Goal: Task Accomplishment & Management: Manage account settings

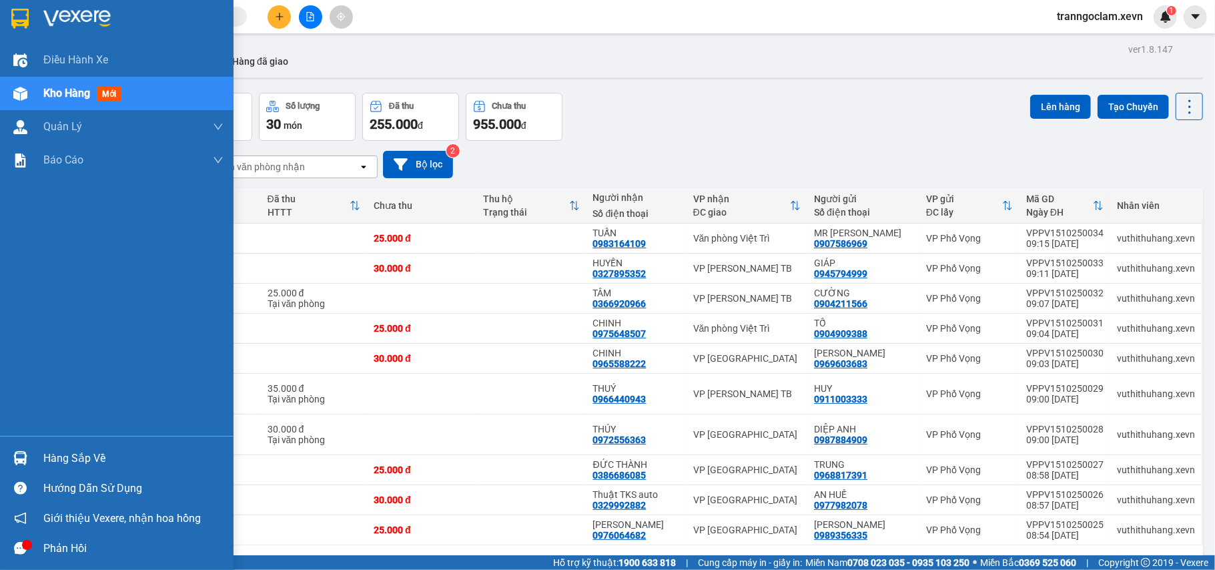
click at [27, 455] on div at bounding box center [20, 457] width 23 height 23
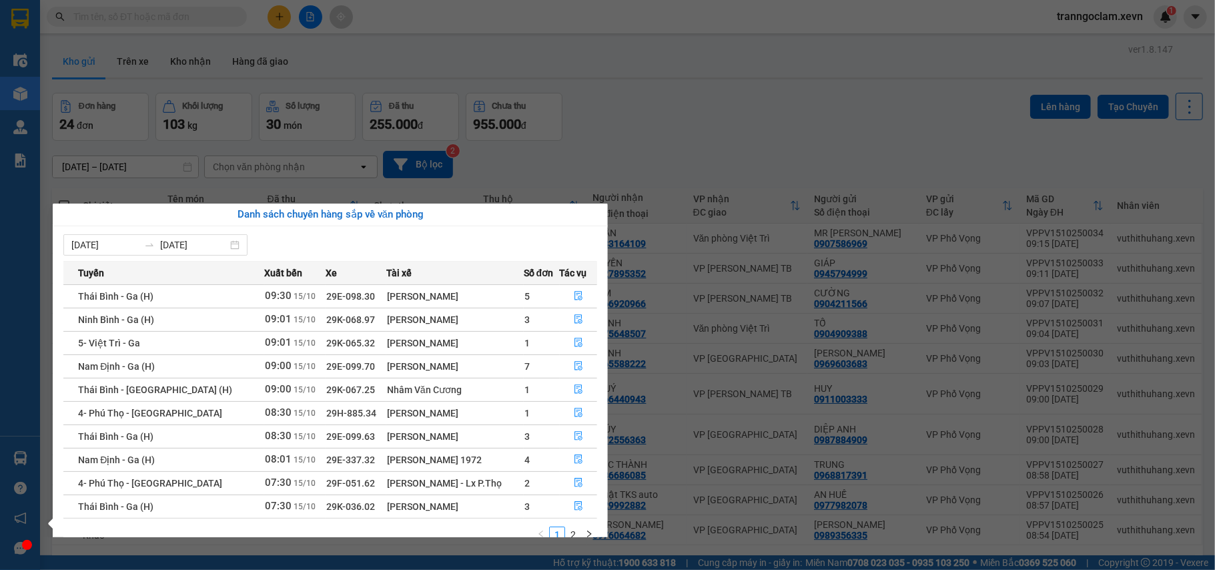
scroll to position [24, 0]
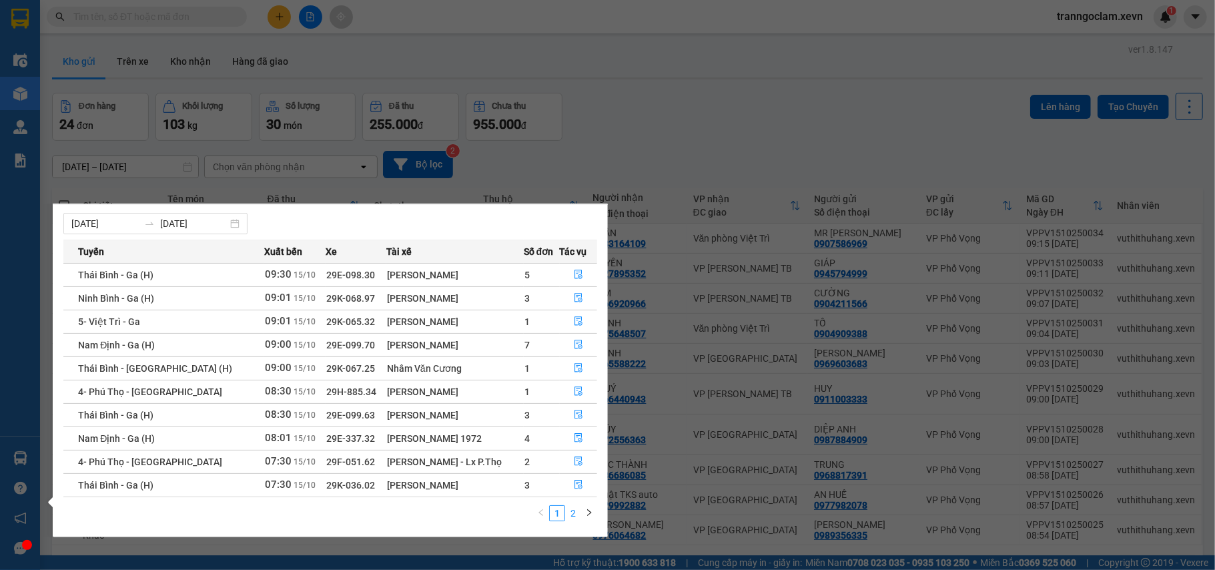
click at [569, 508] on link "2" at bounding box center [573, 513] width 15 height 15
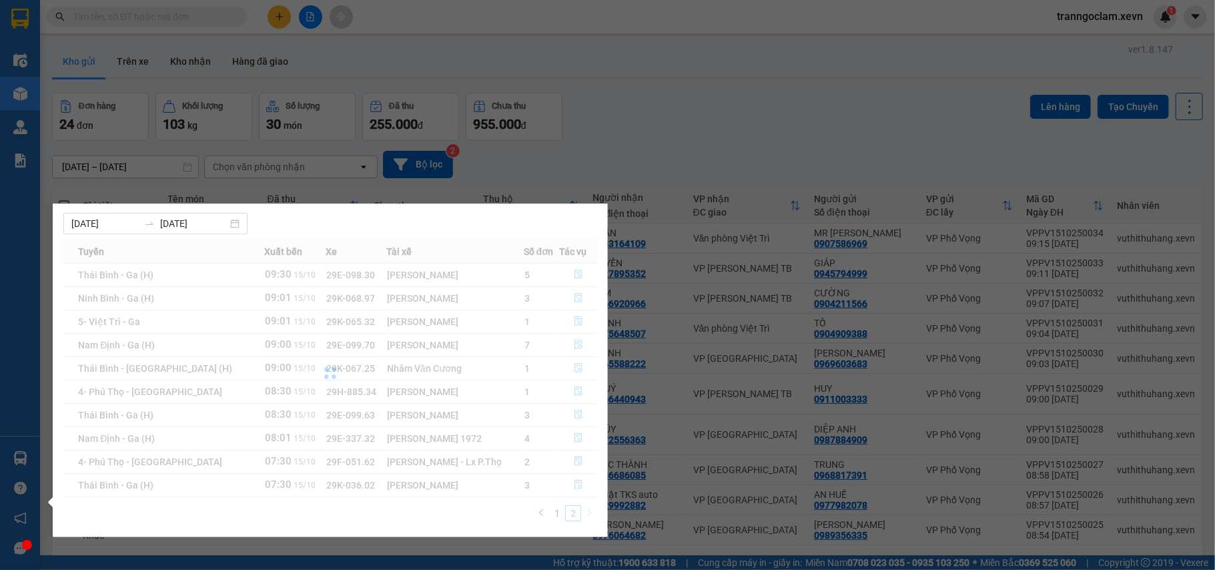
scroll to position [0, 0]
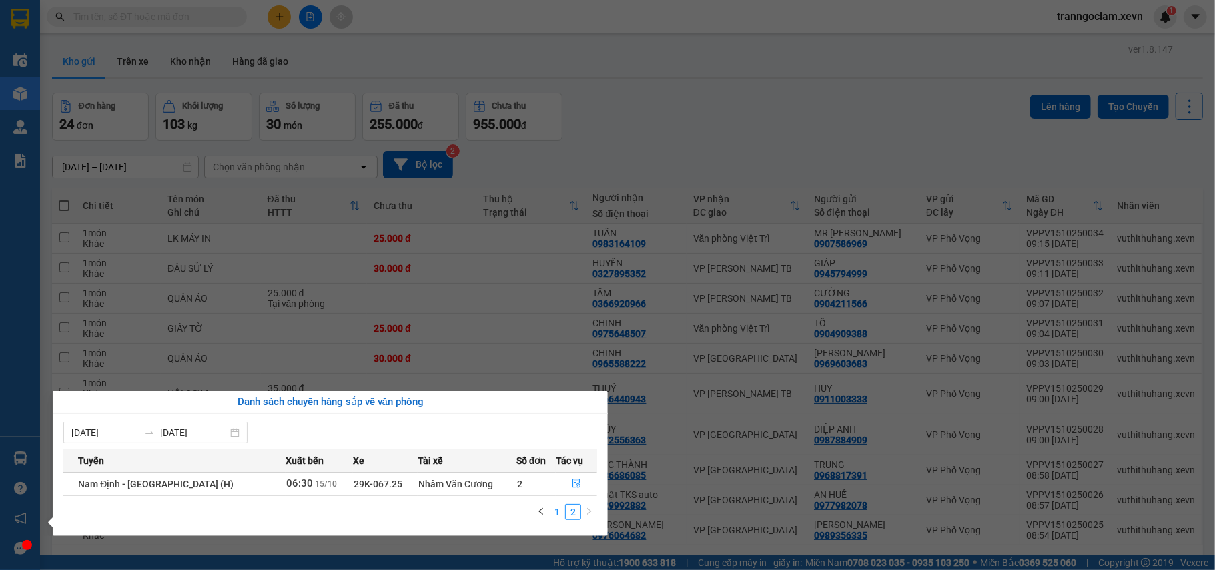
click at [552, 510] on link "1" at bounding box center [557, 511] width 15 height 15
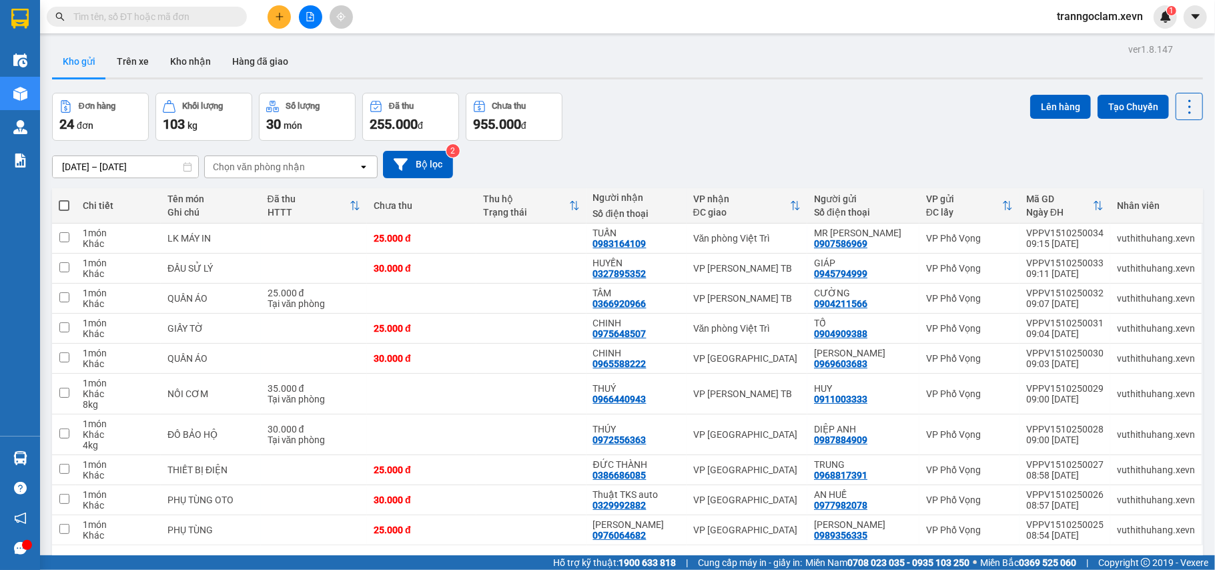
click at [719, 119] on section "Kết quả tìm kiếm ( 0 ) Bộ lọc No Data tranngoclam.xevn 1 Điều hành xe Kho hàng …" at bounding box center [607, 285] width 1215 height 570
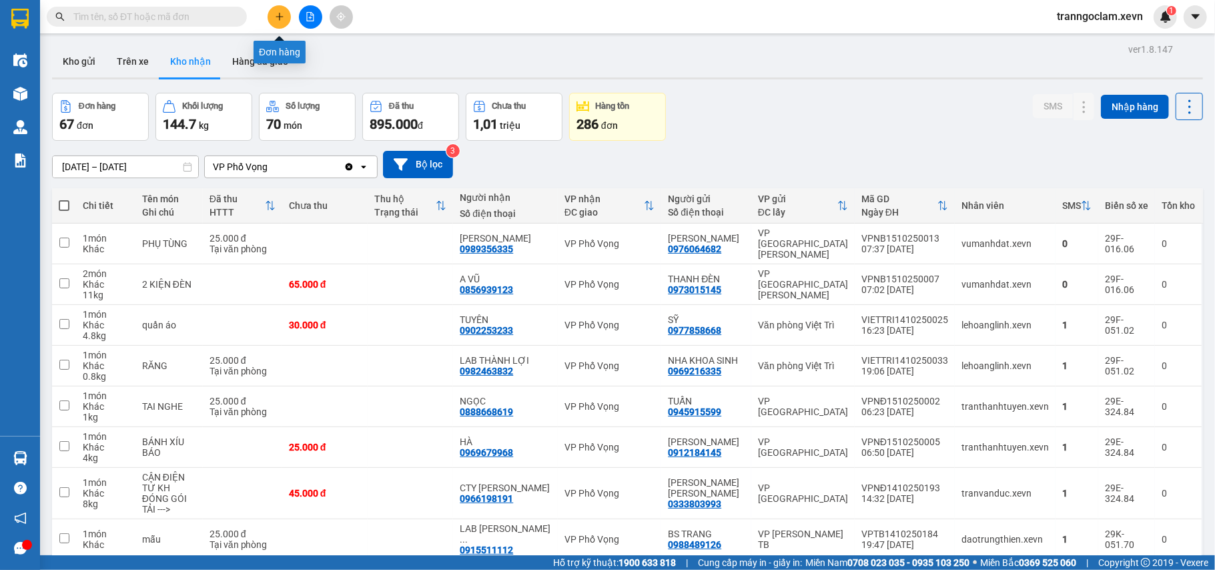
click at [279, 11] on button at bounding box center [279, 16] width 23 height 23
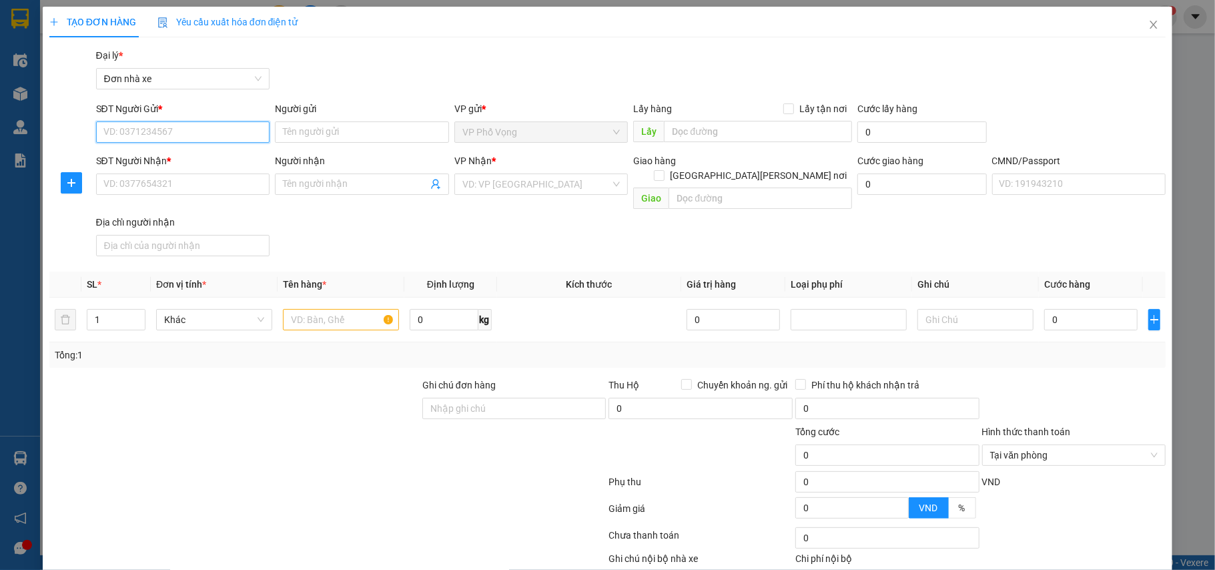
drag, startPoint x: 214, startPoint y: 125, endPoint x: 476, endPoint y: 40, distance: 275.1
click at [227, 124] on input "SĐT Người Gửi *" at bounding box center [183, 131] width 174 height 21
click at [176, 155] on div "0849006666 - LỆ" at bounding box center [181, 159] width 156 height 15
type input "0849006666"
type input "LỆ"
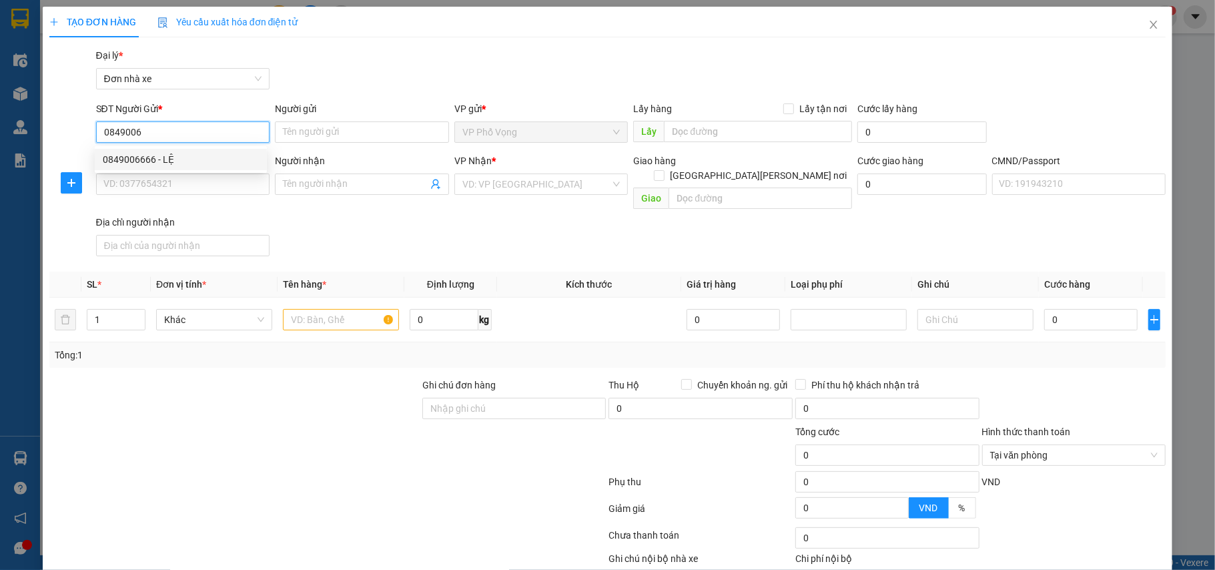
type input "0843802888"
type input "TRẦN TÂN"
type input "036202004809 BÙI QUANG THÁI QUANG TRUNG VỤ BẢN NĐ"
type input "0849006666"
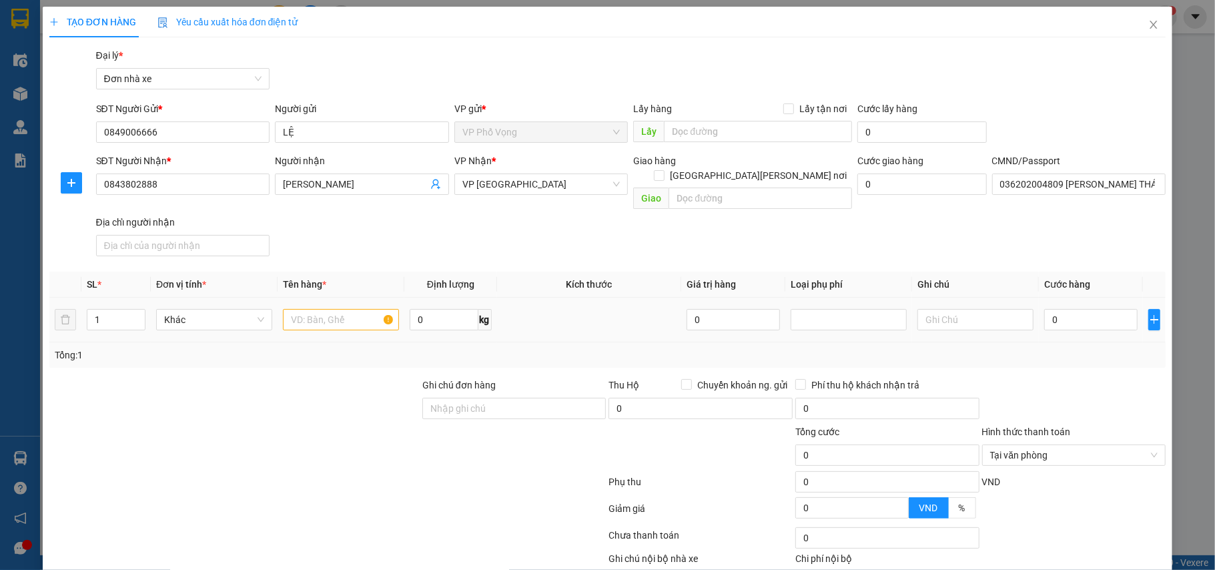
click at [342, 324] on td at bounding box center [341, 320] width 127 height 45
click at [345, 309] on input "text" at bounding box center [341, 319] width 116 height 21
type input "l"
click at [139, 318] on span "Decrease Value" at bounding box center [137, 324] width 15 height 12
type input "2K LINH KIÊN J"
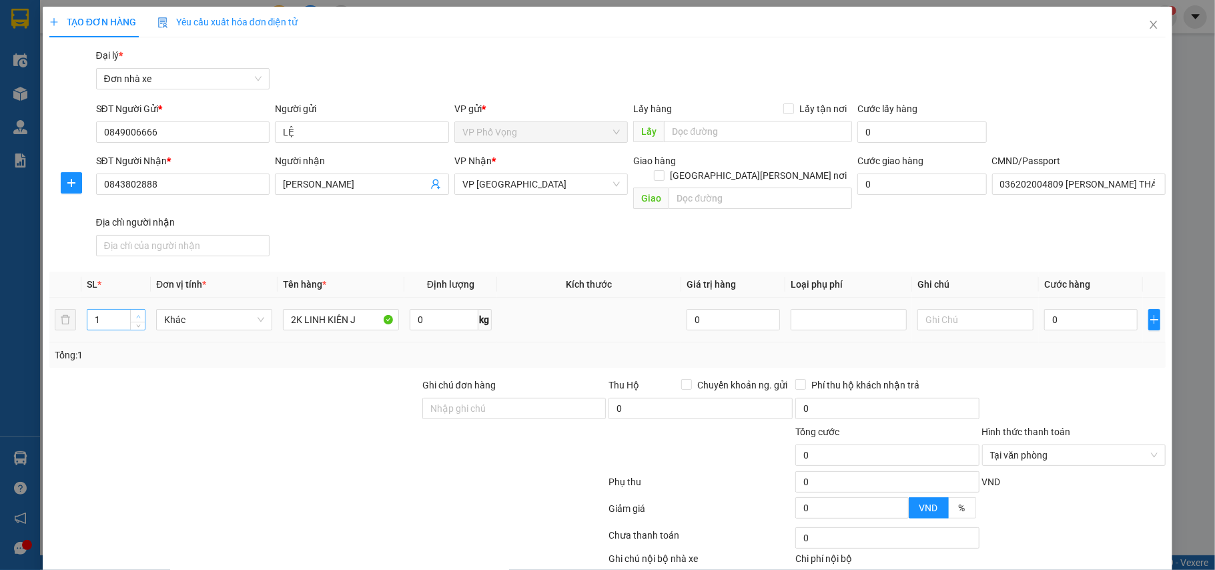
type input "2"
click at [137, 314] on icon "up" at bounding box center [138, 316] width 5 height 5
click at [1056, 310] on input "0" at bounding box center [1090, 319] width 93 height 21
type input "7"
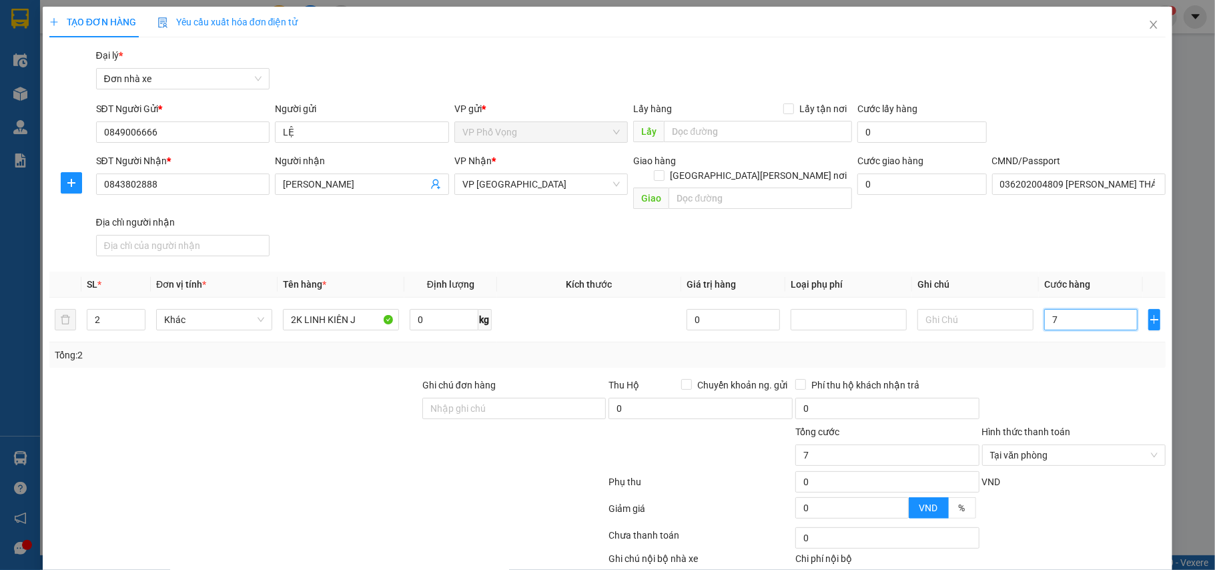
type input "70"
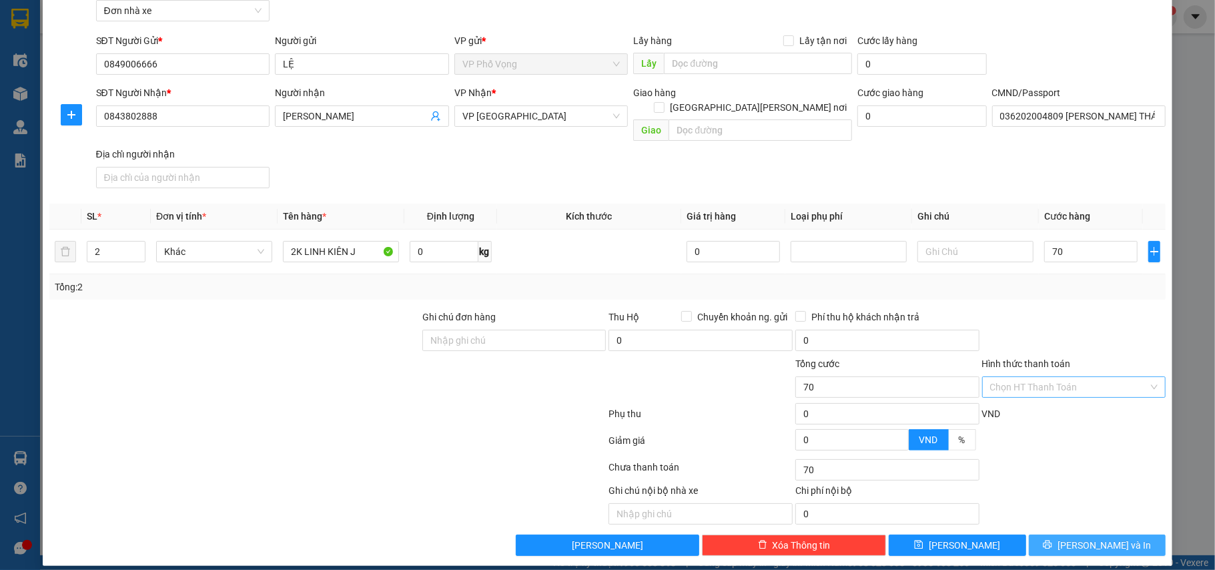
type input "70.000"
click at [1096, 538] on span "Lưu và In" at bounding box center [1104, 545] width 93 height 15
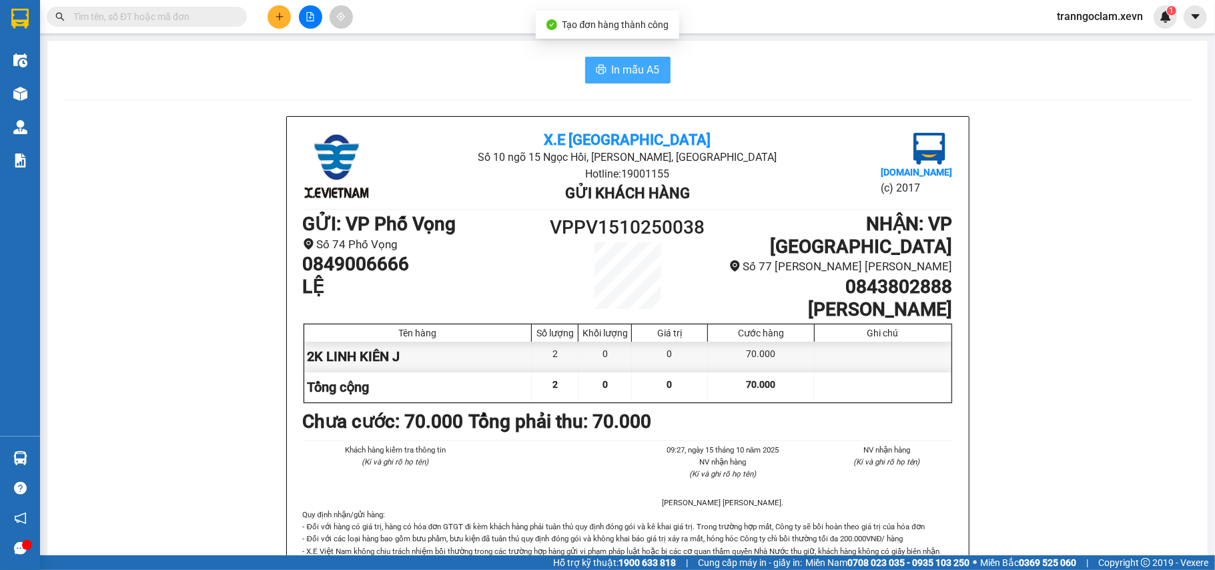
click at [623, 62] on span "In mẫu A5" at bounding box center [636, 69] width 48 height 17
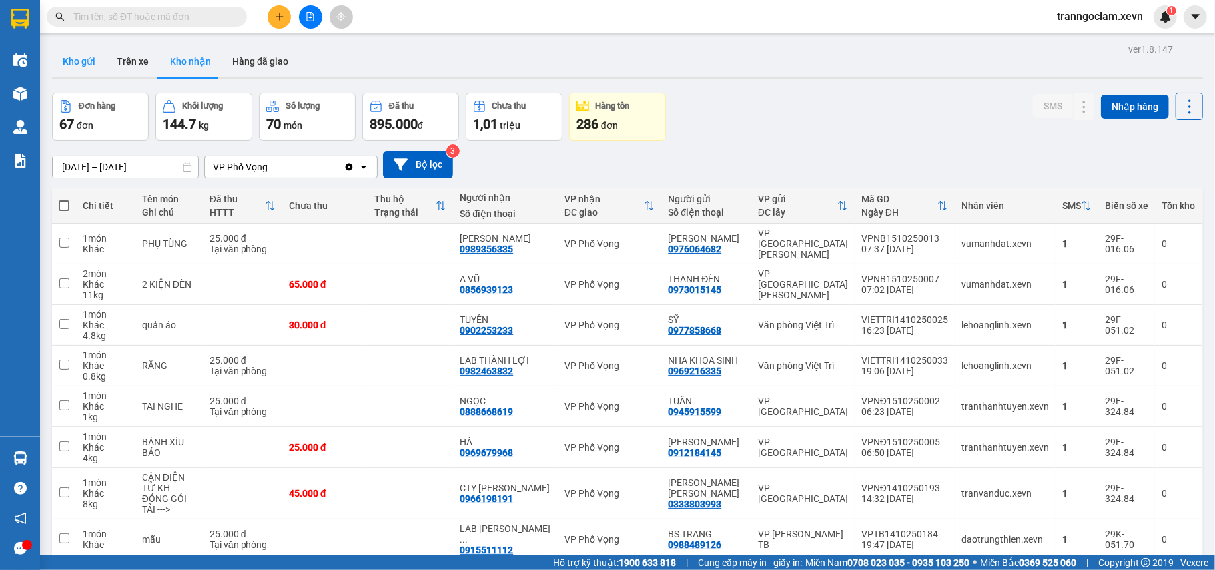
click at [75, 57] on button "Kho gửi" at bounding box center [79, 61] width 54 height 32
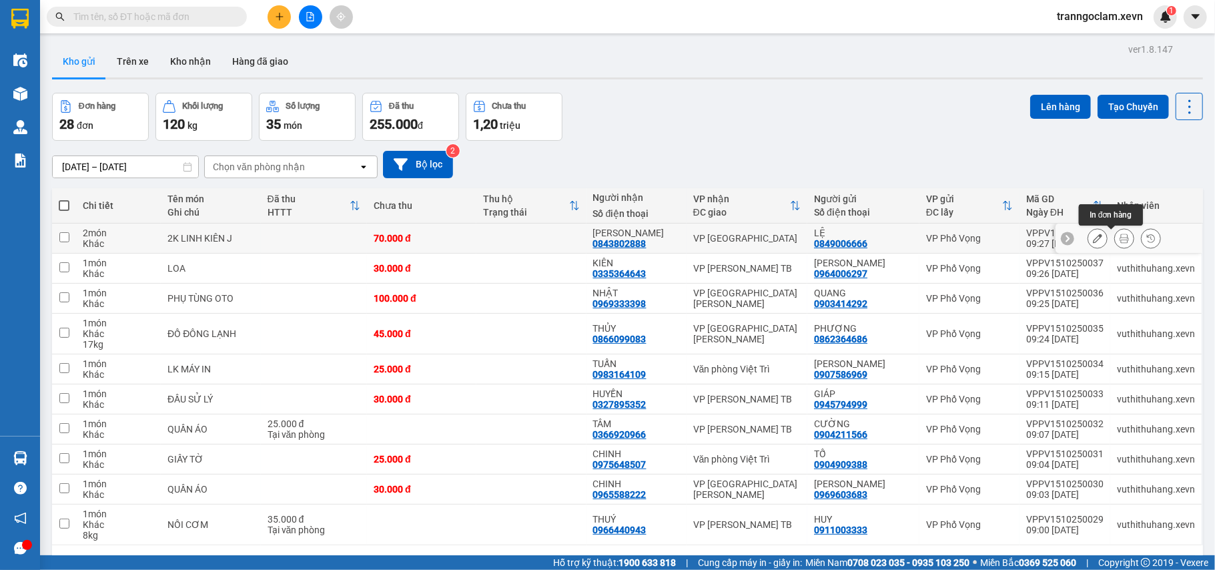
click at [1120, 238] on icon at bounding box center [1124, 238] width 9 height 9
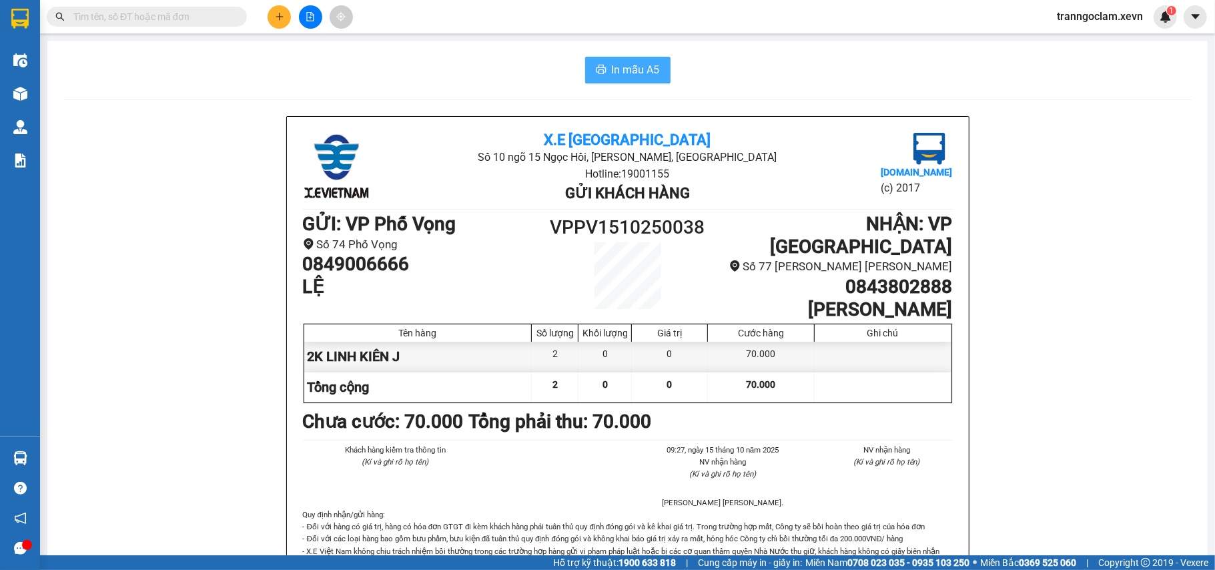
click at [614, 72] on span "In mẫu A5" at bounding box center [636, 69] width 48 height 17
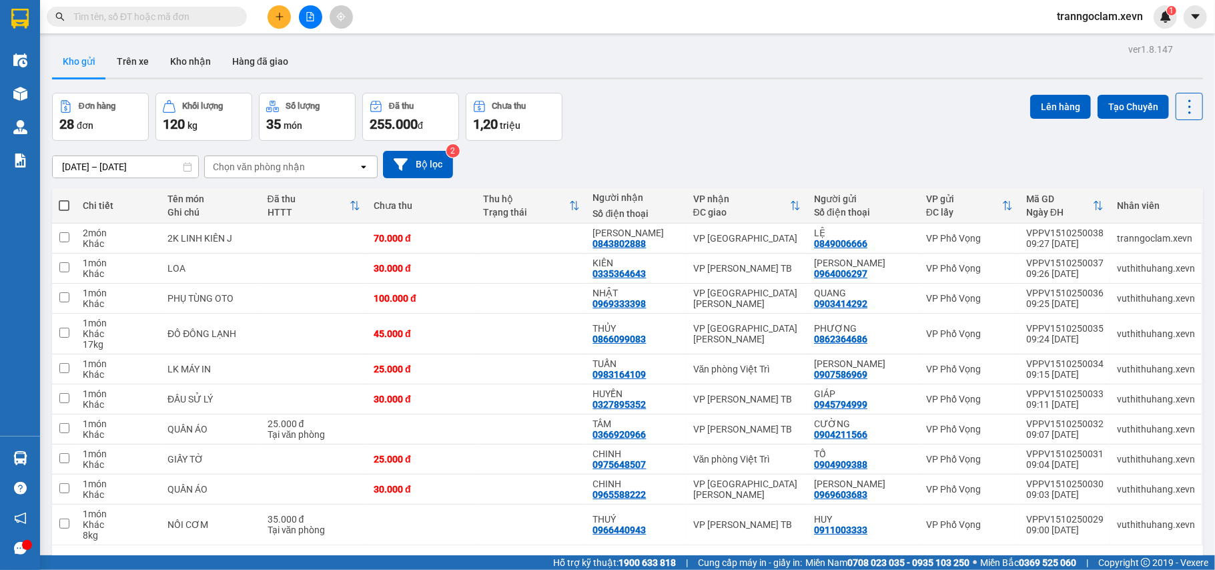
click at [201, 22] on input "text" at bounding box center [151, 16] width 157 height 15
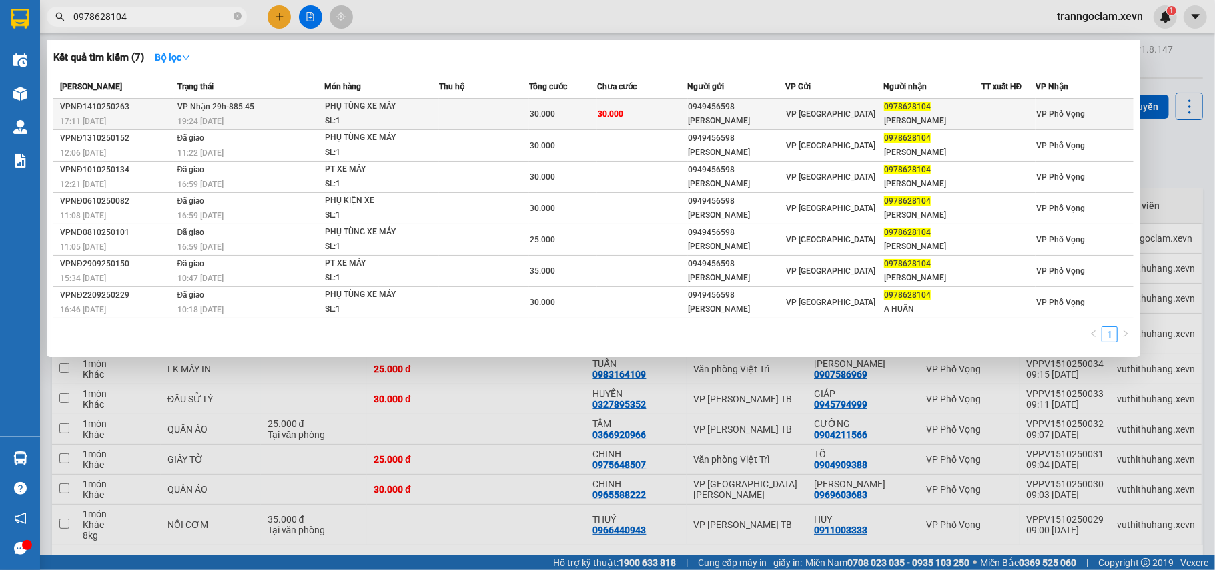
type input "0978628104"
click at [532, 111] on span "30.000" at bounding box center [542, 113] width 25 height 9
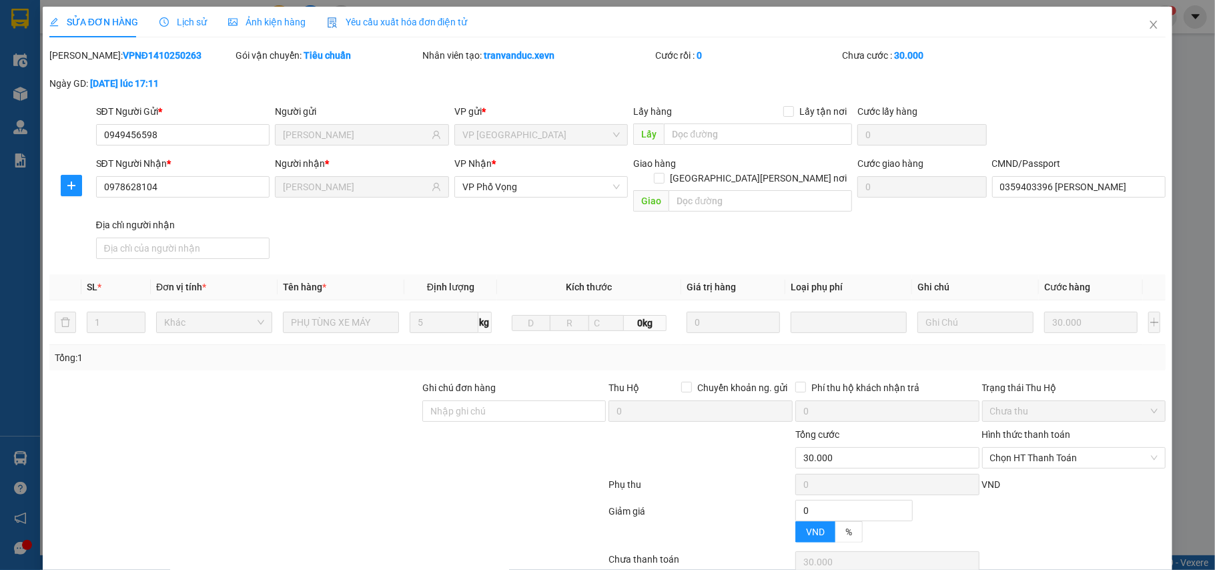
type input "0949456598"
type input "TRẦN VĂN ĐỨC"
type input "0978628104"
type input "ĐỖ HOÀNG HIẾU"
type input "0359403396 NGỌC"
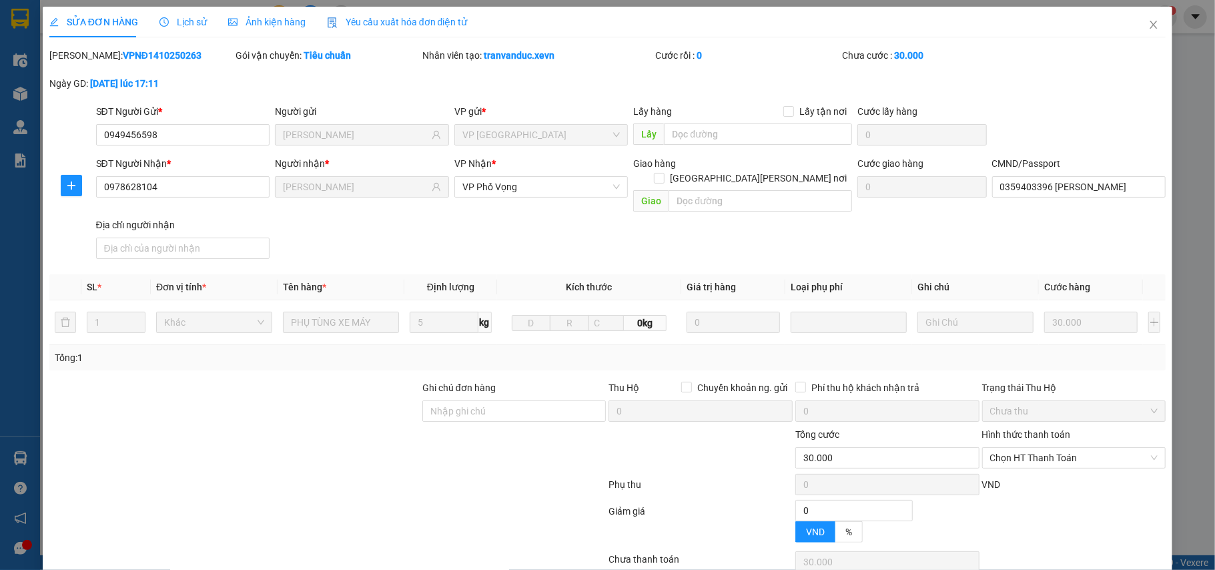
type input "0"
type input "30.000"
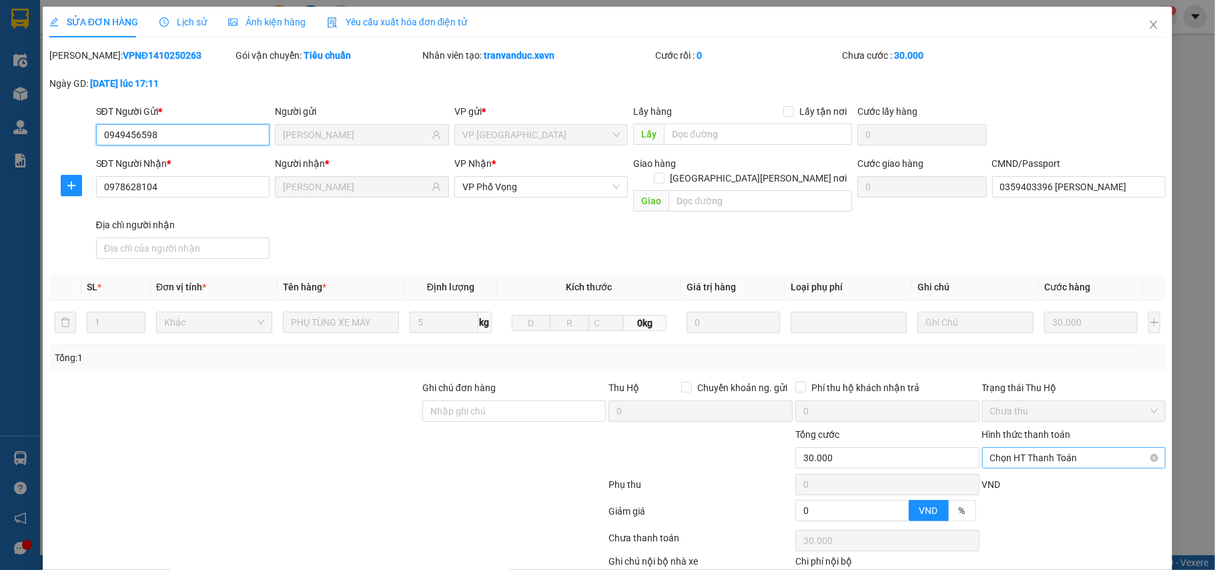
click at [1065, 448] on span "Chọn HT Thanh Toán" at bounding box center [1074, 458] width 168 height 20
click at [1049, 473] on div "Tại văn phòng" at bounding box center [1063, 471] width 166 height 15
type input "0"
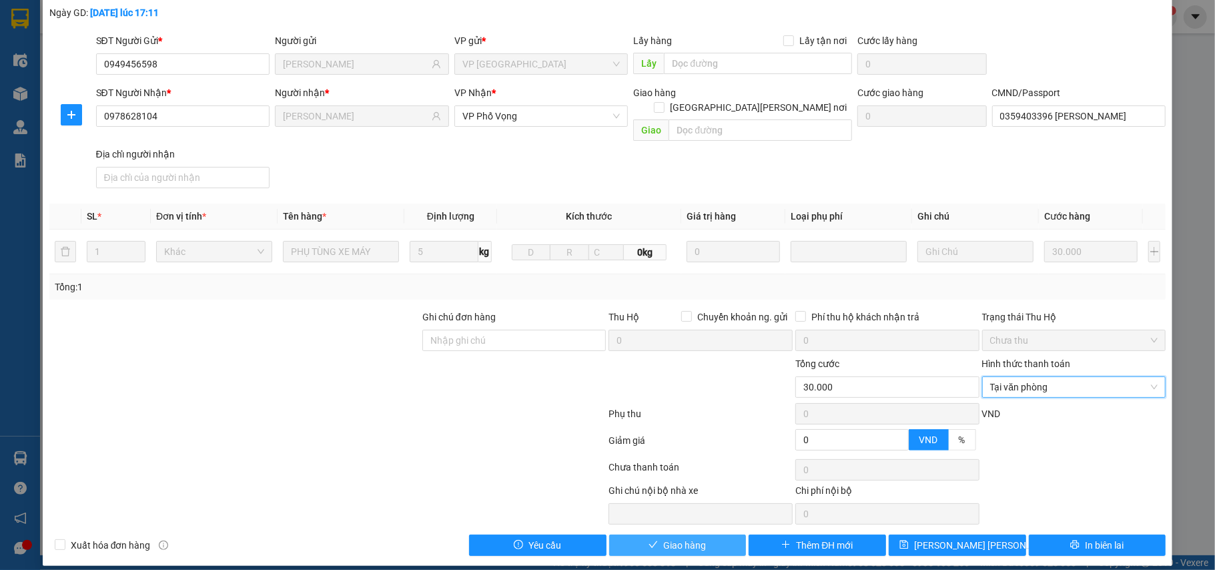
click at [718, 534] on button "Giao hàng" at bounding box center [677, 544] width 137 height 21
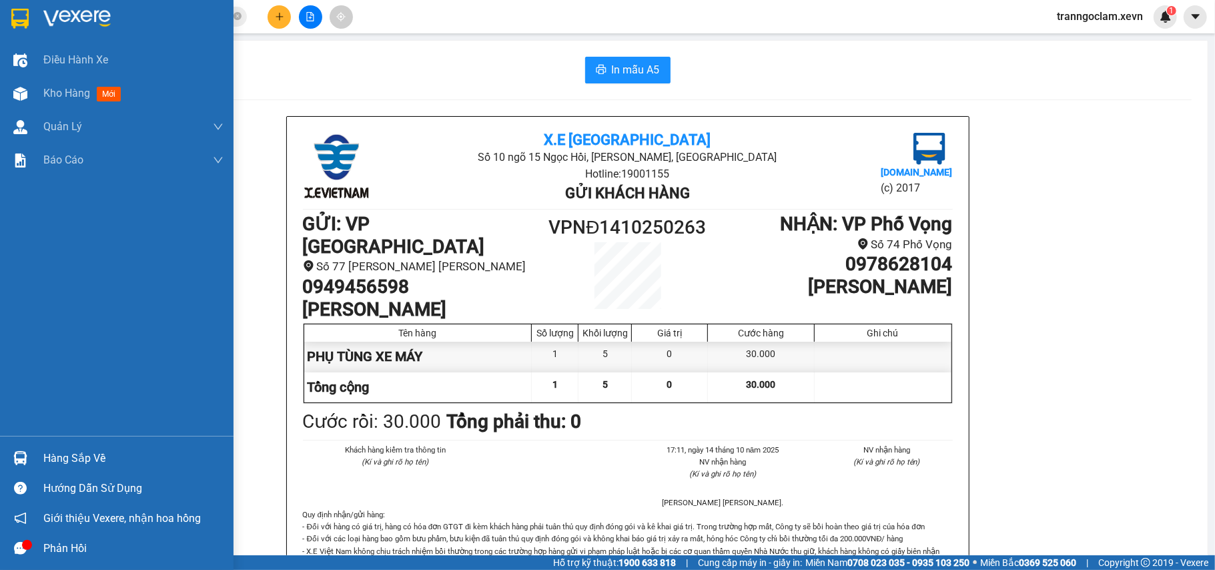
click at [51, 457] on div "Hàng sắp về" at bounding box center [133, 458] width 180 height 20
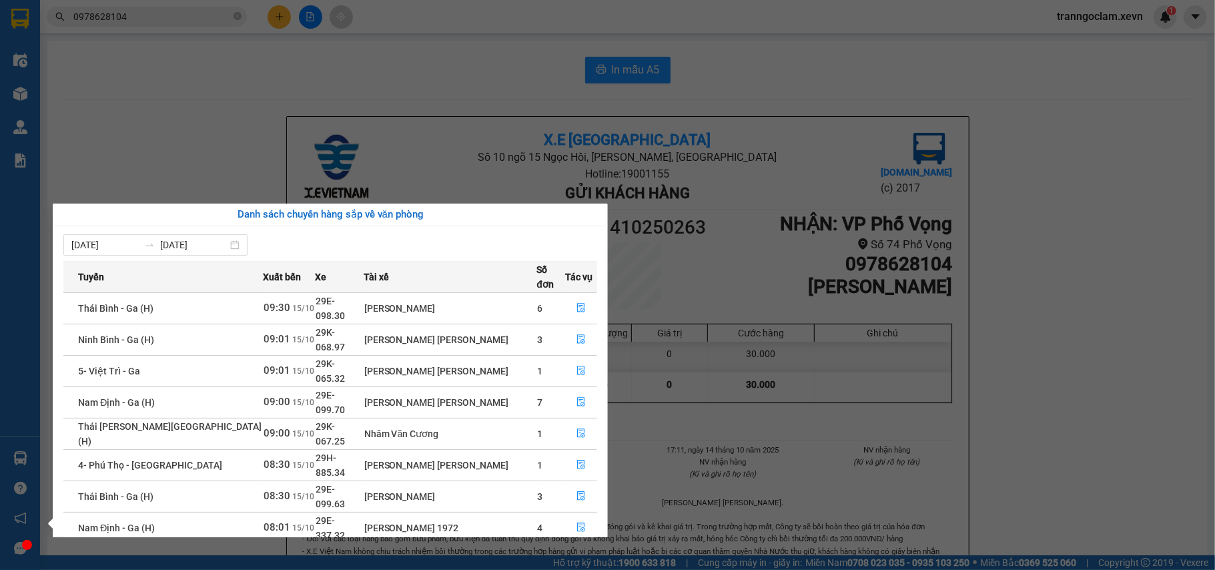
scroll to position [24, 0]
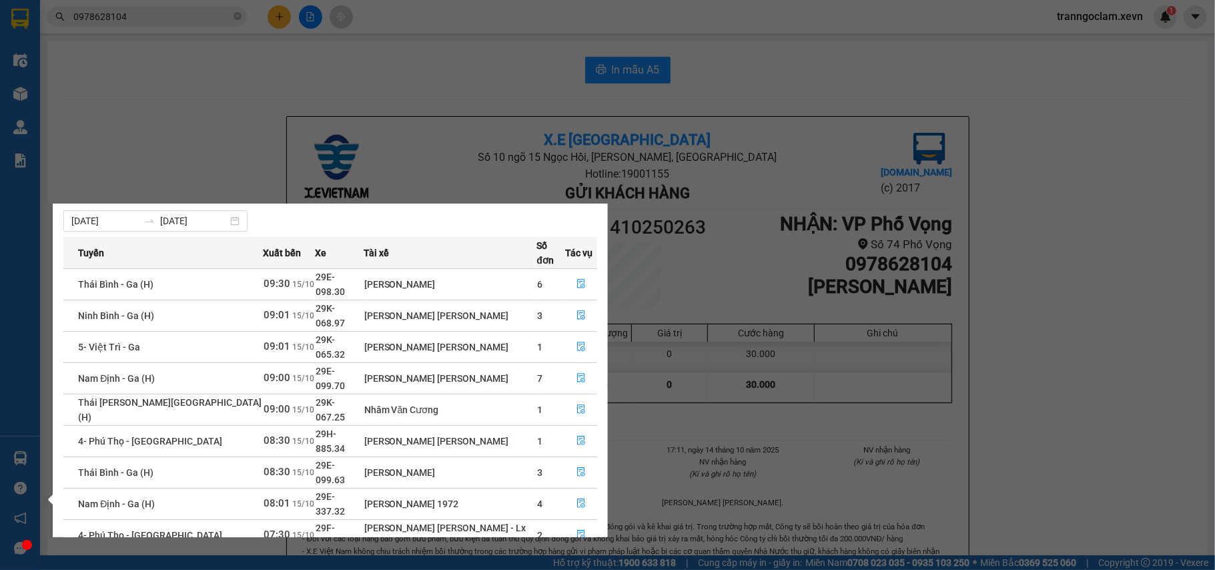
click at [219, 91] on section "Kết quả tìm kiếm ( 7 ) Bộ lọc Mã ĐH Trạng thái Món hàng Thu hộ Tổng cước Chưa c…" at bounding box center [607, 285] width 1215 height 570
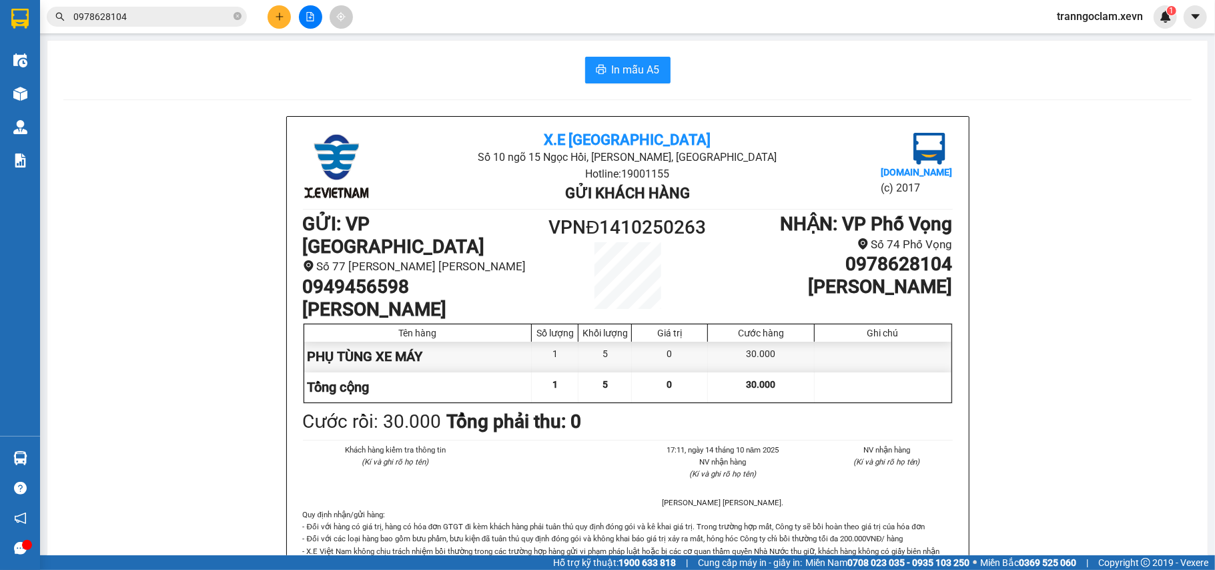
click at [163, 27] on div "Kết quả tìm kiếm ( 7 ) Bộ lọc Mã ĐH Trạng thái Món hàng Thu hộ Tổng cước Chưa c…" at bounding box center [130, 16] width 260 height 23
click at [169, 17] on input "0978628104" at bounding box center [151, 16] width 157 height 15
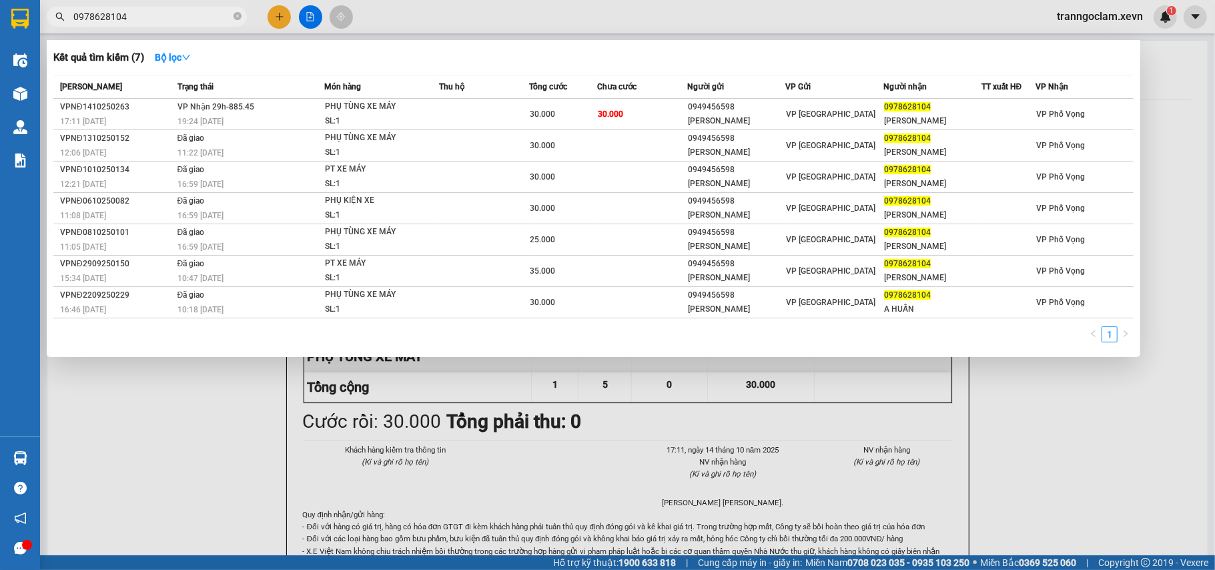
click at [169, 17] on input "0978628104" at bounding box center [151, 16] width 157 height 15
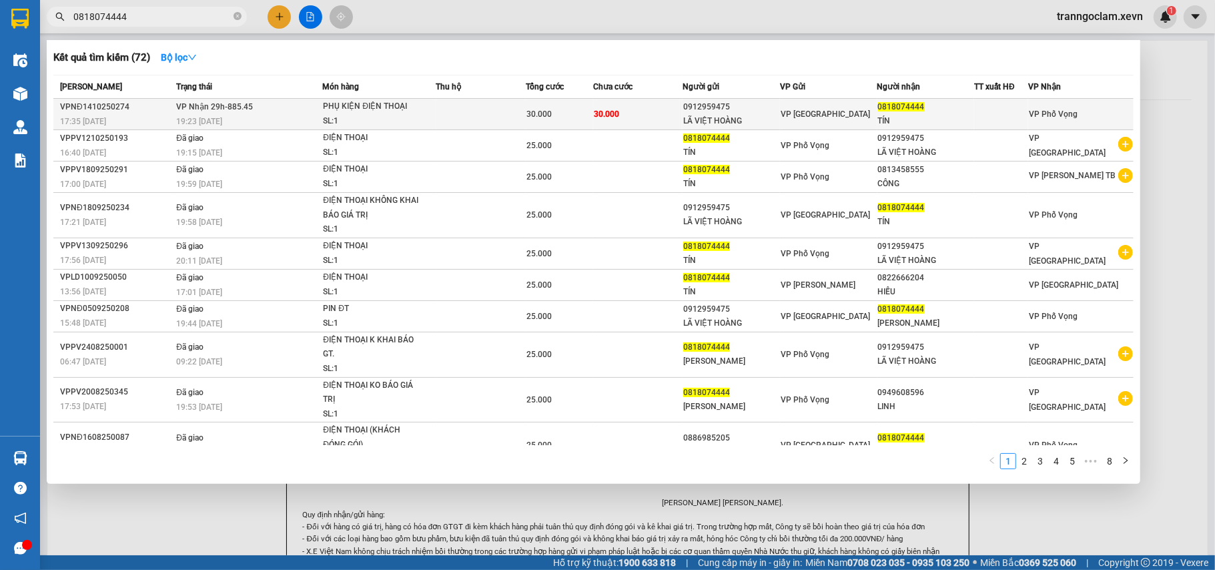
type input "0818074444"
click at [662, 107] on td "30.000" at bounding box center [637, 114] width 89 height 31
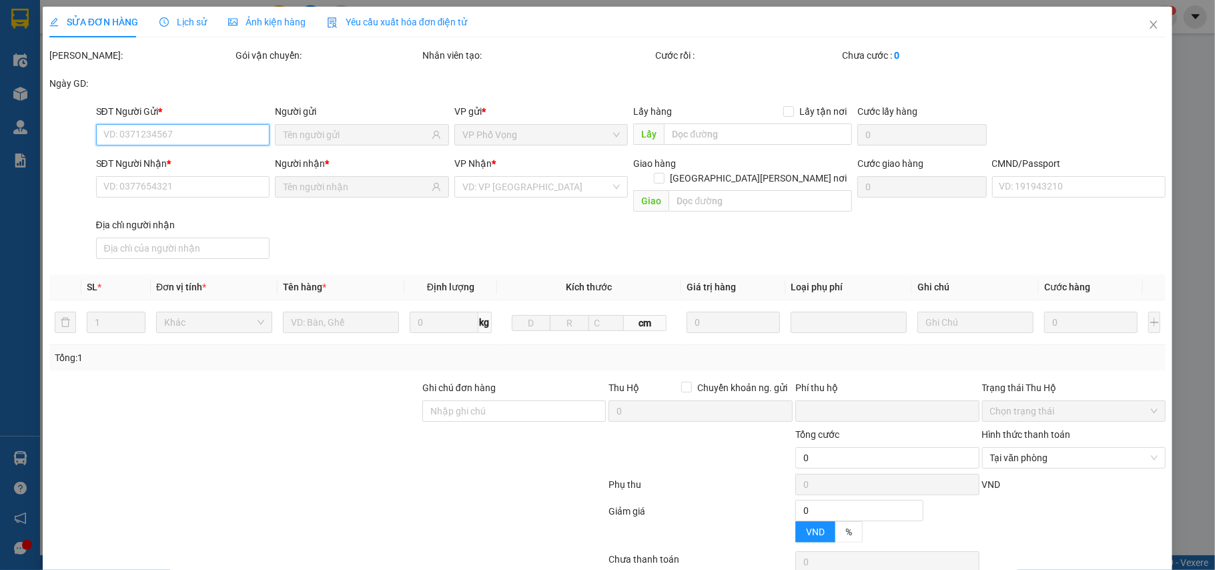
type input "0912959475"
type input "LÃ VIỆT HOÀNG"
type input "0818074444"
type input "TÍN"
type input "036205005640 TRẦN CÔNG MINH"
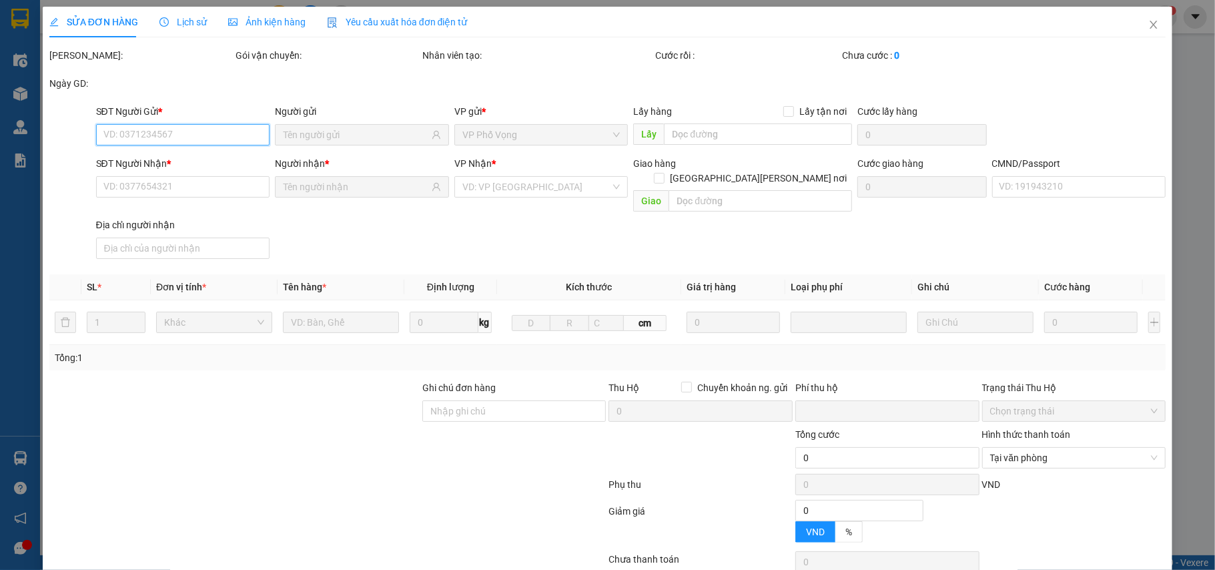
type input "0"
type input "30.000"
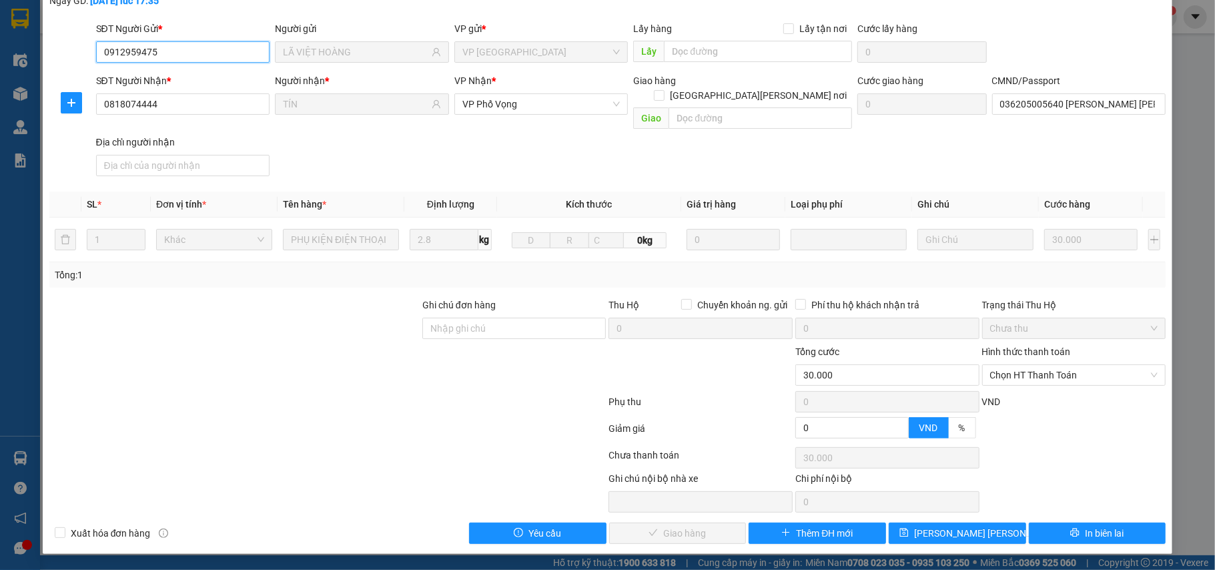
scroll to position [71, 0]
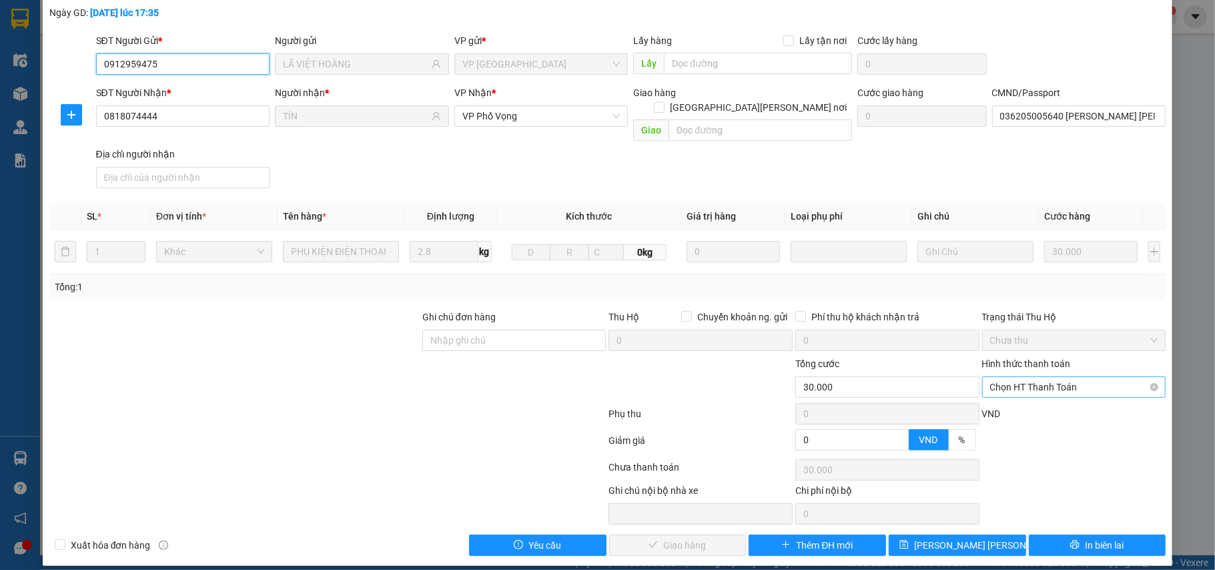
click at [1063, 377] on span "Chọn HT Thanh Toán" at bounding box center [1074, 387] width 168 height 20
click at [1055, 395] on div "Tại văn phòng" at bounding box center [1063, 401] width 166 height 15
type input "0"
click at [713, 539] on button "Giao hàng" at bounding box center [677, 544] width 137 height 21
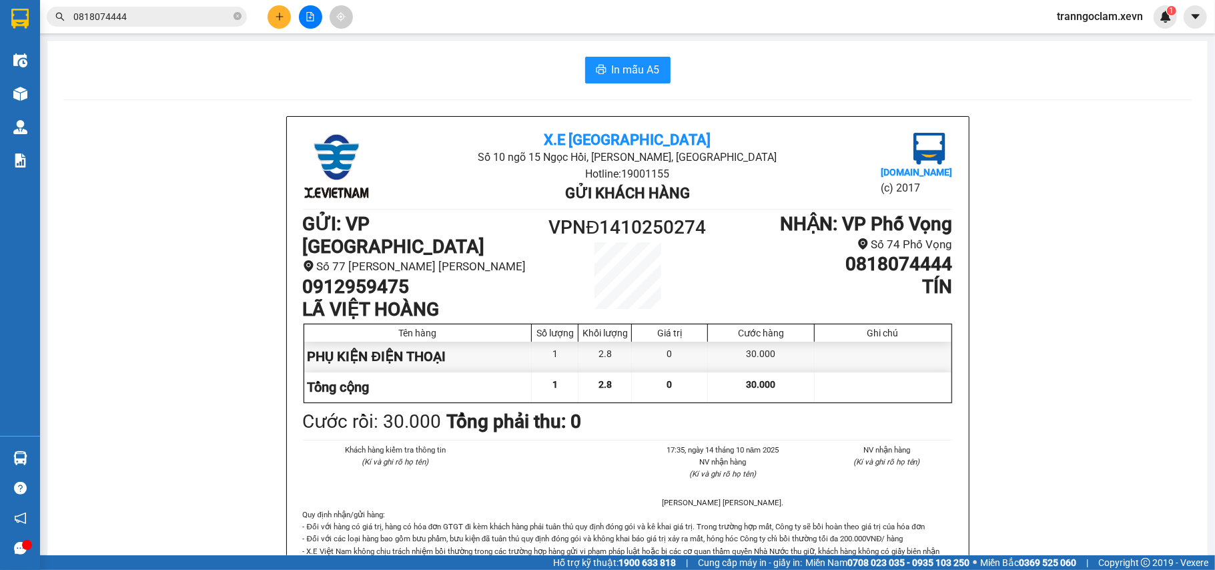
click at [177, 23] on input "0818074444" at bounding box center [151, 16] width 157 height 15
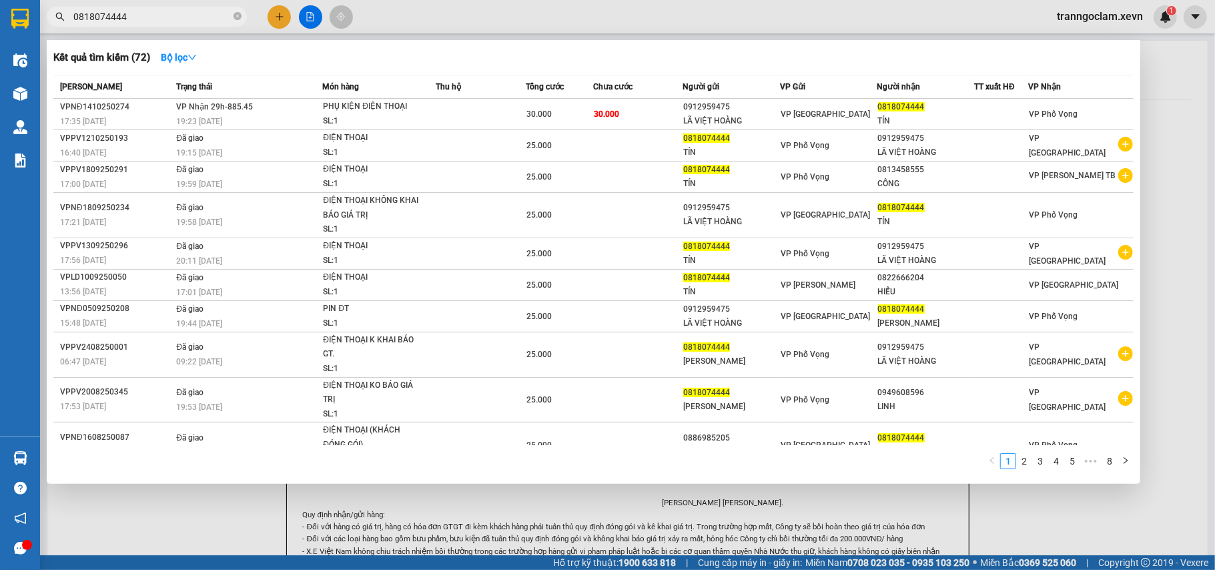
drag, startPoint x: 179, startPoint y: 21, endPoint x: 193, endPoint y: 16, distance: 14.4
click at [179, 21] on input "0818074444" at bounding box center [151, 16] width 157 height 15
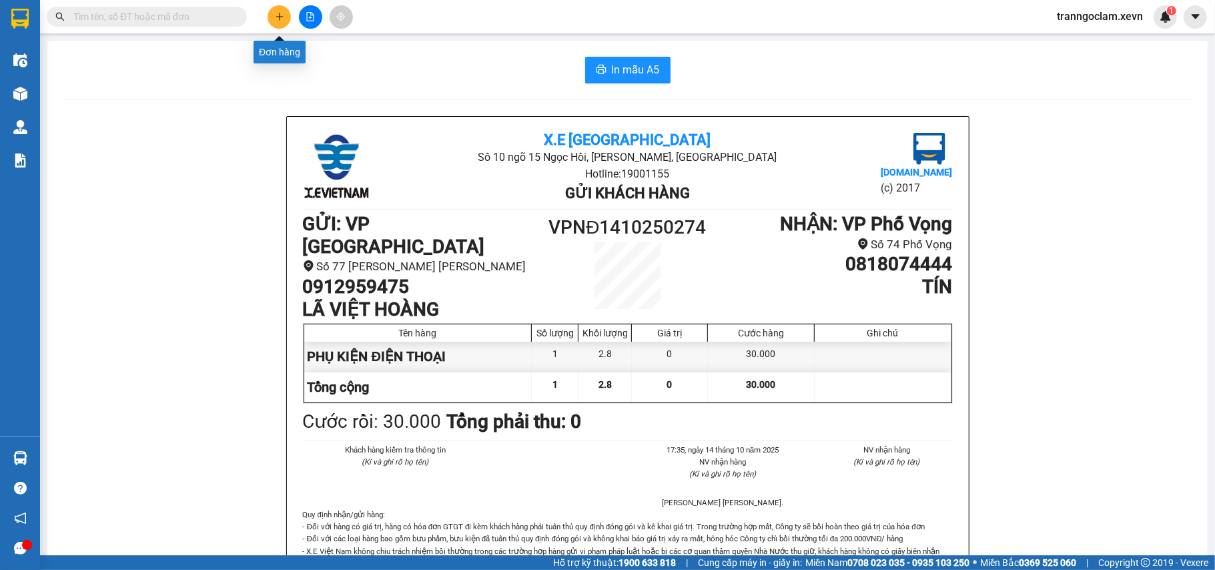
click at [270, 14] on button at bounding box center [279, 16] width 23 height 23
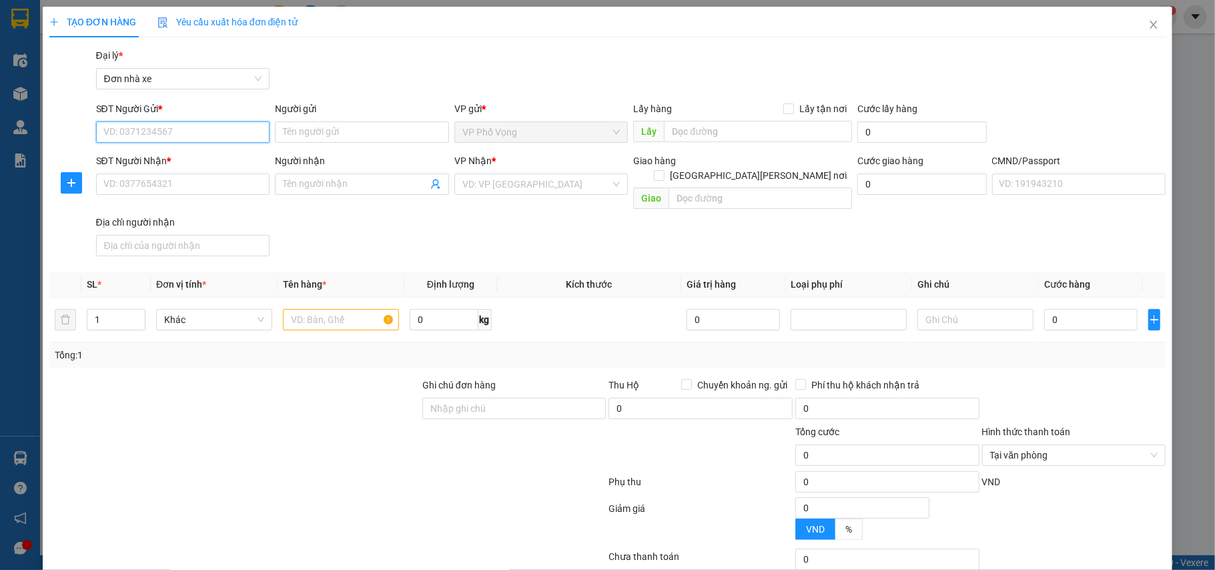
click at [176, 131] on input "SĐT Người Gửi *" at bounding box center [183, 131] width 174 height 21
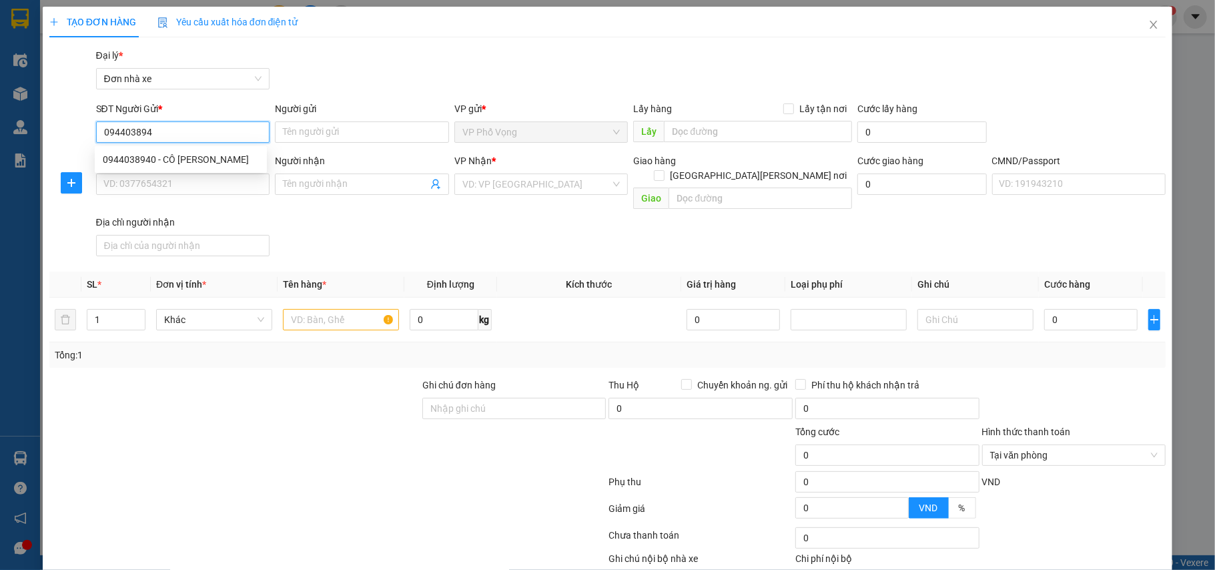
type input "0944038940"
click at [204, 156] on div "0944038940 - CÔ HẠNH" at bounding box center [181, 159] width 156 height 15
type input "CÔ HẠNH"
type input "0812368662"
type input "MAI OANH"
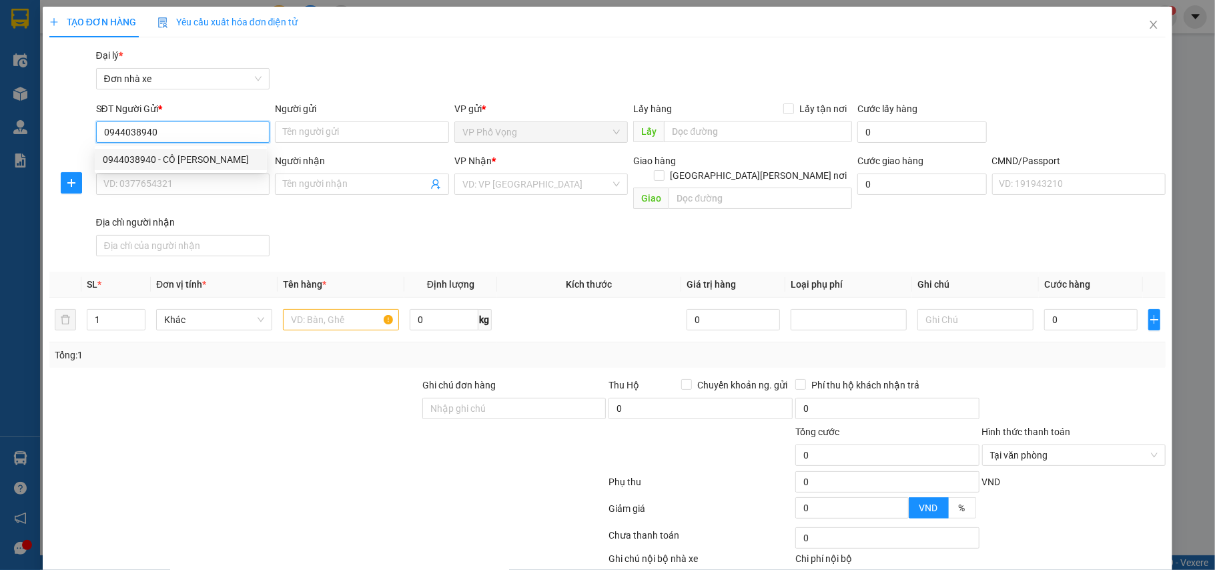
type input "036180000978 NGUYỄN MAI OANH,"
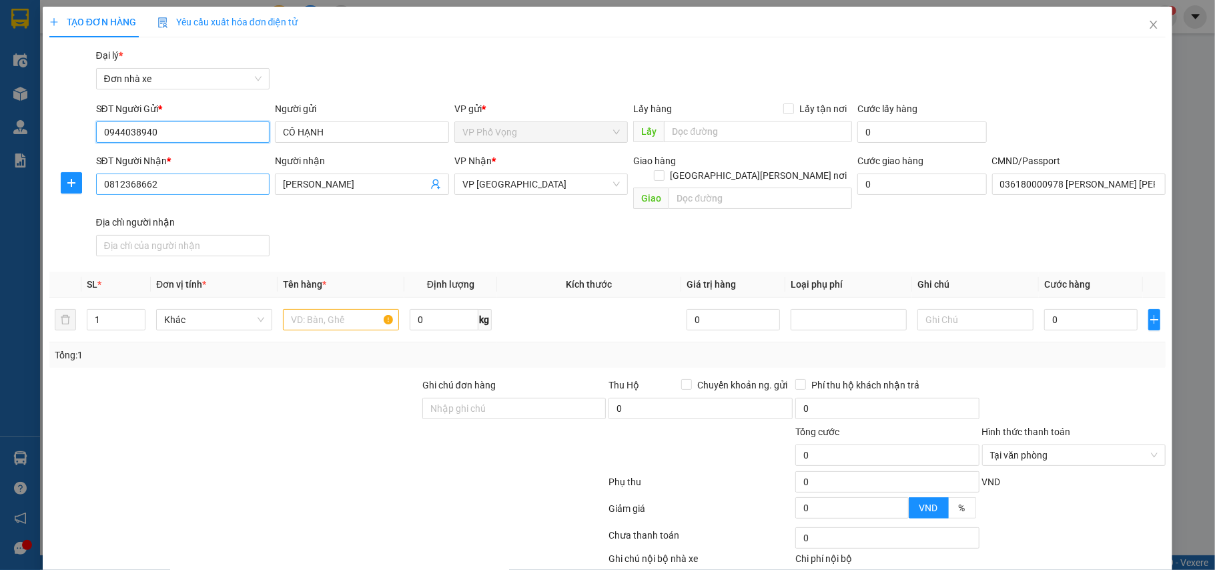
type input "0944038940"
click at [220, 187] on input "0812368662" at bounding box center [183, 183] width 174 height 21
type input "0913561571"
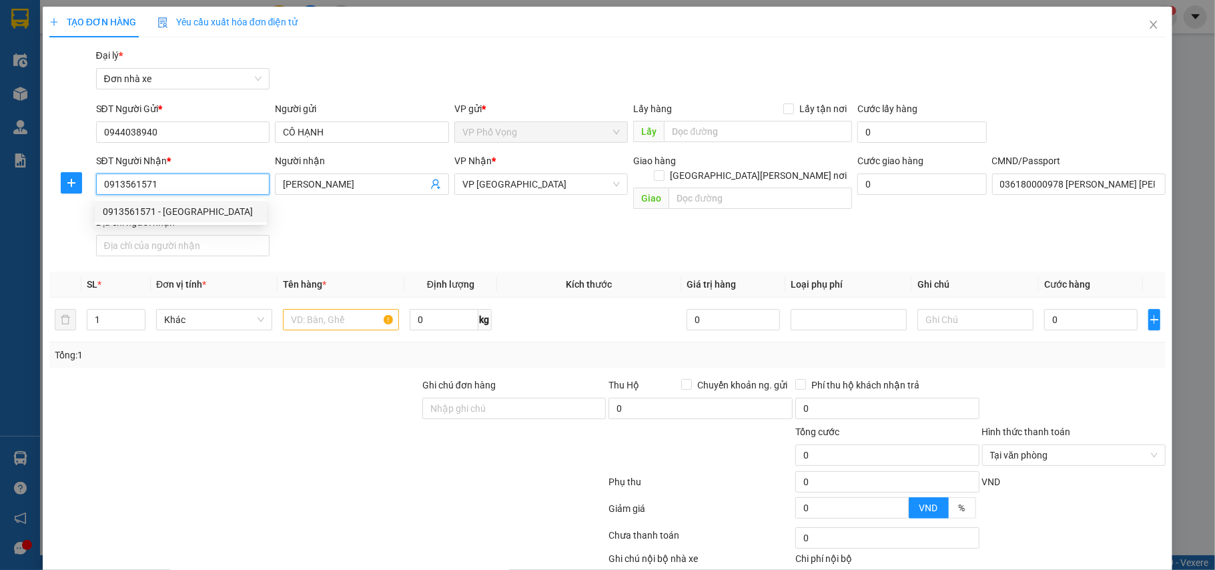
click at [188, 209] on div "0913561571 - BÁC NAM" at bounding box center [181, 211] width 156 height 15
type input "BÁC NAM"
type input "VŨ THỊ THANH HƯƠNG 73 NGUYỄN CÔNG TRỨ"
type input "0913561571"
click at [298, 182] on input "BÁC NAM" at bounding box center [355, 184] width 145 height 15
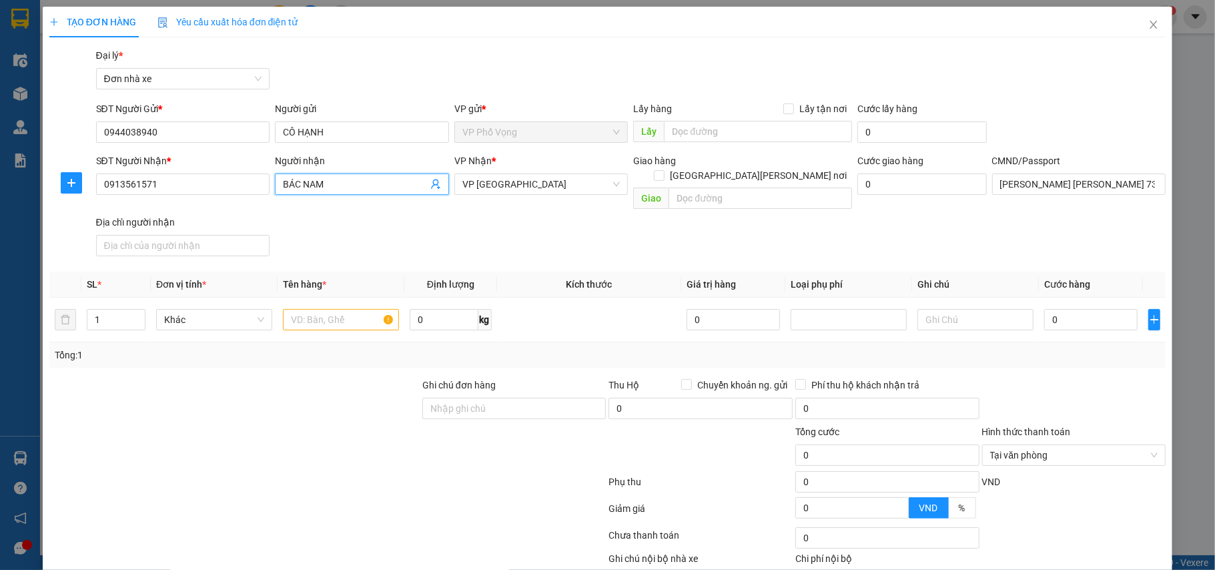
click at [299, 182] on input "BÁC NAM" at bounding box center [355, 184] width 145 height 15
click at [294, 184] on input "BÁC NAM" at bounding box center [355, 184] width 145 height 15
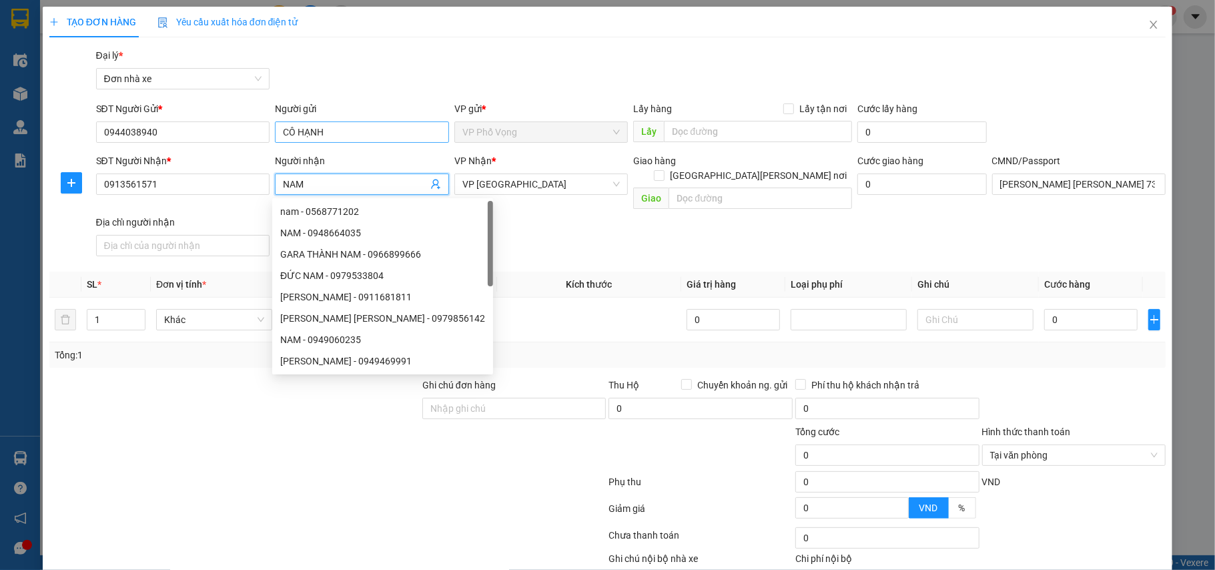
type input "NAM"
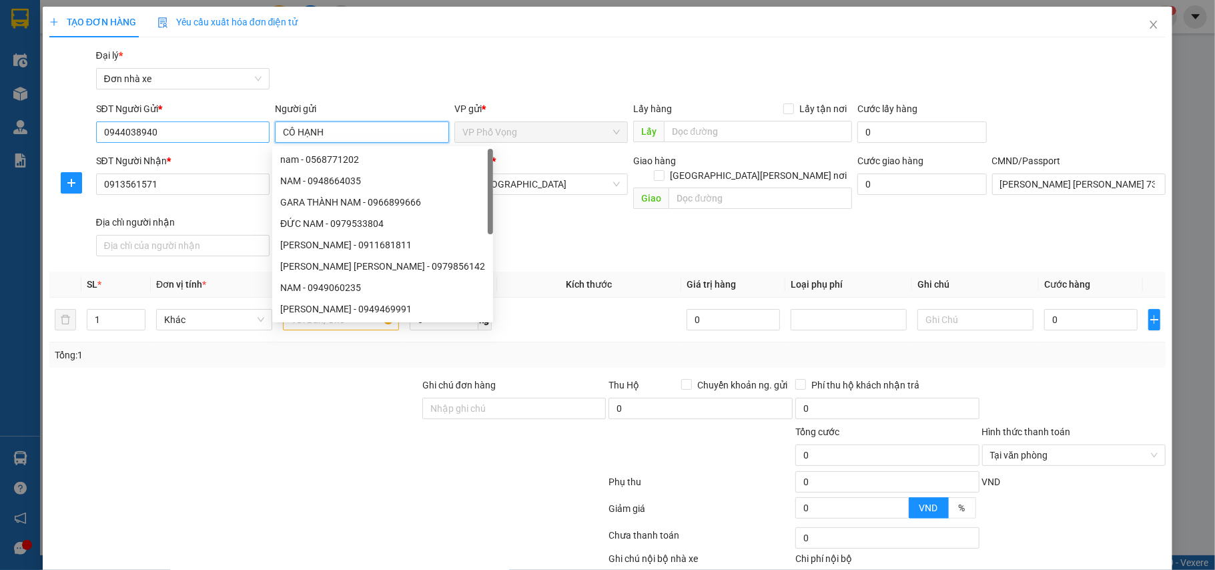
drag, startPoint x: 298, startPoint y: 131, endPoint x: 260, endPoint y: 135, distance: 38.2
click at [260, 135] on div "SĐT Người Gửi * 0944038940 Người gửi CÔ HẠNH VP gửi * VP Phố Vọng Lấy hàng Lấy …" at bounding box center [631, 124] width 1076 height 47
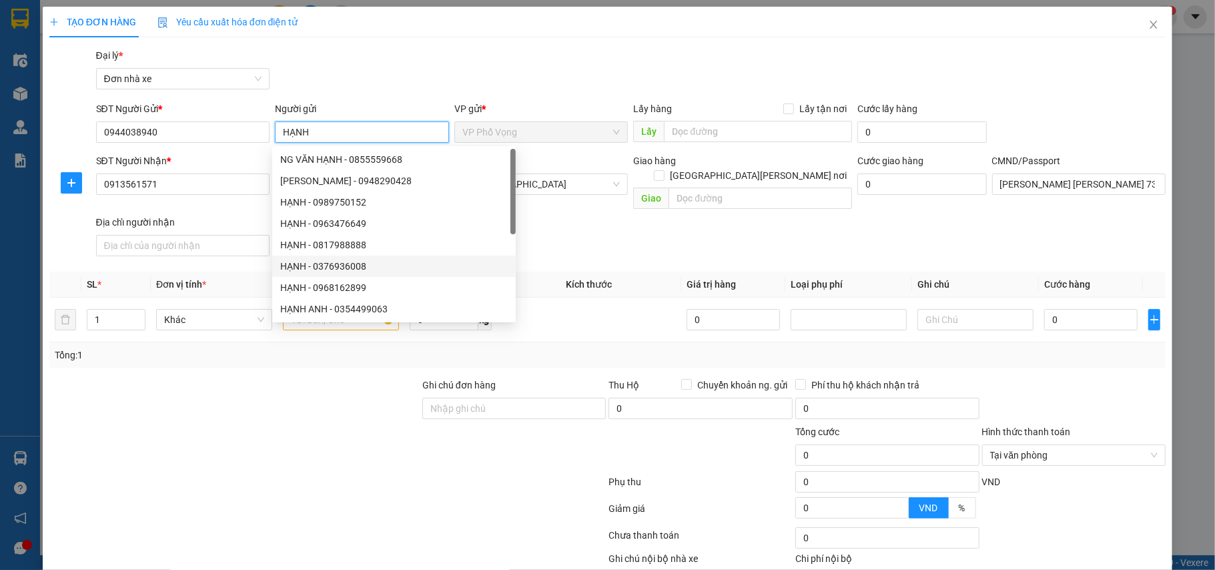
type input "HẠNH"
click at [552, 218] on div "SĐT Người Nhận * 0913561571 Người nhận NAM VP Nhận * VP Nam Định Giao hàng Giao…" at bounding box center [631, 207] width 1076 height 108
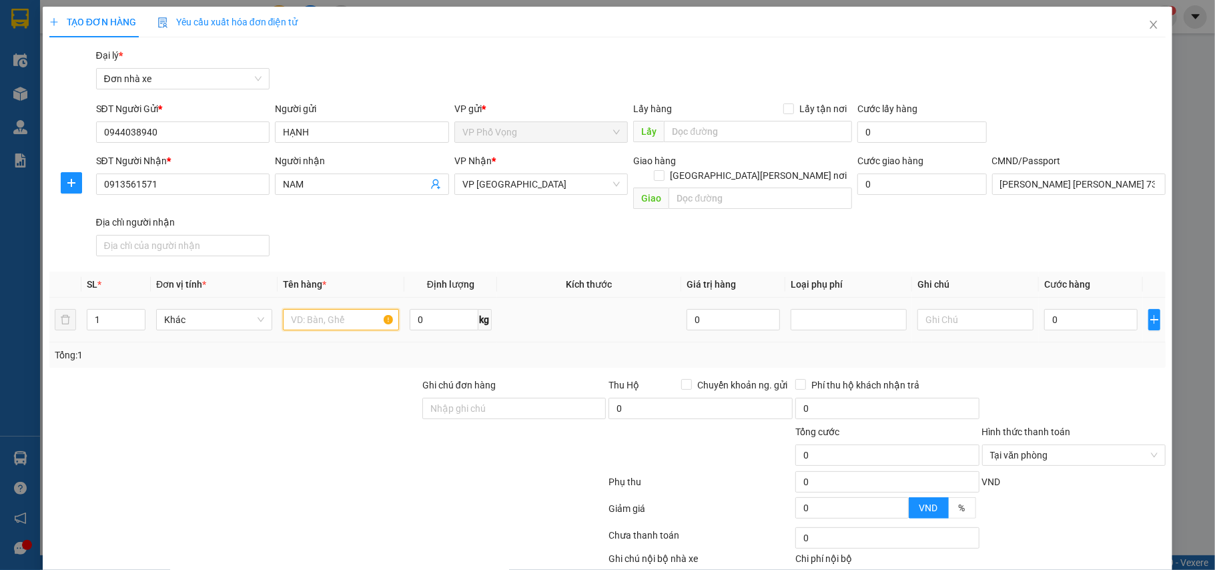
click at [332, 309] on input "text" at bounding box center [341, 319] width 116 height 21
type input "D"
type input "ĐỒ KHÔ"
click at [440, 309] on input "0" at bounding box center [444, 319] width 68 height 21
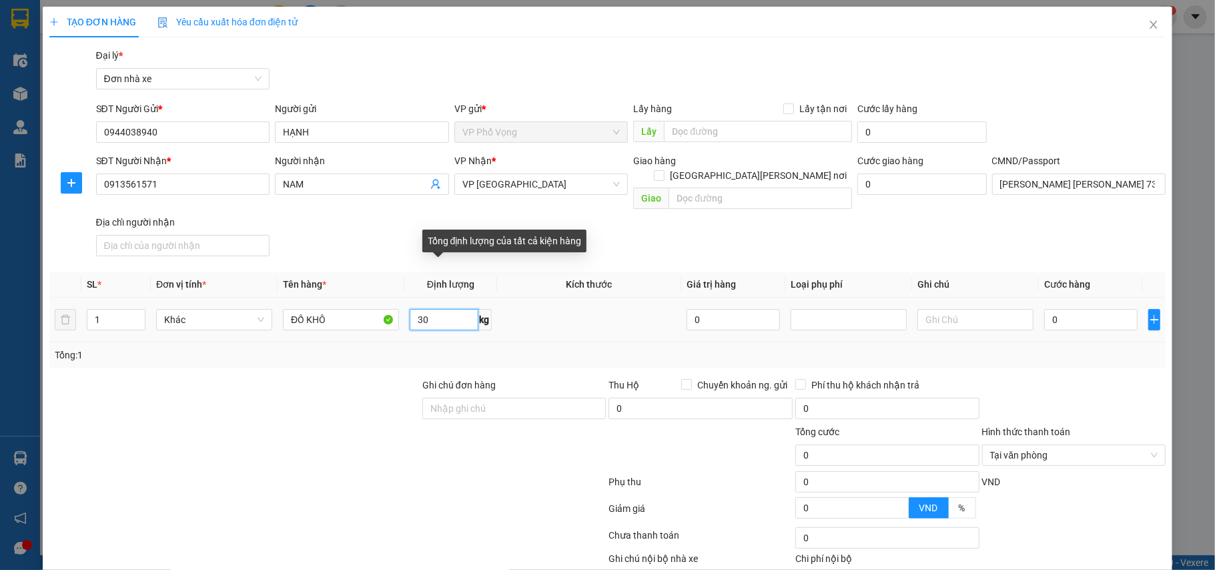
type input "30"
click at [436, 322] on td "30 kg" at bounding box center [450, 320] width 92 height 45
click at [442, 309] on input "30" at bounding box center [444, 319] width 68 height 21
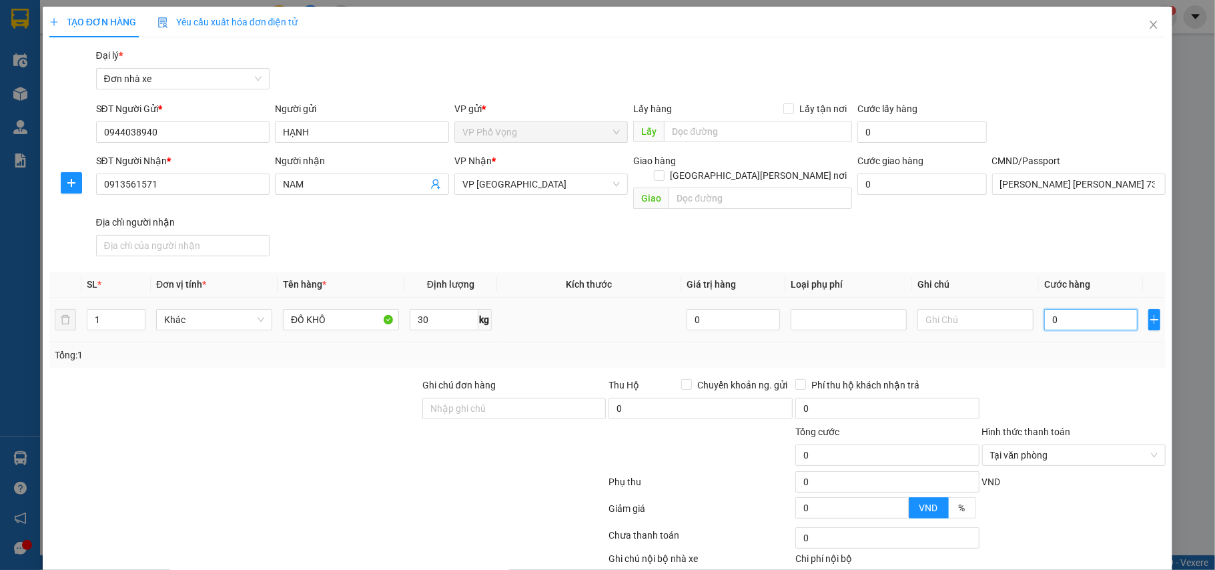
click at [1052, 309] on input "0" at bounding box center [1090, 319] width 93 height 21
type input "30"
type input "30.000"
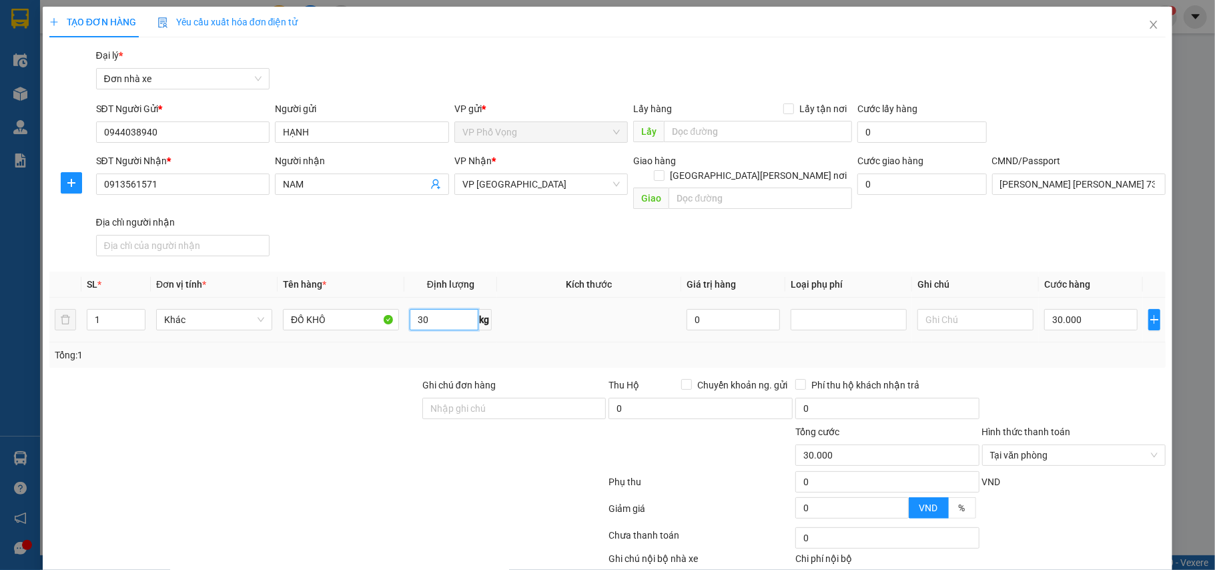
click at [435, 309] on input "30" at bounding box center [444, 319] width 68 height 21
click at [1109, 358] on div "Transit Pickup Surcharge Ids Transit Deliver Surcharge Ids Transit Deliver Surc…" at bounding box center [607, 336] width 1117 height 576
click at [434, 309] on input "0" at bounding box center [444, 319] width 68 height 21
type input "5"
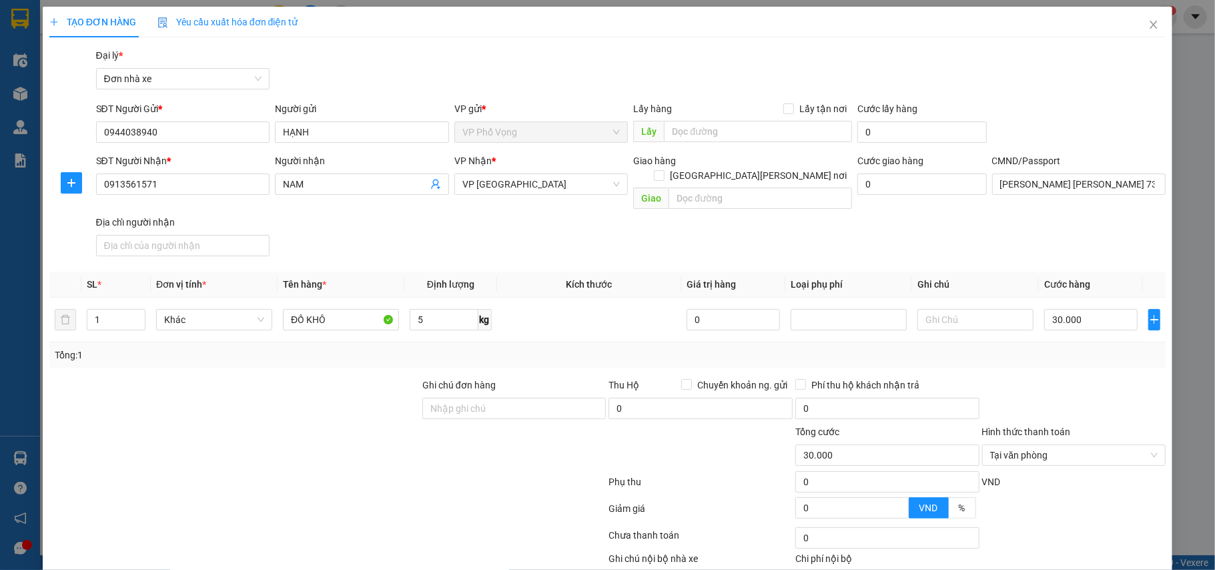
click at [1066, 378] on div at bounding box center [1074, 401] width 187 height 47
click at [1071, 392] on div at bounding box center [1074, 401] width 187 height 47
click at [1121, 501] on div at bounding box center [1074, 512] width 187 height 23
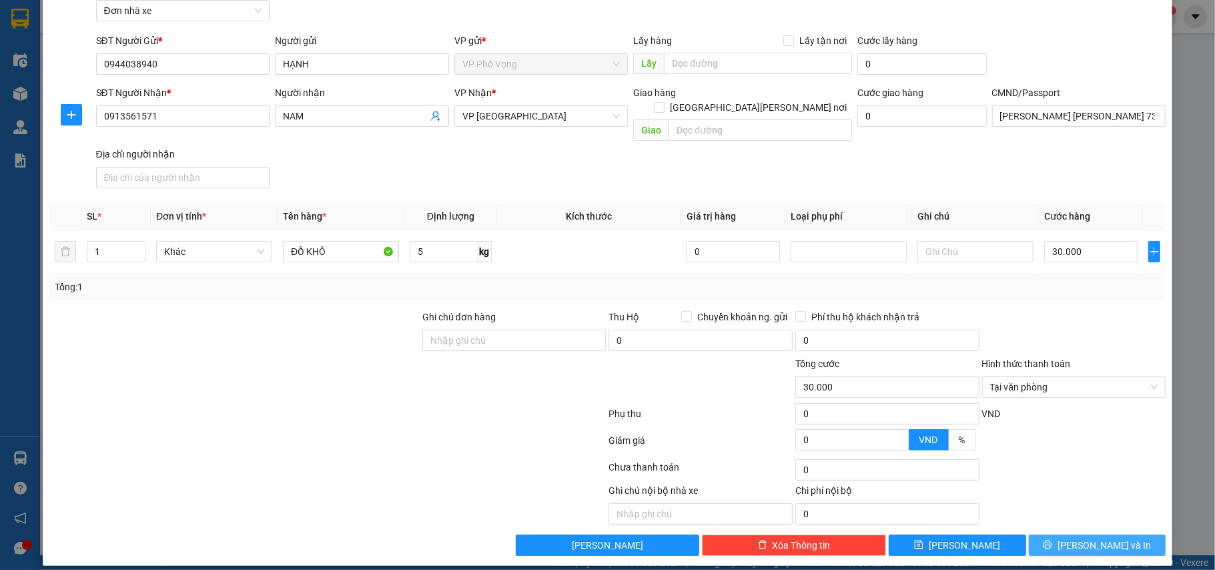
click at [1114, 534] on button "Lưu và In" at bounding box center [1097, 544] width 137 height 21
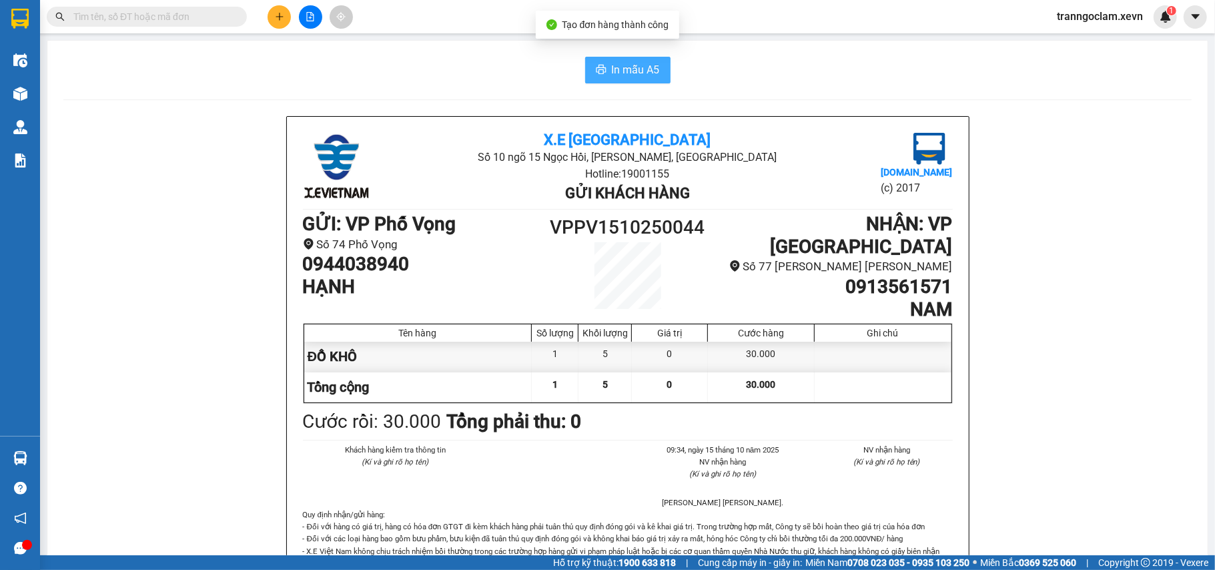
click at [624, 63] on span "In mẫu A5" at bounding box center [636, 69] width 48 height 17
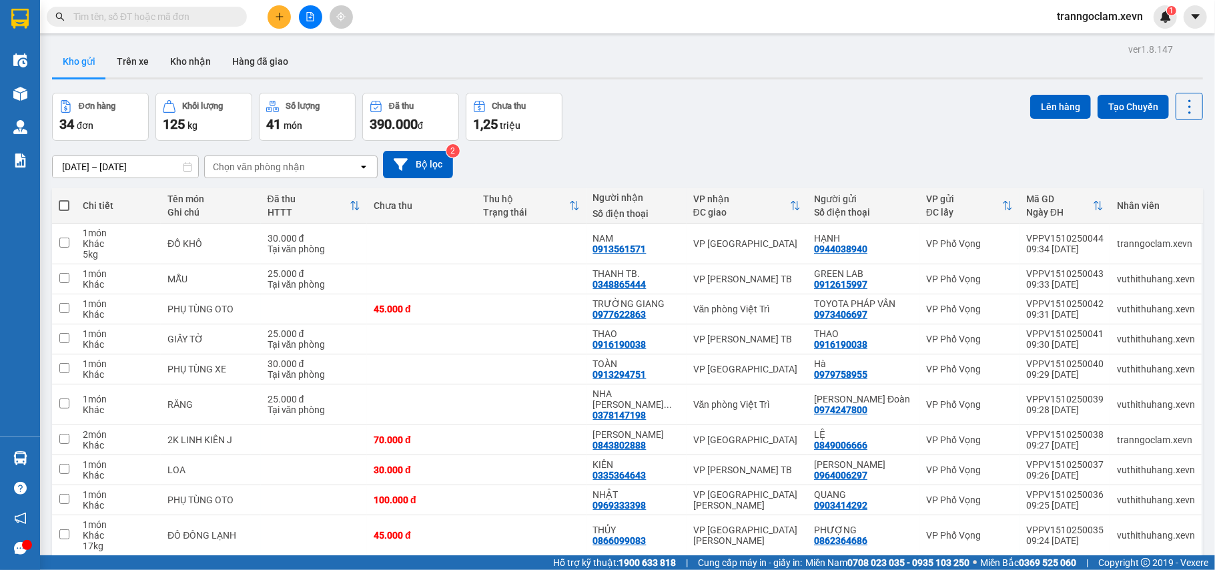
click at [794, 93] on div "Đơn hàng 34 đơn Khối lượng 125 kg Số lượng 41 món Đã thu 390.000 đ Chưa thu 1,2…" at bounding box center [627, 117] width 1151 height 48
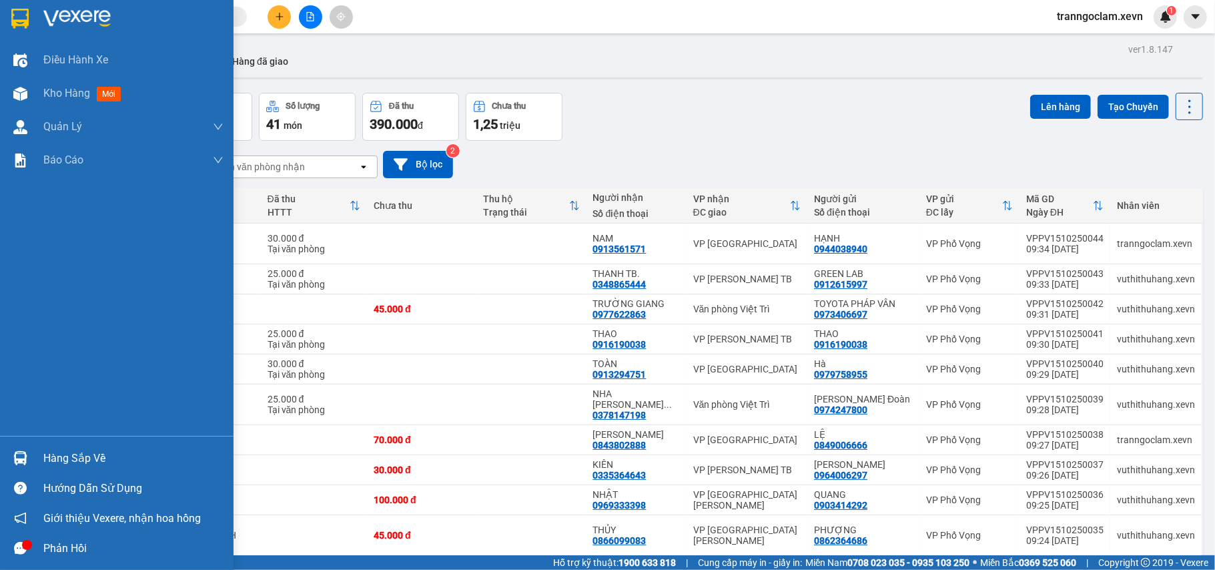
click at [17, 476] on div at bounding box center [20, 487] width 23 height 23
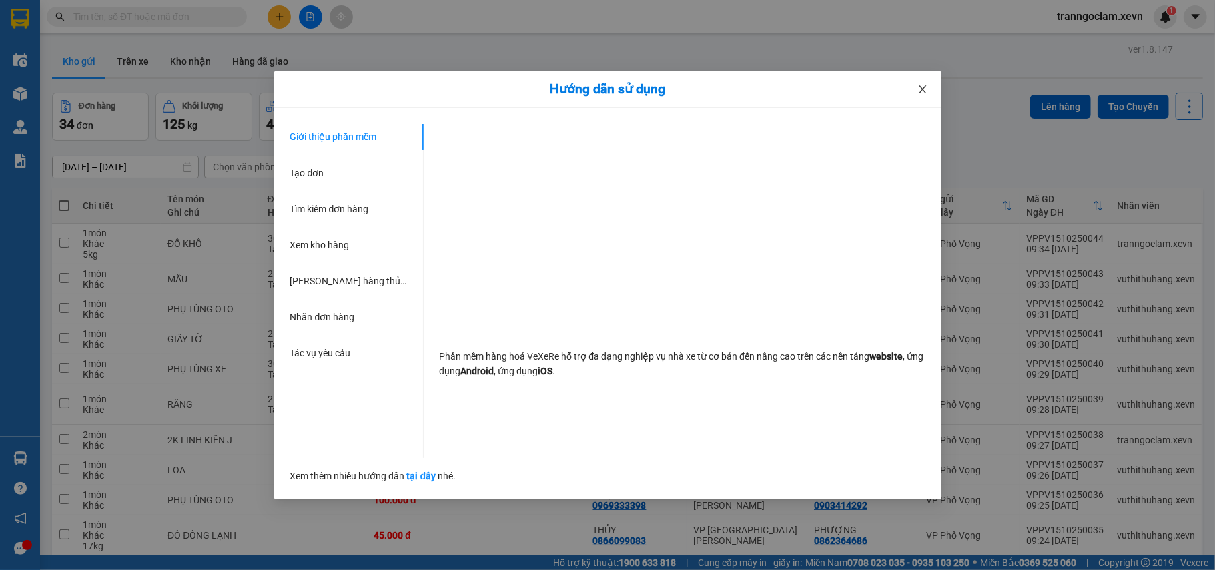
click at [925, 87] on icon "close" at bounding box center [922, 89] width 7 height 8
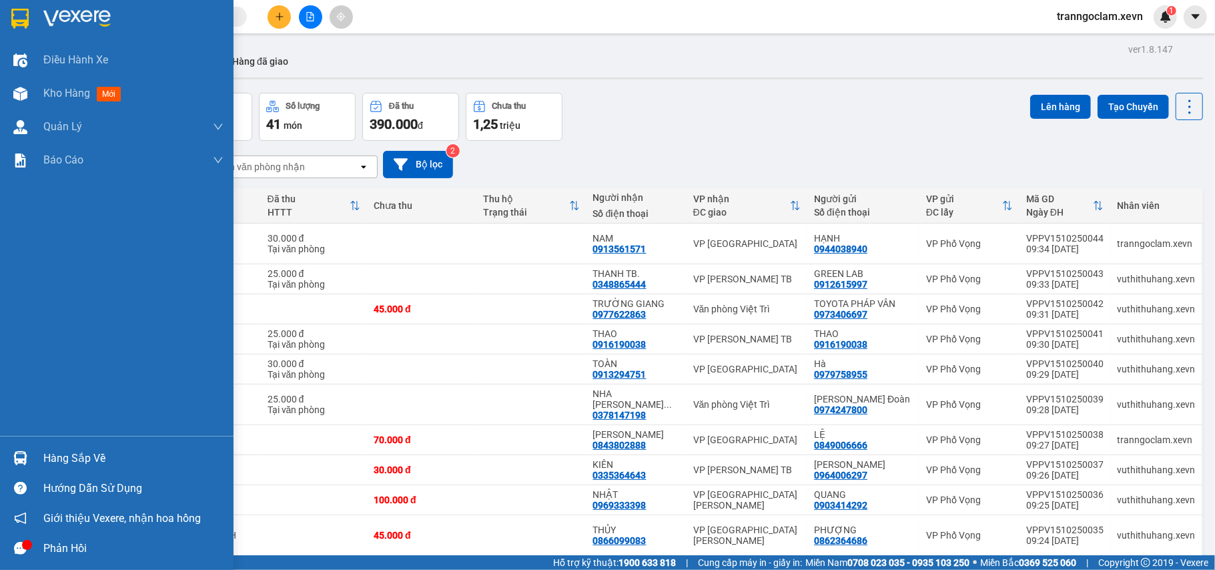
click at [21, 457] on img at bounding box center [20, 458] width 14 height 14
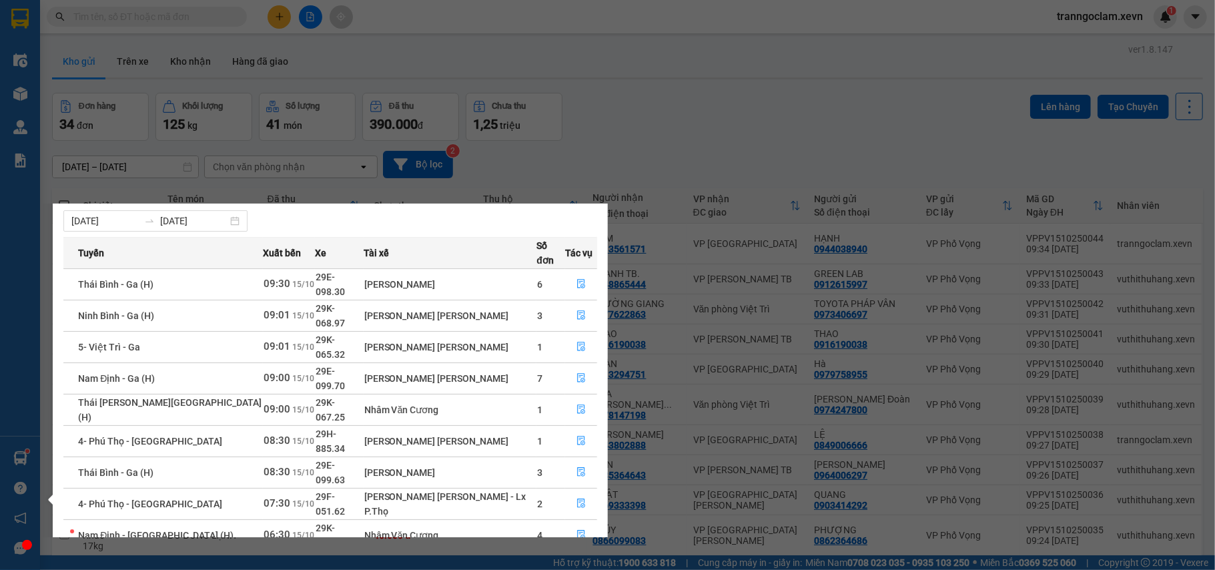
scroll to position [1, 0]
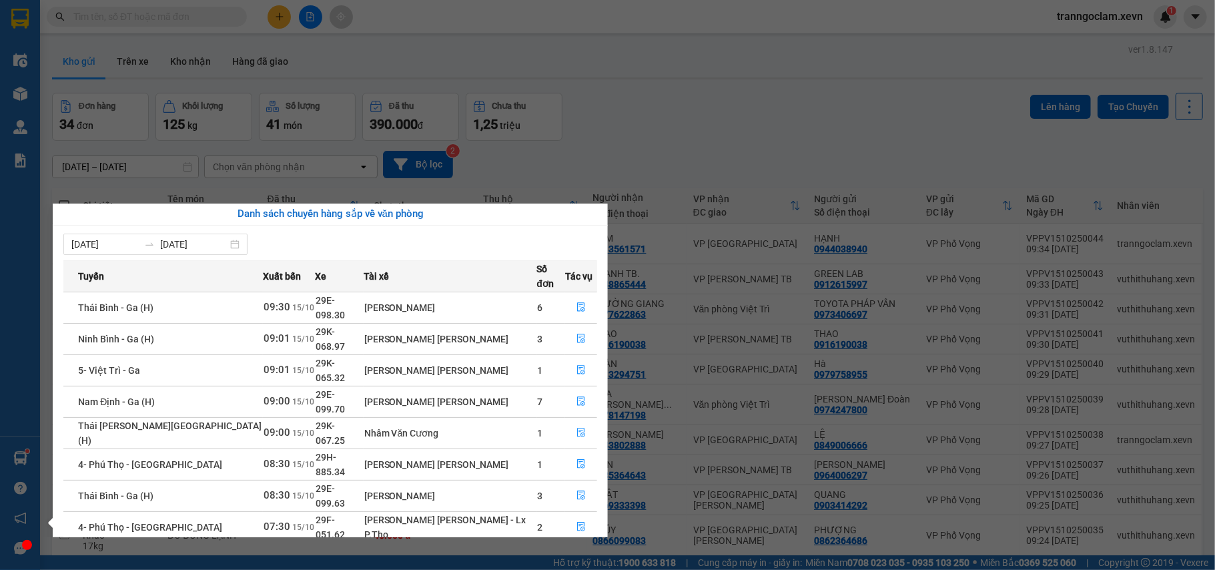
click at [482, 76] on section "Kết quả tìm kiếm ( 72 ) Bộ lọc Mã ĐH Trạng thái Món hàng Thu hộ Tổng cước Chưa …" at bounding box center [607, 285] width 1215 height 570
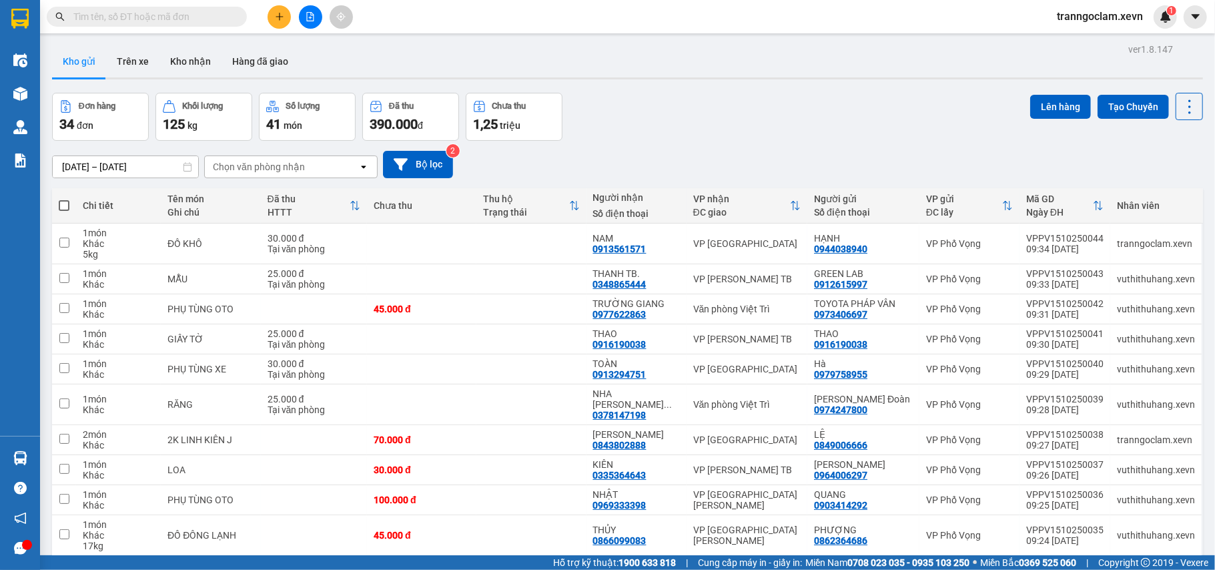
click at [289, 24] on div at bounding box center [310, 16] width 100 height 23
click at [284, 20] on button at bounding box center [279, 16] width 23 height 23
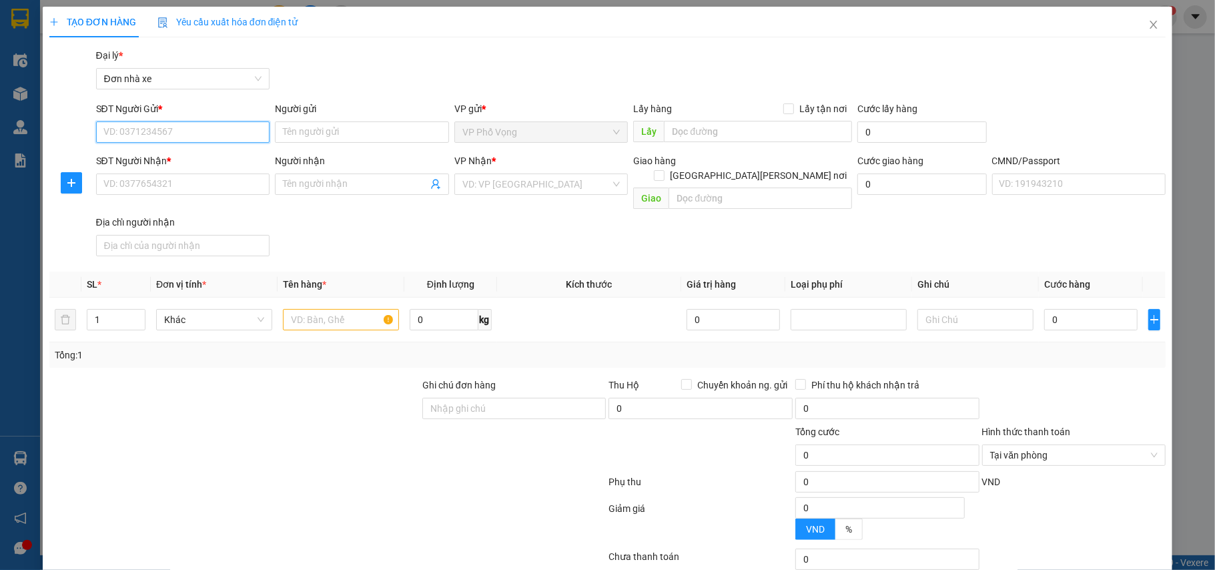
click at [205, 123] on input "SĐT Người Gửi *" at bounding box center [183, 131] width 174 height 21
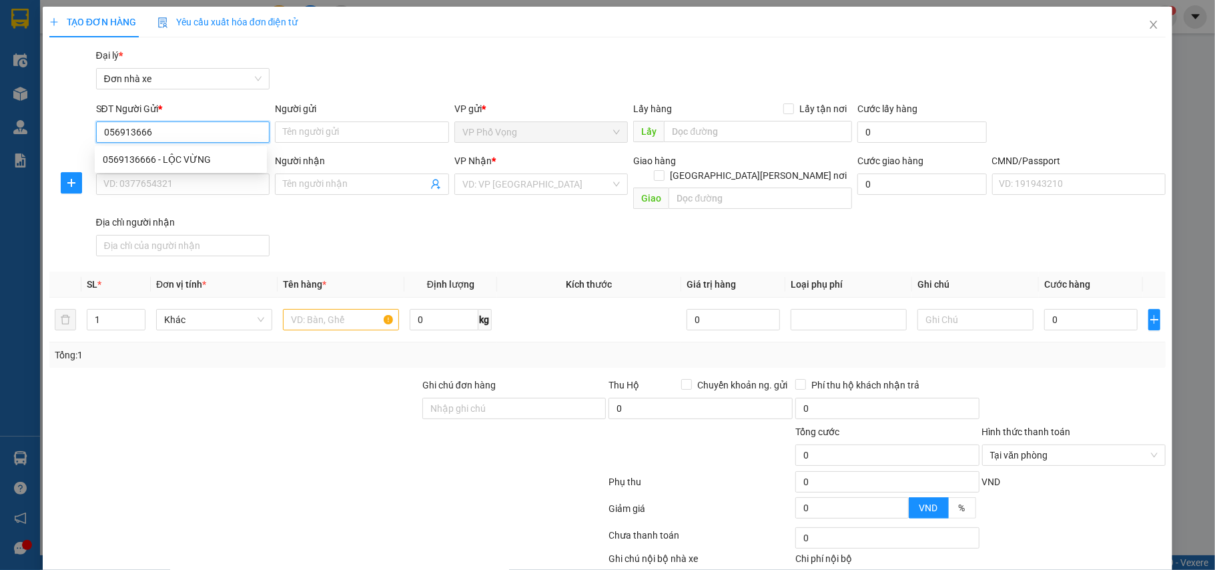
type input "0569136666"
click at [207, 156] on div "0569136666 - LỘC VỪNG" at bounding box center [181, 159] width 156 height 15
type input "LỘC VỪNG"
type input "0971375111"
type input "TÙNG"
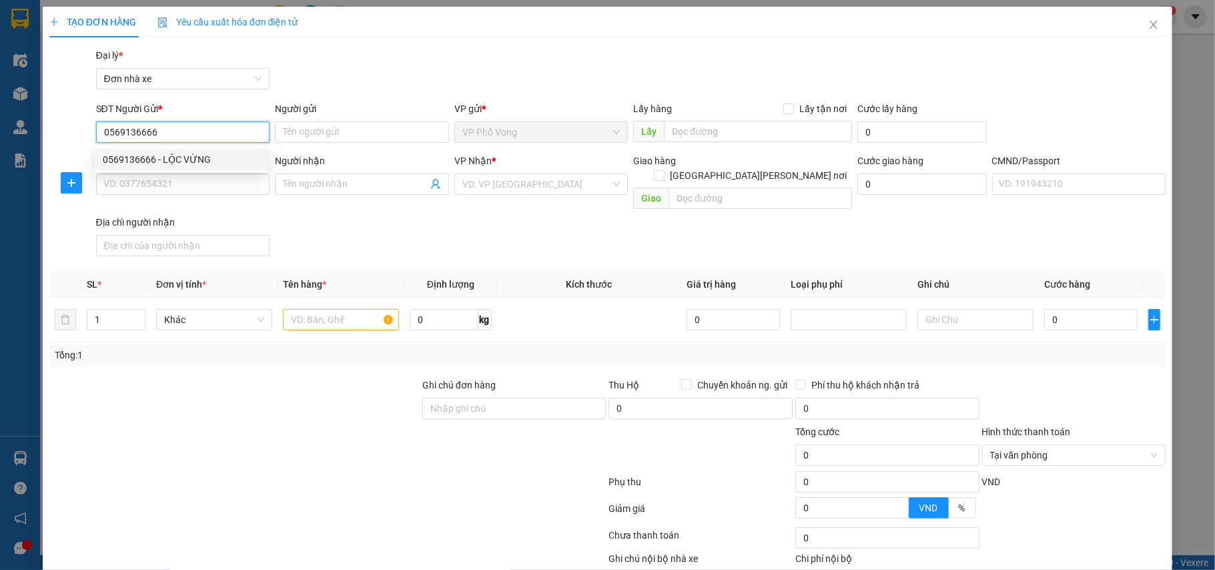
type input "340103348541 Nguyễn Trọng Tùng"
type input "0569136666"
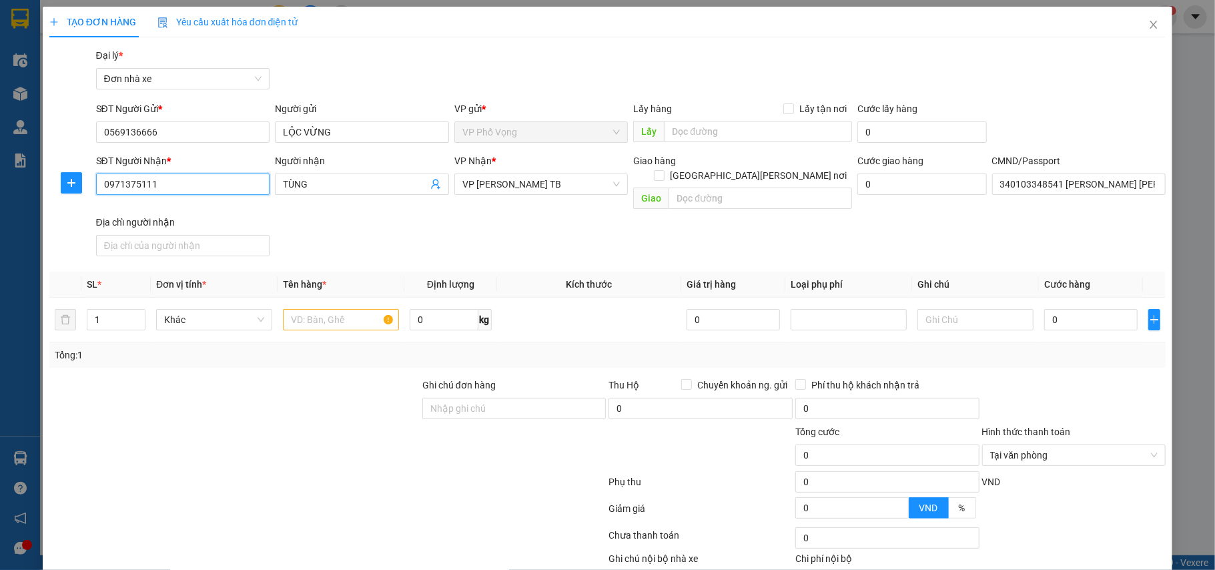
click at [204, 179] on input "0971375111" at bounding box center [183, 183] width 174 height 21
click at [196, 219] on div "0383828998 - TÙNG" at bounding box center [181, 211] width 172 height 21
click at [167, 181] on input "0383828998" at bounding box center [183, 183] width 174 height 21
click at [174, 207] on div "0383828998 - TÙNG" at bounding box center [181, 211] width 156 height 15
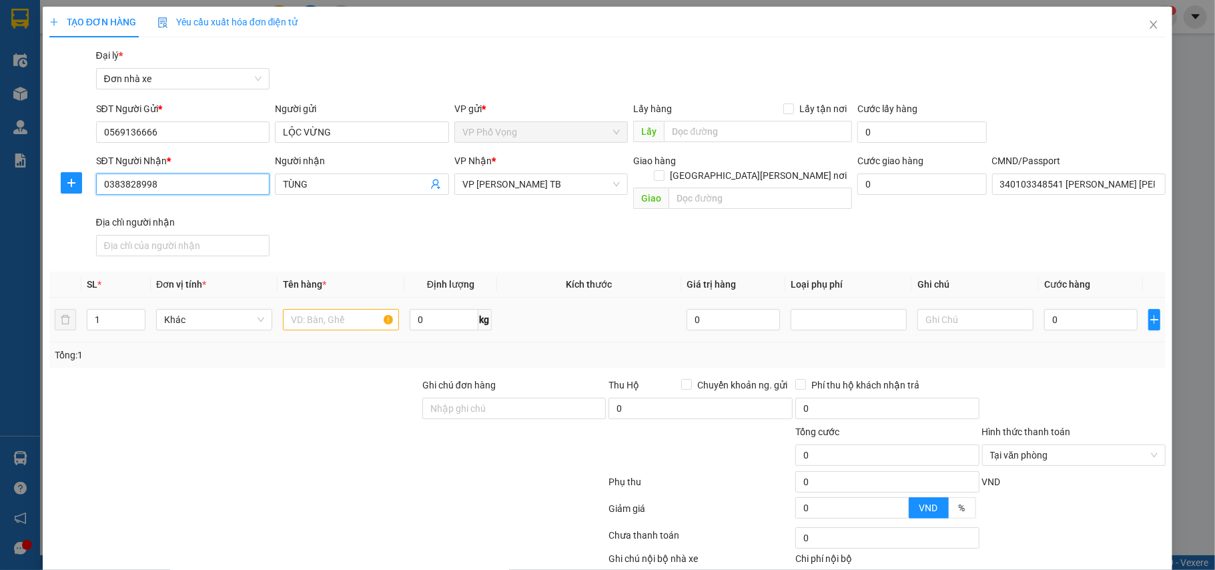
type input "0383828998"
click at [316, 309] on input "text" at bounding box center [341, 319] width 116 height 21
click at [347, 312] on input "text" at bounding box center [341, 319] width 116 height 21
type input "LOA"
type input "4"
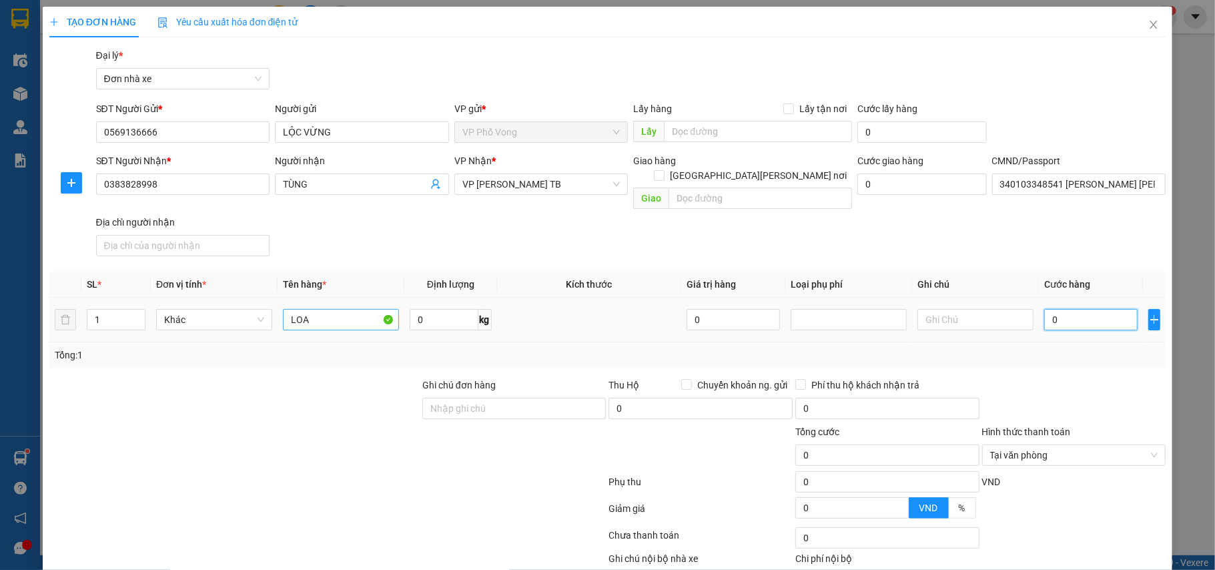
type input "4"
type input "40"
click at [1010, 388] on div at bounding box center [1074, 401] width 187 height 47
type input "40.000"
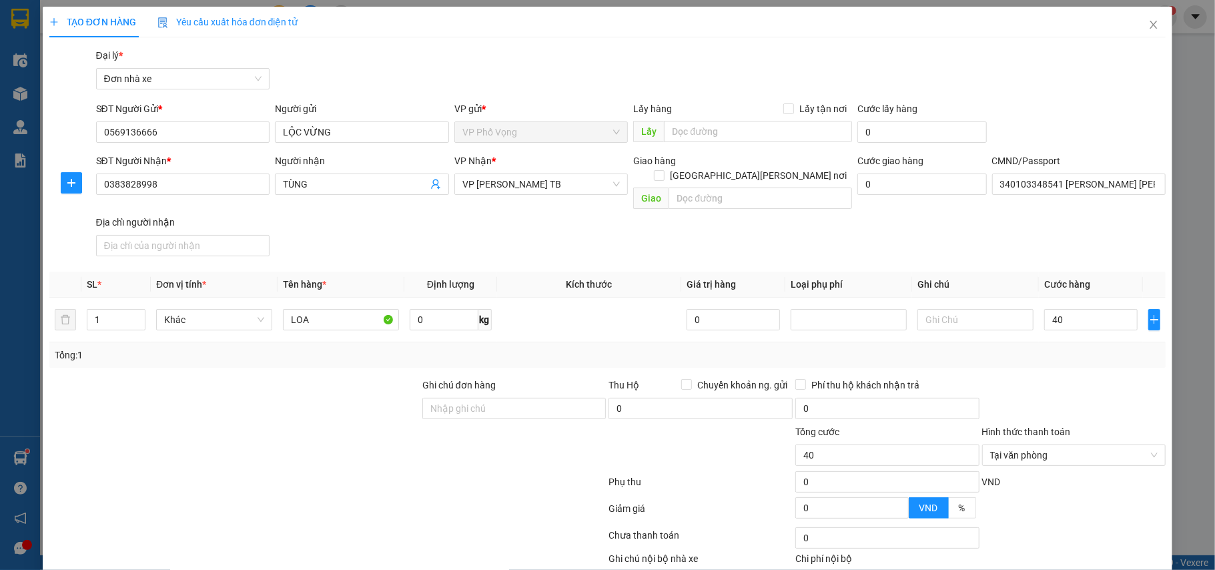
type input "40.000"
click at [1103, 394] on div at bounding box center [1074, 401] width 187 height 47
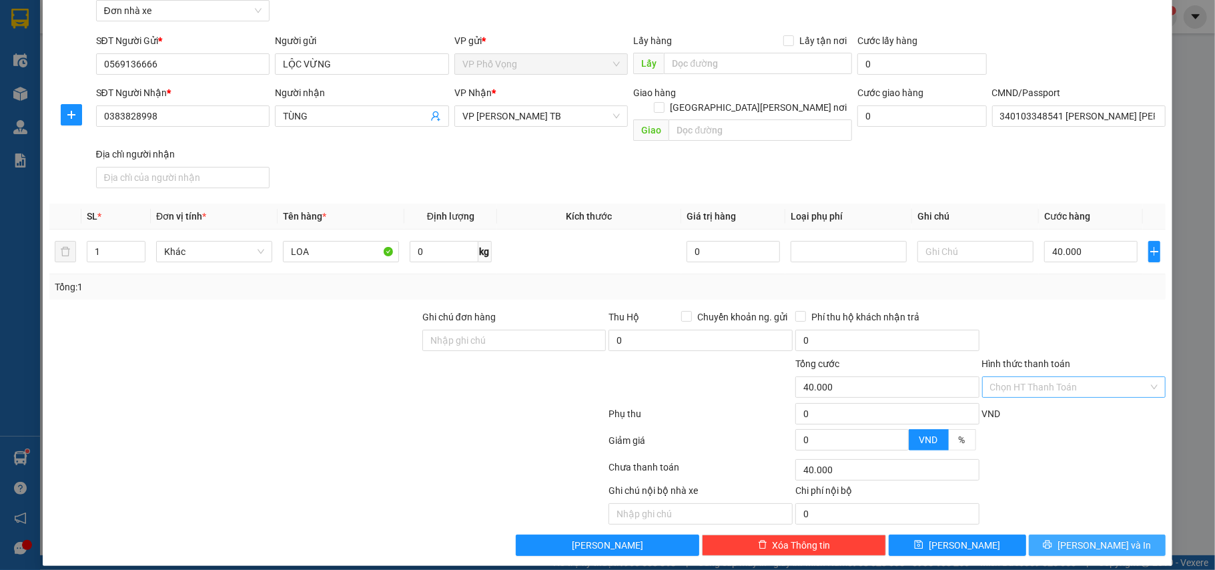
click at [1106, 538] on span "Lưu và In" at bounding box center [1104, 545] width 93 height 15
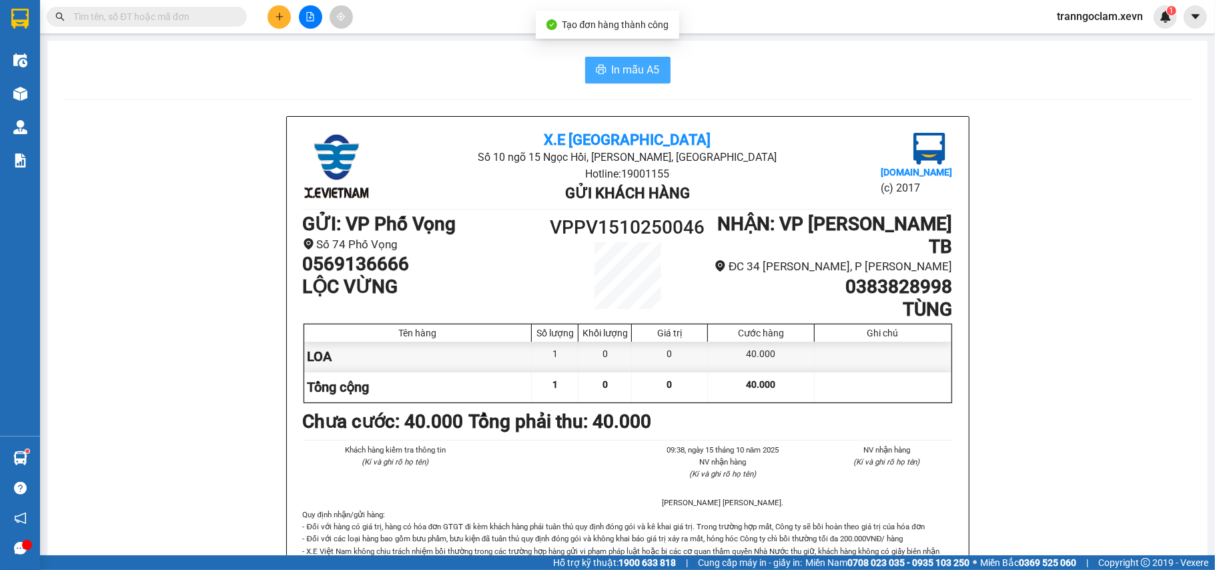
click at [641, 64] on span "In mẫu A5" at bounding box center [636, 69] width 48 height 17
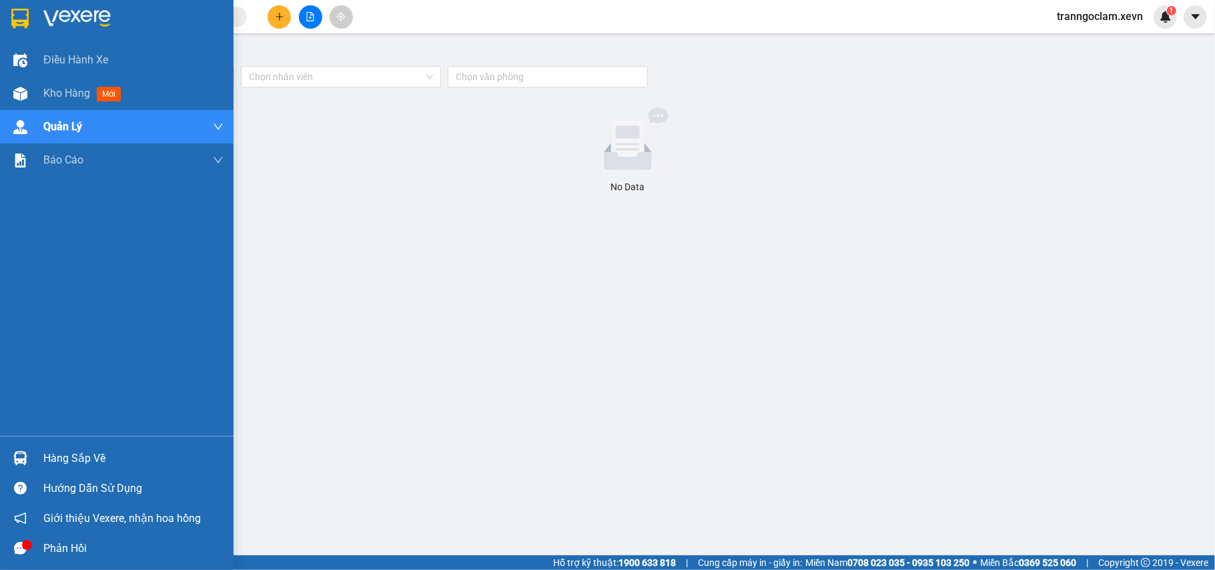
click at [22, 446] on div "Hàng sắp về" at bounding box center [117, 458] width 234 height 30
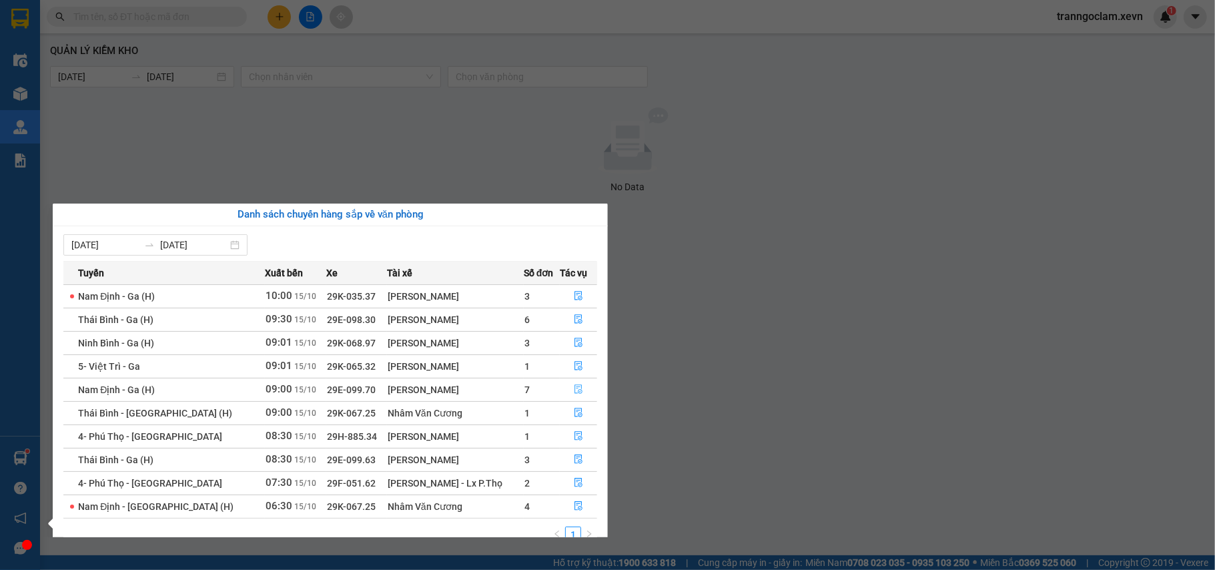
scroll to position [24, 0]
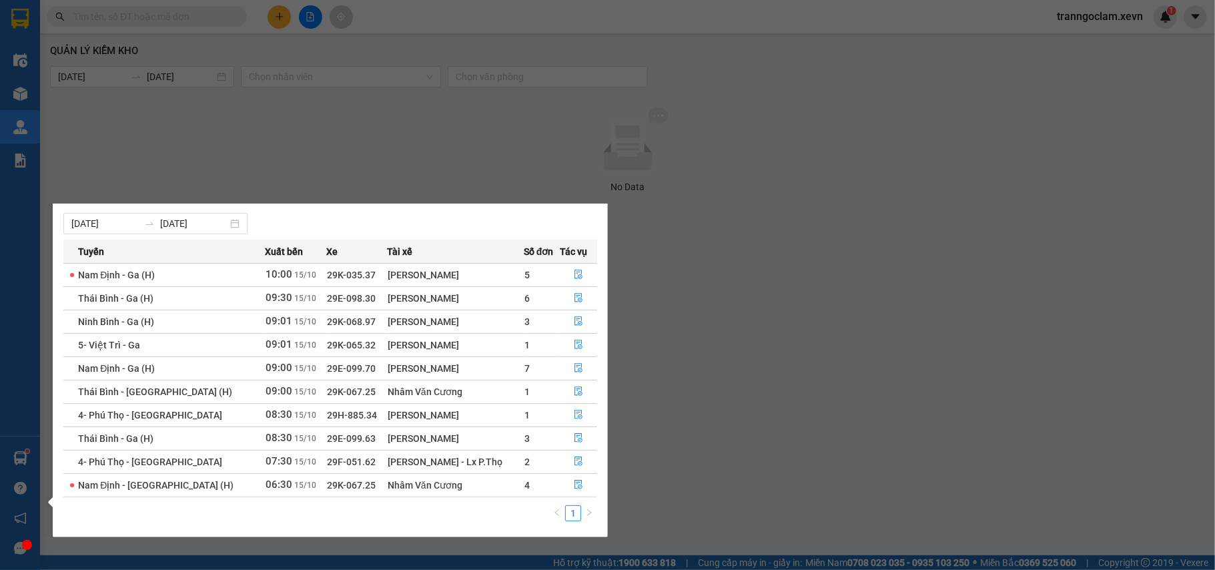
drag, startPoint x: 633, startPoint y: 137, endPoint x: 614, endPoint y: 128, distance: 20.6
click at [631, 137] on section "Kết quả tìm kiếm ( 0 ) Bộ lọc No Data tranngoclam.xevn 1 Điều hành xe Kho hàng …" at bounding box center [607, 285] width 1215 height 570
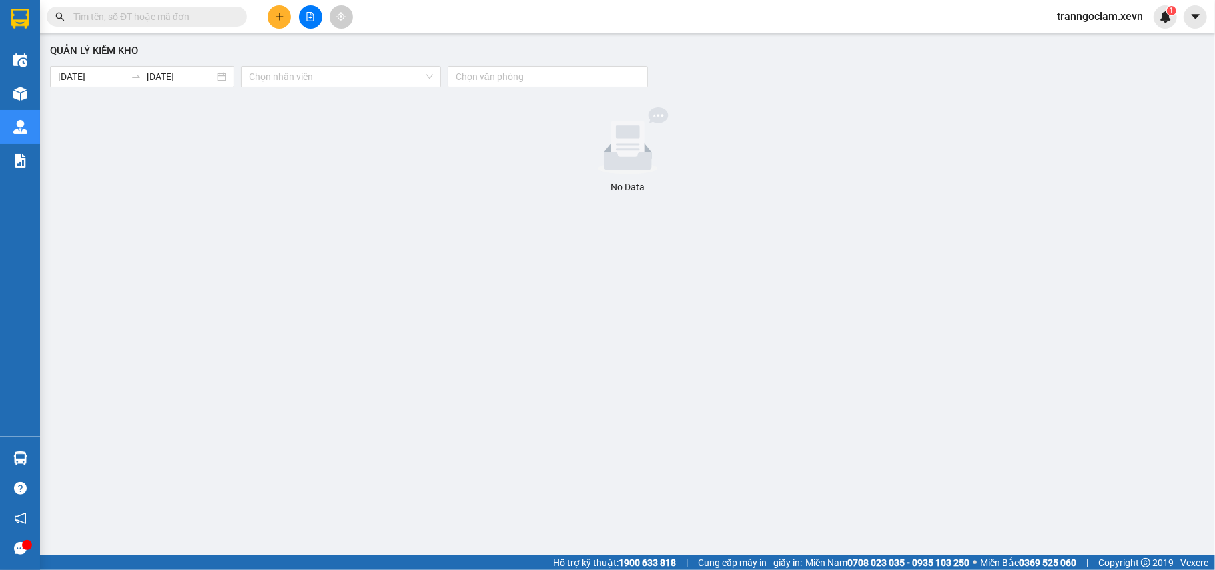
click at [280, 17] on icon "plus" at bounding box center [279, 16] width 9 height 9
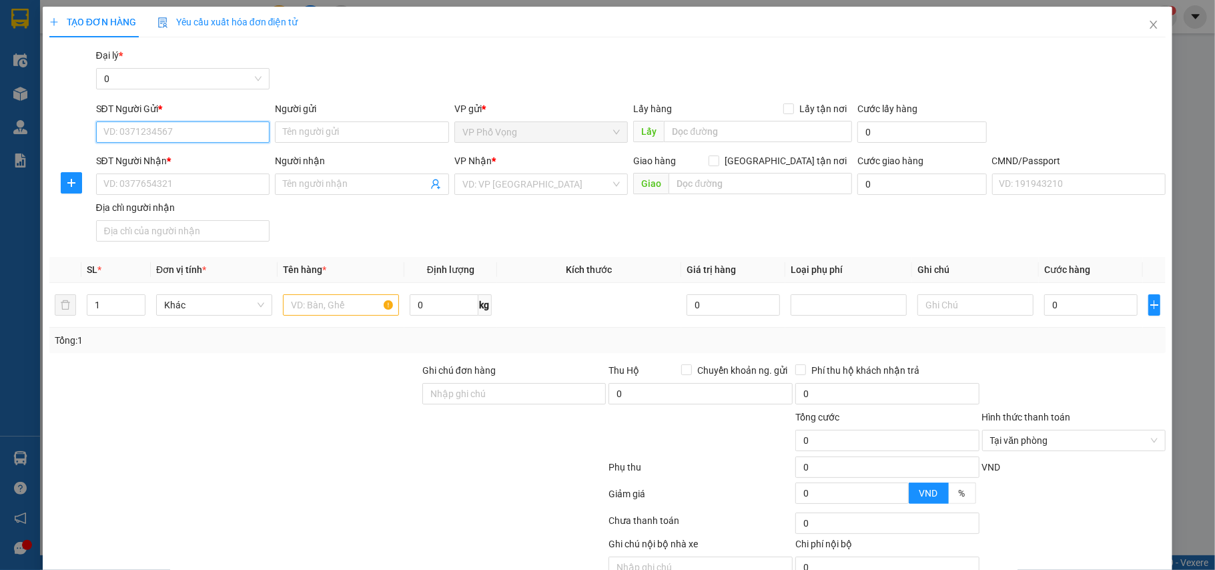
click at [161, 134] on input "SĐT Người Gửi *" at bounding box center [183, 131] width 174 height 21
click at [123, 133] on input "0911991868" at bounding box center [183, 131] width 174 height 21
type input "0919991868"
click at [185, 153] on div "0919991868 - ĐỨC" at bounding box center [181, 159] width 156 height 15
type input "ĐỨC"
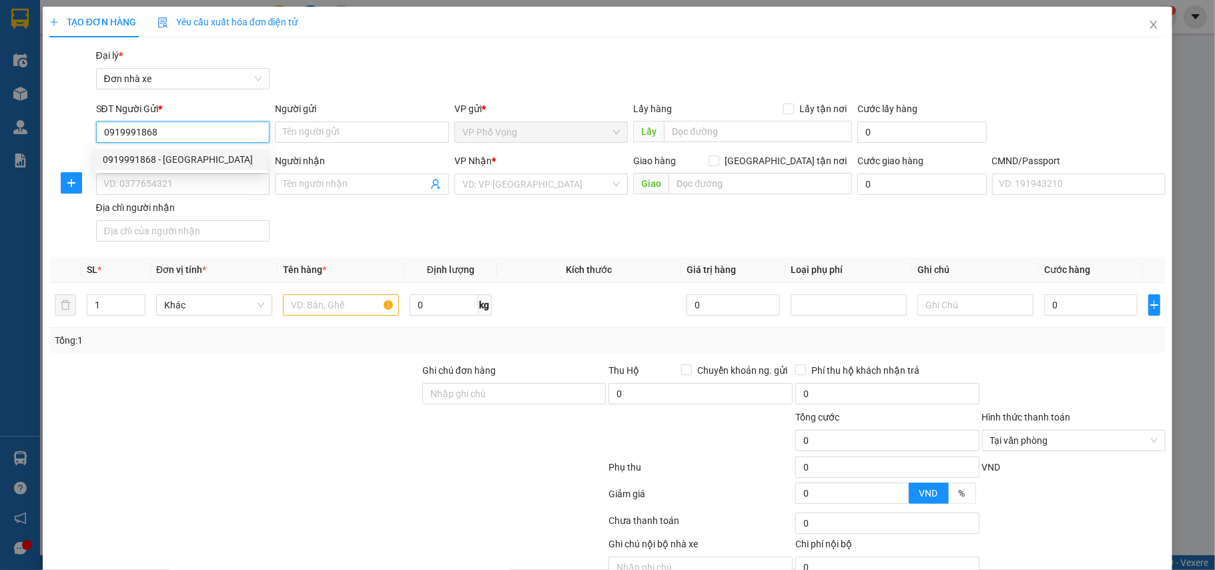
type input "0968959746"
type input "DU"
type input "034097015245 HOÀNG TRUNG DU"
type input "0919991868"
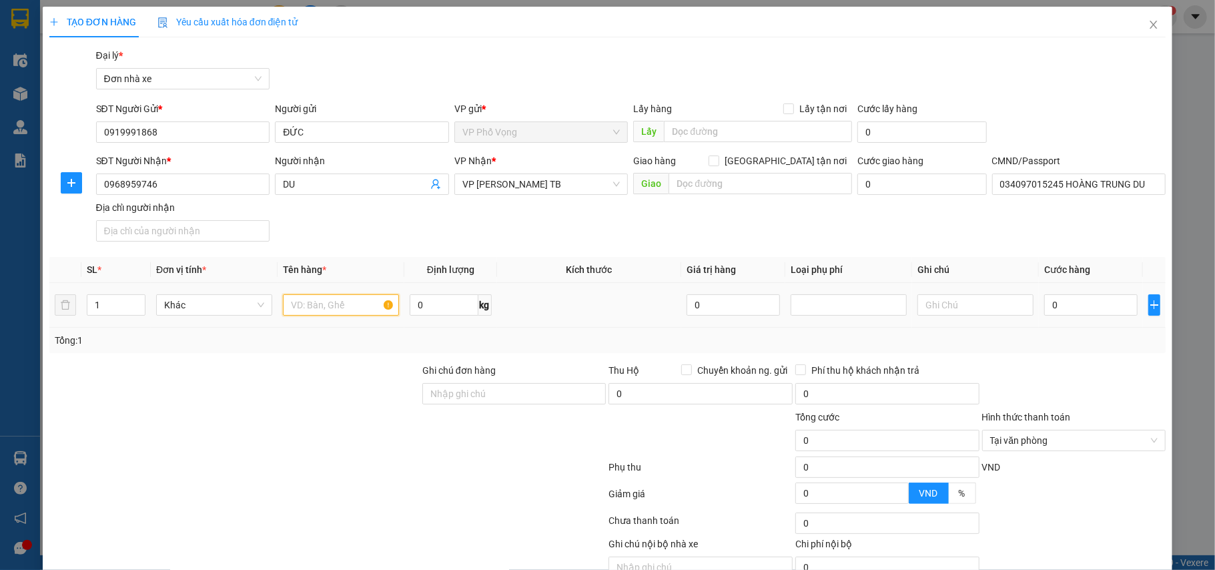
click at [321, 298] on input "text" at bounding box center [341, 304] width 116 height 21
type input "GIẤY TỜ"
click at [331, 396] on div at bounding box center [234, 386] width 373 height 47
click at [1053, 307] on input "0" at bounding box center [1090, 304] width 93 height 21
type input "2"
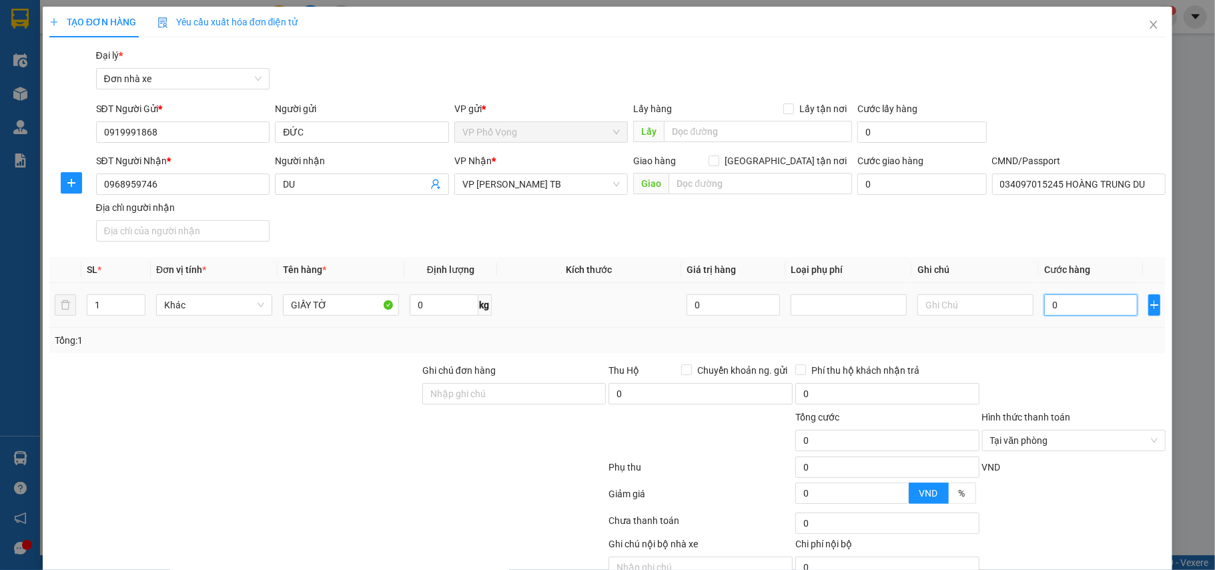
type input "2"
type input "25"
type input "25.000"
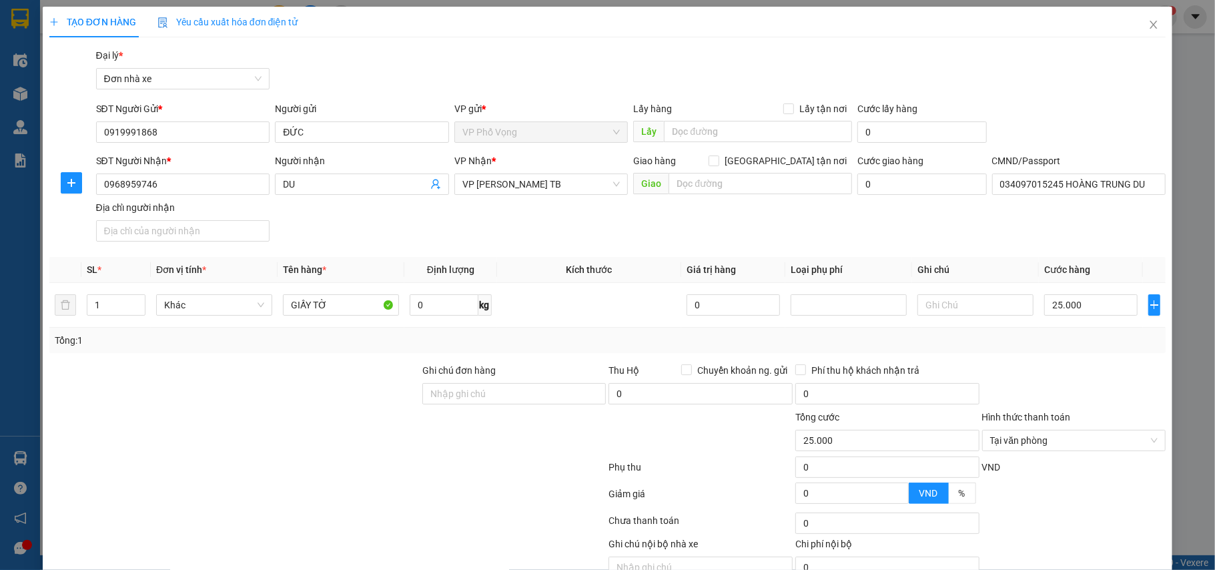
drag, startPoint x: 1078, startPoint y: 352, endPoint x: 1132, endPoint y: 388, distance: 64.4
click at [1078, 355] on div "Transit Pickup Surcharge Ids Transit Deliver Surcharge Ids Transit Deliver Surc…" at bounding box center [607, 328] width 1117 height 561
click at [1089, 494] on div at bounding box center [1074, 497] width 187 height 23
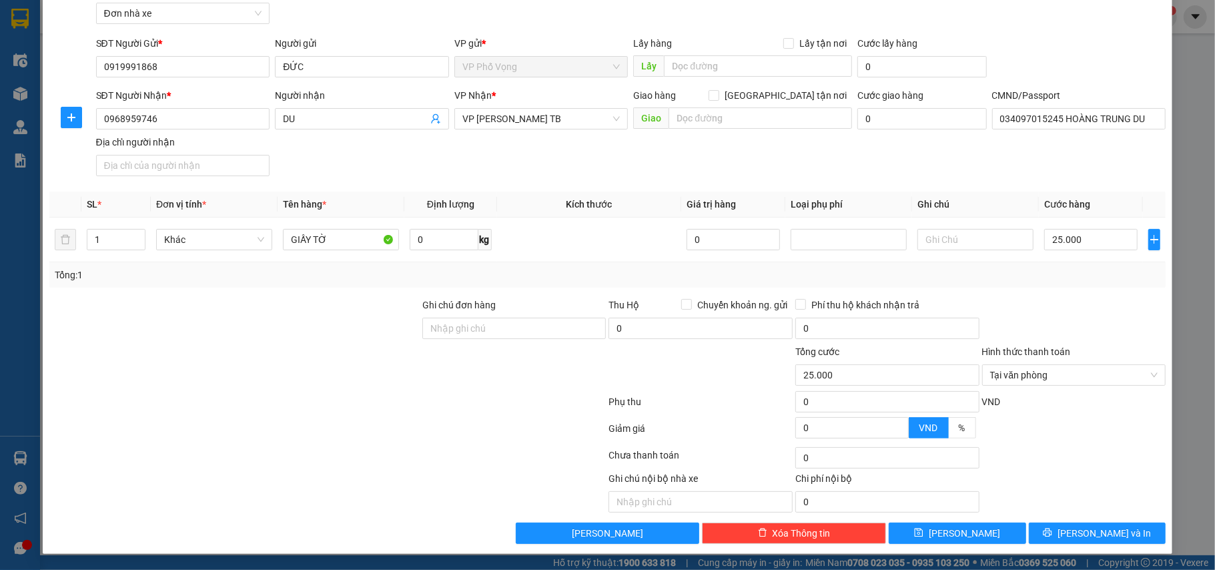
click at [1086, 544] on div "TẠO ĐƠN HÀNG Yêu cầu xuất hóa đơn điện tử Transit Pickup Surcharge Ids Transit …" at bounding box center [608, 247] width 1130 height 612
click at [1106, 529] on span "Lưu và In" at bounding box center [1104, 533] width 93 height 15
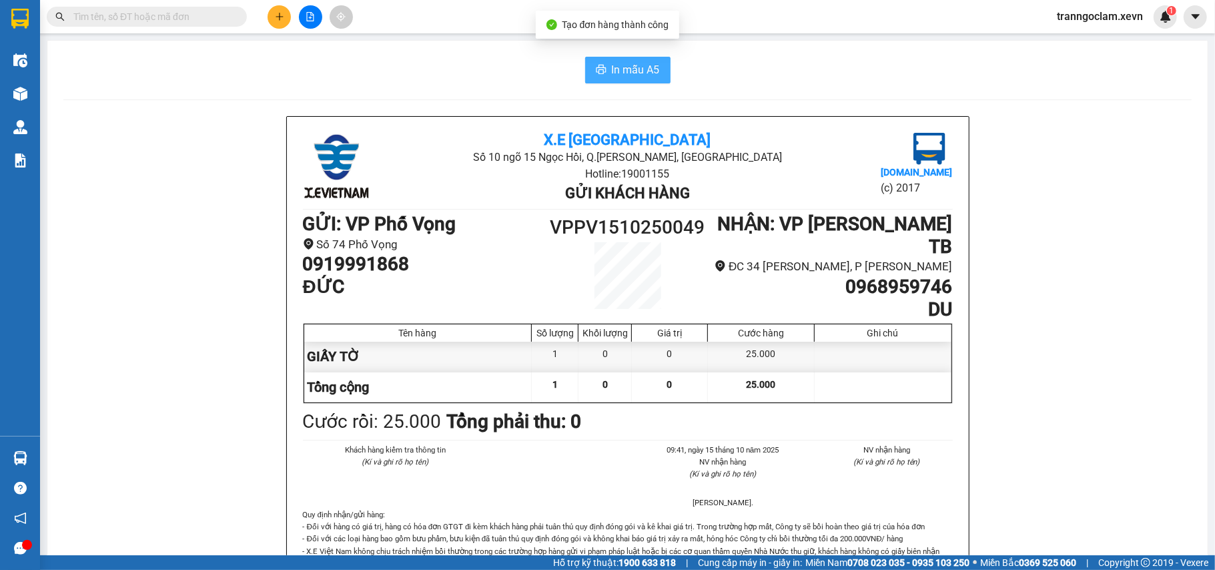
click at [639, 71] on span "In mẫu A5" at bounding box center [636, 69] width 48 height 17
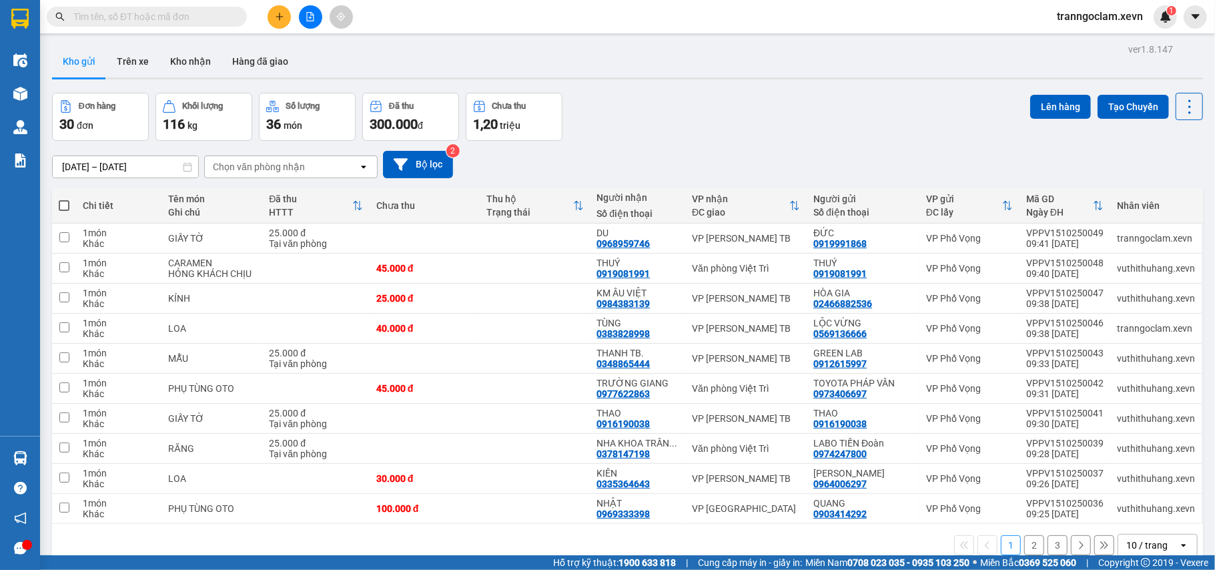
click at [171, 21] on input "text" at bounding box center [151, 16] width 157 height 15
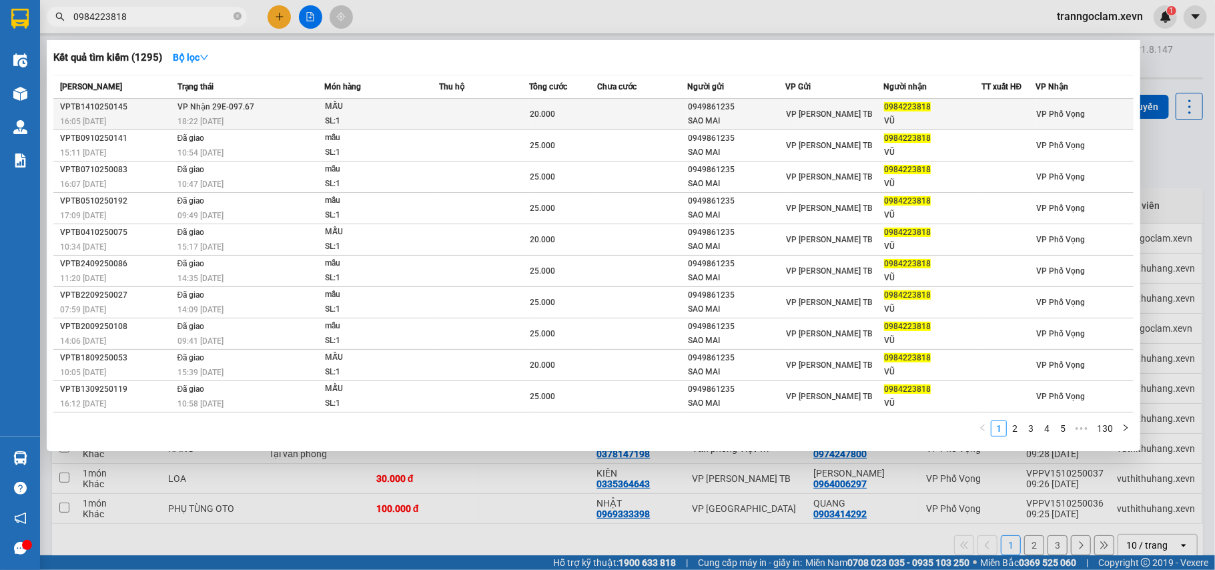
type input "0984223818"
click at [449, 107] on td at bounding box center [484, 114] width 90 height 31
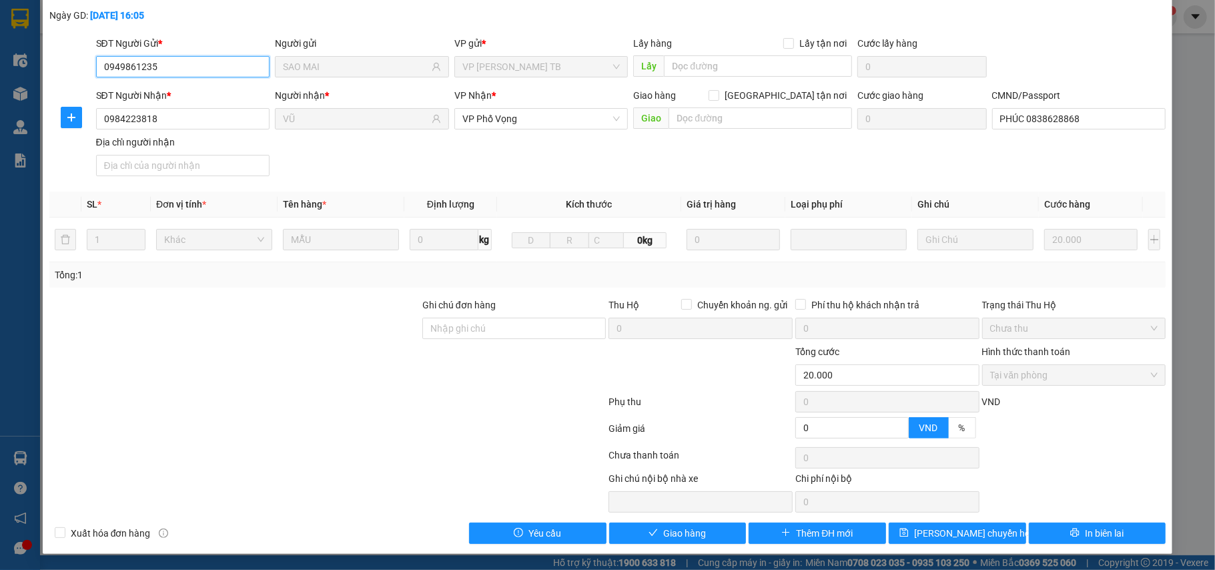
type input "0949861235"
type input "SAO MAI"
type input "0984223818"
type input "VŨ"
type input "PHÚC 0838628868"
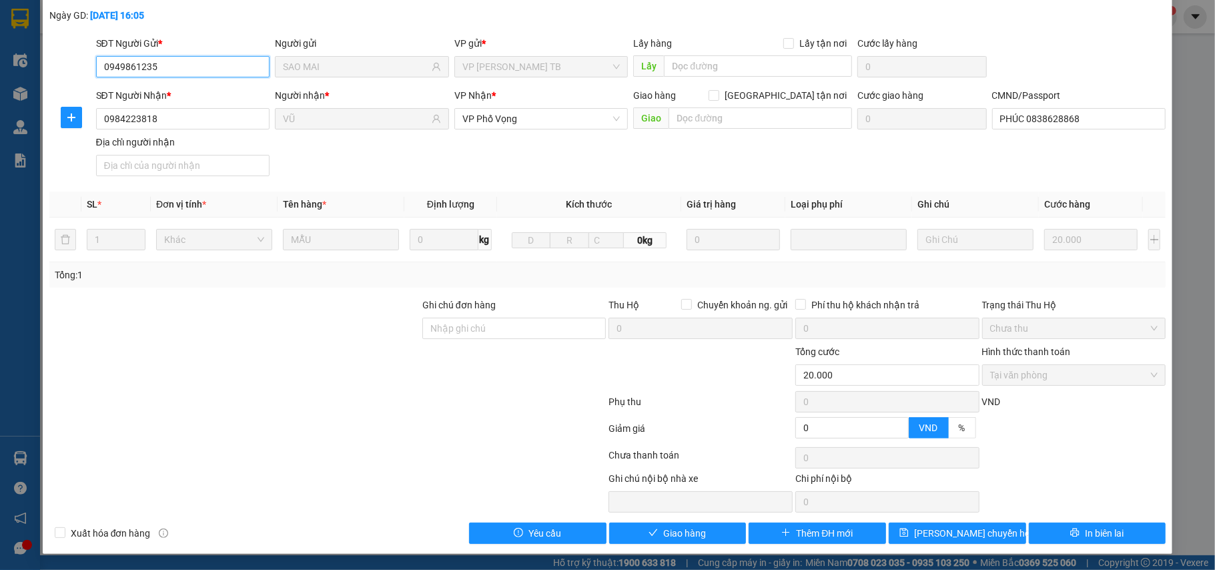
type input "0"
type input "20.000"
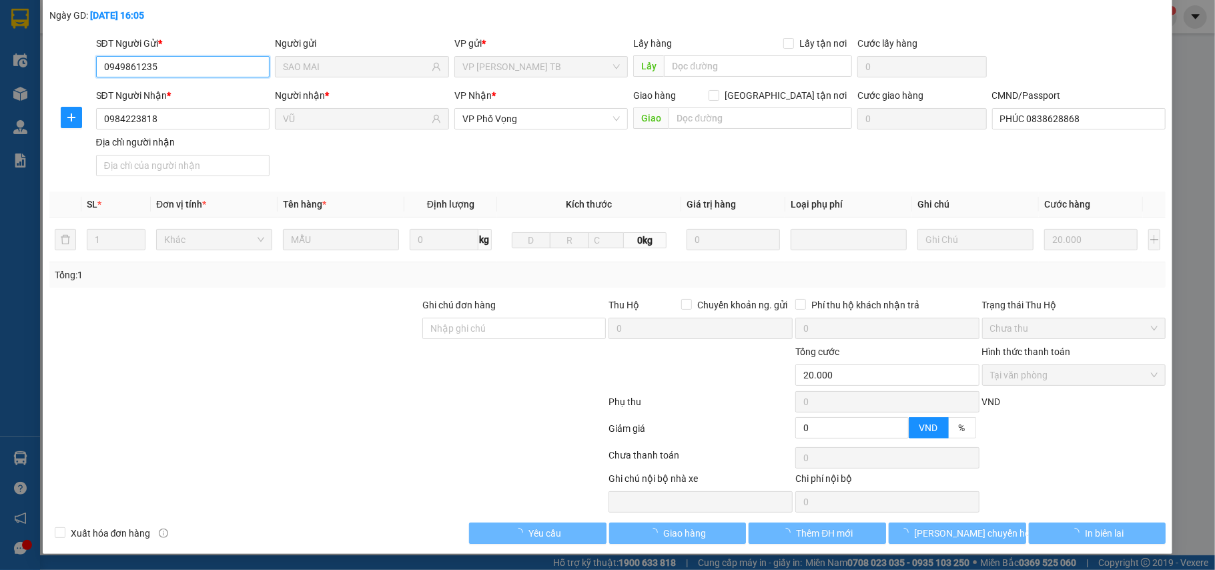
scroll to position [71, 0]
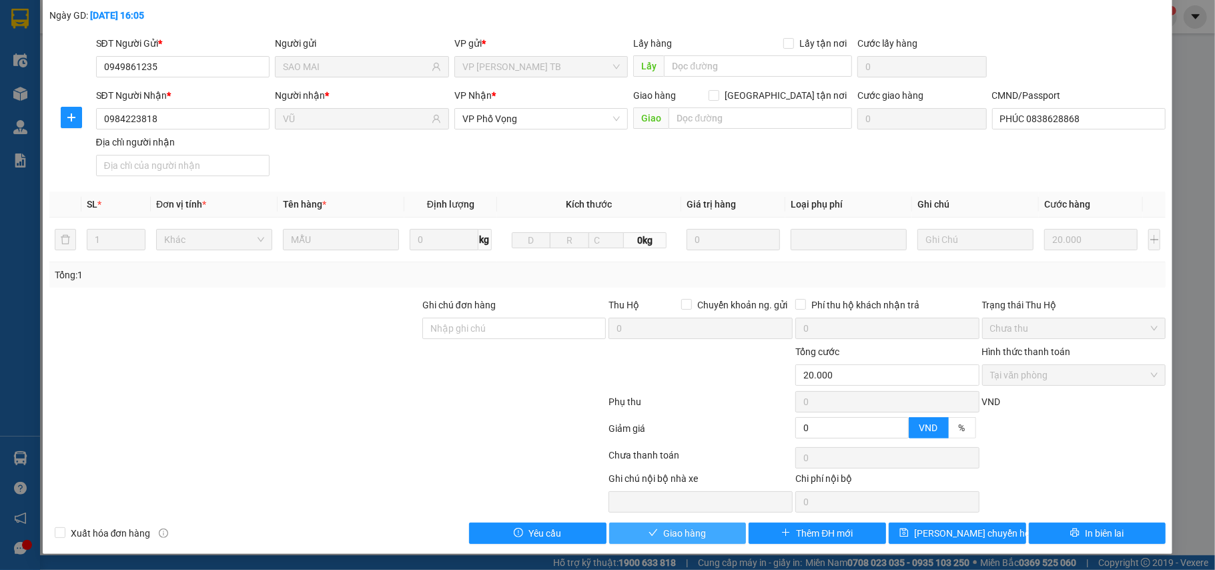
click at [692, 530] on span "Giao hàng" at bounding box center [684, 533] width 43 height 15
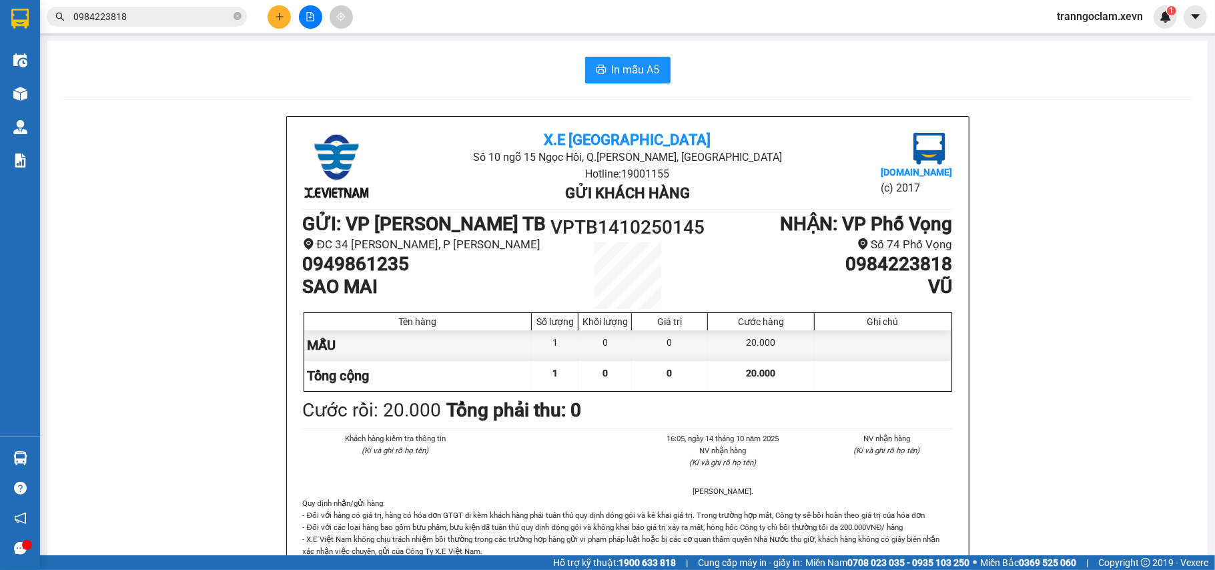
click at [201, 14] on input "0984223818" at bounding box center [151, 16] width 157 height 15
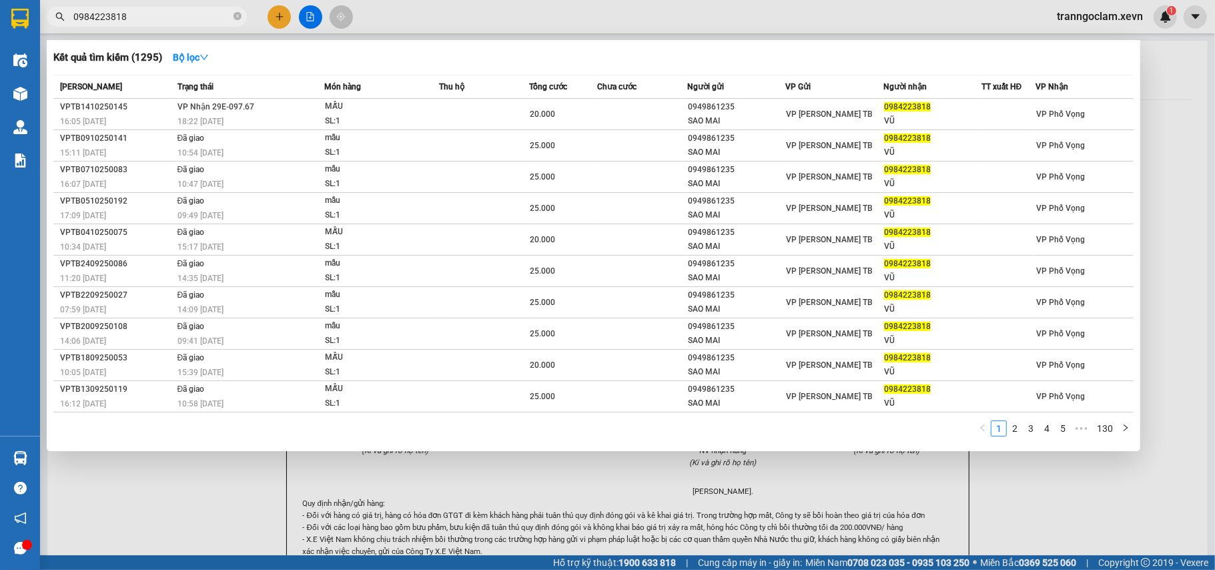
click at [201, 14] on input "0984223818" at bounding box center [151, 16] width 157 height 15
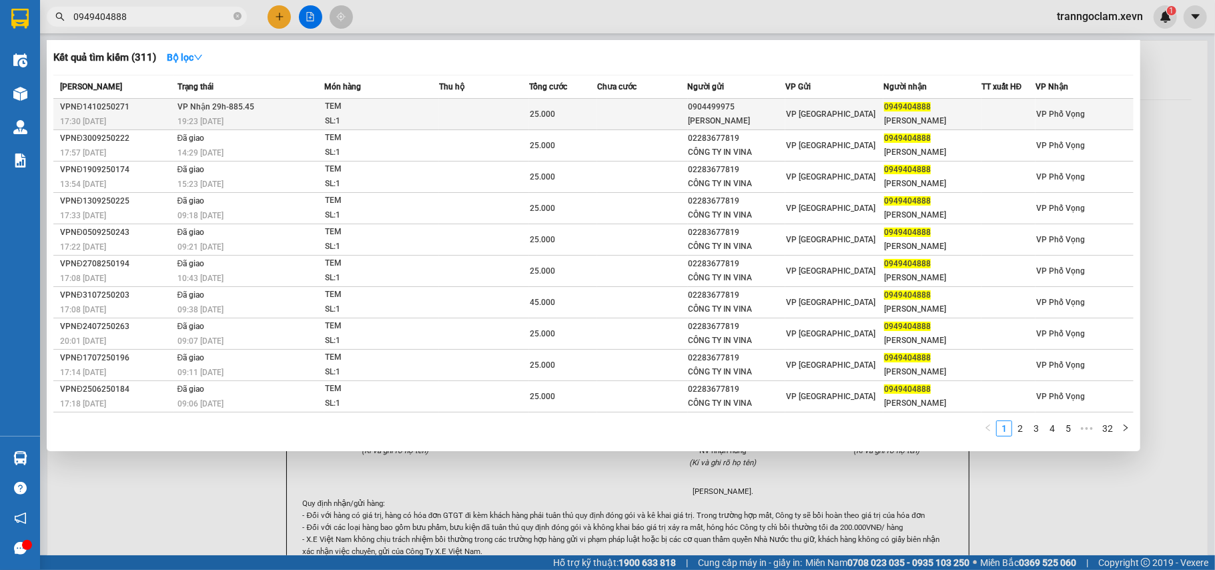
type input "0949404888"
click at [737, 115] on div "LÊ THANH PHONG" at bounding box center [737, 121] width 97 height 14
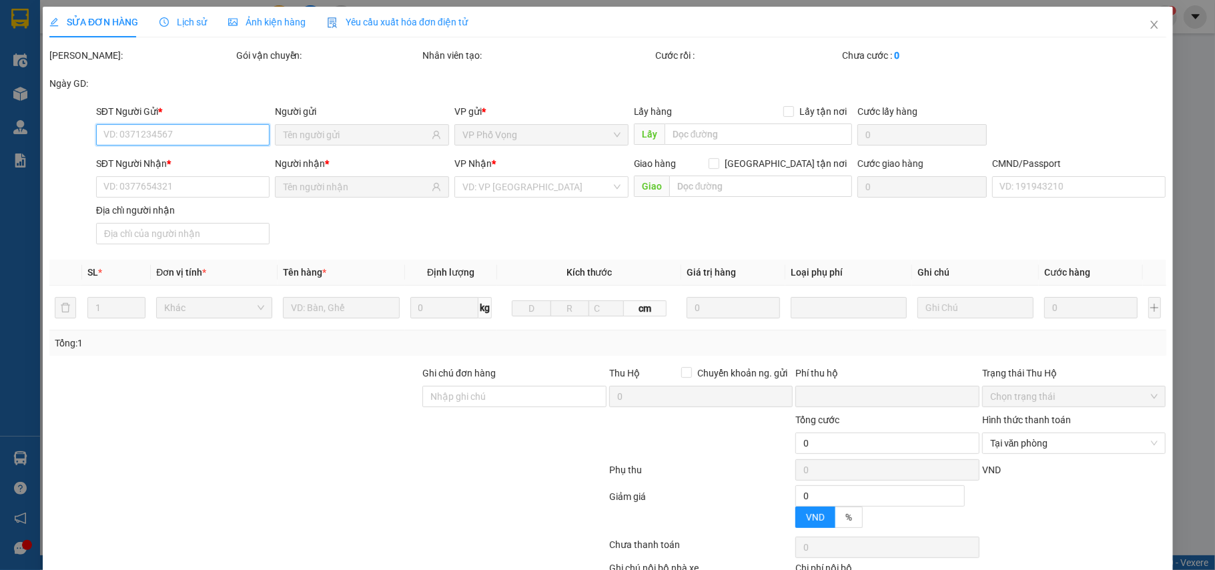
type input "0904499975"
type input "LÊ THANH PHONG"
type input "0949404888"
type input "Đào Văn Cảnh"
type input "001089010325 NGHIÊM VĂN LONG"
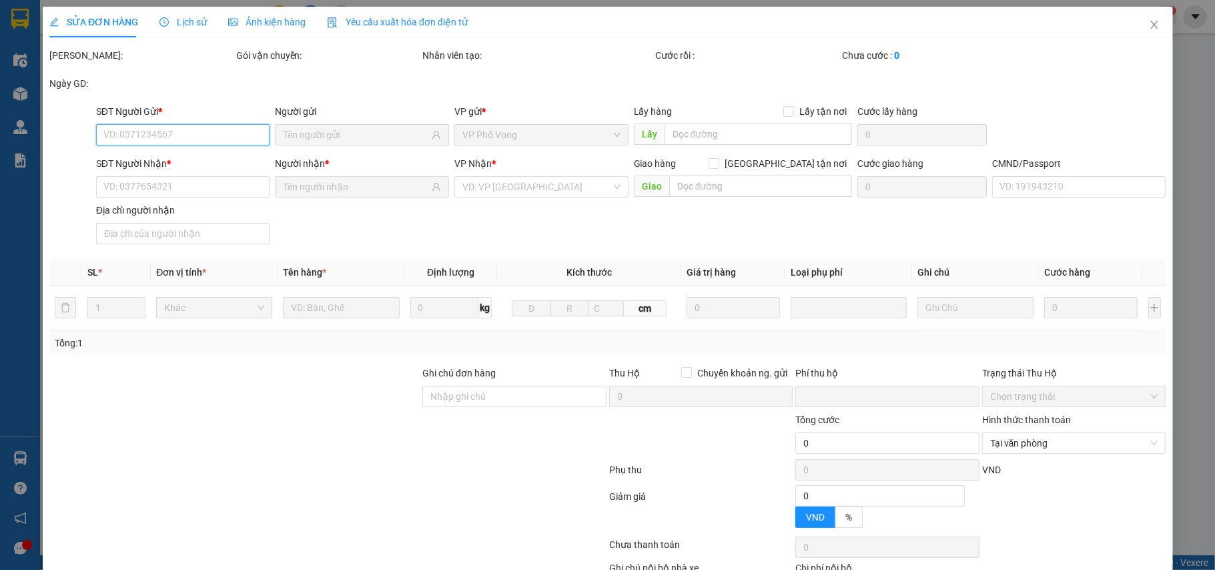
type input "0"
type input "25.000"
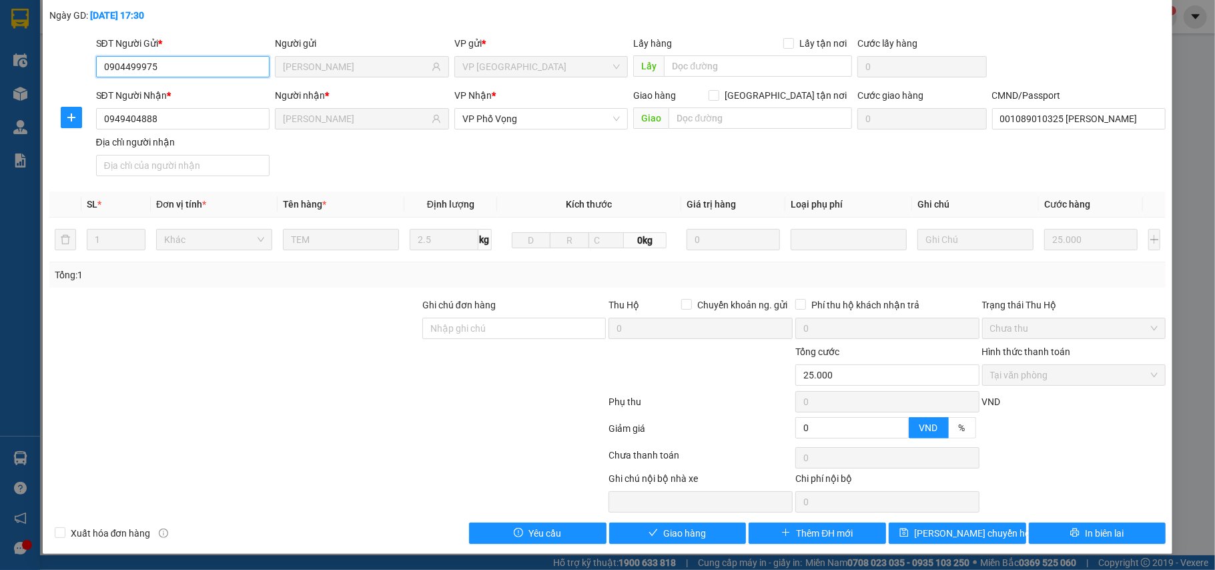
scroll to position [71, 0]
click at [691, 538] on span "Giao hàng" at bounding box center [684, 533] width 43 height 15
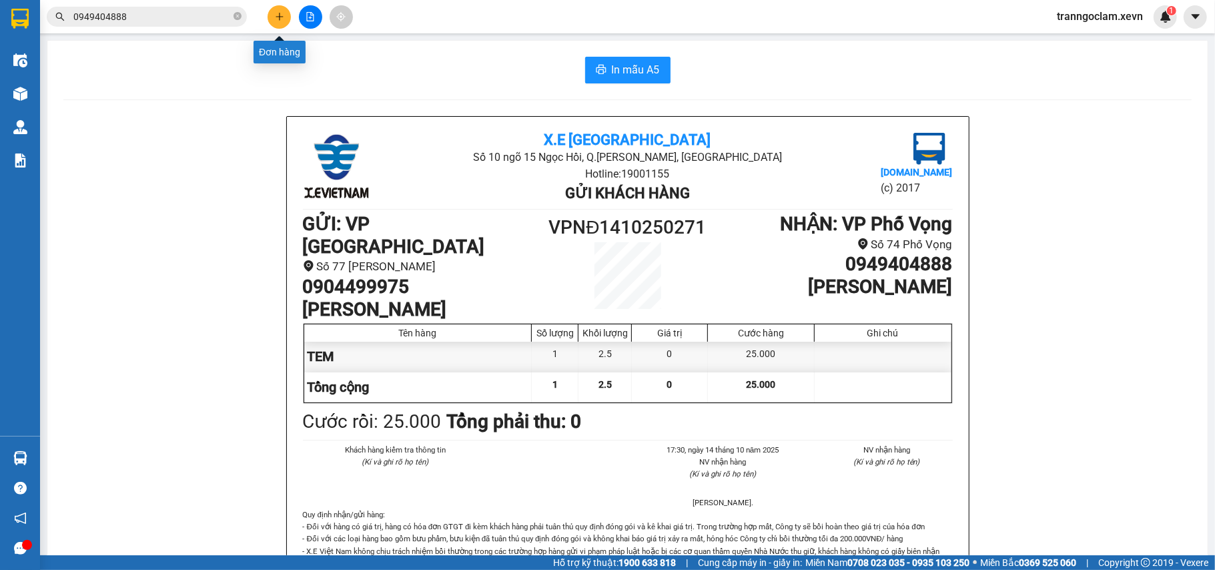
click at [279, 23] on button at bounding box center [279, 16] width 23 height 23
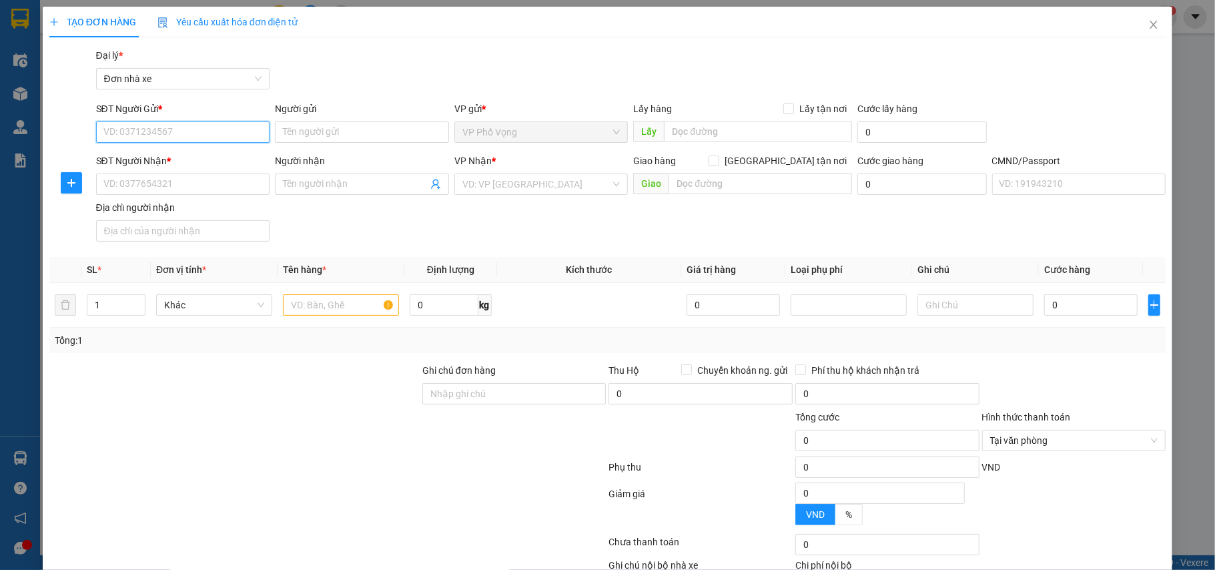
click at [223, 123] on input "SĐT Người Gửi *" at bounding box center [183, 131] width 174 height 21
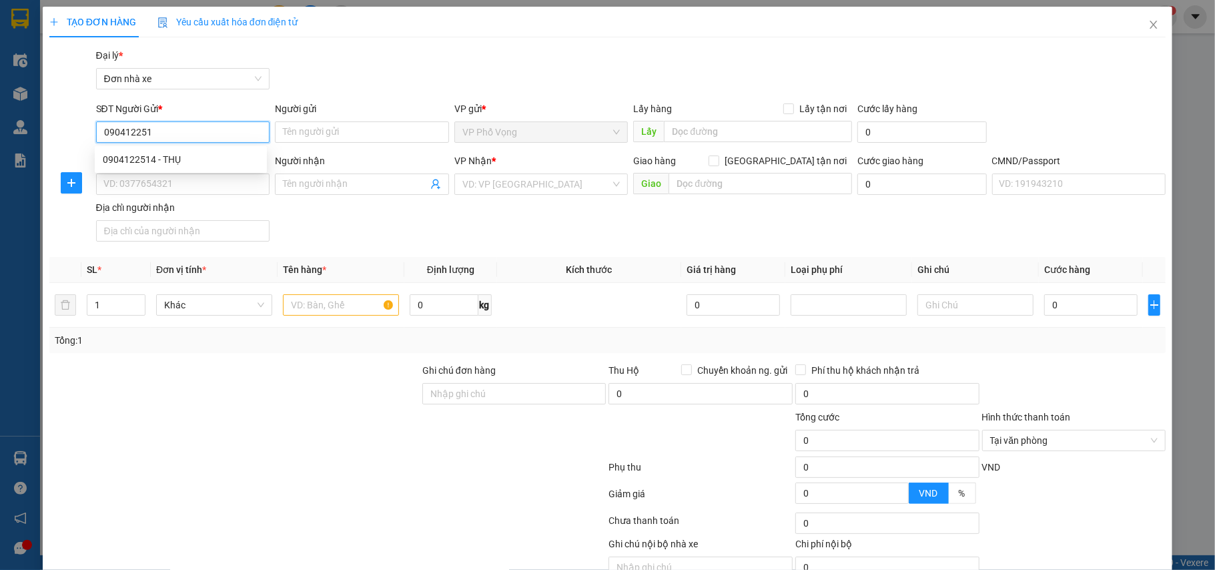
type input "0904122514"
click at [217, 152] on div "0904122514 - THỤ" at bounding box center [181, 159] width 156 height 15
type input "THỤ"
type input "0932262316"
type input "TỐNG THỊ THUỶ"
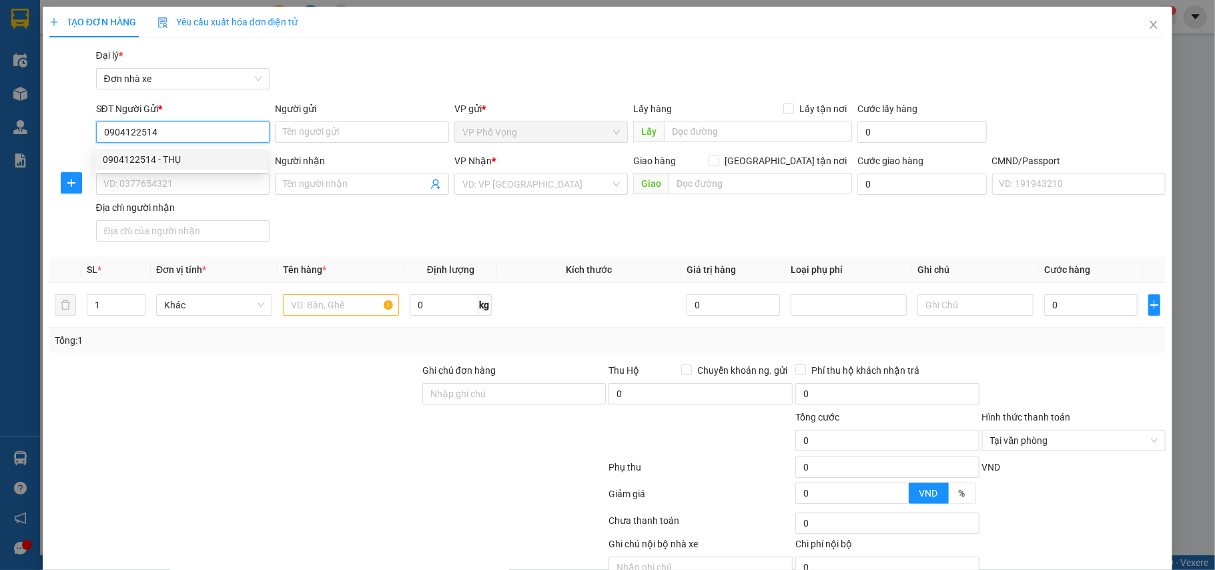
type input "037194003434 TỐNG THỊ THỦY"
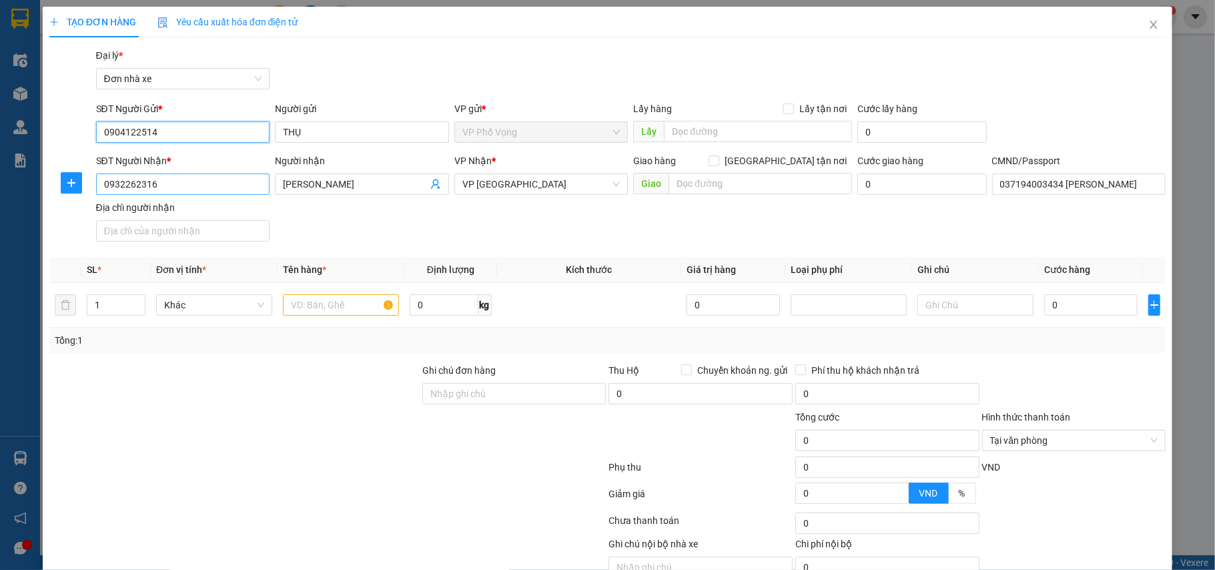
type input "0904122514"
click at [216, 181] on input "0932262316" at bounding box center [183, 183] width 174 height 21
click at [216, 182] on input "0932262316" at bounding box center [183, 183] width 174 height 21
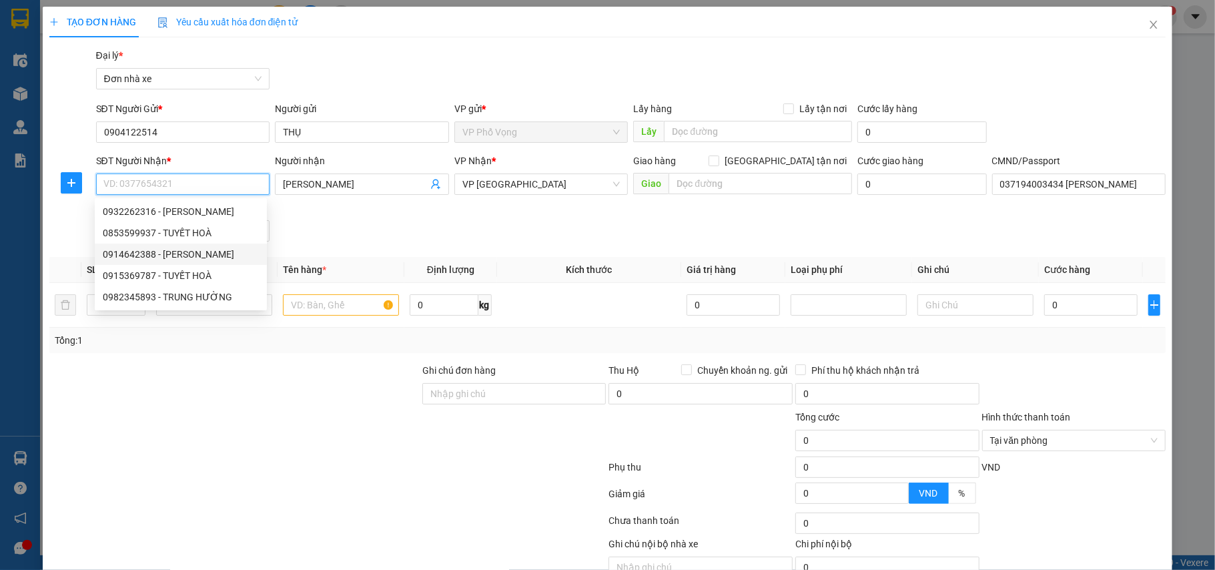
click at [226, 254] on div "0914642388 - THẮNG HUYỀN" at bounding box center [181, 254] width 156 height 15
type input "0914642388"
type input "THẮNG HUYỀN"
type input "034098015029 QUÂN.0379376919"
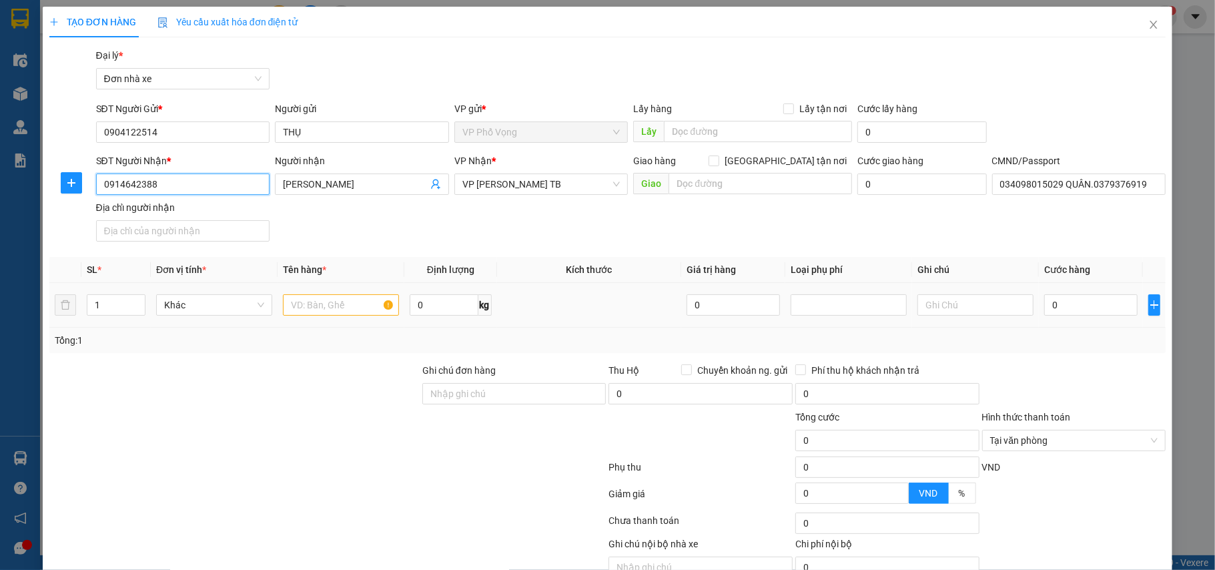
type input "0914642388"
click at [323, 304] on input "text" at bounding box center [341, 304] width 116 height 21
type input "PHỤ TÙNG"
type input "19"
click at [1050, 299] on input "0" at bounding box center [1090, 304] width 93 height 21
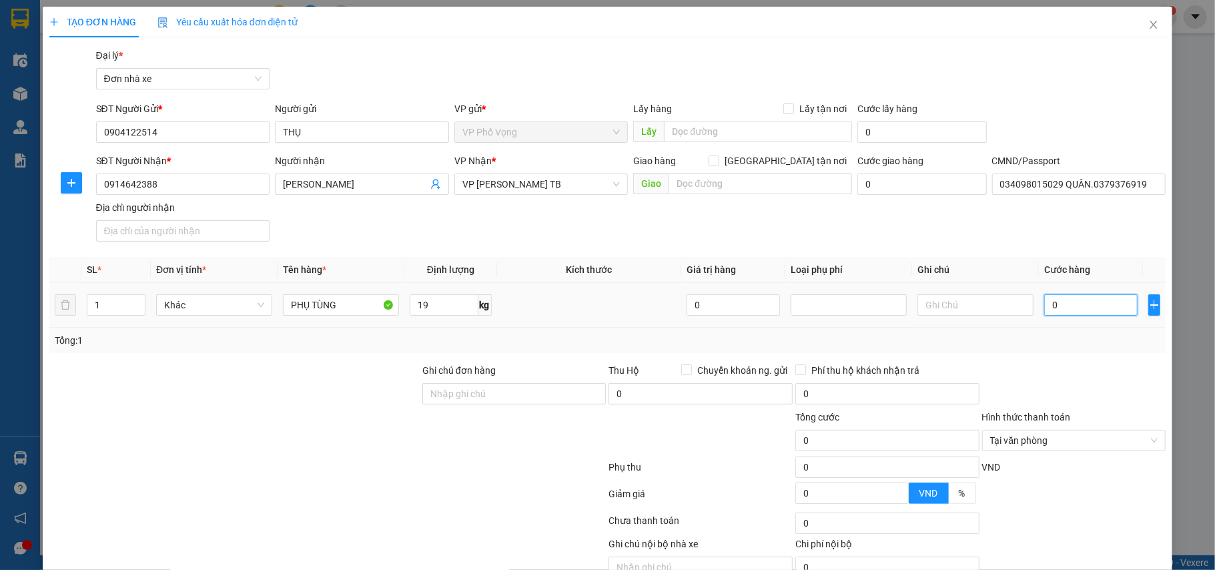
type input "4"
type input "45"
type input "45.000"
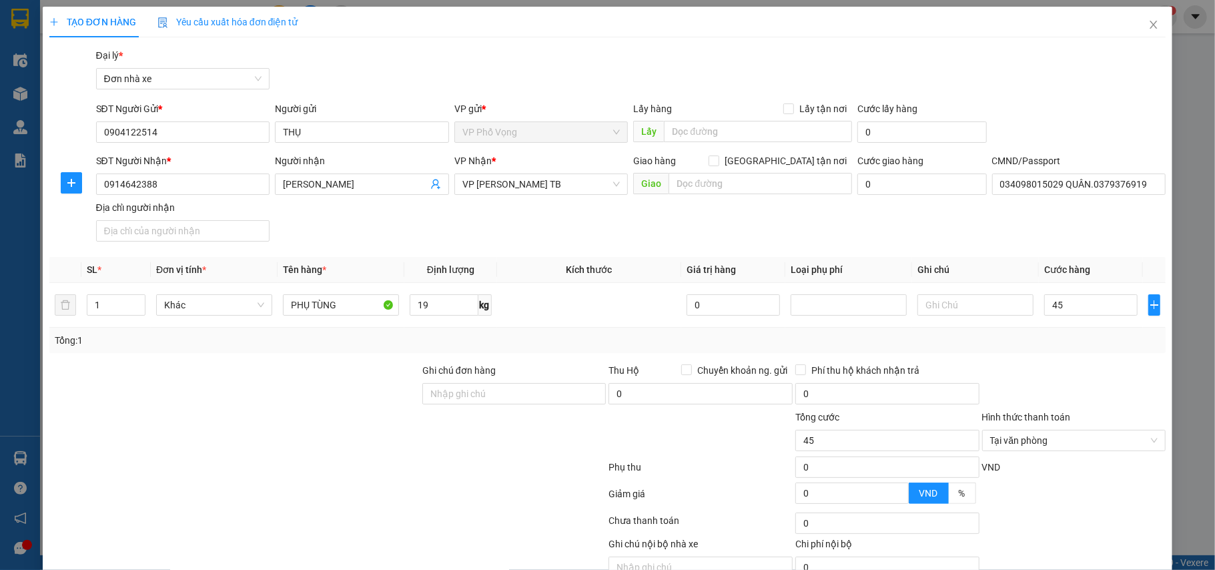
type input "45.000"
click at [1073, 366] on div at bounding box center [1074, 386] width 187 height 47
type input "45.000"
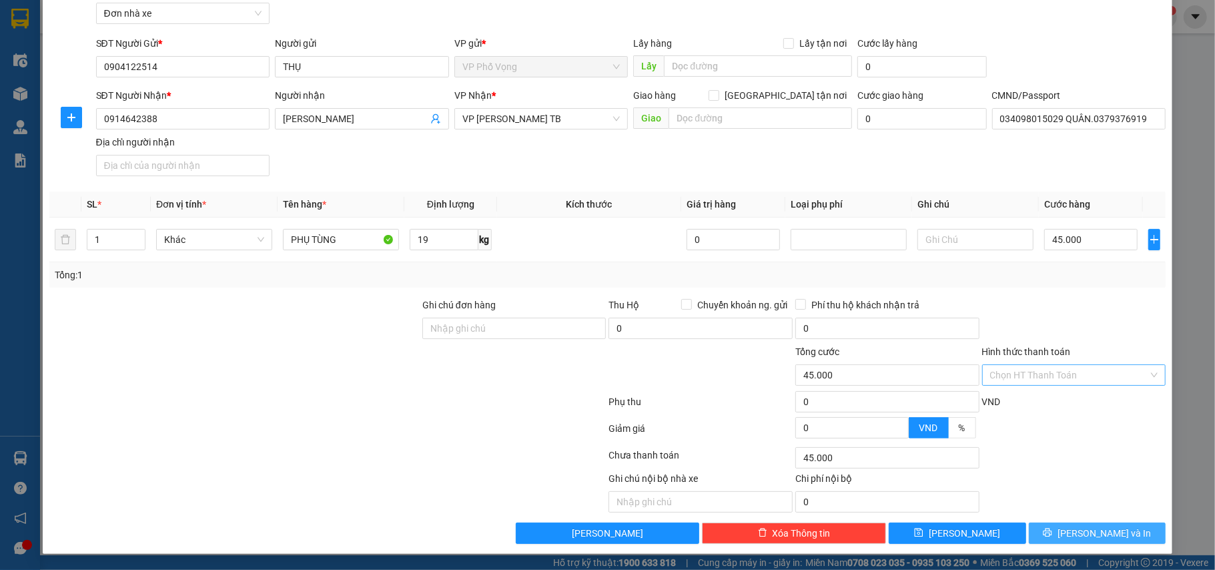
click at [1108, 534] on span "Lưu và In" at bounding box center [1104, 533] width 93 height 15
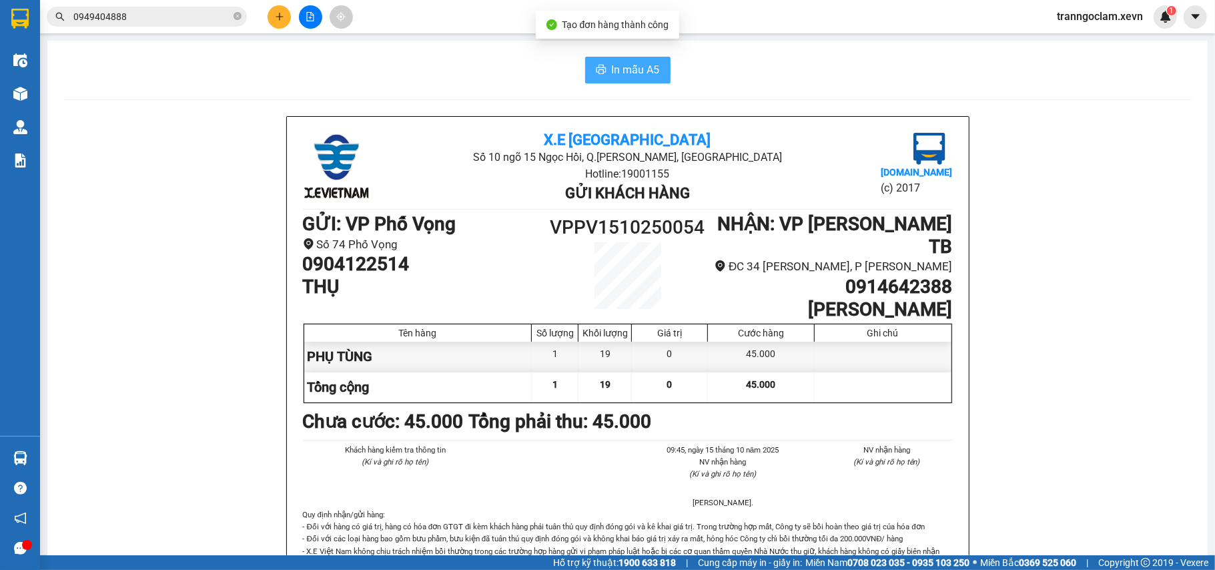
click at [612, 57] on button "In mẫu A5" at bounding box center [627, 70] width 85 height 27
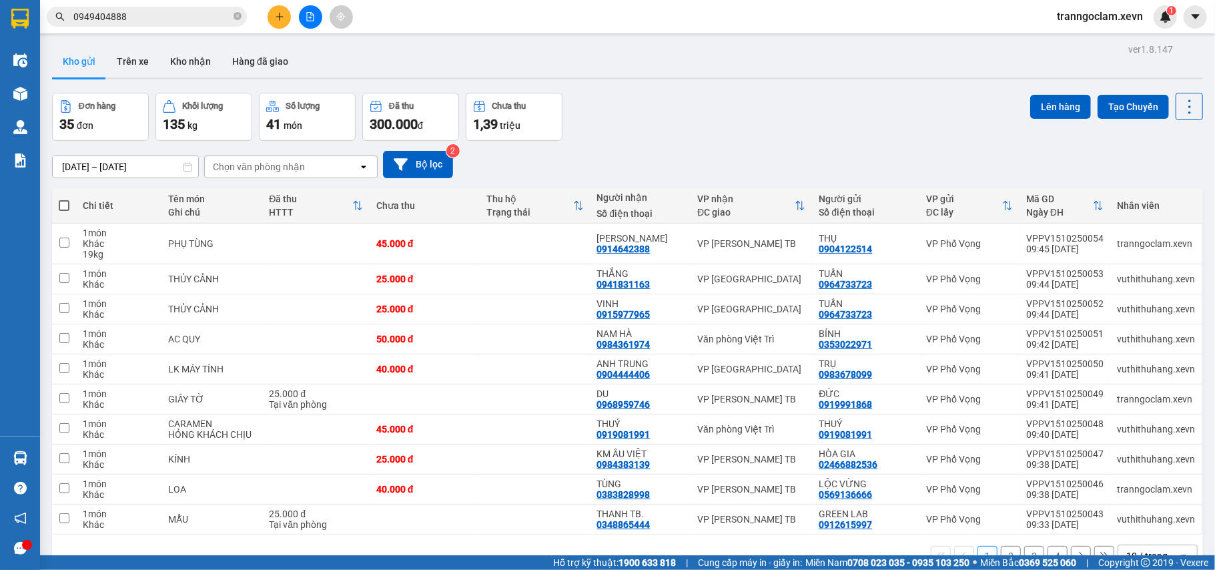
click at [790, 89] on div "ver 1.8.147 Kho gửi Trên xe Kho nhận Hàng đã giao Đơn hàng 35 đơn Khối lượng 13…" at bounding box center [628, 325] width 1162 height 570
click at [278, 23] on button at bounding box center [279, 16] width 23 height 23
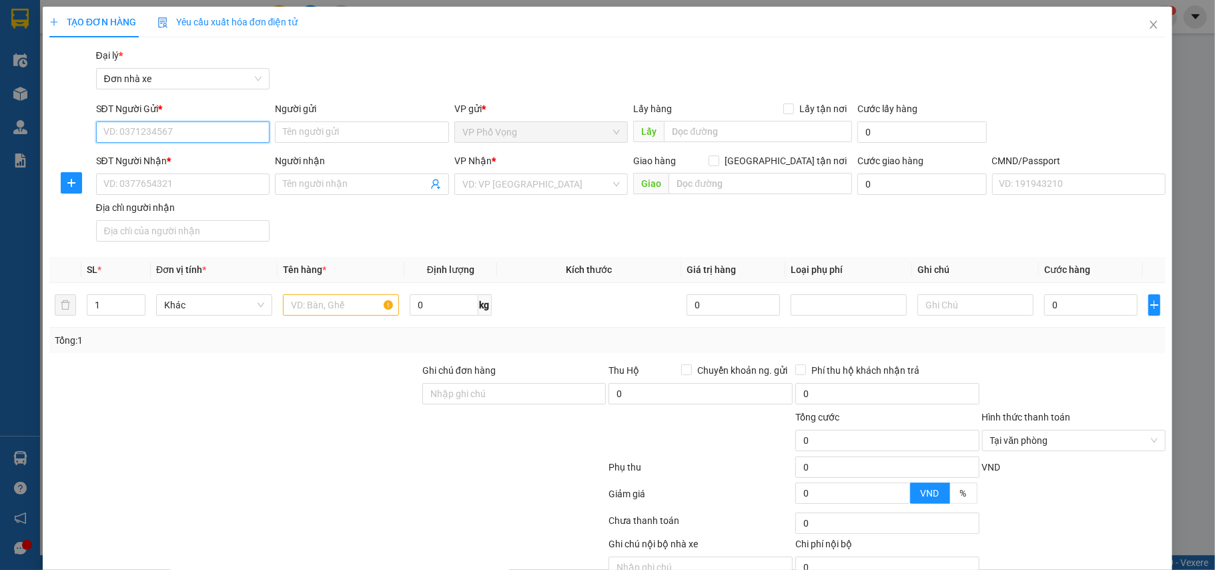
click at [217, 134] on input "SĐT Người Gửi *" at bounding box center [183, 131] width 174 height 21
click at [804, 49] on div "Gói vận chuyển * Tiêu chuẩn Đại lý * Đơn nhà xe" at bounding box center [631, 71] width 1076 height 47
click at [783, 55] on div "Gói vận chuyển * Tiêu chuẩn Đại lý * Đơn nhà xe" at bounding box center [631, 71] width 1076 height 47
click at [199, 123] on input "SĐT Người Gửi *" at bounding box center [183, 131] width 174 height 21
click at [200, 123] on input "SĐT Người Gửi *" at bounding box center [183, 131] width 174 height 21
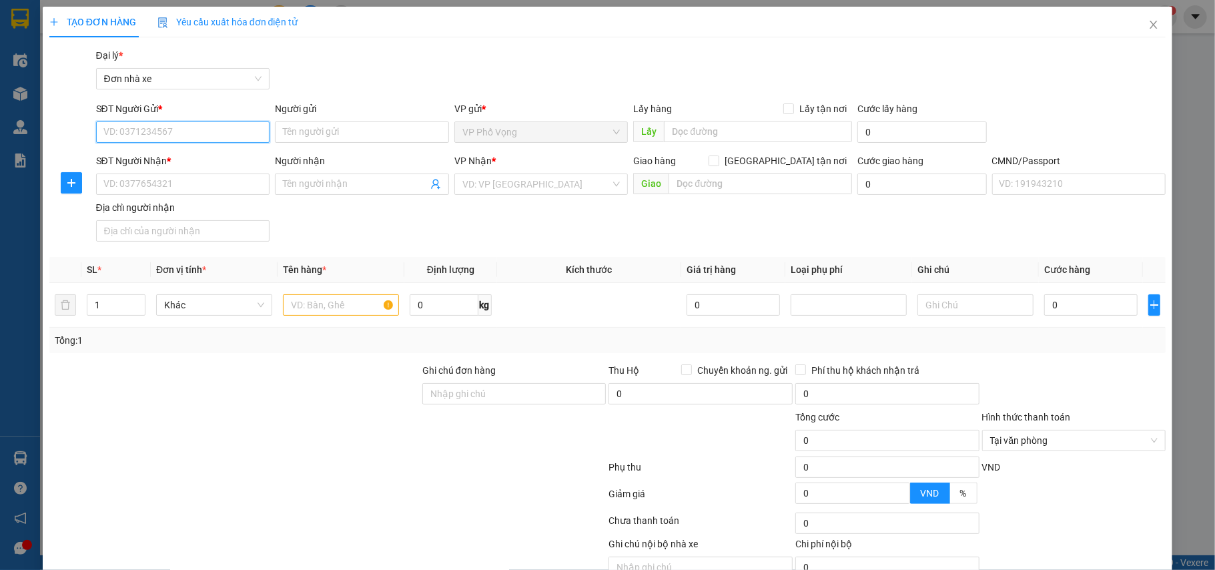
click at [200, 123] on input "SĐT Người Gửi *" at bounding box center [183, 131] width 174 height 21
click at [222, 131] on input "SĐT Người Gửi *" at bounding box center [183, 131] width 174 height 21
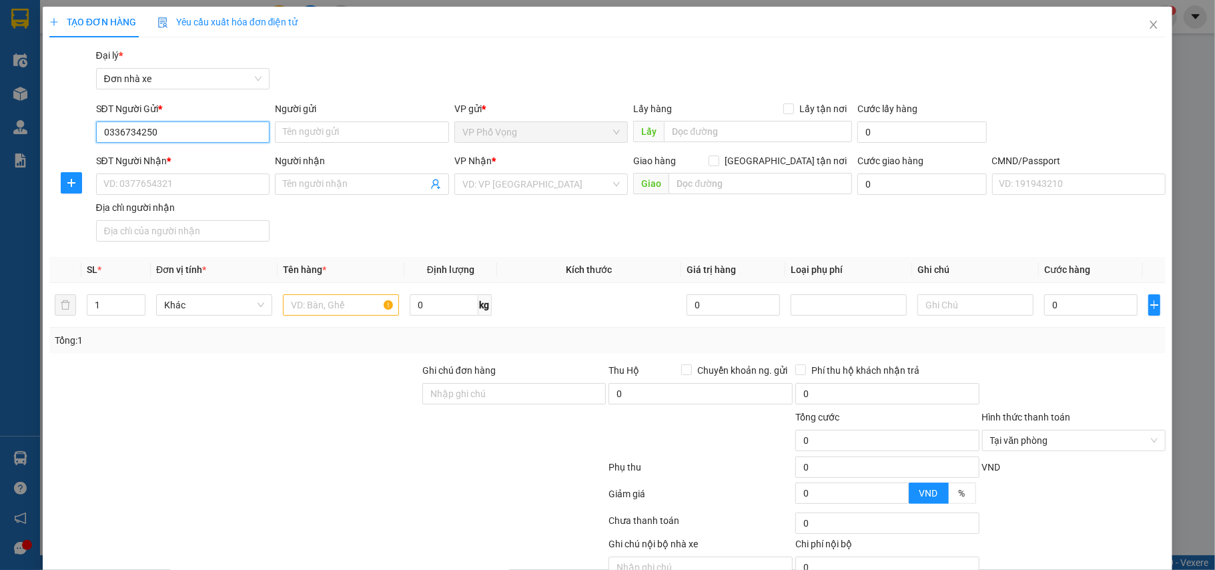
click at [240, 140] on input "0336734250" at bounding box center [183, 131] width 174 height 21
type input "0336734250"
drag, startPoint x: 394, startPoint y: 128, endPoint x: 387, endPoint y: 131, distance: 7.2
click at [392, 128] on input "Người gửi" at bounding box center [362, 131] width 174 height 21
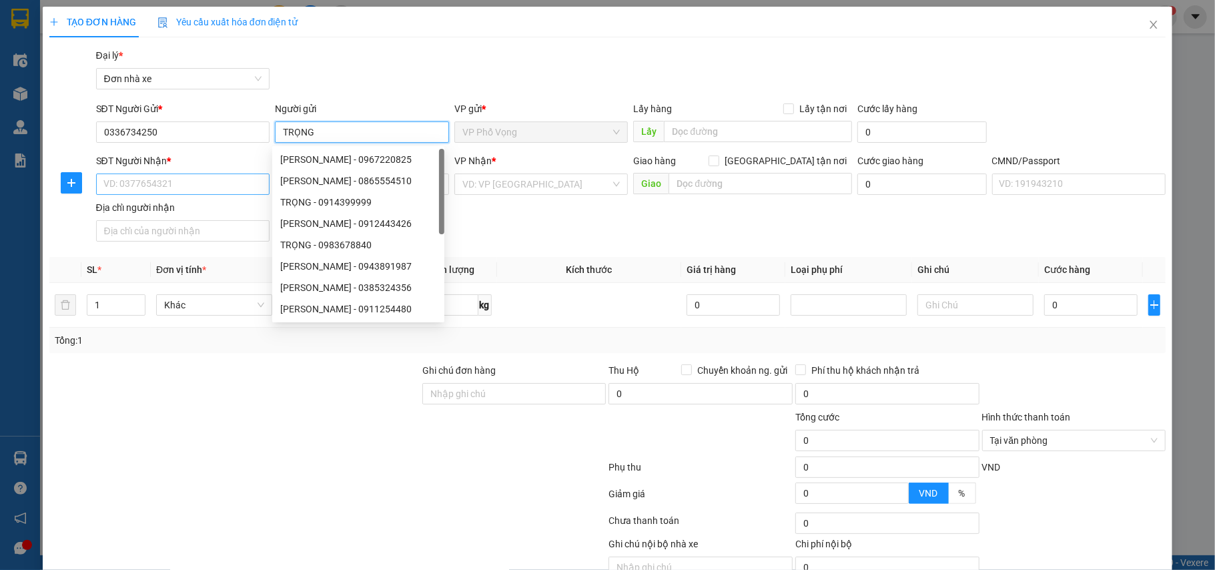
type input "TRỌNG"
click at [176, 185] on input "SĐT Người Nhận *" at bounding box center [183, 183] width 174 height 21
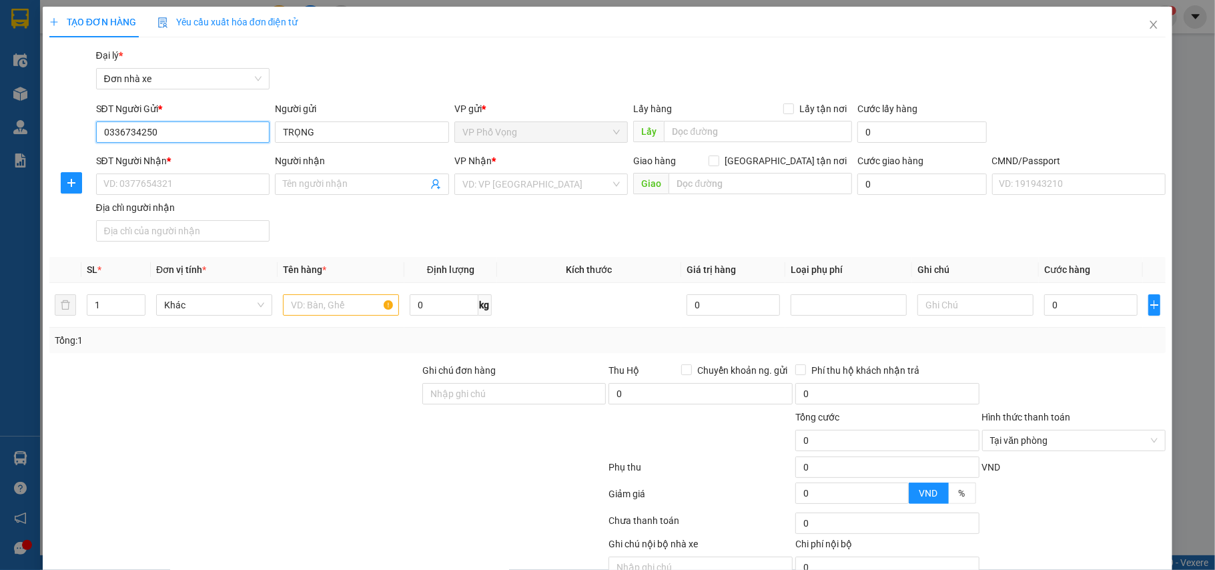
click at [224, 131] on input "0336734250" at bounding box center [183, 131] width 174 height 21
click at [217, 131] on input "0336734250" at bounding box center [183, 131] width 174 height 21
click at [179, 181] on input "SĐT Người Nhận *" at bounding box center [183, 183] width 174 height 21
paste input "0336734250"
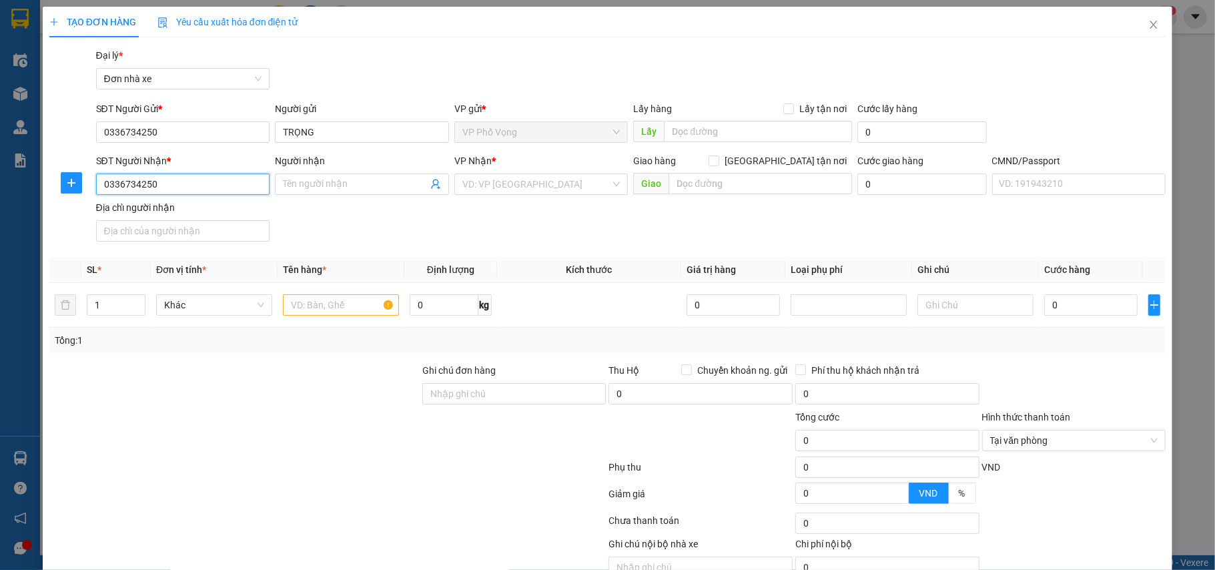
click at [195, 182] on input "0336734250" at bounding box center [183, 183] width 174 height 21
type input "0336734250"
click at [316, 183] on input "Người nhận" at bounding box center [355, 184] width 145 height 15
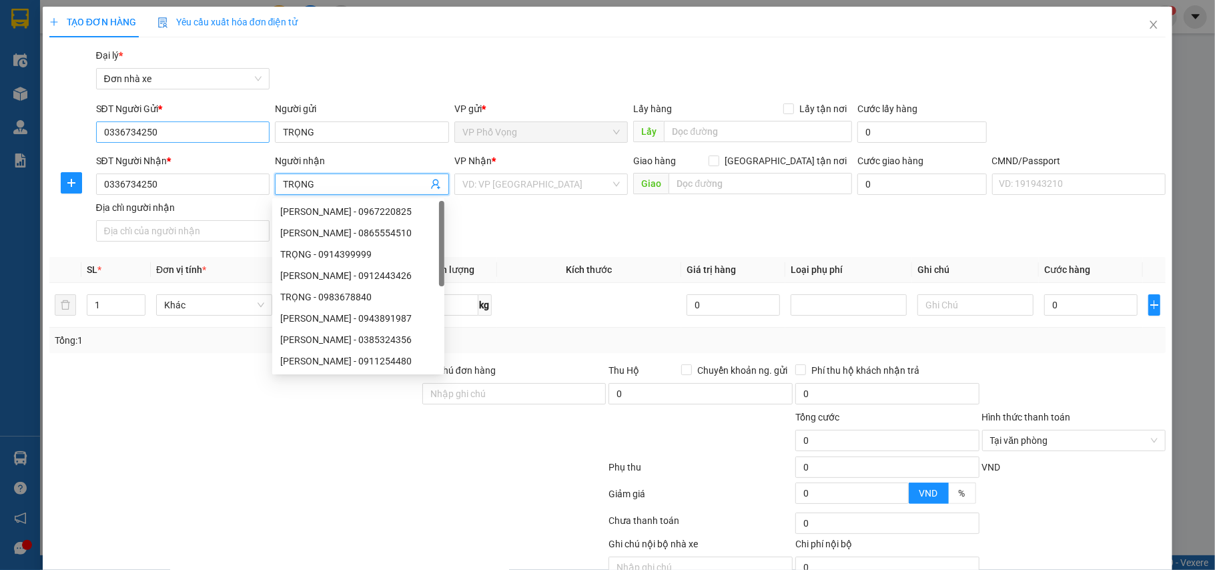
type input "TRỌNG"
click at [212, 136] on input "0336734250" at bounding box center [183, 131] width 174 height 21
drag, startPoint x: 212, startPoint y: 136, endPoint x: 167, endPoint y: 153, distance: 47.7
click at [209, 136] on input "0336734250" at bounding box center [183, 131] width 174 height 21
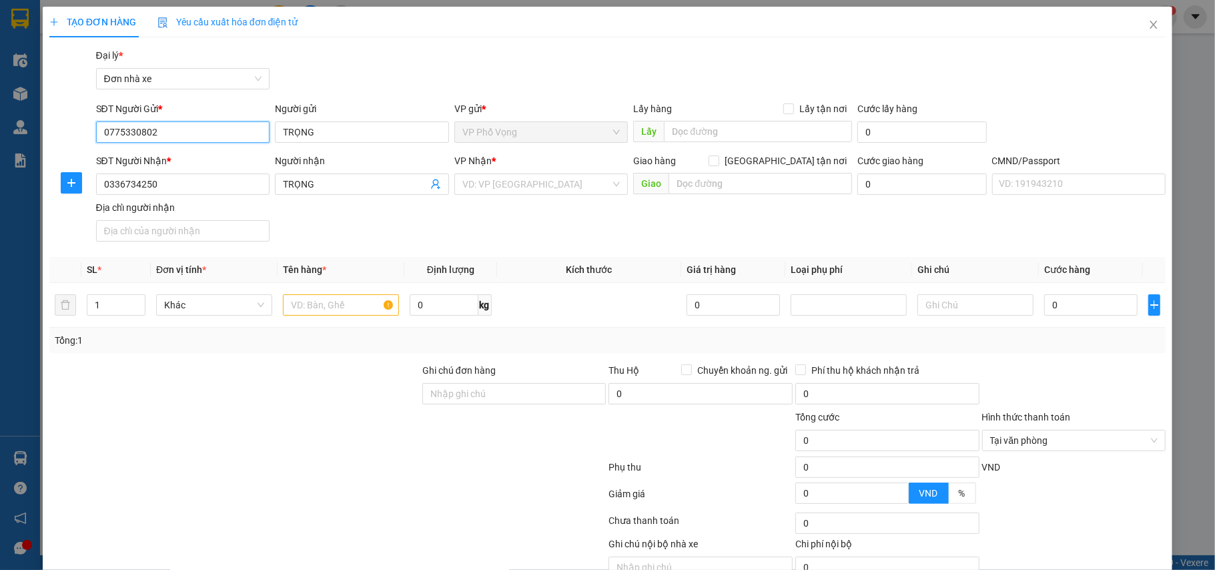
type input "0775330802"
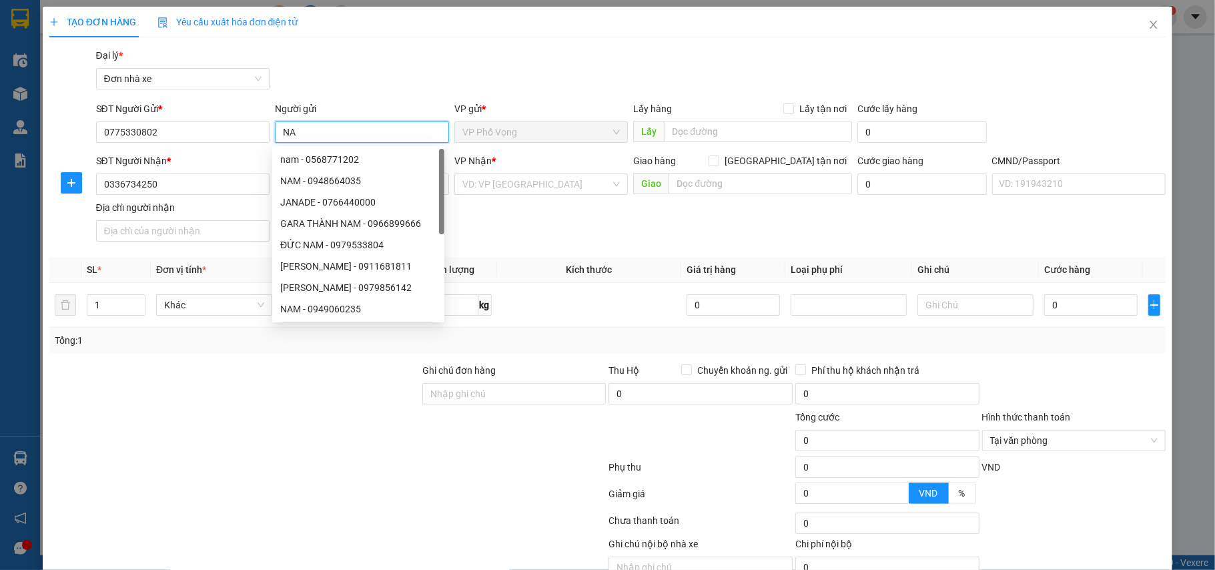
type input "NA"
click at [499, 67] on div "Gói vận chuyển * Tiêu chuẩn Đại lý * Đơn nhà xe" at bounding box center [631, 71] width 1076 height 47
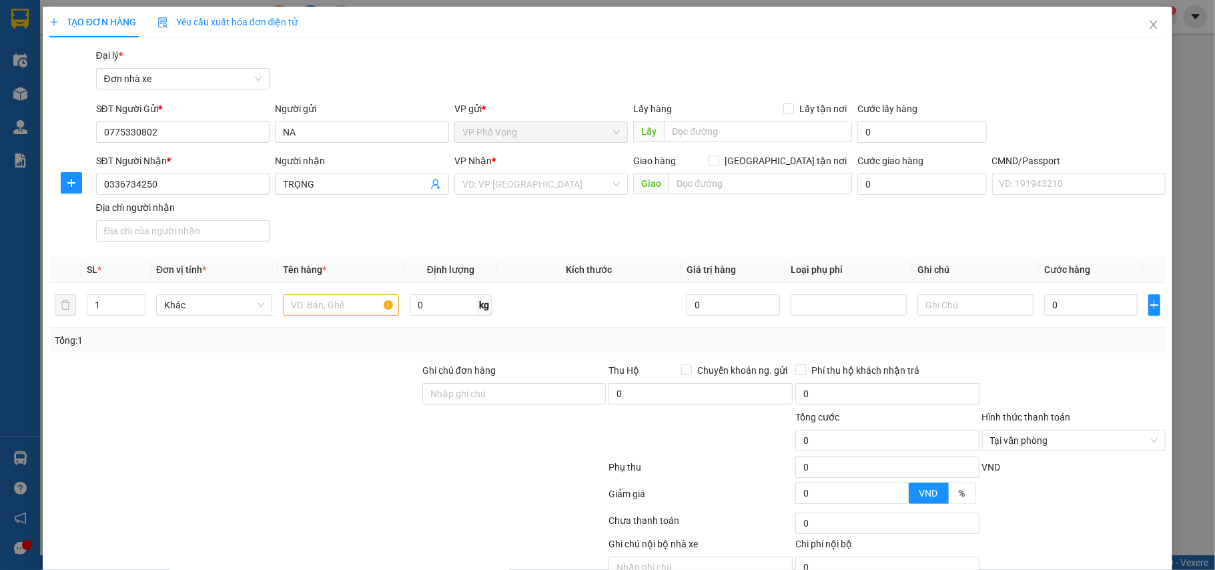
click at [526, 171] on div "VP Nhận *" at bounding box center [541, 163] width 174 height 20
click at [519, 184] on input "search" at bounding box center [536, 184] width 149 height 20
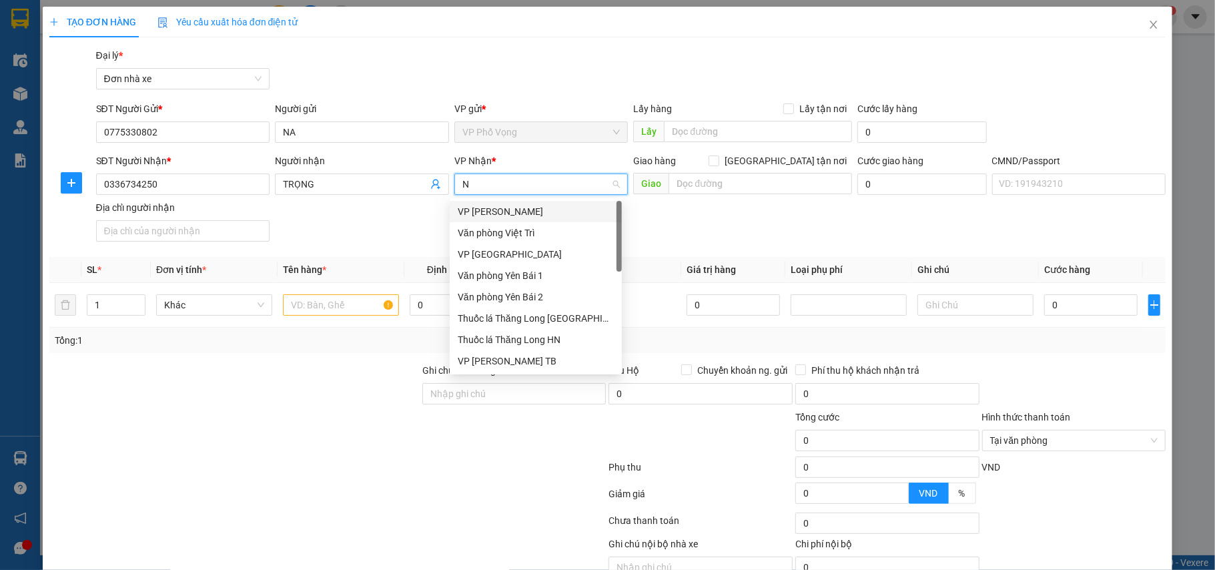
type input "NB"
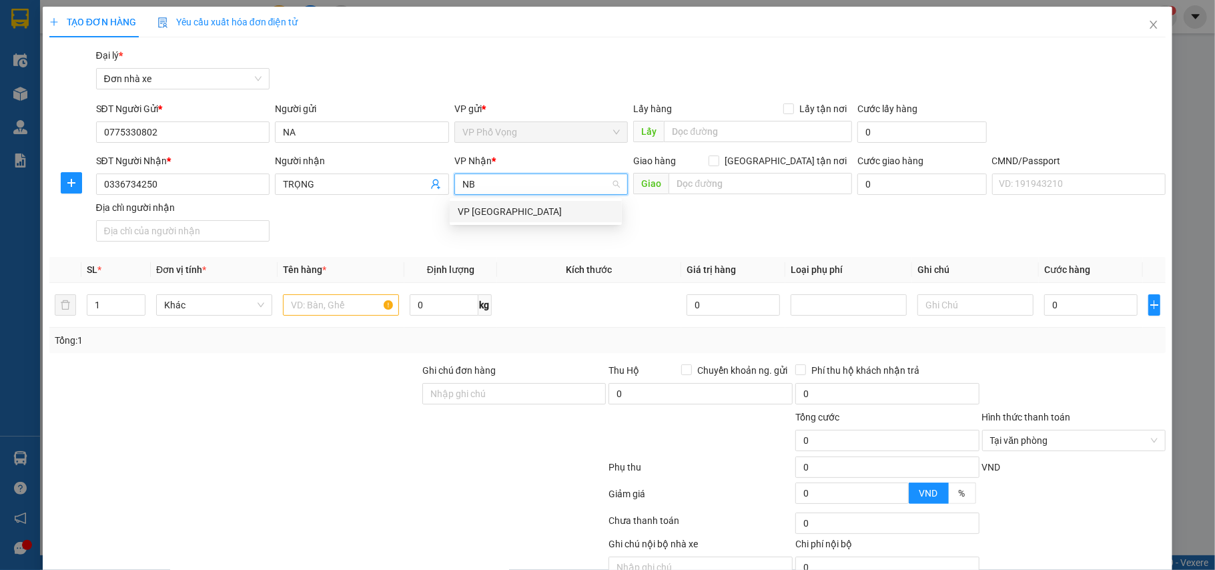
click at [507, 219] on div "VP [GEOGRAPHIC_DATA]" at bounding box center [536, 211] width 172 height 21
click at [356, 306] on input "text" at bounding box center [341, 304] width 116 height 21
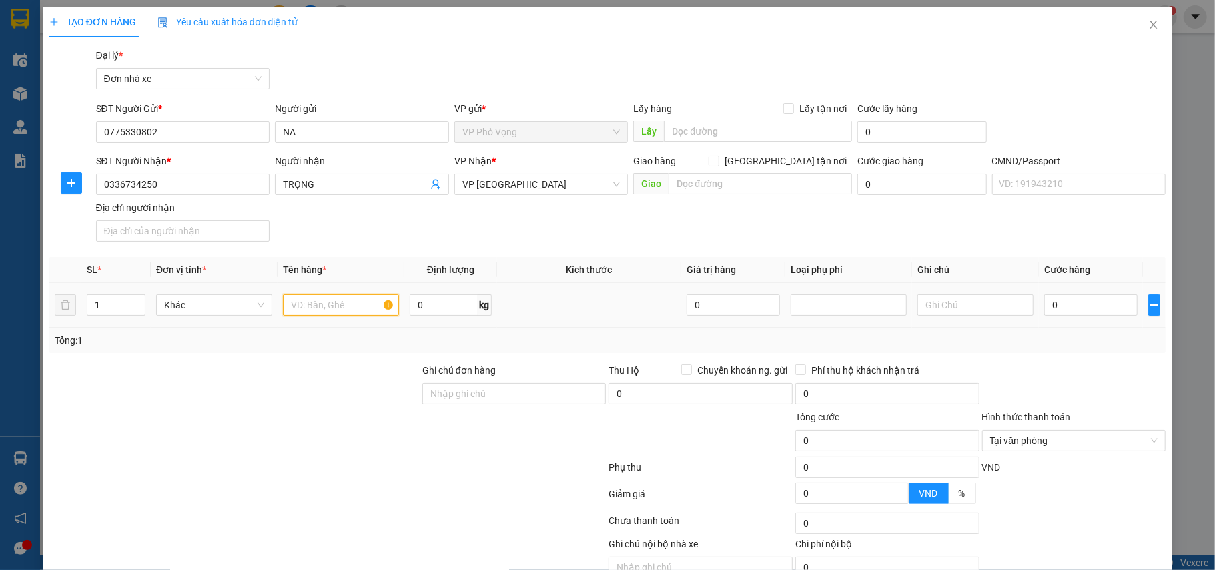
click at [358, 304] on input "text" at bounding box center [341, 304] width 116 height 21
type input "GIẤY TỜ"
click at [1105, 310] on input "0" at bounding box center [1090, 304] width 93 height 21
type input "2"
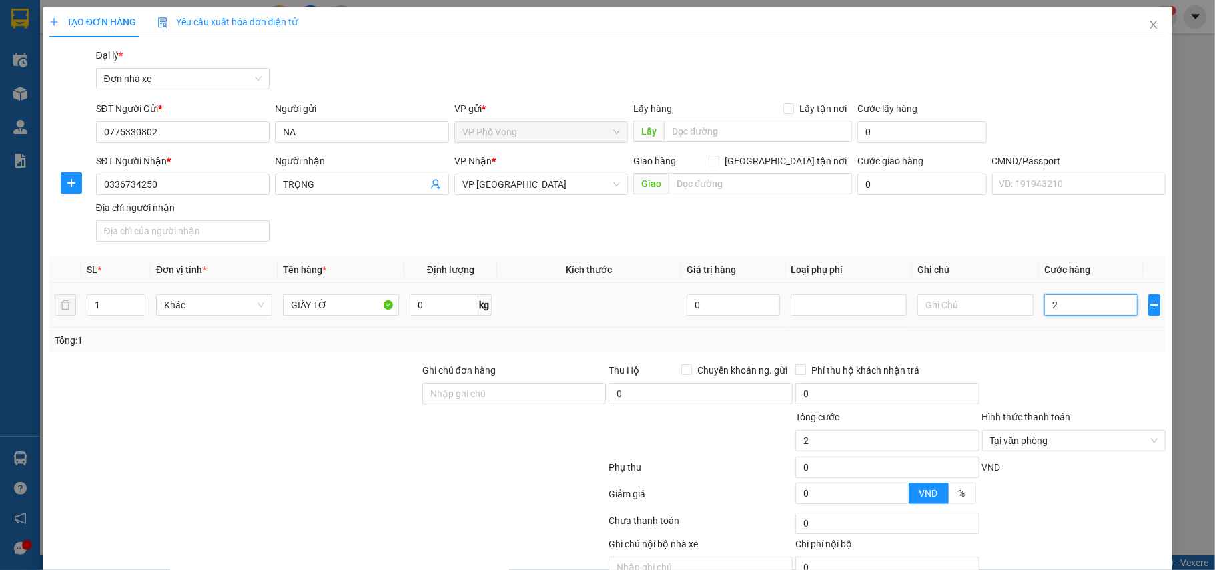
type input "25"
type input "25.000"
click at [1074, 356] on div "Transit Pickup Surcharge Ids Transit Deliver Surcharge Ids Transit Deliver Surc…" at bounding box center [607, 328] width 1117 height 561
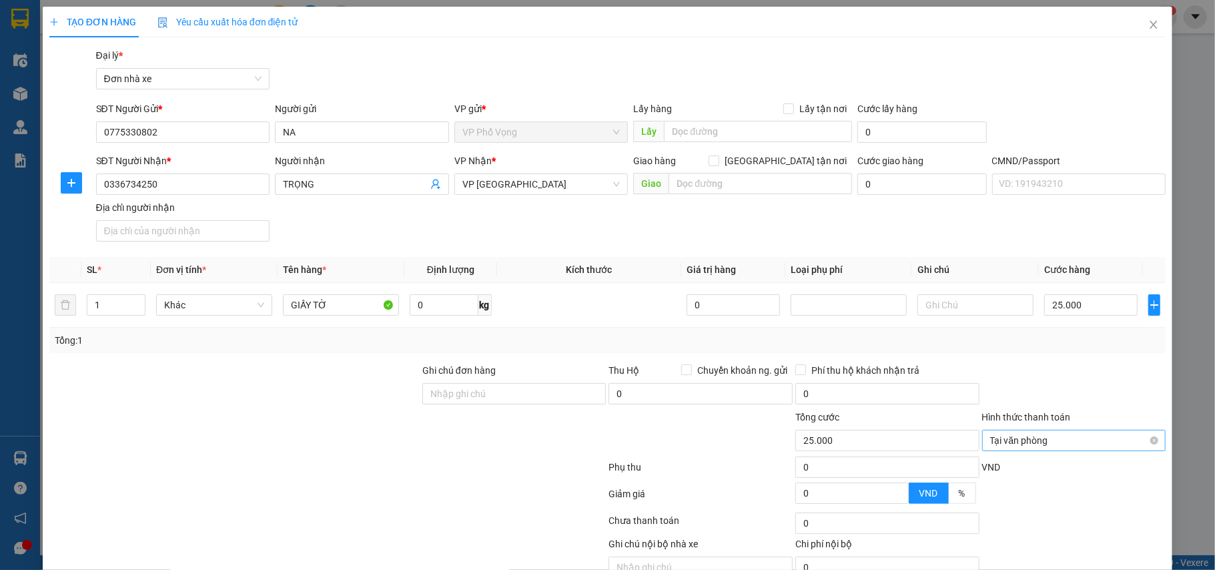
scroll to position [68, 0]
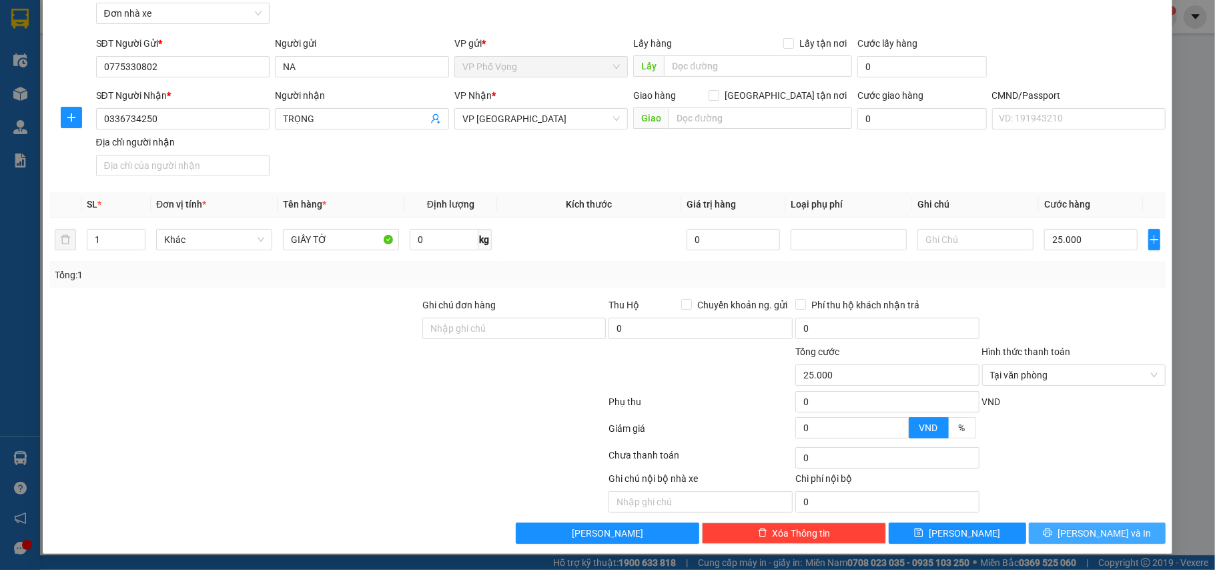
click at [1114, 527] on button "Lưu và In" at bounding box center [1097, 532] width 137 height 21
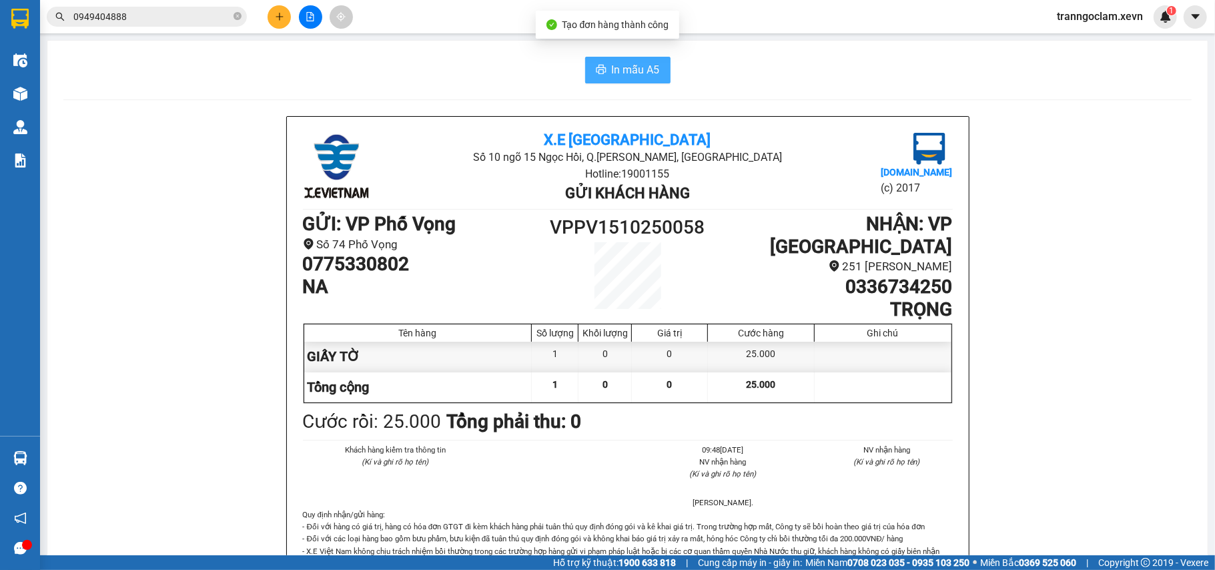
click at [647, 64] on span "In mẫu A5" at bounding box center [636, 69] width 48 height 17
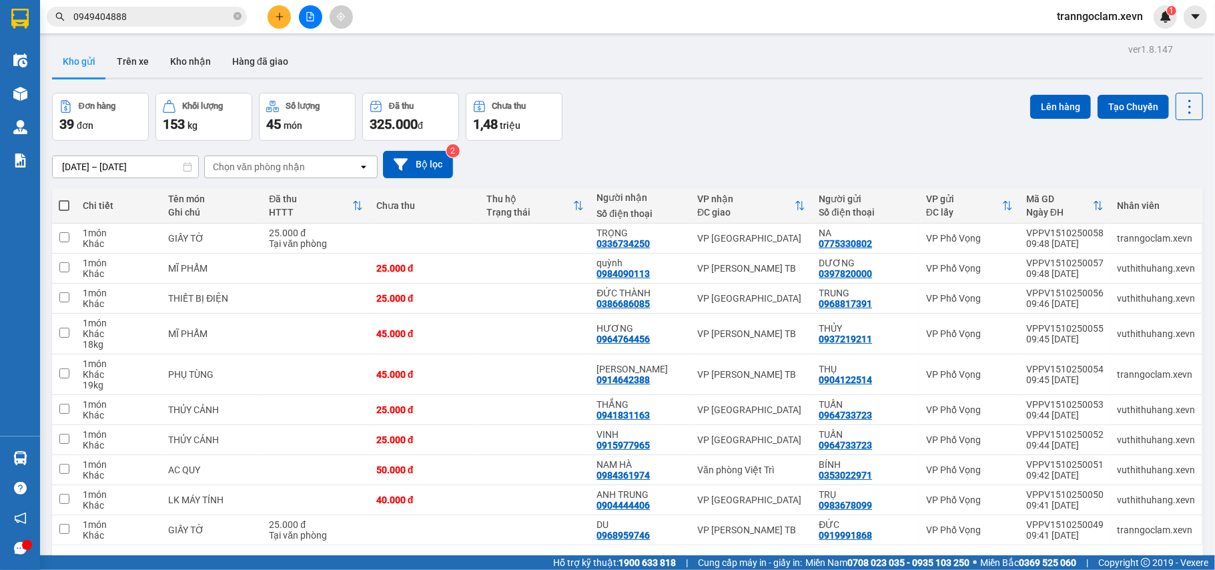
click at [711, 89] on div "ver 1.8.147 Kho gửi Trên xe Kho nhận Hàng đã giao Đơn hàng 39 đơn Khối lượng 15…" at bounding box center [628, 325] width 1162 height 570
click at [278, 19] on icon "plus" at bounding box center [279, 16] width 9 height 9
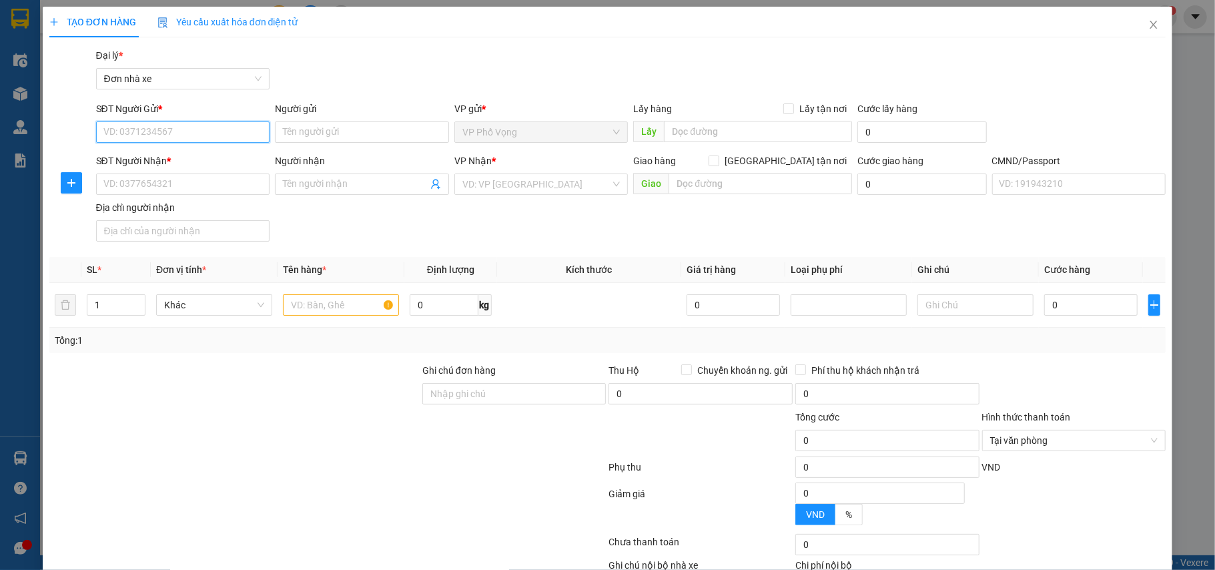
click at [179, 128] on input "SĐT Người Gửi *" at bounding box center [183, 131] width 174 height 21
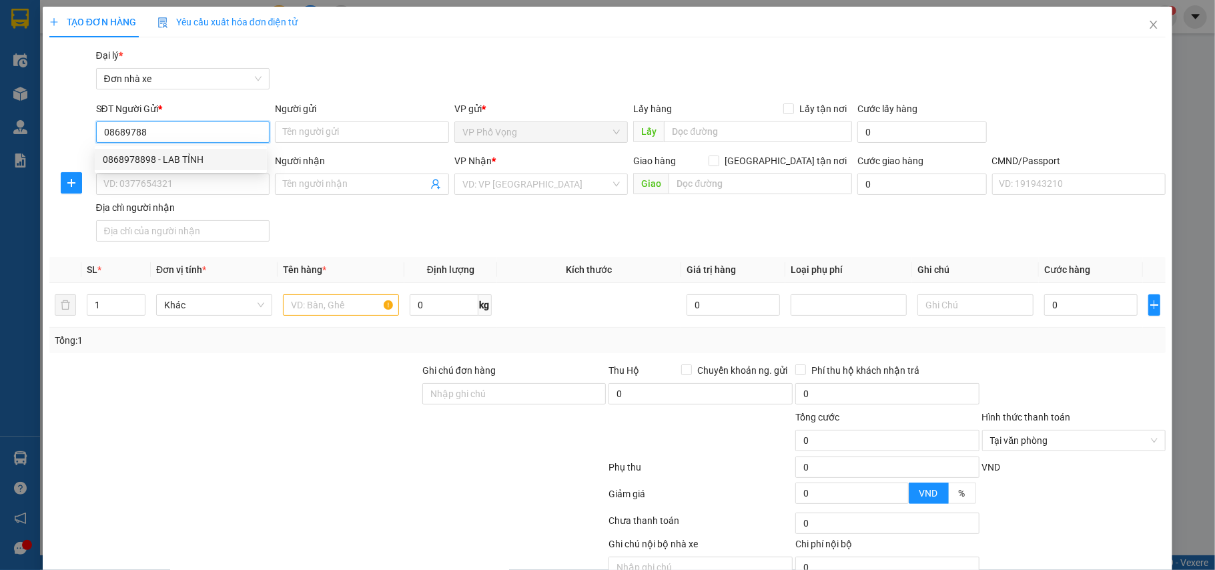
click at [164, 158] on div "0868978898 - LAB TỈNH" at bounding box center [181, 159] width 156 height 15
type input "0868978898"
type input "LAB TỈNH"
type input "0984999012"
type input "THỦY TIÊN"
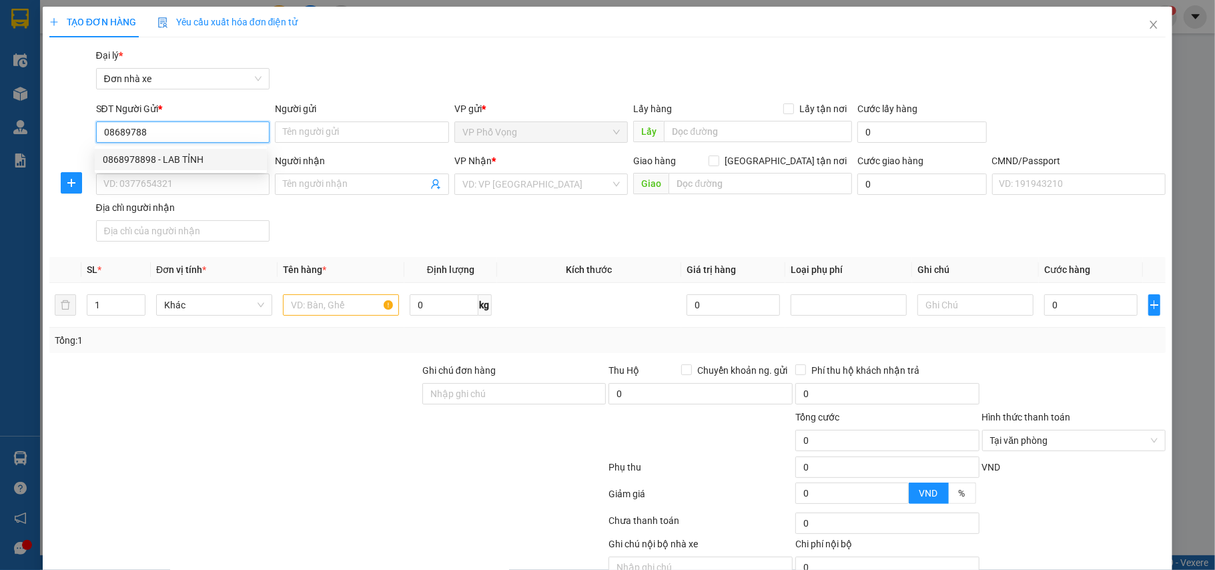
type input "037094006495 NGÔ DUY KHÁNH"
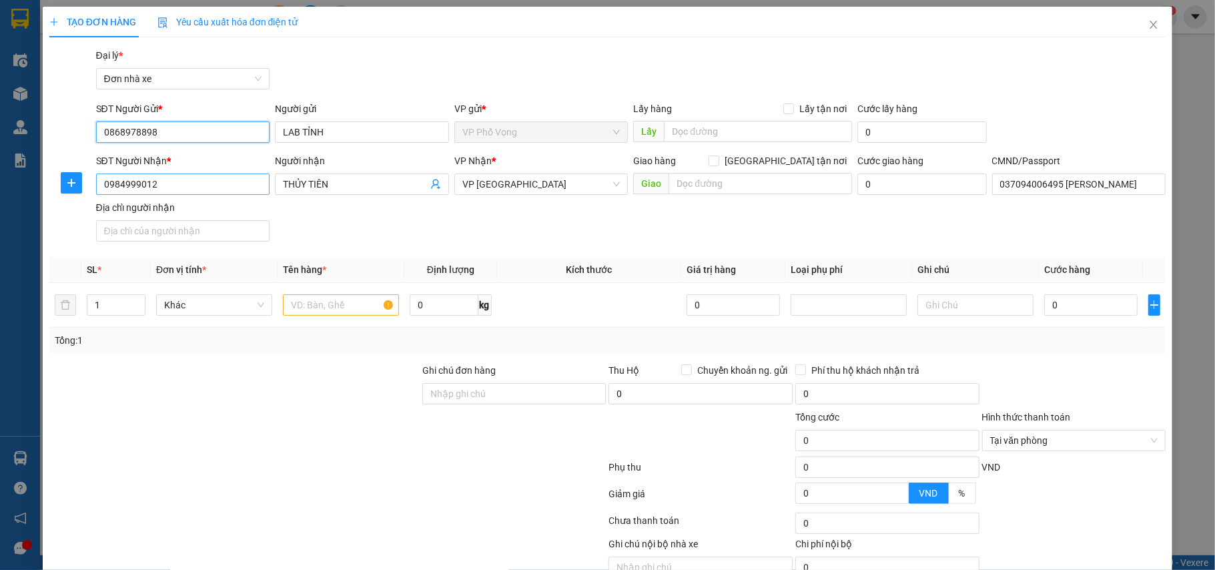
type input "0868978898"
click at [200, 187] on input "0984999012" at bounding box center [183, 183] width 174 height 21
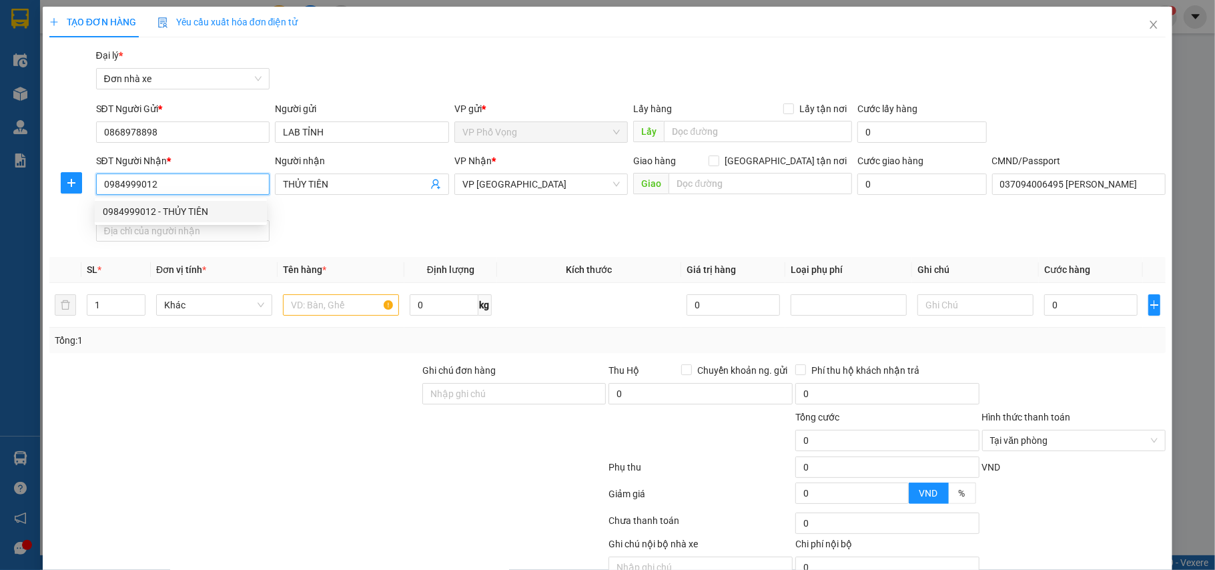
click at [200, 187] on input "0984999012" at bounding box center [183, 183] width 174 height 21
type input "0396611794"
click at [179, 207] on div "0396611794 - BS XUÂN" at bounding box center [181, 211] width 156 height 15
type input "BS XUÂN"
type input "036094010125 NGÔ NGỌC XUÂN"
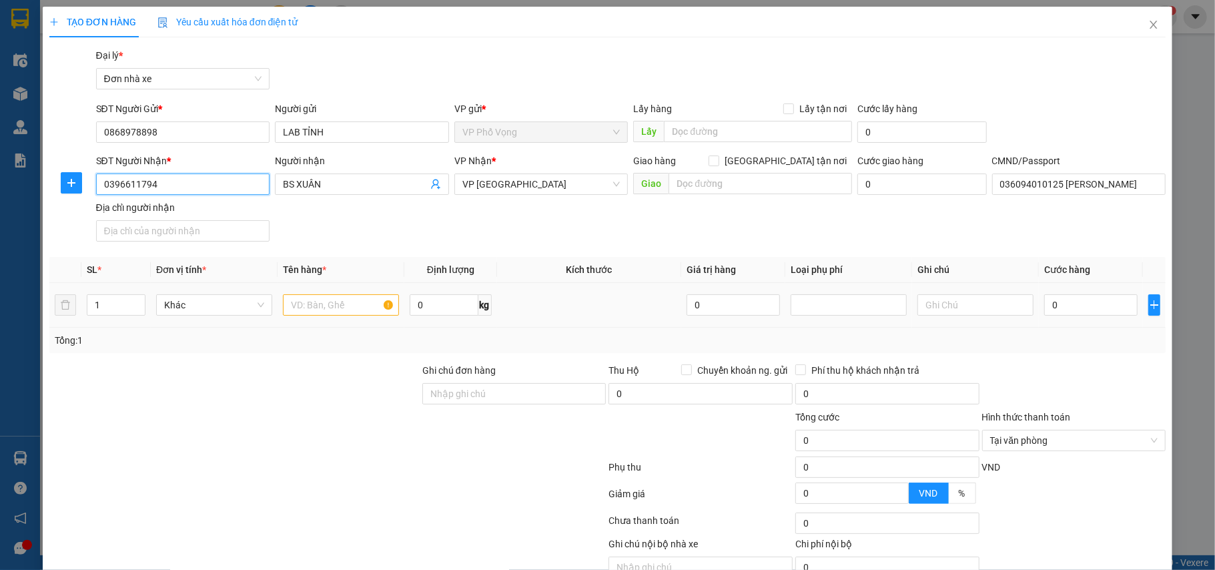
type input "0396611794"
click at [336, 306] on input "text" at bounding box center [341, 304] width 116 height 21
type input "RĂNG"
click at [1060, 300] on input "0" at bounding box center [1090, 304] width 93 height 21
type input "2"
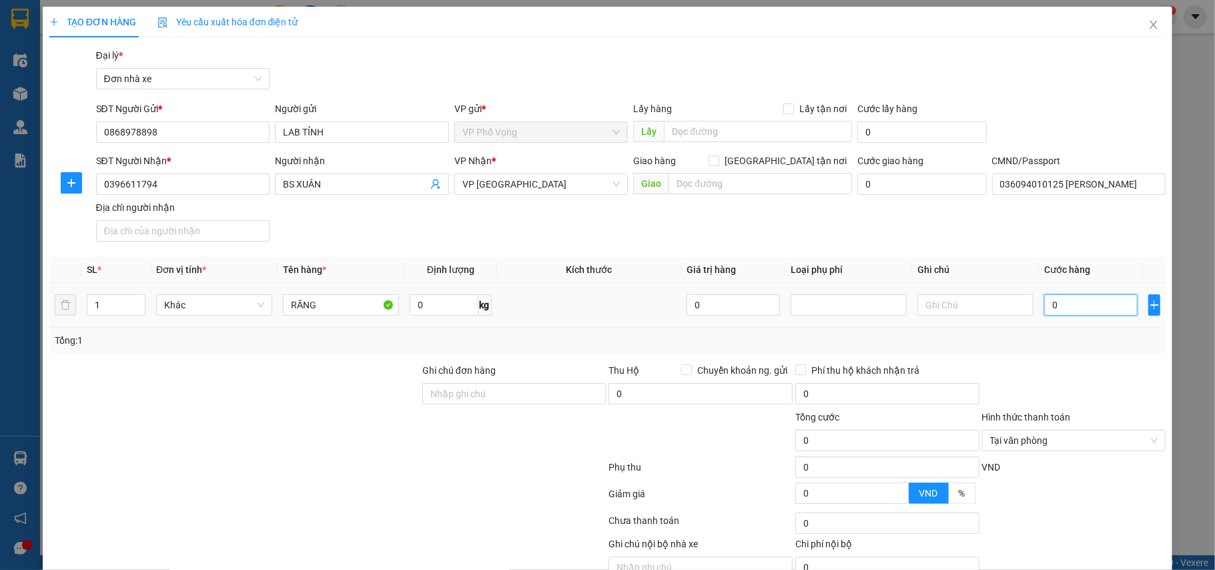
type input "2"
type input "25"
type input "25.000"
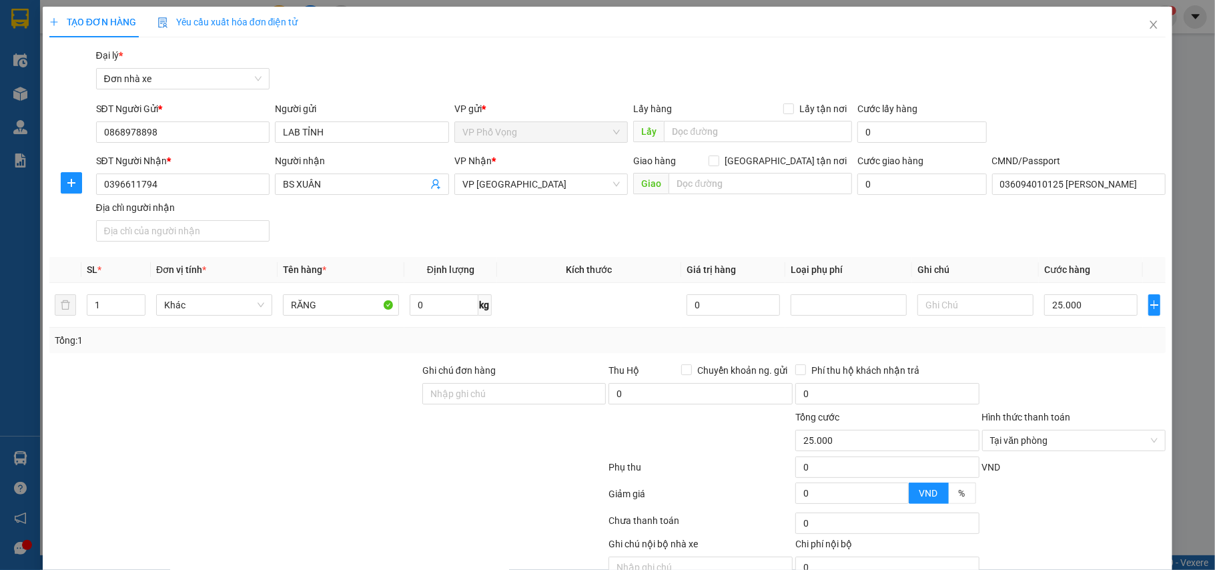
click at [1092, 370] on div at bounding box center [1074, 386] width 187 height 47
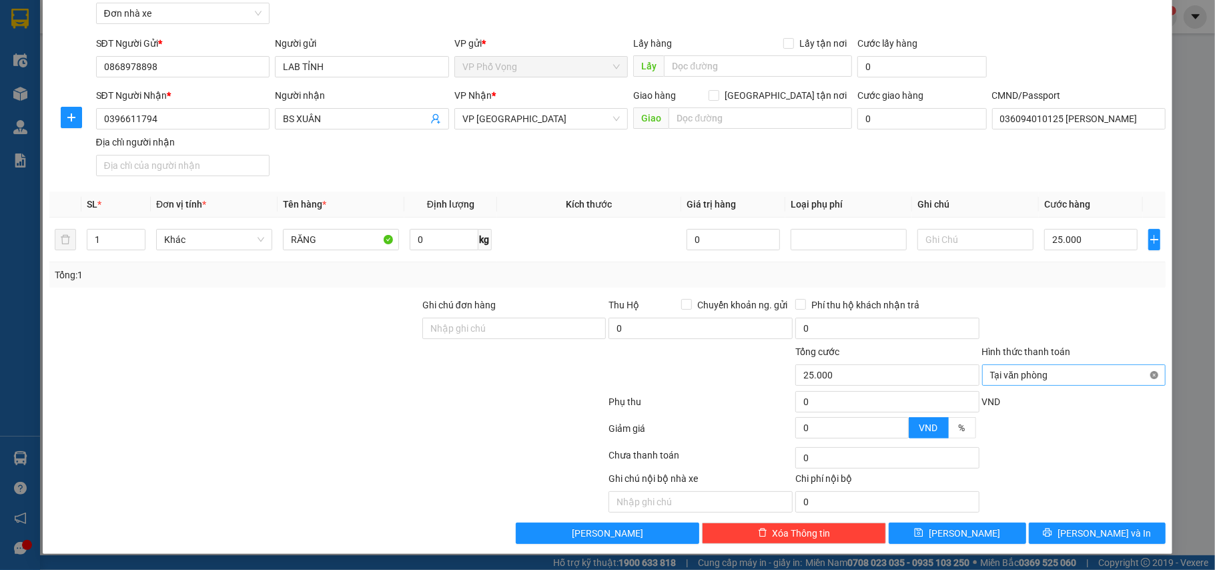
type input "25.000"
click at [1093, 531] on span "Lưu và In" at bounding box center [1104, 533] width 93 height 15
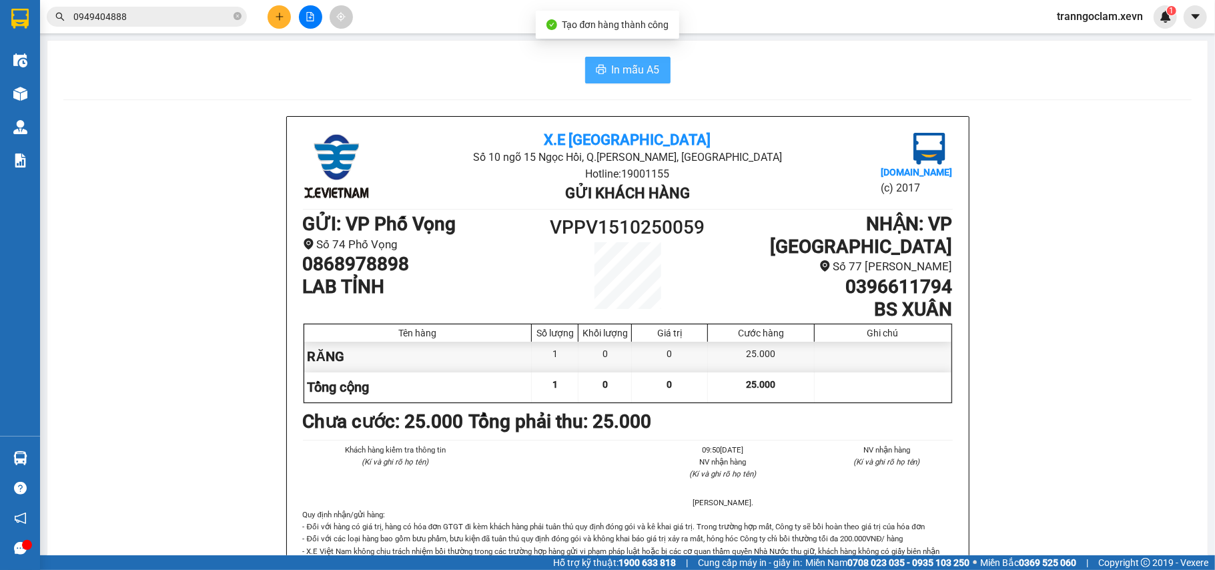
click at [628, 65] on span "In mẫu A5" at bounding box center [636, 69] width 48 height 17
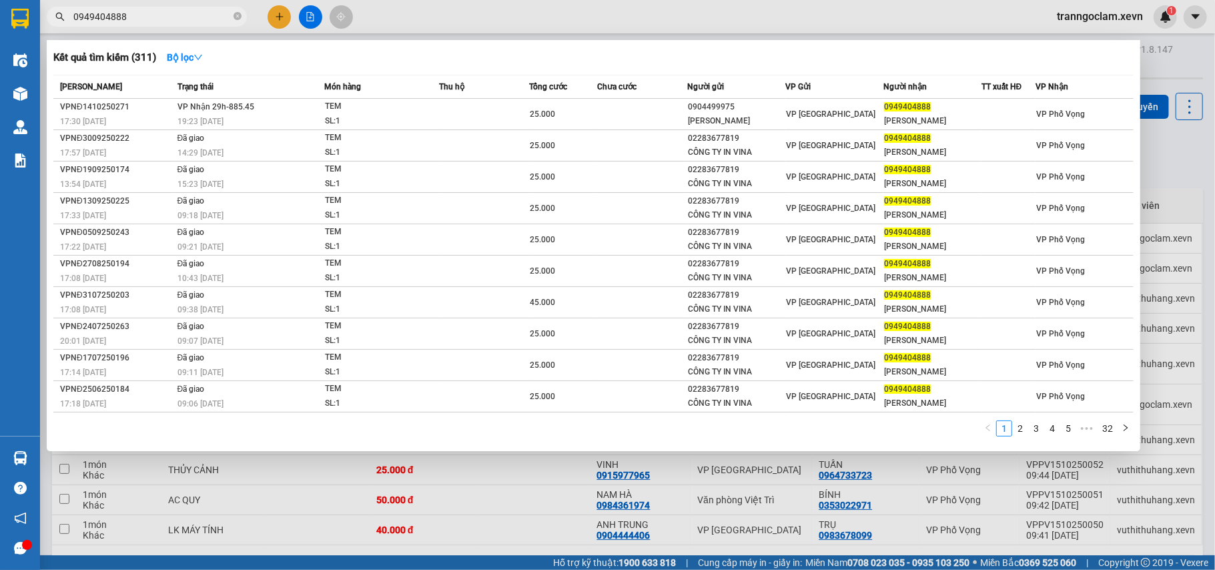
click at [163, 14] on input "0949404888" at bounding box center [151, 16] width 157 height 15
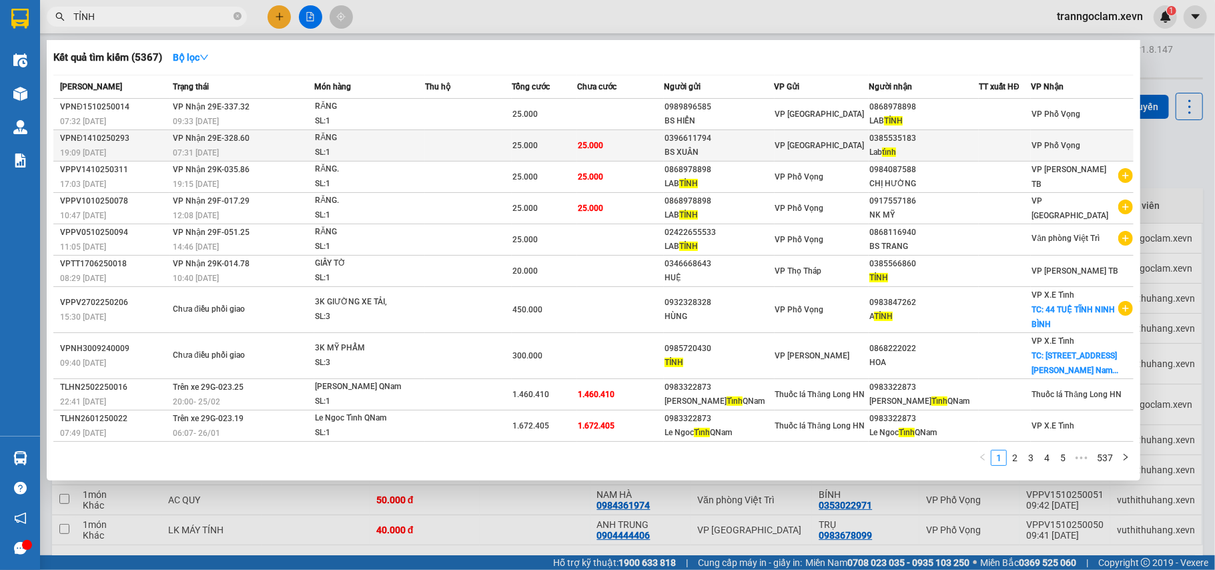
type input "TỈNH"
click at [626, 139] on td "25.000" at bounding box center [620, 145] width 87 height 31
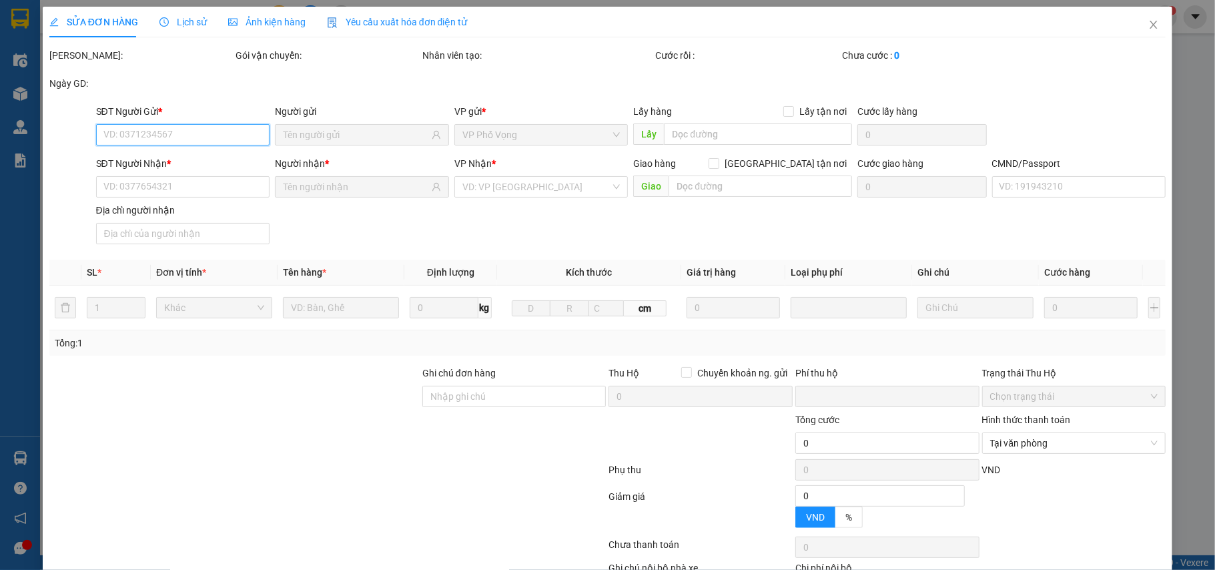
type input "0396611794"
type input "BS XUÂN"
type input "0385535183"
type input "Lab tỉnh"
type input "1"
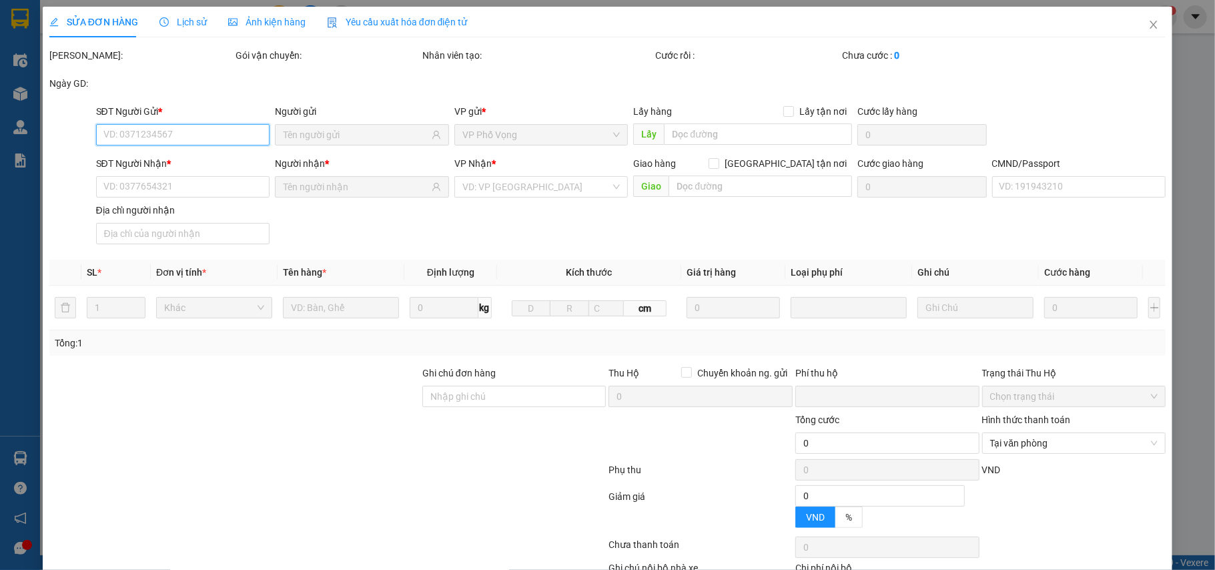
type input "0"
type input "25.000"
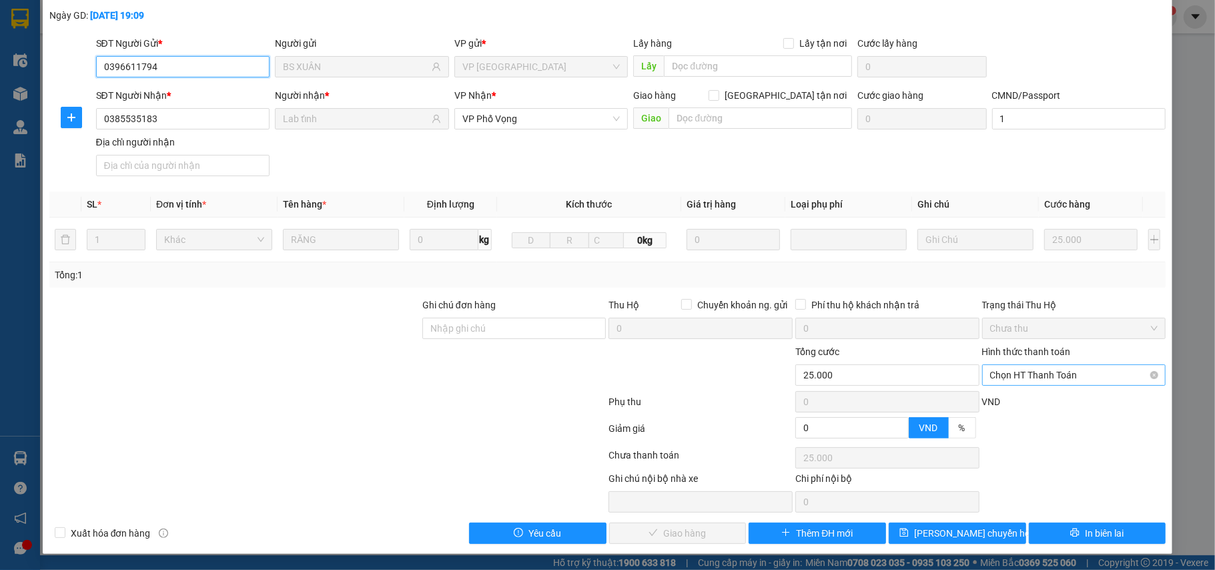
scroll to position [71, 0]
click at [1063, 369] on span "Chọn HT Thanh Toán" at bounding box center [1074, 375] width 168 height 20
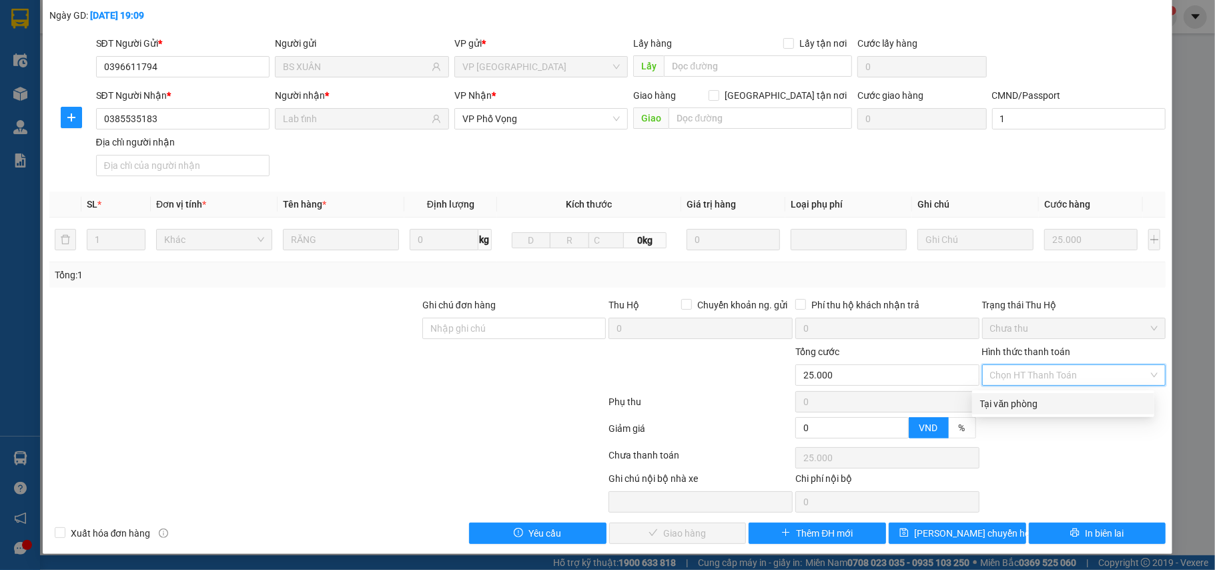
click at [1054, 400] on div "Tại văn phòng" at bounding box center [1063, 403] width 166 height 15
type input "0"
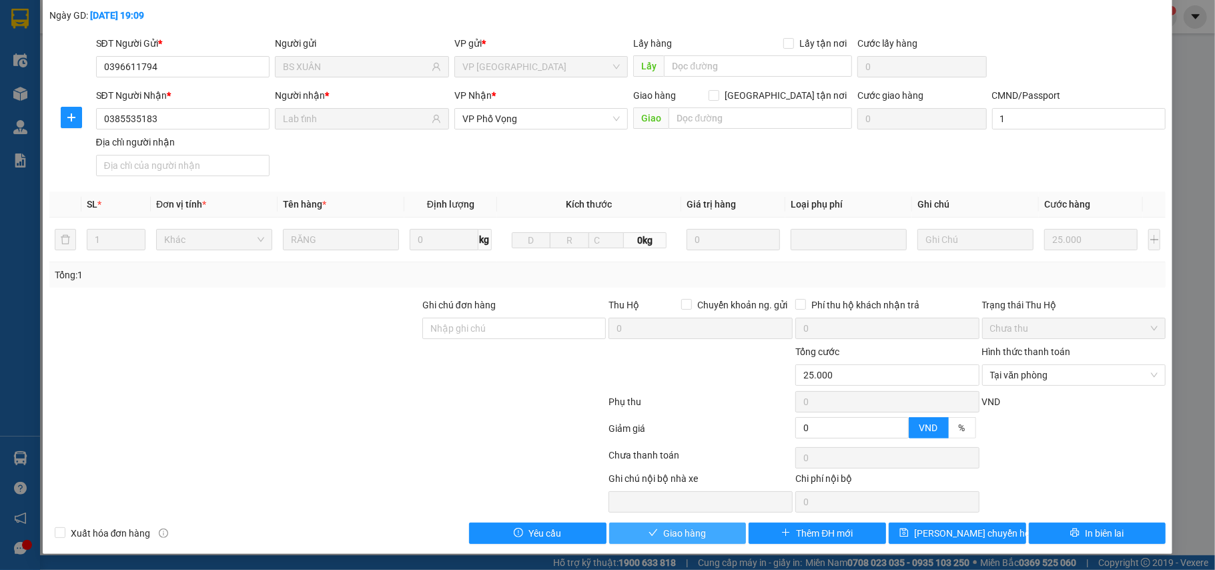
click at [697, 528] on span "Giao hàng" at bounding box center [684, 533] width 43 height 15
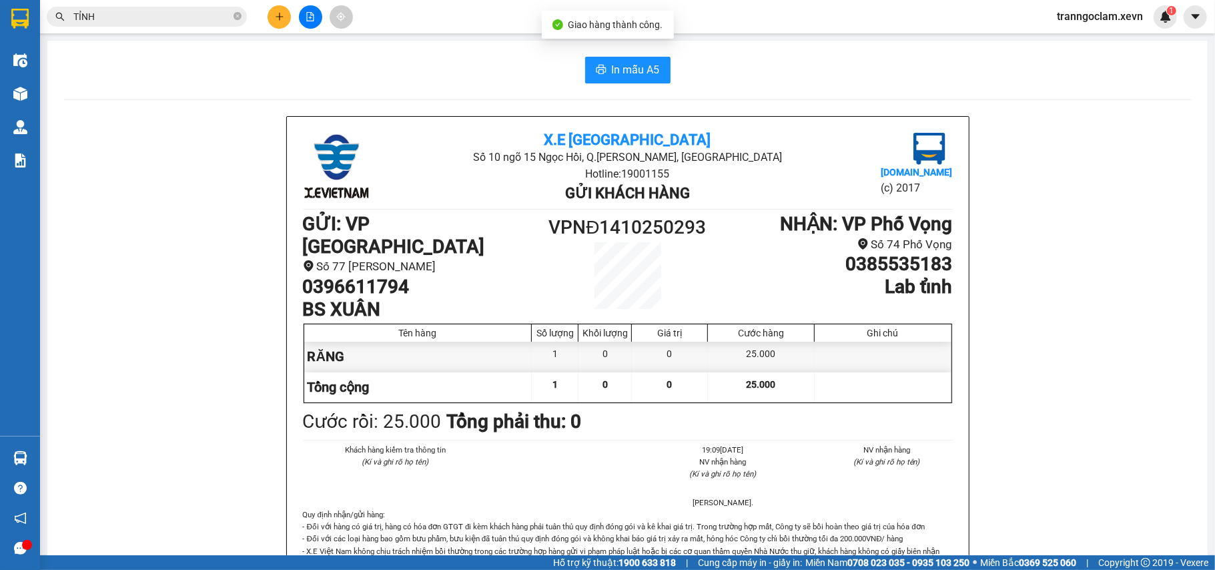
click at [132, 9] on input "TỈNH" at bounding box center [151, 16] width 157 height 15
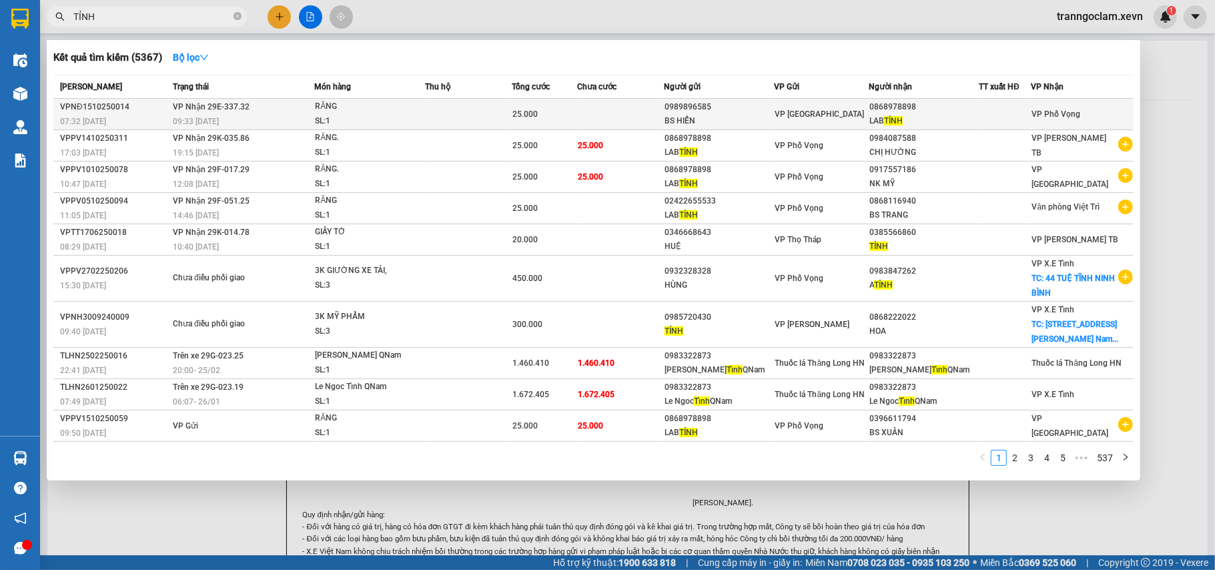
click at [634, 115] on td at bounding box center [620, 114] width 87 height 31
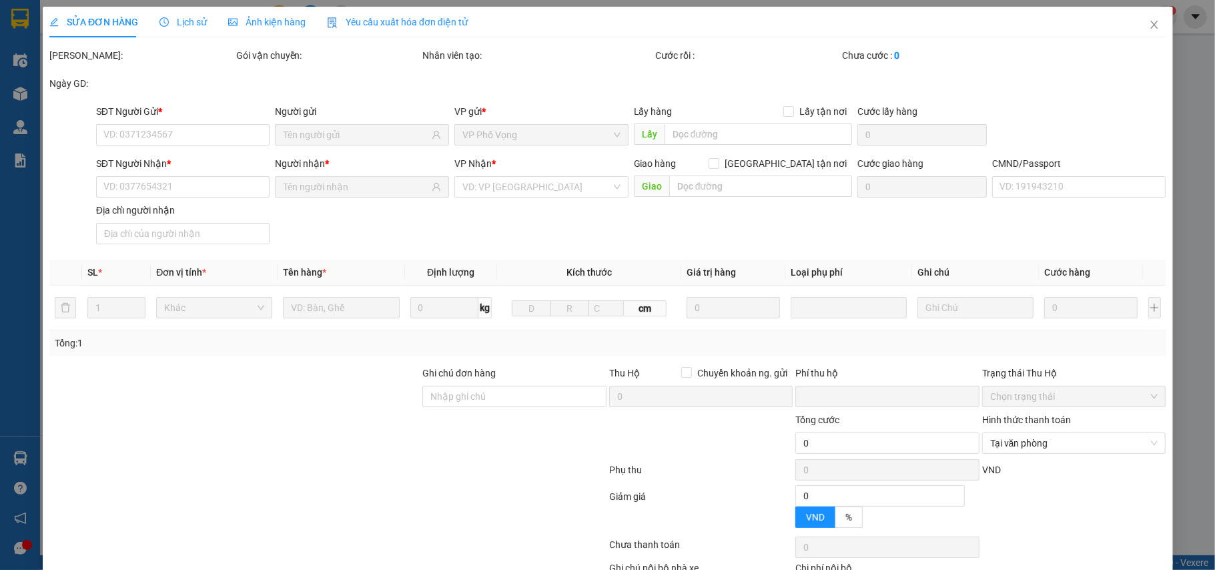
type input "0989896585"
type input "BS HIỂN"
type input "0868978898"
type input "LAB TỈNH"
type input "015089008624 TÙNG"
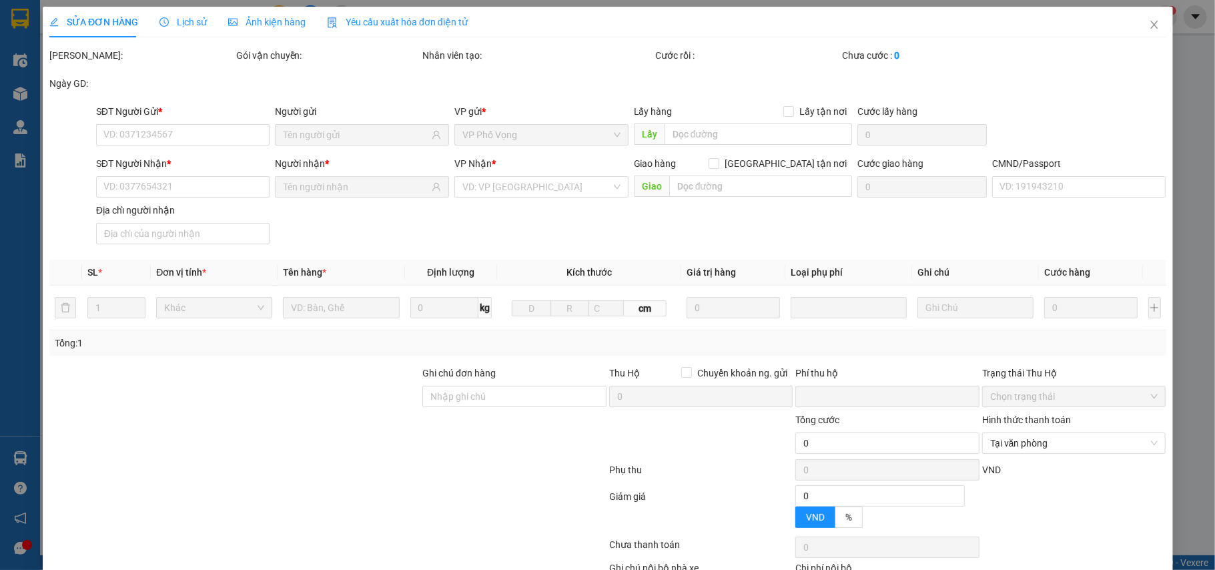
type input "0"
type input "25.000"
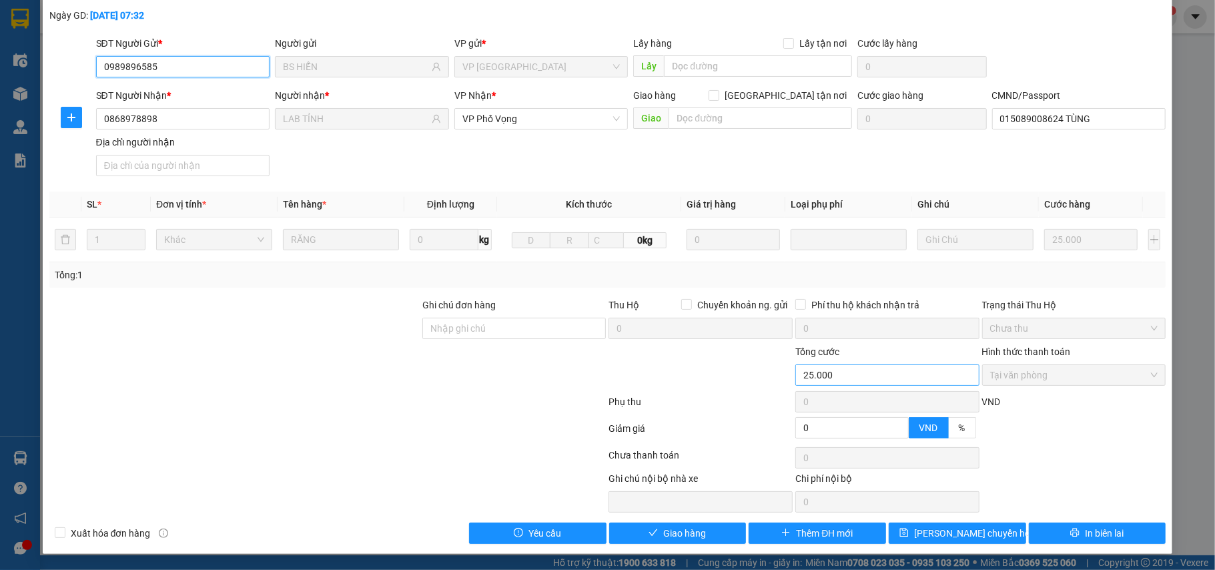
scroll to position [71, 0]
click at [695, 532] on span "Giao hàng" at bounding box center [684, 533] width 43 height 15
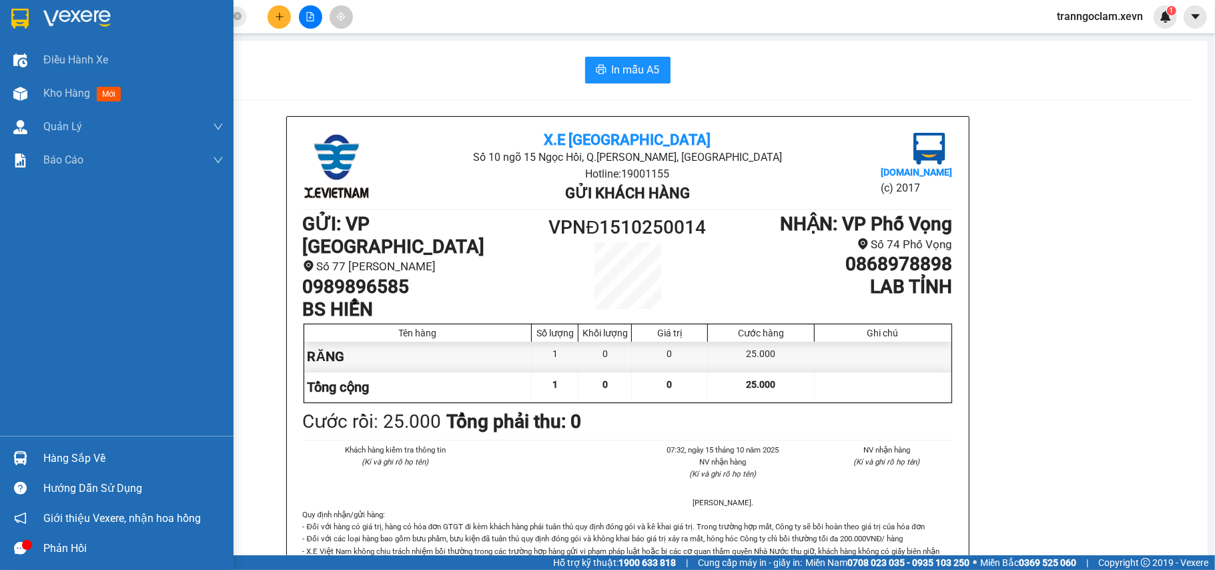
click at [35, 450] on div "Hàng sắp về" at bounding box center [117, 458] width 234 height 30
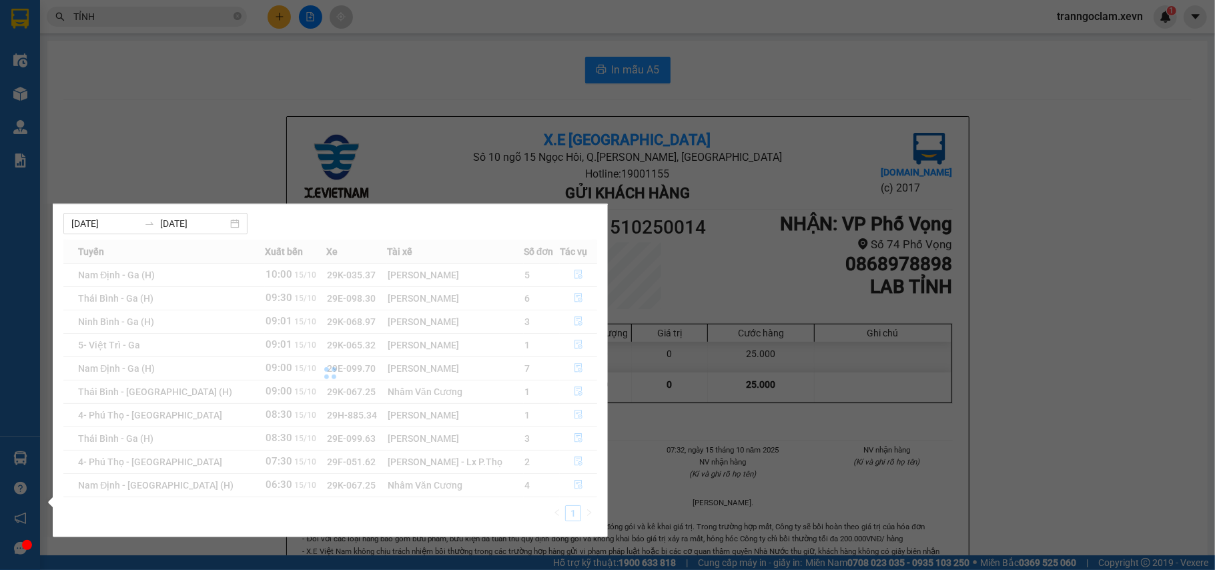
scroll to position [1, 0]
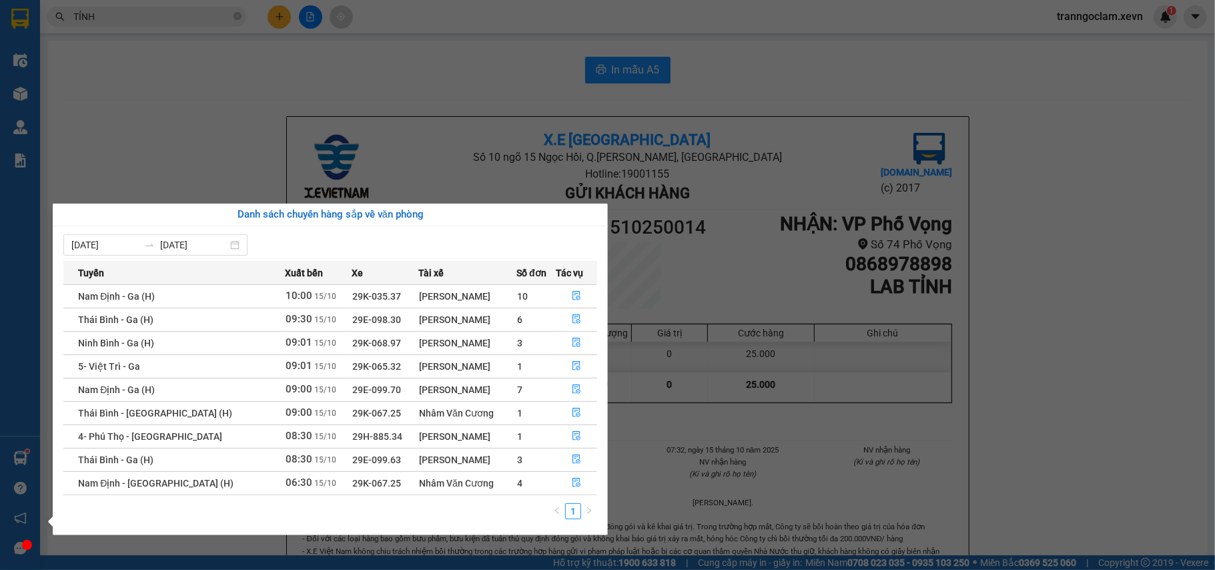
click at [209, 69] on section "Kết quả tìm kiếm ( 5367 ) Bộ lọc Mã ĐH Trạng thái Món hàng Thu hộ Tổng cước Chư…" at bounding box center [607, 285] width 1215 height 570
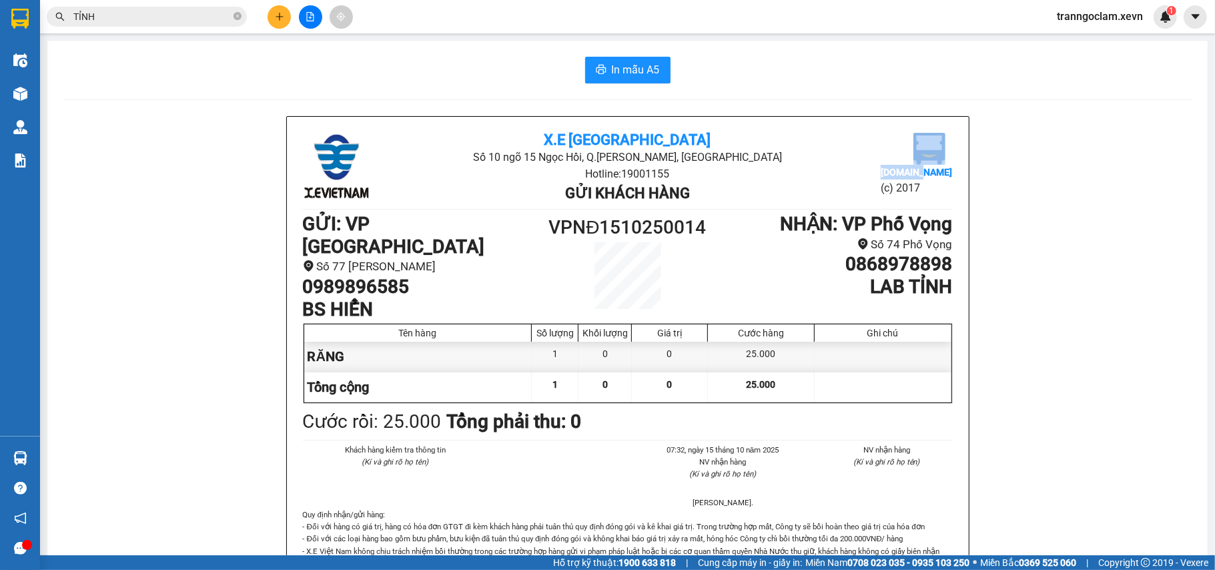
drag, startPoint x: 971, startPoint y: 112, endPoint x: 933, endPoint y: 133, distance: 44.2
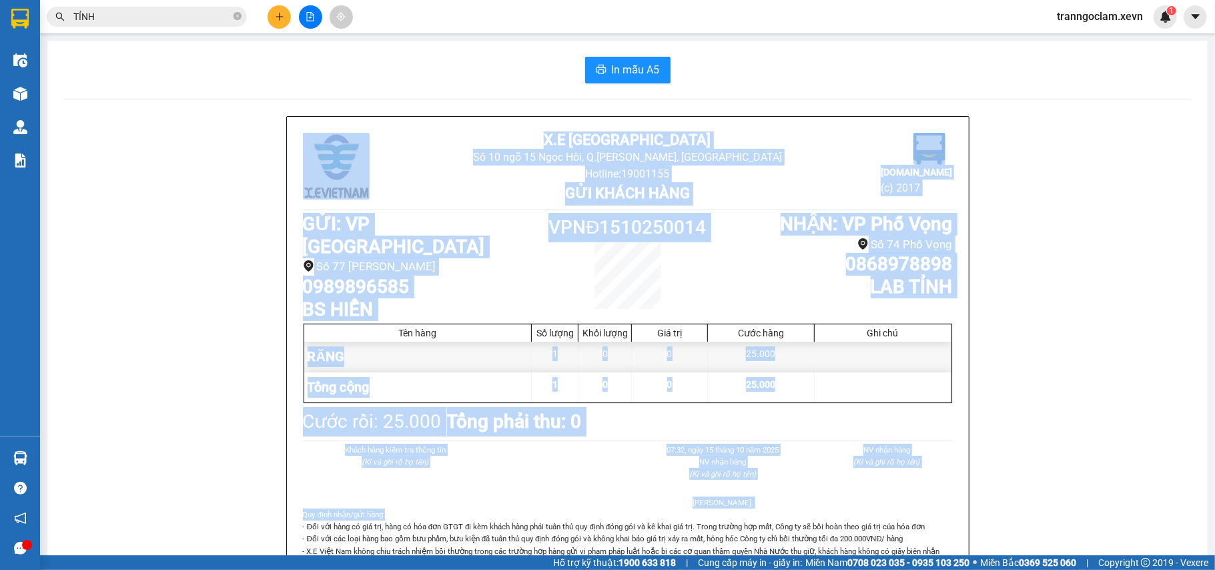
drag, startPoint x: 278, startPoint y: 124, endPoint x: 1110, endPoint y: 504, distance: 915.4
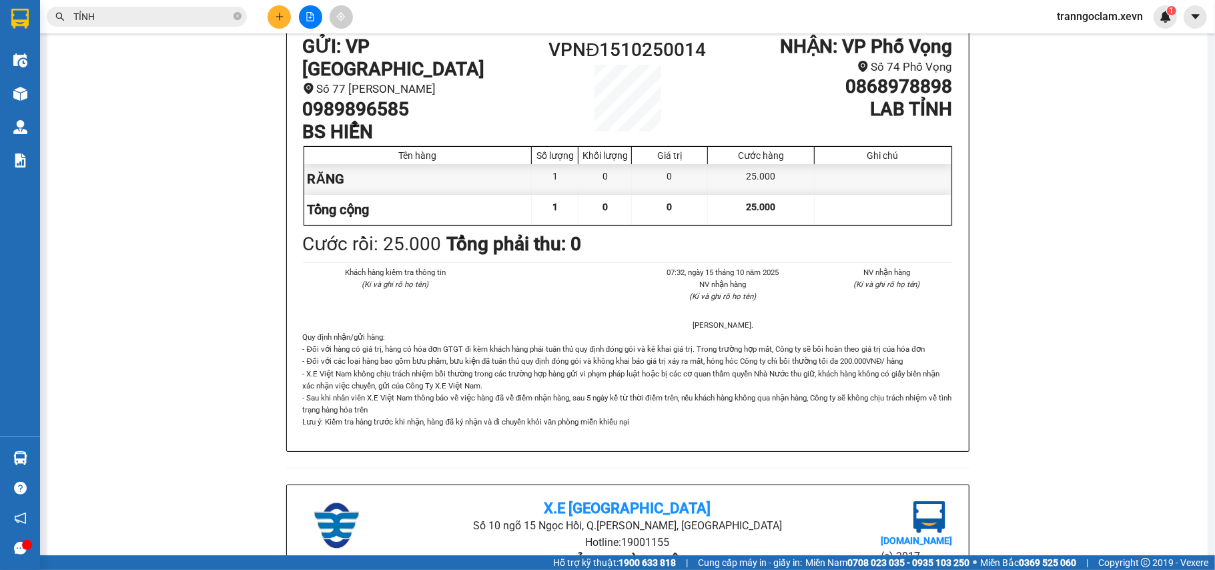
scroll to position [0, 0]
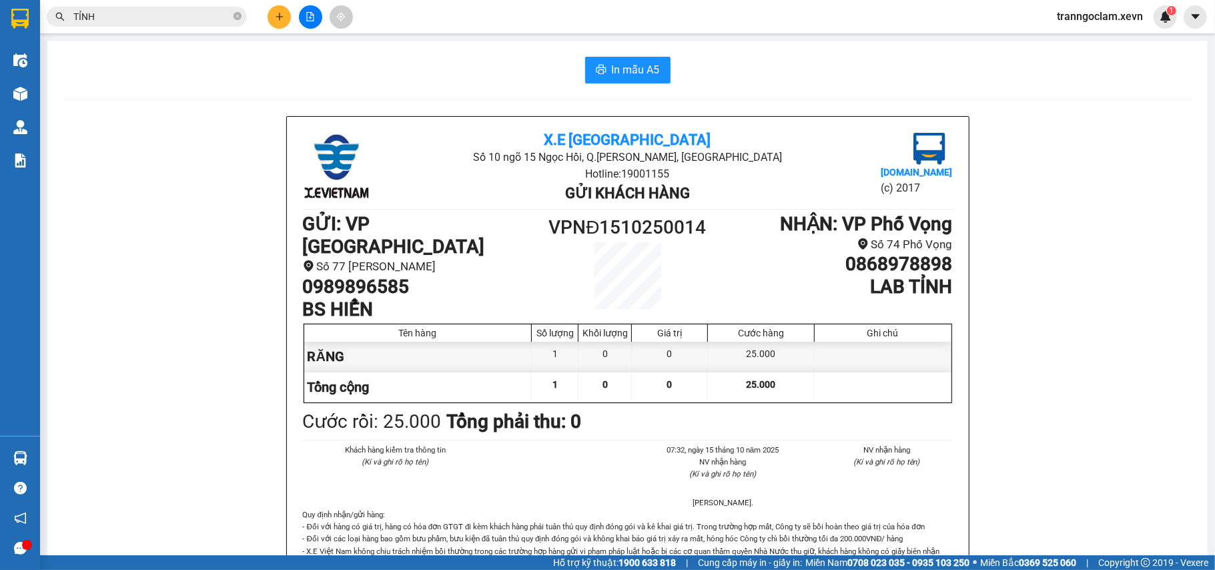
click at [137, 17] on input "TỈNH" at bounding box center [151, 16] width 157 height 15
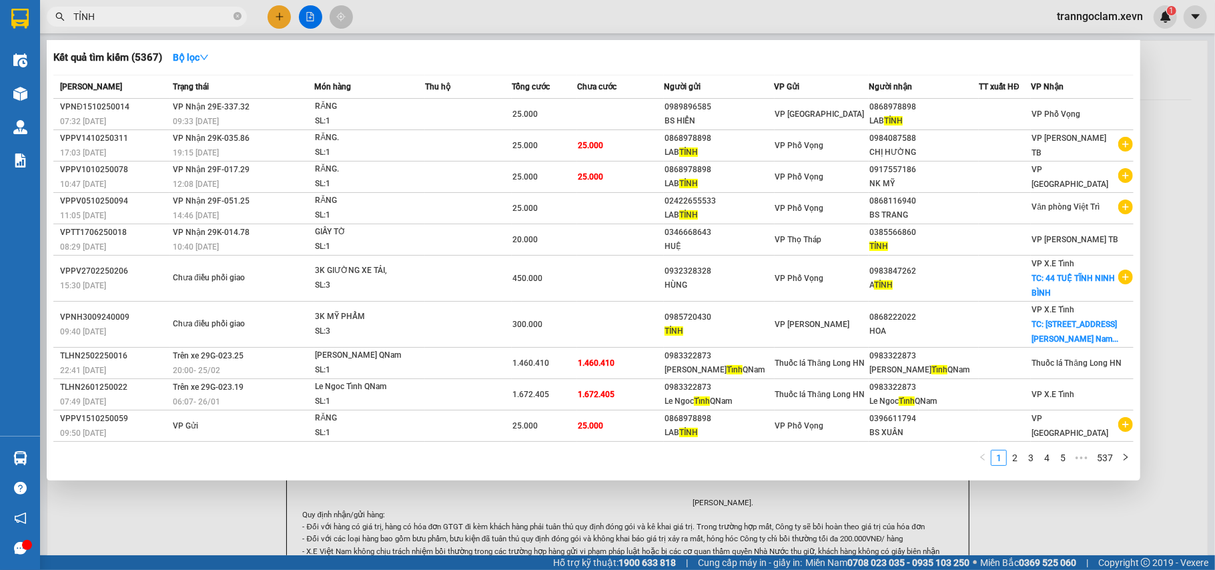
click at [137, 17] on input "TỈNH" at bounding box center [151, 16] width 157 height 15
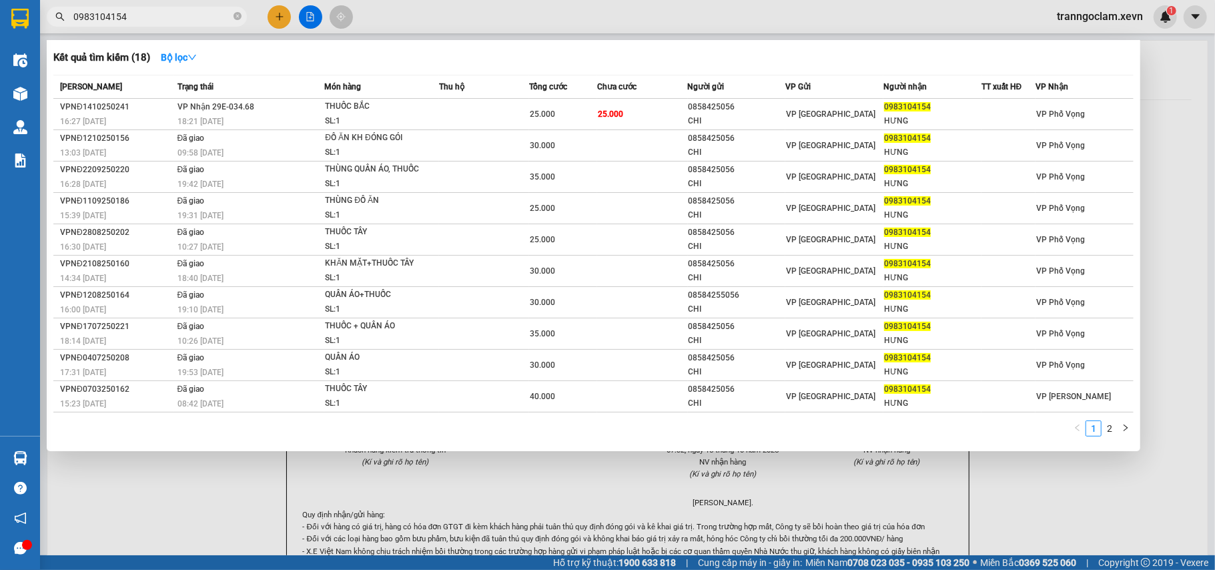
type input "0983104154"
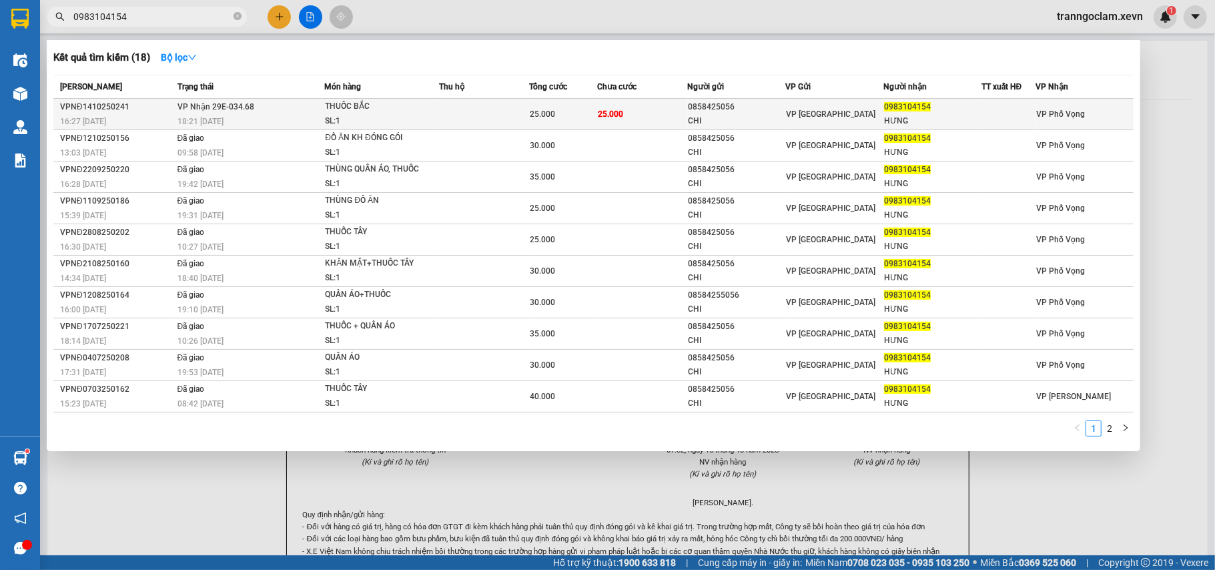
click at [508, 111] on td at bounding box center [484, 114] width 90 height 31
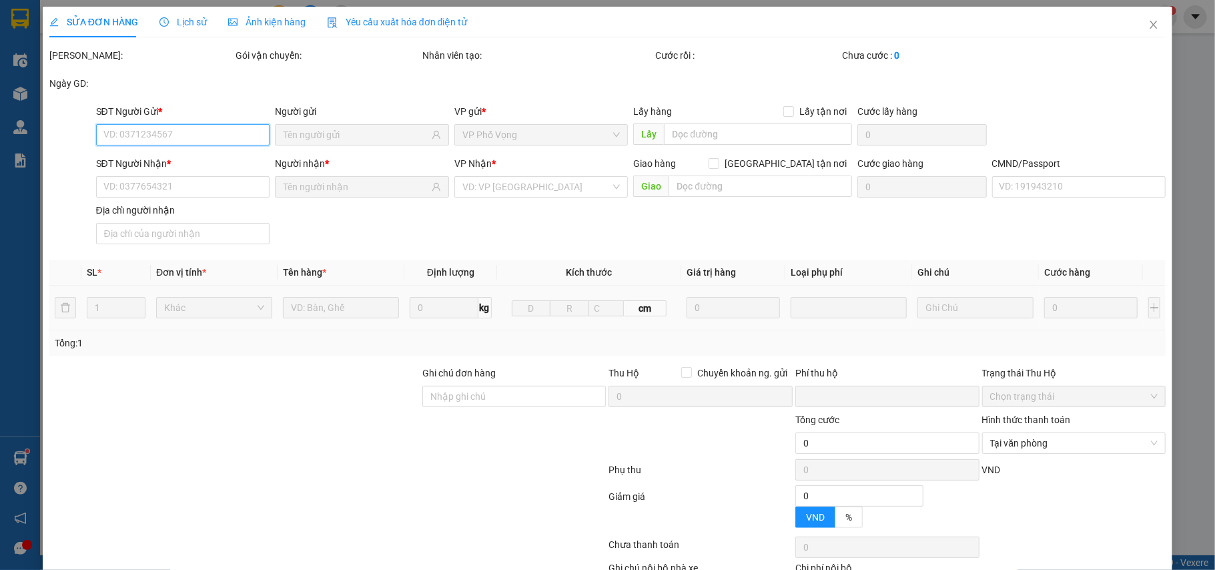
type input "0858425056"
type input "CHI"
type input "0983104154"
type input "HƯNG"
type input "001180040350 NGUYỄN THỊ HẠNH"
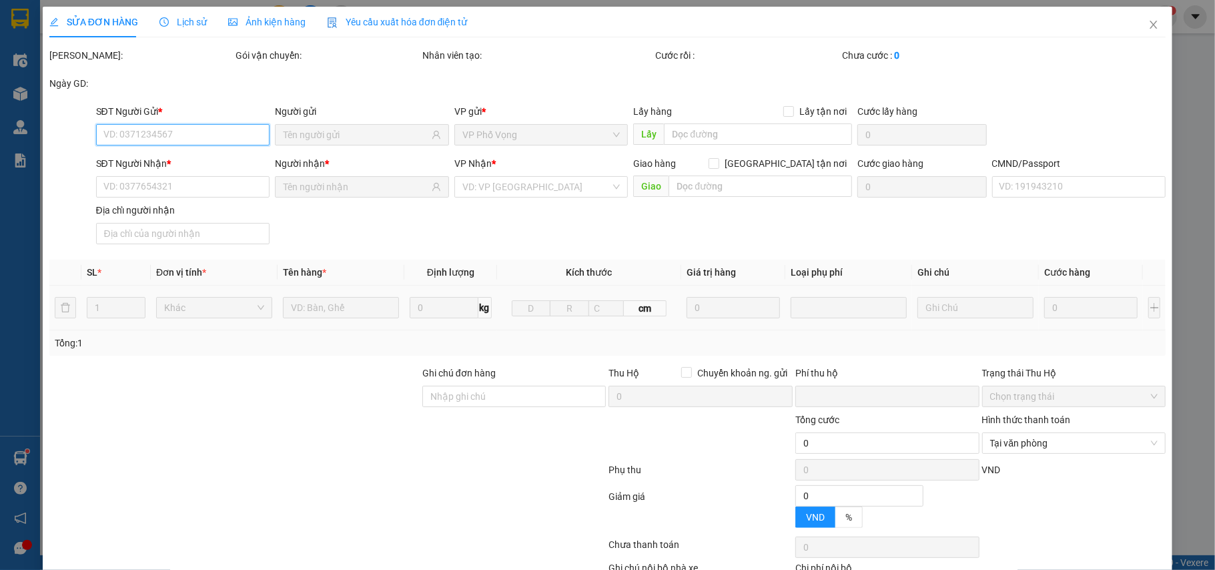
type input "0"
type input "25.000"
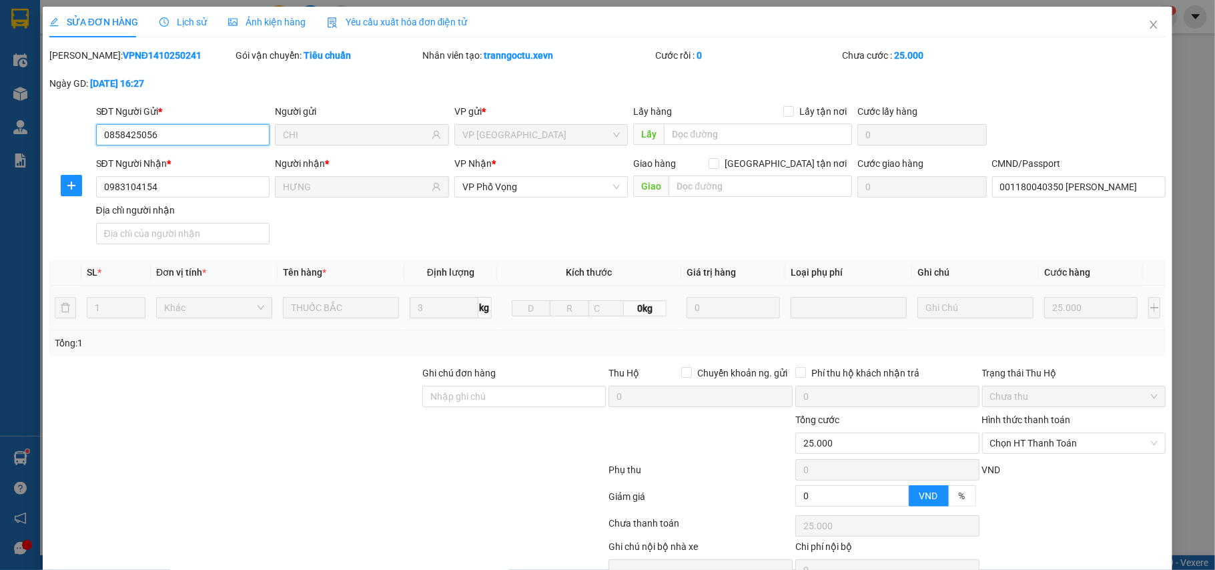
scroll to position [71, 0]
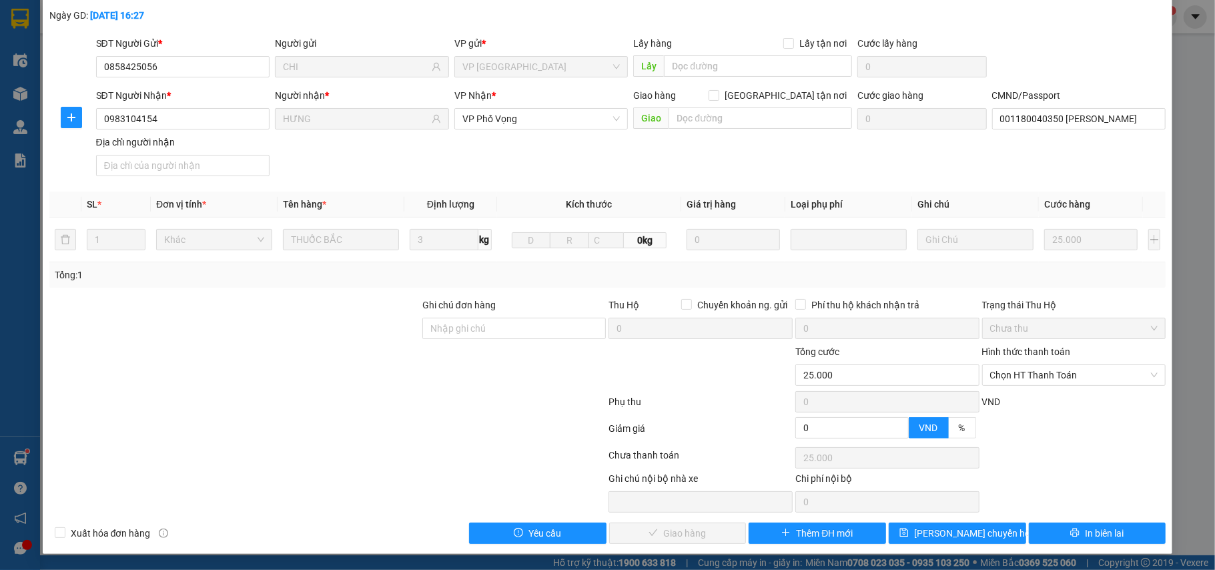
click at [1076, 546] on div "SỬA ĐƠN HÀNG Lịch sử Ảnh kiện hàng Yêu cầu xuất hóa đơn điện tử Total Paid Fee …" at bounding box center [608, 246] width 1130 height 615
click at [1094, 542] on button "In biên lai" at bounding box center [1097, 532] width 137 height 21
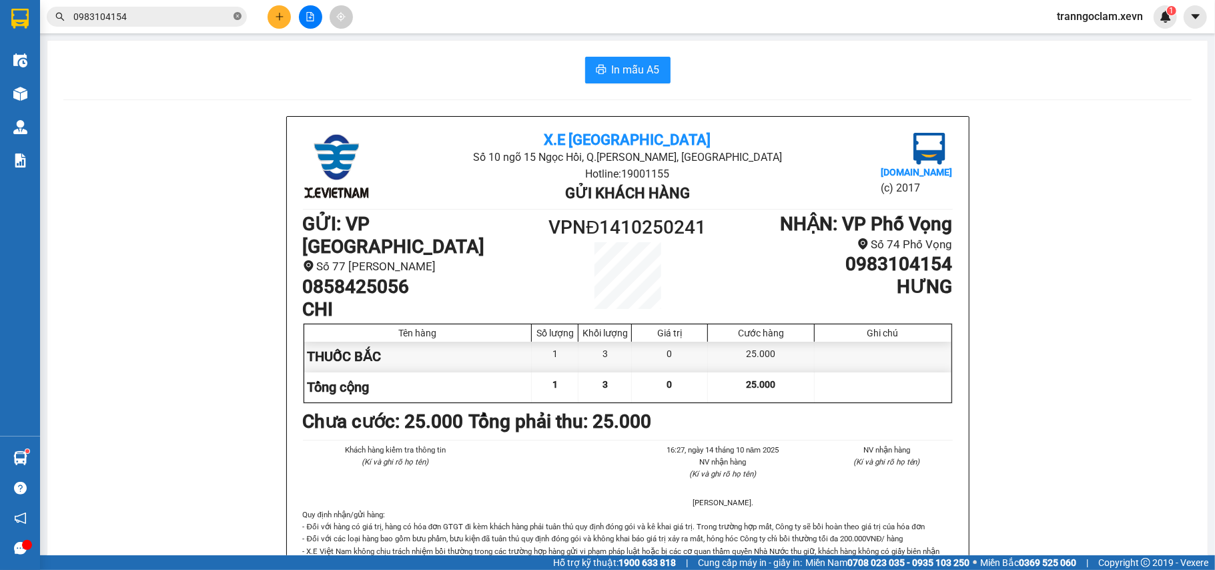
click at [236, 17] on icon "close-circle" at bounding box center [238, 16] width 8 height 8
click at [203, 15] on input "text" at bounding box center [151, 16] width 157 height 15
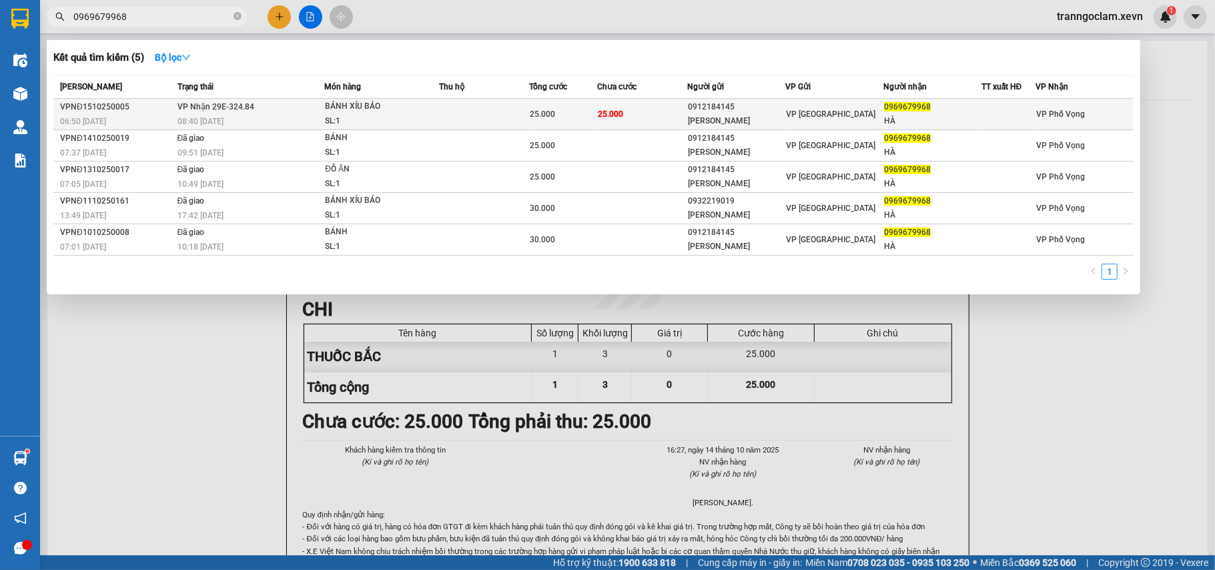
type input "0969679968"
click at [530, 113] on span "25.000" at bounding box center [542, 113] width 25 height 9
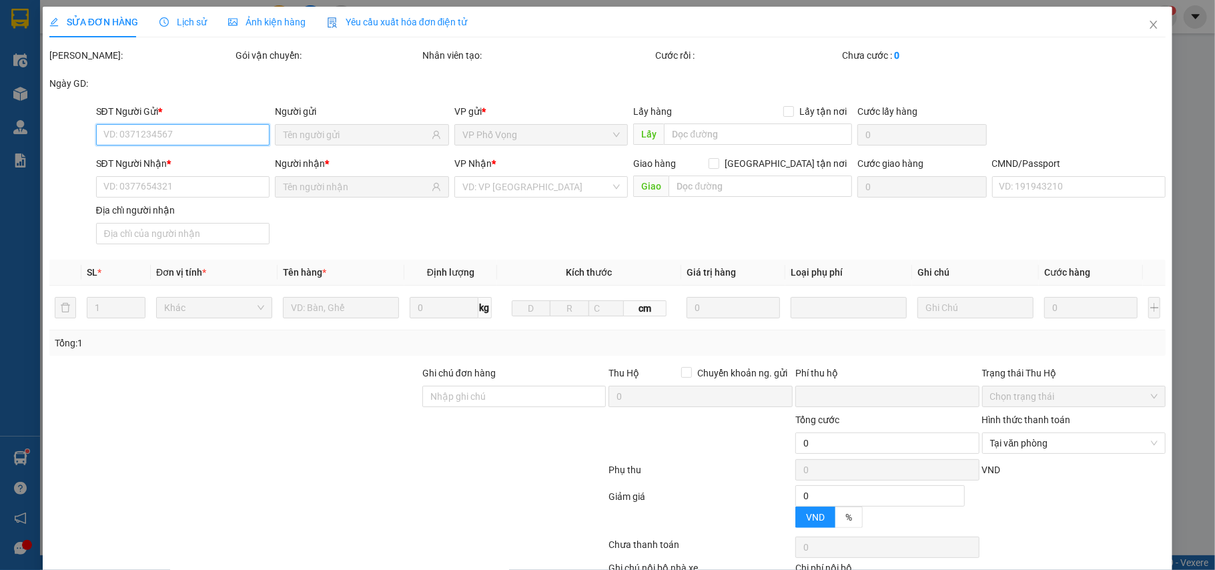
type input "0912184145"
type input "NGUYỄN VĂN THẮNG"
type input "0969679968"
type input "HÀ"
type input "SMS"
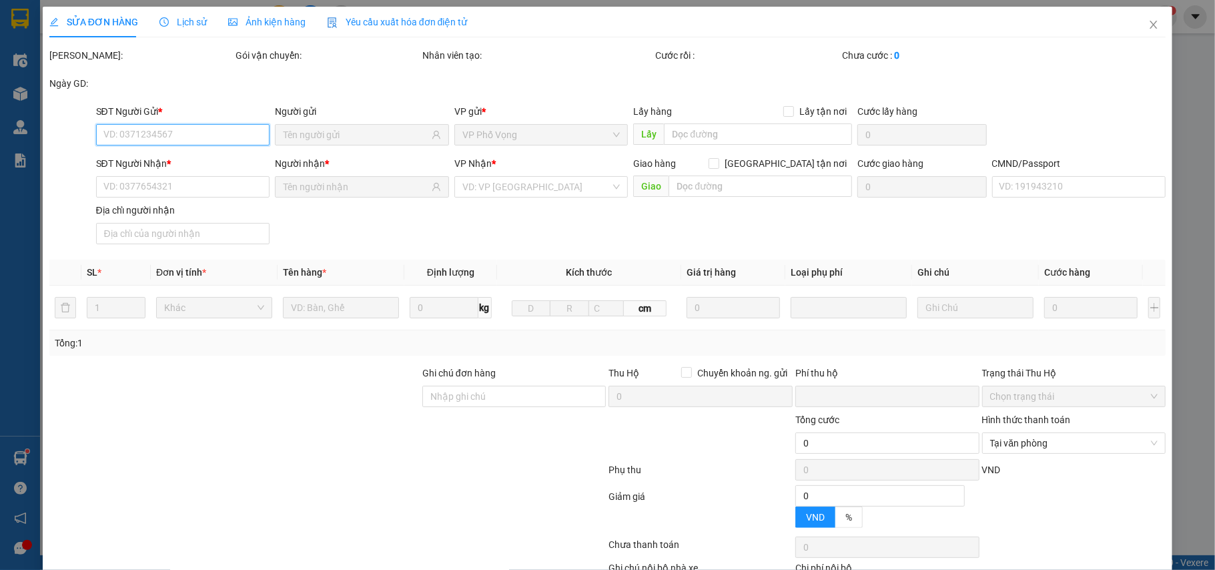
type input "0"
type input "25.000"
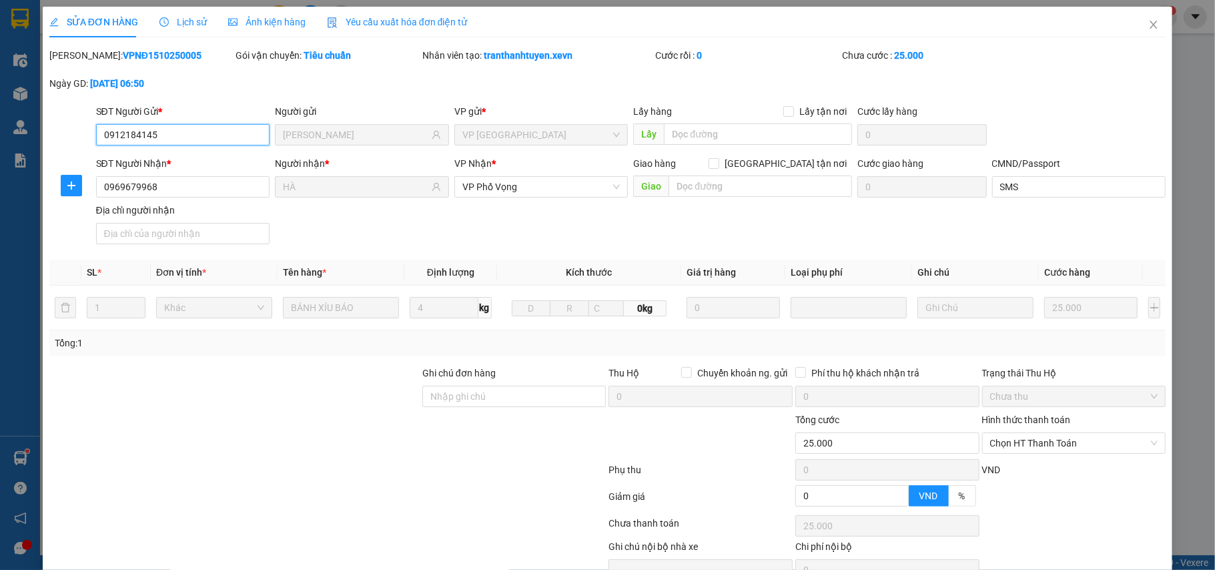
scroll to position [71, 0]
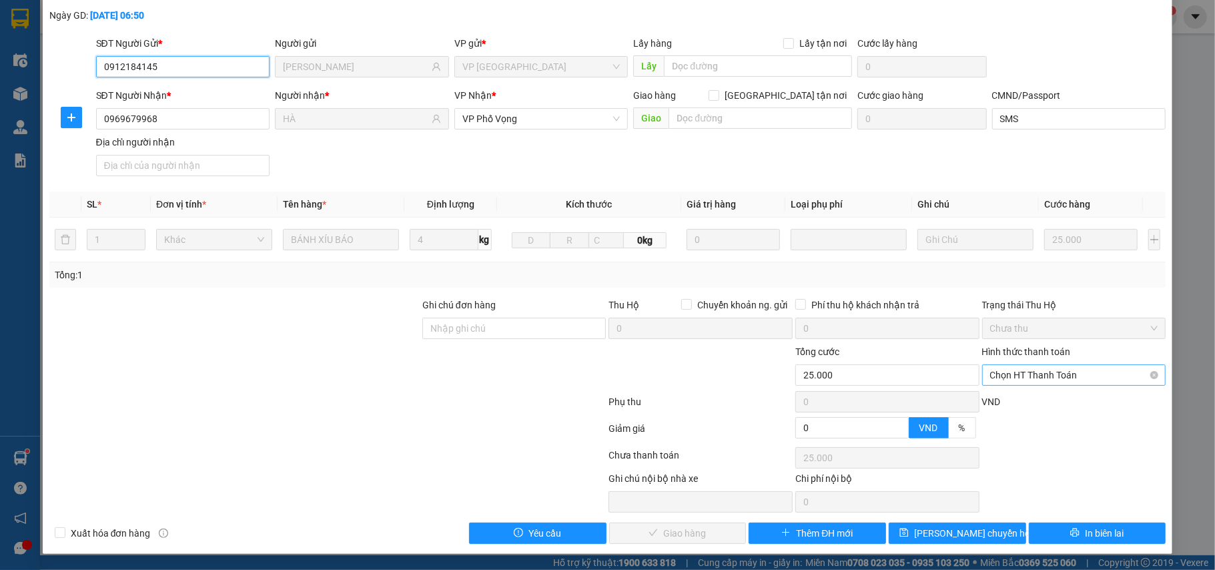
click at [1068, 375] on span "Chọn HT Thanh Toán" at bounding box center [1074, 375] width 168 height 20
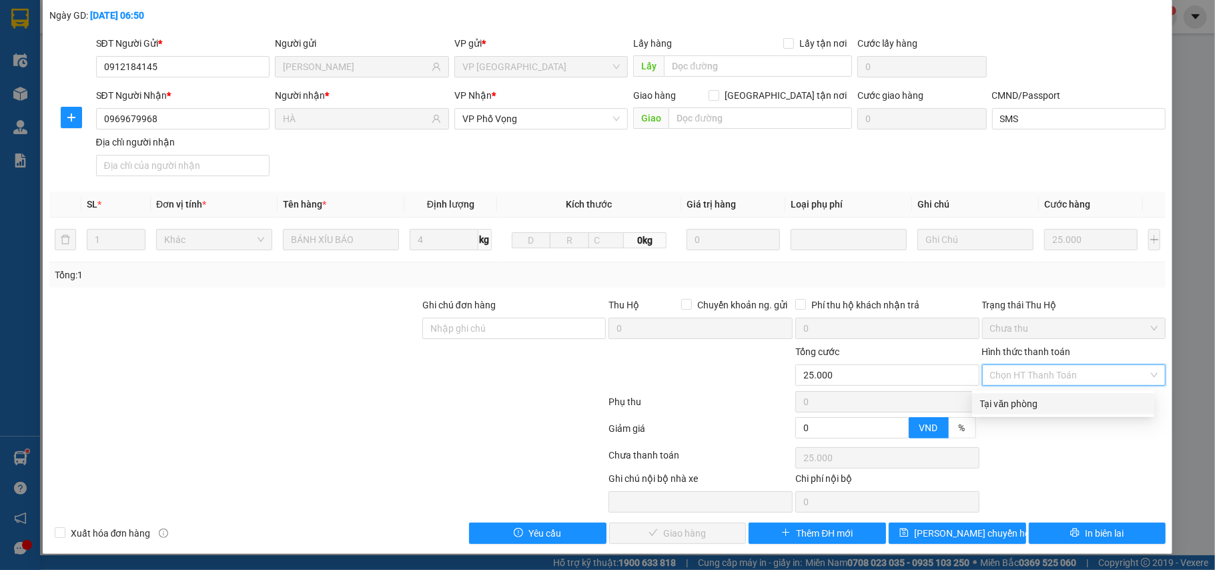
drag, startPoint x: 1009, startPoint y: 400, endPoint x: 991, endPoint y: 415, distance: 22.7
click at [1010, 400] on div "Tại văn phòng" at bounding box center [1063, 403] width 166 height 15
type input "0"
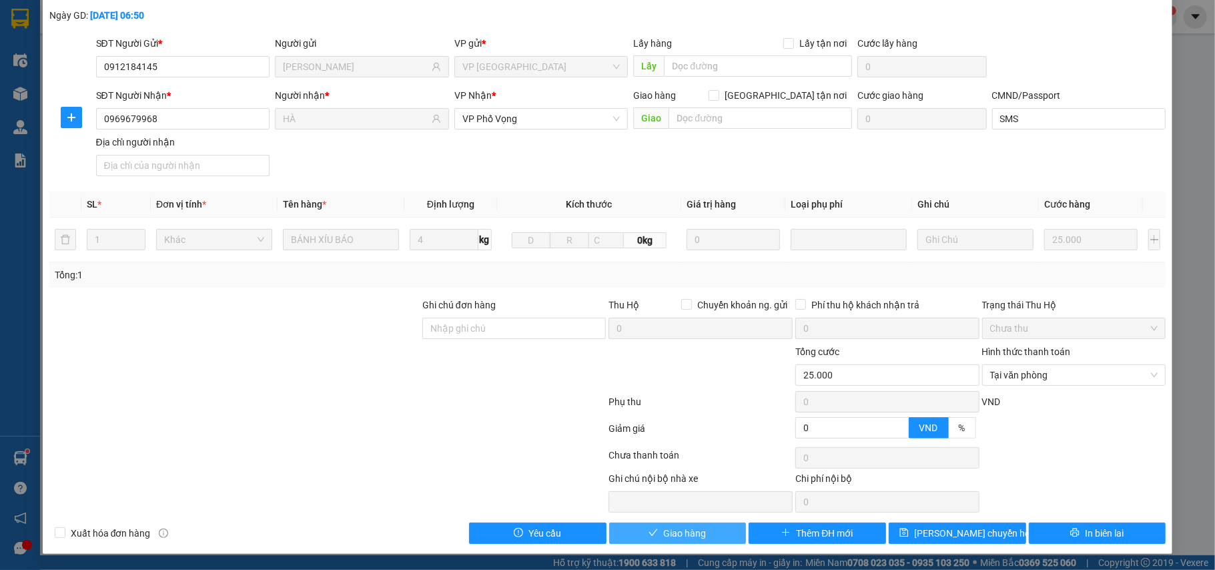
click at [689, 523] on button "Giao hàng" at bounding box center [677, 532] width 137 height 21
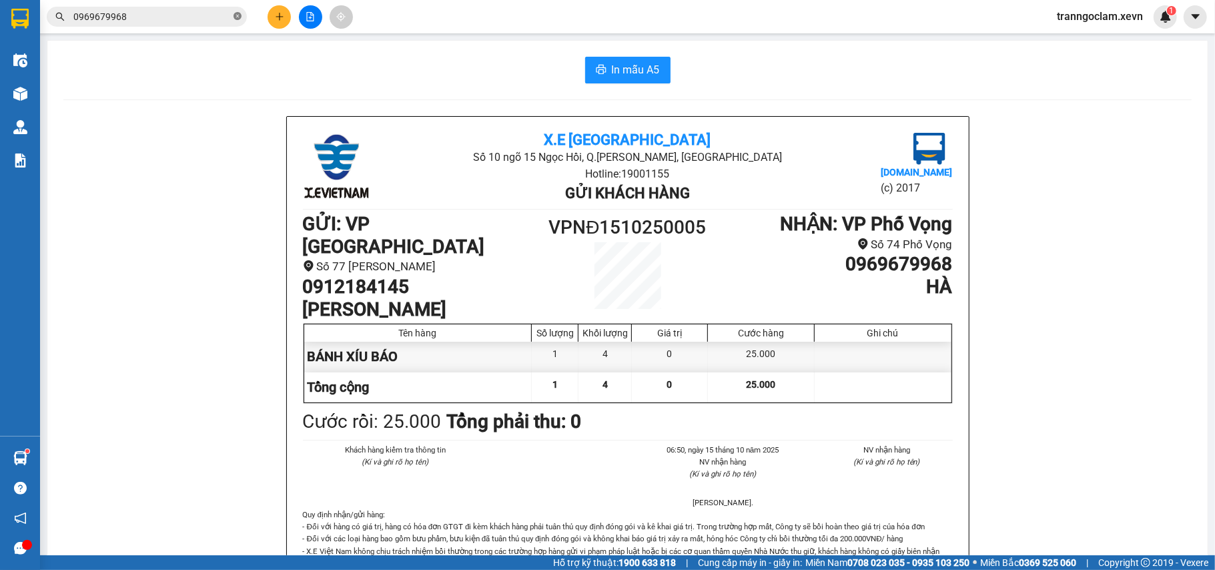
click at [235, 13] on icon "close-circle" at bounding box center [238, 16] width 8 height 8
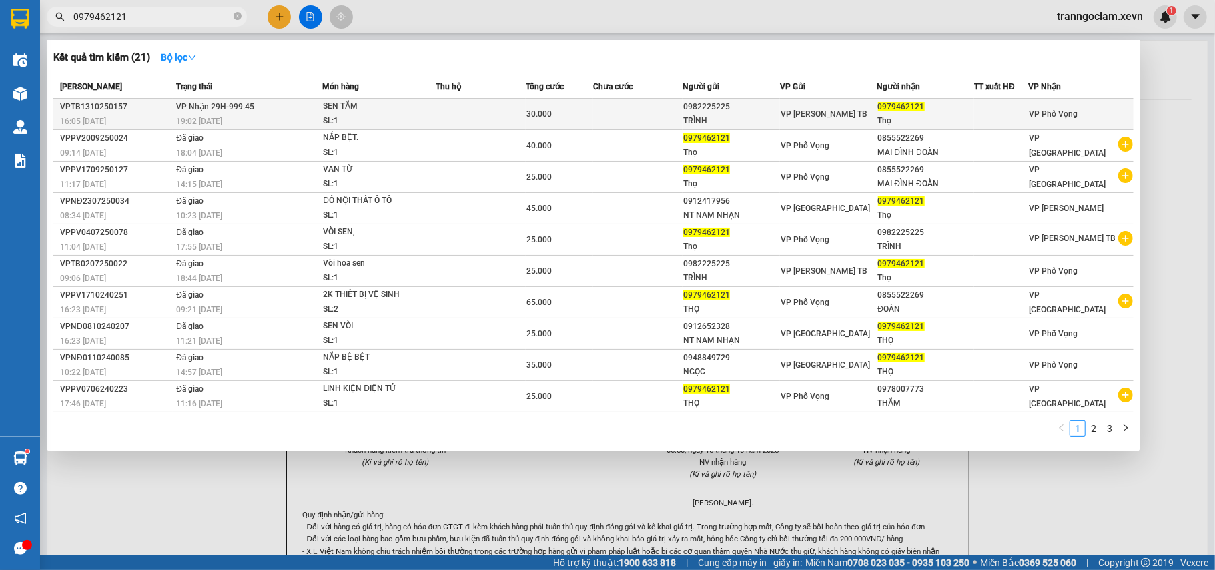
type input "0979462121"
click at [380, 109] on div "SEN TẮM" at bounding box center [373, 106] width 100 height 15
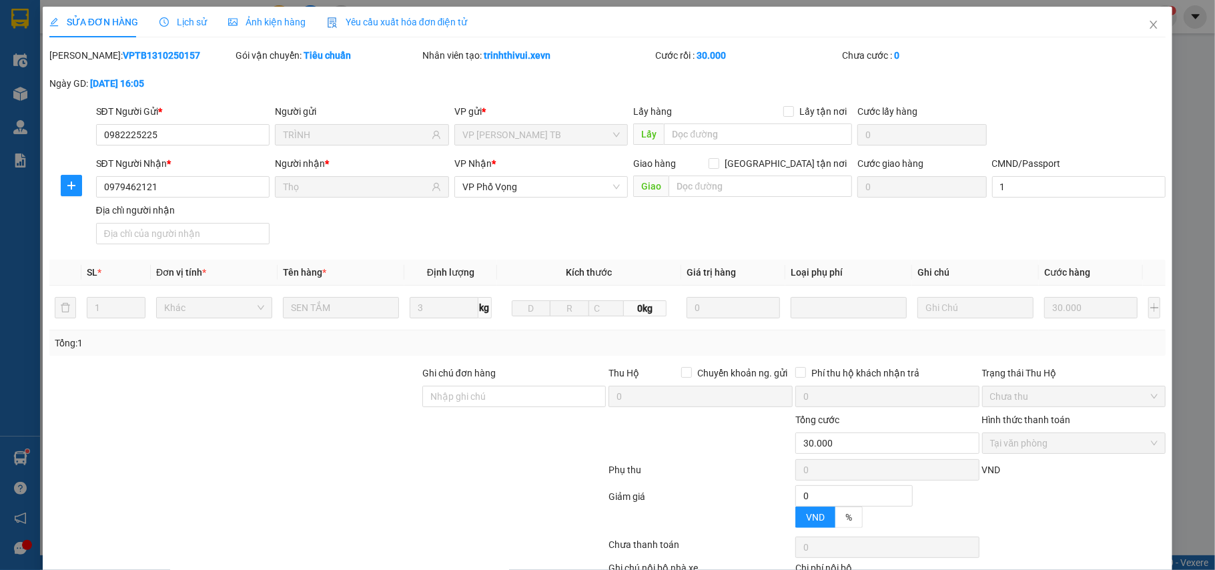
type input "0982225225"
type input "TRÌNH"
type input "0979462121"
type input "Thọ"
type input "1"
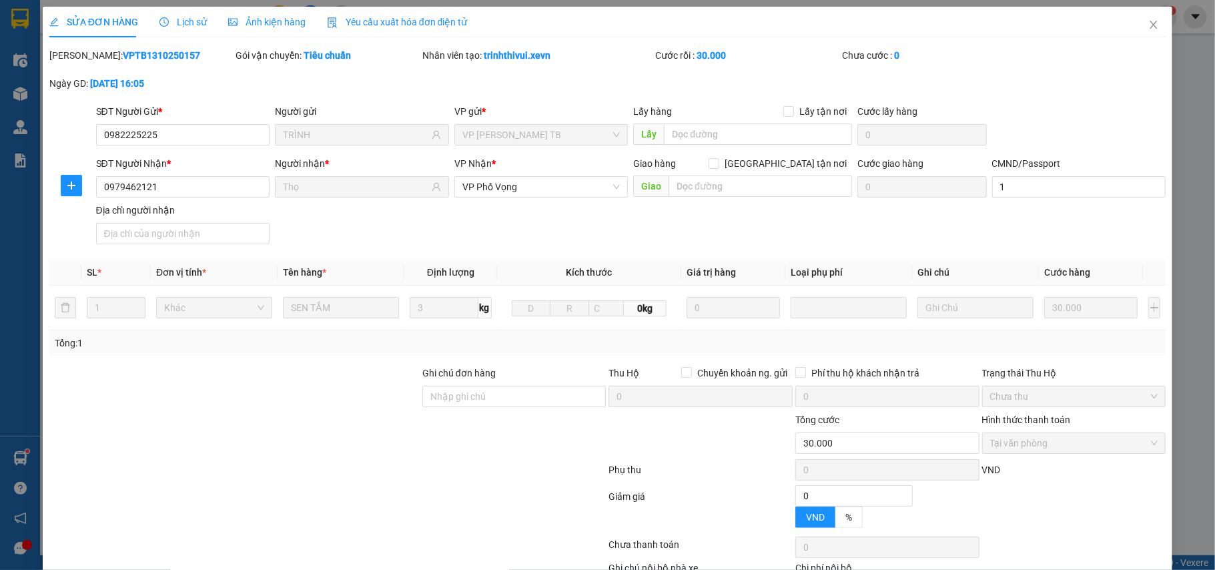
type input "0"
type input "30.000"
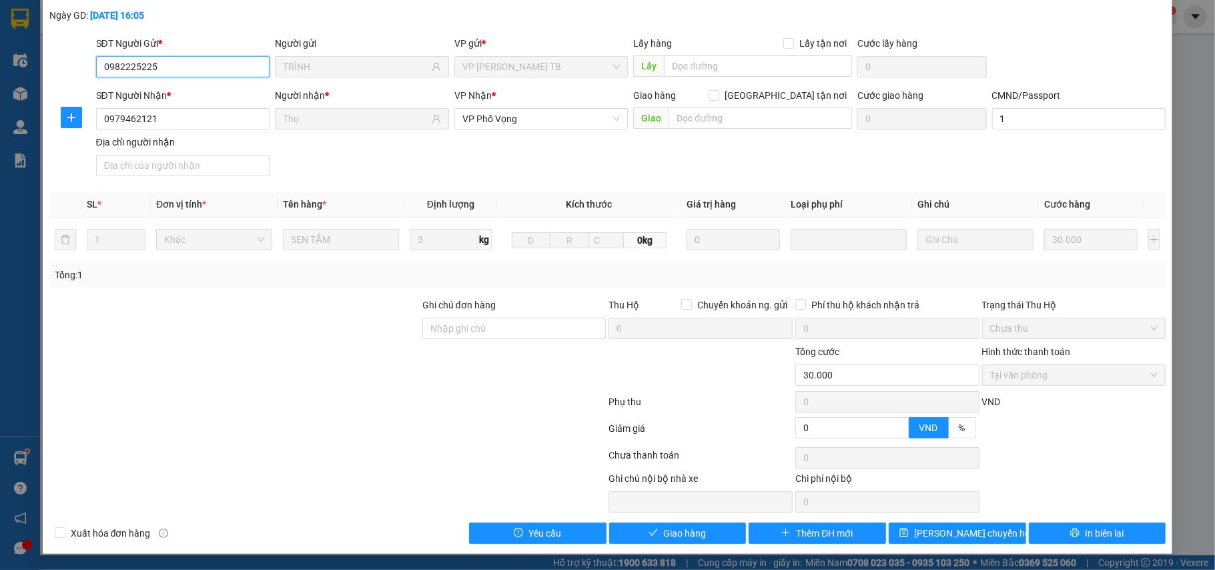
scroll to position [71, 0]
click at [690, 532] on span "Giao hàng" at bounding box center [684, 533] width 43 height 15
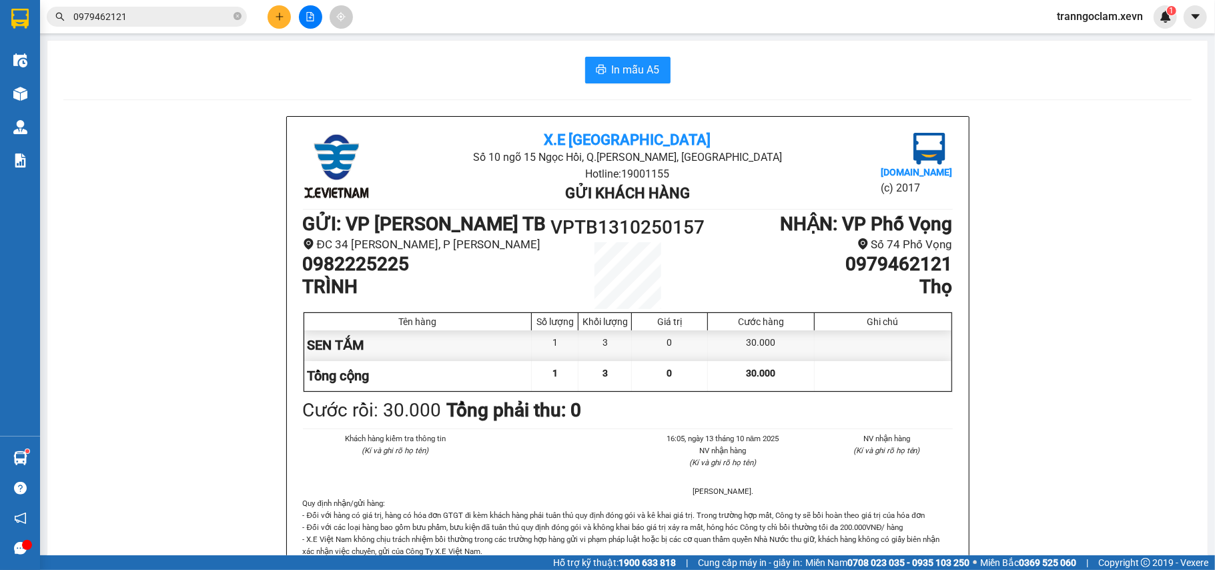
click at [284, 19] on icon "plus" at bounding box center [279, 16] width 9 height 9
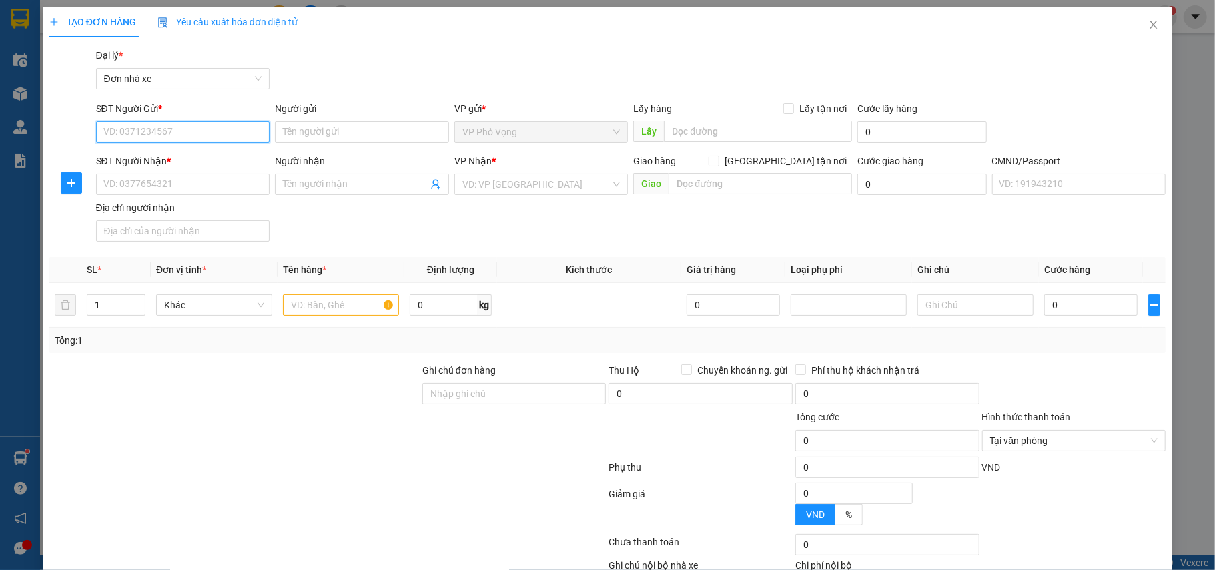
click at [195, 137] on input "SĐT Người Gửi *" at bounding box center [183, 131] width 174 height 21
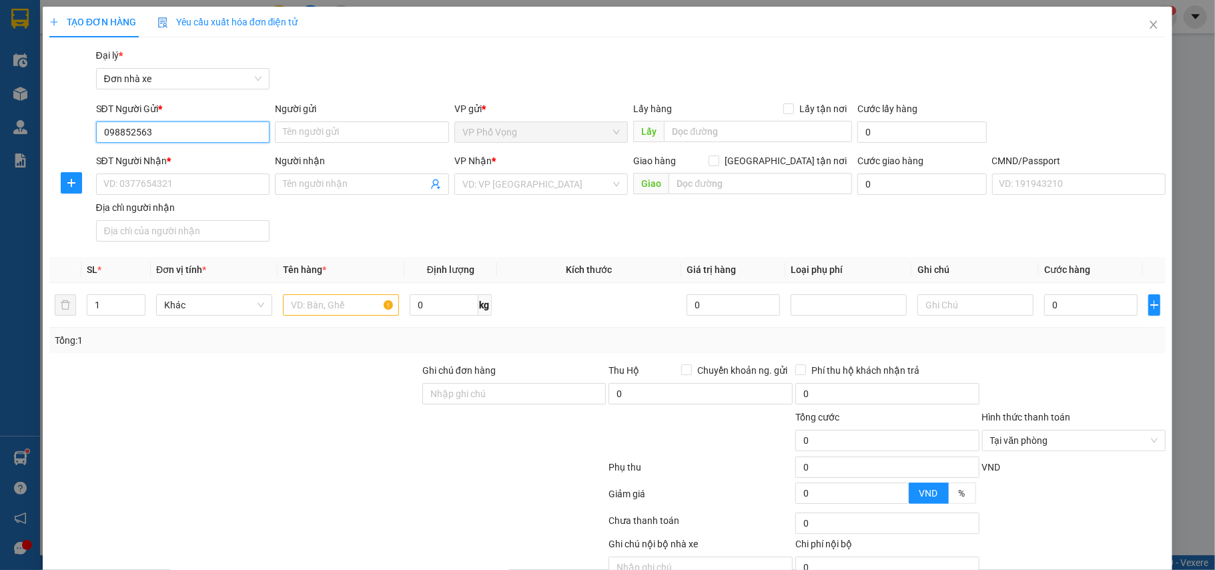
type input "0988525639"
click at [187, 157] on div "0988525639 - HƯƠNG" at bounding box center [181, 159] width 156 height 15
type input "HƯƠNG"
type input "0853567668"
type input "VIỆT"
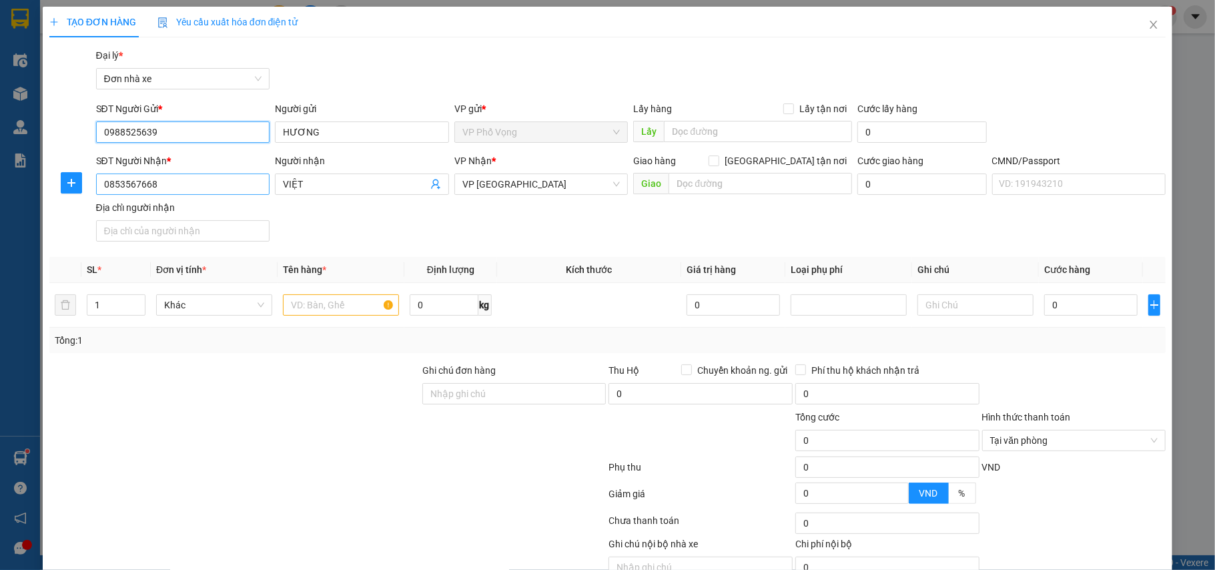
type input "0988525639"
click at [219, 187] on input "0853567668" at bounding box center [183, 183] width 174 height 21
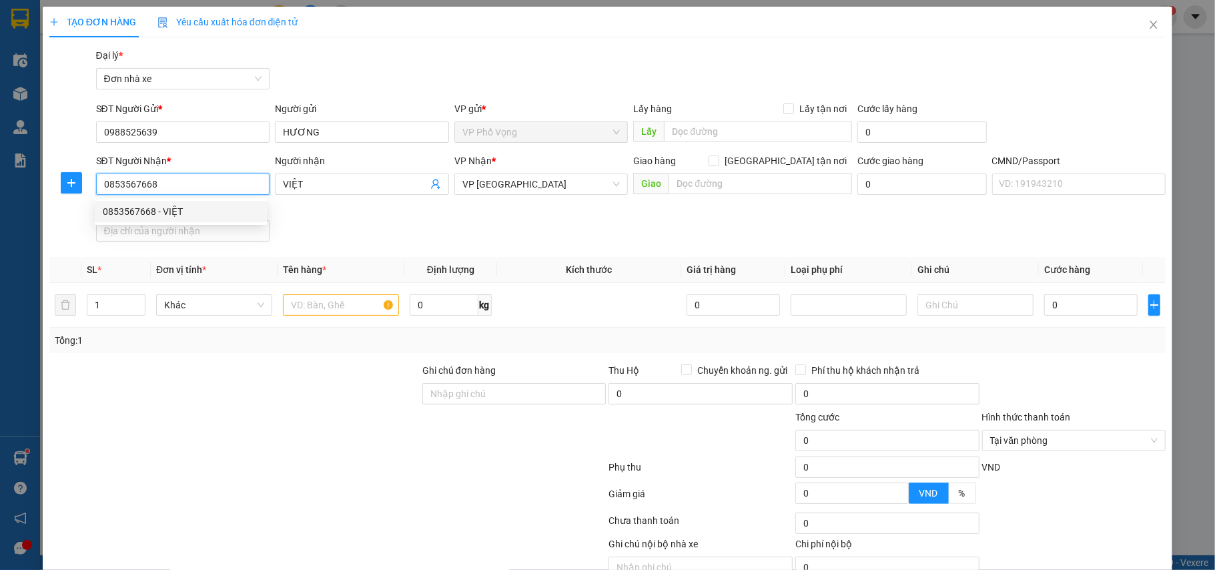
click at [219, 187] on input "0853567668" at bounding box center [183, 183] width 174 height 21
type input "0"
click at [227, 185] on input "SĐT Người Nhận *" at bounding box center [183, 183] width 174 height 21
click at [238, 181] on input "0927885558" at bounding box center [183, 183] width 174 height 21
type input "0927885558"
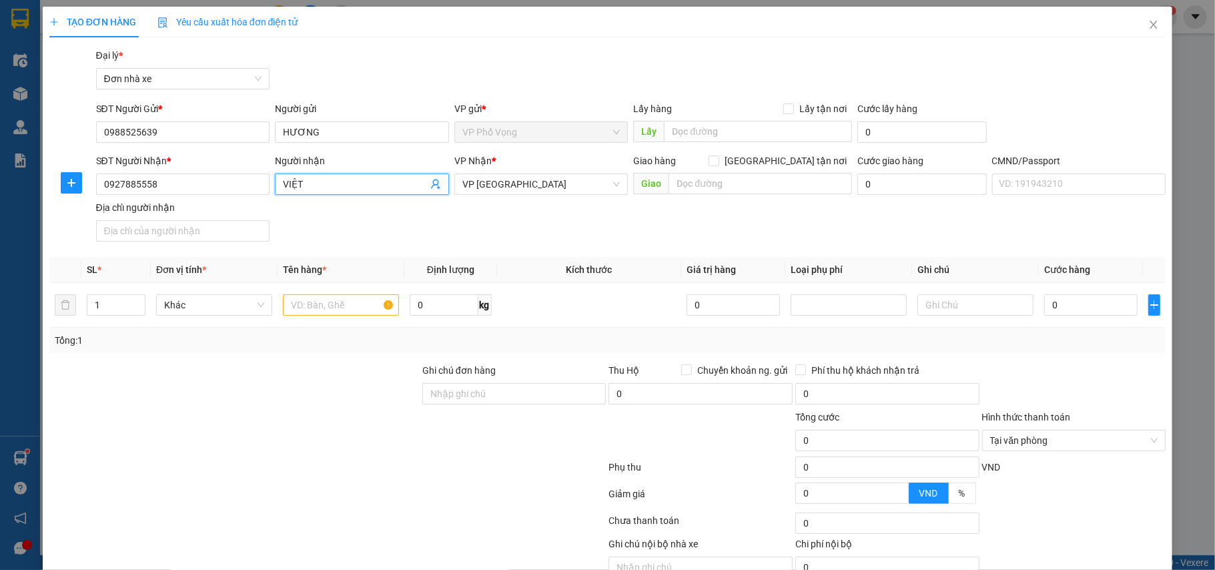
click at [351, 187] on input "VIỆT" at bounding box center [355, 184] width 145 height 15
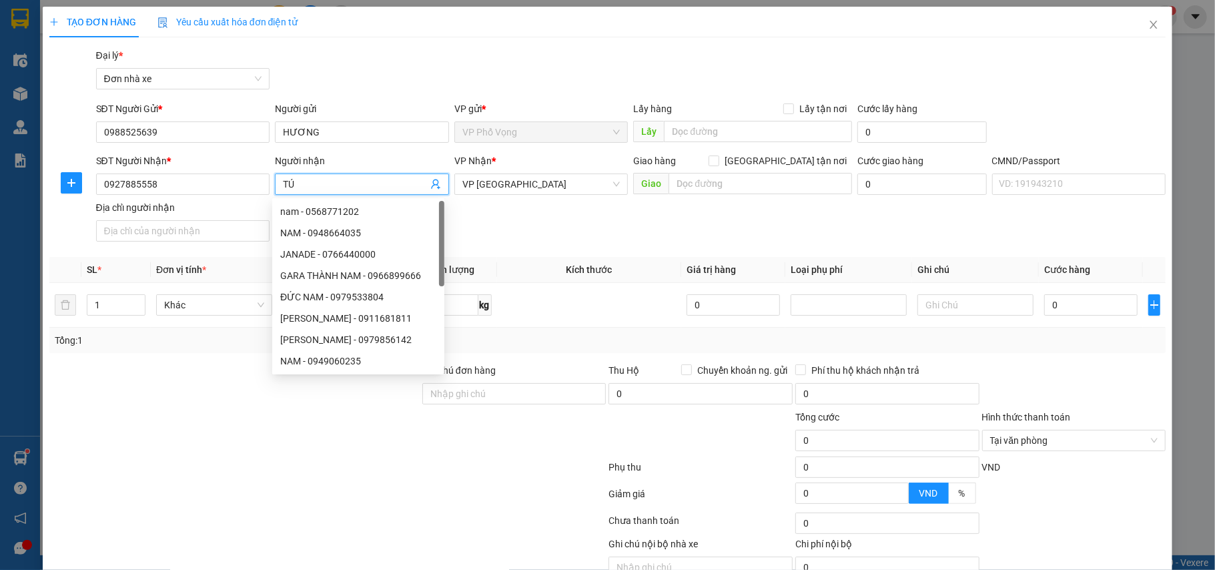
type input "TÚ"
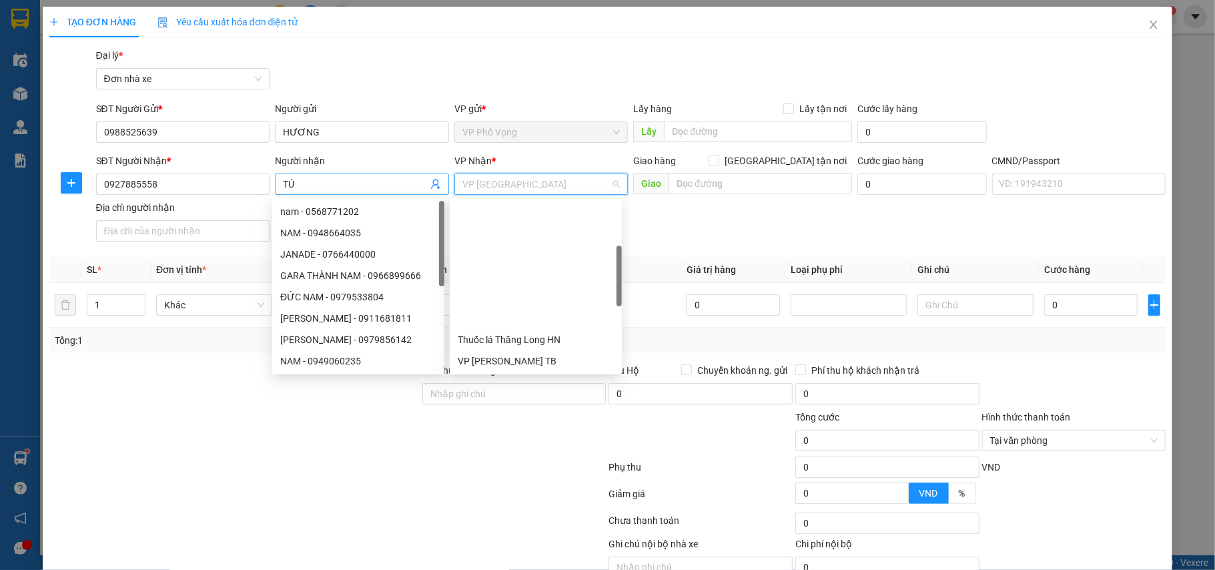
scroll to position [149, 0]
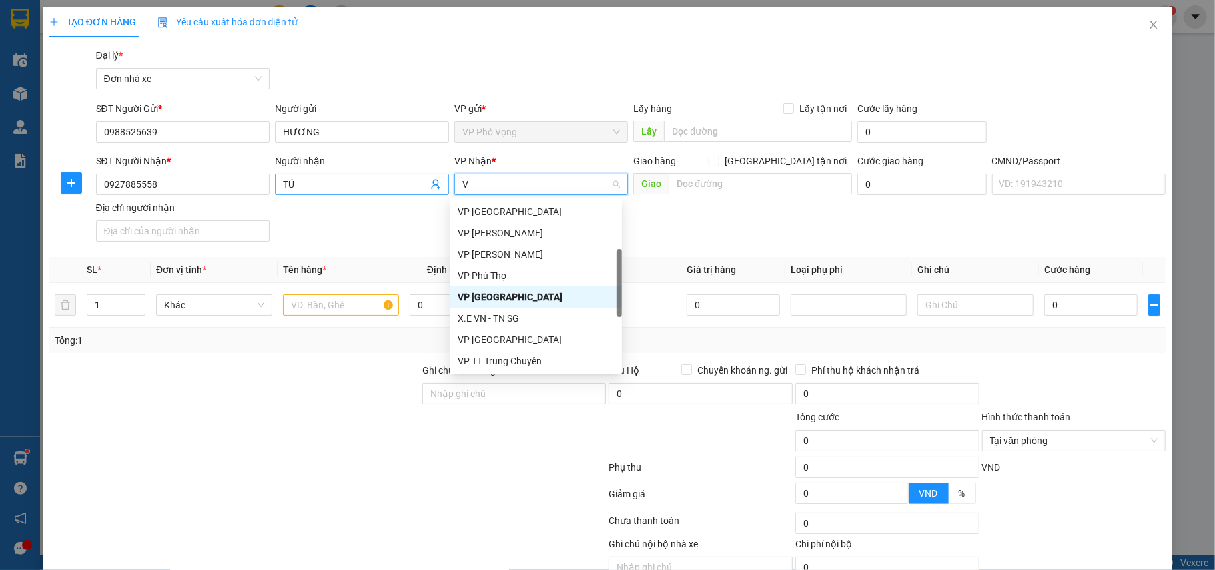
type input "VT"
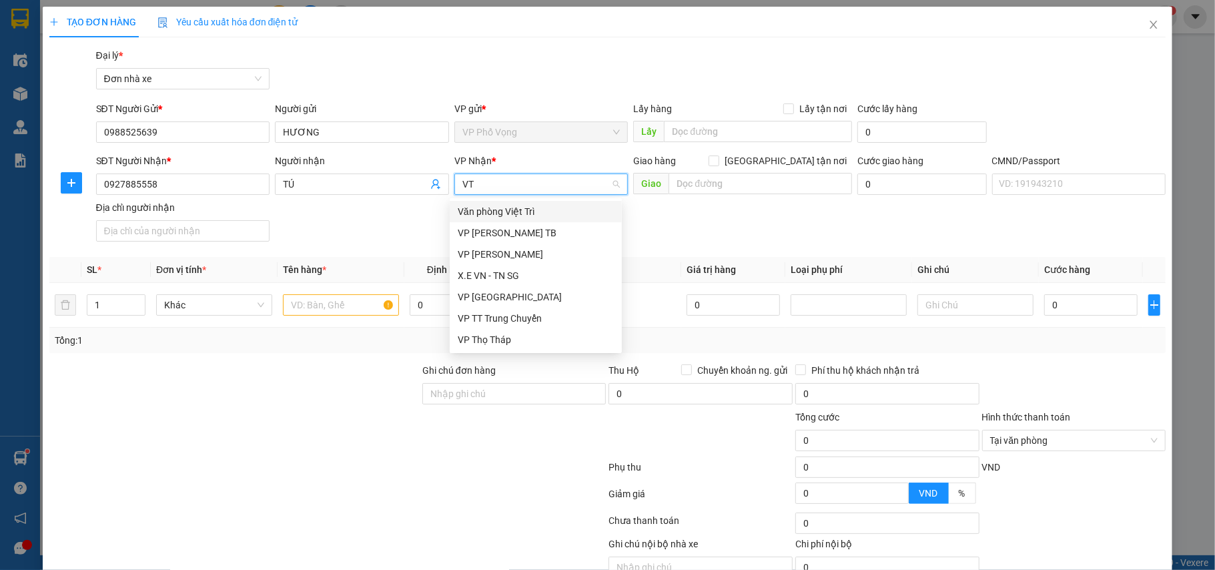
click at [504, 214] on div "Văn phòng Việt Trì" at bounding box center [536, 211] width 156 height 15
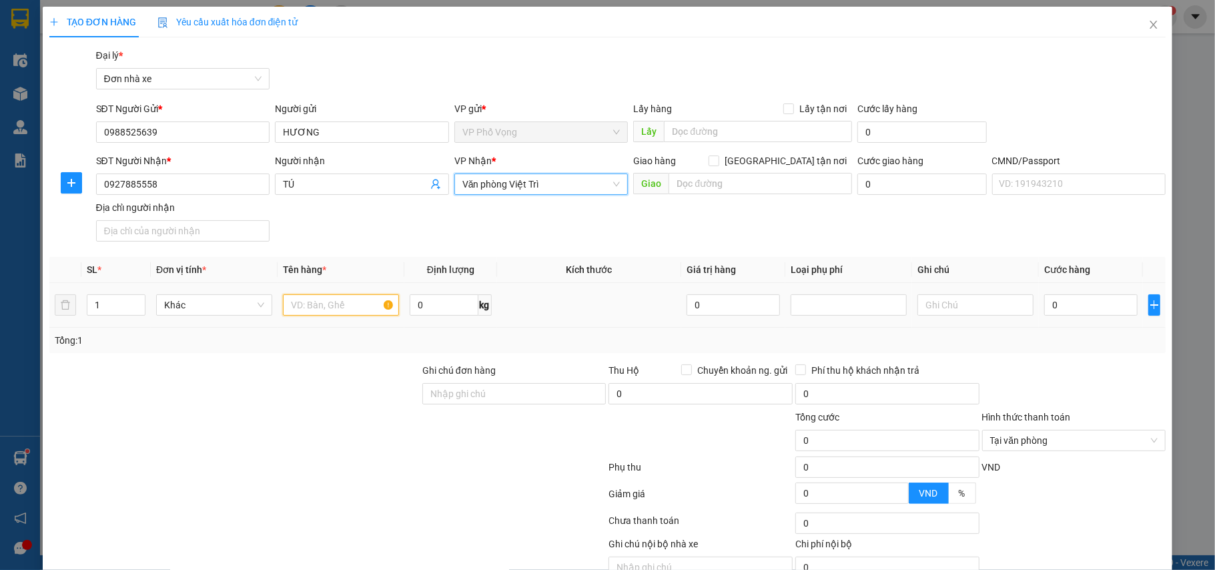
click at [326, 307] on input "text" at bounding box center [341, 304] width 116 height 21
type input "LỌC NƯỚC"
type input "30"
type input "30.000"
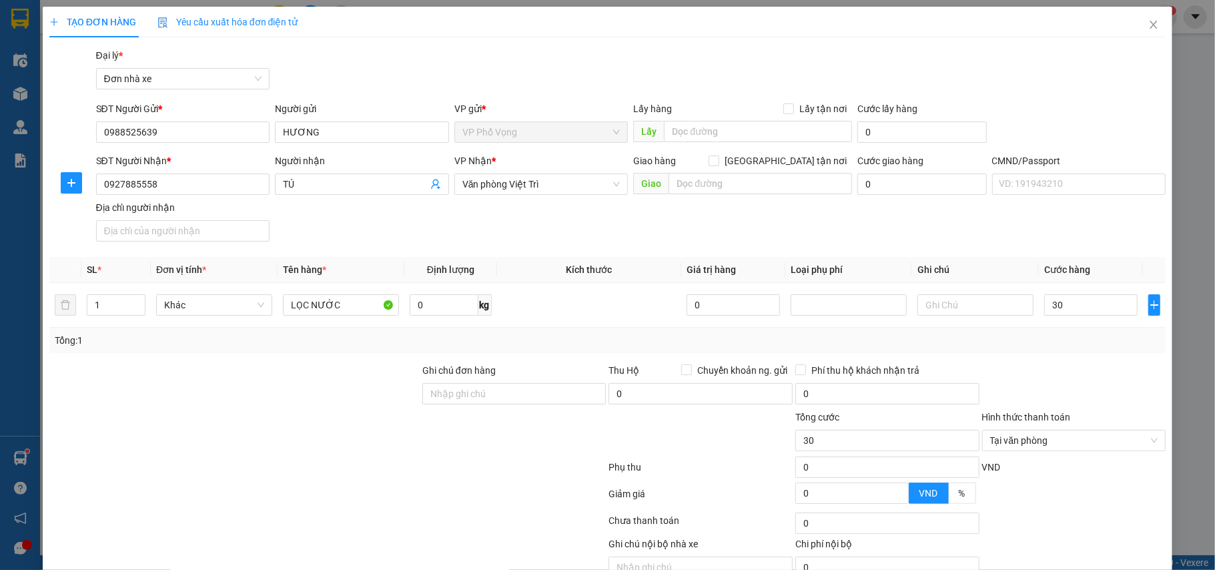
type input "30.000"
click at [1001, 347] on div "Tổng: 1" at bounding box center [608, 340] width 1106 height 15
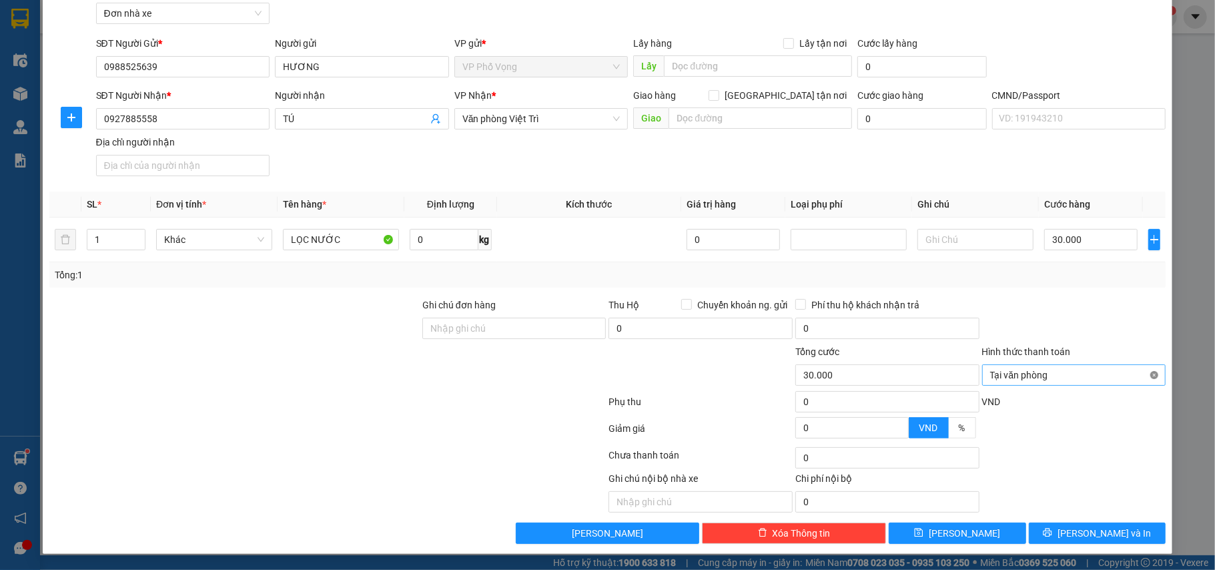
type input "30.000"
click at [1092, 530] on span "Lưu và In" at bounding box center [1104, 533] width 93 height 15
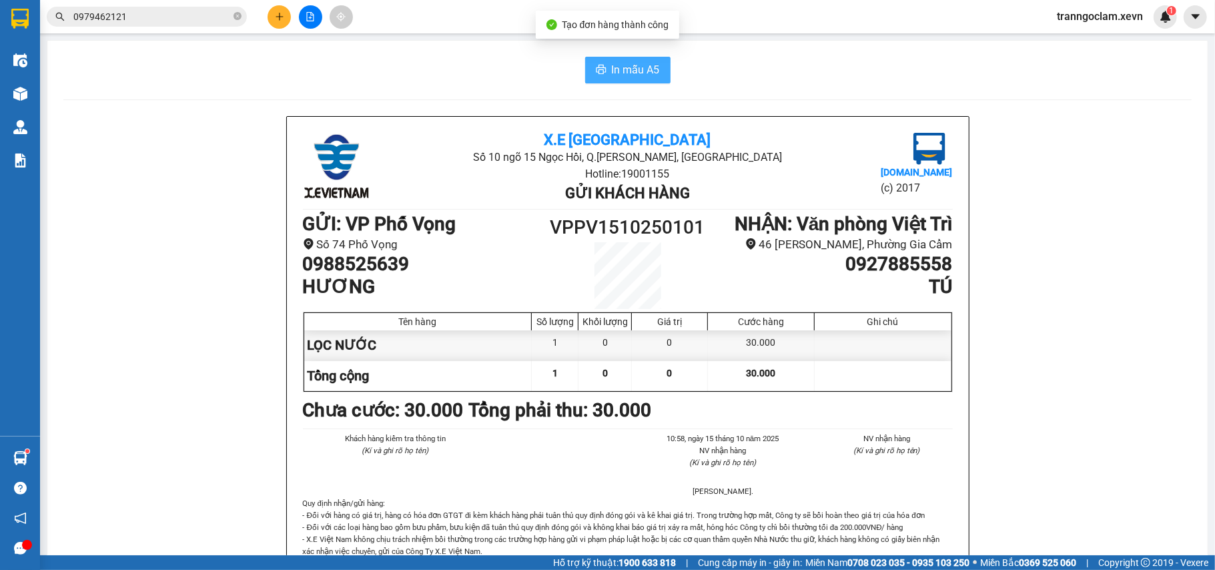
click at [641, 75] on span "In mẫu A5" at bounding box center [636, 69] width 48 height 17
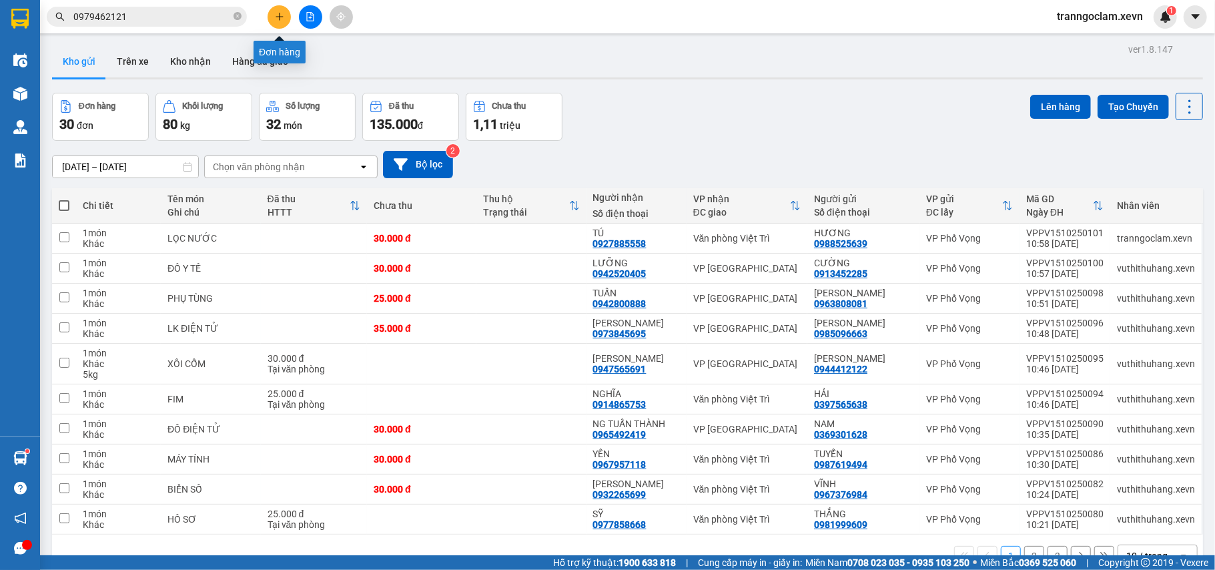
click at [286, 17] on button at bounding box center [279, 16] width 23 height 23
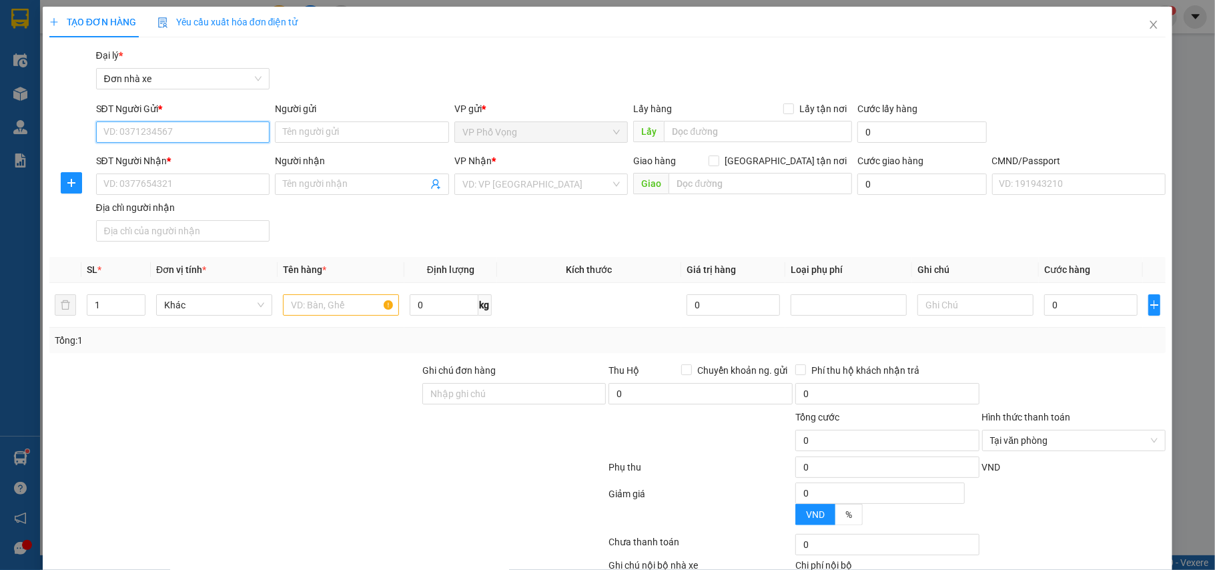
click at [209, 131] on input "SĐT Người Gửi *" at bounding box center [183, 131] width 174 height 21
click at [203, 137] on input "SĐT Người Gửi *" at bounding box center [183, 131] width 174 height 21
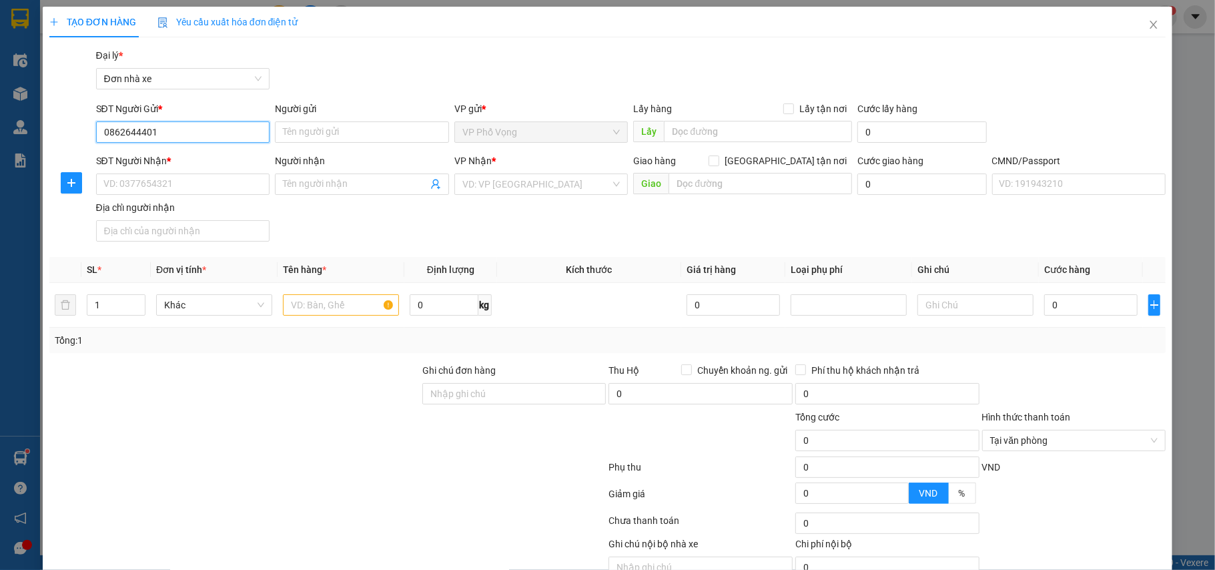
click at [206, 134] on input "0862644401" at bounding box center [183, 131] width 174 height 21
type input "0862644401"
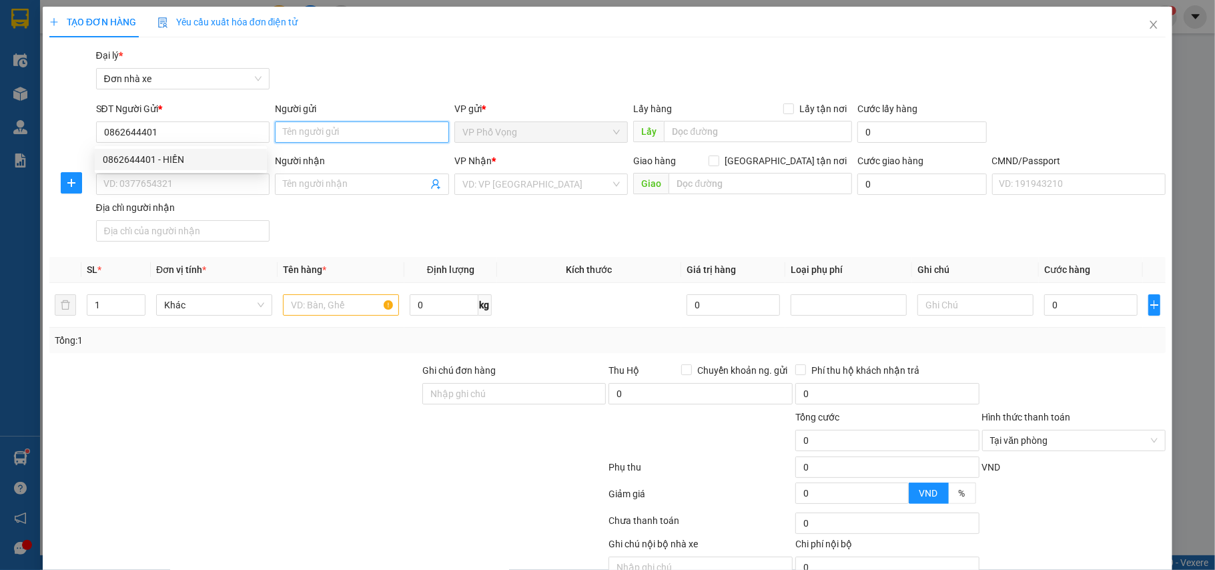
click at [318, 124] on input "Người gửi" at bounding box center [362, 131] width 174 height 21
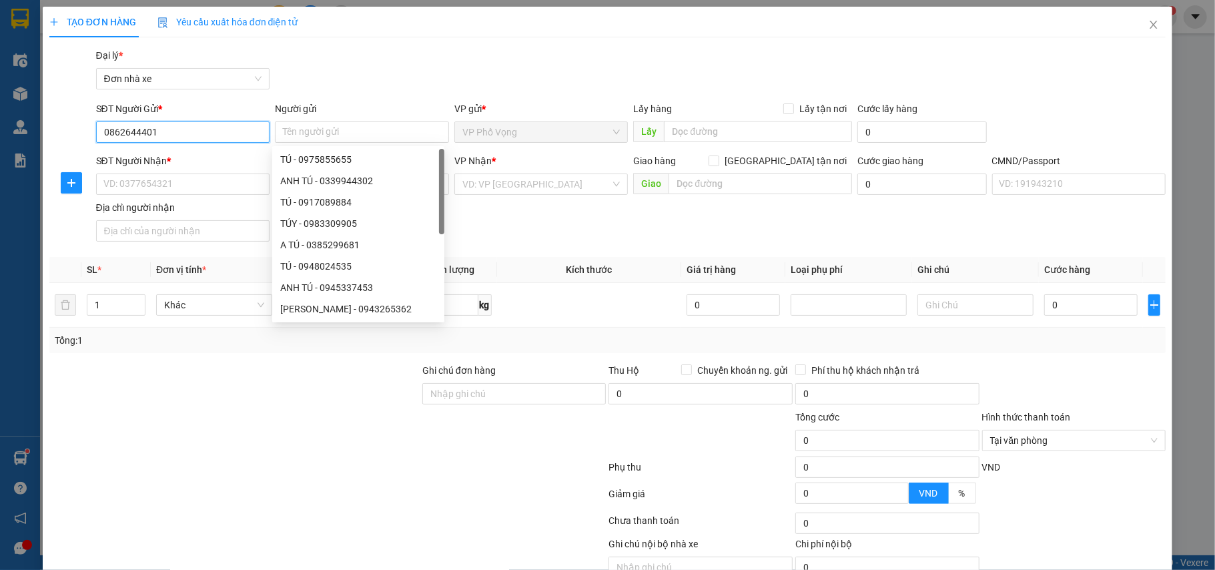
click at [225, 128] on input "0862644401" at bounding box center [183, 131] width 174 height 21
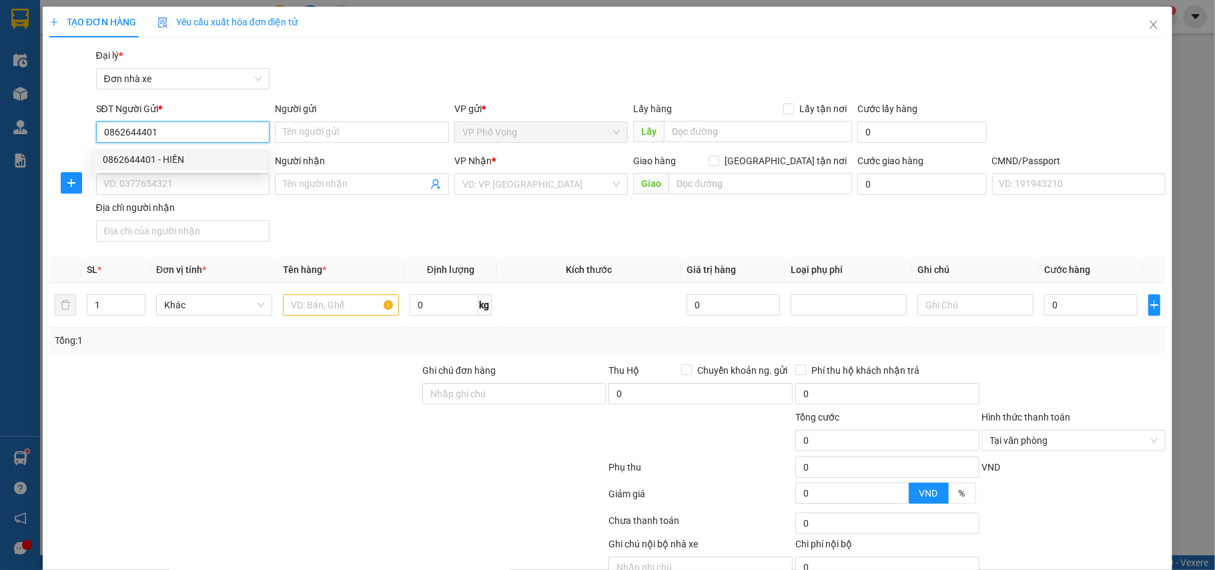
click at [187, 161] on div "0862644401 - HIỀN" at bounding box center [181, 159] width 156 height 15
type input "HIỀN"
type input "0919691136"
type input "Ngoan"
type input "033183008708 ĐỖ THỊ NGOAN"
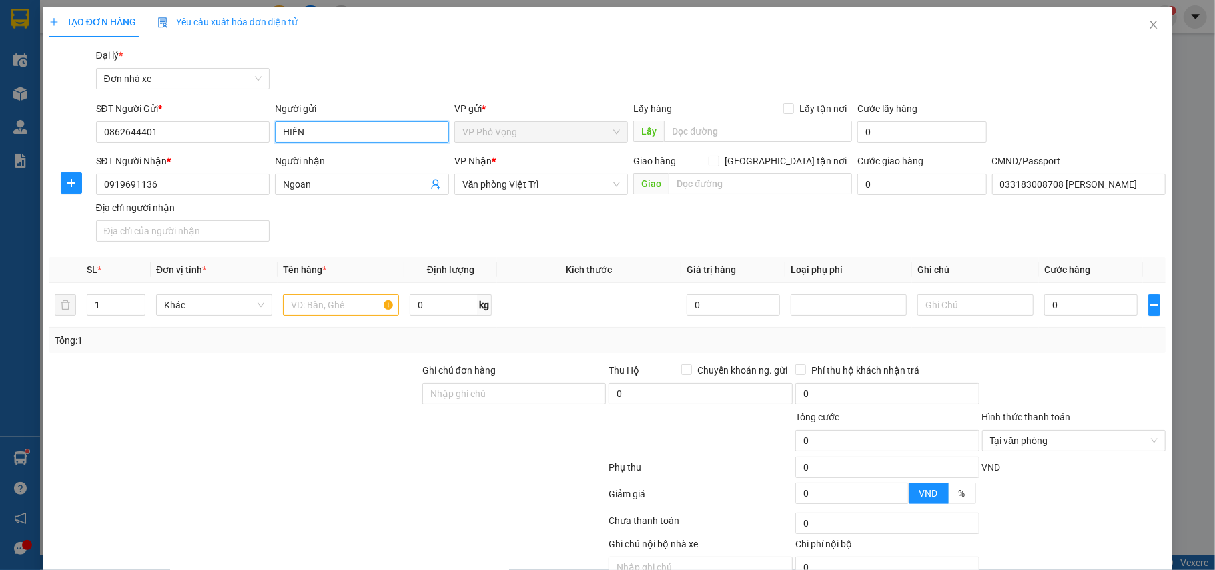
click at [331, 131] on input "HIỀN" at bounding box center [362, 131] width 174 height 21
click at [332, 131] on input "HIỀN" at bounding box center [362, 131] width 174 height 21
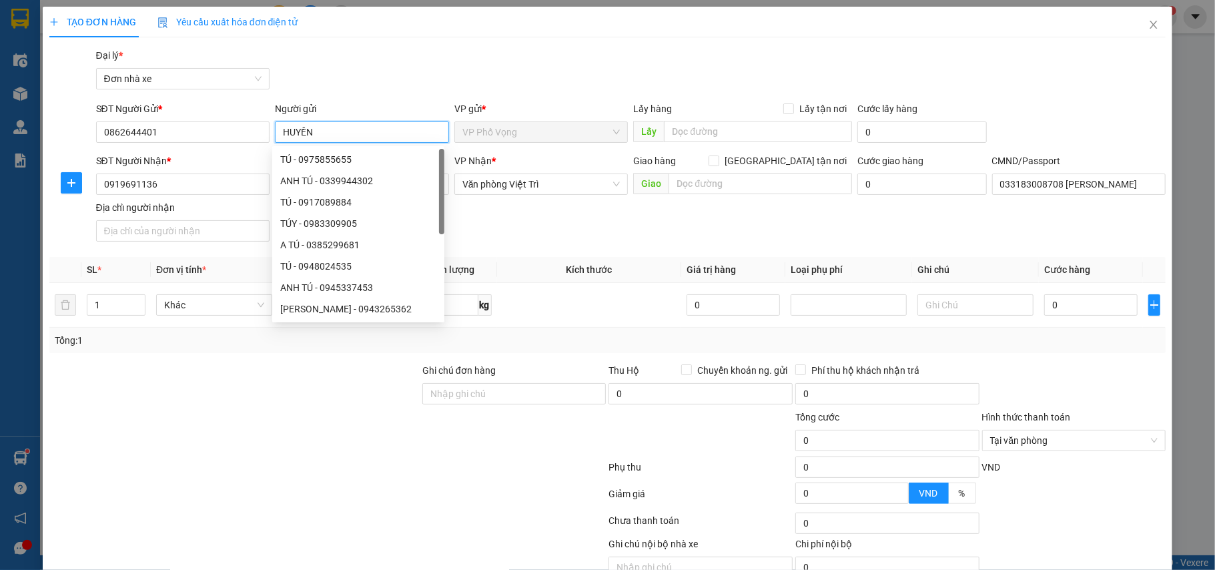
type input "HUYỀN"
drag, startPoint x: 366, startPoint y: 53, endPoint x: 380, endPoint y: 51, distance: 14.8
click at [368, 53] on div "Gói vận chuyển * Tiêu chuẩn Đại lý * Đơn nhà xe" at bounding box center [631, 71] width 1076 height 47
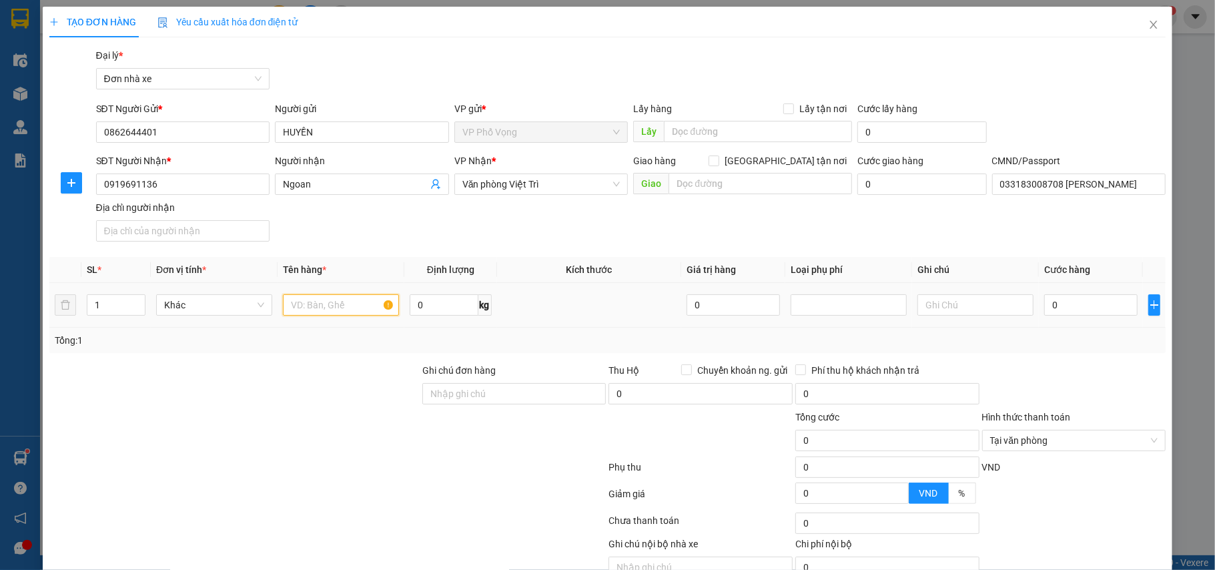
click at [326, 300] on input "text" at bounding box center [341, 304] width 116 height 21
type input "QUẦN ÁO"
type input "10"
type input "3"
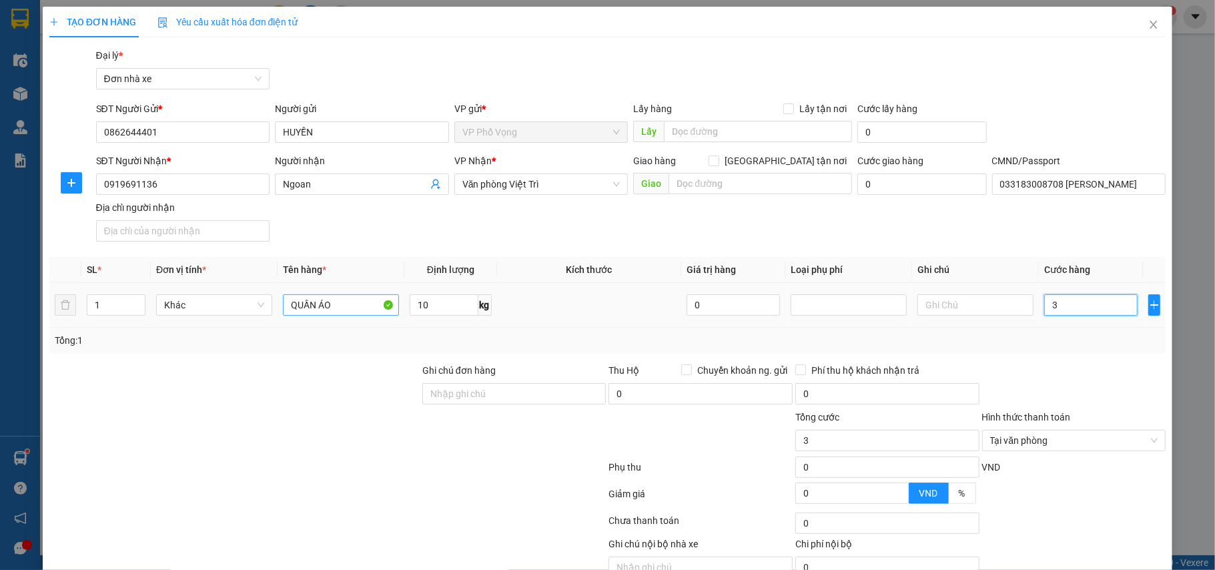
type input "35"
type input "35.000"
click at [1106, 374] on div at bounding box center [1074, 386] width 187 height 47
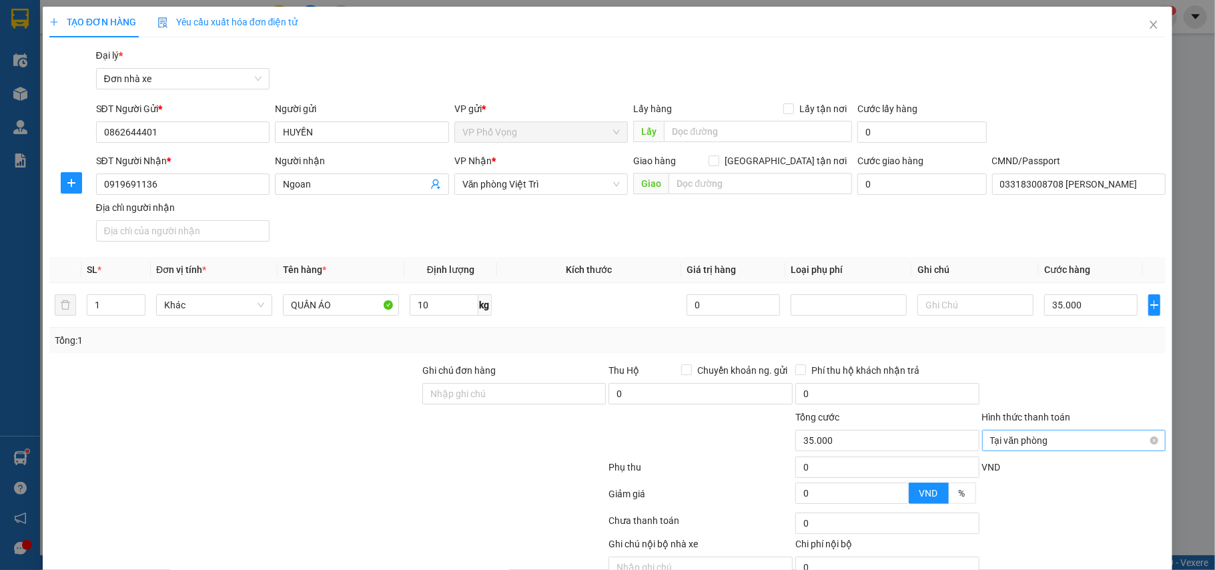
scroll to position [68, 0]
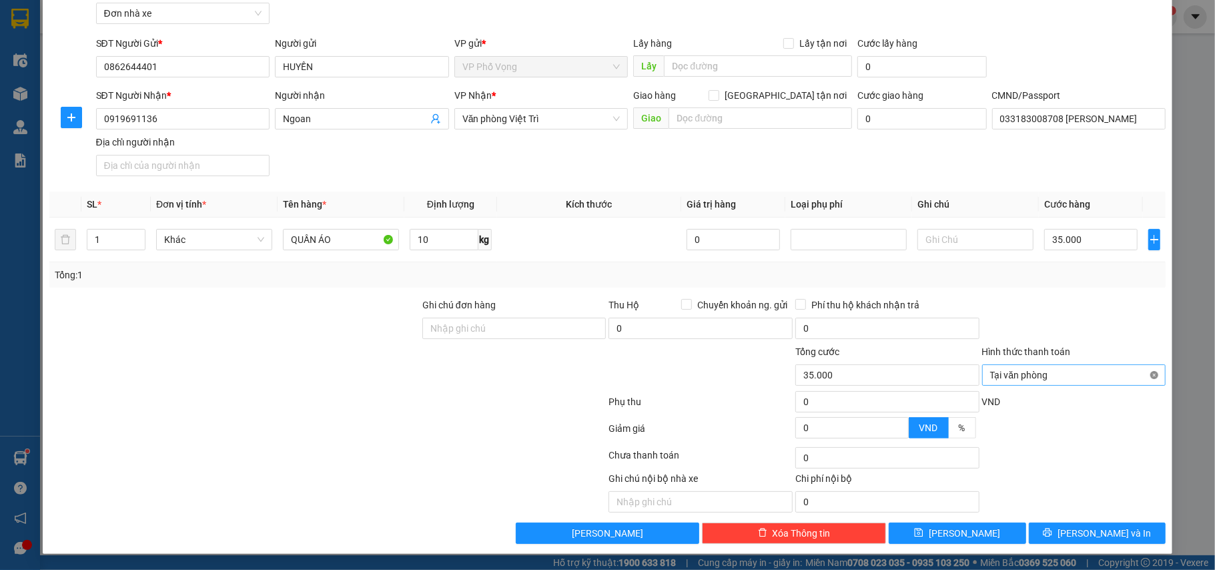
type input "35.000"
click at [1087, 303] on div at bounding box center [1074, 321] width 187 height 47
click at [1082, 534] on span "Lưu và In" at bounding box center [1104, 533] width 93 height 15
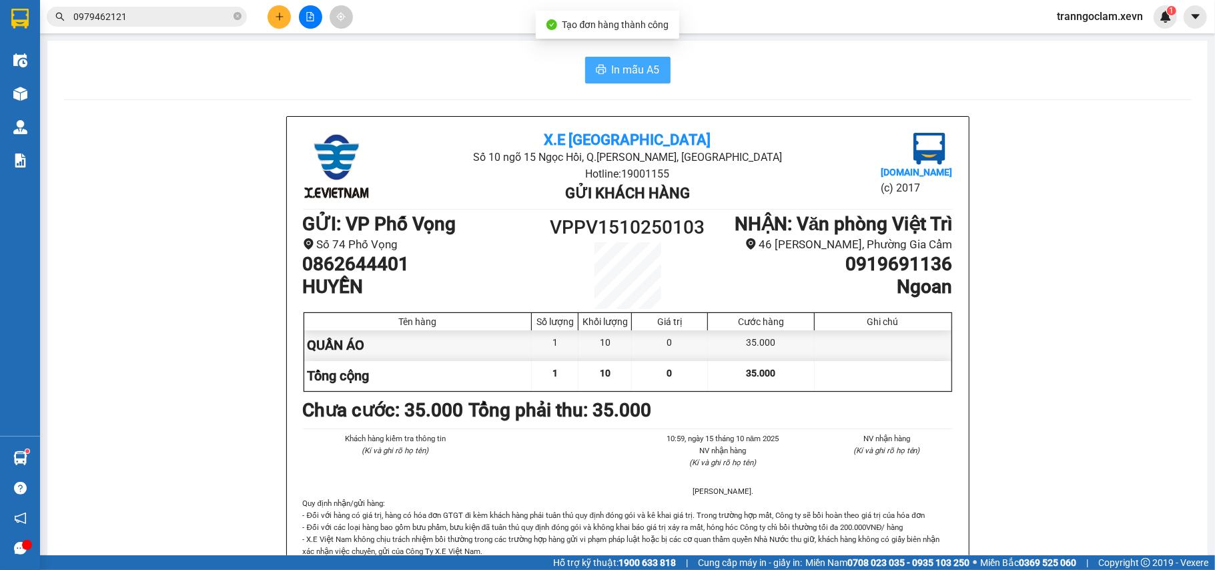
click at [601, 77] on button "In mẫu A5" at bounding box center [627, 70] width 85 height 27
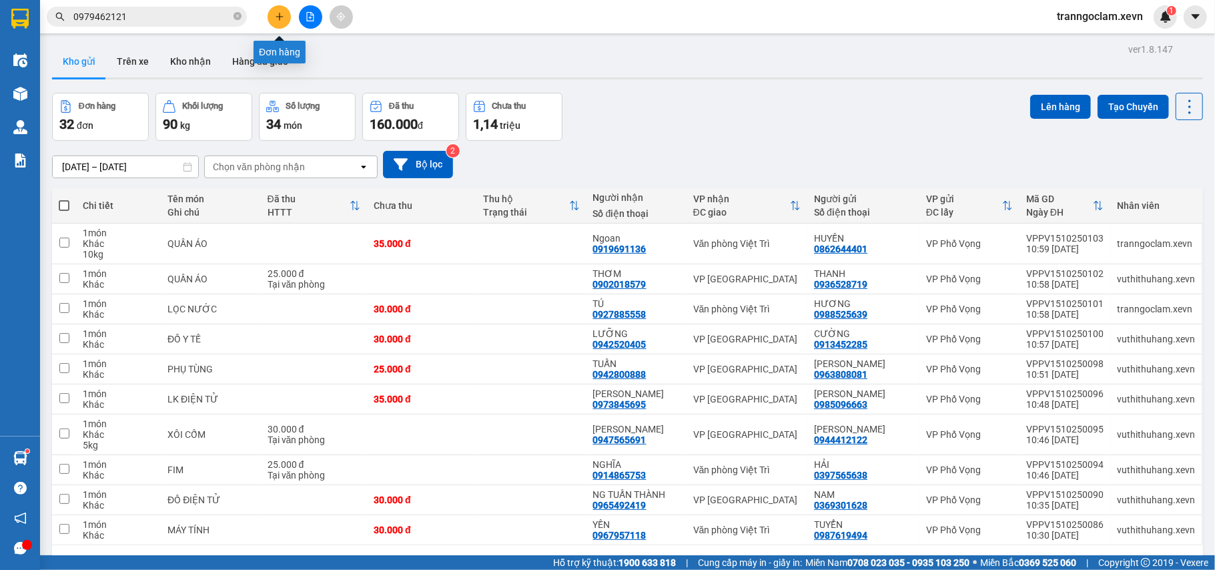
click at [276, 17] on icon "plus" at bounding box center [279, 16] width 9 height 9
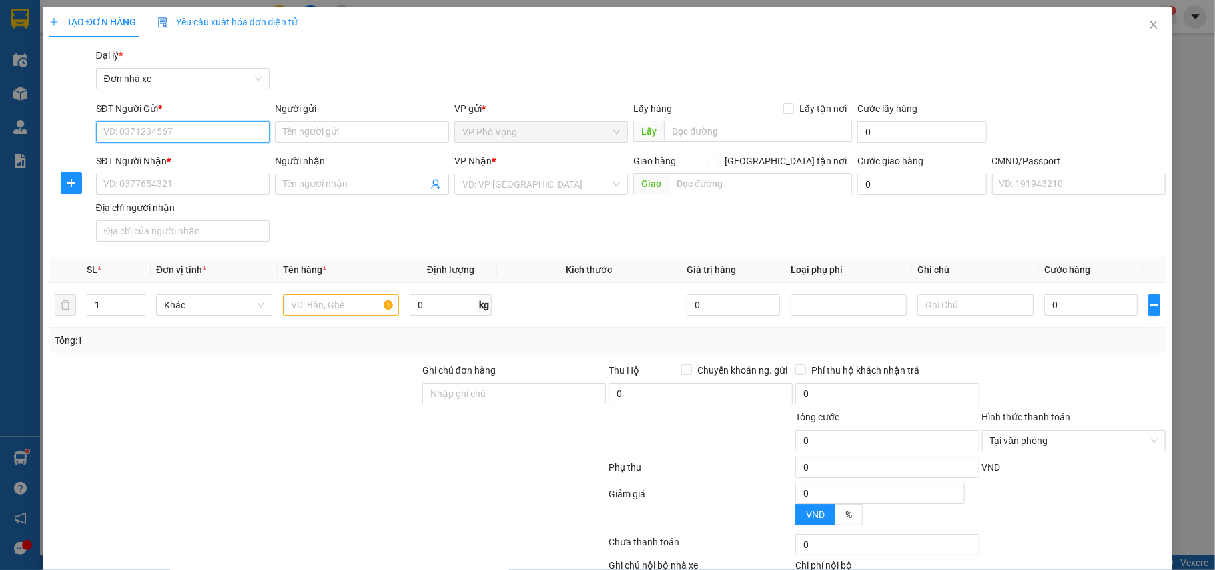
click at [177, 128] on input "SĐT Người Gửi *" at bounding box center [183, 131] width 174 height 21
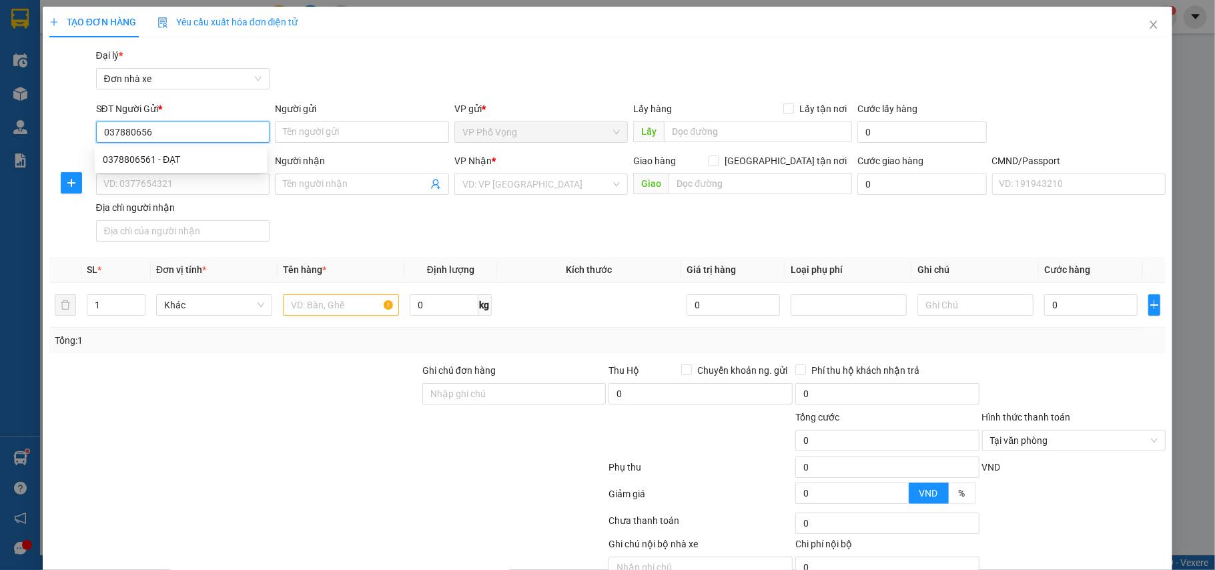
type input "0378806561"
click at [159, 161] on div "0378806561 - ĐẠT" at bounding box center [181, 159] width 156 height 15
type input "ĐẠT"
type input "0972309565"
type input "XUÂN"
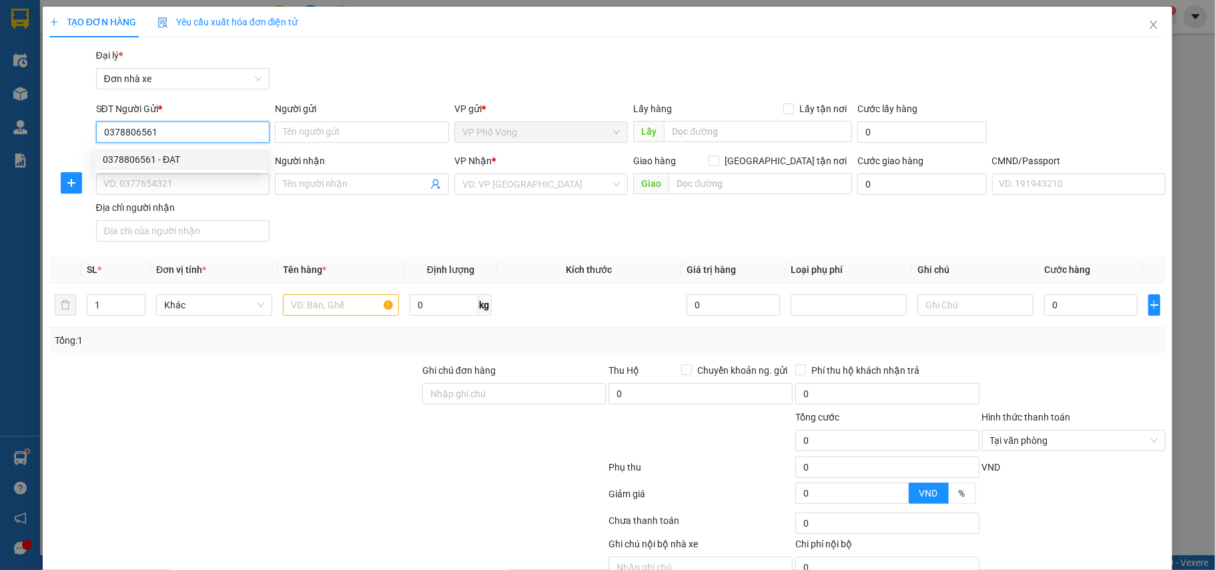
type input "0340740198044 bùi đức xuân"
type input "0378806561"
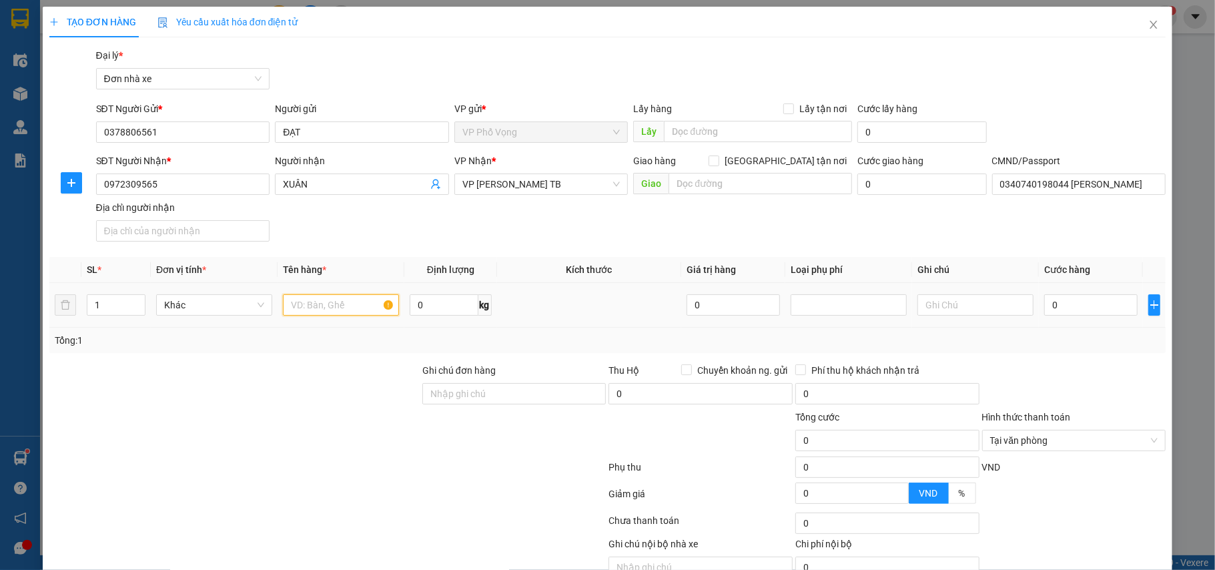
click at [319, 311] on input "text" at bounding box center [341, 304] width 116 height 21
type input "SÁCH"
type input "2"
type input "25"
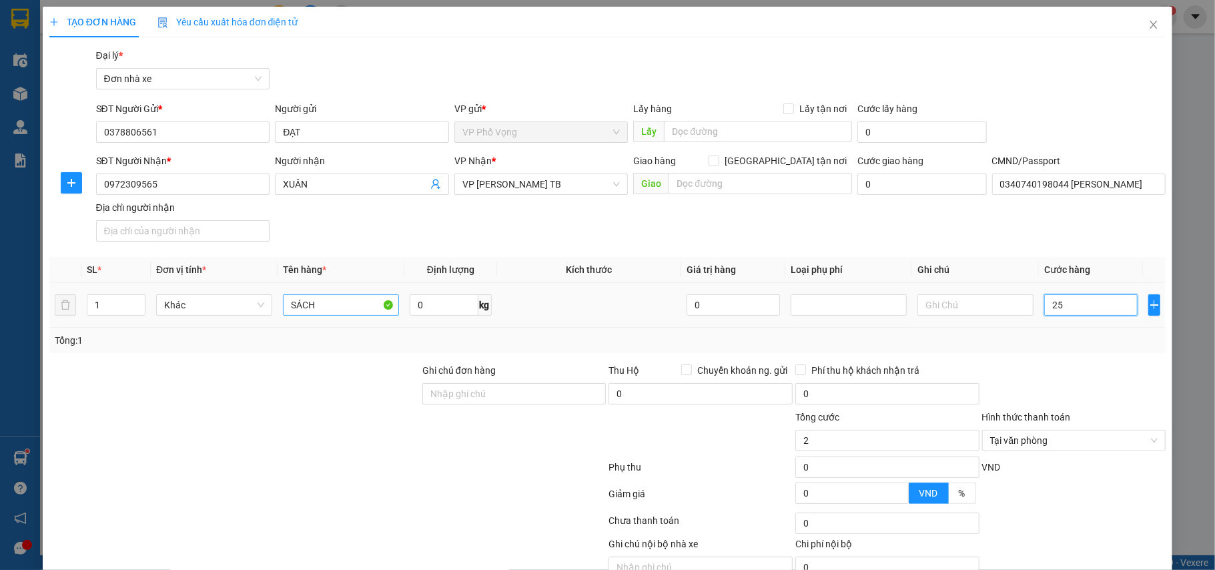
type input "25"
click at [1093, 369] on div at bounding box center [1074, 386] width 187 height 47
type input "25.000"
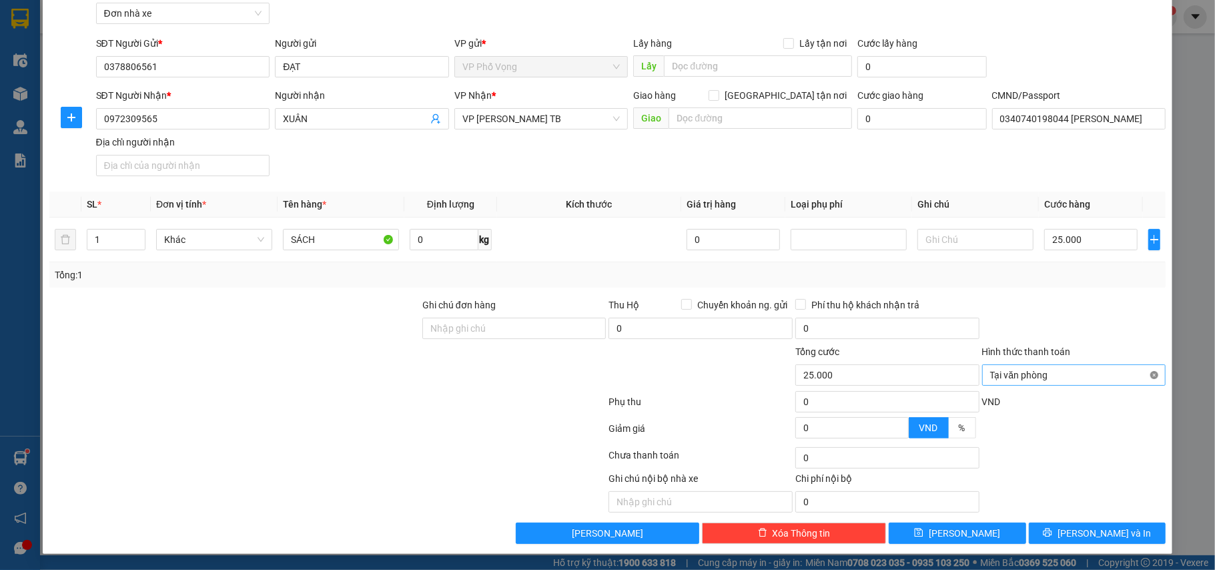
type input "25.000"
drag, startPoint x: 1126, startPoint y: 430, endPoint x: 1120, endPoint y: 483, distance: 53.1
click at [1126, 432] on div at bounding box center [1074, 432] width 187 height 23
click at [1073, 542] on button "Lưu và In" at bounding box center [1097, 532] width 137 height 21
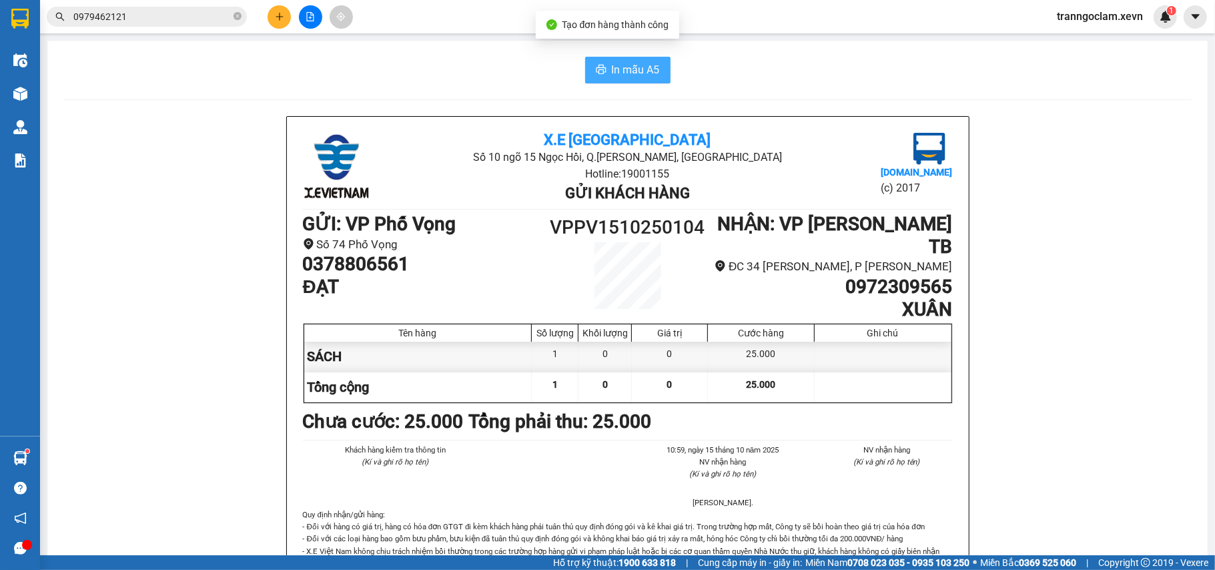
click at [612, 68] on span "In mẫu A5" at bounding box center [636, 69] width 48 height 17
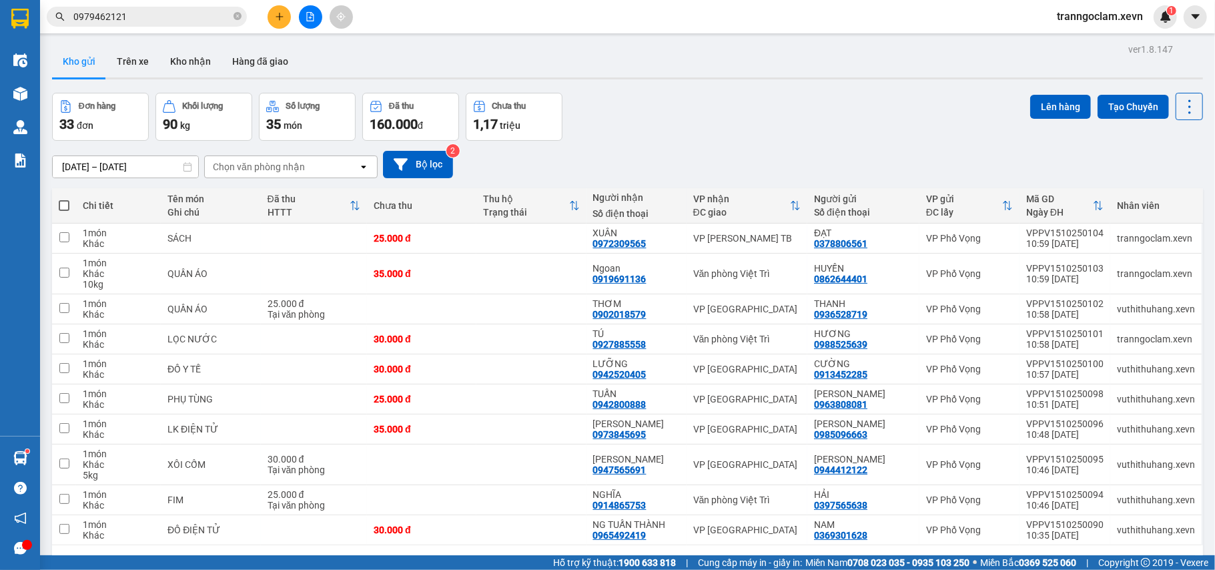
click at [276, 9] on button at bounding box center [279, 16] width 23 height 23
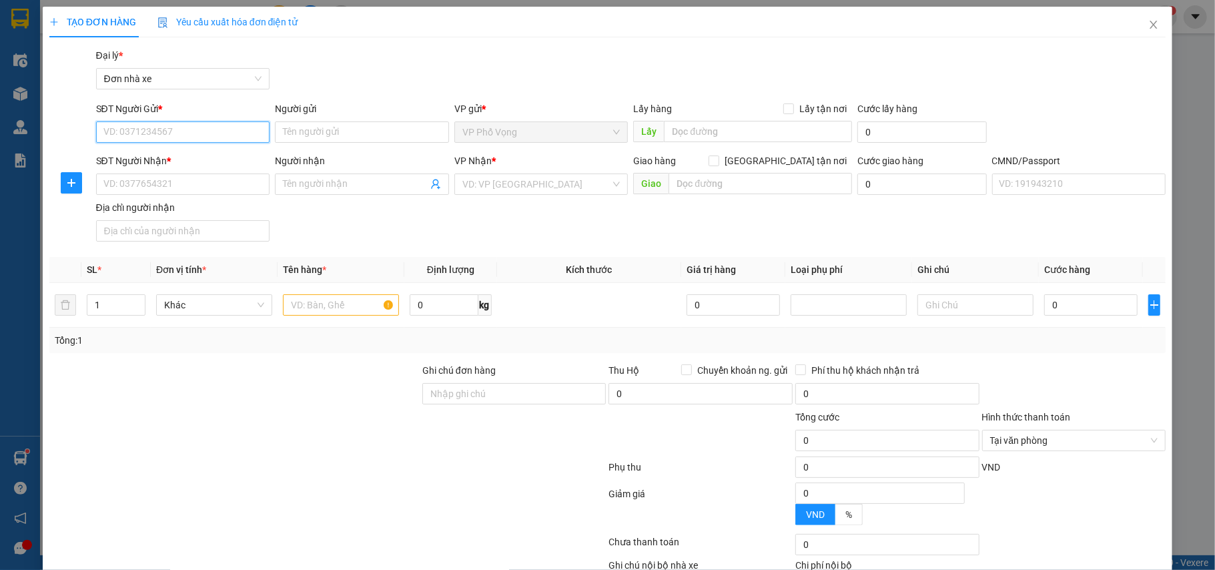
click at [201, 135] on input "SĐT Người Gửi *" at bounding box center [183, 131] width 174 height 21
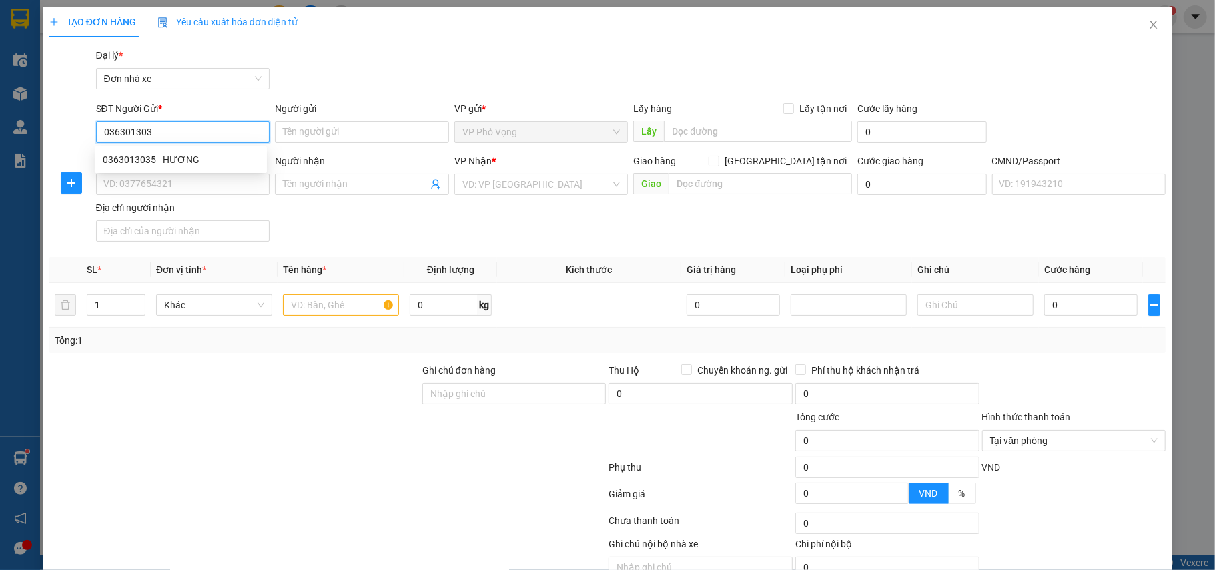
type input "0363013035"
click at [185, 153] on div "0363013035 - HƯƠNG" at bounding box center [181, 159] width 156 height 15
type input "HƯƠNG"
type input "0917308203"
type input "NGỌC"
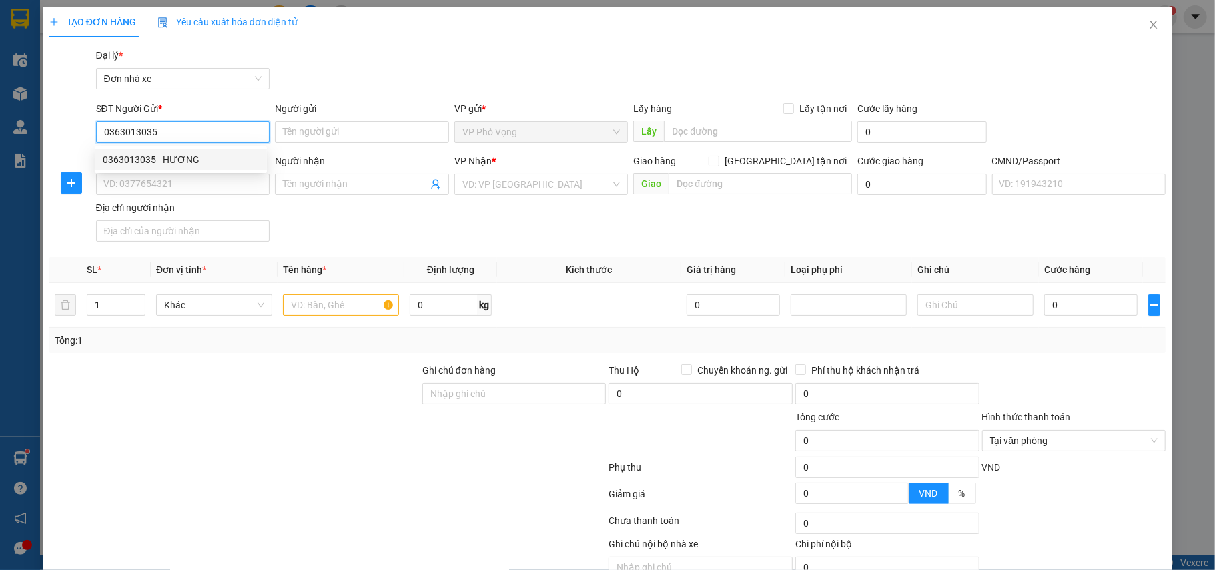
type input "037091001627 VŨ VĂN NGỌC"
type input "0363013035"
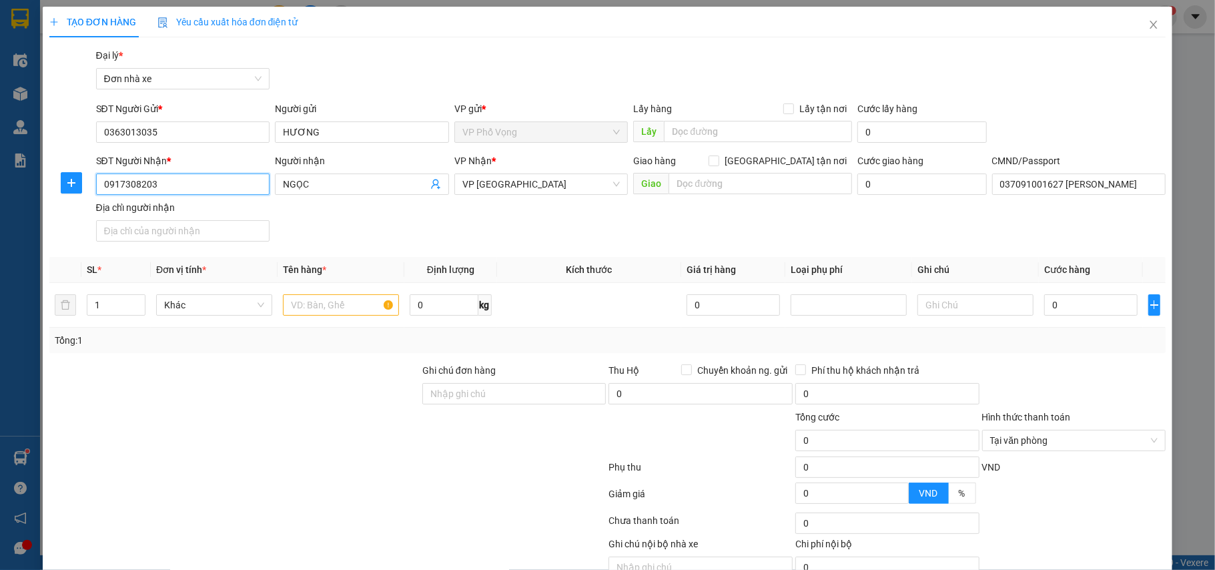
click at [212, 177] on input "0917308203" at bounding box center [183, 183] width 174 height 21
click at [155, 254] on div "0989833535 - HUY" at bounding box center [181, 254] width 156 height 15
type input "0989833535"
type input "HUY"
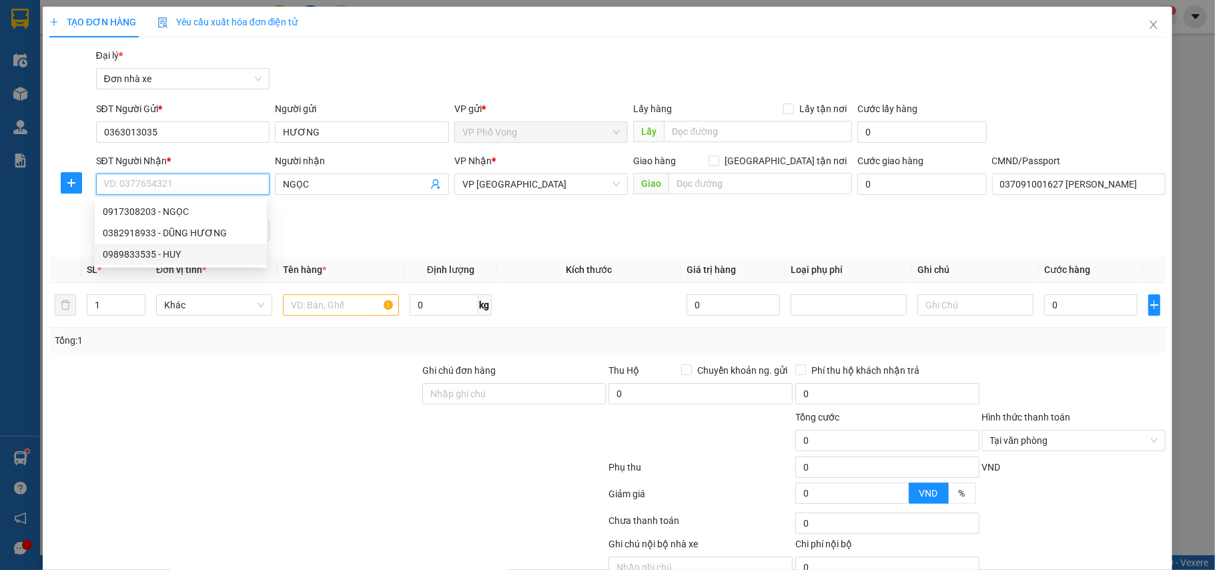
type input "036092022243 ĐỖ DUY QUYỀN"
type input "0989833535"
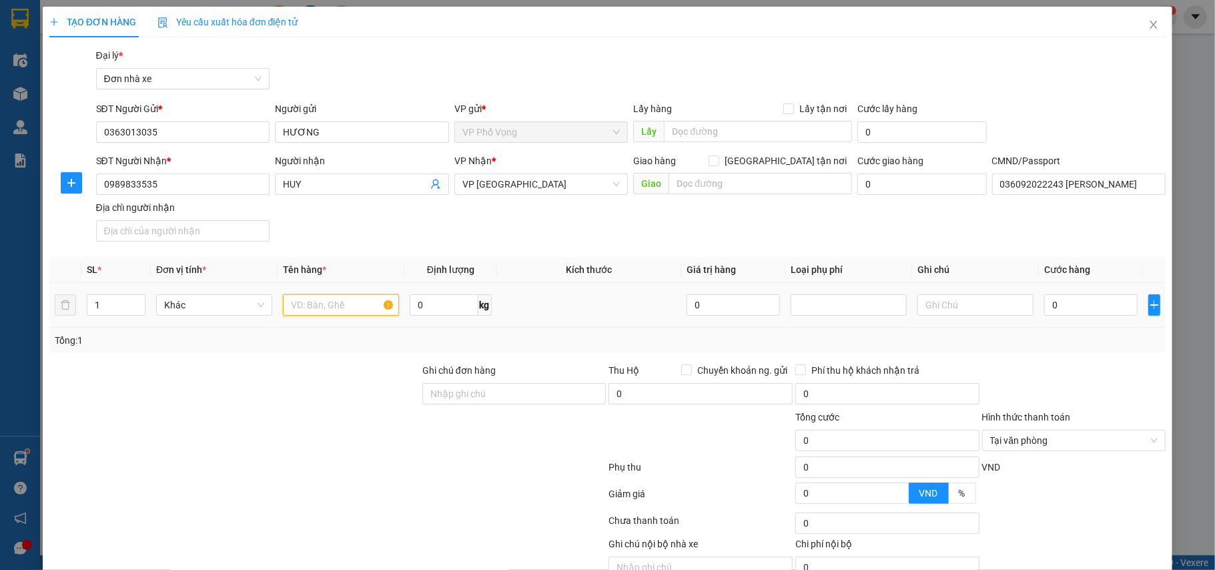
click at [328, 305] on input "text" at bounding box center [341, 304] width 116 height 21
type input "D"
type input "ĐÈN"
type input "12"
type input "5"
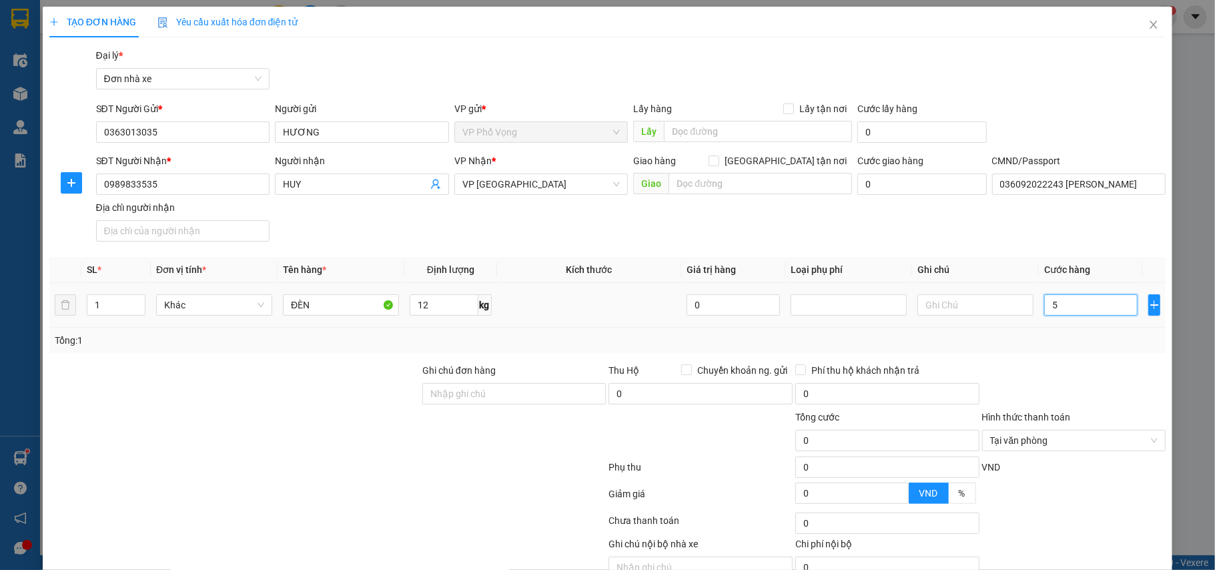
type input "5"
type input "50"
type input "50.000"
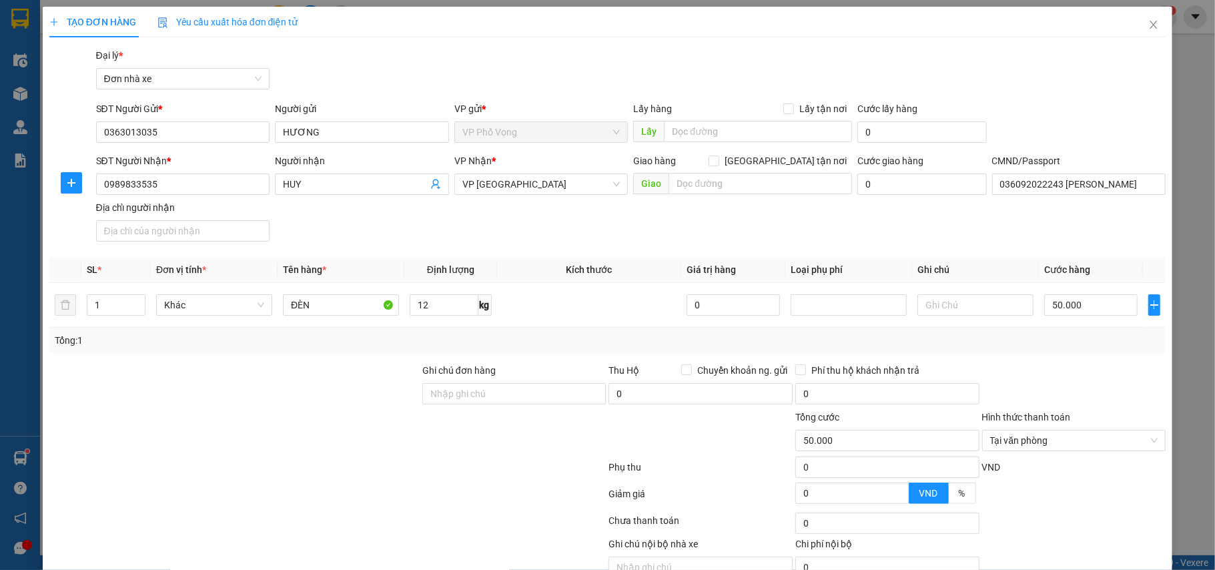
click at [1066, 362] on div "Transit Pickup Surcharge Ids Transit Deliver Surcharge Ids Transit Deliver Surc…" at bounding box center [607, 328] width 1117 height 561
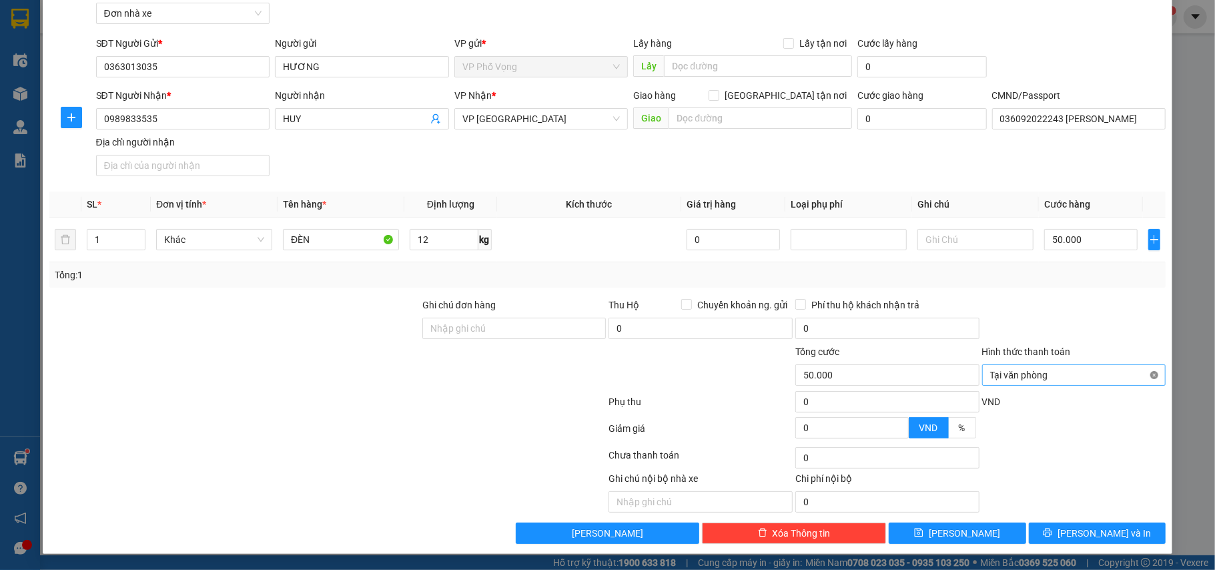
type input "50.000"
click at [1116, 307] on div at bounding box center [1074, 321] width 187 height 47
click at [1093, 537] on span "Lưu và In" at bounding box center [1104, 533] width 93 height 15
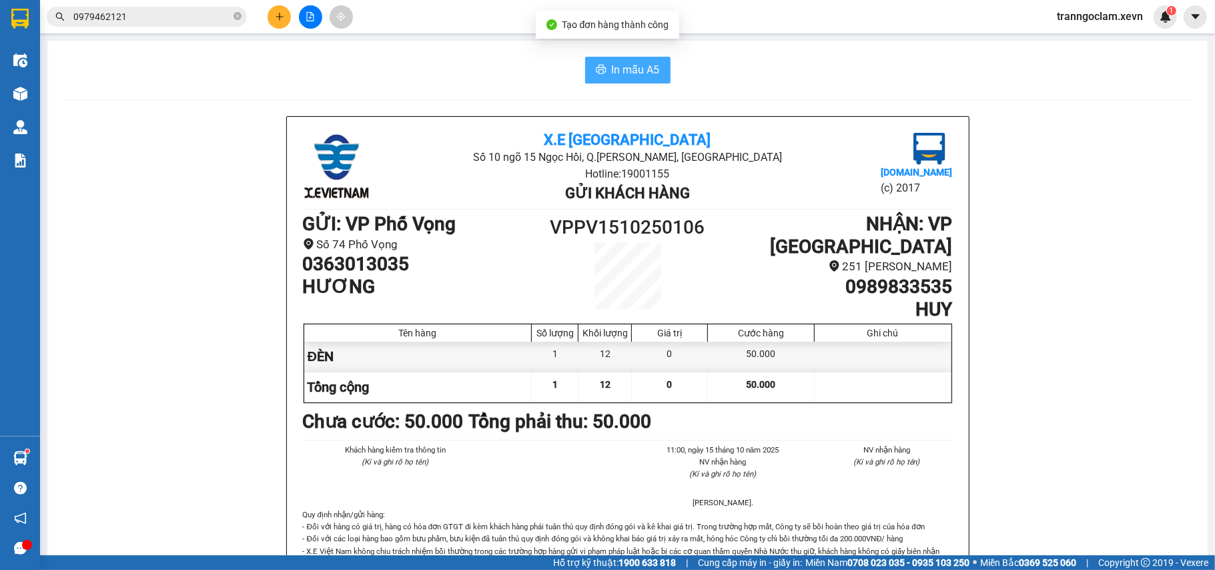
click at [641, 80] on button "In mẫu A5" at bounding box center [627, 70] width 85 height 27
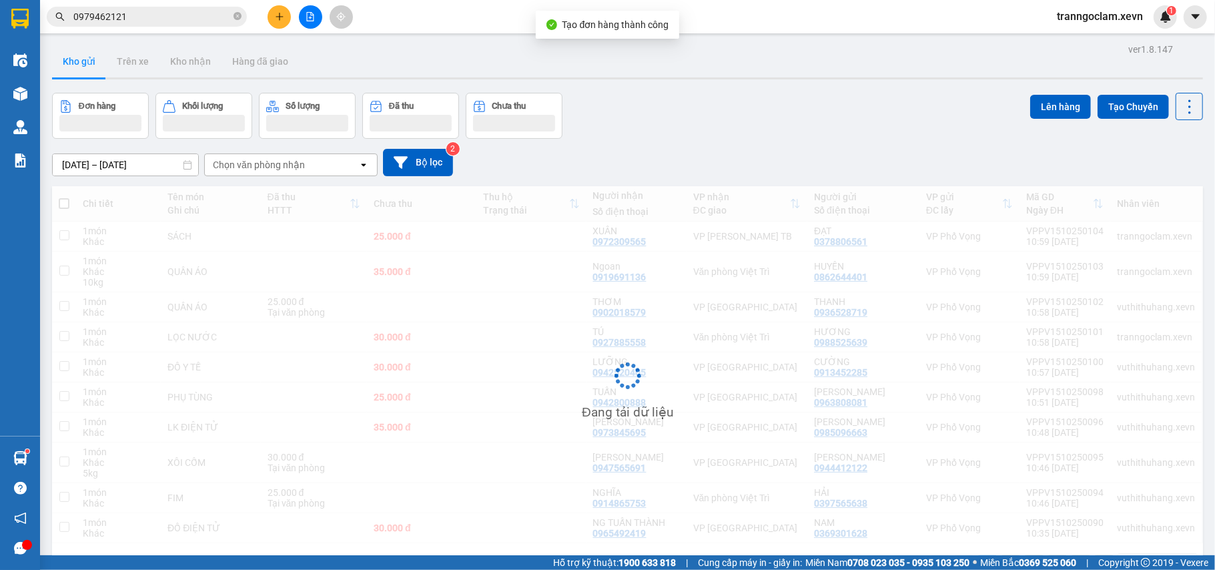
click at [280, 21] on button at bounding box center [279, 16] width 23 height 23
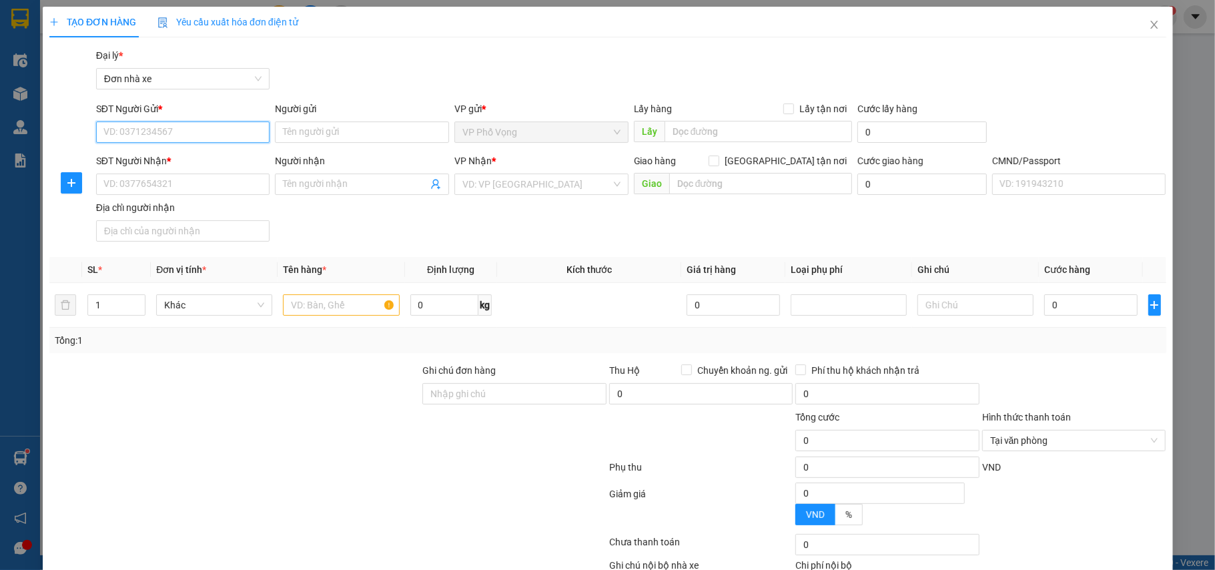
click at [218, 136] on input "SĐT Người Gửi *" at bounding box center [183, 131] width 174 height 21
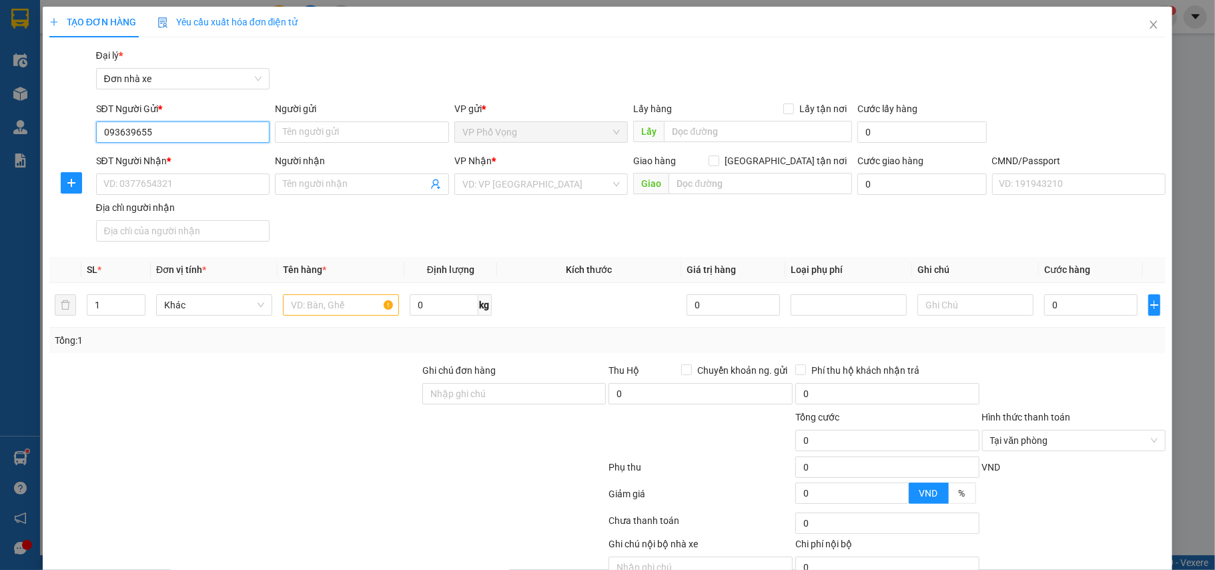
type input "0936396556"
click at [196, 155] on div "0936396556 - CẤN" at bounding box center [181, 159] width 156 height 15
type input "CẤN"
type input "0914960960"
type input "CHỊ NG THỊ THU HÀ"
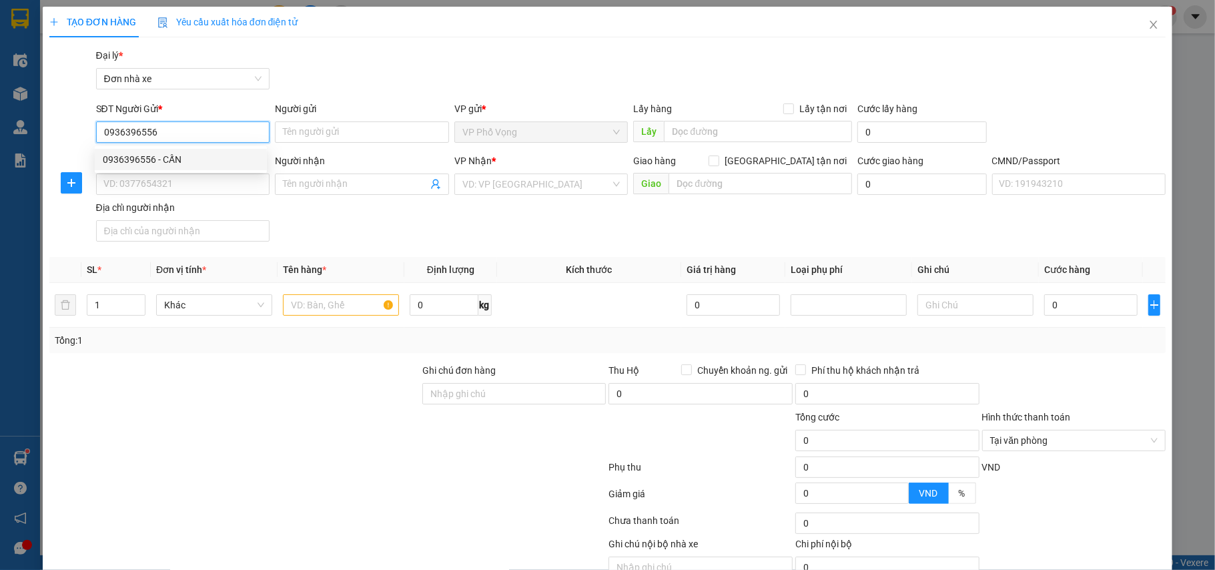
type input "001176049630 NGUYỄN THỊ THU HÀ"
type input "0936396556"
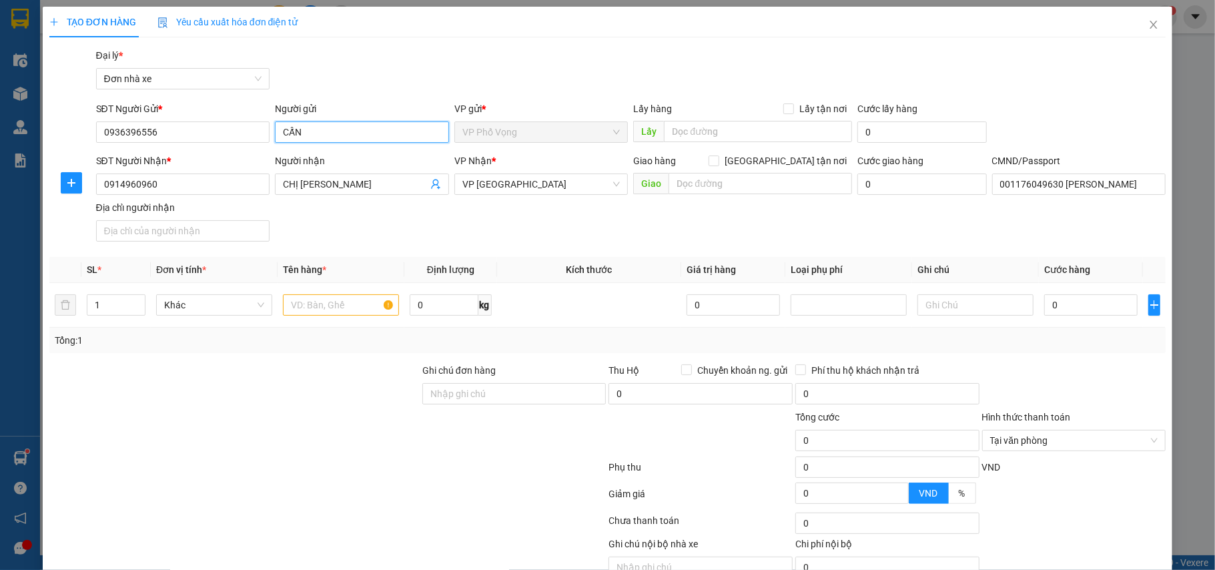
click at [316, 129] on input "CẤN" at bounding box center [362, 131] width 174 height 21
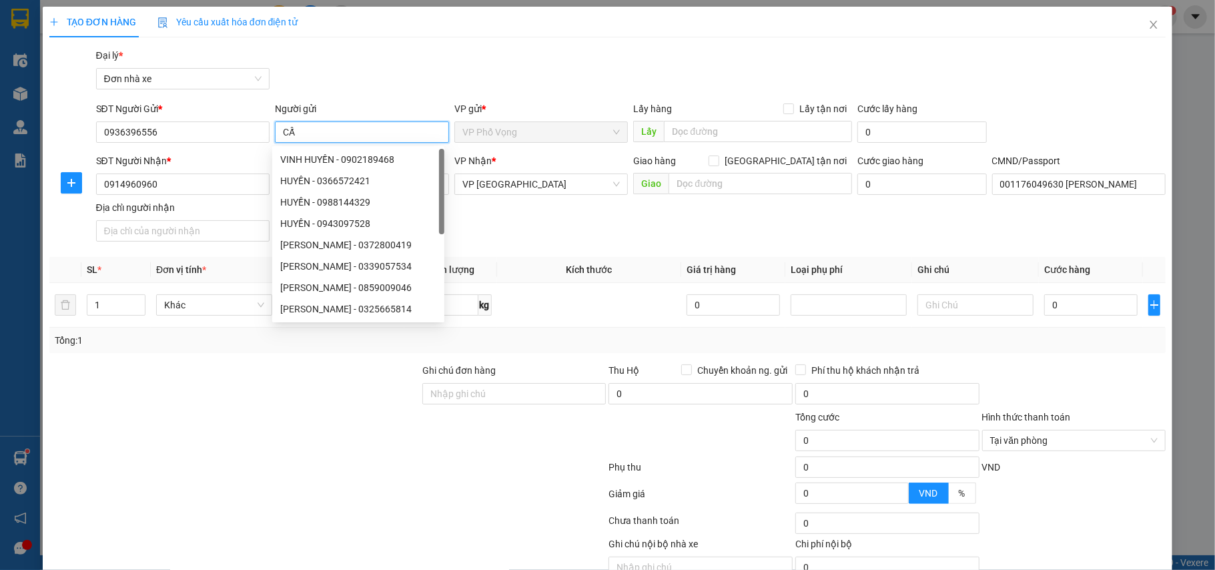
type input "C"
type input "TUẤN"
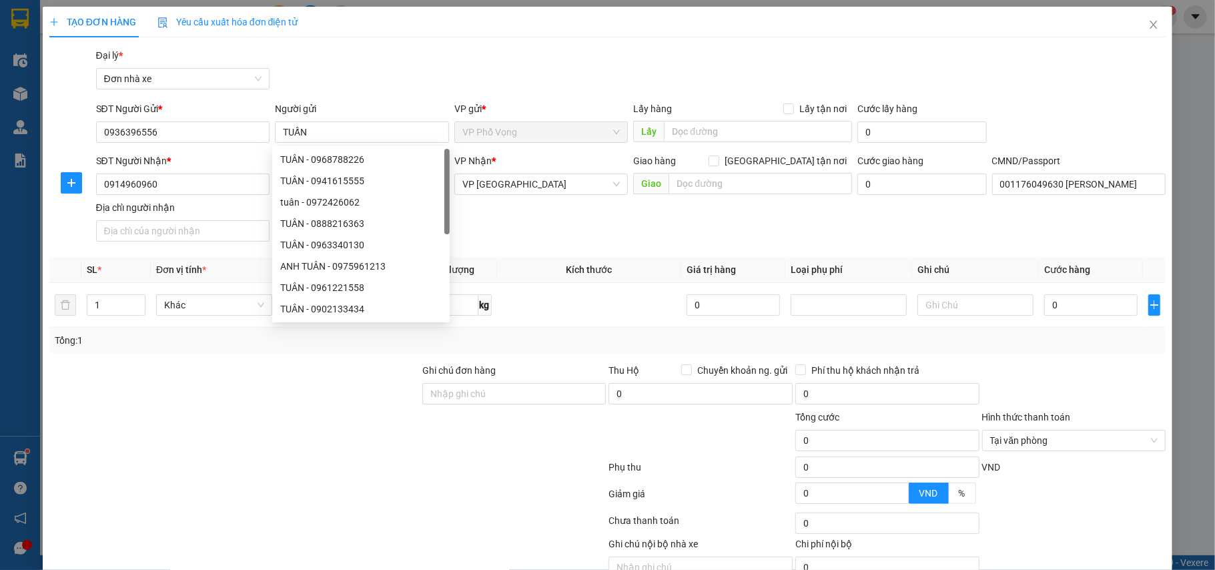
click at [446, 77] on div "Gói vận chuyển * Tiêu chuẩn Đại lý * Đơn nhà xe" at bounding box center [631, 71] width 1076 height 47
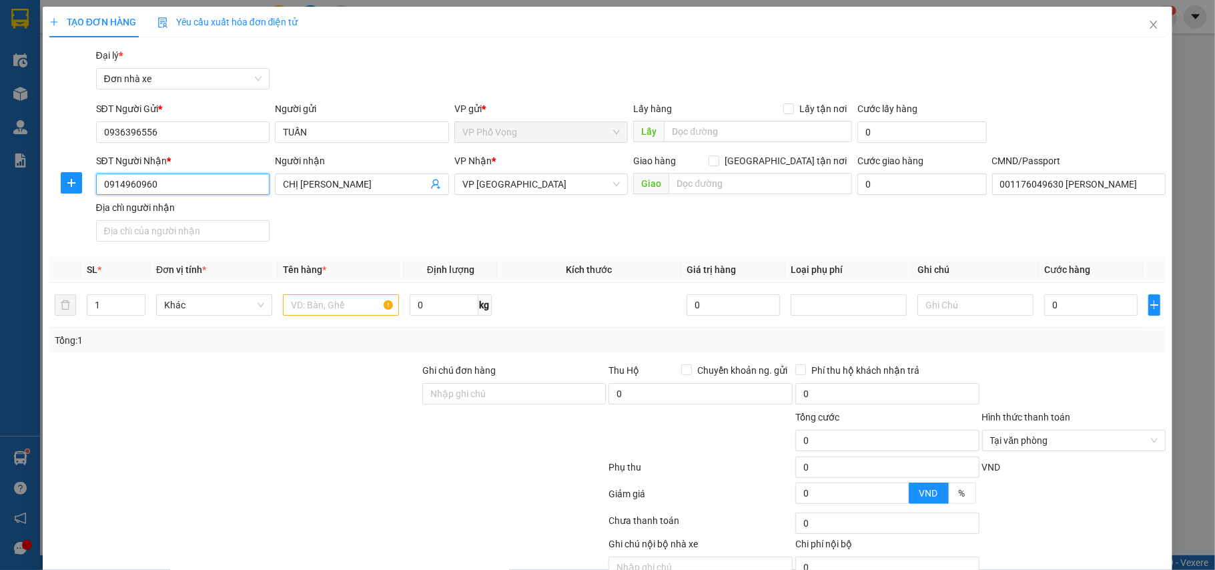
click at [219, 191] on input "0914960960" at bounding box center [183, 183] width 174 height 21
click at [222, 191] on input "0914960960" at bounding box center [183, 183] width 174 height 21
click at [225, 187] on input "0914960960" at bounding box center [183, 183] width 174 height 21
click at [209, 211] on div "0914960960 - CHỊ NG THỊ THU HÀ" at bounding box center [181, 211] width 156 height 15
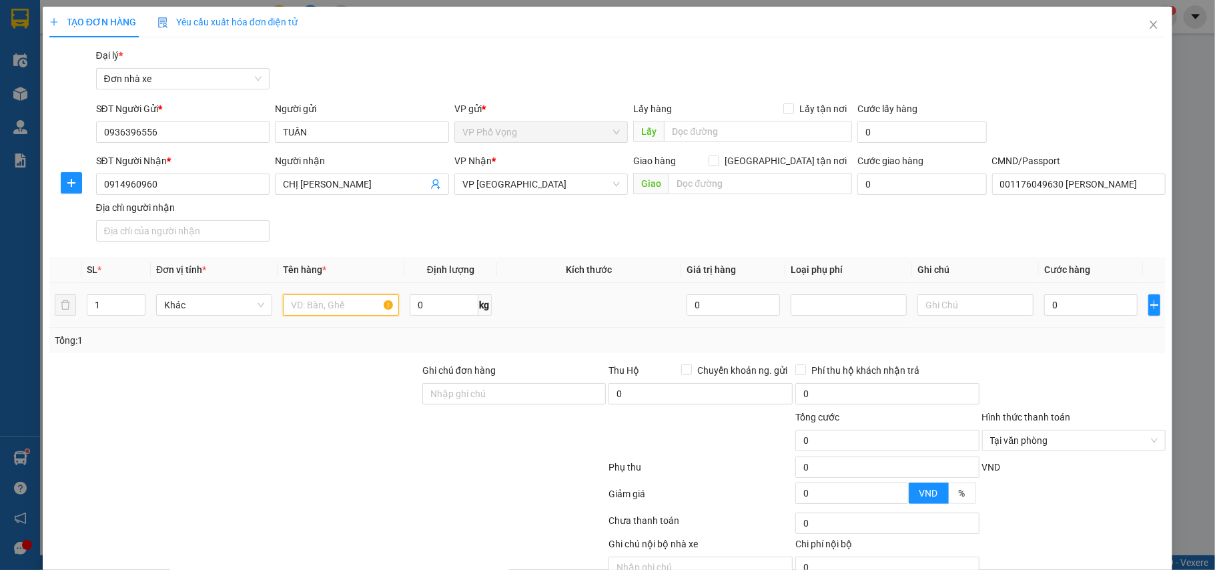
click at [336, 307] on input "text" at bounding box center [341, 304] width 116 height 21
type input "HOA TƯƠI"
type input "HỎNG KHÁCH CHỊU"
type input "5"
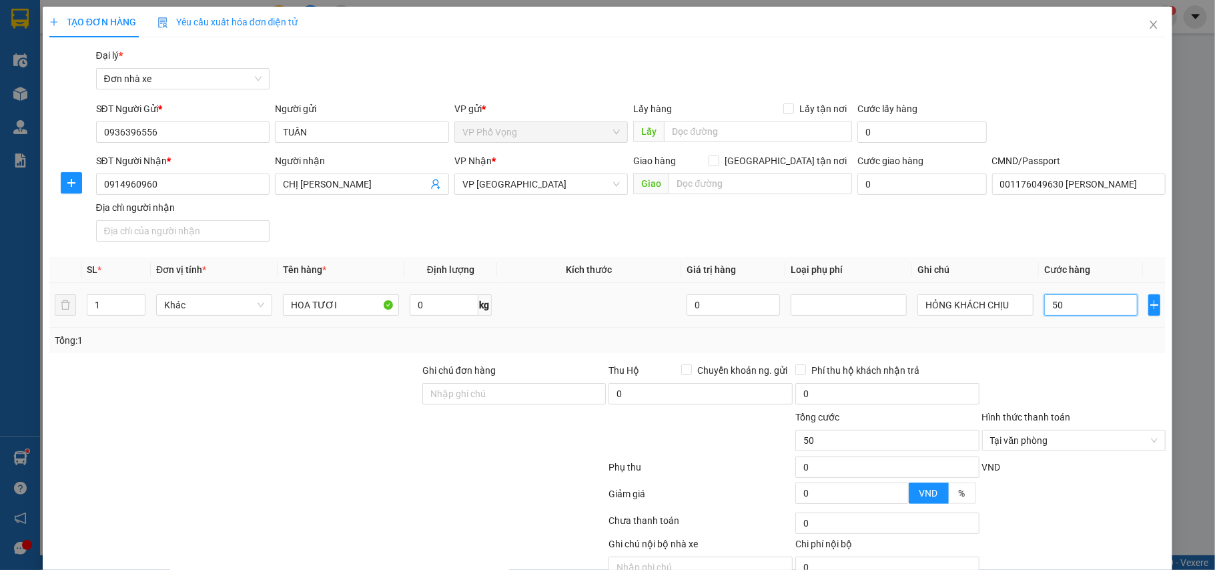
click at [1072, 310] on input "50" at bounding box center [1090, 304] width 93 height 21
click at [1058, 372] on div at bounding box center [1074, 386] width 187 height 47
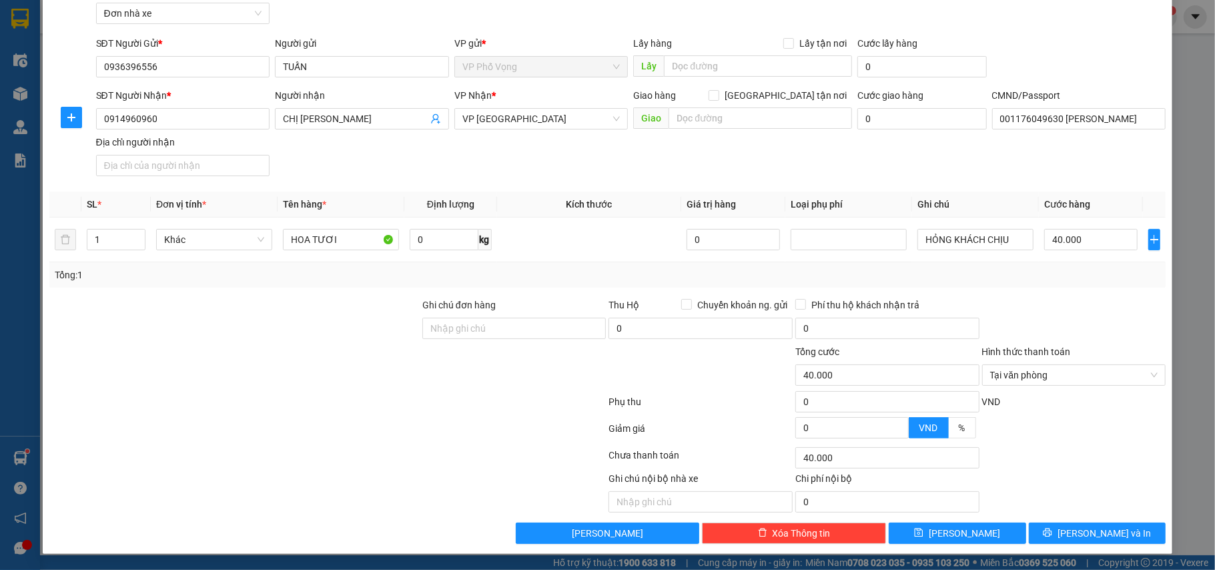
drag, startPoint x: 1143, startPoint y: 377, endPoint x: 1145, endPoint y: 339, distance: 38.1
click at [1145, 336] on div at bounding box center [1074, 321] width 187 height 47
click at [1081, 535] on span "Lưu và In" at bounding box center [1104, 533] width 93 height 15
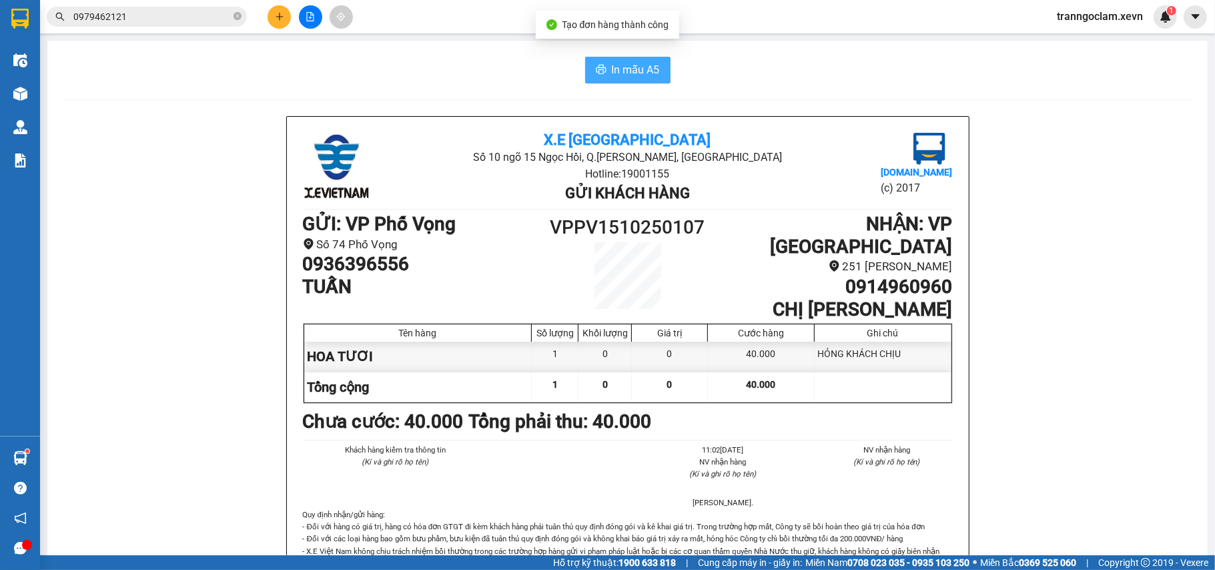
click at [641, 64] on span "In mẫu A5" at bounding box center [636, 69] width 48 height 17
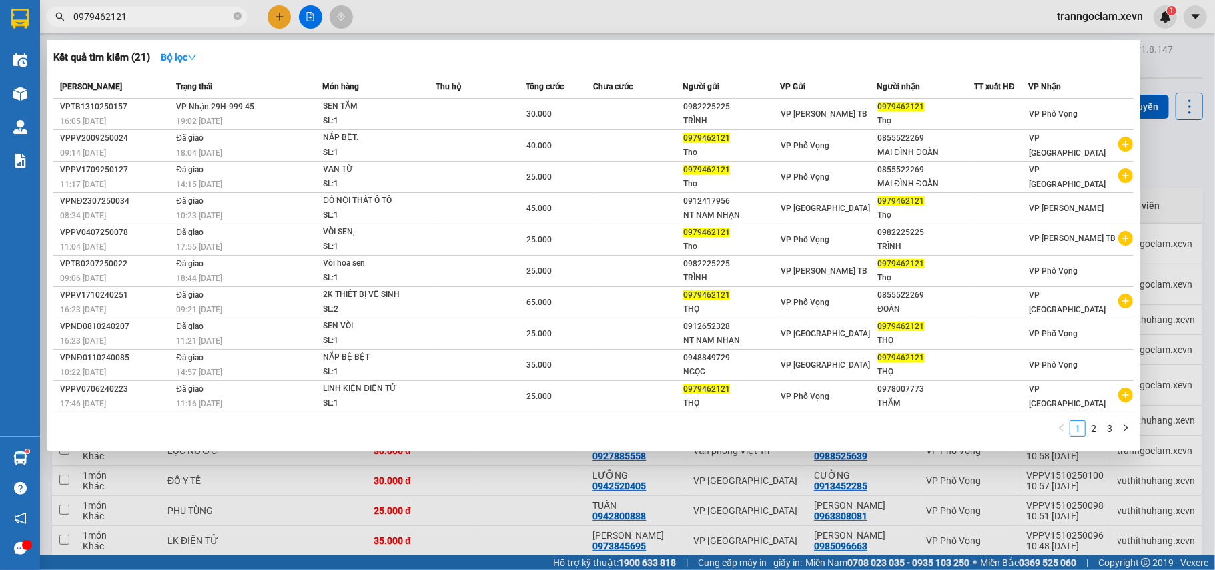
click at [174, 19] on input "0979462121" at bounding box center [151, 16] width 157 height 15
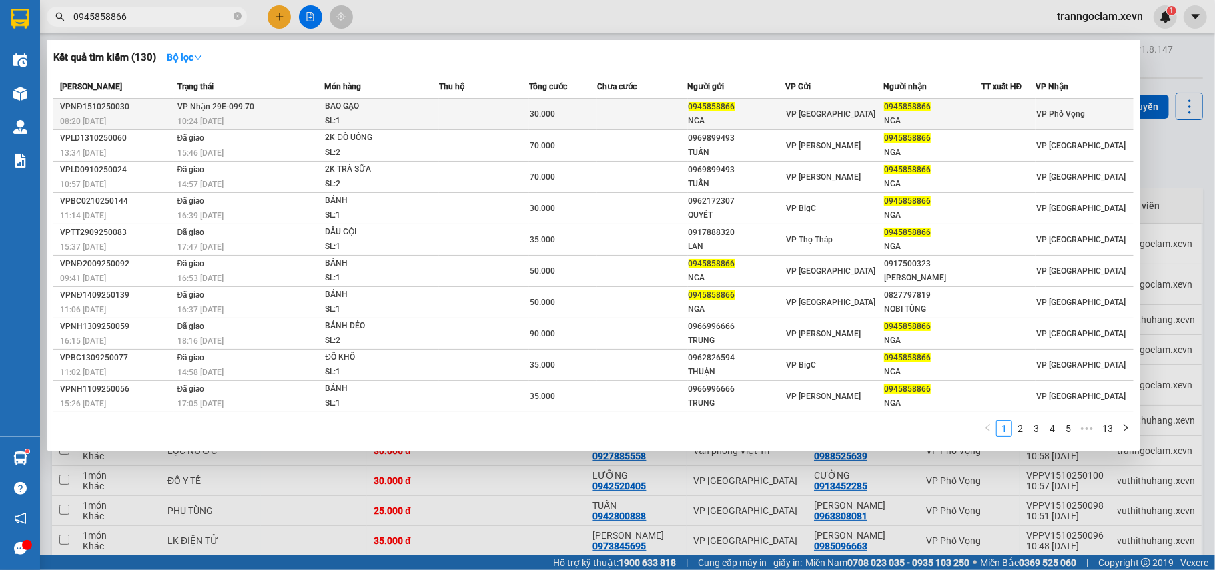
click at [464, 121] on td at bounding box center [484, 114] width 90 height 31
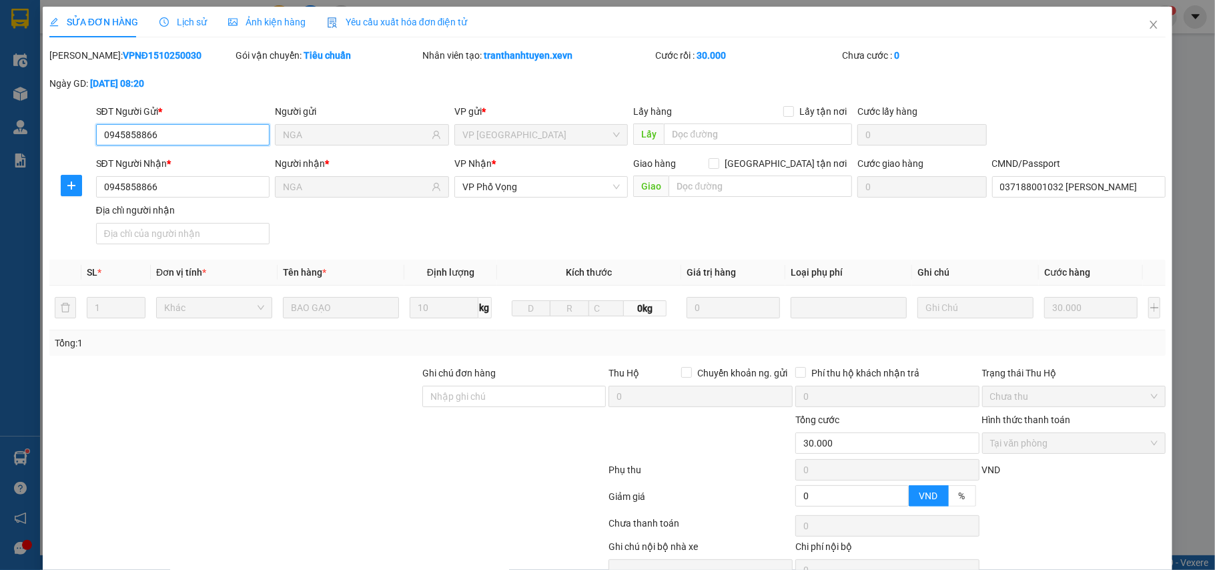
scroll to position [71, 0]
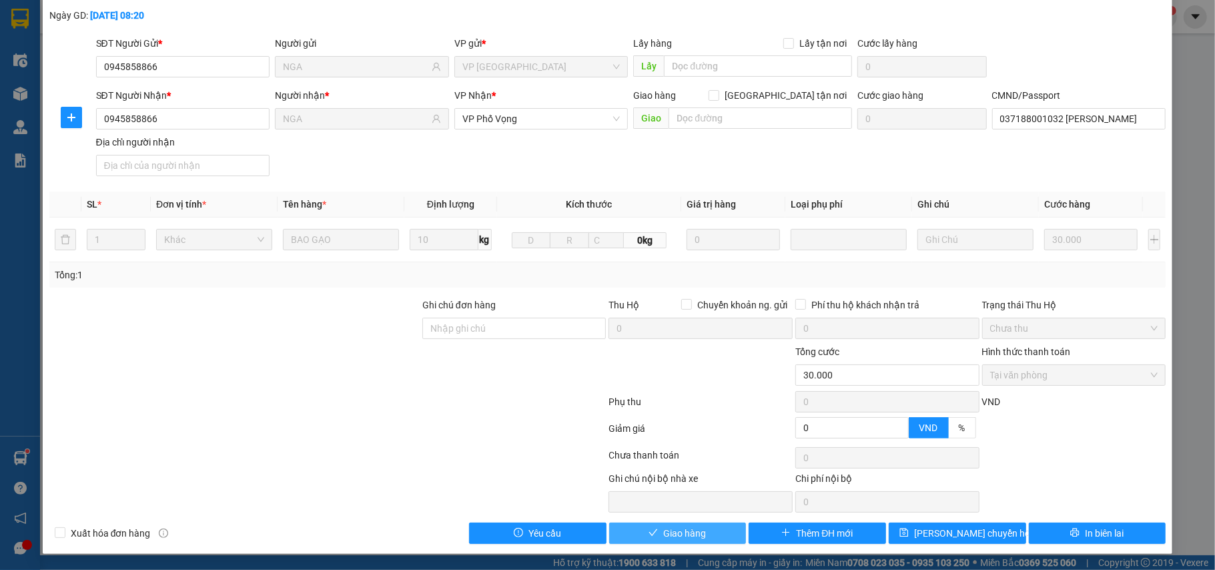
click at [676, 528] on span "Giao hàng" at bounding box center [684, 533] width 43 height 15
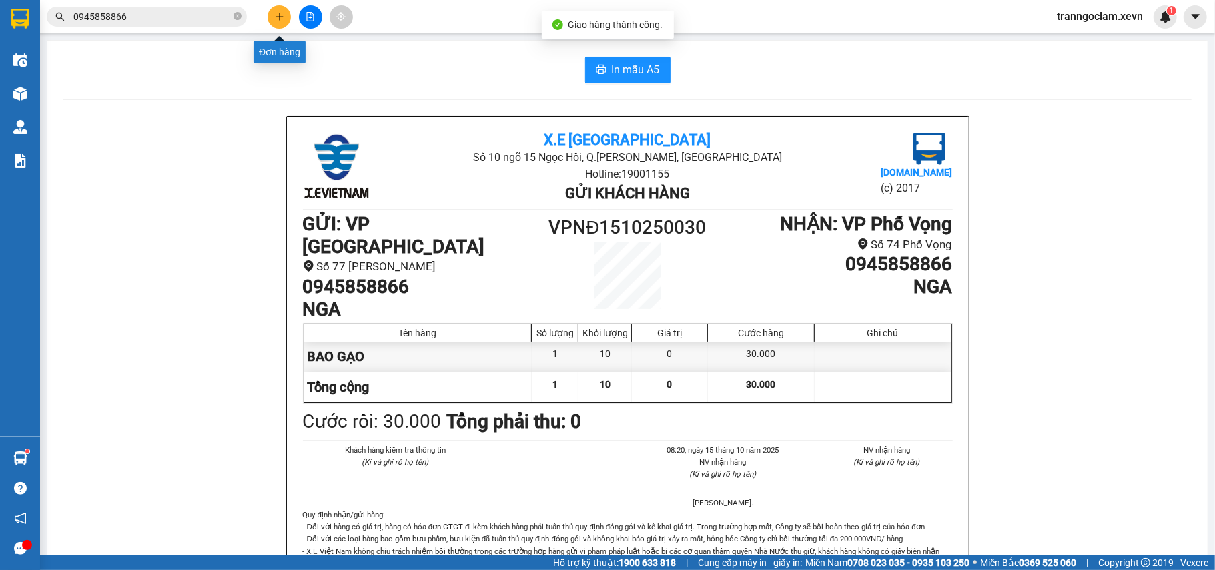
click at [276, 19] on icon "plus" at bounding box center [279, 16] width 9 height 9
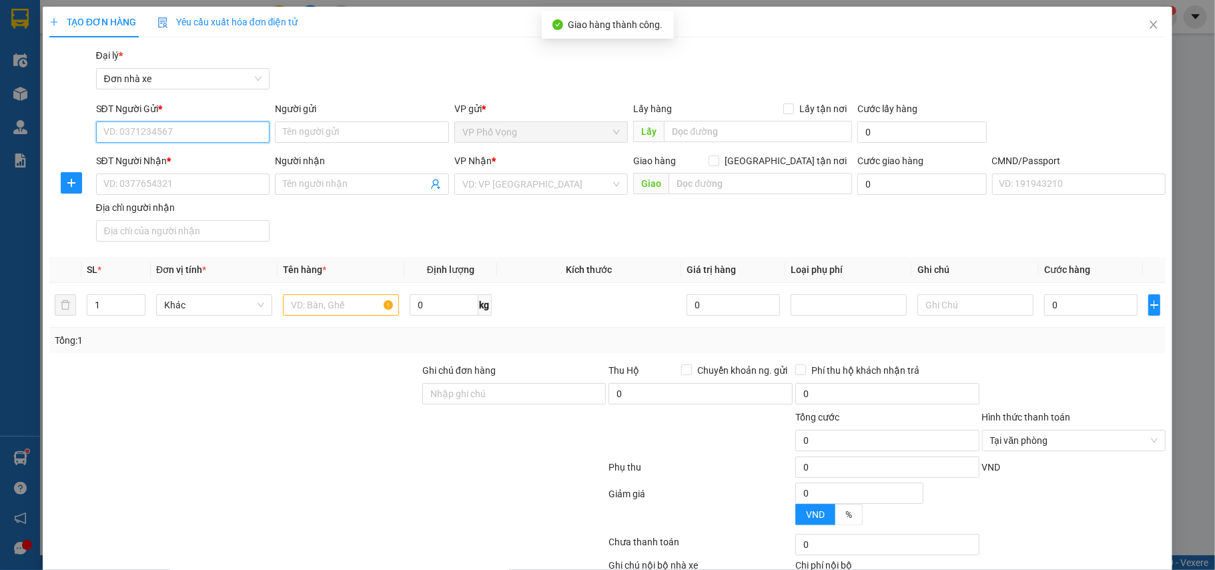
click at [177, 127] on input "SĐT Người Gửi *" at bounding box center [183, 131] width 174 height 21
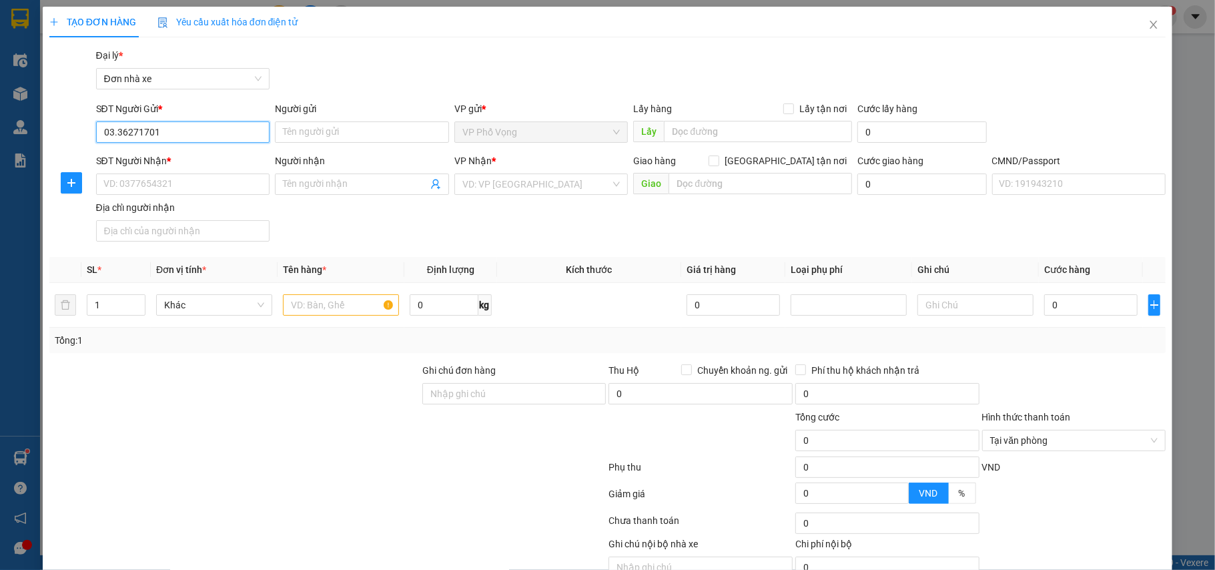
click at [118, 133] on input "03.36271701" at bounding box center [183, 131] width 174 height 21
click at [189, 128] on input "0336271701" at bounding box center [183, 131] width 174 height 21
click at [190, 128] on input "0336271701" at bounding box center [183, 131] width 174 height 21
click at [190, 155] on div "0336271751 - GIANG" at bounding box center [181, 159] width 156 height 15
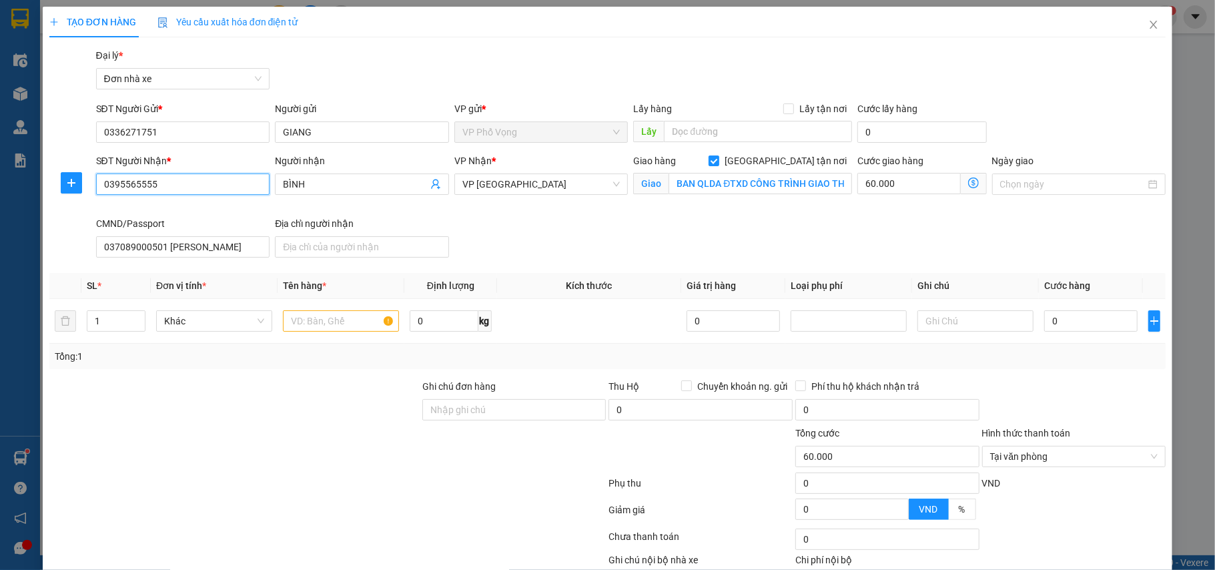
click at [187, 180] on input "0395565555" at bounding box center [183, 183] width 174 height 21
click at [185, 180] on input "0395565555" at bounding box center [183, 183] width 174 height 21
click at [196, 209] on div "0913292312 - THƯ" at bounding box center [181, 211] width 156 height 15
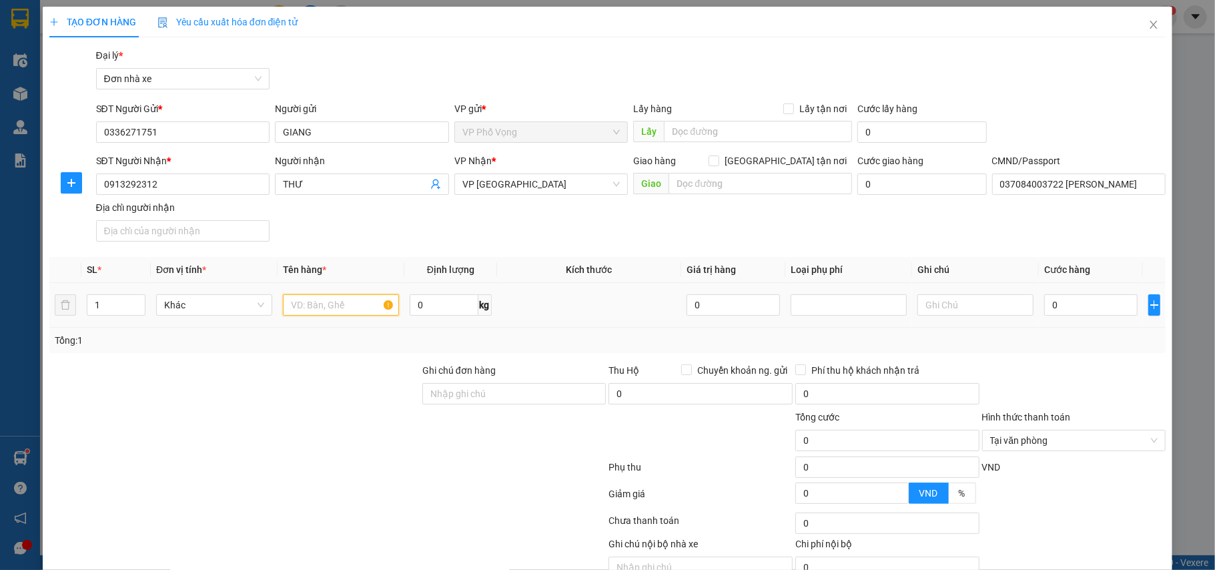
click at [354, 312] on input "text" at bounding box center [341, 304] width 116 height 21
click at [1003, 367] on div at bounding box center [1074, 386] width 187 height 47
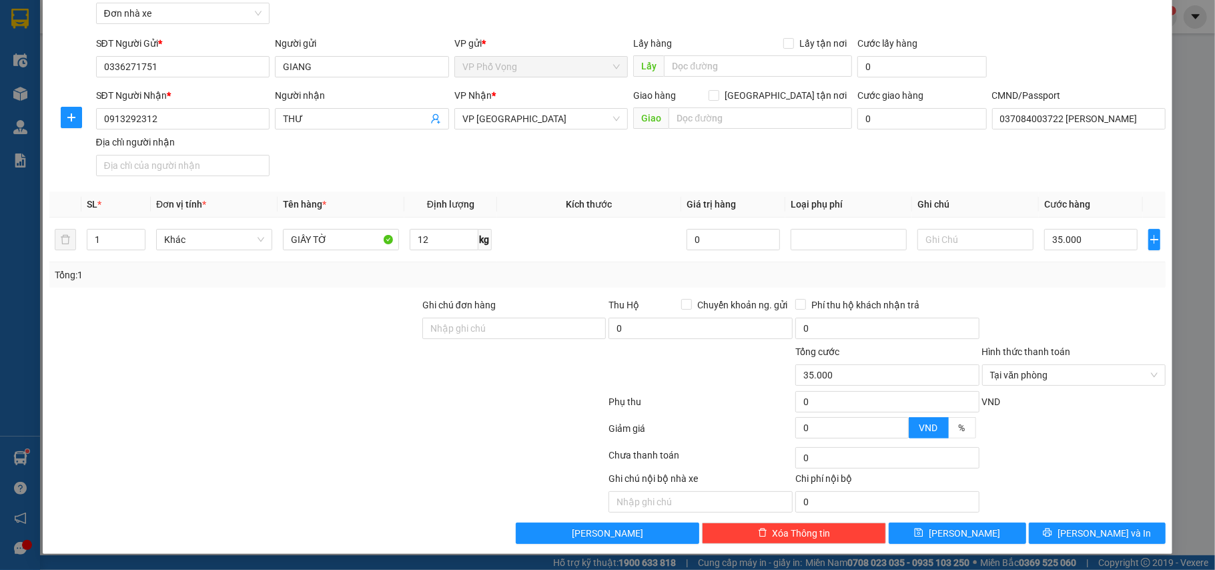
click at [1100, 424] on div at bounding box center [1074, 432] width 187 height 23
click at [1084, 526] on span "Lưu và In" at bounding box center [1104, 533] width 93 height 15
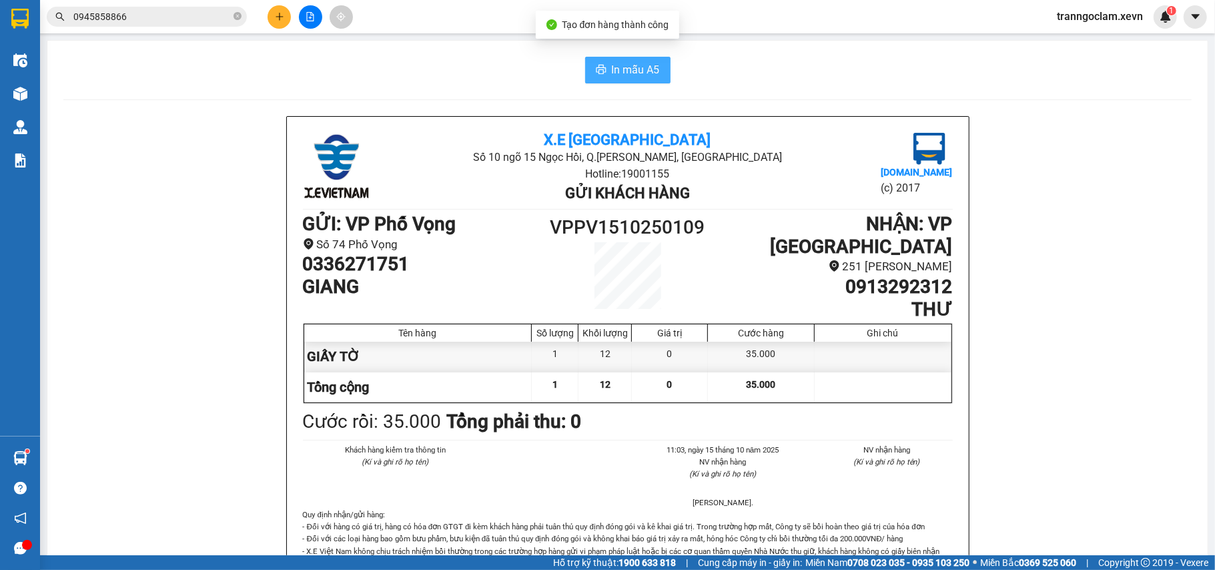
click at [602, 67] on button "In mẫu A5" at bounding box center [627, 70] width 85 height 27
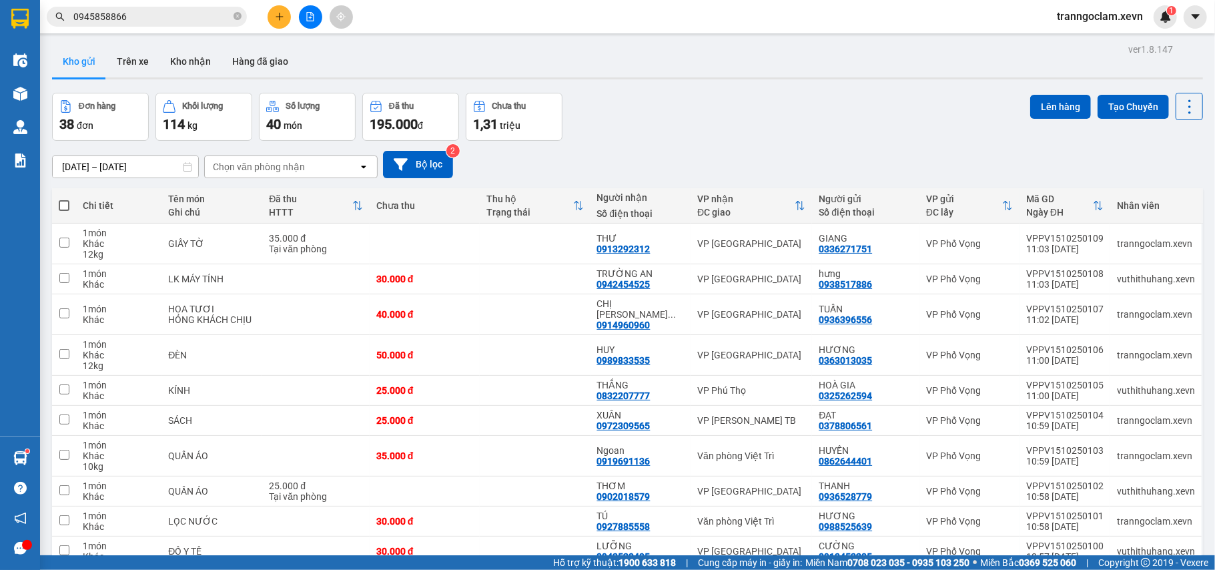
click at [280, 22] on button at bounding box center [279, 16] width 23 height 23
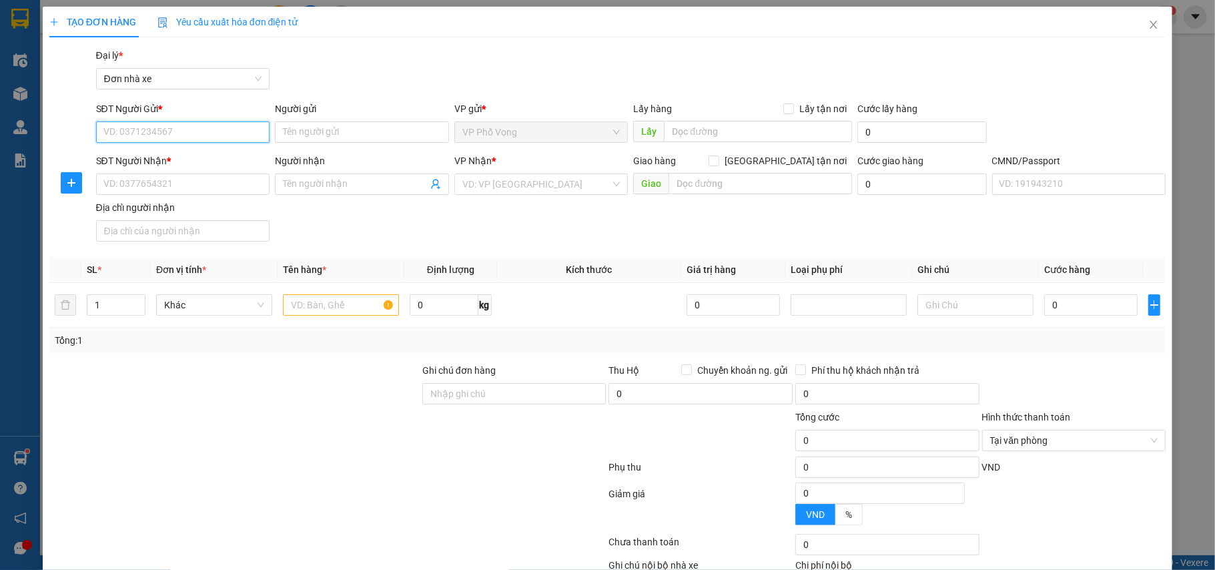
click at [187, 135] on input "SĐT Người Gửi *" at bounding box center [183, 131] width 174 height 21
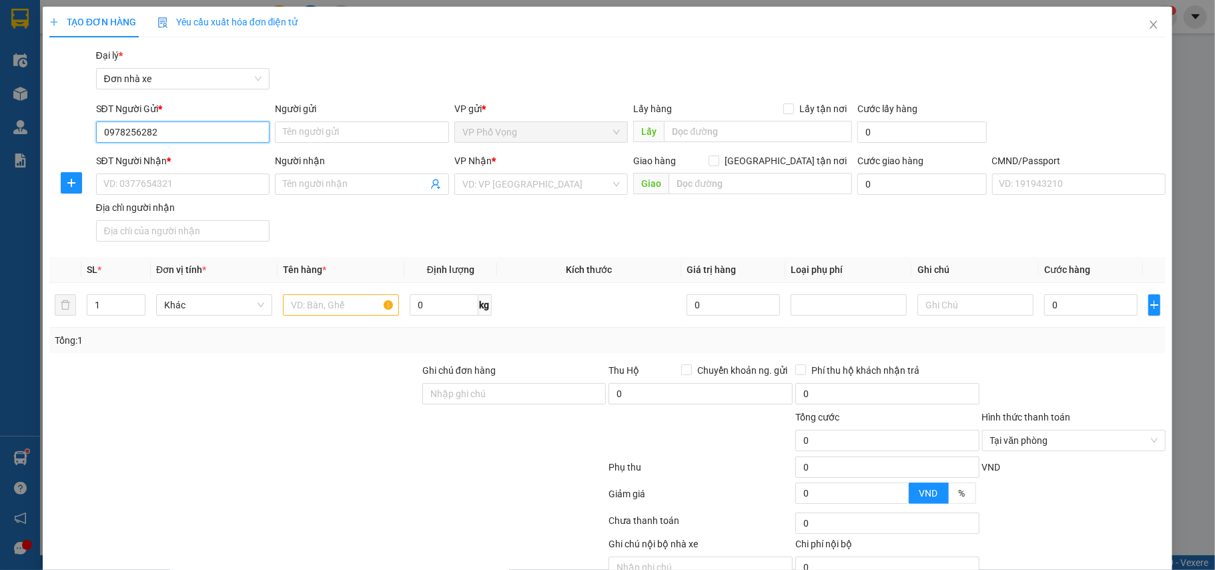
click at [196, 124] on input "0978256282" at bounding box center [183, 131] width 174 height 21
click at [195, 129] on input "0978256282" at bounding box center [183, 131] width 174 height 21
click at [334, 116] on div "Người gửi" at bounding box center [362, 111] width 174 height 20
drag, startPoint x: 312, startPoint y: 124, endPoint x: 321, endPoint y: 123, distance: 8.7
click at [318, 125] on input "Người gửi" at bounding box center [362, 131] width 174 height 21
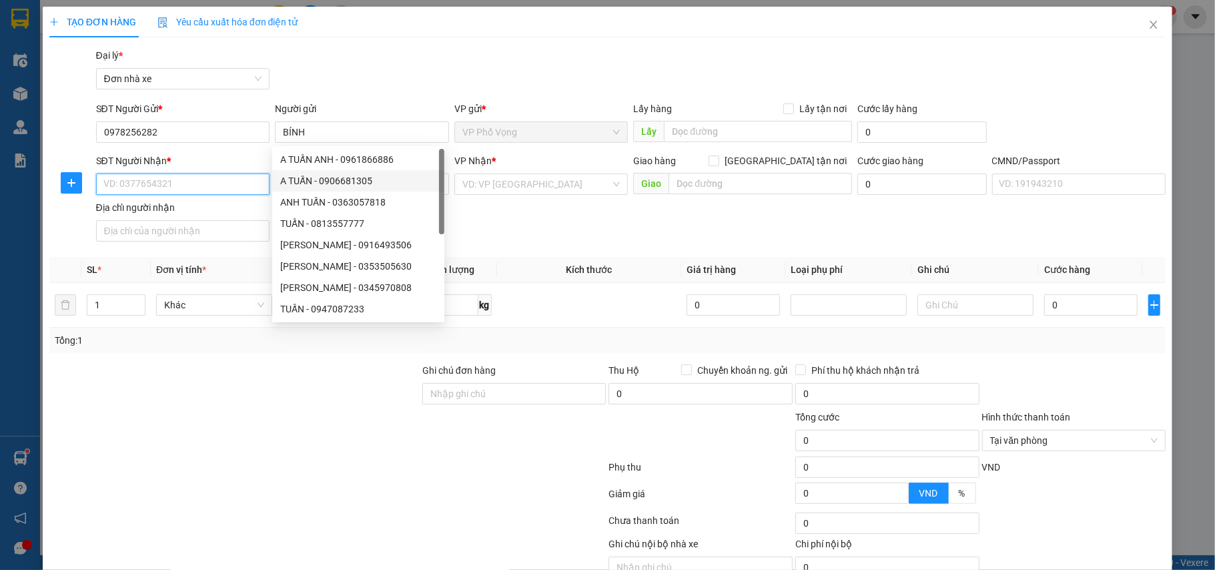
click at [204, 181] on input "SĐT Người Nhận *" at bounding box center [183, 183] width 174 height 21
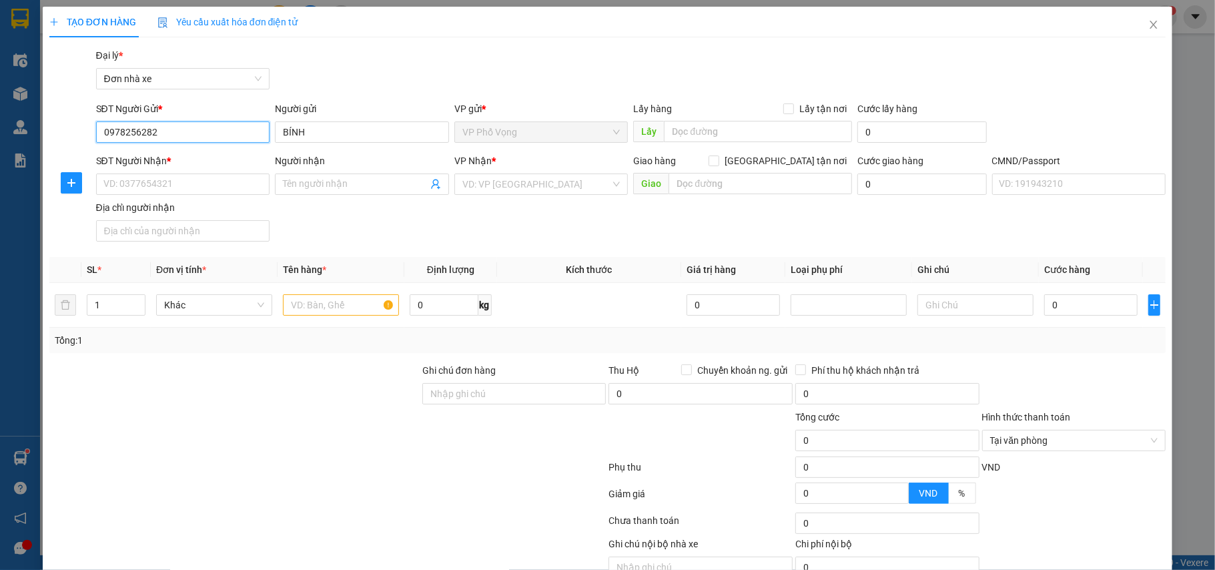
click at [211, 137] on input "0978256282" at bounding box center [183, 131] width 174 height 21
click at [199, 200] on div "SĐT Người Nhận * VD: 0377654321" at bounding box center [183, 176] width 174 height 47
click at [224, 185] on input "SĐT Người Nhận *" at bounding box center [183, 183] width 174 height 21
paste input "0978256282"
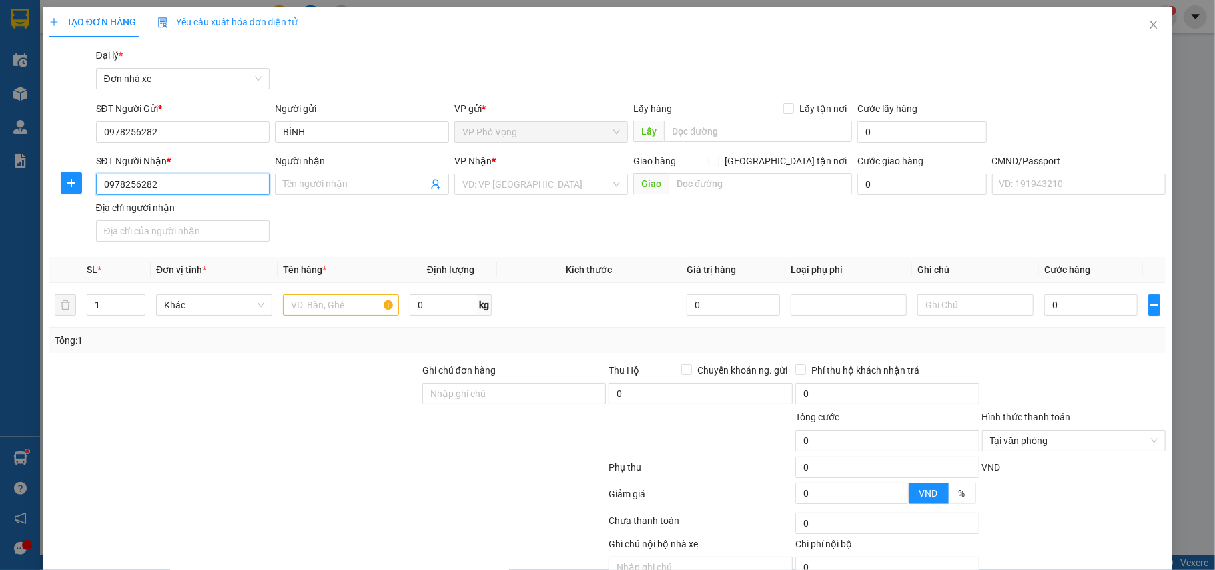
click at [224, 185] on input "0978256282" at bounding box center [183, 183] width 174 height 21
click at [228, 184] on input "0978256282" at bounding box center [183, 183] width 174 height 21
click at [193, 220] on div "0978256282 - BÍNH" at bounding box center [181, 211] width 172 height 21
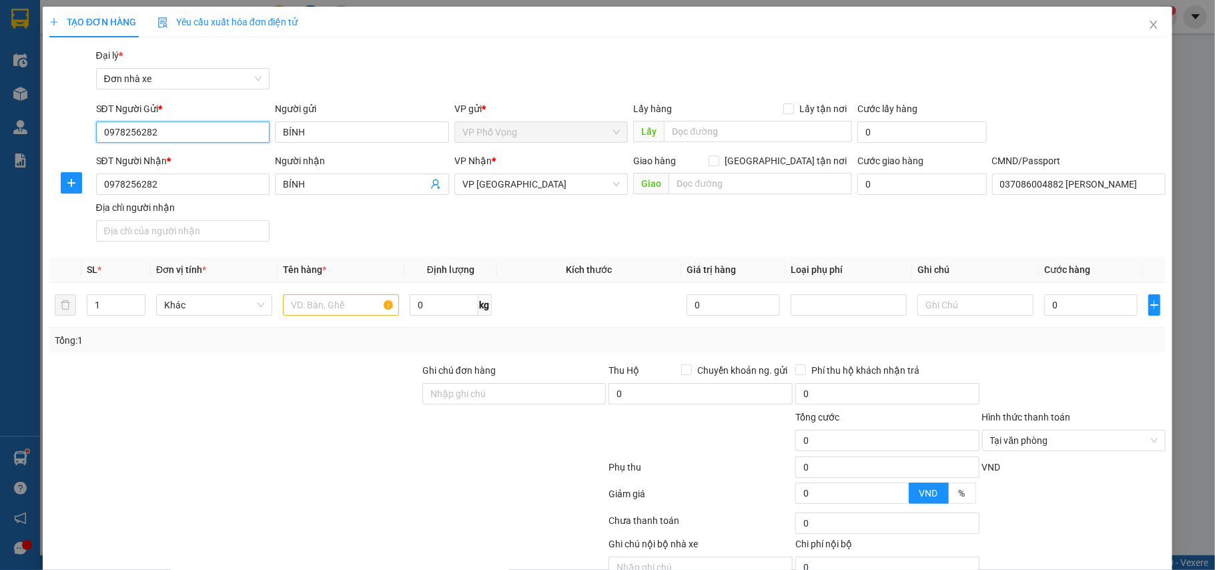
click at [222, 133] on input "0978256282" at bounding box center [183, 131] width 174 height 21
click at [187, 152] on div "0399746035 - KHẢI" at bounding box center [181, 159] width 156 height 15
click at [316, 310] on input "text" at bounding box center [341, 304] width 116 height 21
click at [1049, 340] on div "Tổng: 1" at bounding box center [608, 340] width 1106 height 15
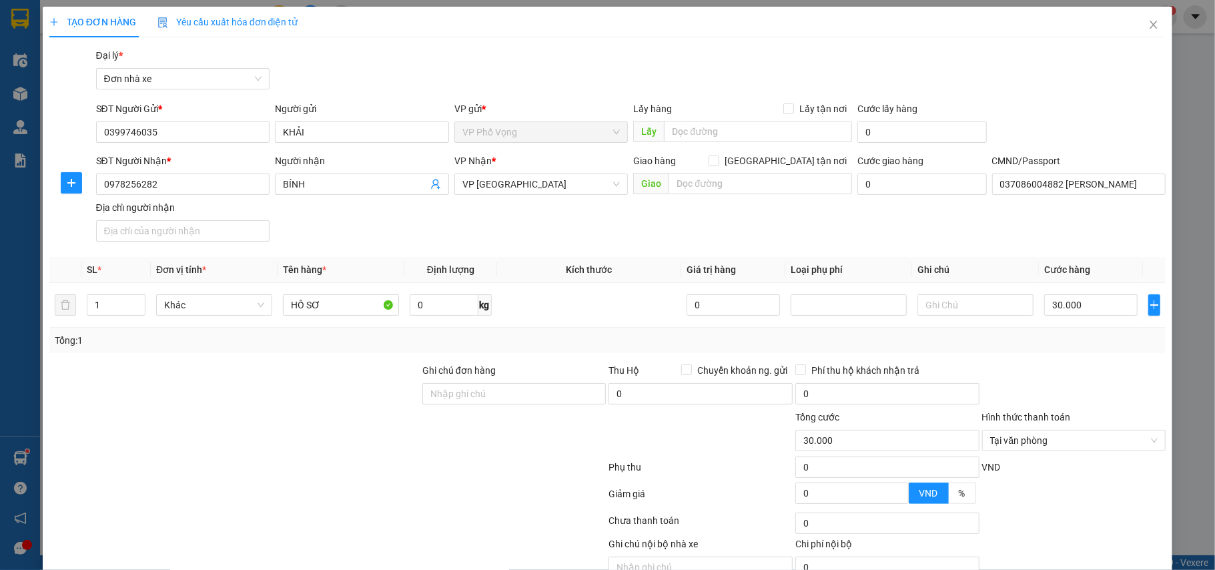
scroll to position [68, 0]
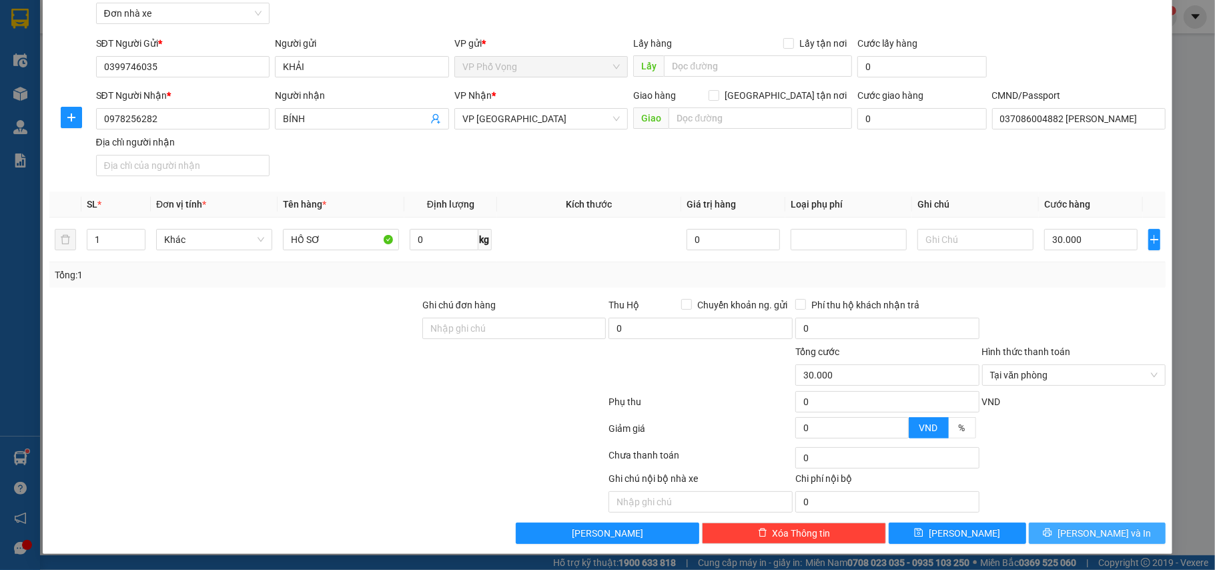
click at [1095, 522] on button "Lưu và In" at bounding box center [1097, 532] width 137 height 21
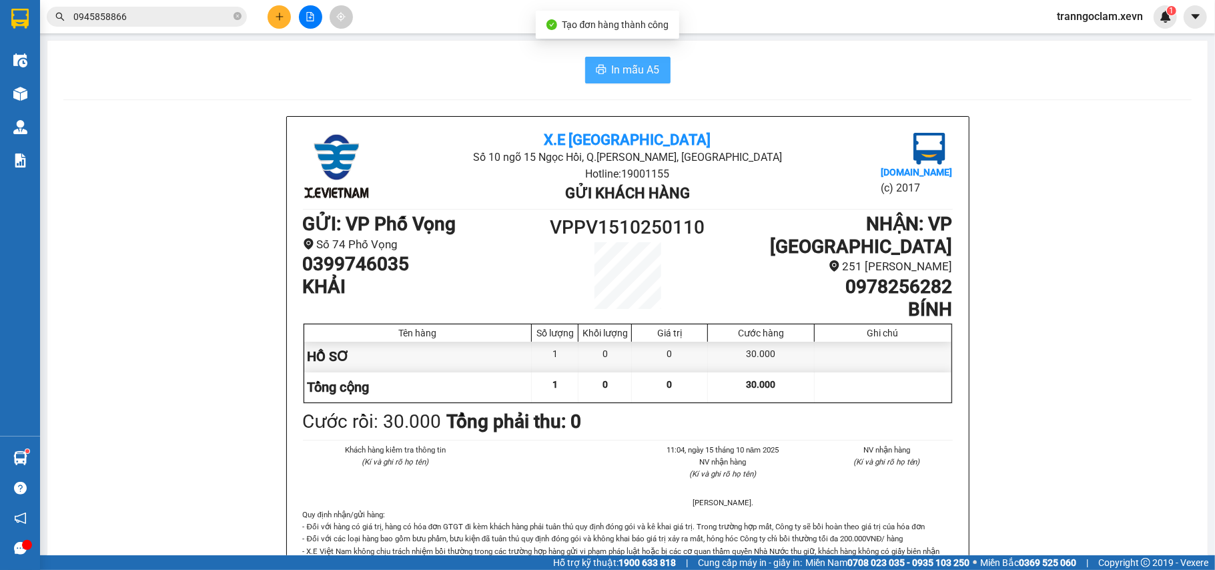
click at [620, 59] on button "In mẫu A5" at bounding box center [627, 70] width 85 height 27
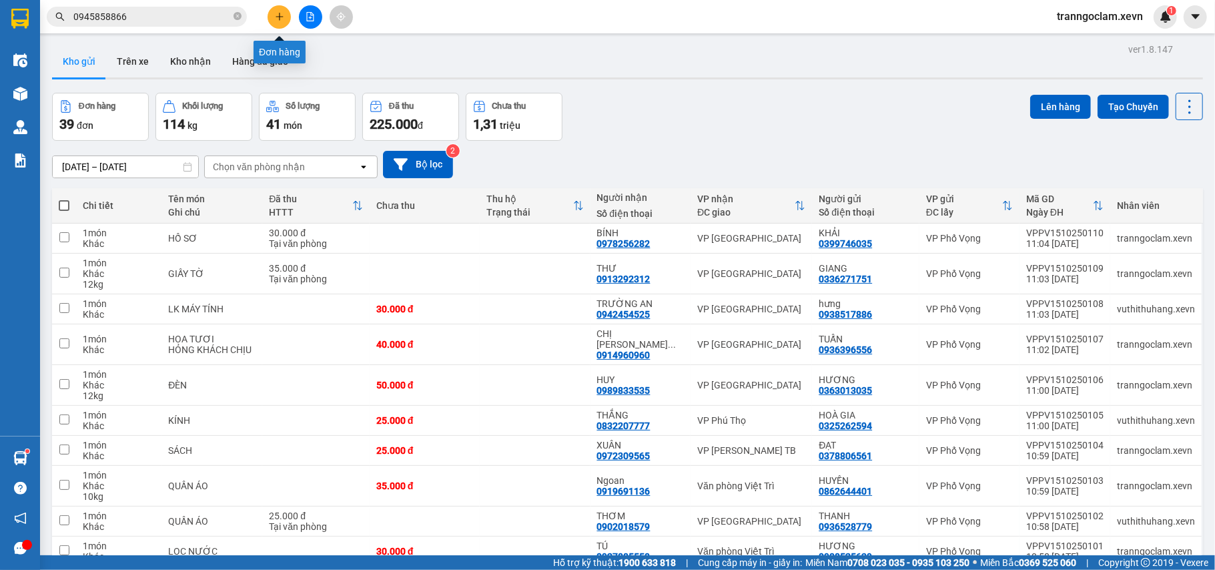
click at [276, 12] on icon "plus" at bounding box center [279, 16] width 9 height 9
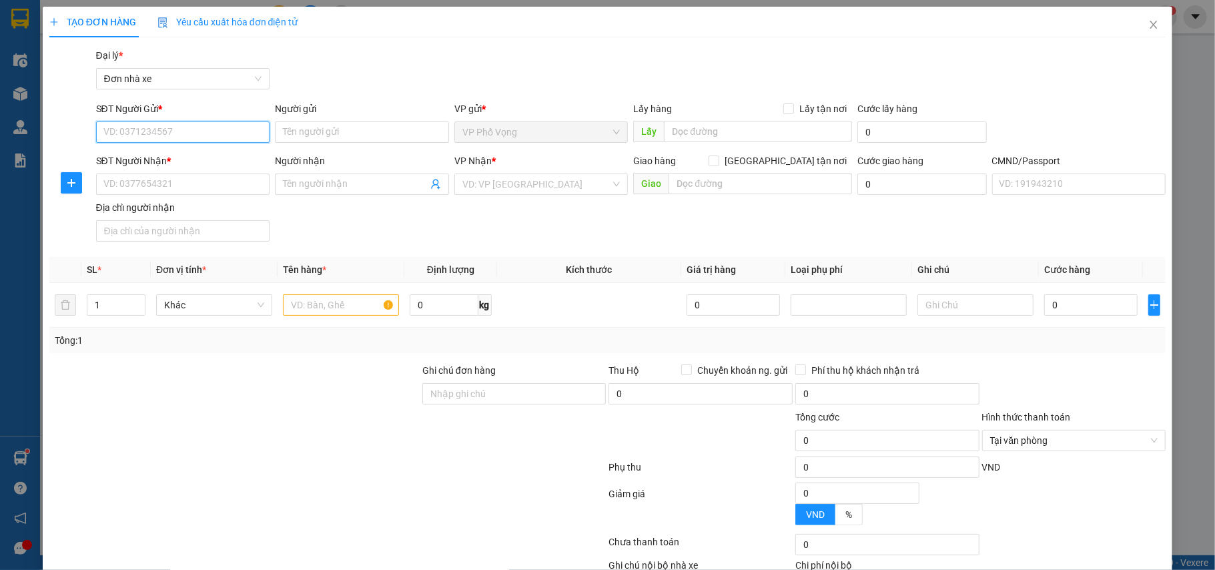
click at [193, 134] on input "SĐT Người Gửi *" at bounding box center [183, 131] width 174 height 21
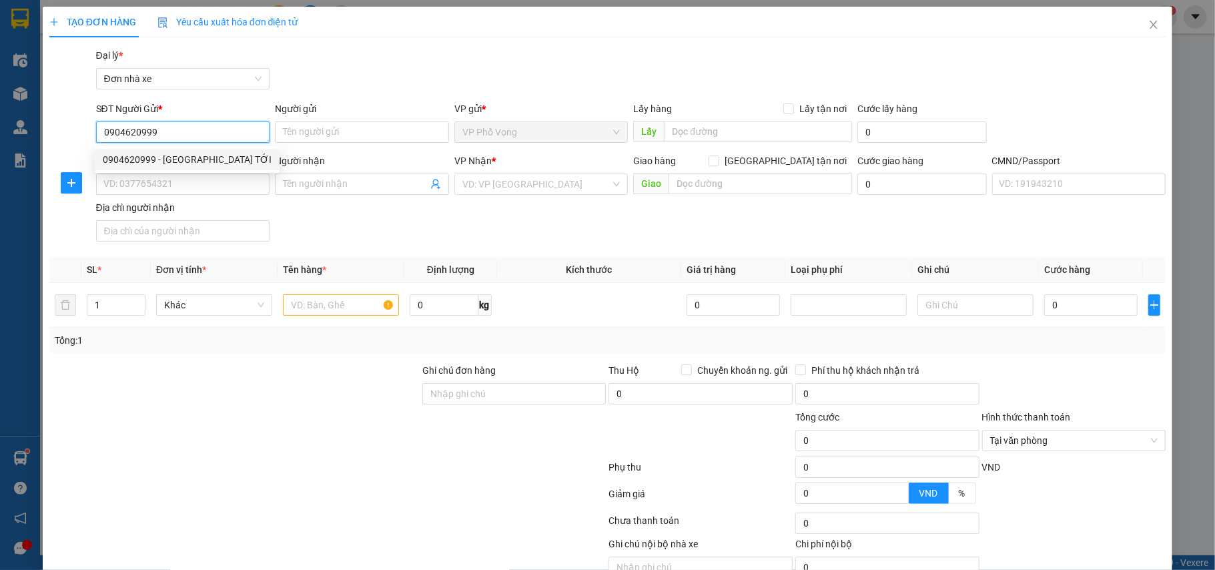
click at [191, 153] on div "0904620999 - ANH TỚI" at bounding box center [187, 159] width 169 height 15
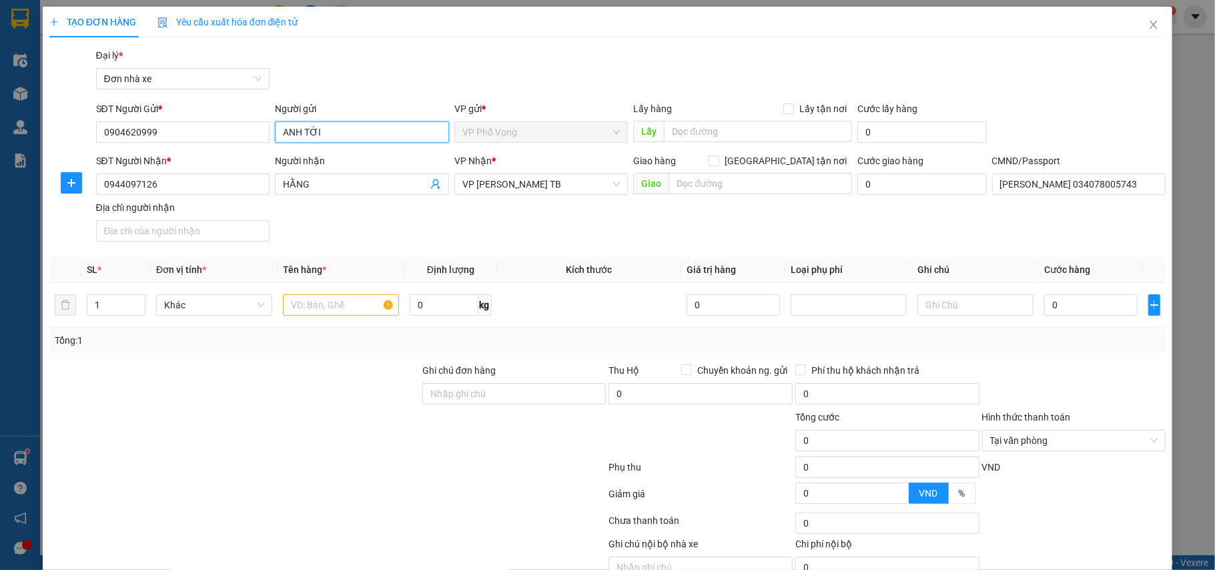
click at [303, 127] on input "ANH TỚI" at bounding box center [362, 131] width 174 height 21
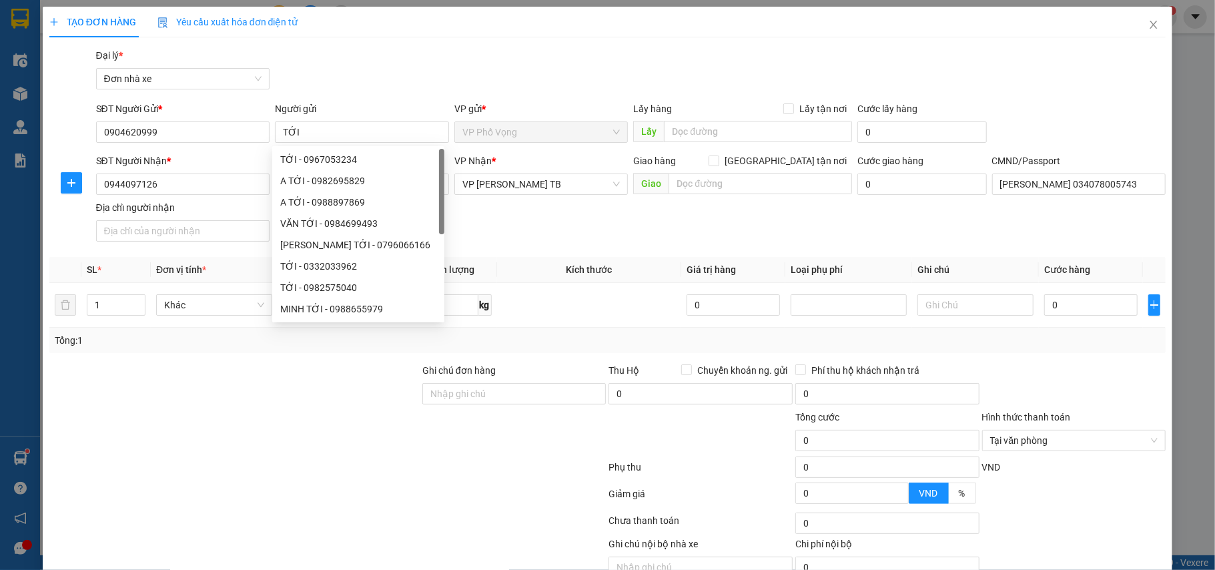
click at [433, 27] on div "TẠO ĐƠN HÀNG Yêu cầu xuất hóa đơn điện tử" at bounding box center [607, 22] width 1117 height 31
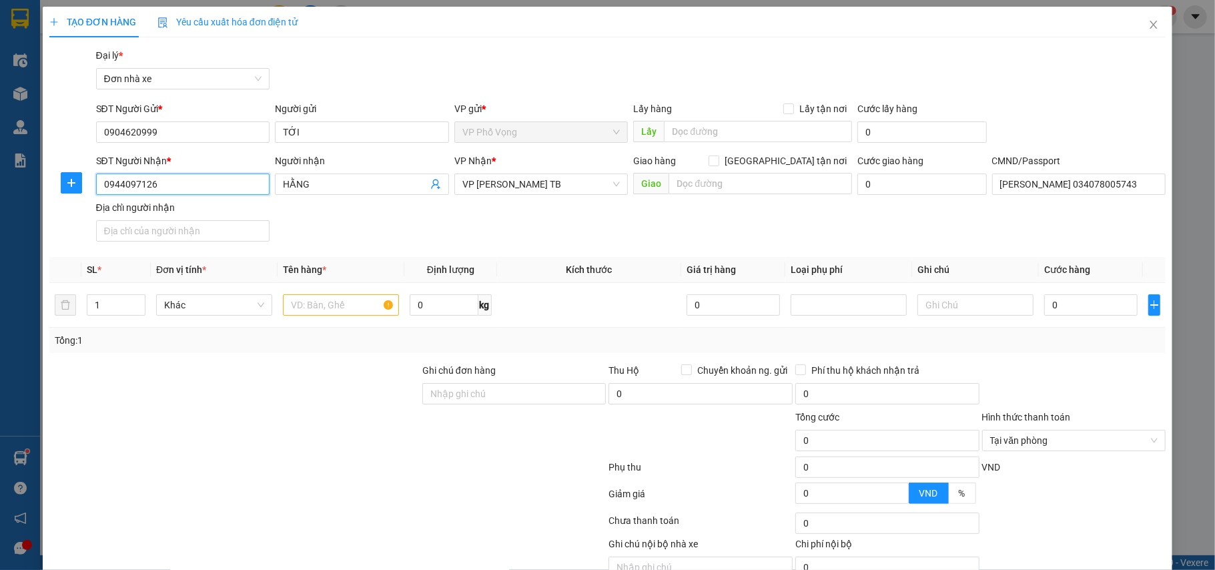
click at [187, 181] on input "0944097126" at bounding box center [183, 183] width 174 height 21
drag, startPoint x: 187, startPoint y: 181, endPoint x: 209, endPoint y: 176, distance: 22.0
click at [188, 181] on input "0944097126" at bounding box center [183, 183] width 174 height 21
click at [199, 212] on div "0912669882 - C HẲNG" at bounding box center [181, 211] width 156 height 15
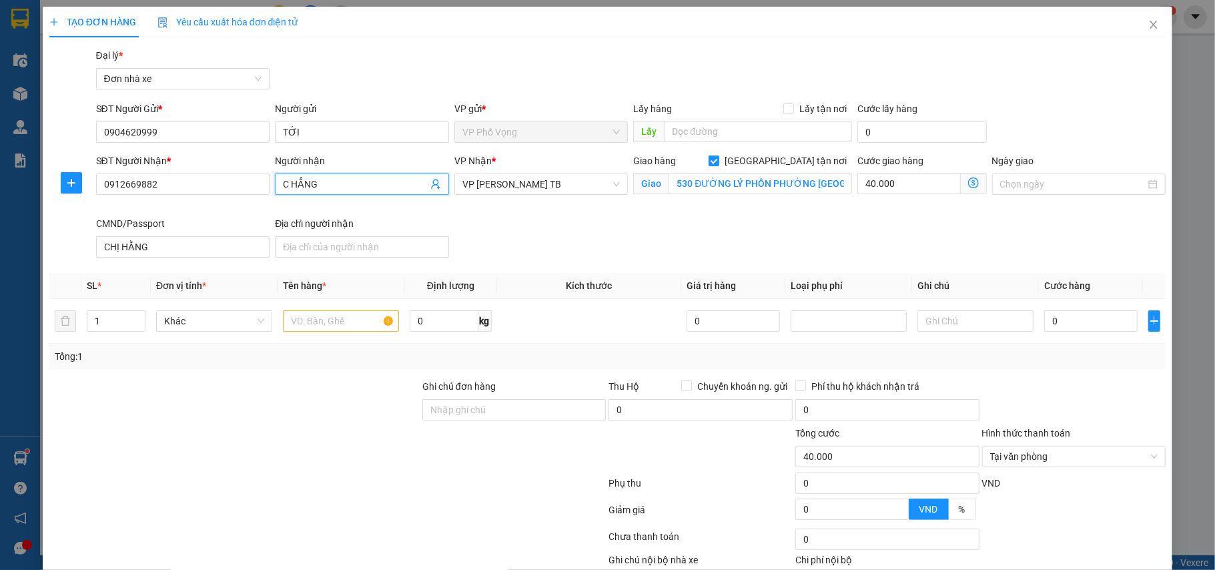
click at [289, 187] on input "C HẲNG" at bounding box center [355, 184] width 145 height 15
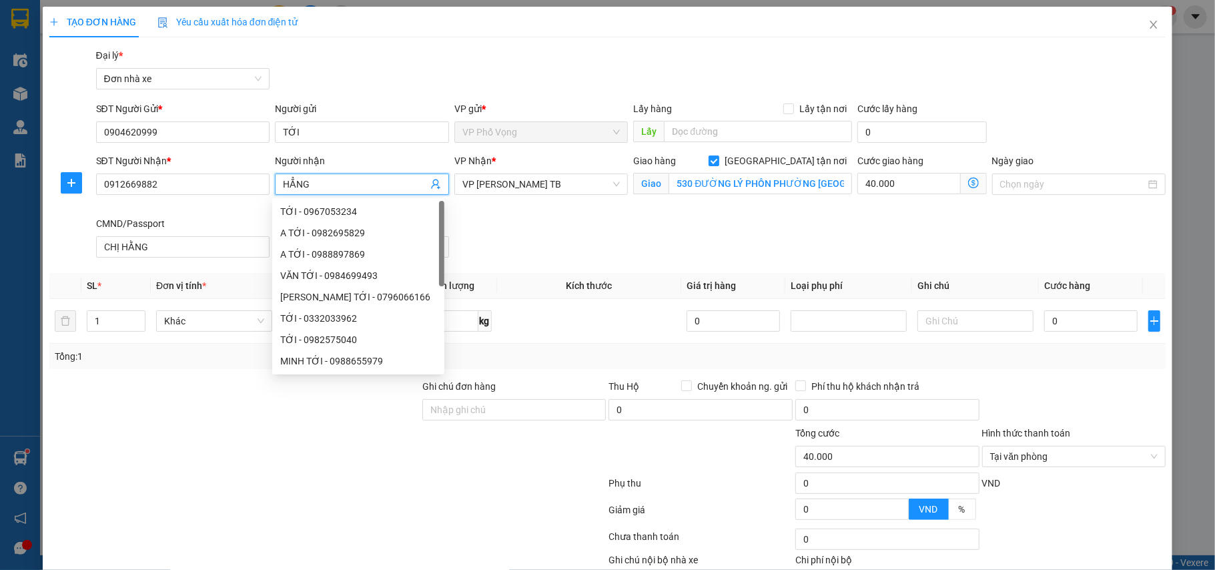
click at [649, 235] on div "SĐT Người Nhận * 0912669882 Người nhận HẲNG VP Nhận * VP Trần Phú TB Giao hàng …" at bounding box center [631, 207] width 1076 height 109
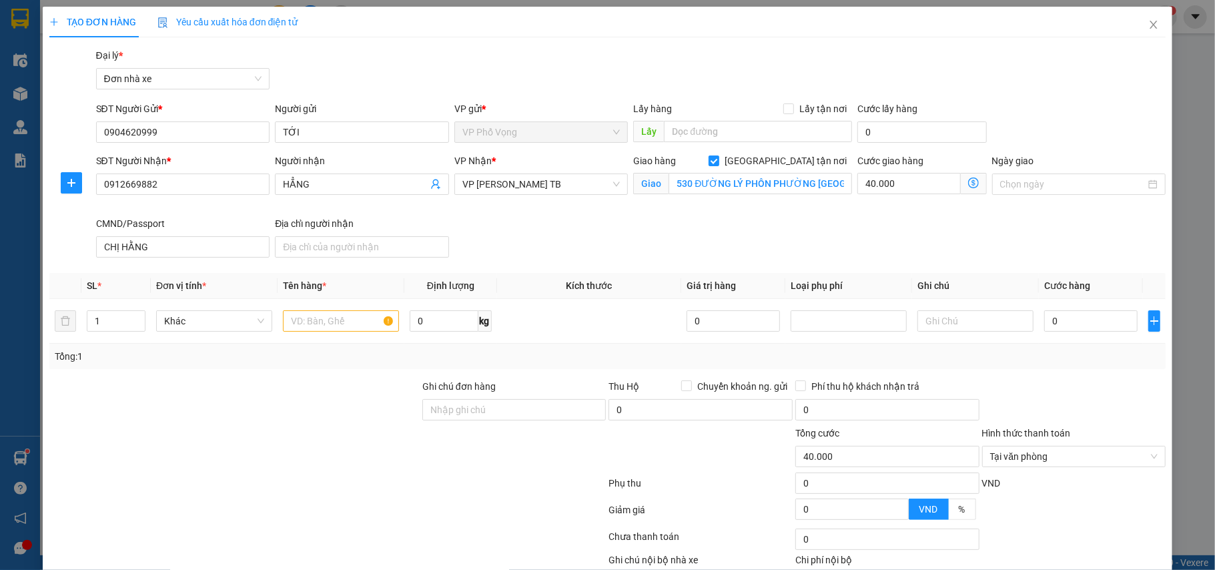
click at [781, 214] on div "Giao hàng Giao tận nơi Giao 530 ĐƯỜNG LÝ PHÔN PHƯỜNG QUANG TRUNGTP THÁI BÌNH" at bounding box center [743, 184] width 224 height 63
click at [787, 212] on div "Giao hàng Giao tận nơi Giao 530 ĐƯỜNG LÝ PHÔN PHƯỜNG QUANG TRUNGTP THÁI BÌNH" at bounding box center [743, 184] width 224 height 63
click at [321, 326] on input "text" at bounding box center [341, 320] width 116 height 21
drag, startPoint x: 766, startPoint y: 243, endPoint x: 773, endPoint y: 242, distance: 6.8
click at [767, 243] on div "SĐT Người Nhận * 0912669882 Người nhận HẲNG VP Nhận * VP Trần Phú TB Giao hàng …" at bounding box center [631, 207] width 1076 height 109
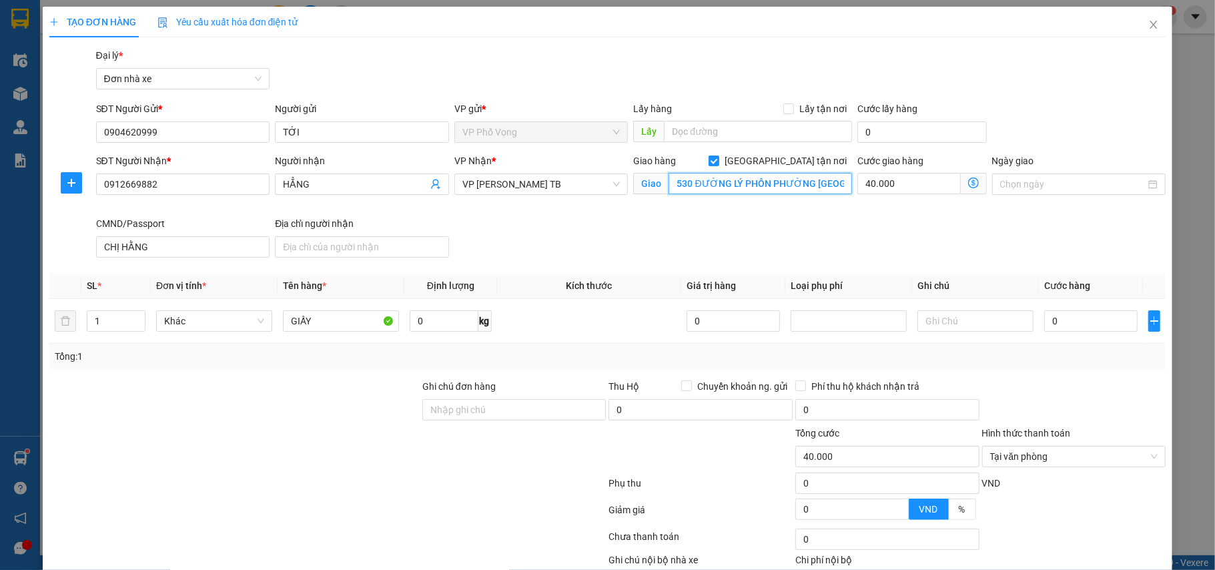
click at [783, 182] on input "530 ĐƯỜNG LÝ PHÔN PHƯỜNG QUANG TRUNGTP THÁI BÌNH" at bounding box center [760, 183] width 183 height 21
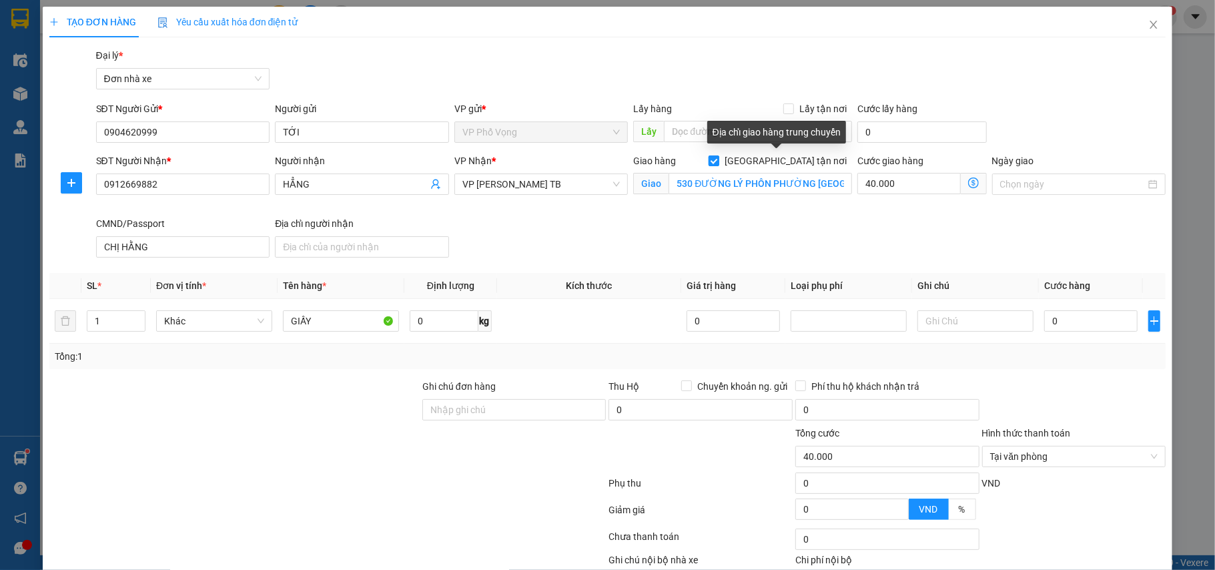
click at [718, 163] on input "Giao tận nơi" at bounding box center [713, 159] width 9 height 9
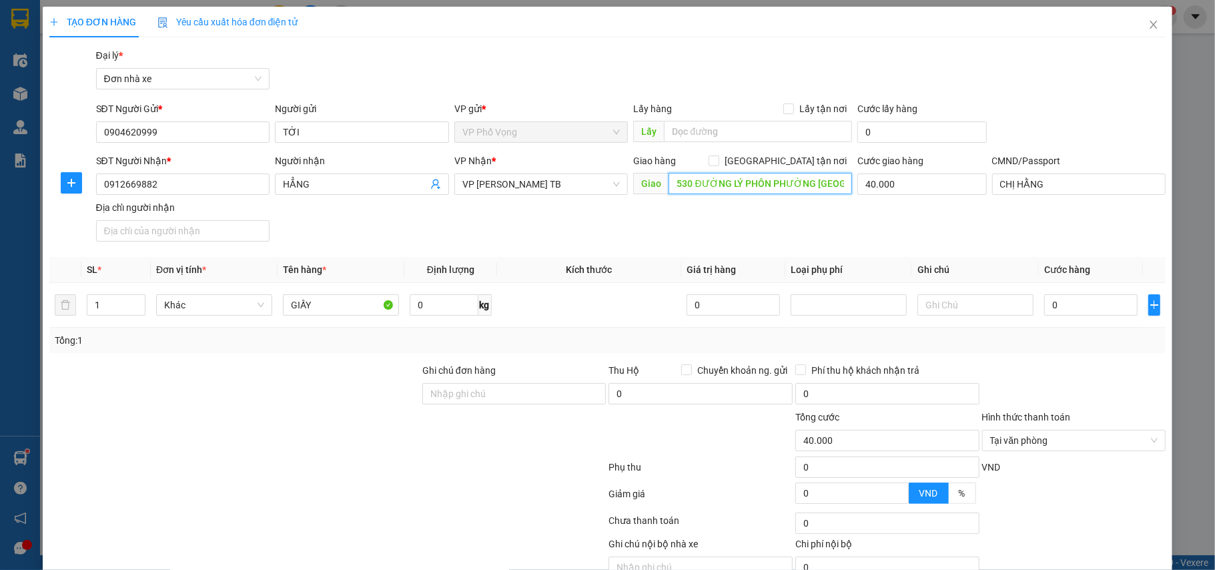
click at [779, 179] on input "530 ĐƯỜNG LÝ PHÔN PHƯỜNG QUANG TRUNGTP THÁI BÌNH" at bounding box center [760, 183] width 183 height 21
click at [865, 180] on input "40.000" at bounding box center [921, 183] width 129 height 21
click at [821, 179] on input "530 ĐƯỜNG LÝ PHÔN PƯỜNG QUANG TRUNGTP THÁI BÌNH" at bounding box center [760, 183] width 183 height 21
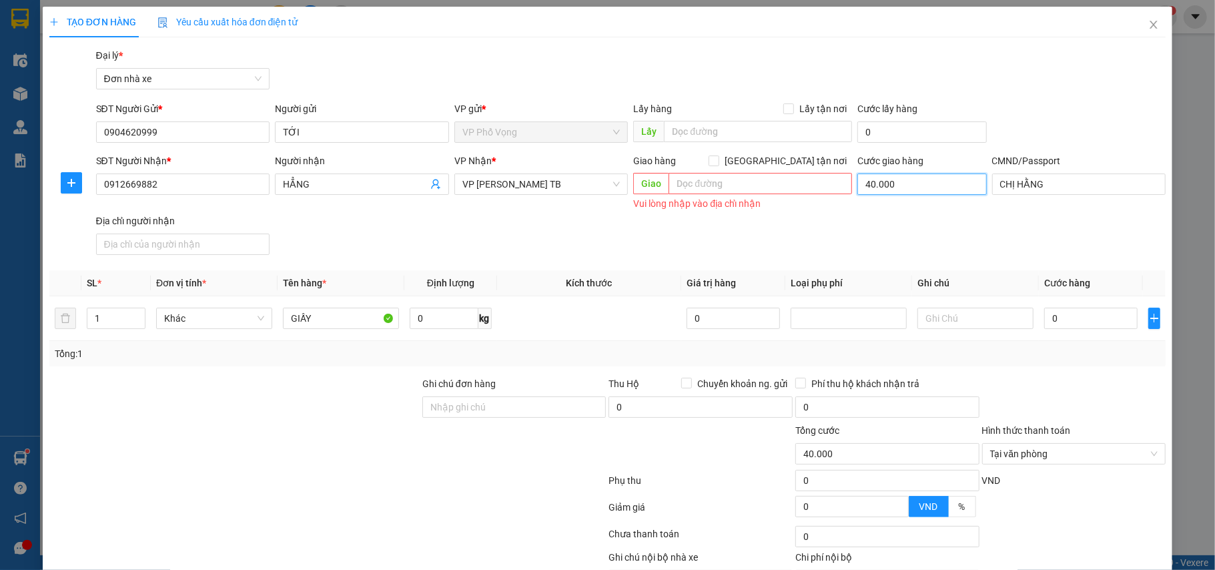
click at [905, 185] on input "40.000" at bounding box center [921, 183] width 129 height 21
click at [874, 214] on div "SĐT Người Nhận * 0912669882 Người nhận HẲNG VP Nhận * VP Trần Phú TB Giao hàng …" at bounding box center [631, 206] width 1076 height 107
click at [1074, 311] on input "0" at bounding box center [1090, 318] width 93 height 21
click at [1092, 383] on div at bounding box center [1074, 399] width 187 height 47
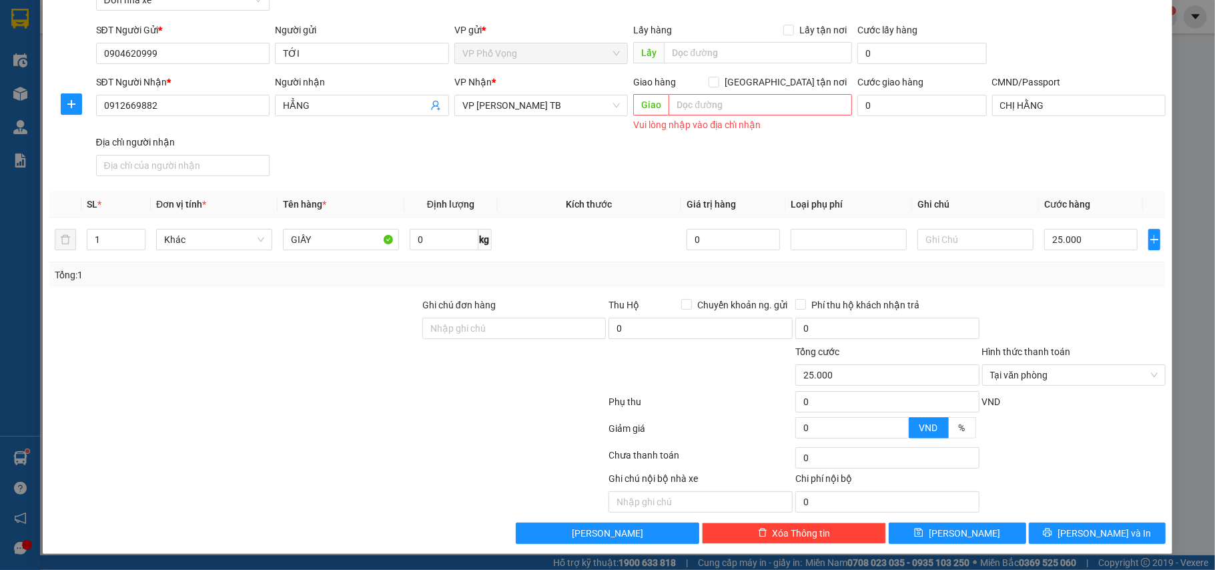
click at [1108, 439] on div at bounding box center [1074, 432] width 187 height 23
click at [344, 239] on input "GIẤY" at bounding box center [341, 239] width 116 height 21
click at [1086, 430] on div at bounding box center [1074, 432] width 187 height 23
click at [1122, 536] on button "Lưu và In" at bounding box center [1097, 532] width 137 height 21
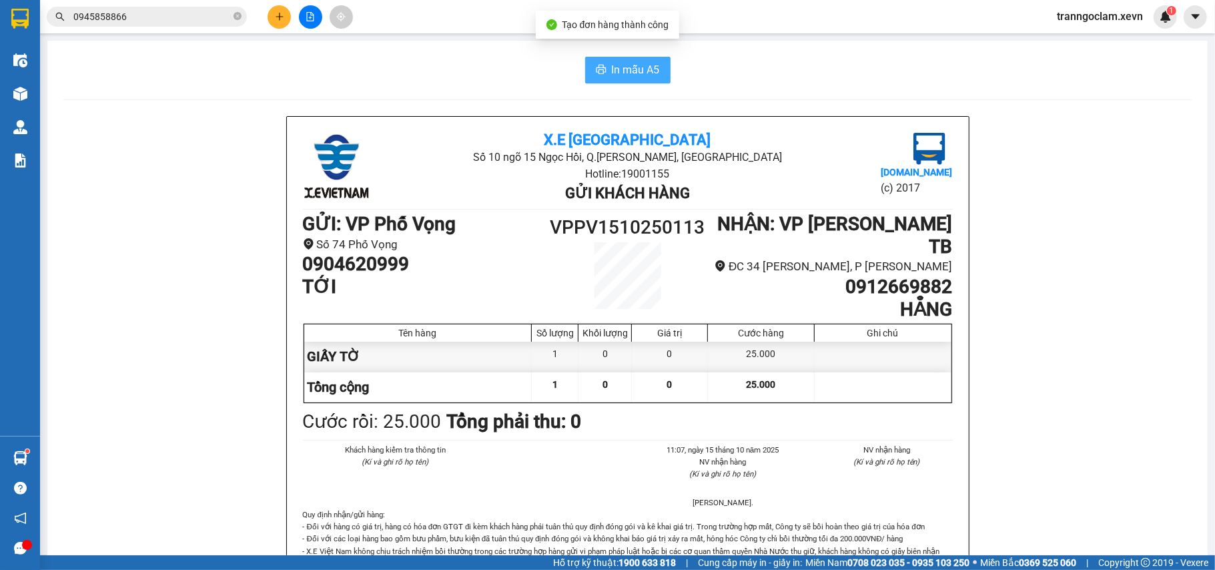
click at [654, 75] on button "In mẫu A5" at bounding box center [627, 70] width 85 height 27
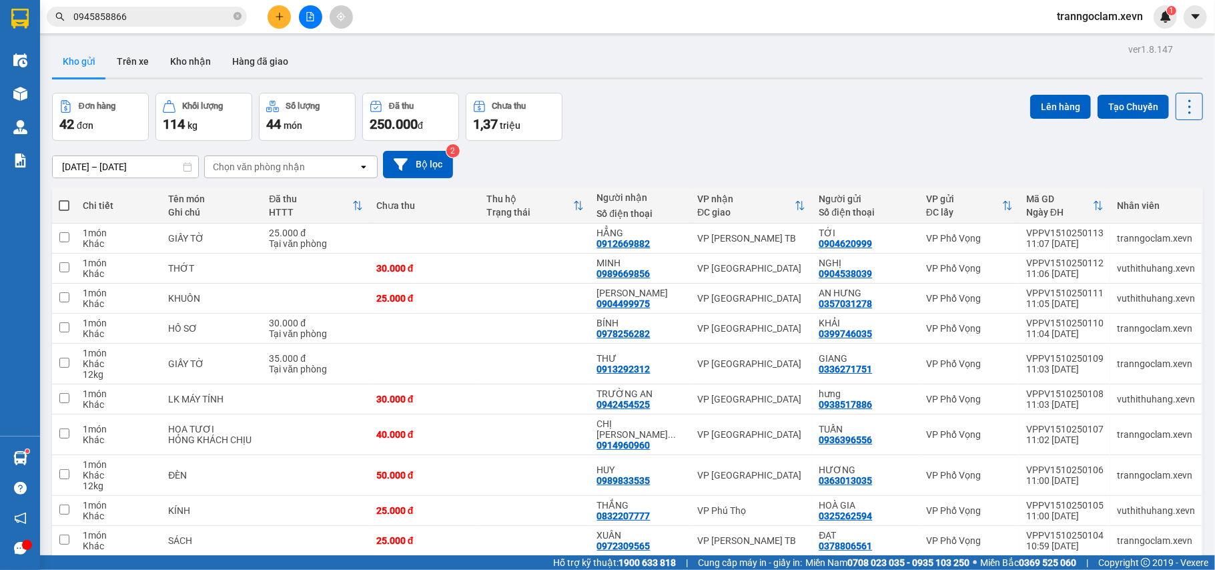
click at [278, 22] on button at bounding box center [279, 16] width 23 height 23
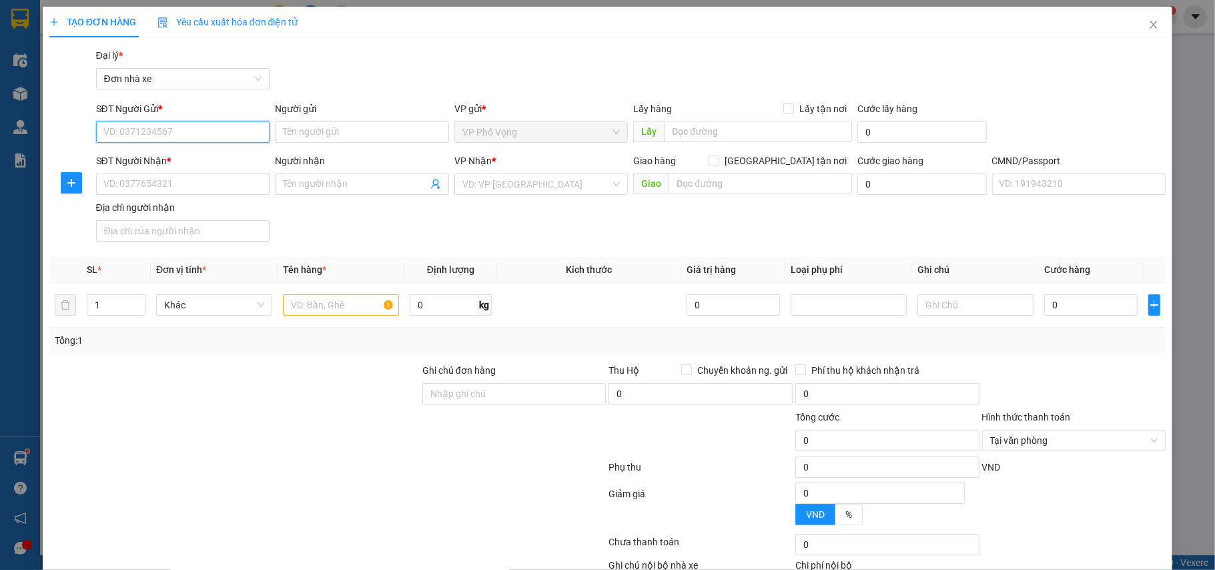
click at [204, 125] on input "SĐT Người Gửi *" at bounding box center [183, 131] width 174 height 21
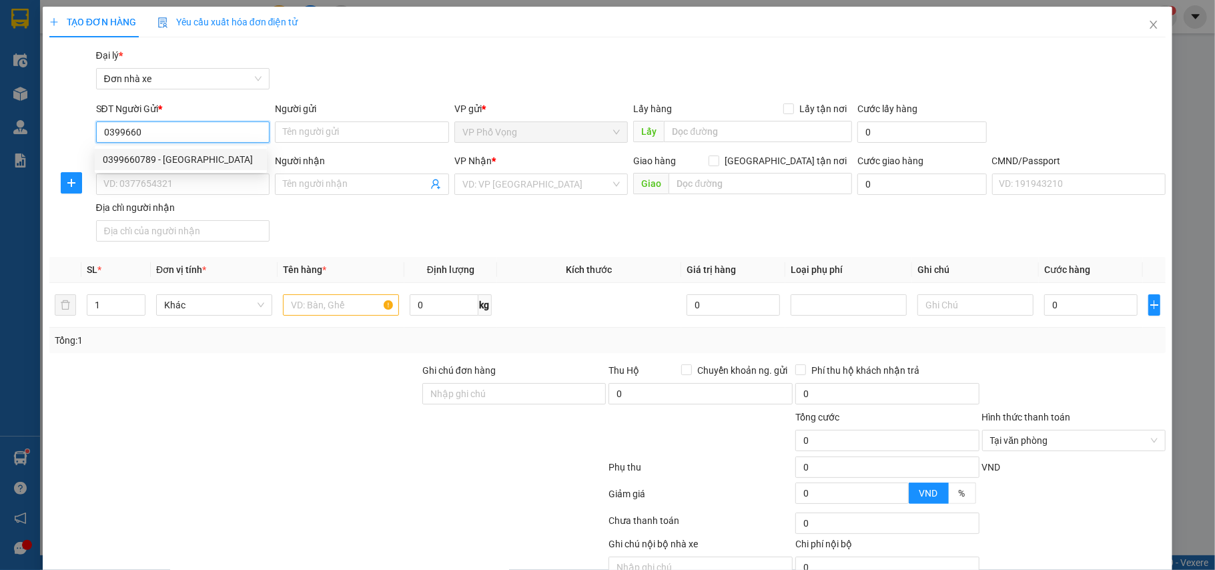
click at [185, 164] on div "0399660789 - HÀ" at bounding box center [181, 159] width 156 height 15
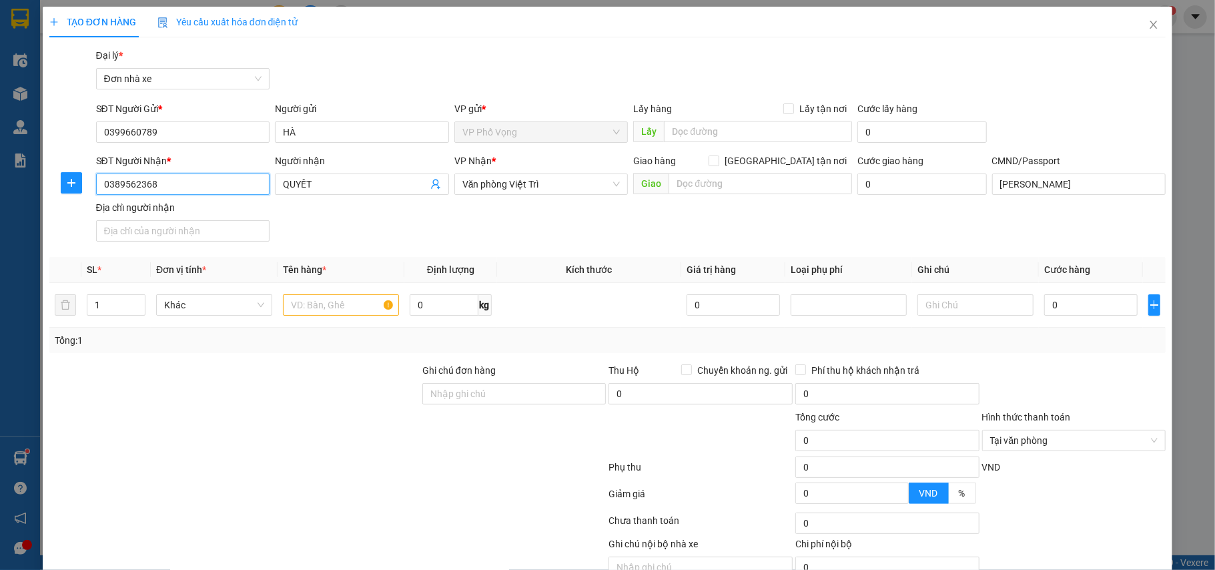
click at [209, 180] on input "0389562368" at bounding box center [183, 183] width 174 height 21
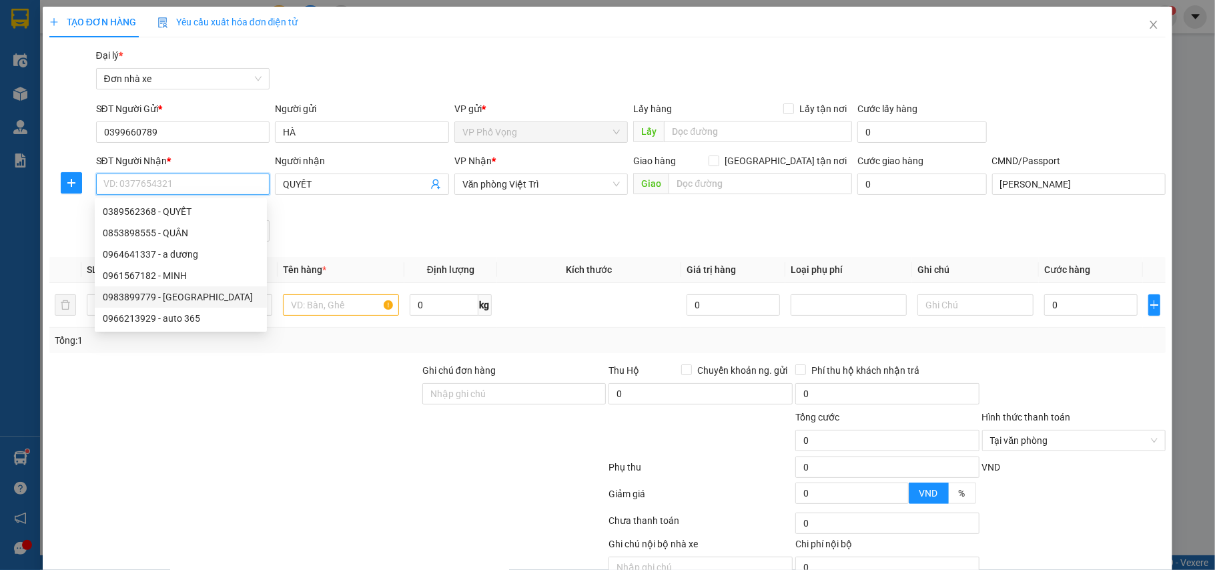
click at [201, 294] on div "0983899779 - QUẢNG HÀ" at bounding box center [181, 297] width 156 height 15
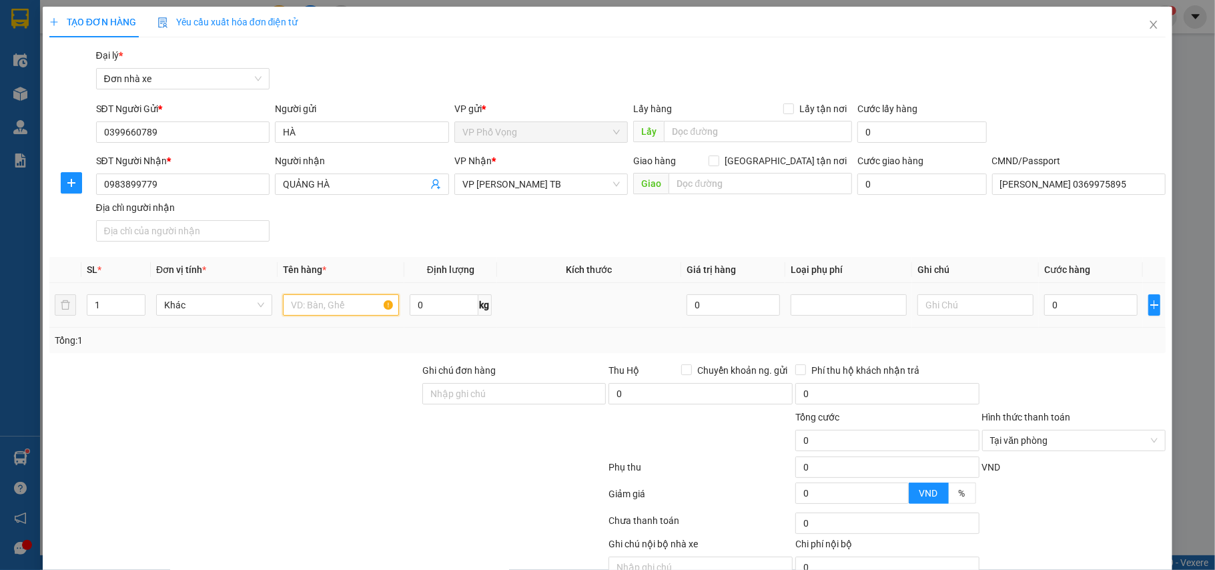
click at [350, 310] on input "text" at bounding box center [341, 304] width 116 height 21
click at [1064, 310] on input "0" at bounding box center [1090, 304] width 93 height 21
click at [1111, 358] on div "Transit Pickup Surcharge Ids Transit Deliver Surcharge Ids Transit Deliver Surc…" at bounding box center [607, 328] width 1117 height 561
click at [1128, 407] on div at bounding box center [1074, 386] width 187 height 47
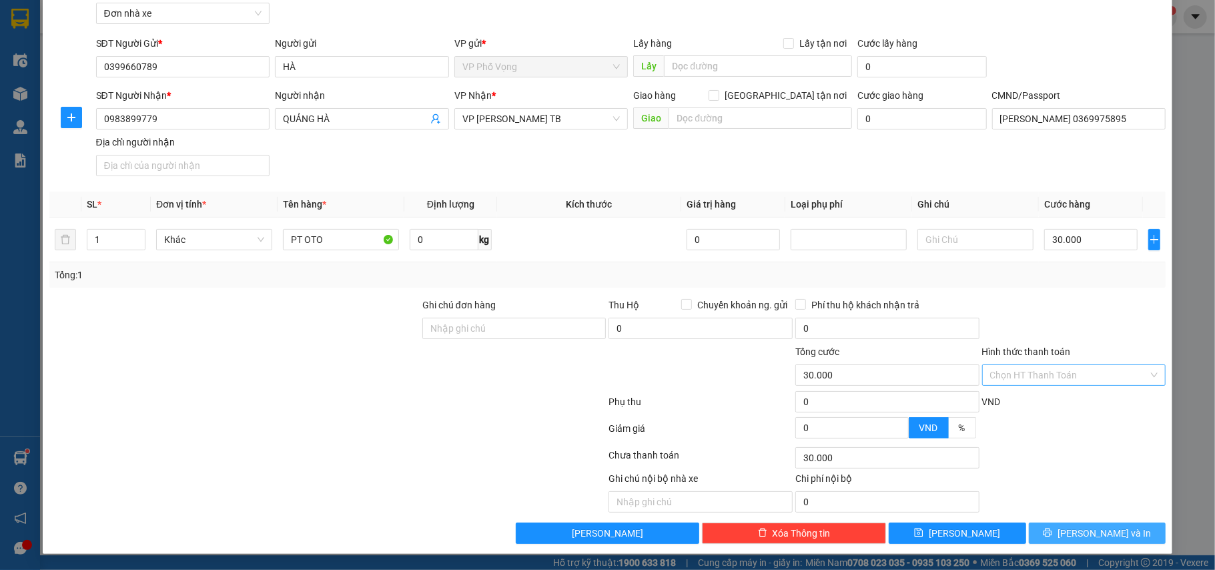
click at [1116, 529] on button "Lưu và In" at bounding box center [1097, 532] width 137 height 21
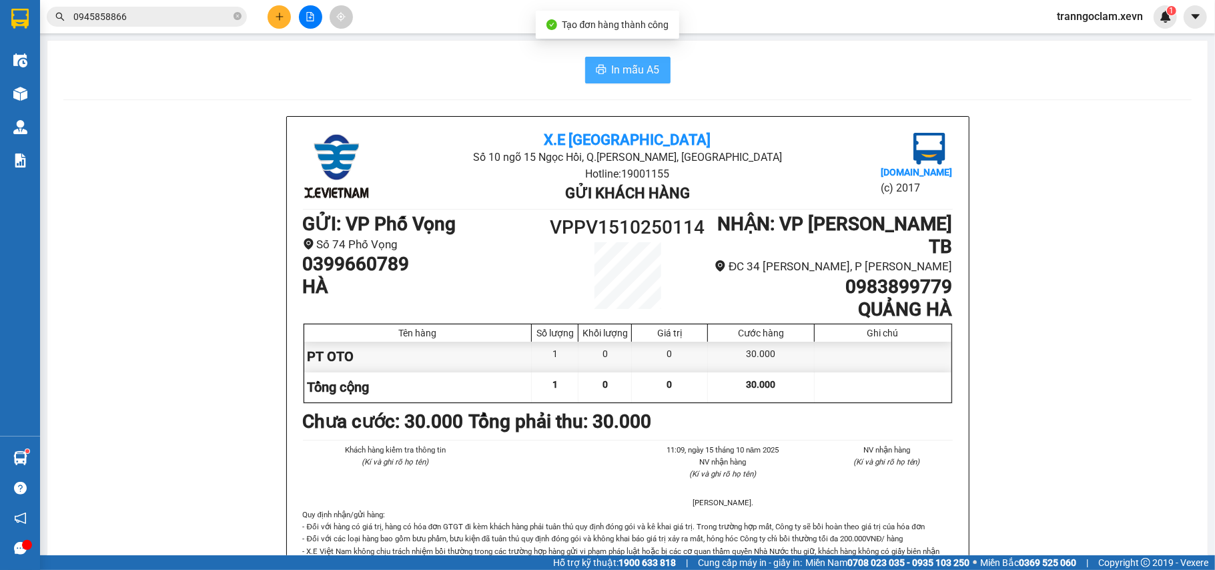
click at [626, 72] on span "In mẫu A5" at bounding box center [636, 69] width 48 height 17
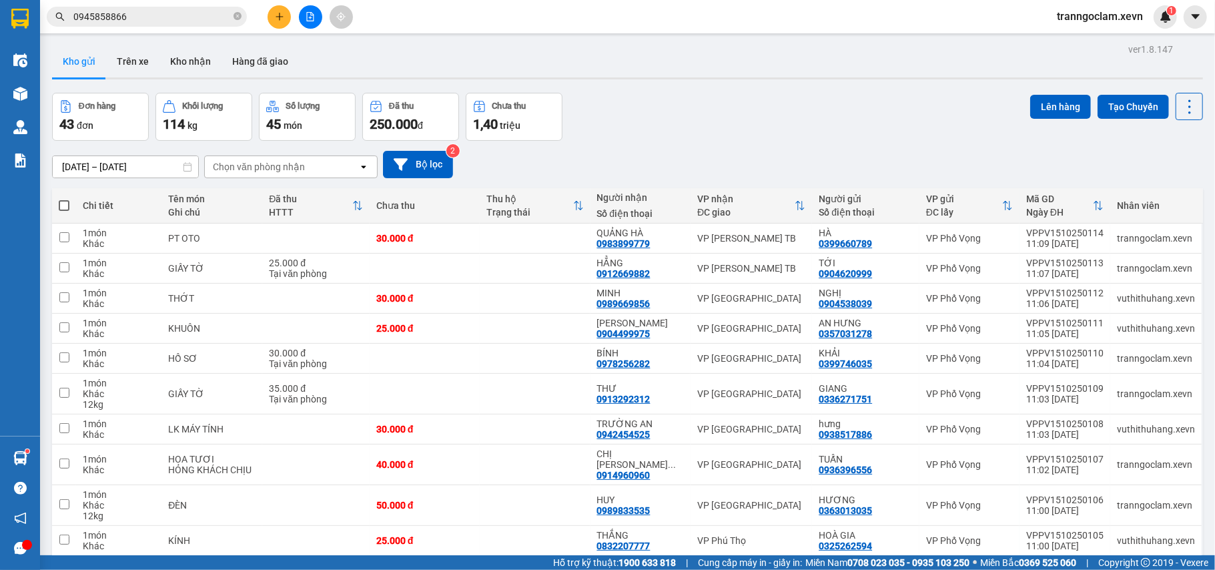
click at [147, 13] on input "0945858866" at bounding box center [151, 16] width 157 height 15
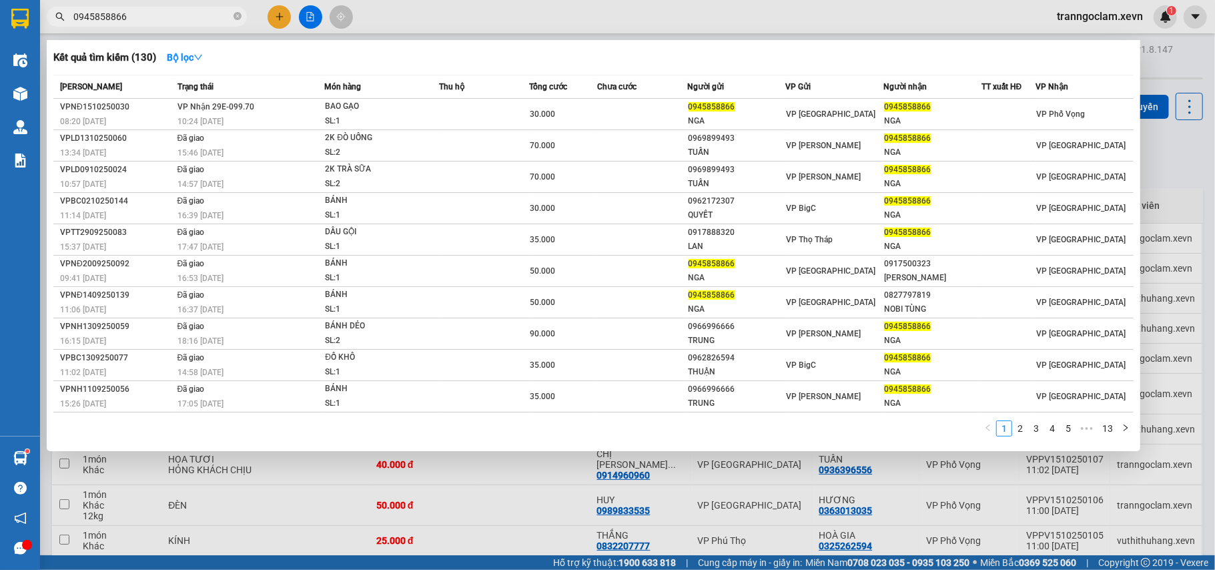
click at [147, 13] on input "0945858866" at bounding box center [151, 16] width 157 height 15
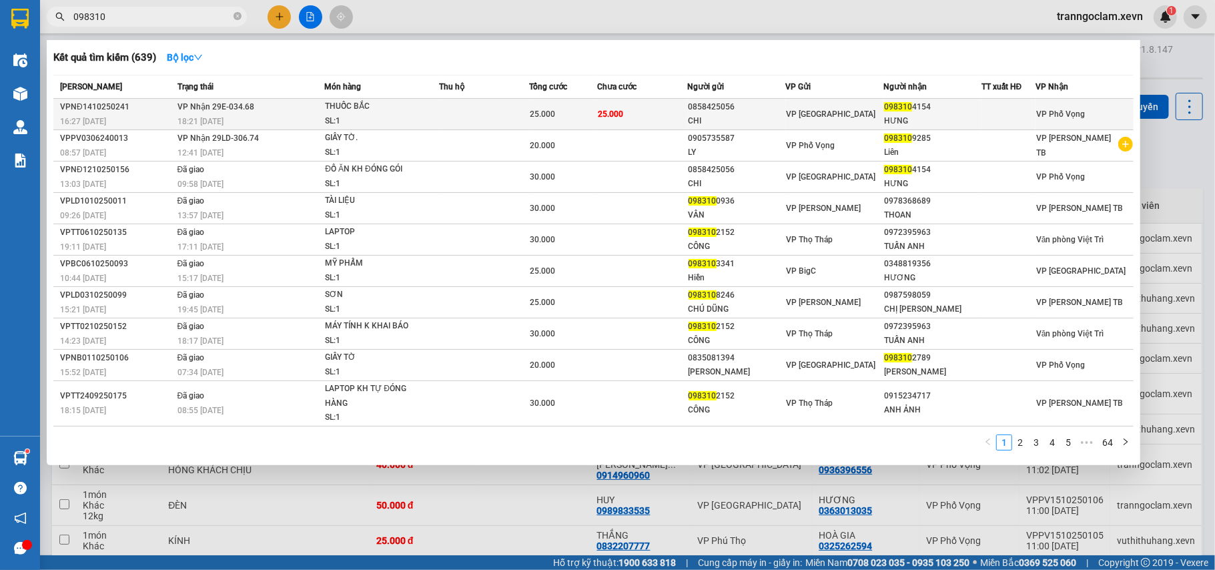
click at [606, 113] on span "25.000" at bounding box center [610, 113] width 25 height 9
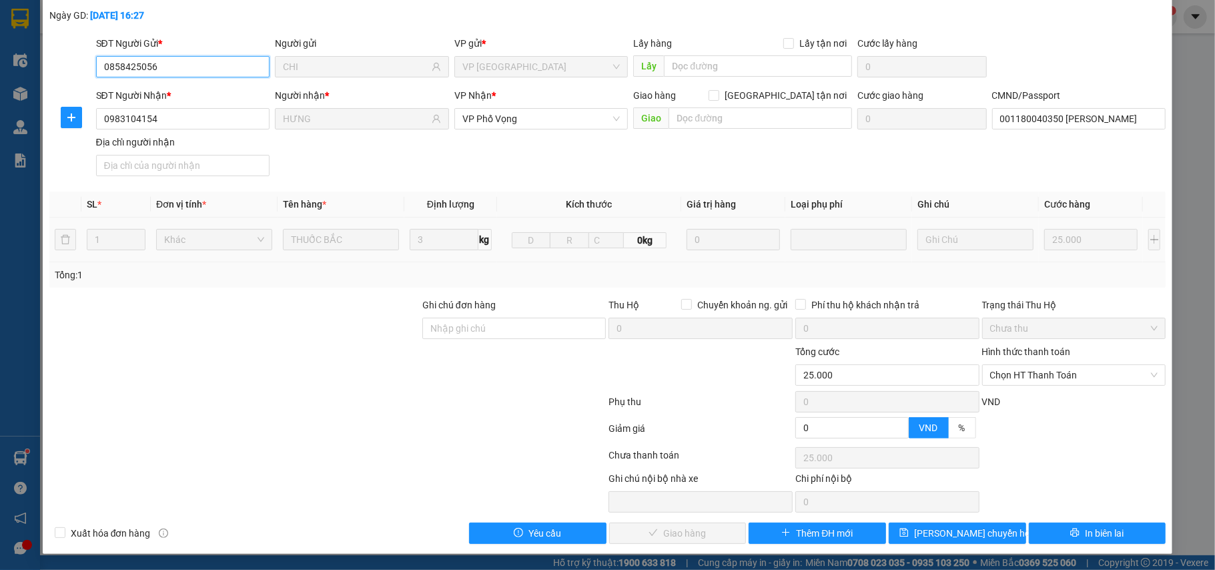
scroll to position [71, 0]
click at [1058, 372] on span "Chọn HT Thanh Toán" at bounding box center [1074, 375] width 168 height 20
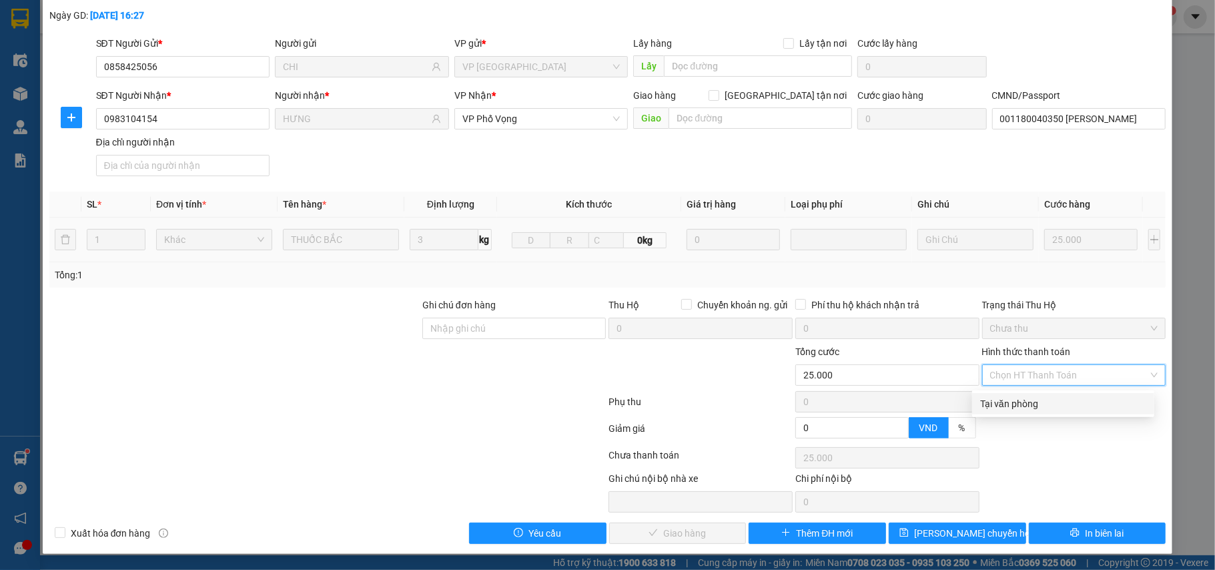
click at [1046, 393] on div "Tại văn phòng" at bounding box center [1063, 403] width 182 height 21
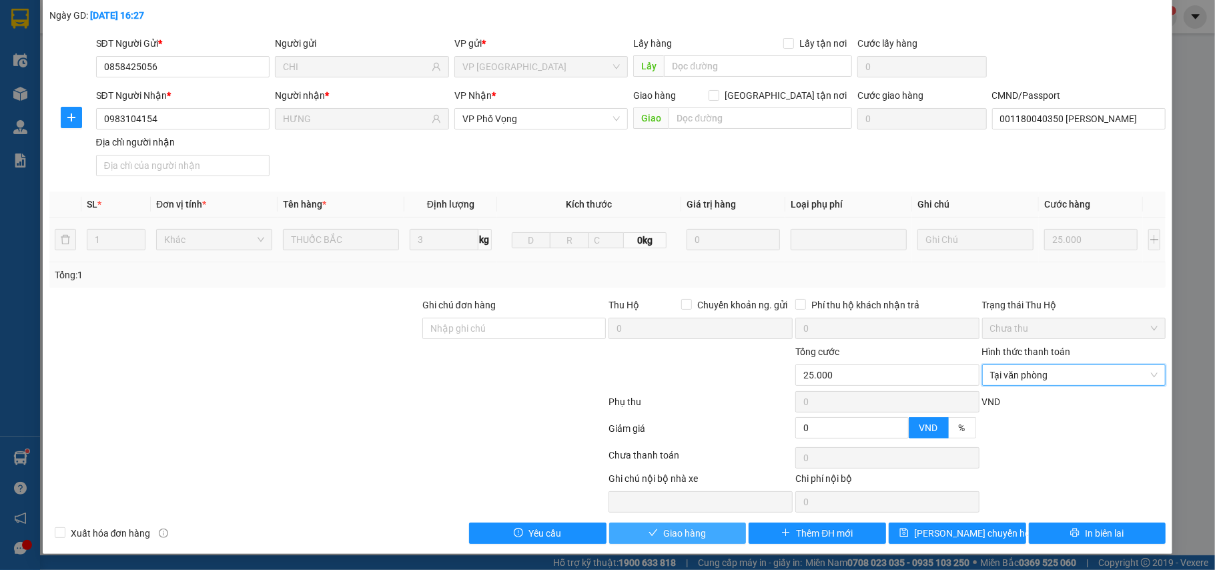
click at [691, 530] on span "Giao hàng" at bounding box center [684, 533] width 43 height 15
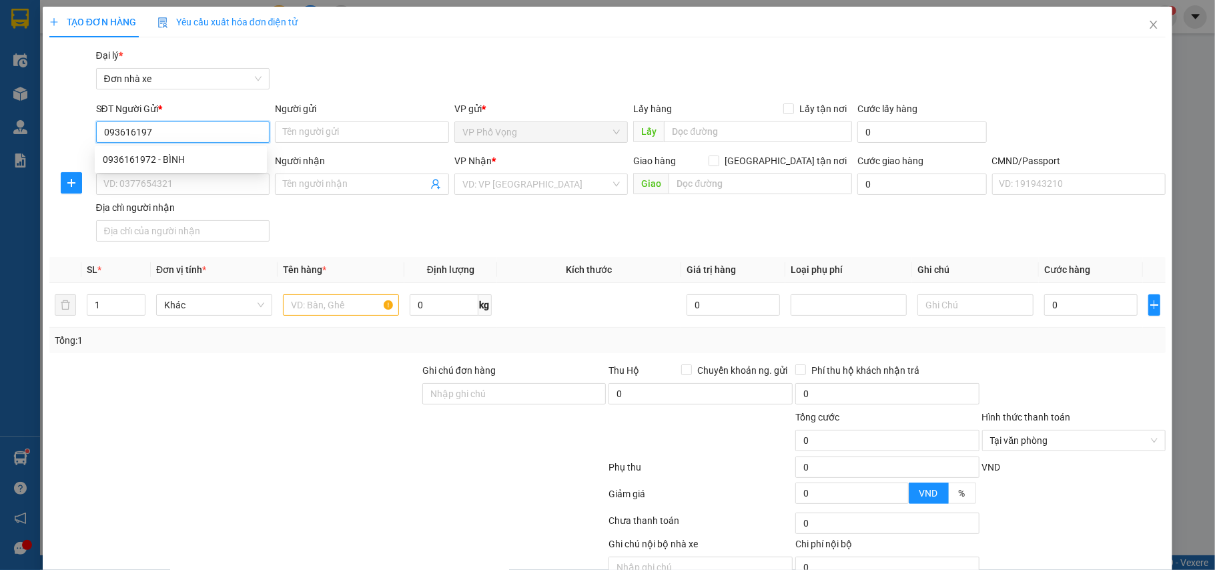
type input "0936161972"
click at [204, 160] on div "0936161972 - BÌNH" at bounding box center [181, 159] width 156 height 15
type input "BÌNH"
type input "0916868163"
type input "QUÝ THOA"
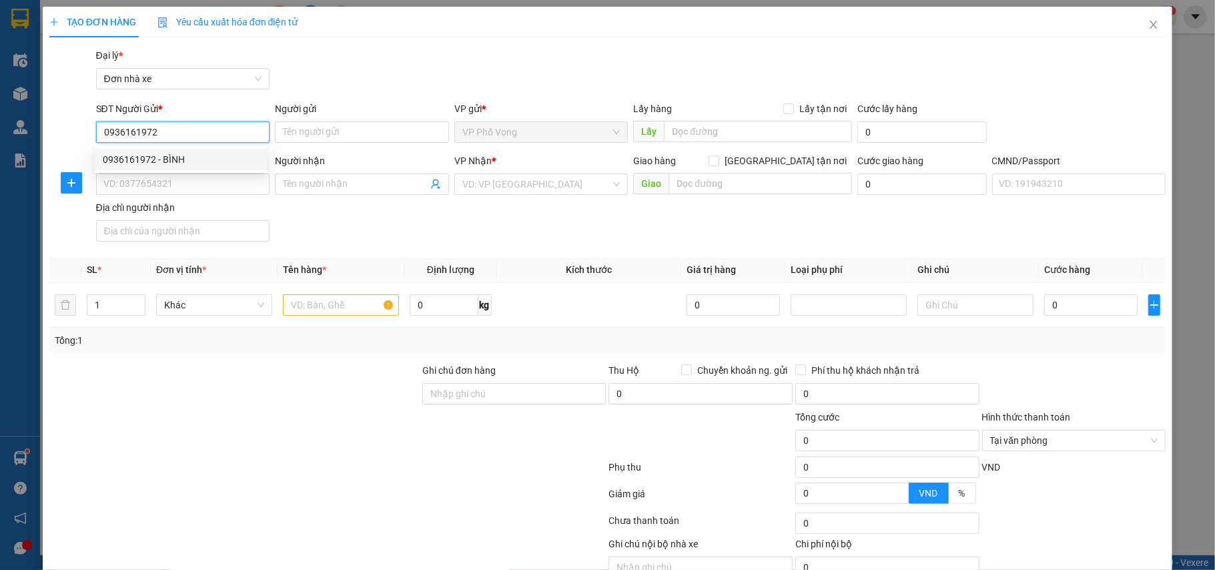
type input "037064004528 trần quang minh"
type input "0936161972"
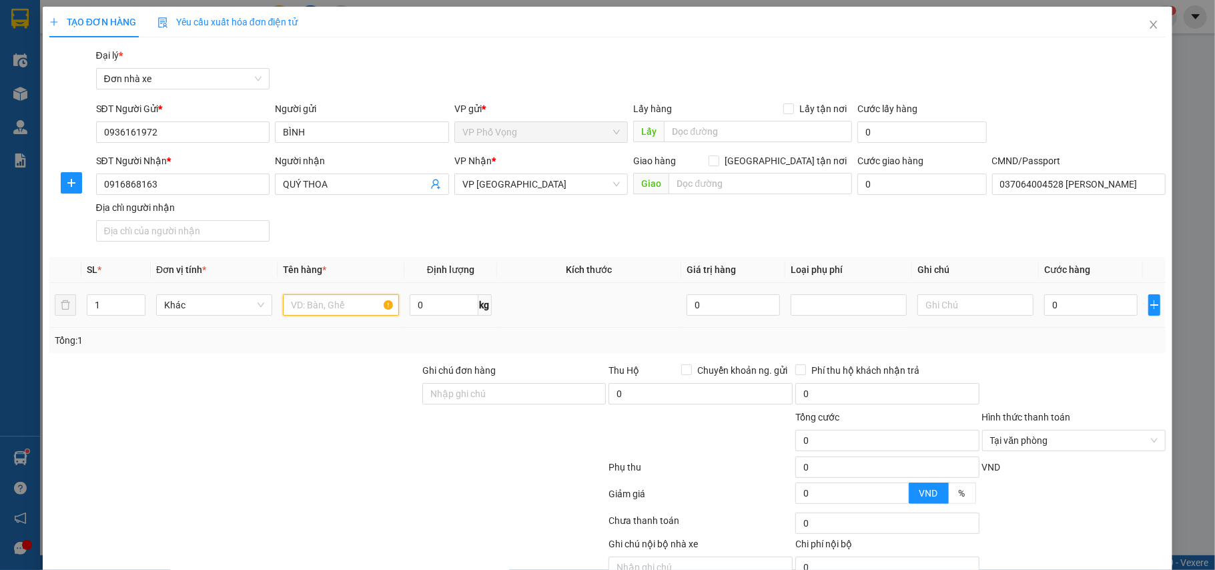
click at [332, 297] on input "text" at bounding box center [341, 304] width 116 height 21
type input "PHỤ TÙNG"
click at [1076, 316] on input "0" at bounding box center [1090, 304] width 93 height 21
type input "2"
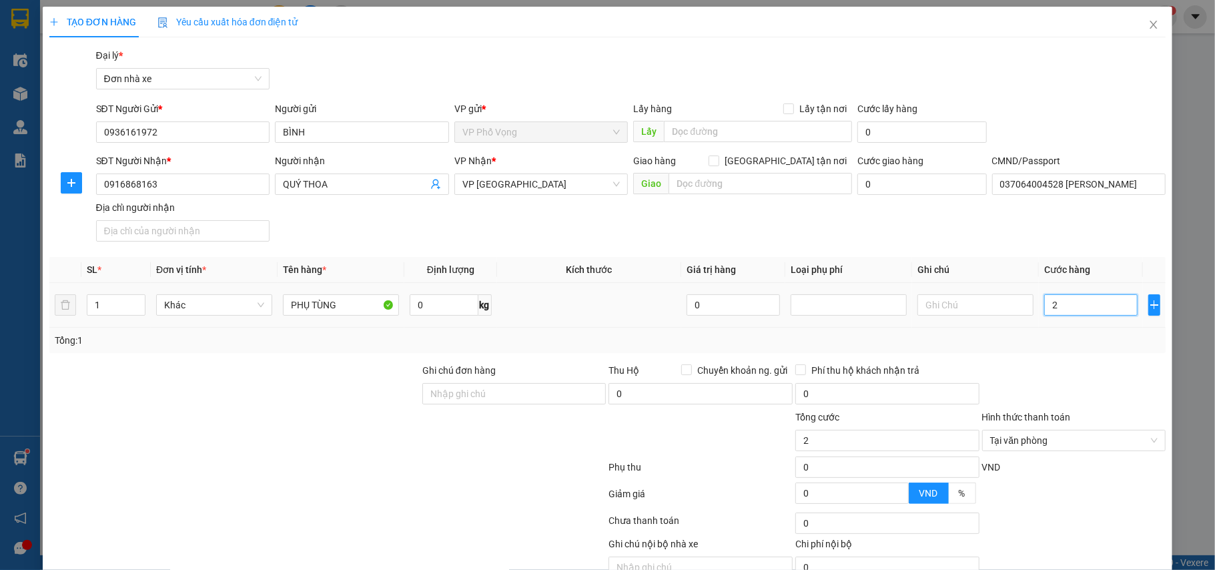
type input "25"
click at [1090, 352] on div "Tổng: 1" at bounding box center [607, 340] width 1117 height 25
type input "25.000"
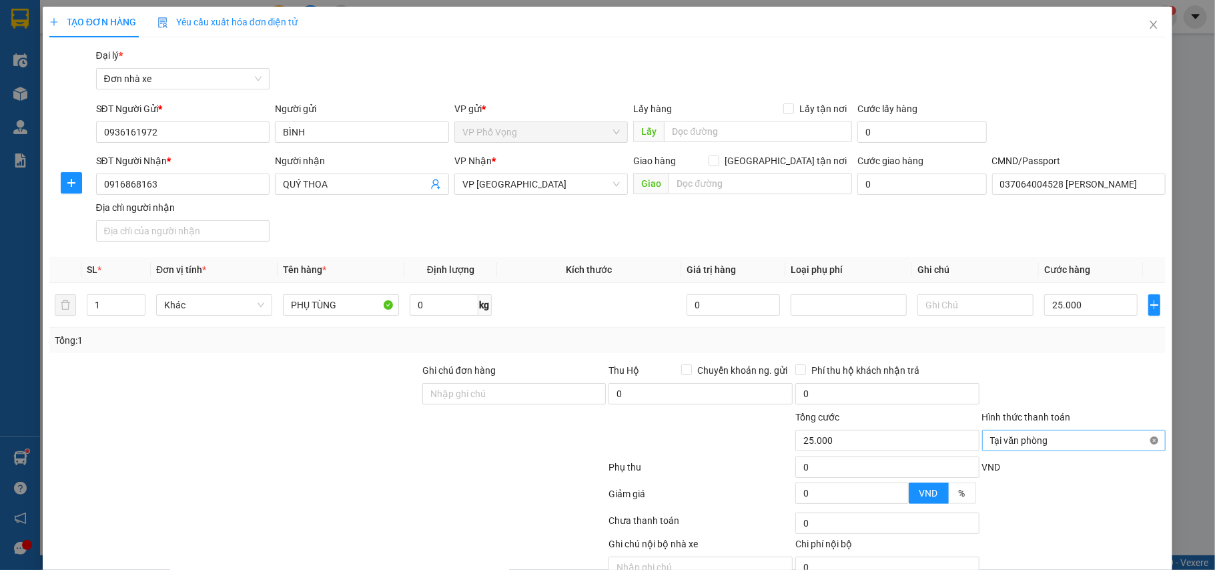
type input "25.000"
click at [1122, 404] on div at bounding box center [1074, 386] width 187 height 47
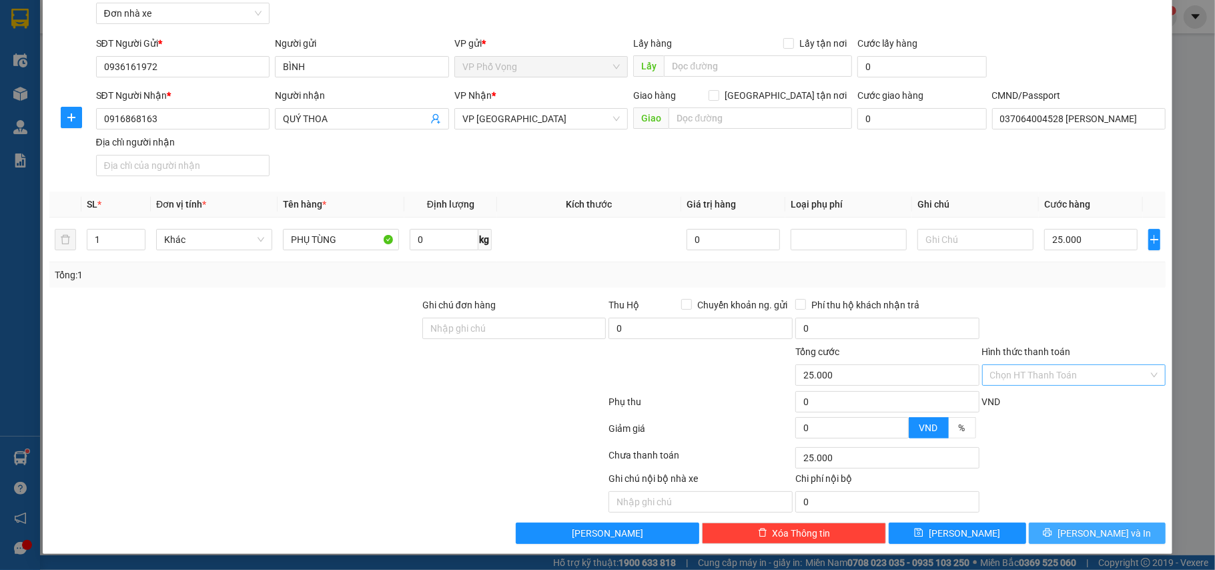
click at [1089, 534] on span "Lưu và In" at bounding box center [1104, 533] width 93 height 15
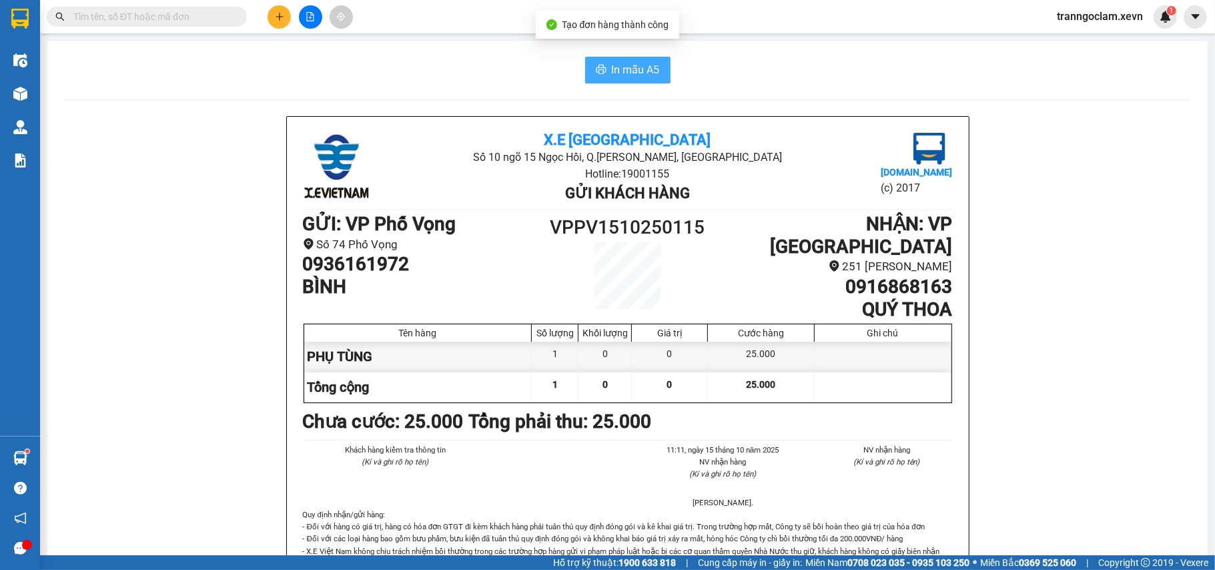
drag, startPoint x: 588, startPoint y: 57, endPoint x: 647, endPoint y: 83, distance: 65.1
click at [591, 57] on button "In mẫu A5" at bounding box center [627, 70] width 85 height 27
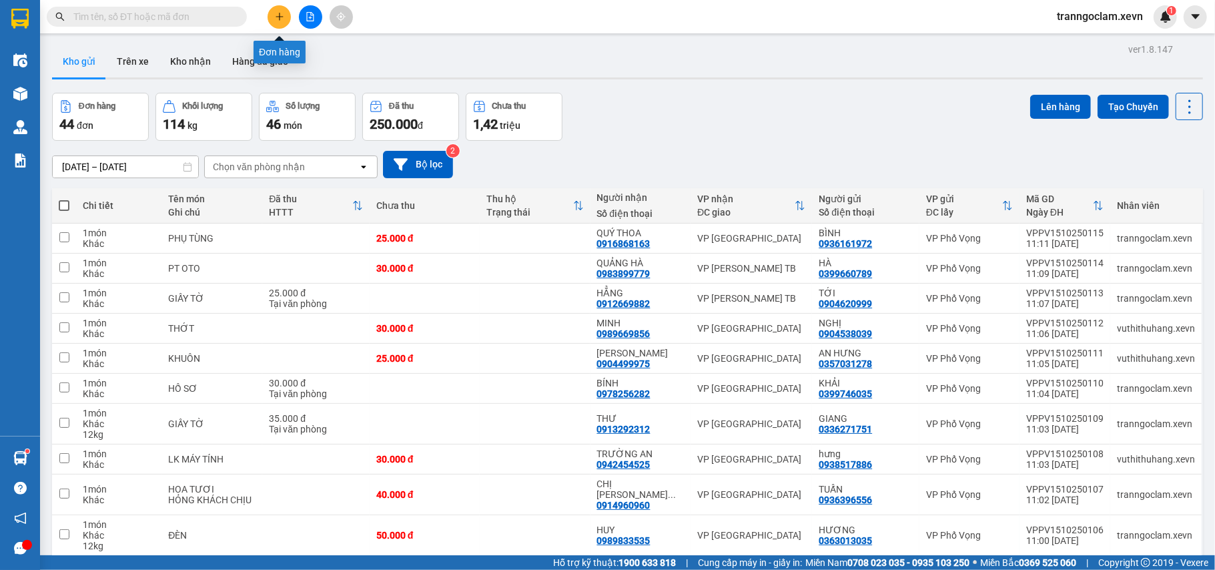
click at [282, 6] on button at bounding box center [279, 16] width 23 height 23
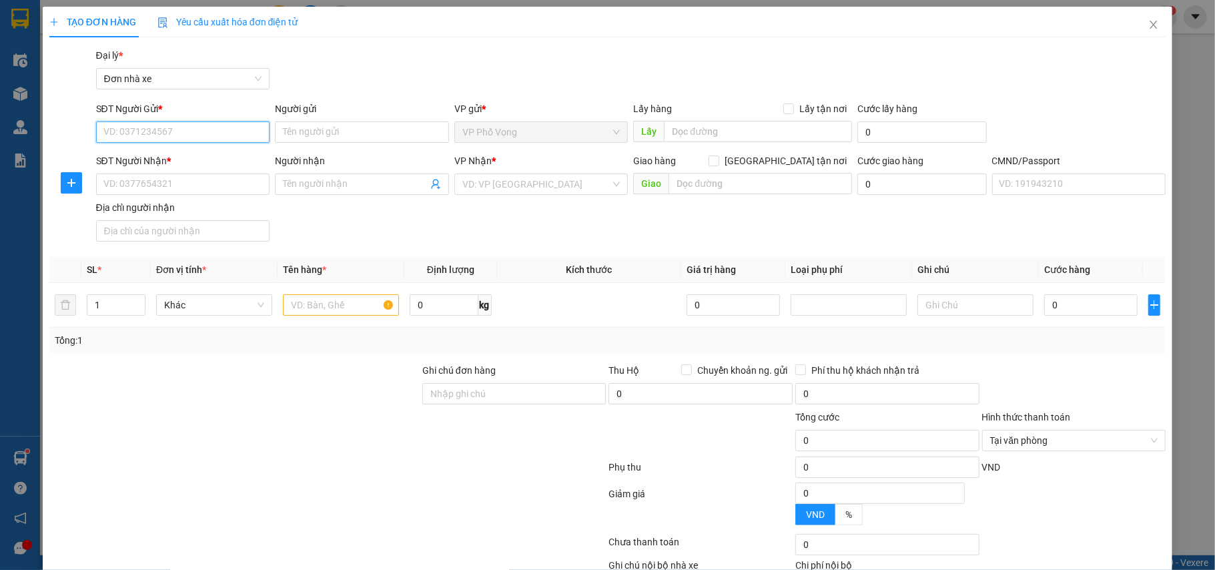
click at [174, 139] on input "SĐT Người Gửi *" at bounding box center [183, 131] width 174 height 21
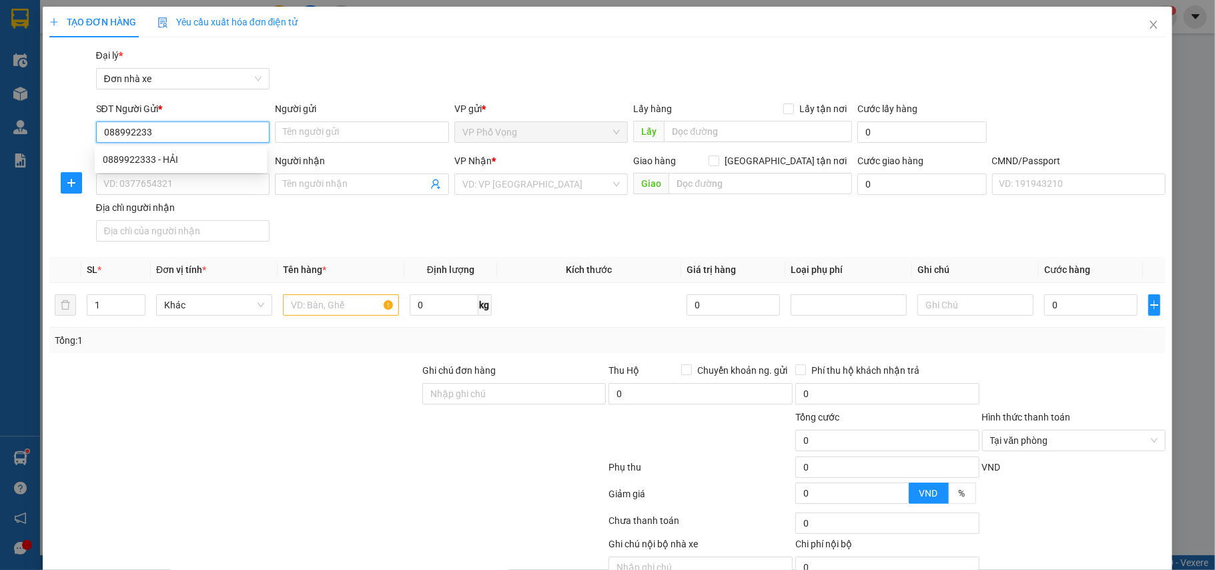
type input "0889922333"
click at [199, 160] on div "0889922333 - HẢI" at bounding box center [181, 159] width 156 height 15
type input "HẢI"
type input "0915240000"
type input "QUÂN"
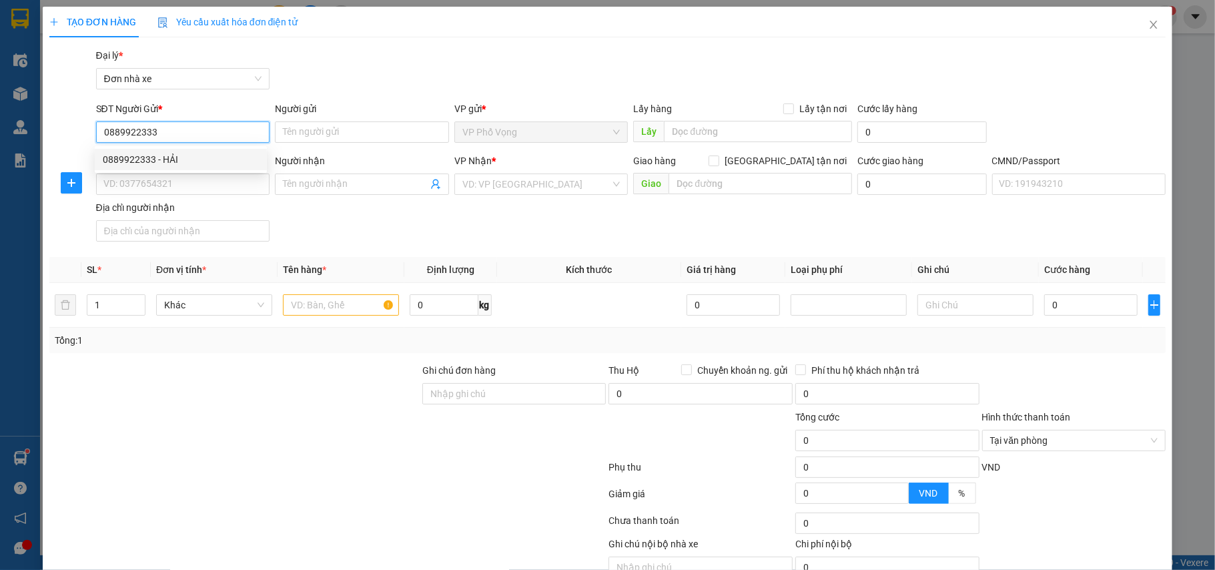
type input "036069009319 VŨ THẾ HUY, B4P7 TT VĂN MIẾU"
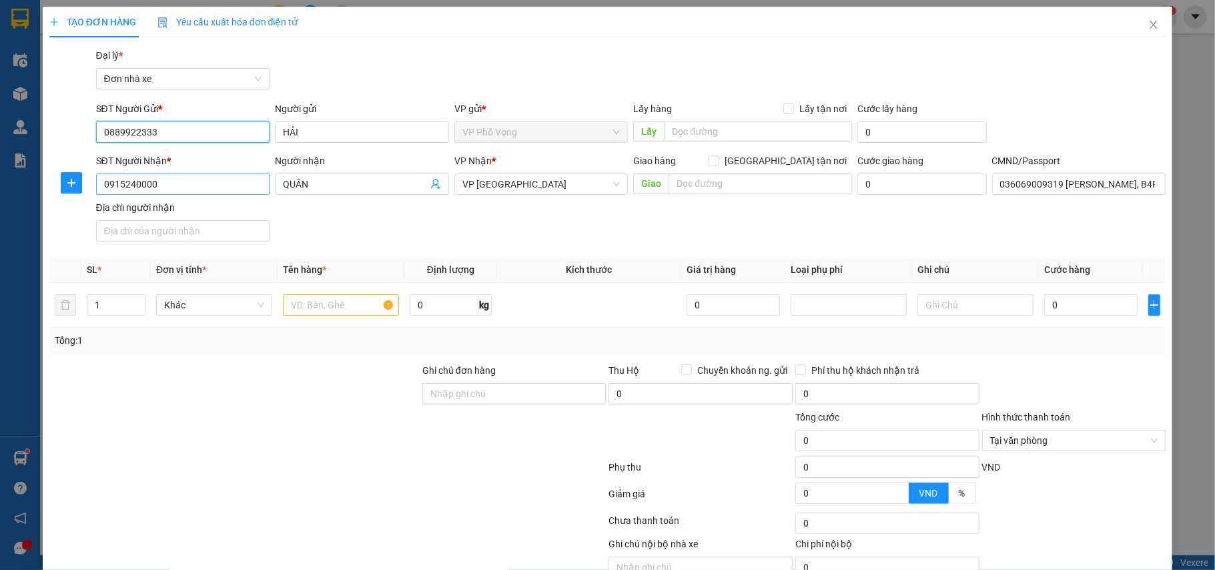
type input "0889922333"
click at [203, 182] on input "0915240000" at bounding box center [183, 183] width 174 height 21
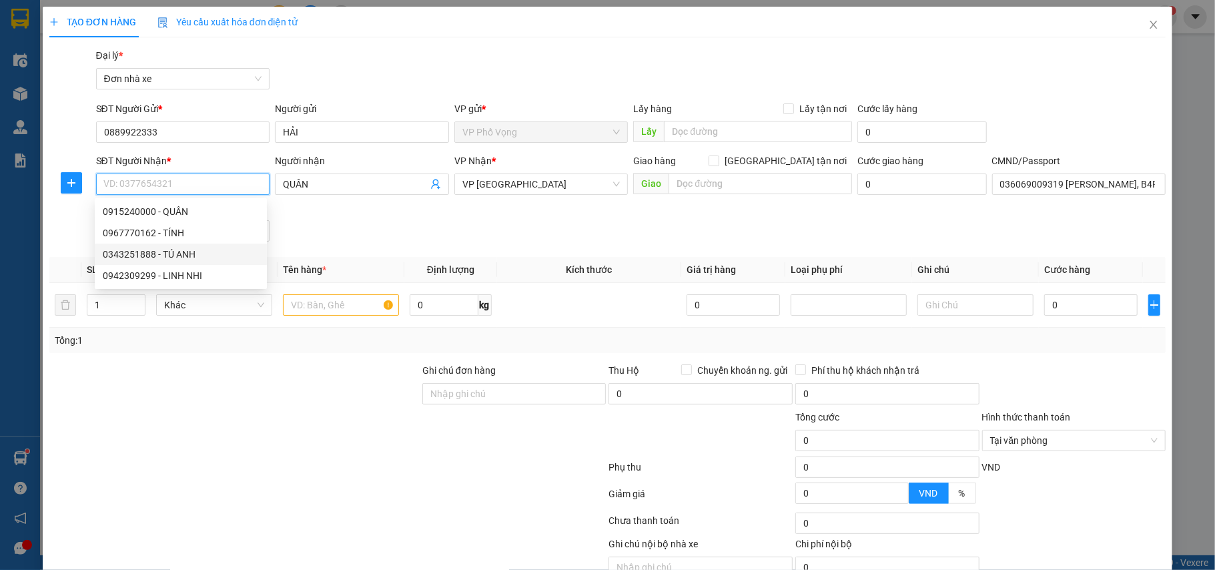
drag, startPoint x: 185, startPoint y: 255, endPoint x: 193, endPoint y: 256, distance: 8.8
click at [185, 255] on div "0343251888 - TÚ ANH" at bounding box center [181, 254] width 156 height 15
type input "0343251888"
type input "TÚ ANH"
type input "PHAM THANH HUYEN"
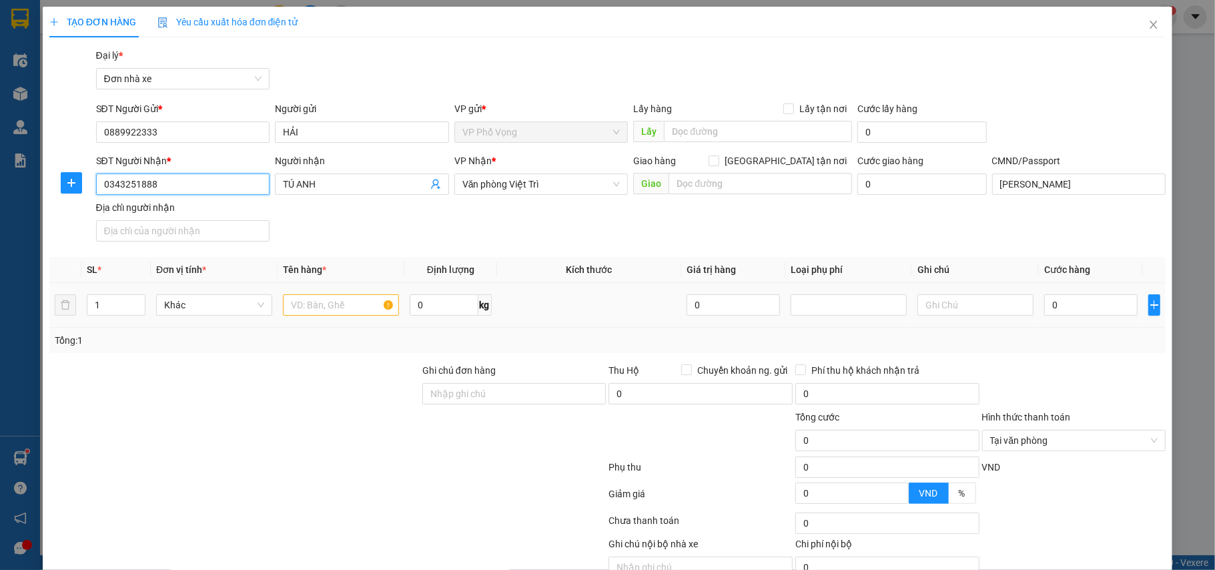
type input "0343251888"
click at [334, 316] on input "text" at bounding box center [341, 304] width 116 height 21
type input "D"
type input "ĐIỆN THOẠI"
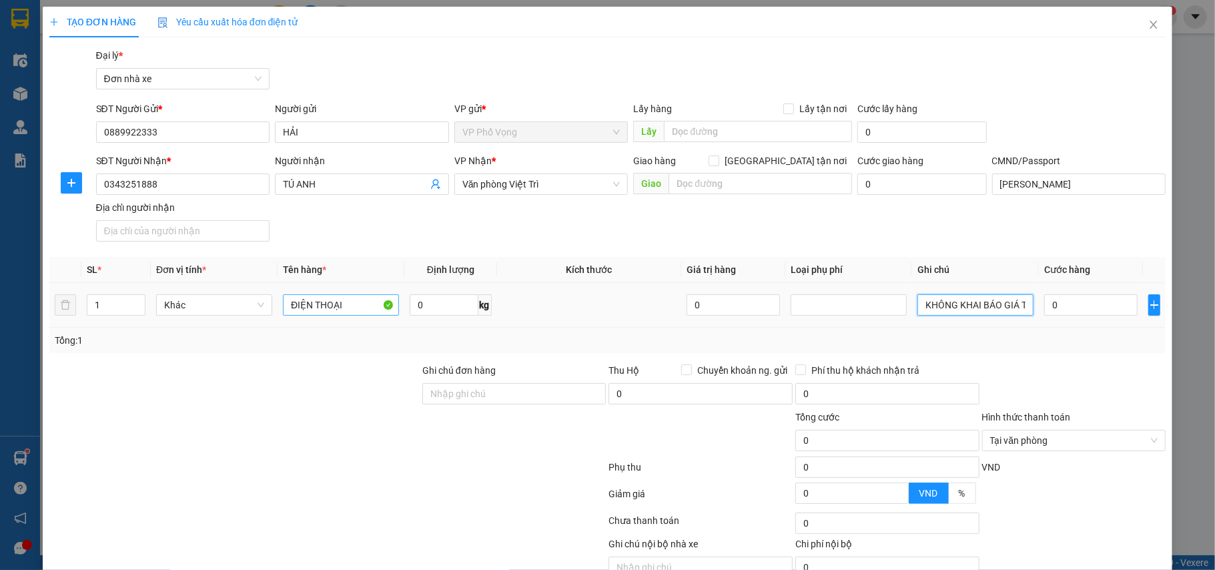
scroll to position [0, 14]
type input "KHÔNG KHAI BÁO GIÁ TỶIJ"
type input "2"
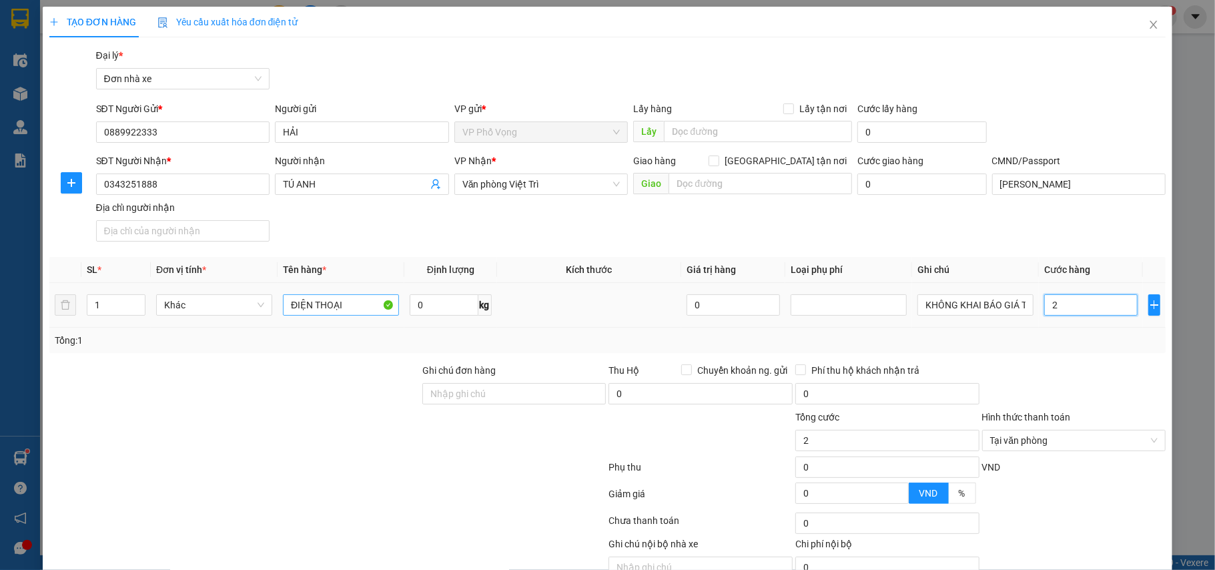
type input "25"
click at [1196, 388] on div "TẠO ĐƠN HÀNG Yêu cầu xuất hóa đơn điện tử Transit Pickup Surcharge Ids Transit …" at bounding box center [607, 285] width 1215 height 570
type input "25.000"
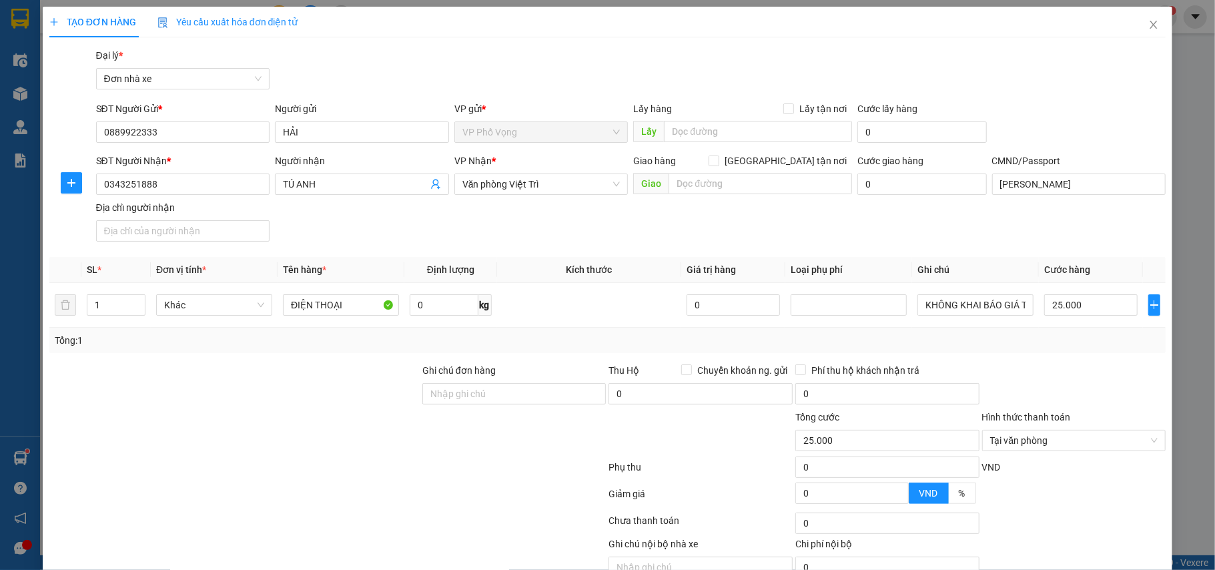
click at [1130, 392] on div at bounding box center [1074, 386] width 187 height 47
type input "25.000"
click at [1130, 380] on div at bounding box center [1074, 386] width 187 height 47
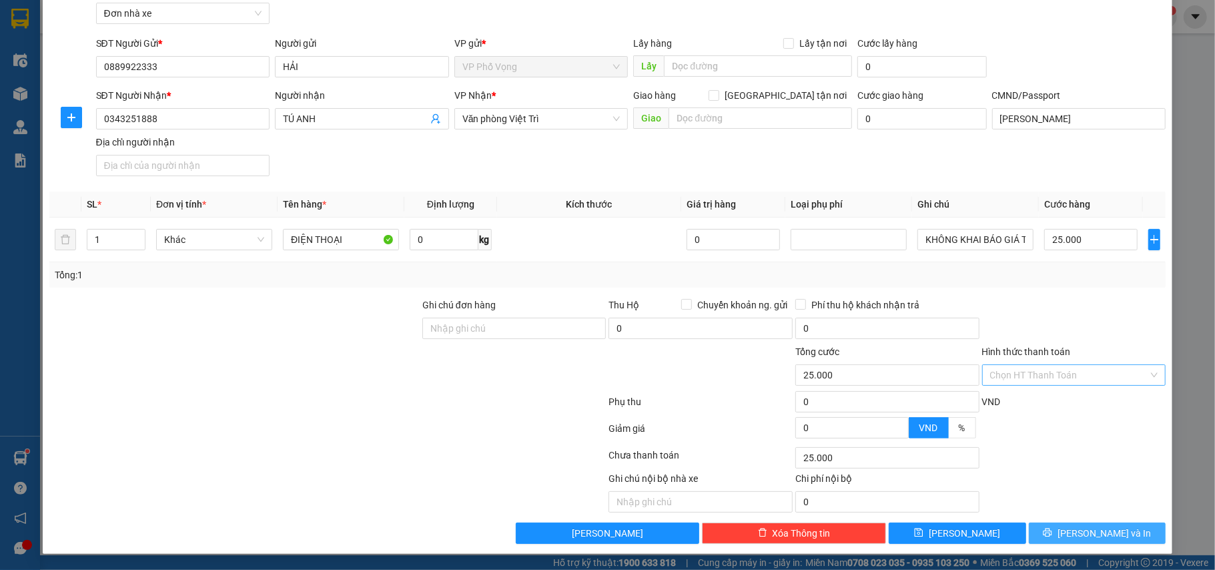
click at [1108, 532] on span "Lưu và In" at bounding box center [1104, 533] width 93 height 15
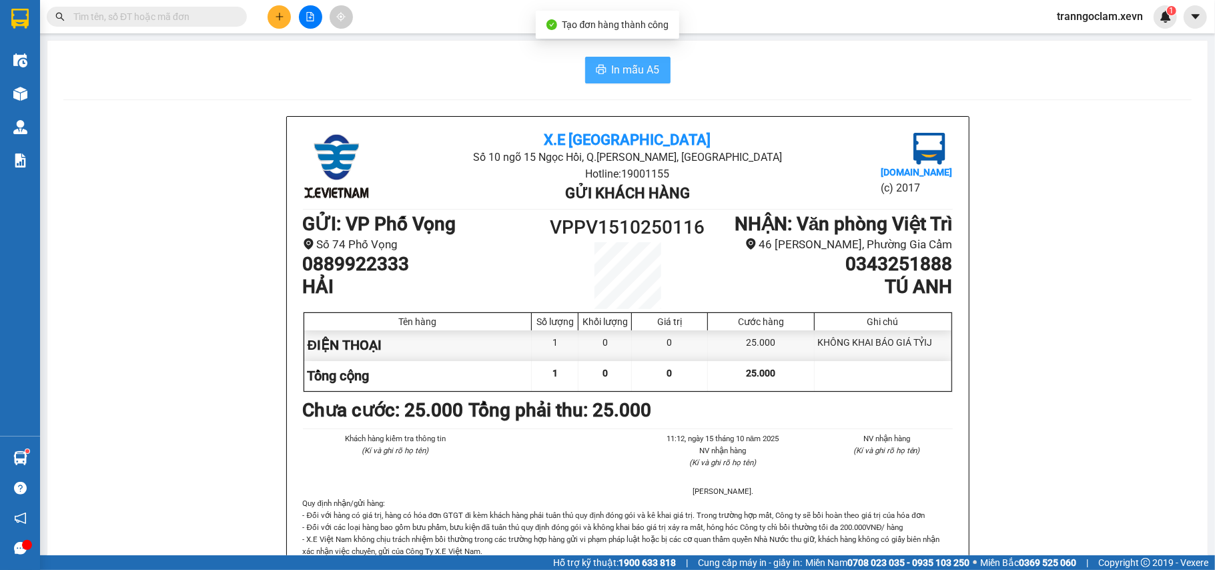
click at [599, 61] on button "In mẫu A5" at bounding box center [627, 70] width 85 height 27
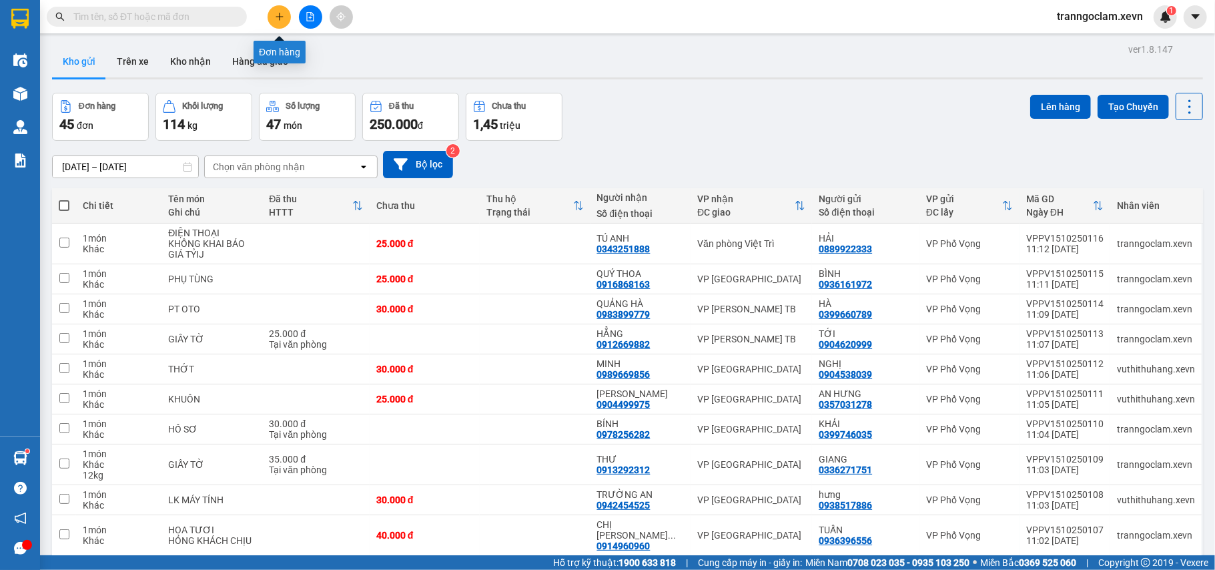
click at [286, 21] on button at bounding box center [279, 16] width 23 height 23
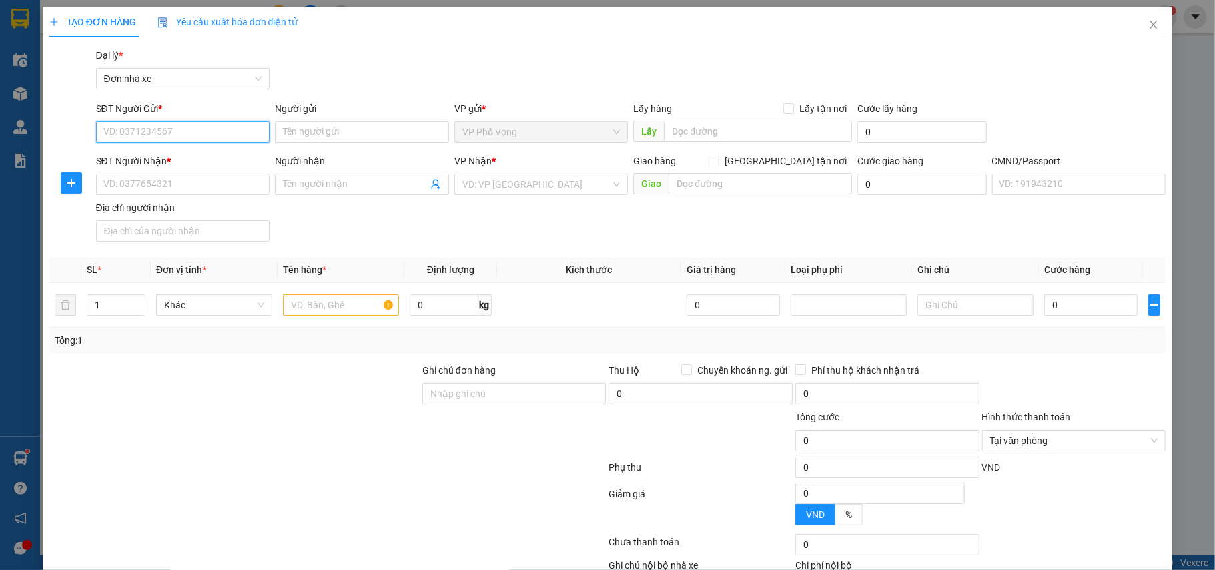
click at [218, 131] on input "SĐT Người Gửi *" at bounding box center [183, 131] width 174 height 21
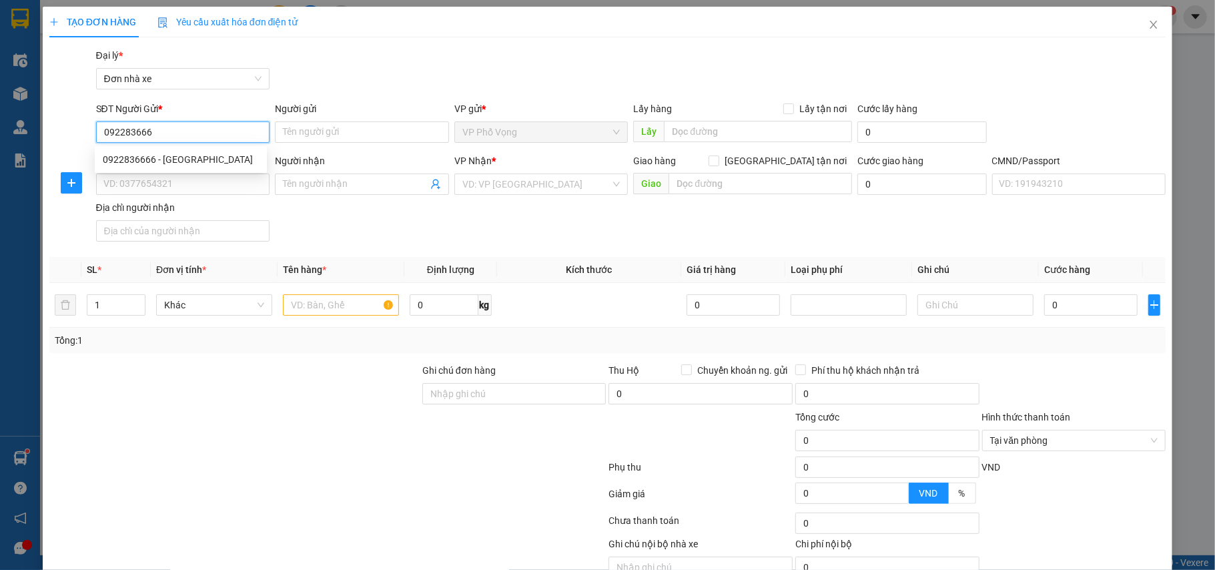
type input "0922836666"
click at [167, 164] on div "0922836666 - HÀ" at bounding box center [181, 159] width 156 height 15
type input "HÀ"
type input "0978801139"
type input "NGOAN"
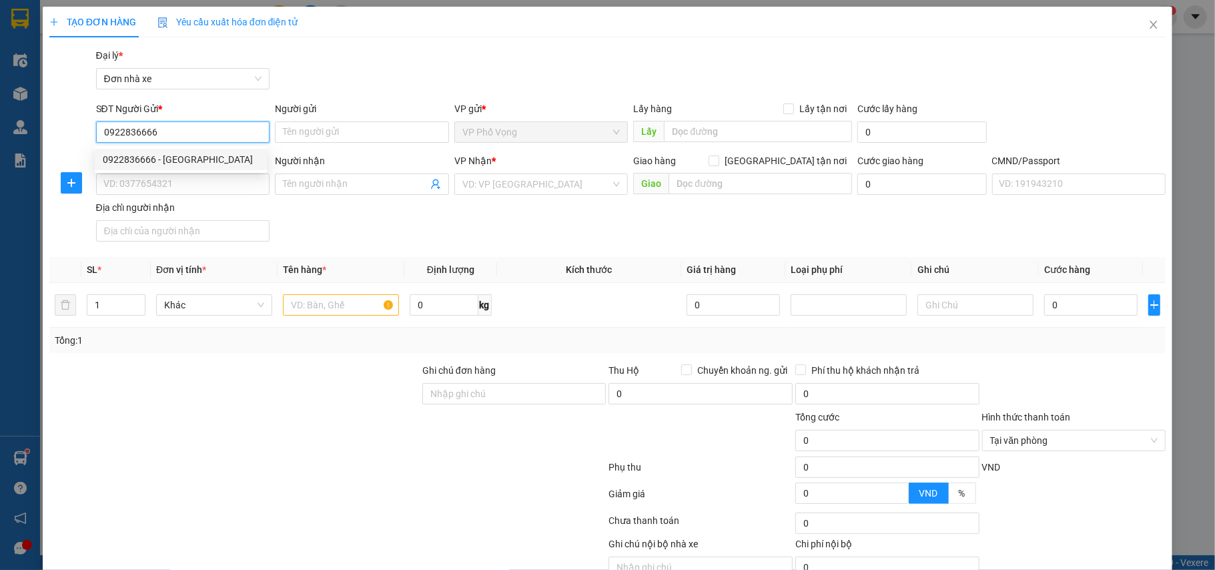
type input "034075002003 PHẠM NGỌC TÂN"
type input "0922836666"
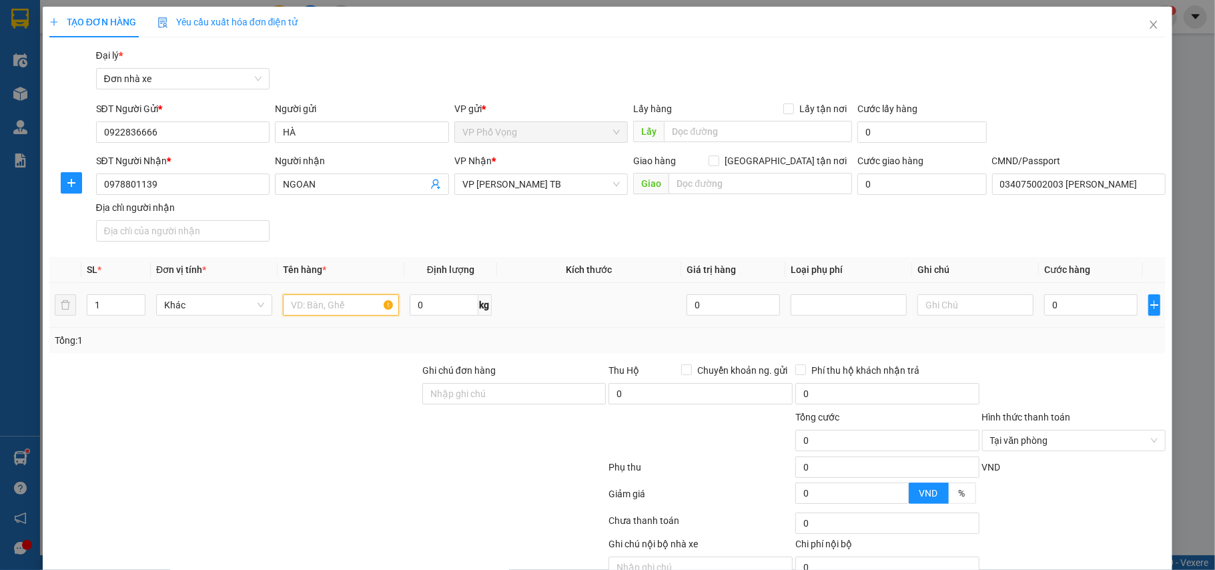
click at [335, 310] on input "text" at bounding box center [341, 304] width 116 height 21
type input "QUẦN ÁO"
click at [1108, 308] on input "0" at bounding box center [1090, 304] width 93 height 21
type input "3"
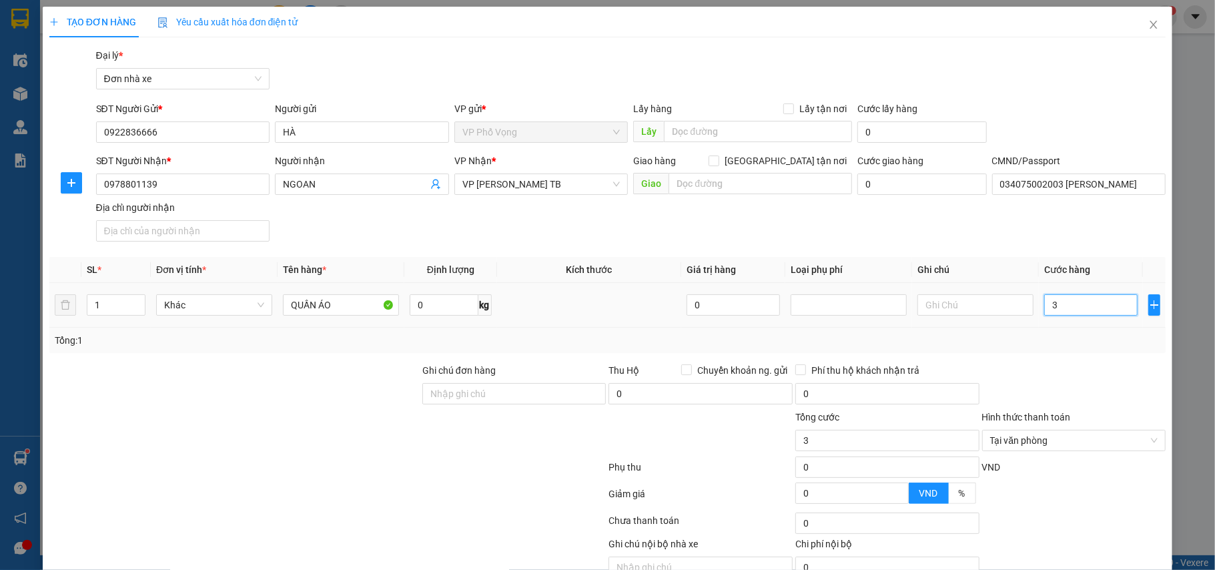
type input "30"
type input "30.000"
click at [1066, 366] on div at bounding box center [1074, 386] width 187 height 47
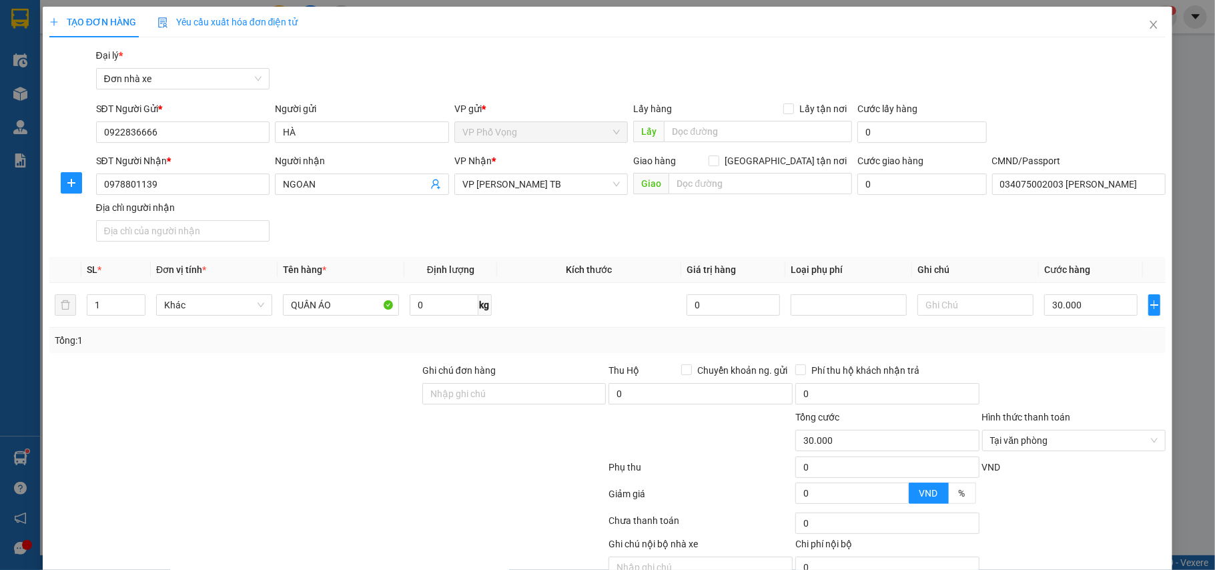
scroll to position [68, 0]
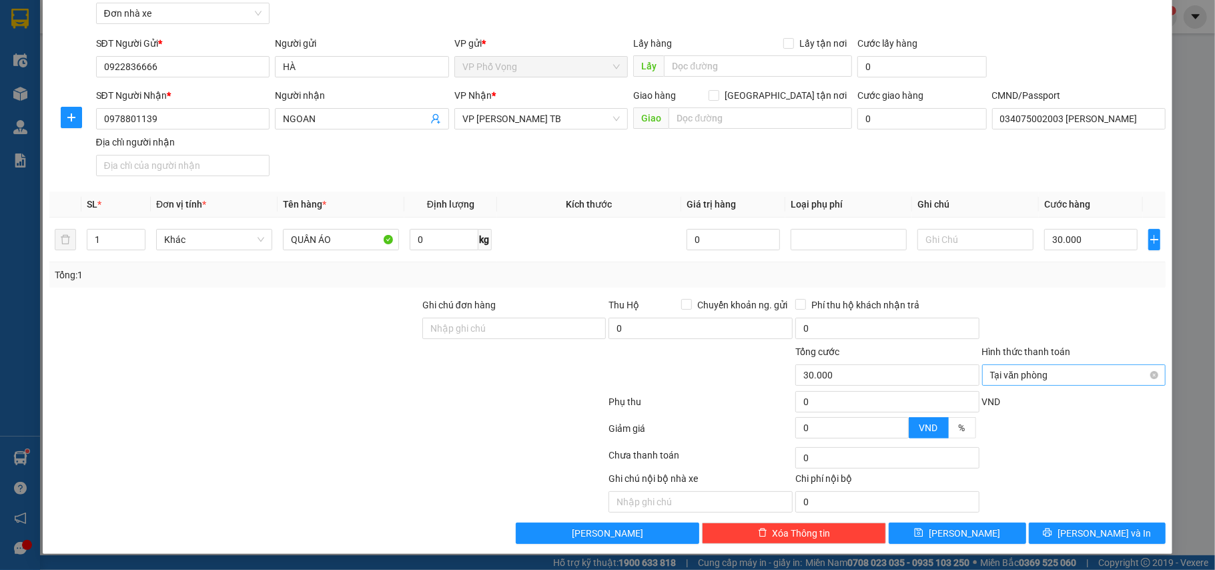
click at [1146, 372] on div "Tại văn phòng" at bounding box center [1074, 374] width 184 height 21
click at [1133, 376] on span "Tại văn phòng" at bounding box center [1074, 375] width 168 height 20
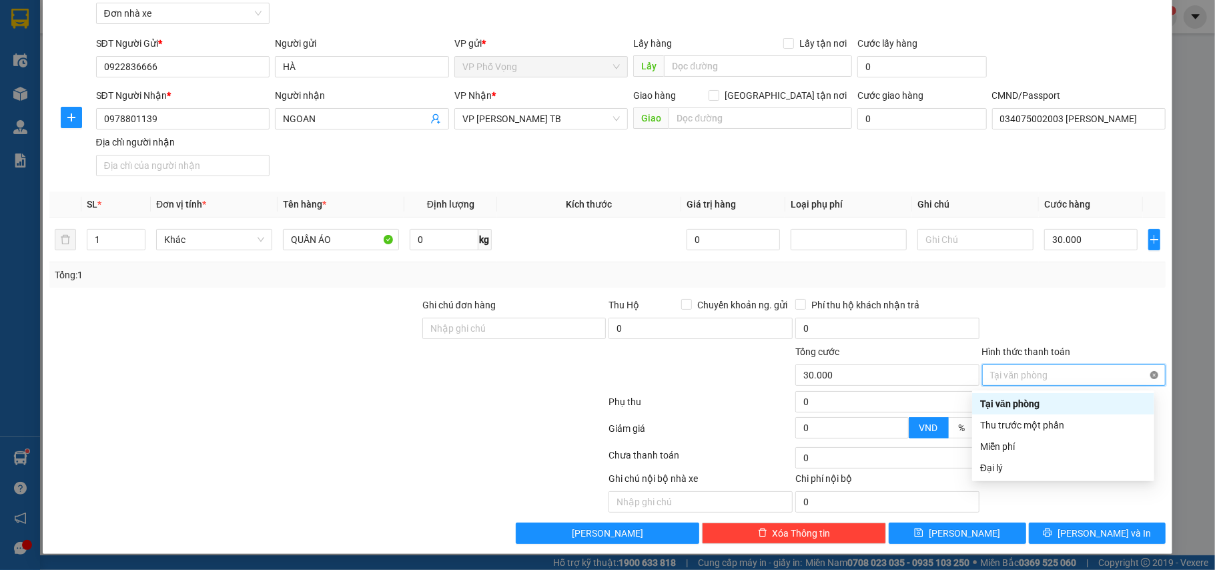
type input "30.000"
drag, startPoint x: 1140, startPoint y: 375, endPoint x: 1142, endPoint y: 356, distance: 19.5
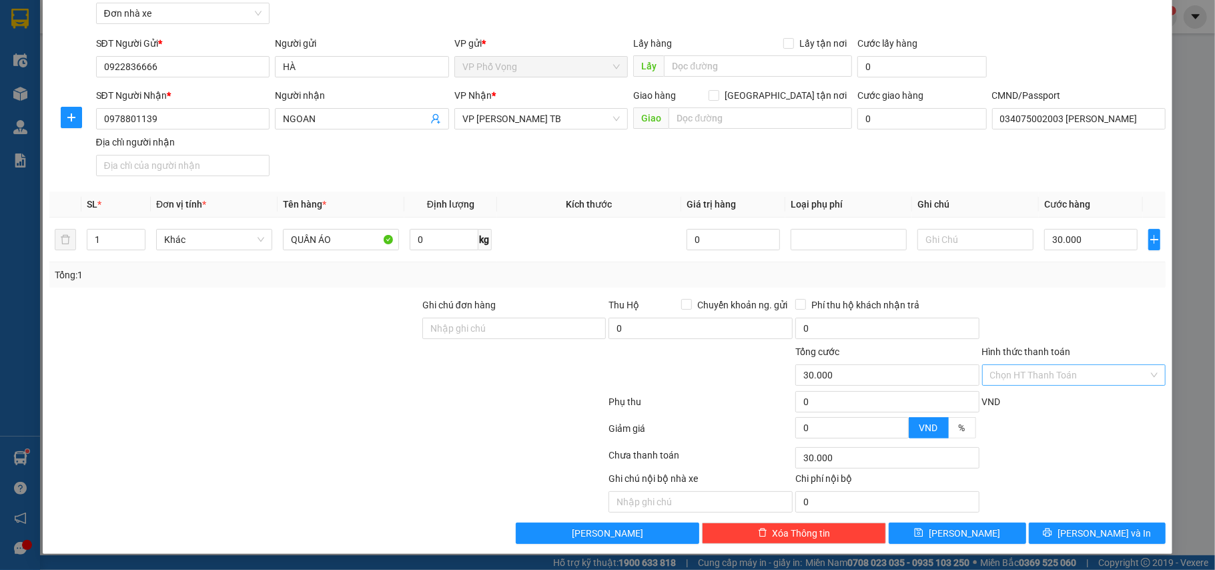
click at [1130, 306] on div at bounding box center [1074, 321] width 187 height 47
click at [1089, 521] on div "Transit Pickup Surcharge Ids Transit Deliver Surcharge Ids Transit Deliver Surc…" at bounding box center [607, 263] width 1117 height 561
click at [1076, 526] on span "Lưu và In" at bounding box center [1104, 533] width 93 height 15
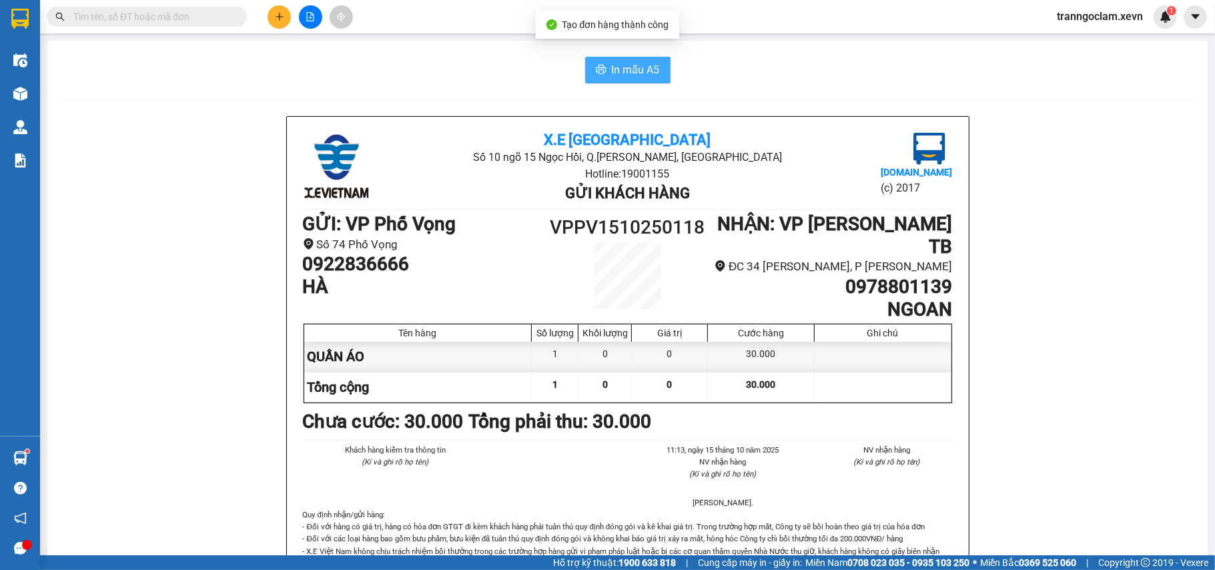
click at [637, 69] on span "In mẫu A5" at bounding box center [636, 69] width 48 height 17
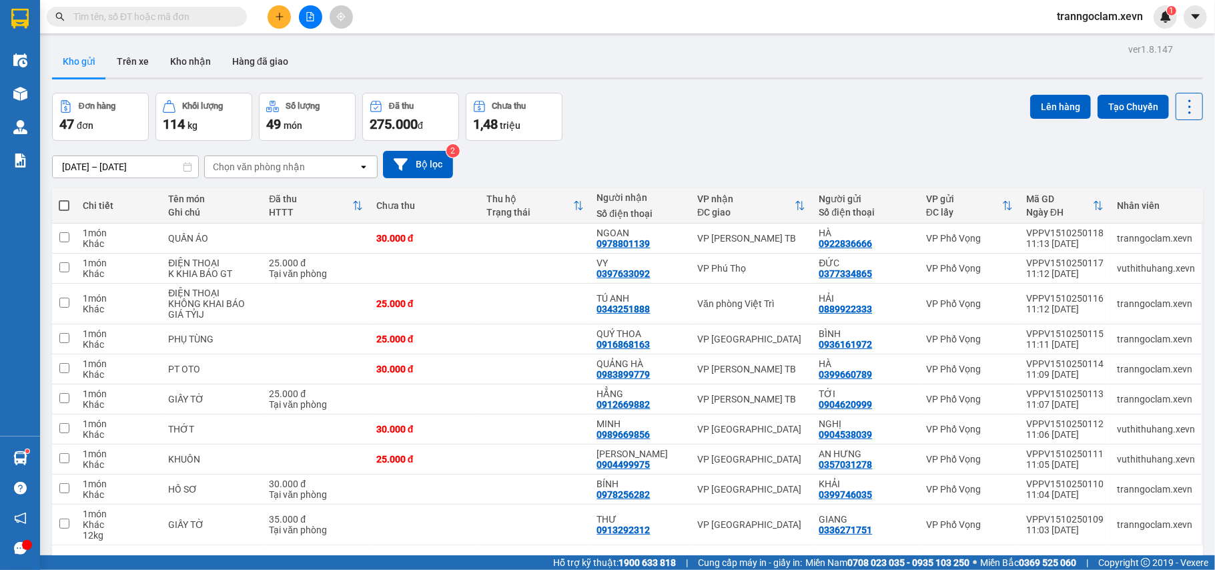
click at [184, 16] on input "text" at bounding box center [151, 16] width 157 height 15
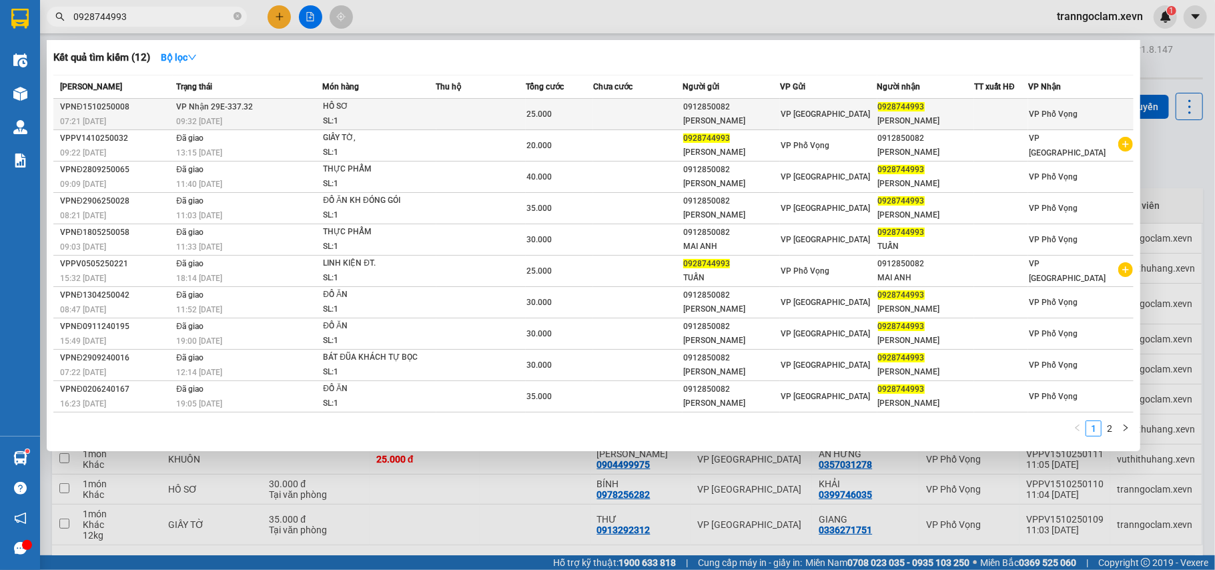
type input "0928744993"
click at [423, 117] on div "SL: 1" at bounding box center [373, 121] width 100 height 15
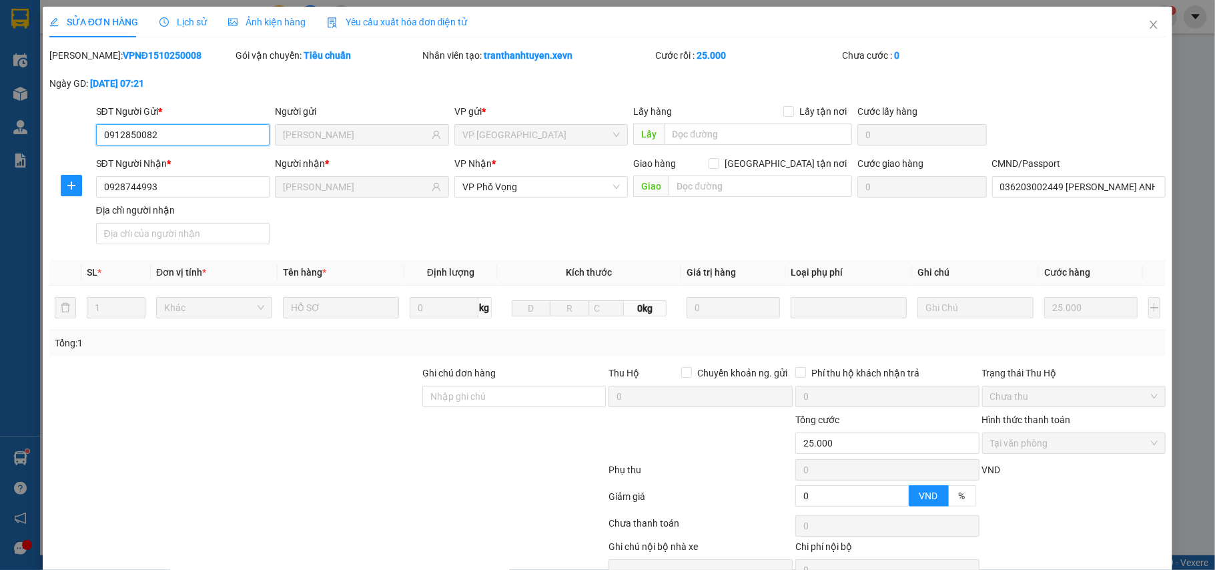
type input "0912850082"
type input "LƯU MAI ANH"
type input "0928744993"
type input "LƯU ANH TUẤN"
type input "036203002449 LƯU TUẤN ANH 2003"
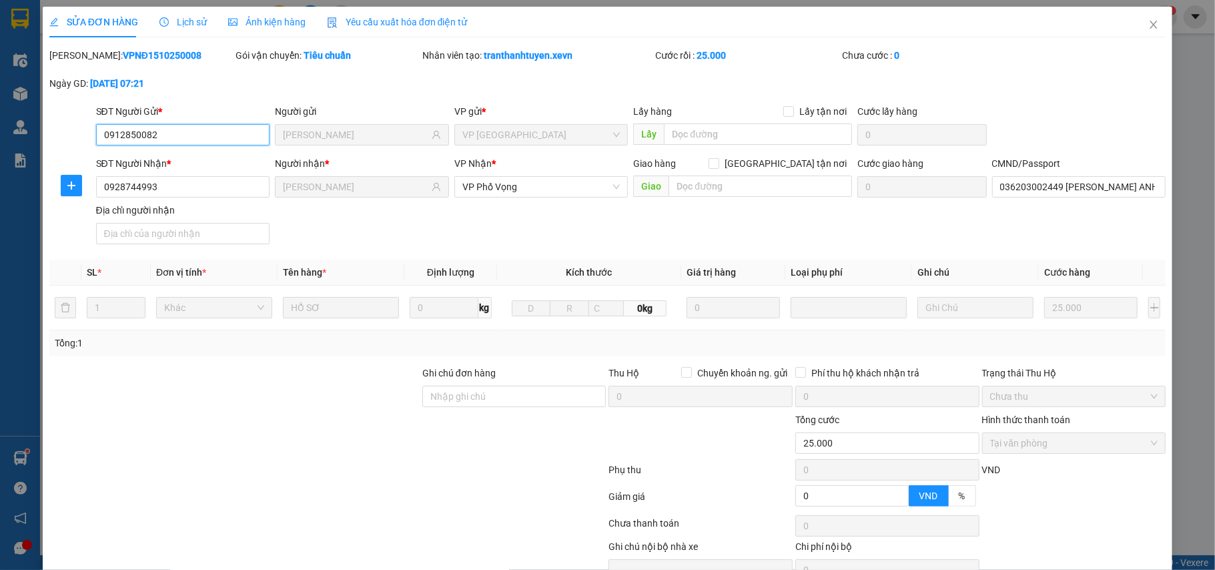
type input "0"
type input "25.000"
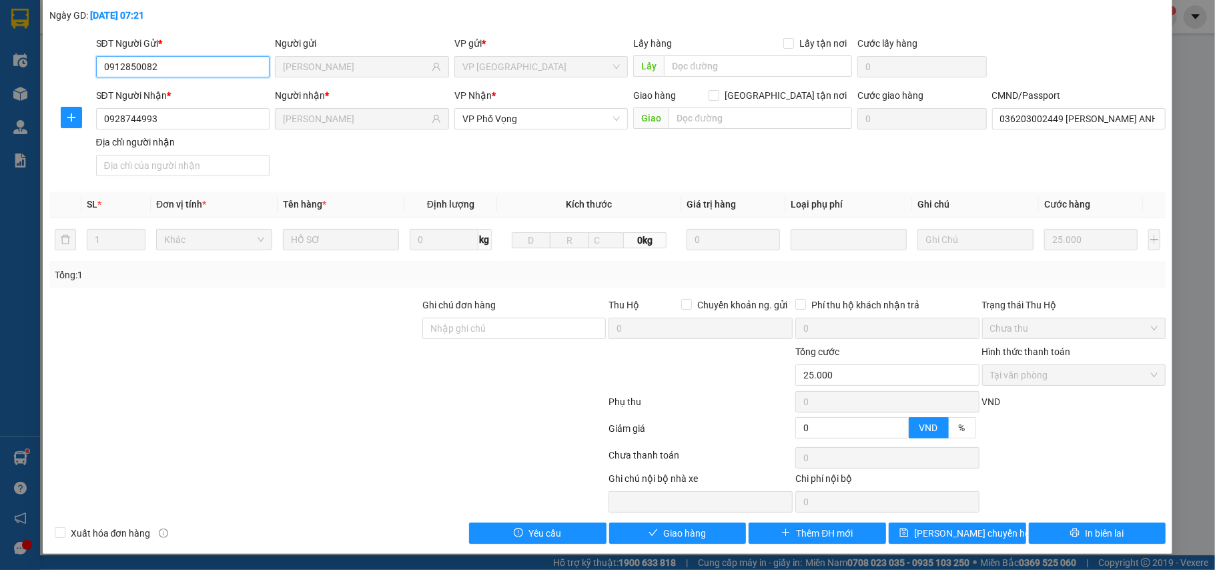
scroll to position [71, 0]
click at [685, 526] on span "Giao hàng" at bounding box center [684, 533] width 43 height 15
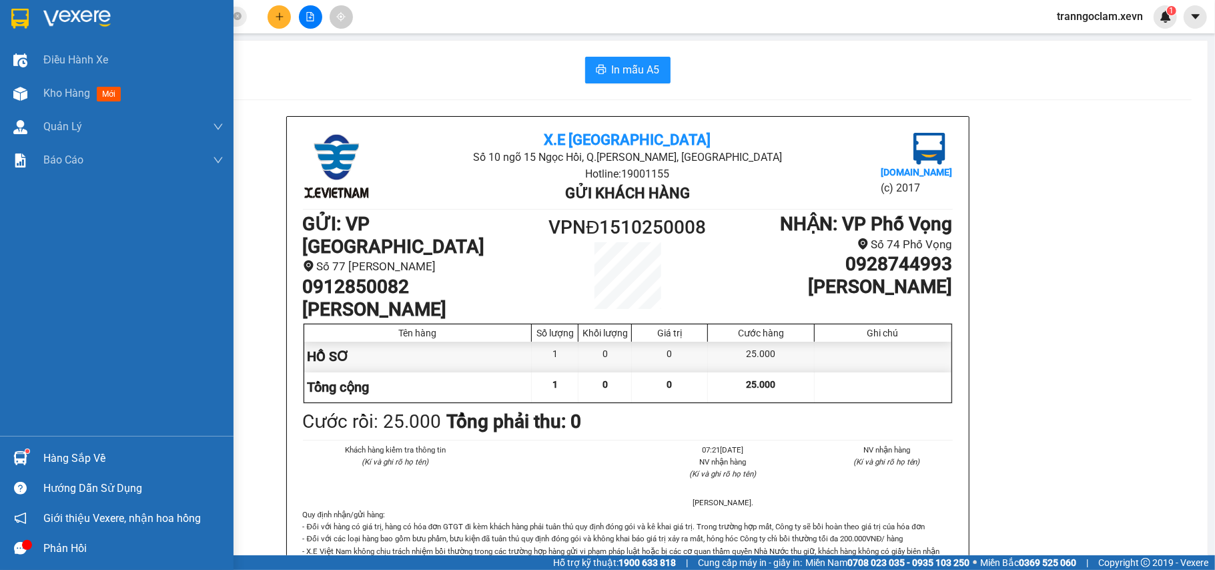
click at [49, 460] on div "Hàng sắp về" at bounding box center [133, 458] width 180 height 20
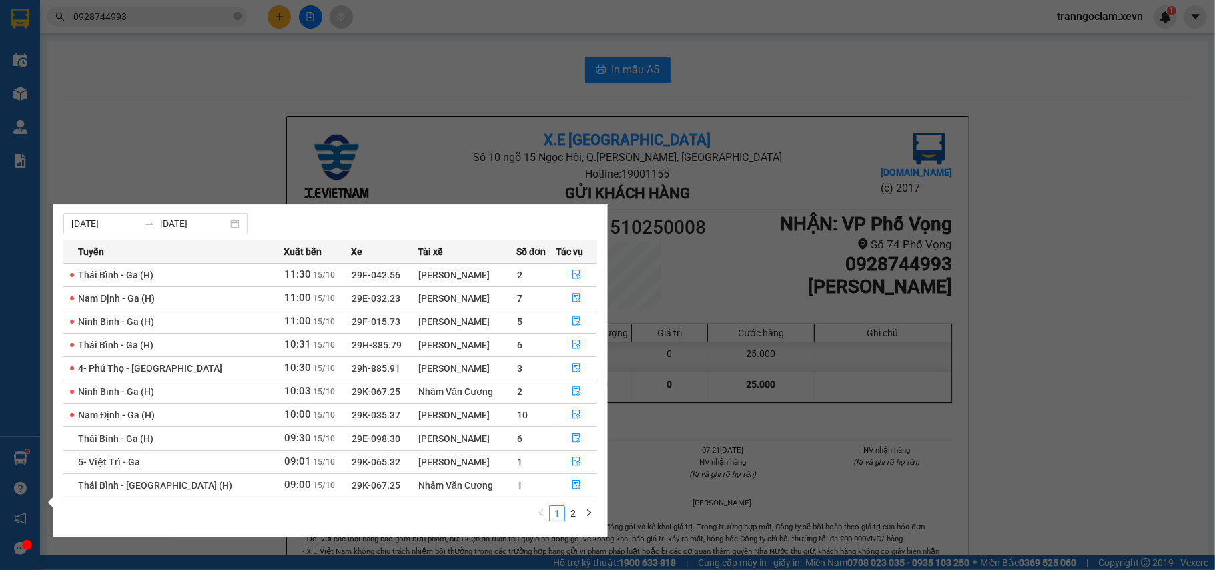
click at [1072, 184] on section "Kết quả tìm kiếm ( 12 ) Bộ lọc Mã ĐH Trạng thái Món hàng Thu hộ Tổng cước Chưa …" at bounding box center [607, 285] width 1215 height 570
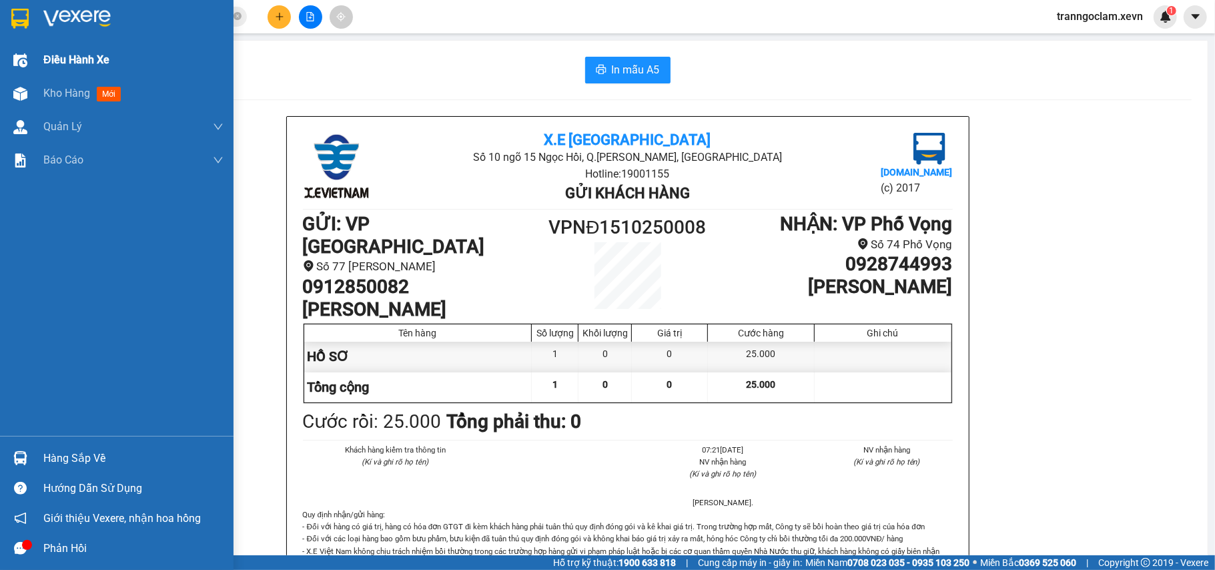
drag, startPoint x: 45, startPoint y: 92, endPoint x: 121, endPoint y: 59, distance: 82.8
click at [47, 92] on span "Kho hàng" at bounding box center [66, 93] width 47 height 13
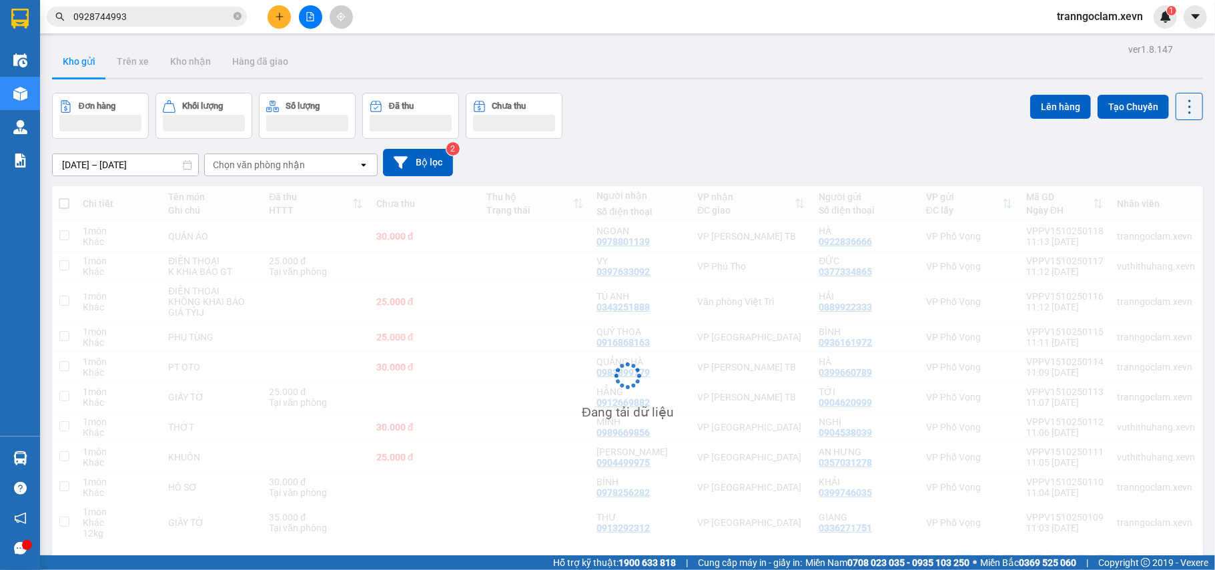
click at [300, 166] on div "Chọn văn phòng nhận" at bounding box center [259, 164] width 92 height 13
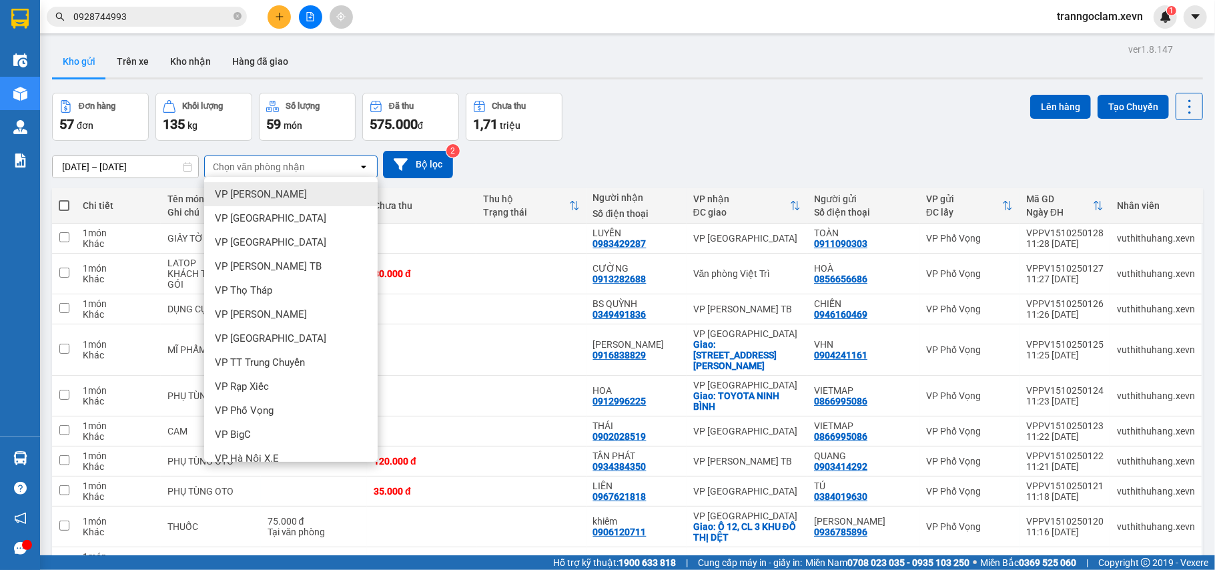
drag, startPoint x: 324, startPoint y: 169, endPoint x: 294, endPoint y: 175, distance: 30.6
click at [324, 169] on div "Chọn văn phòng nhận" at bounding box center [281, 166] width 153 height 21
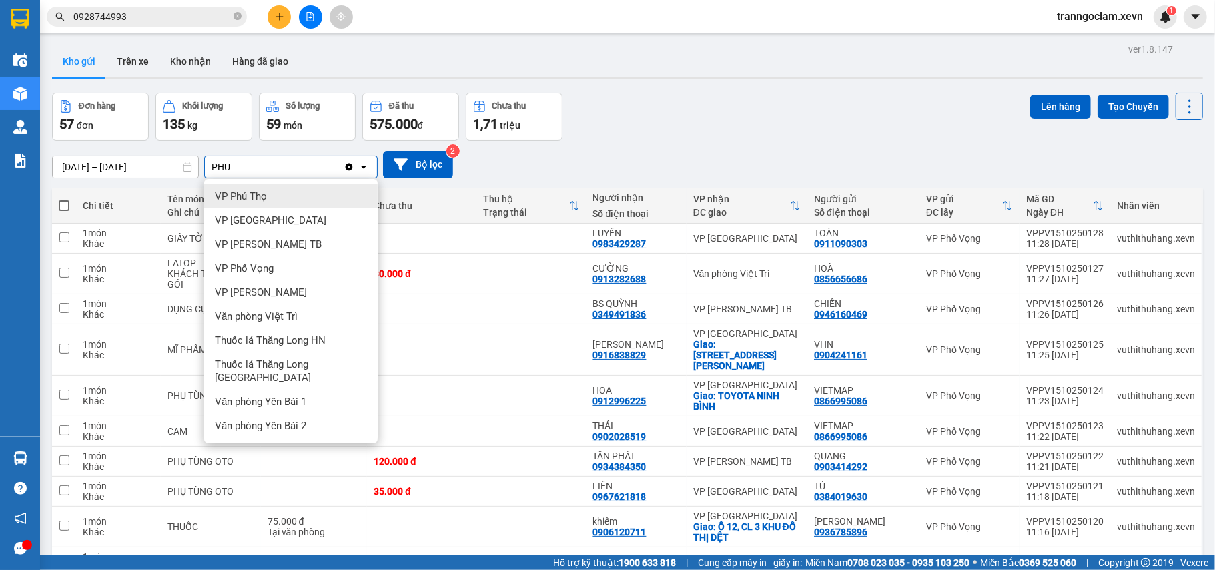
type input "PHU"
click at [238, 191] on span "VP Phú Thọ" at bounding box center [241, 195] width 52 height 13
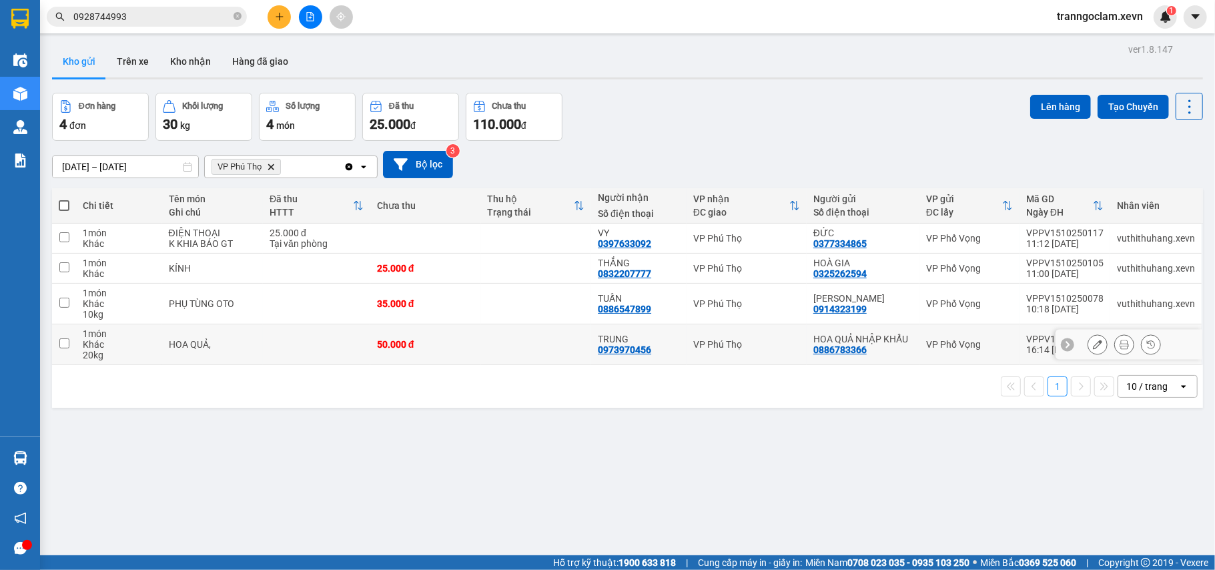
click at [278, 350] on td at bounding box center [316, 344] width 107 height 41
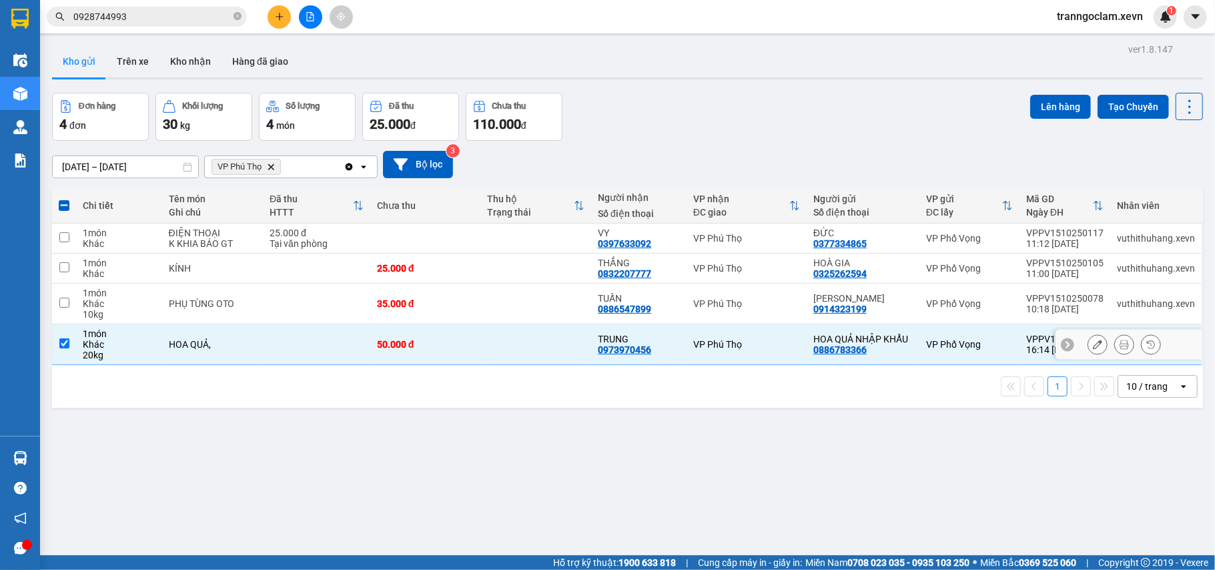
click at [67, 340] on input "checkbox" at bounding box center [64, 343] width 10 height 10
checkbox input "false"
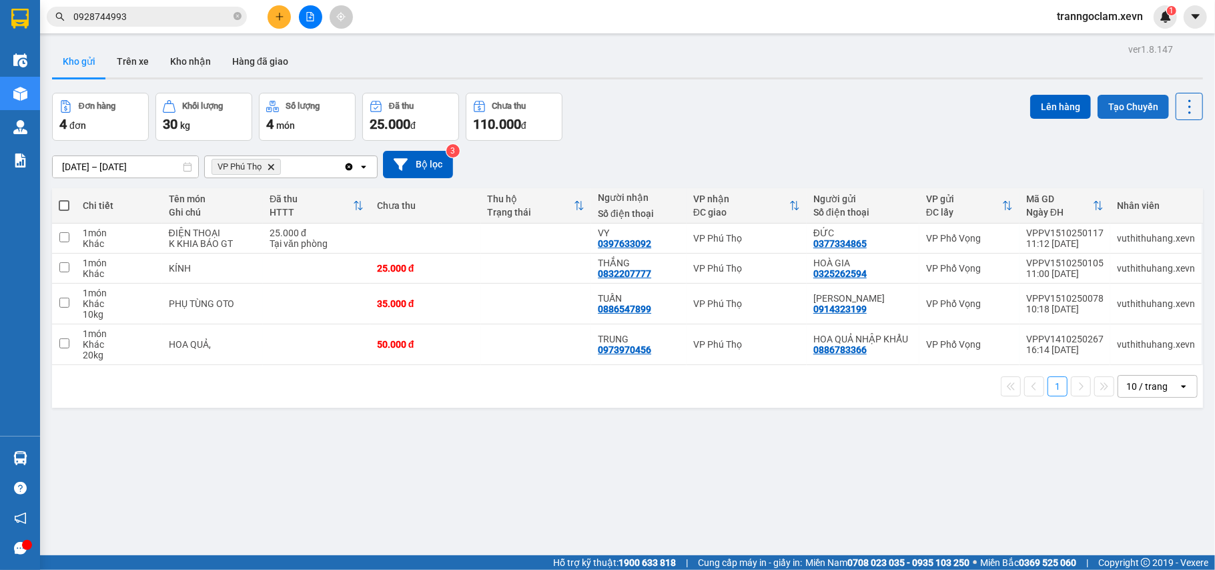
click at [1127, 99] on button "Tạo Chuyến" at bounding box center [1133, 107] width 71 height 24
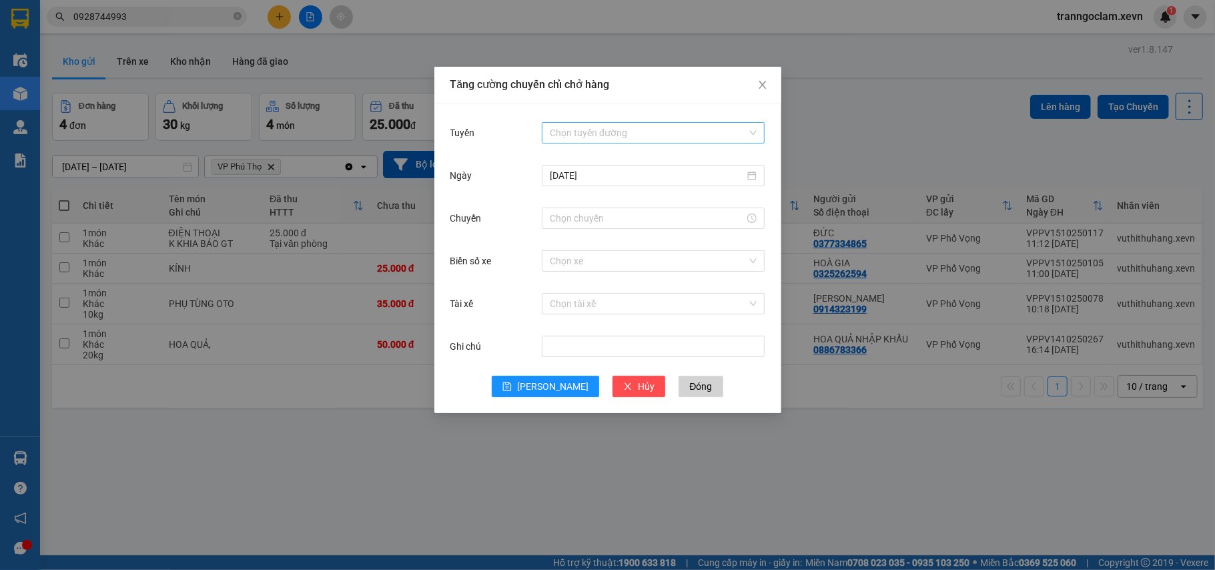
click at [617, 131] on input "Tuyến" at bounding box center [648, 133] width 197 height 20
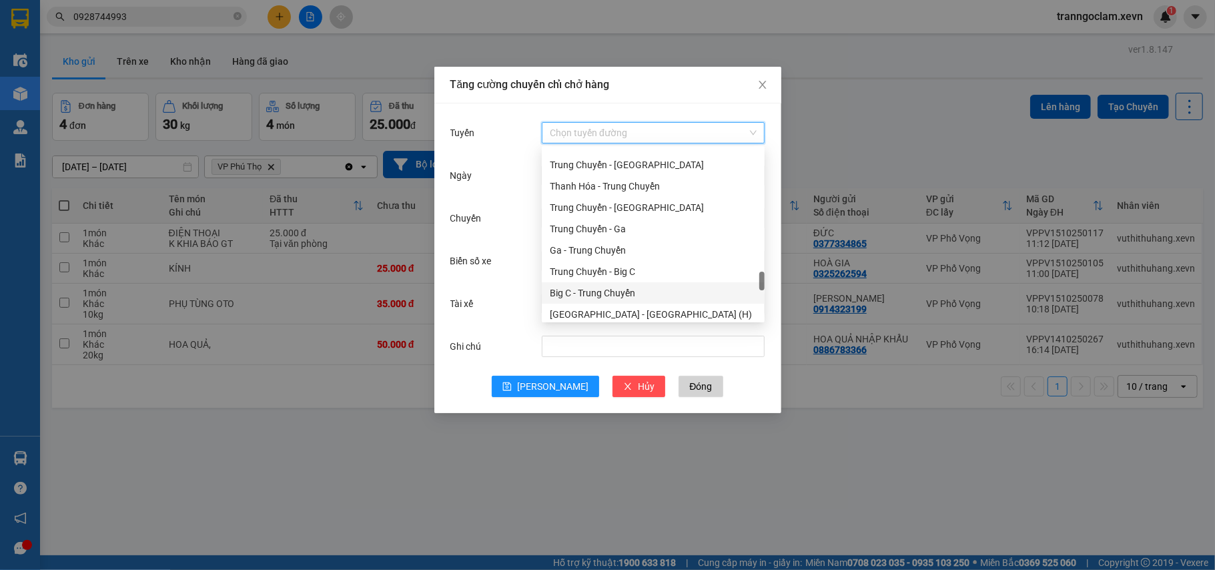
scroll to position [1745, 0]
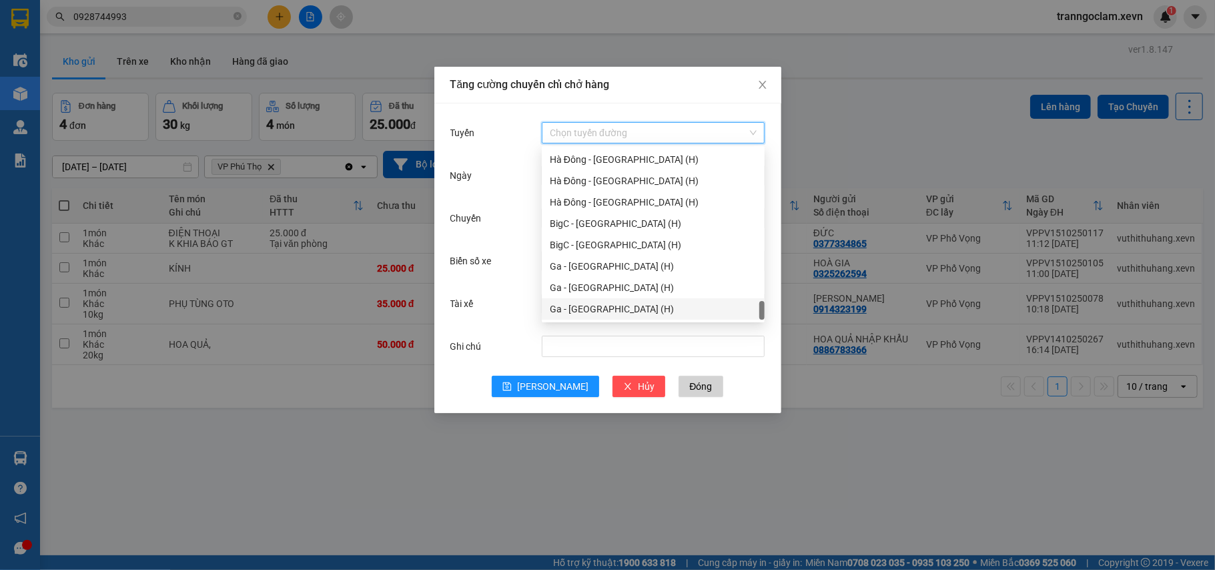
click at [604, 303] on div "Ga - Ninh Bình (H)" at bounding box center [653, 309] width 207 height 15
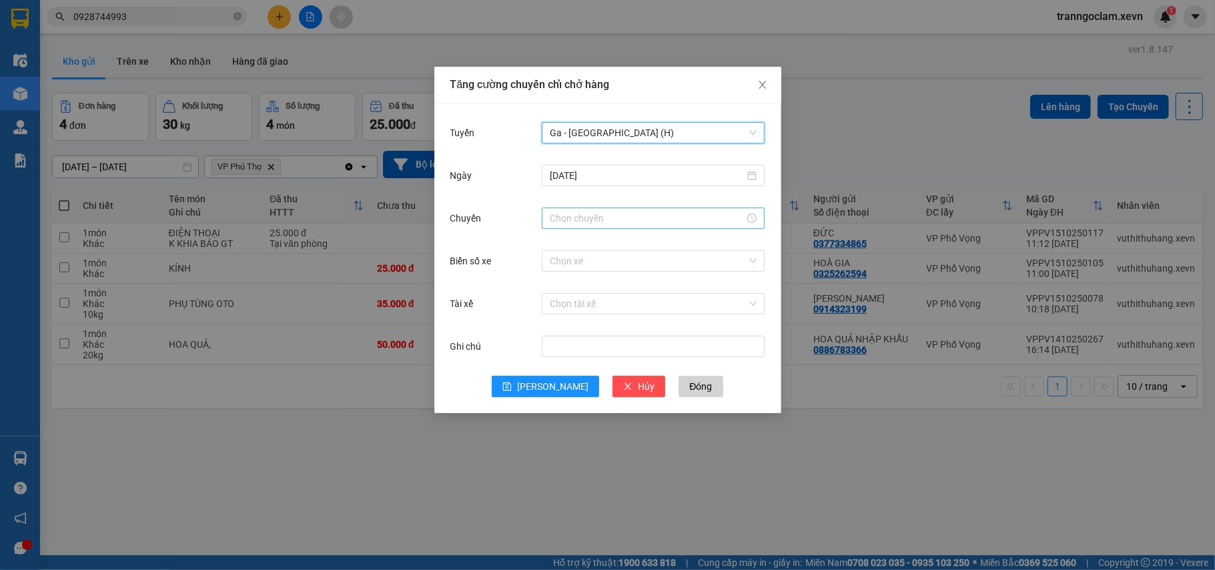
click at [602, 219] on input "Chuyến" at bounding box center [647, 218] width 195 height 15
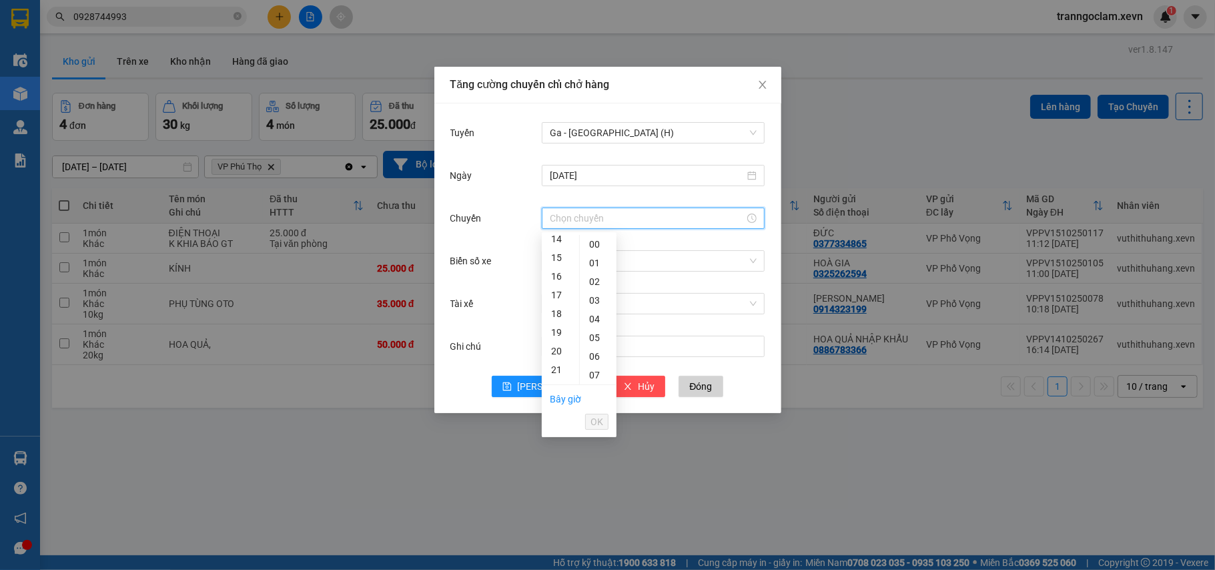
scroll to position [177, 0]
click at [558, 289] on div "12" at bounding box center [560, 291] width 37 height 19
click at [598, 332] on div "05" at bounding box center [598, 337] width 37 height 19
type input "12:05"
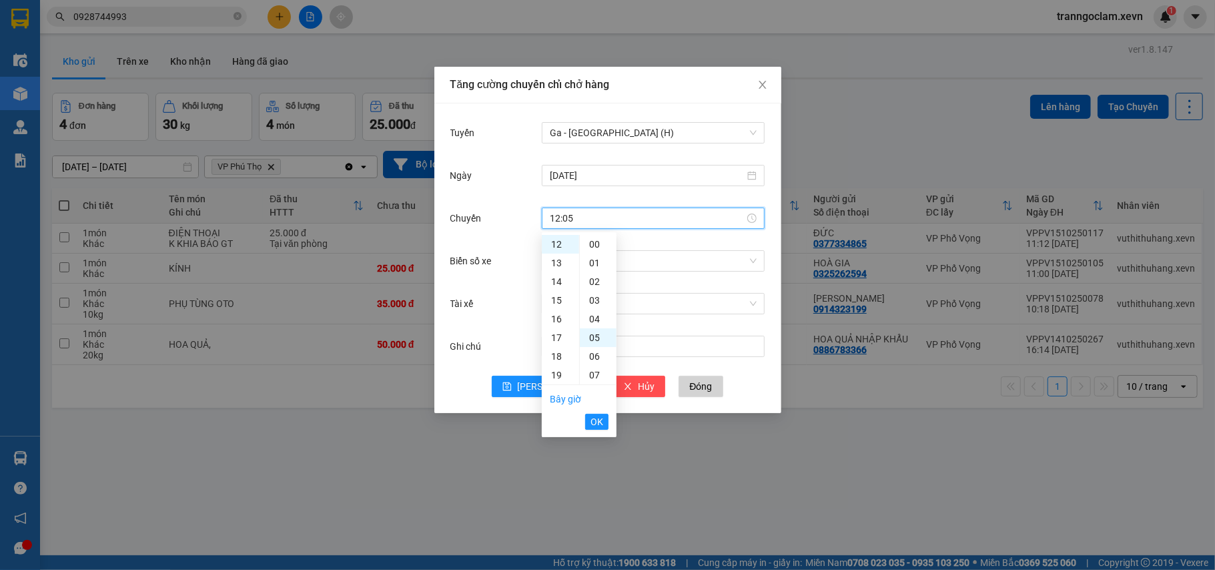
scroll to position [93, 0]
click at [598, 424] on span "OK" at bounding box center [596, 421] width 13 height 15
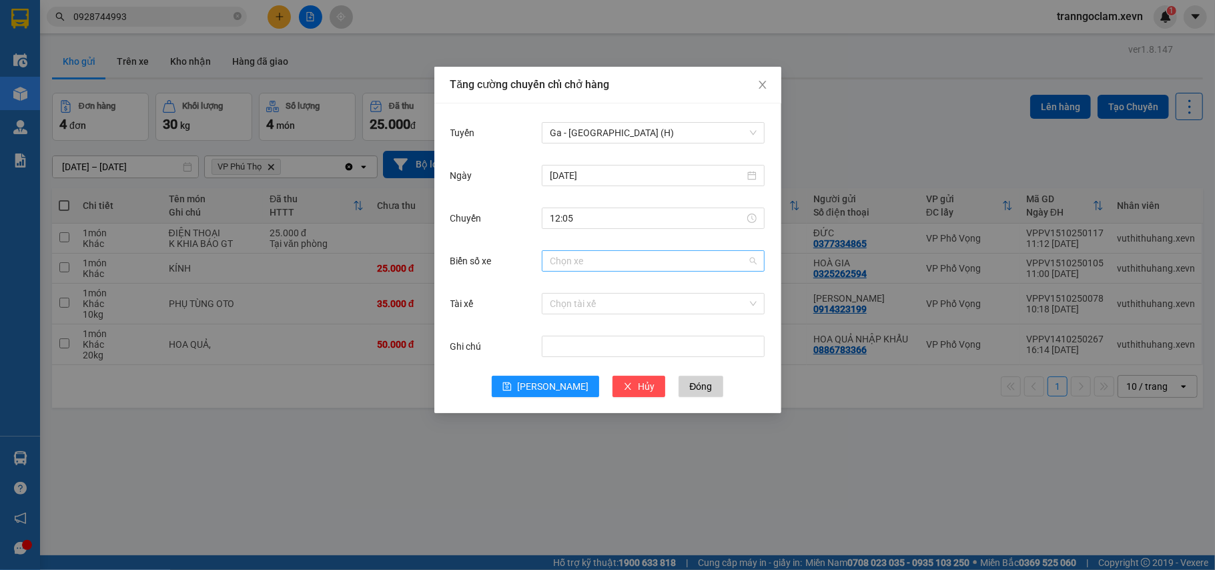
click at [600, 266] on input "Biển số xe" at bounding box center [648, 261] width 197 height 20
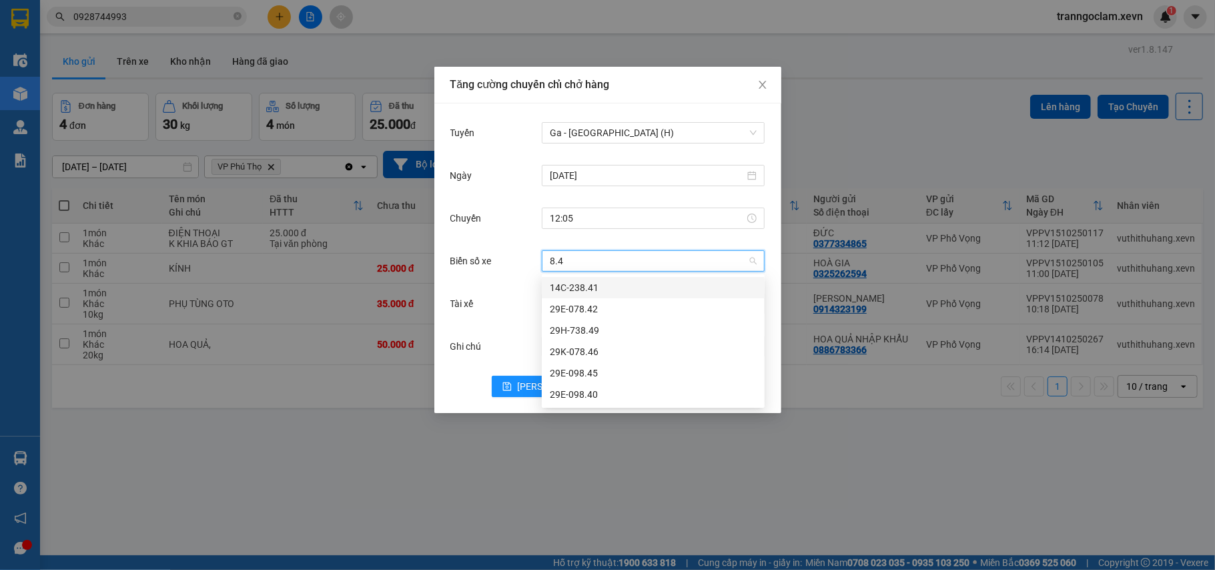
type input "8.46"
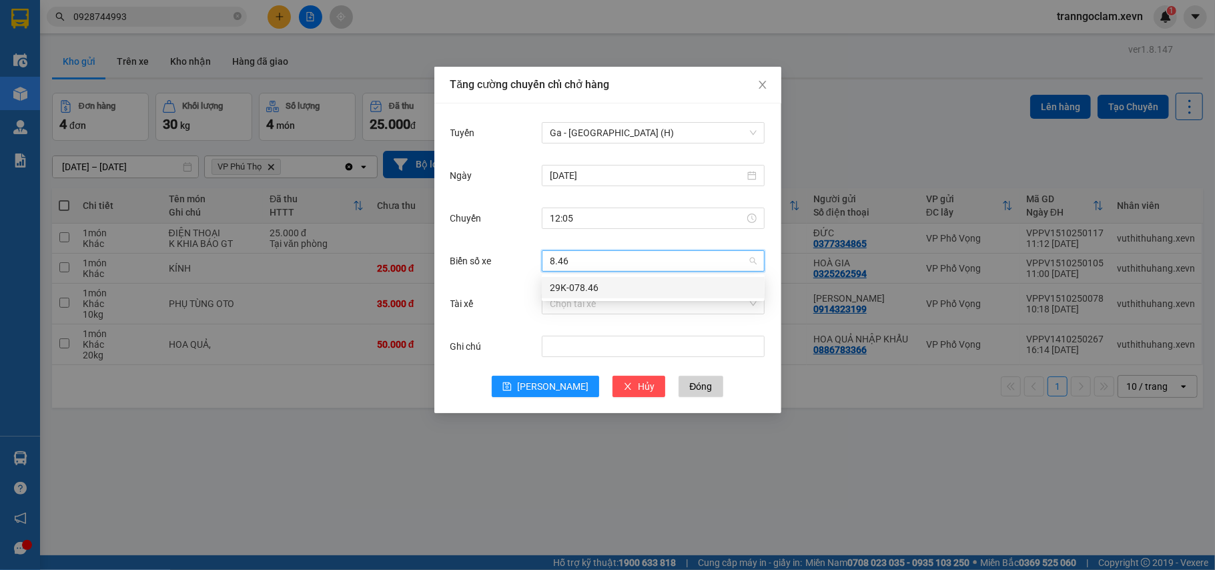
click at [657, 284] on div "29K-078.46" at bounding box center [653, 287] width 207 height 15
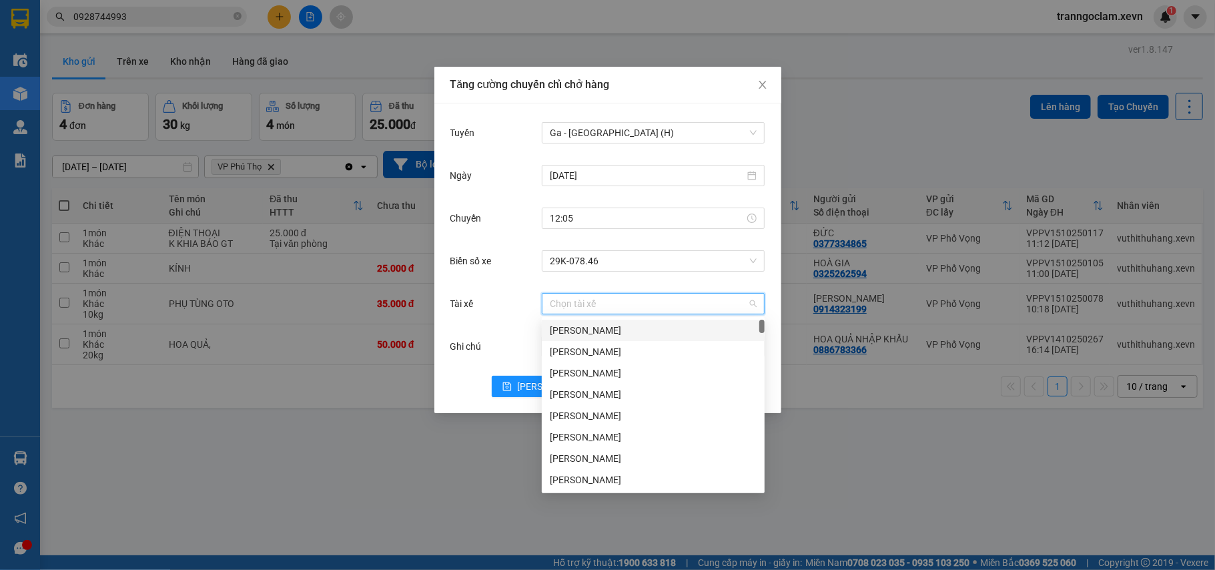
click at [614, 312] on input "Tài xế" at bounding box center [648, 304] width 197 height 20
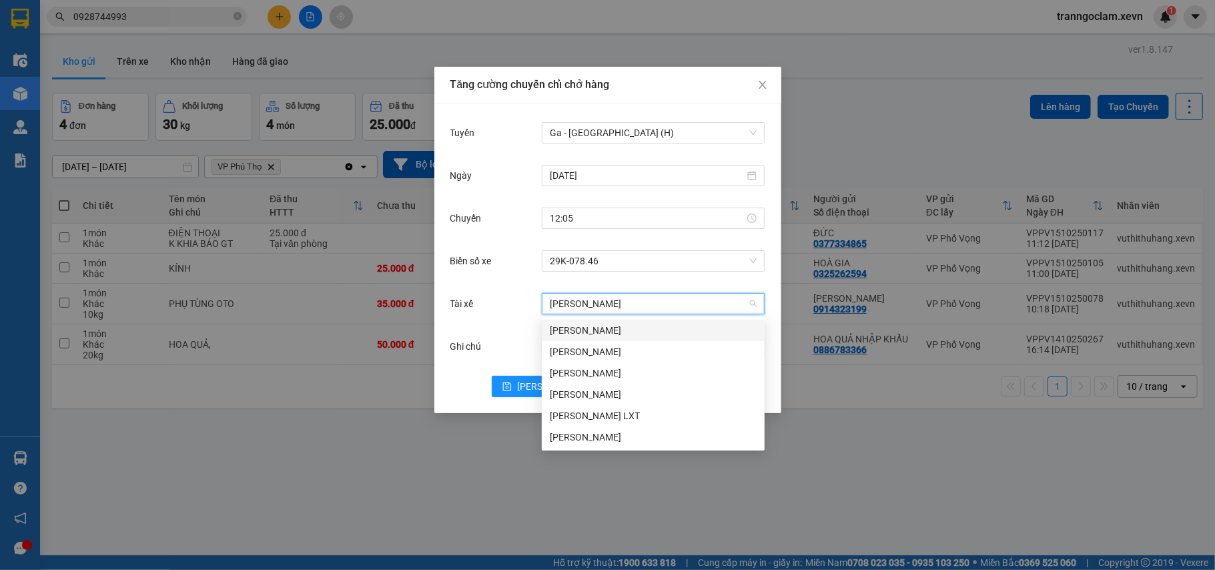
type input "lê đức"
click at [612, 327] on div "Lê Đức Giang" at bounding box center [653, 330] width 207 height 15
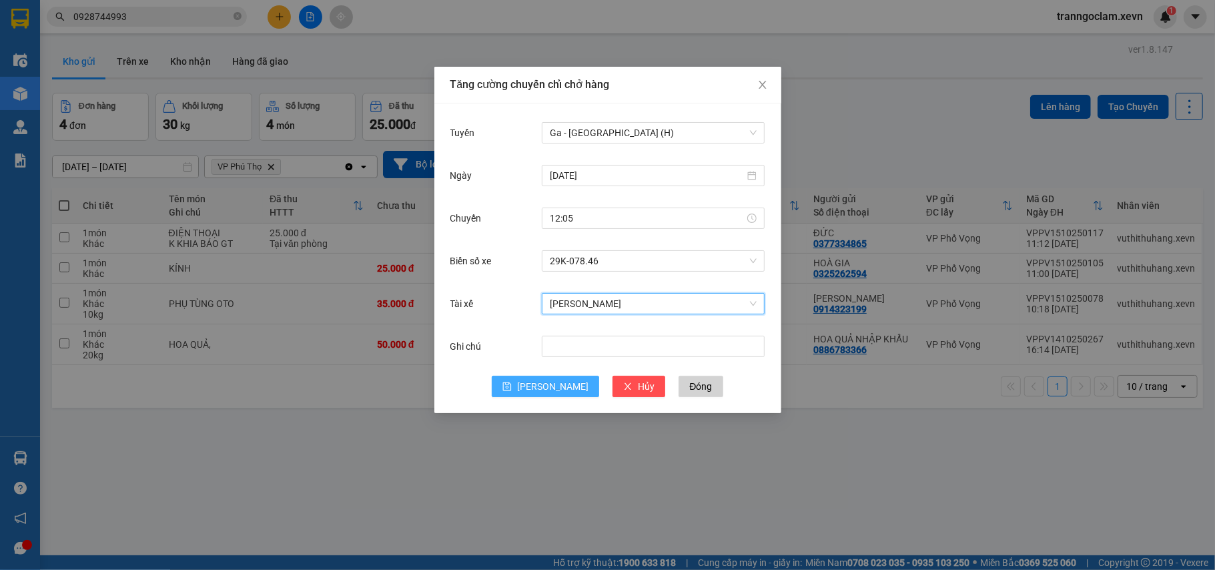
click at [540, 386] on button "Lưu" at bounding box center [545, 386] width 107 height 21
click at [614, 131] on input "Tuyến" at bounding box center [648, 133] width 197 height 20
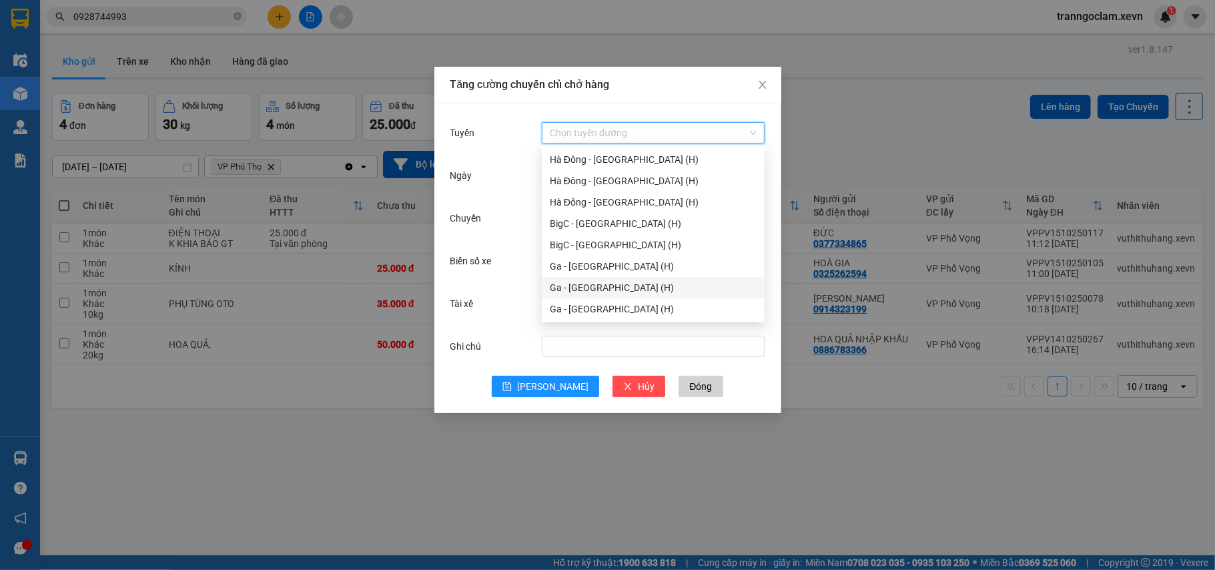
click at [630, 283] on div "Ga - Nam Định (H)" at bounding box center [653, 287] width 207 height 15
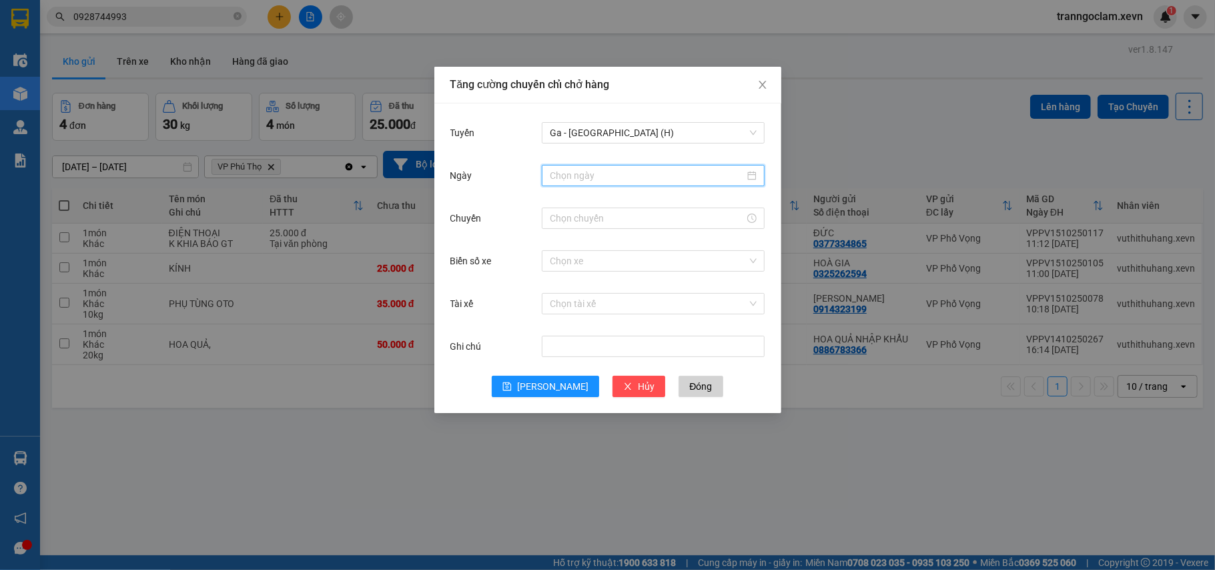
click at [614, 175] on input "Ngày" at bounding box center [647, 175] width 195 height 15
type input "[DATE]"
click at [638, 292] on div "15" at bounding box center [634, 294] width 16 height 16
click at [601, 209] on div at bounding box center [653, 217] width 223 height 21
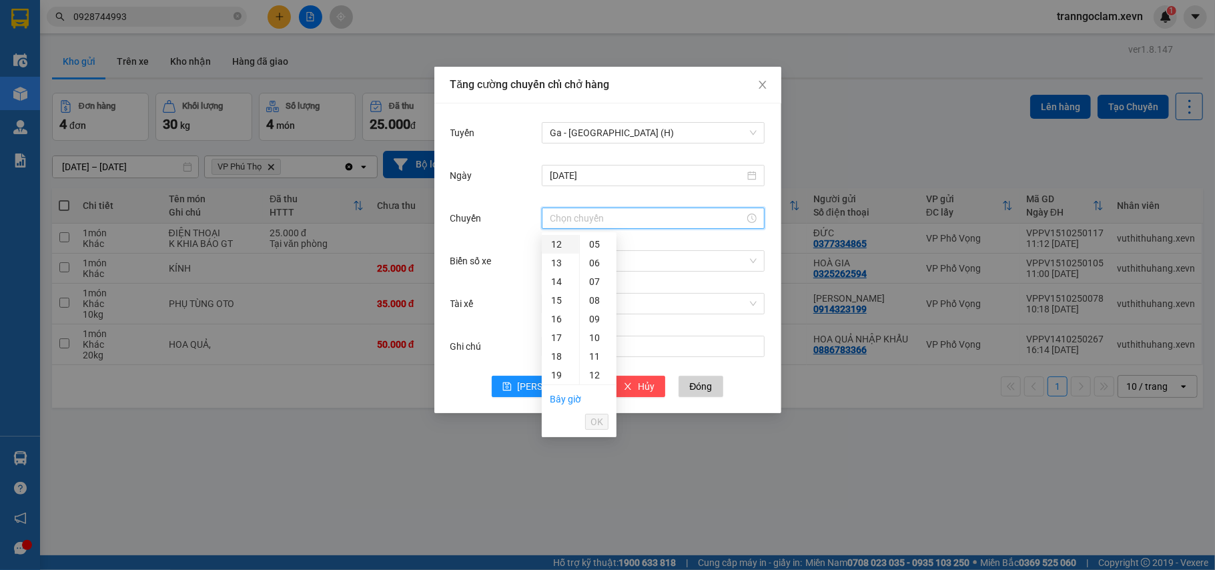
click at [556, 244] on div "12" at bounding box center [560, 244] width 37 height 19
click at [596, 337] on div "05" at bounding box center [598, 337] width 37 height 19
type input "12:05"
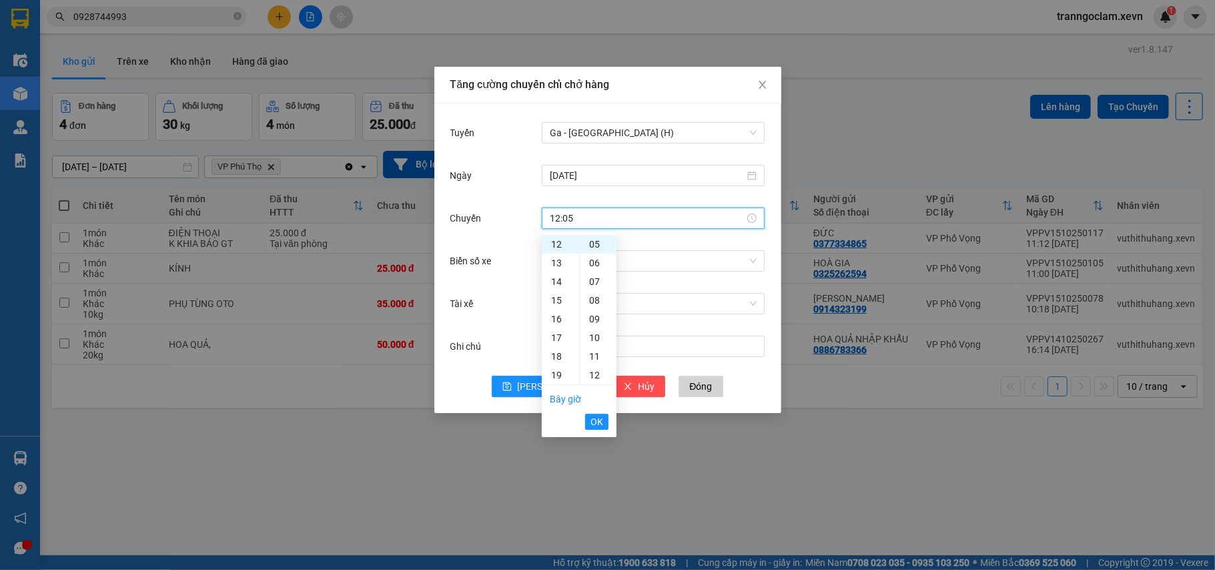
click at [598, 415] on span "OK" at bounding box center [596, 421] width 13 height 15
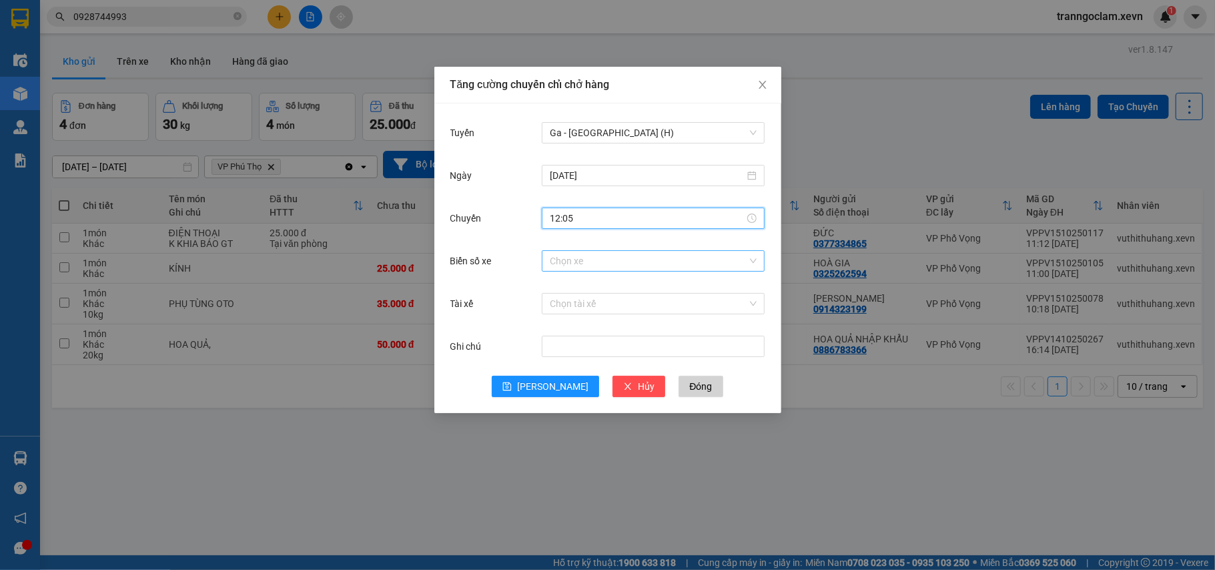
click at [624, 256] on input "Biển số xe" at bounding box center [648, 261] width 197 height 20
click at [580, 256] on input "Biển số xe" at bounding box center [648, 261] width 197 height 20
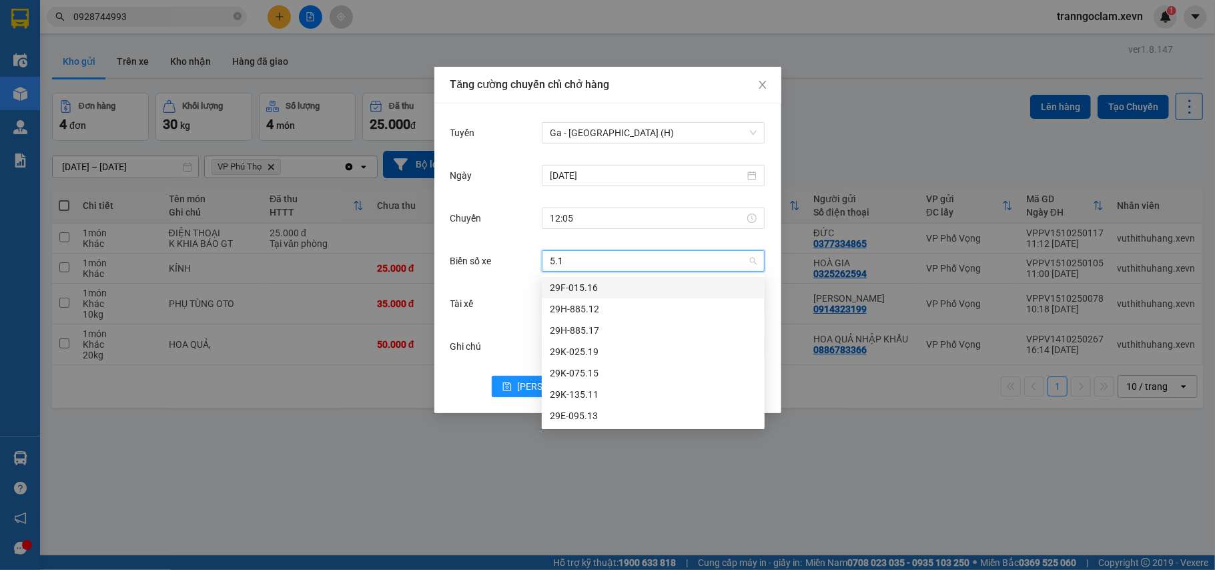
type input "5.12"
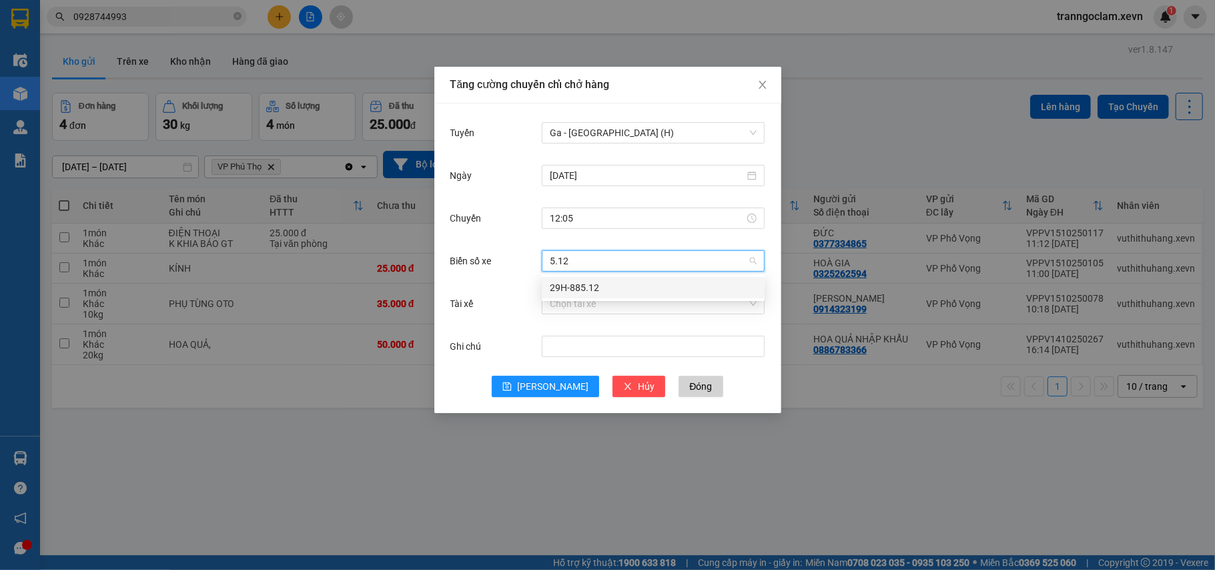
click at [622, 284] on div "29H-885.12" at bounding box center [653, 287] width 207 height 15
click at [595, 308] on input "Tài xế" at bounding box center [648, 304] width 197 height 20
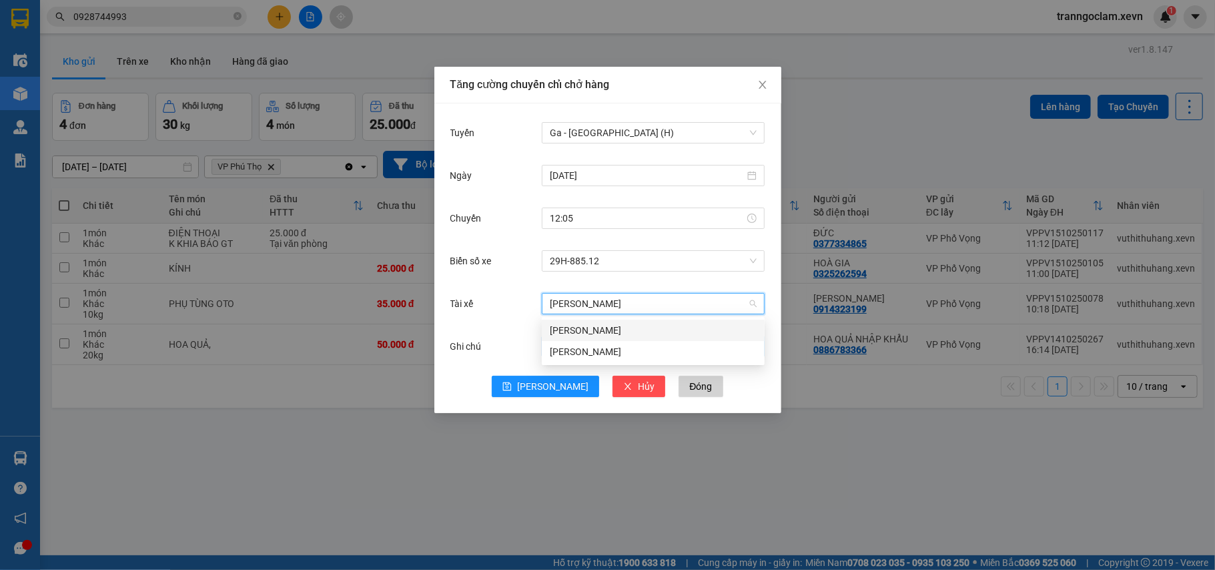
type input "trần văn thanh"
click at [647, 329] on div "Trần Văn Thanh" at bounding box center [653, 330] width 207 height 15
click at [554, 388] on span "Lưu" at bounding box center [552, 386] width 71 height 15
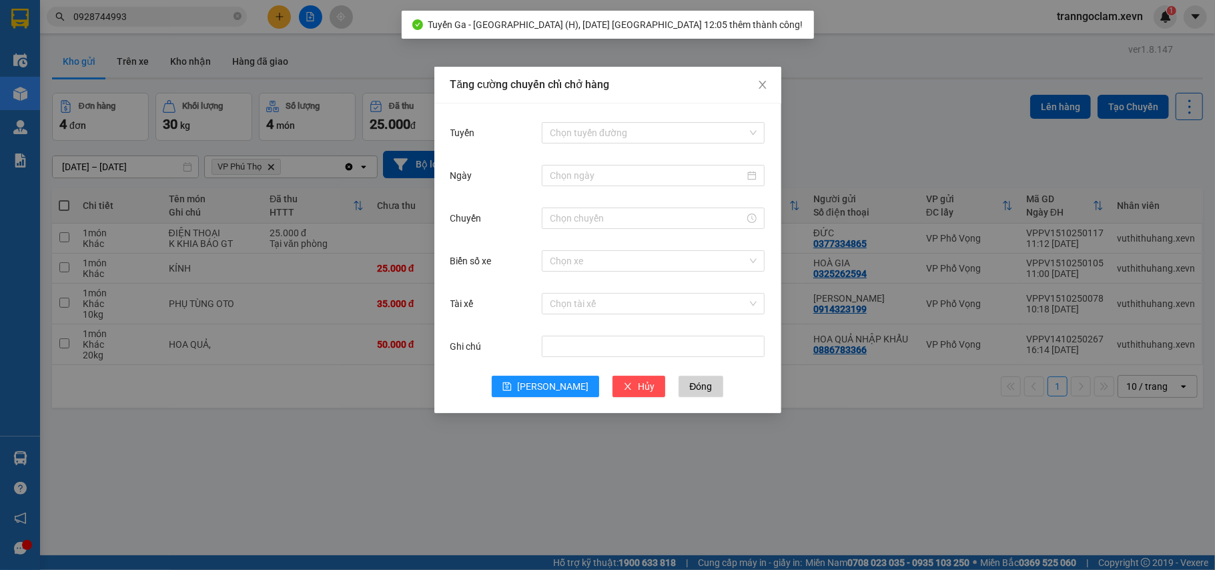
click at [347, 40] on div "Tăng cường chuyến chỉ chở hàng Tuyến Chọn tuyến đường Ngày Chuyến Biển số xe Ch…" at bounding box center [607, 285] width 1215 height 570
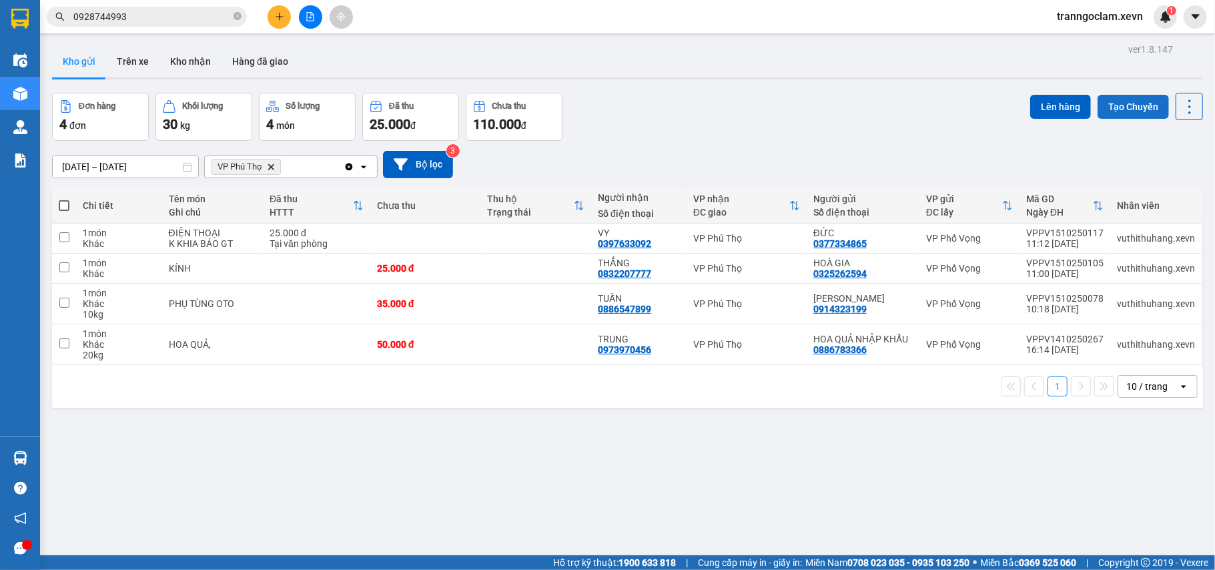
click at [1136, 97] on button "Tạo Chuyến" at bounding box center [1133, 107] width 71 height 24
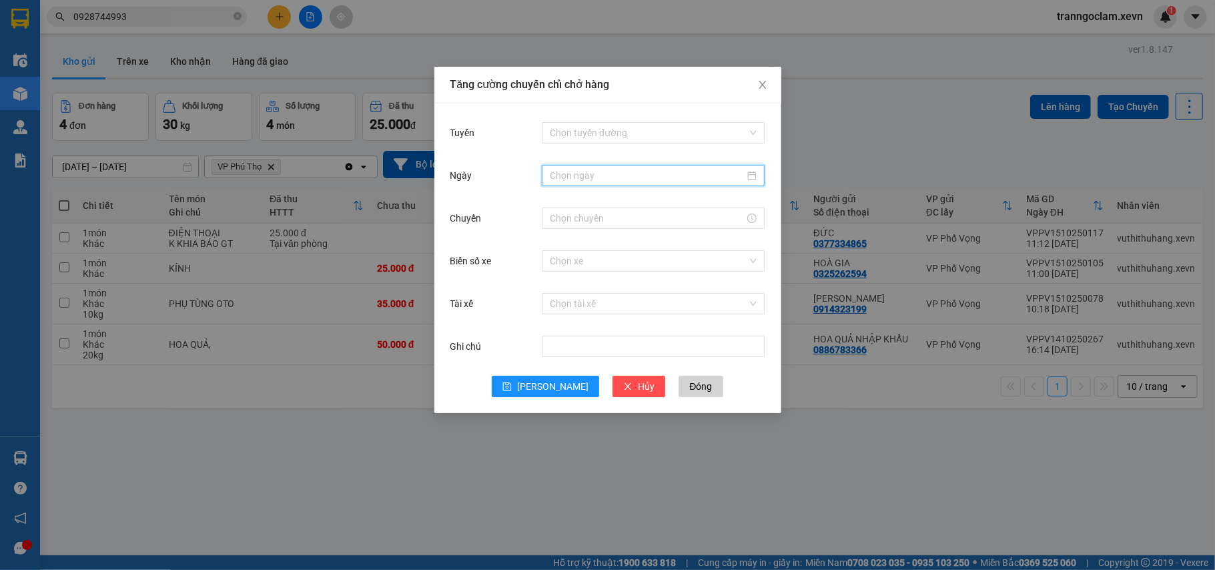
click at [601, 171] on input "Ngày" at bounding box center [647, 175] width 195 height 15
click at [641, 122] on div "Chọn tuyến đường" at bounding box center [653, 132] width 223 height 21
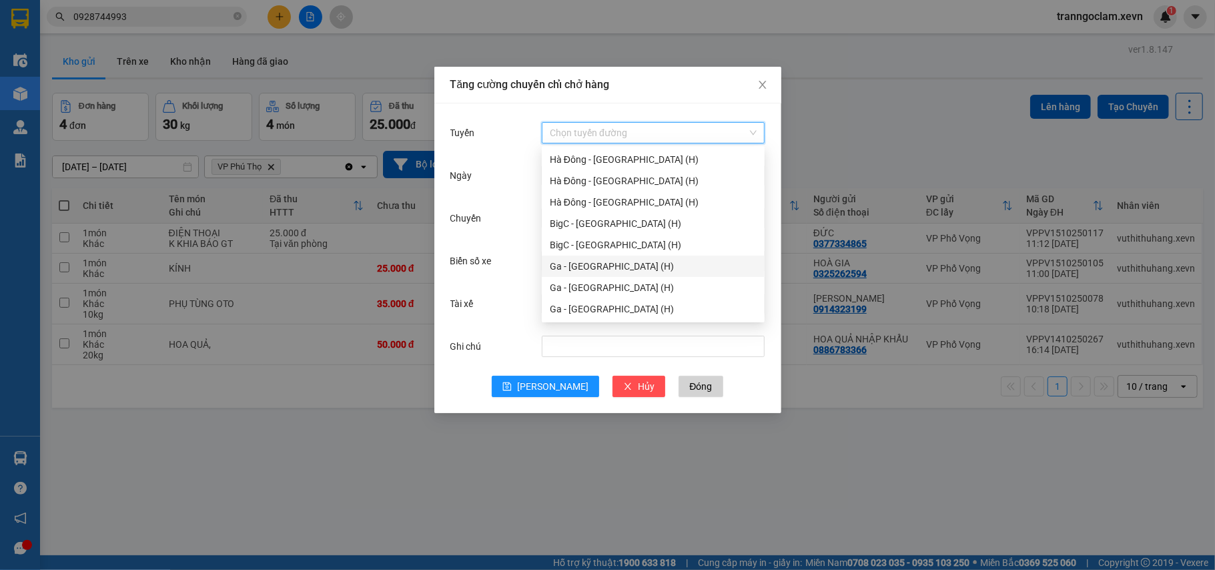
click at [634, 262] on div "Ga - Thái Bình (H)" at bounding box center [653, 266] width 207 height 15
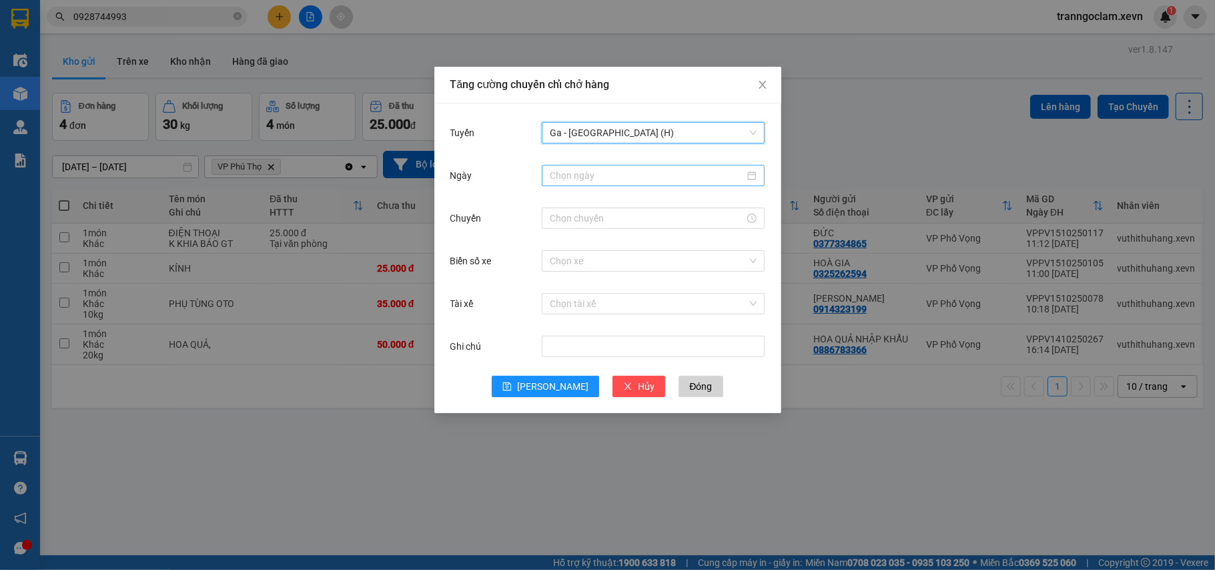
click at [607, 174] on input "Ngày" at bounding box center [647, 175] width 195 height 15
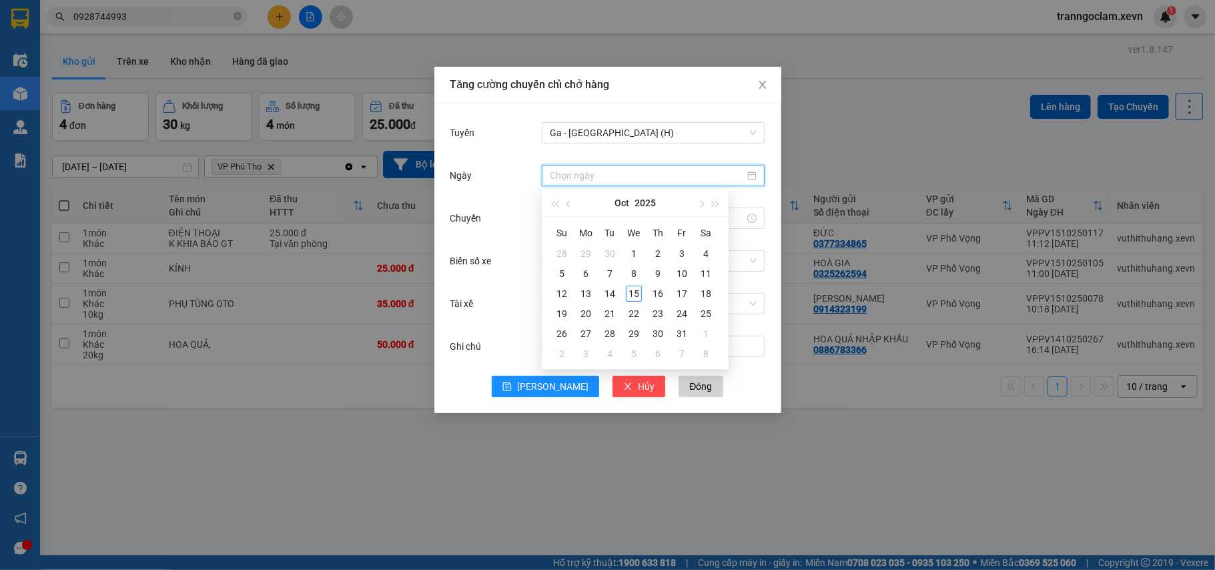
click at [514, 218] on div "Chuyến" at bounding box center [496, 218] width 92 height 27
click at [620, 174] on input "Ngày" at bounding box center [647, 175] width 195 height 15
type input "[DATE]"
click at [634, 290] on div "15" at bounding box center [634, 294] width 16 height 16
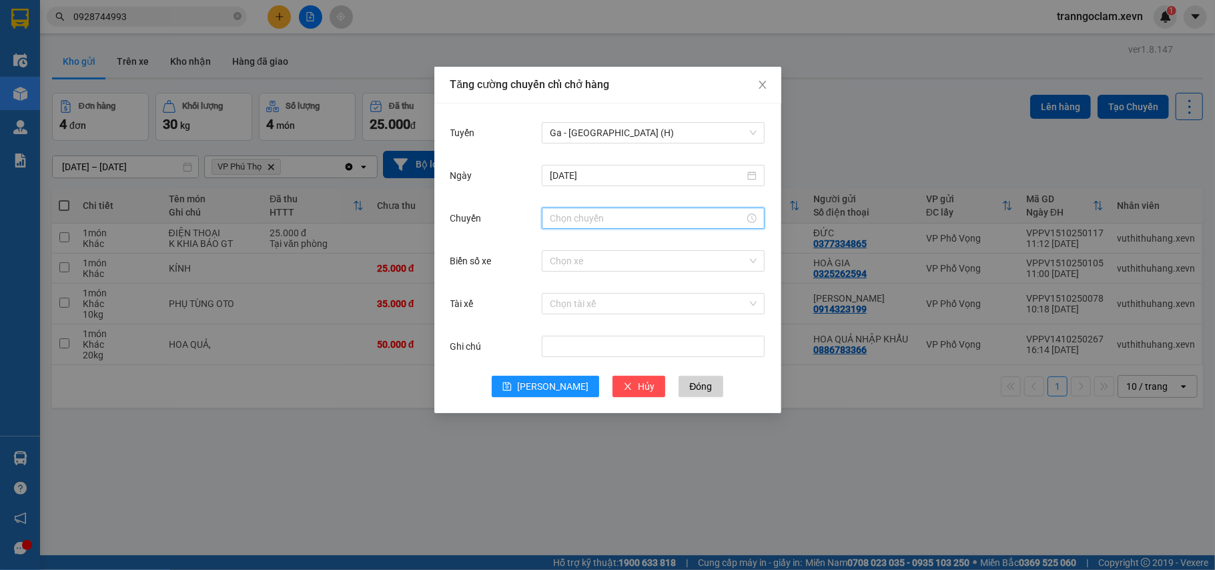
click at [591, 217] on input "Chuyến" at bounding box center [647, 218] width 195 height 15
click at [558, 242] on div "12" at bounding box center [560, 244] width 37 height 19
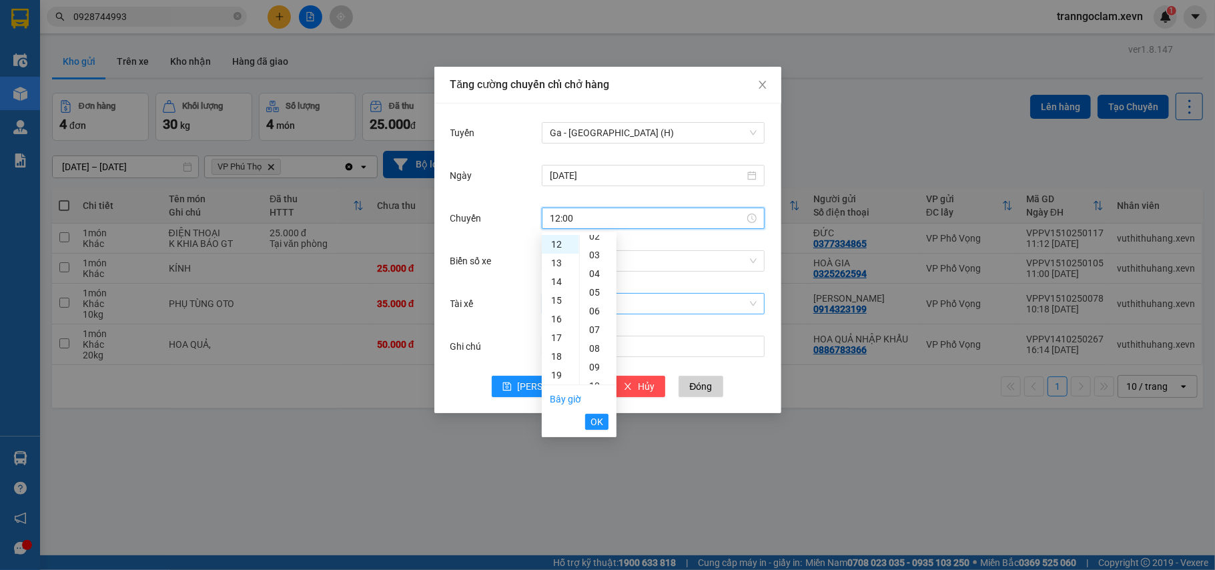
scroll to position [0, 0]
click at [598, 335] on div "05" at bounding box center [598, 337] width 37 height 19
type input "12:05"
click at [592, 420] on span "OK" at bounding box center [596, 421] width 13 height 15
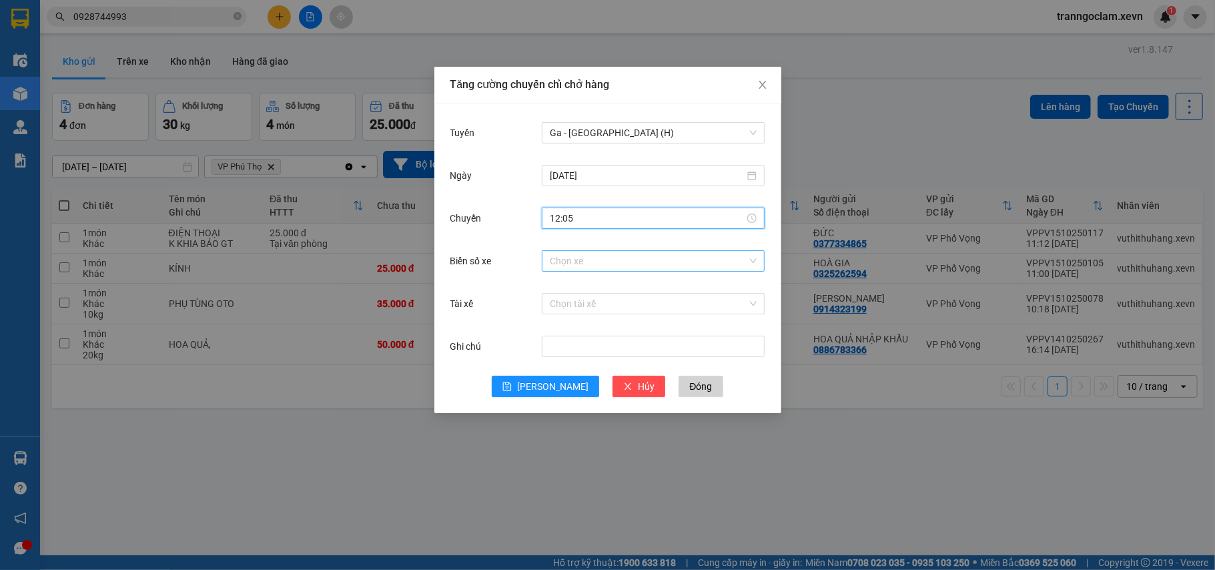
click at [606, 260] on input "Biển số xe" at bounding box center [648, 261] width 197 height 20
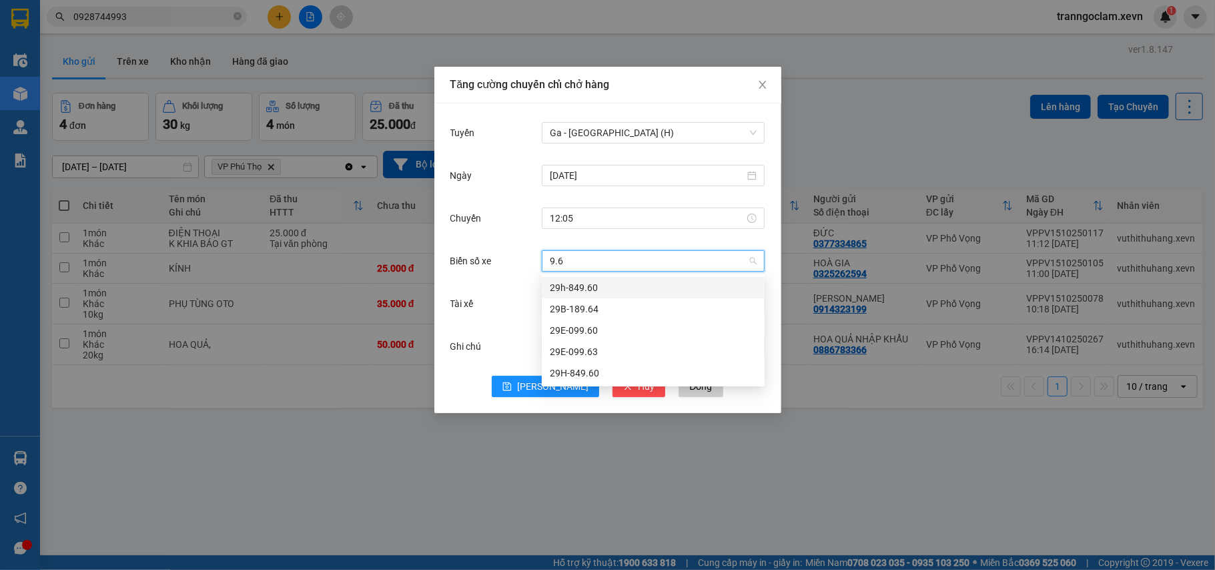
type input "9.63"
click at [612, 289] on div "29E-099.63" at bounding box center [653, 287] width 207 height 15
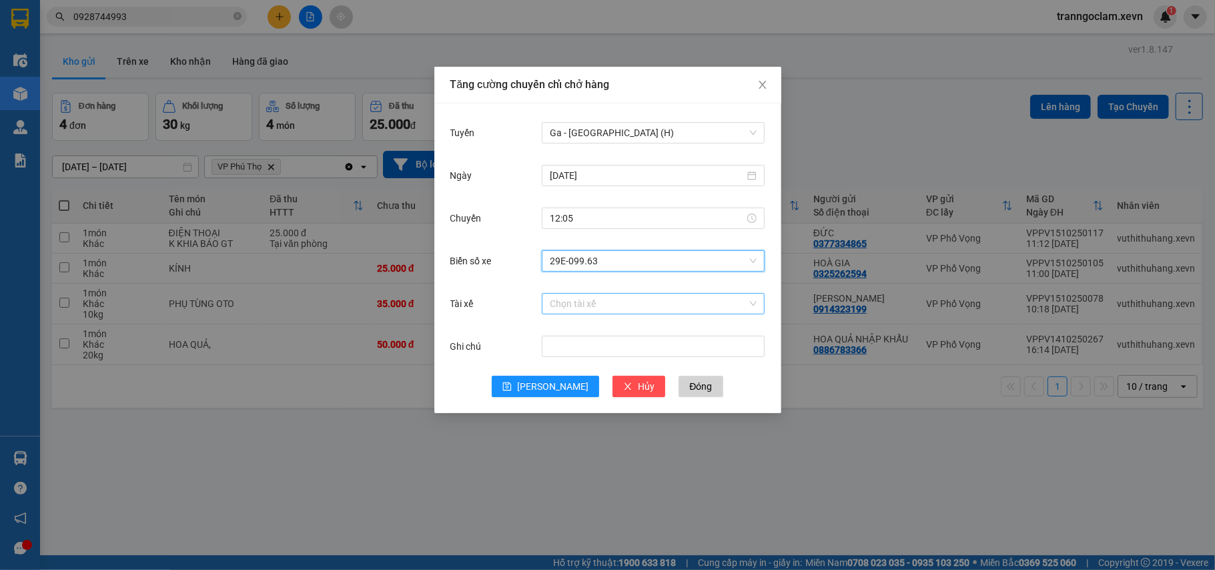
click at [595, 304] on input "Tài xế" at bounding box center [648, 304] width 197 height 20
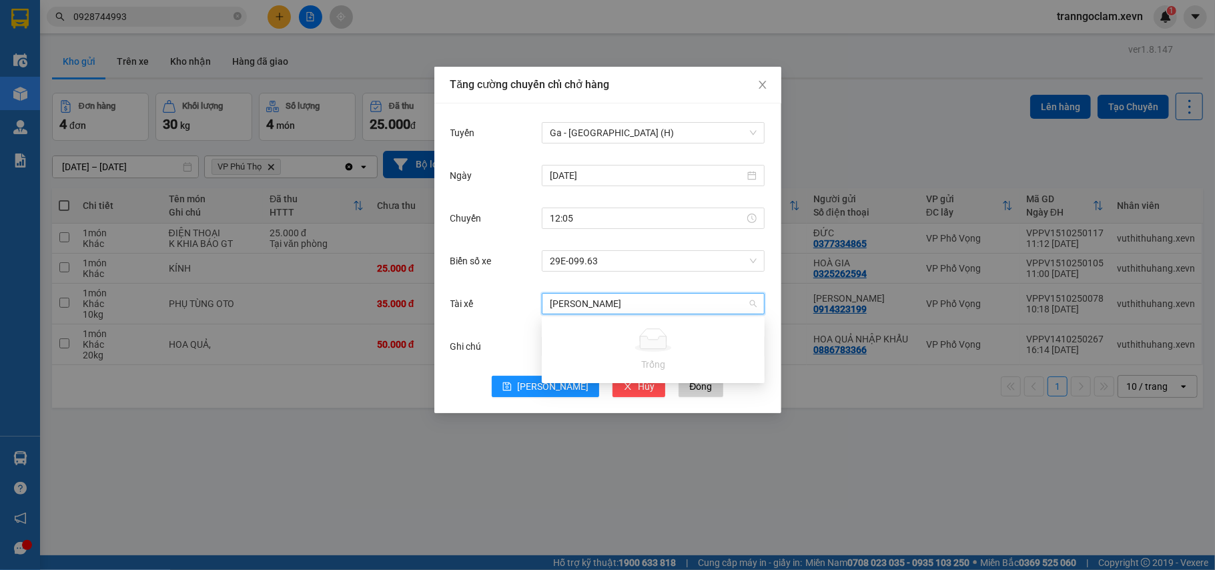
type input "lê văn liêu"
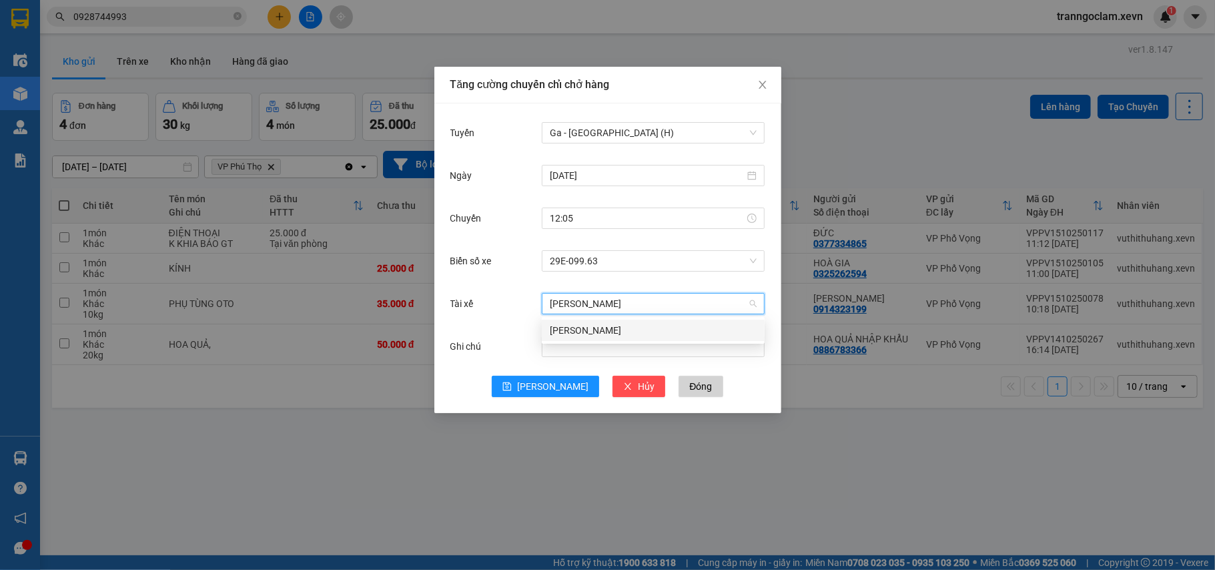
click at [730, 331] on div "Lê Văn Liệu" at bounding box center [653, 330] width 207 height 15
click at [553, 385] on span "Lưu" at bounding box center [552, 386] width 71 height 15
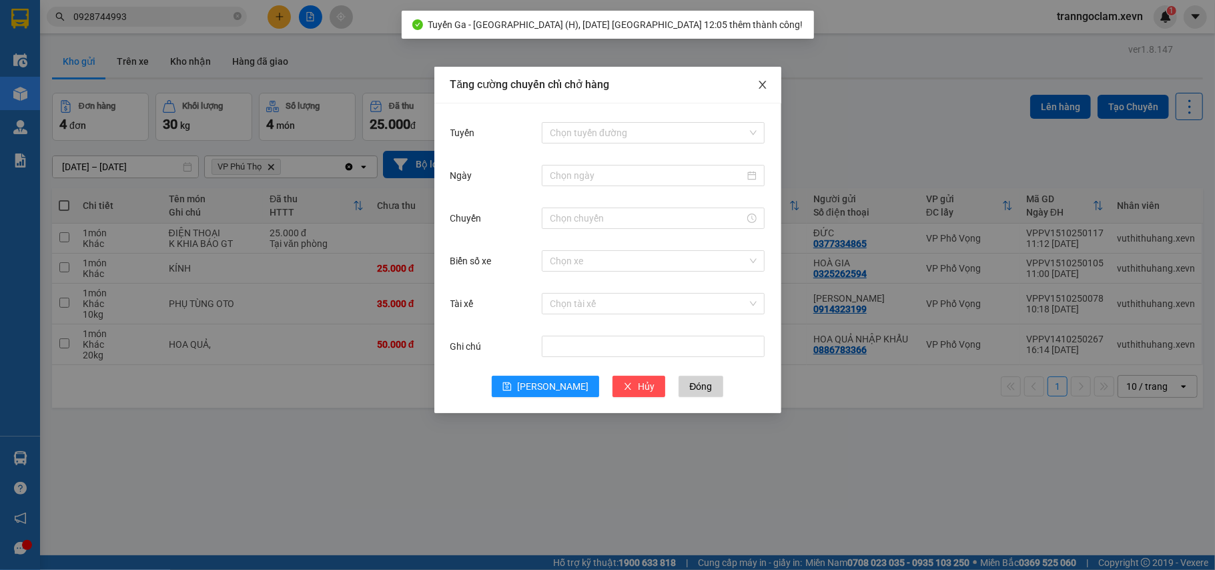
click at [765, 80] on icon "close" at bounding box center [762, 84] width 11 height 11
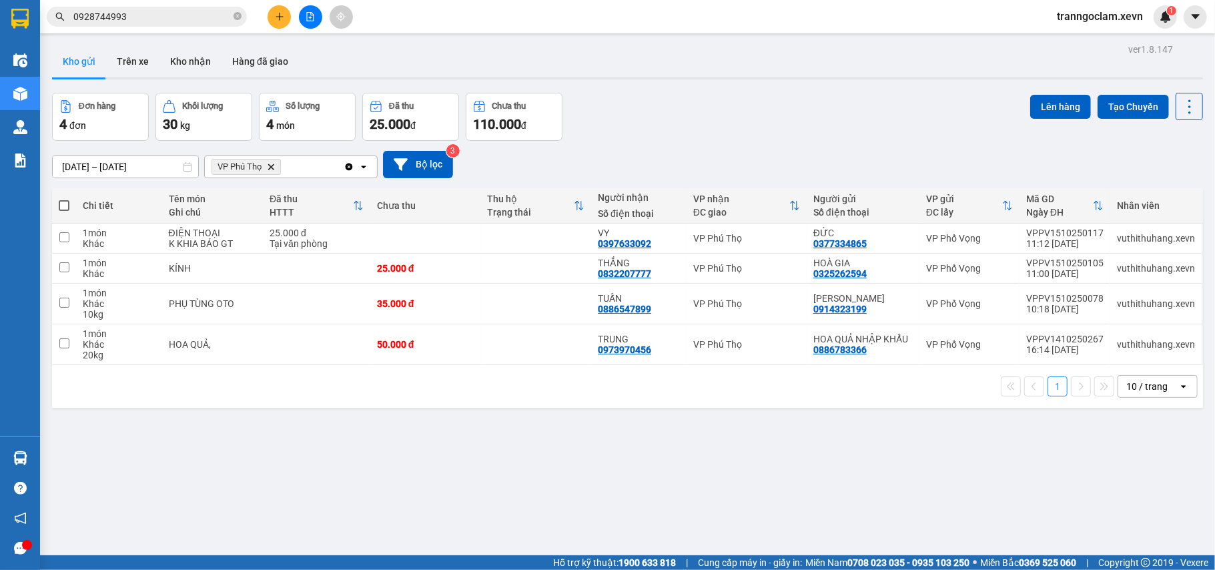
click at [275, 167] on icon "Delete" at bounding box center [271, 167] width 8 height 8
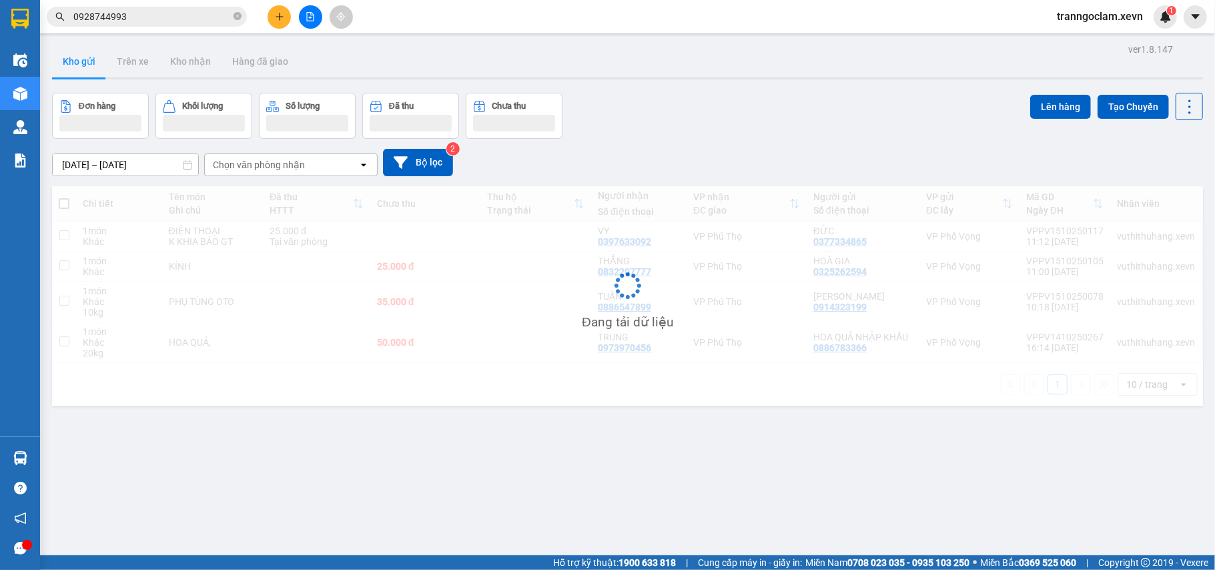
click at [284, 169] on div "Chọn văn phòng nhận" at bounding box center [259, 164] width 92 height 13
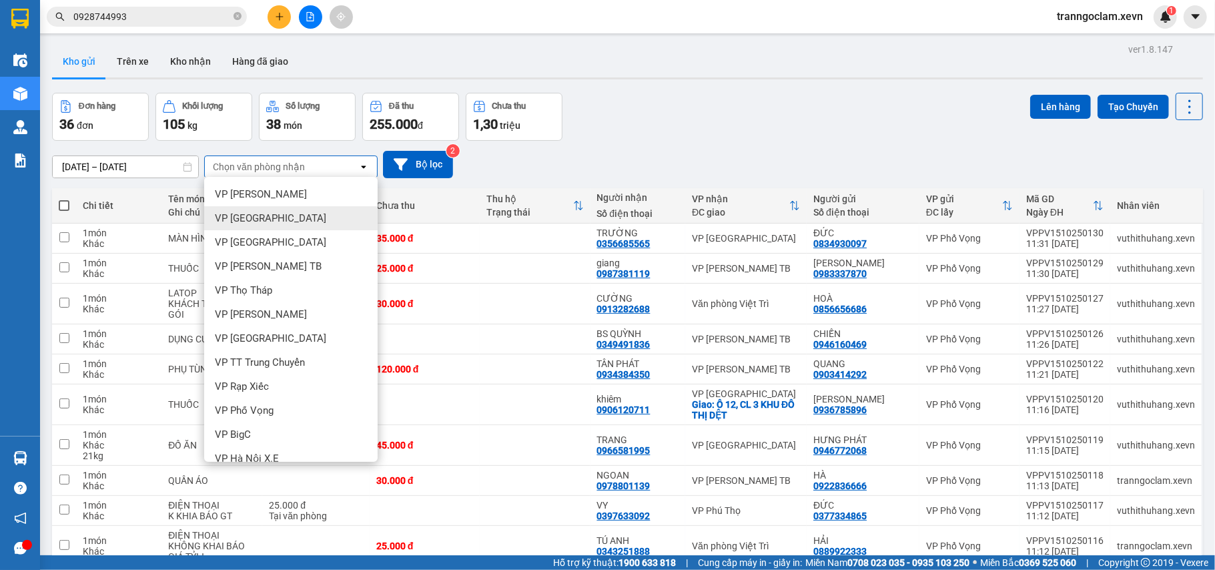
click at [282, 211] on div "VP [GEOGRAPHIC_DATA]" at bounding box center [290, 218] width 173 height 24
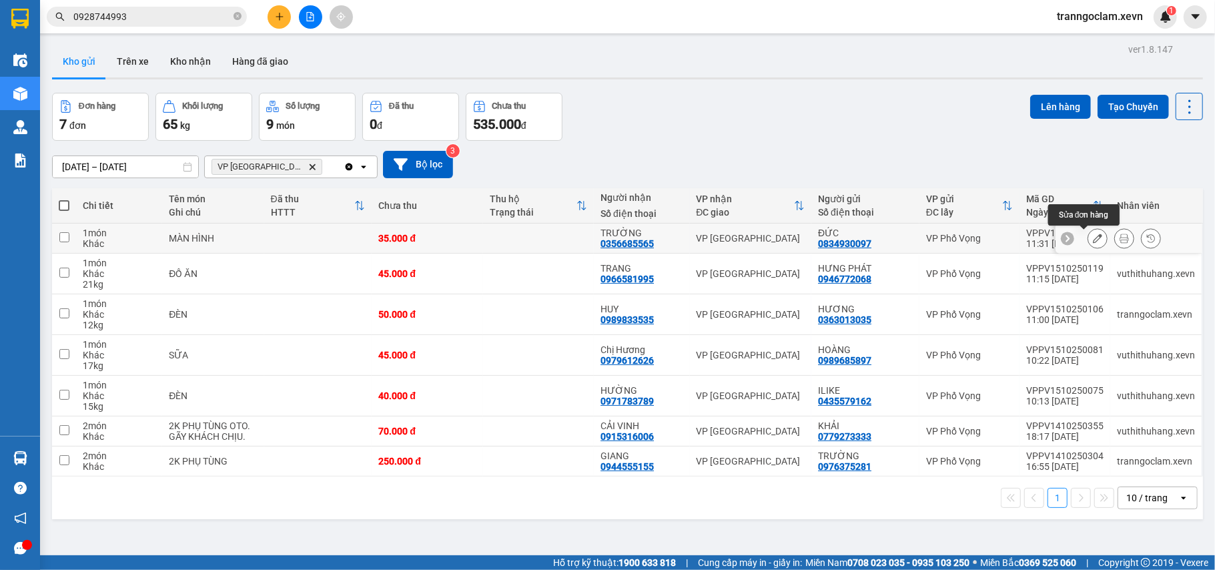
click at [1093, 235] on icon at bounding box center [1097, 238] width 9 height 9
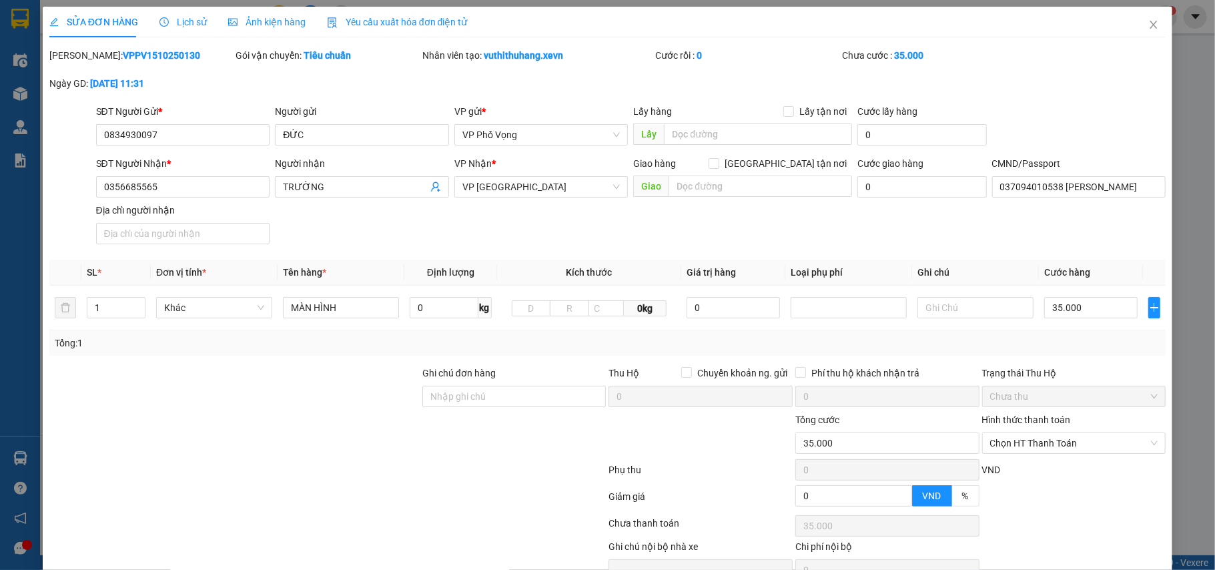
type input "0834930097"
type input "0356685565"
type input "037094010538 NGUYỄN VIẾT TRƯỜNG"
type input "0"
type input "35.000"
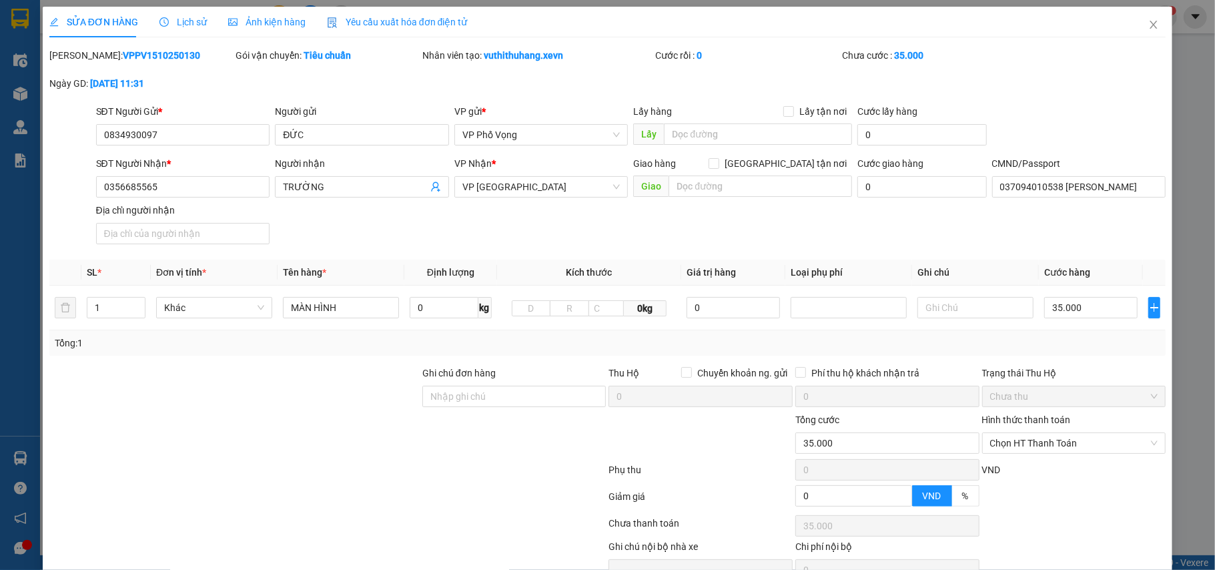
type input "35.000"
click at [1080, 308] on input "35.000" at bounding box center [1090, 307] width 93 height 21
type input "0"
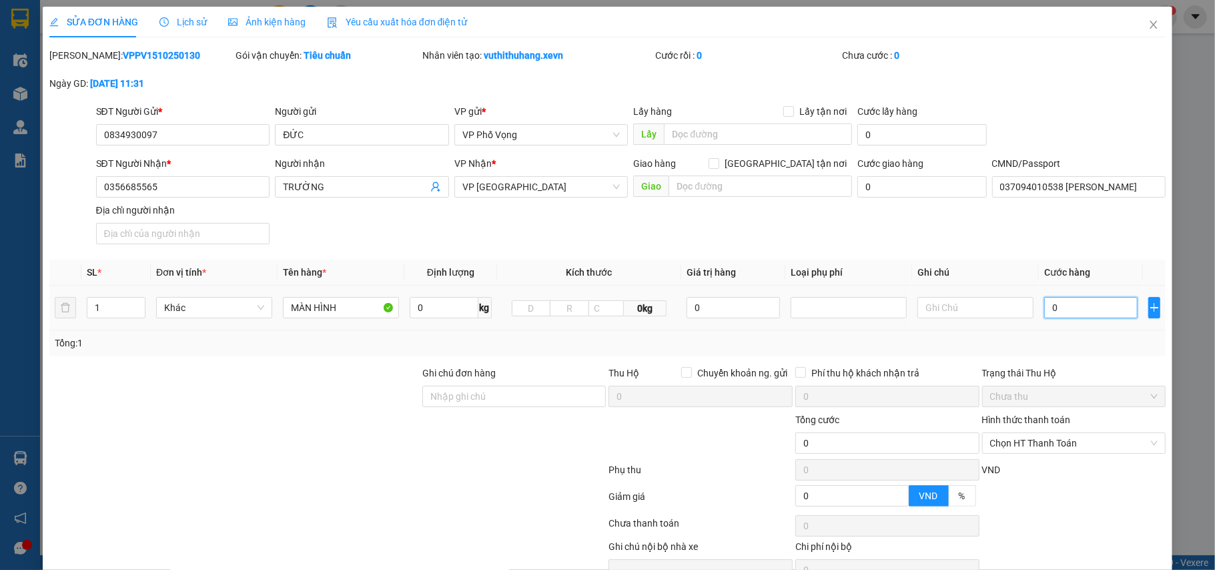
type input "4"
type input "04"
type input "40"
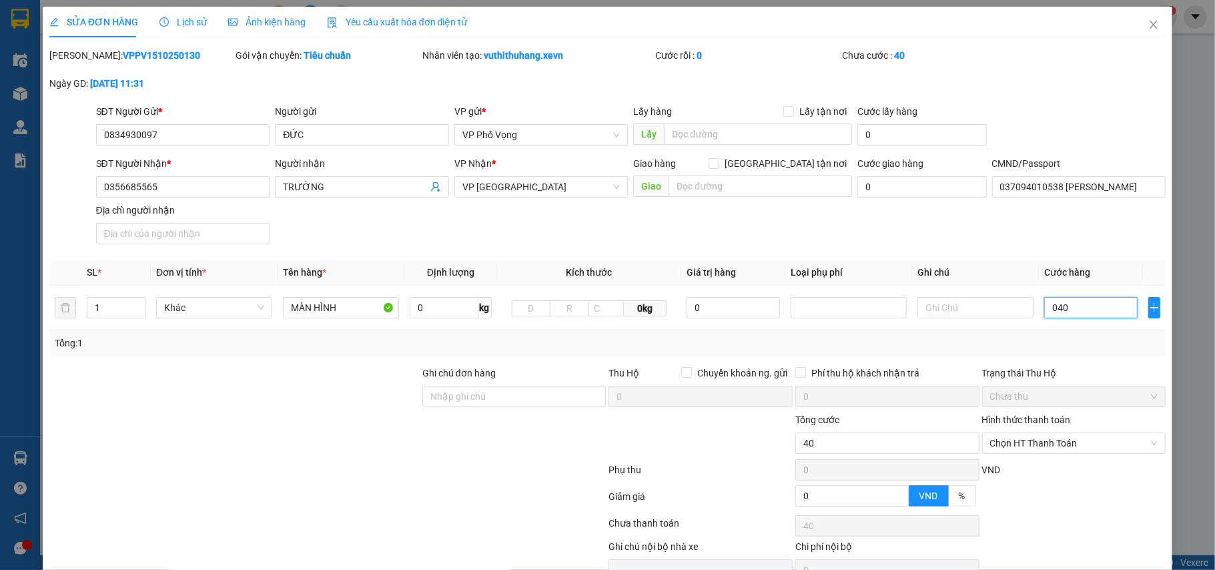
type input "040"
type input "40.000"
click at [1073, 337] on div "Tổng: 1" at bounding box center [608, 343] width 1106 height 15
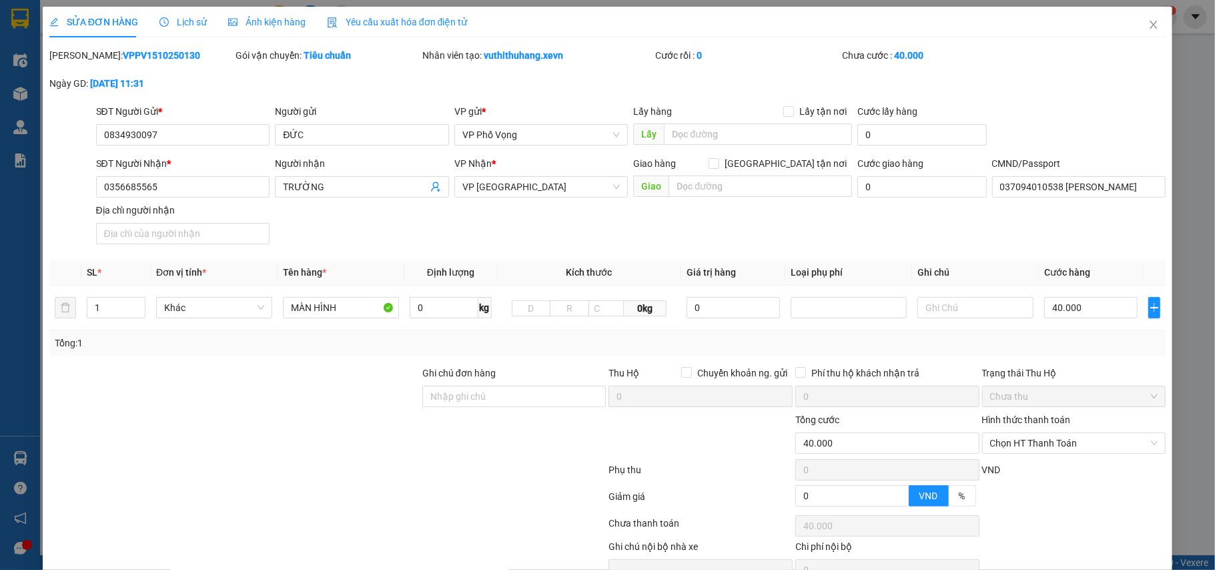
scroll to position [71, 0]
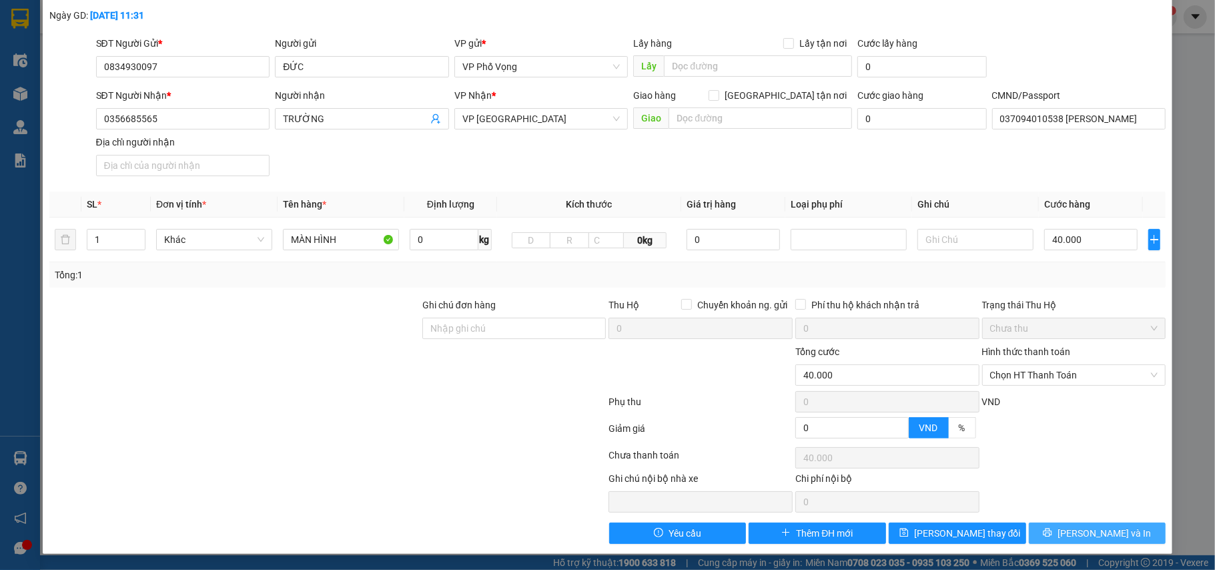
click at [1102, 532] on span "Lưu và In" at bounding box center [1104, 533] width 93 height 15
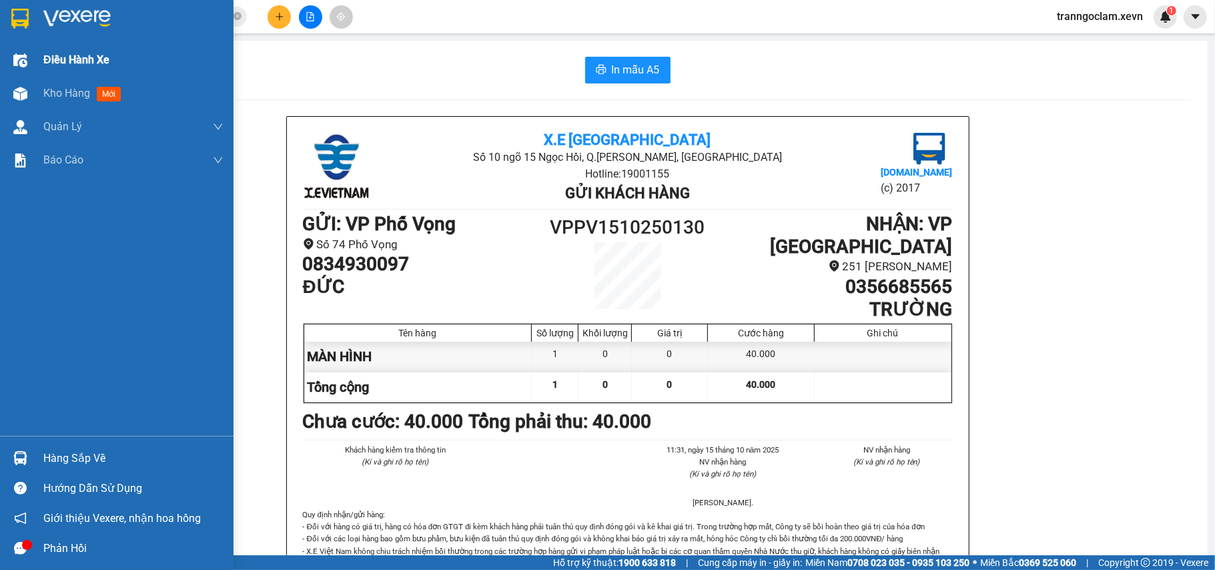
click at [41, 59] on div "Điều hành xe" at bounding box center [117, 59] width 234 height 33
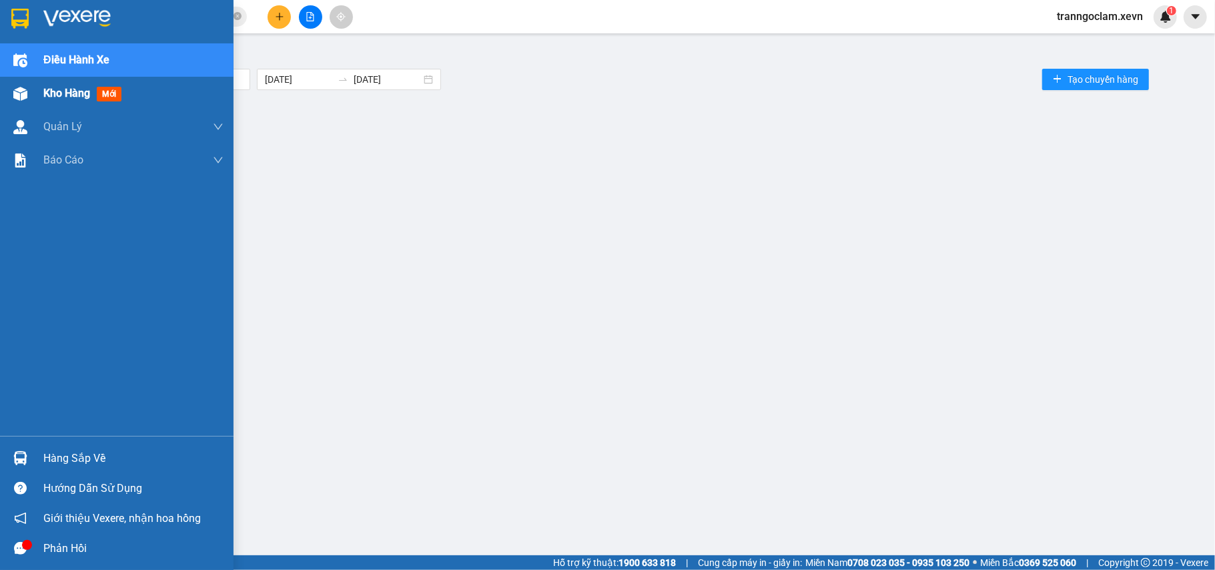
click at [71, 91] on span "Kho hàng" at bounding box center [66, 93] width 47 height 13
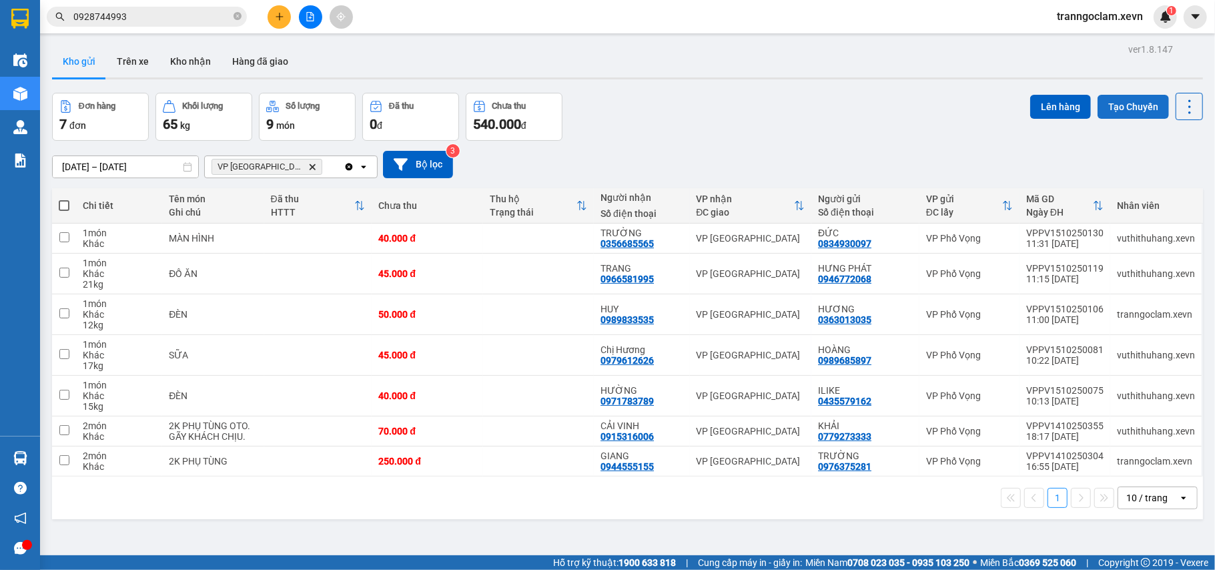
click at [1135, 108] on button "Tạo Chuyến" at bounding box center [1133, 107] width 71 height 24
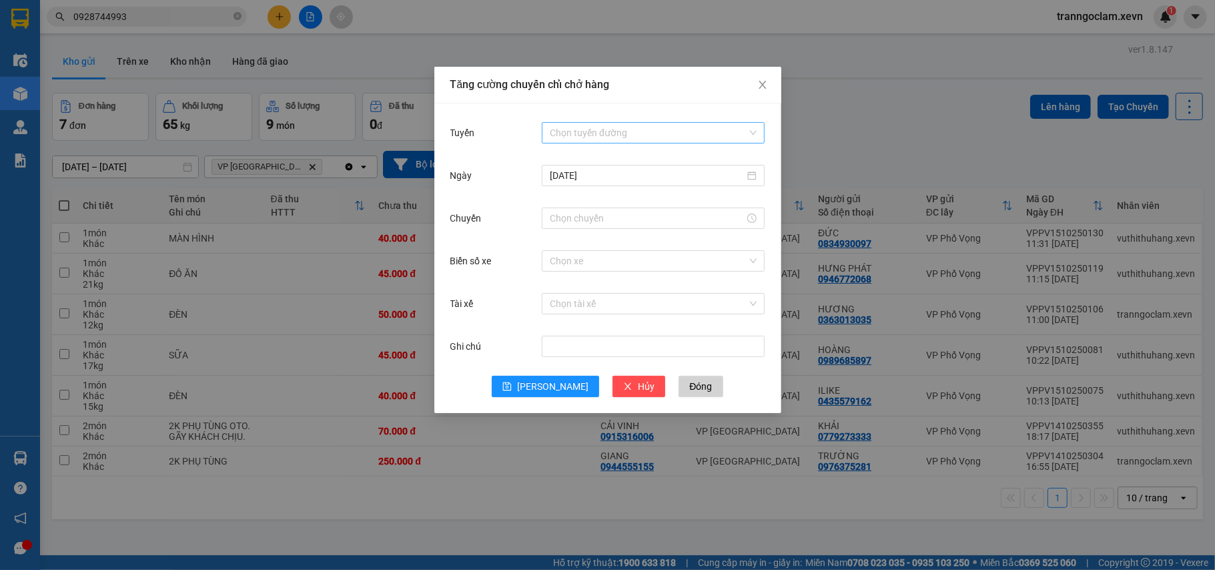
click at [622, 132] on input "Tuyến" at bounding box center [648, 133] width 197 height 20
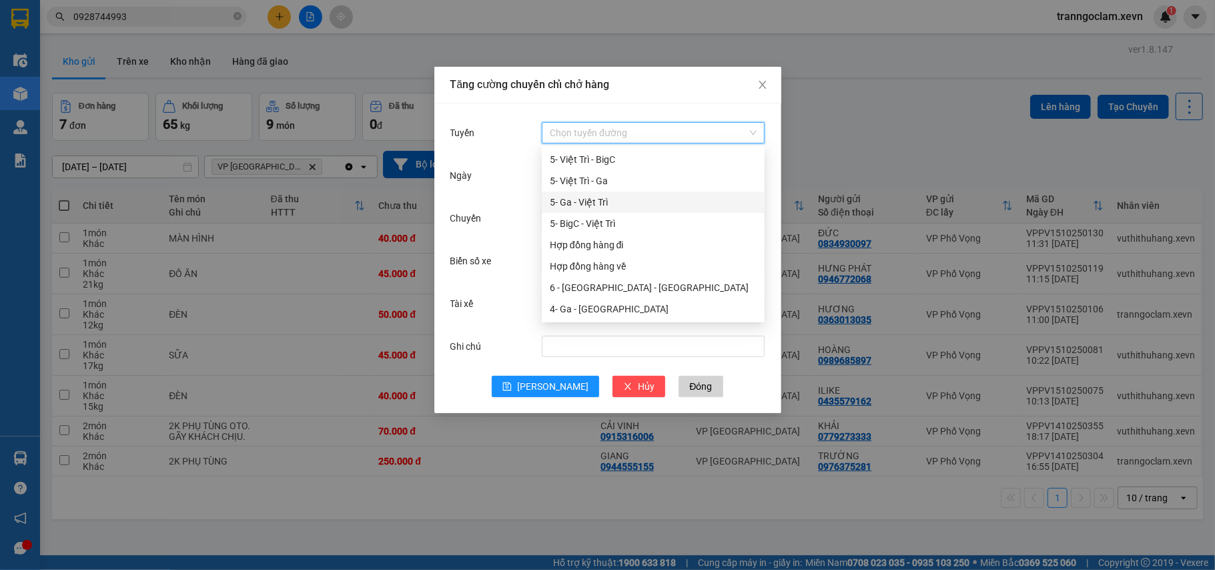
click at [616, 201] on div "5- Ga - Việt Trì" at bounding box center [653, 202] width 207 height 15
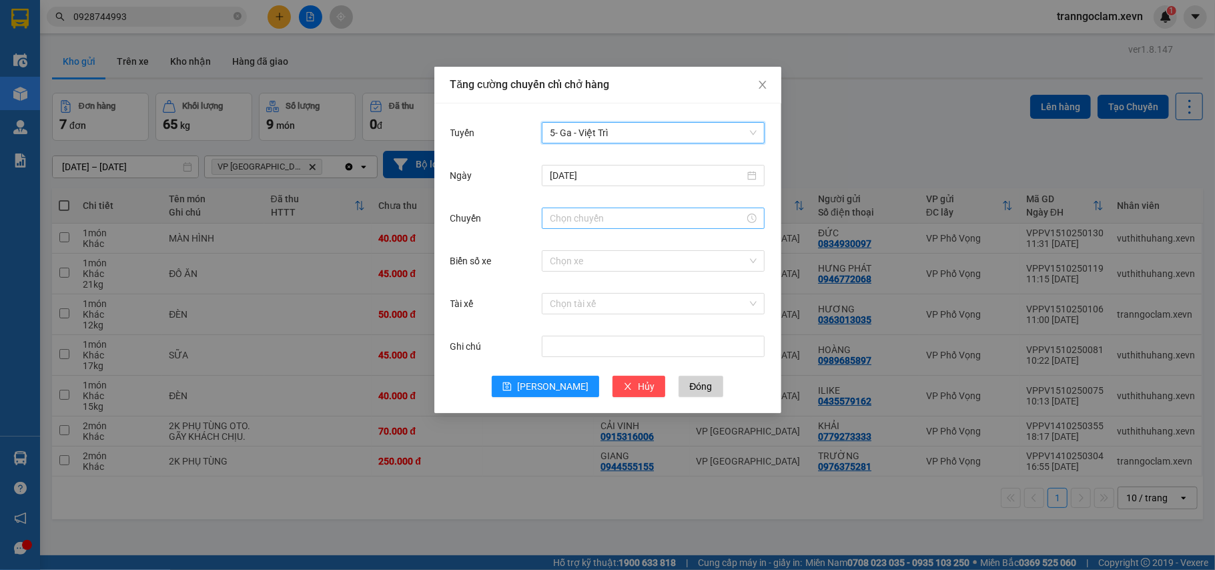
click at [587, 220] on input "Chuyến" at bounding box center [647, 218] width 195 height 15
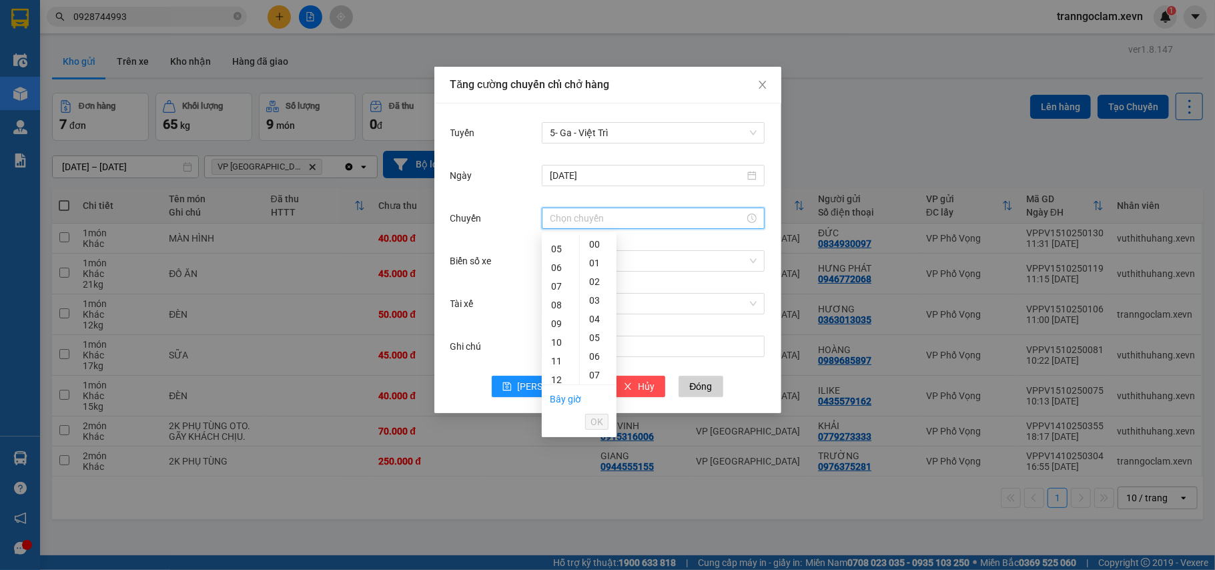
scroll to position [177, 0]
click at [562, 290] on div "12" at bounding box center [560, 291] width 37 height 19
click at [601, 335] on div "05" at bounding box center [598, 337] width 37 height 19
type input "12:05"
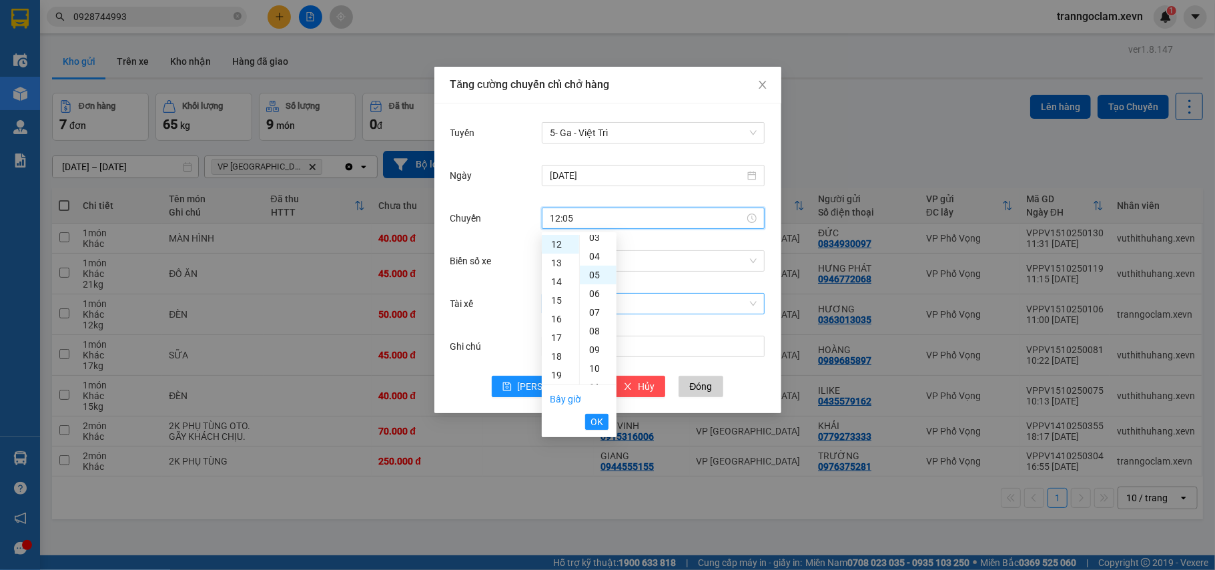
scroll to position [93, 0]
click at [594, 415] on span "OK" at bounding box center [596, 421] width 13 height 15
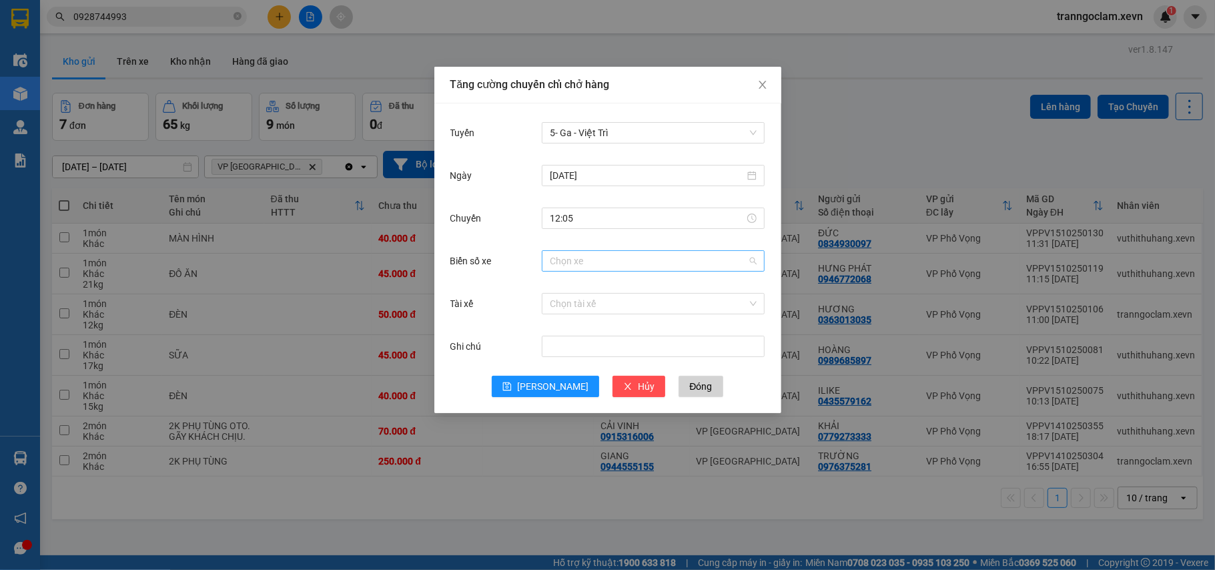
click at [600, 262] on input "Biển số xe" at bounding box center [648, 261] width 197 height 20
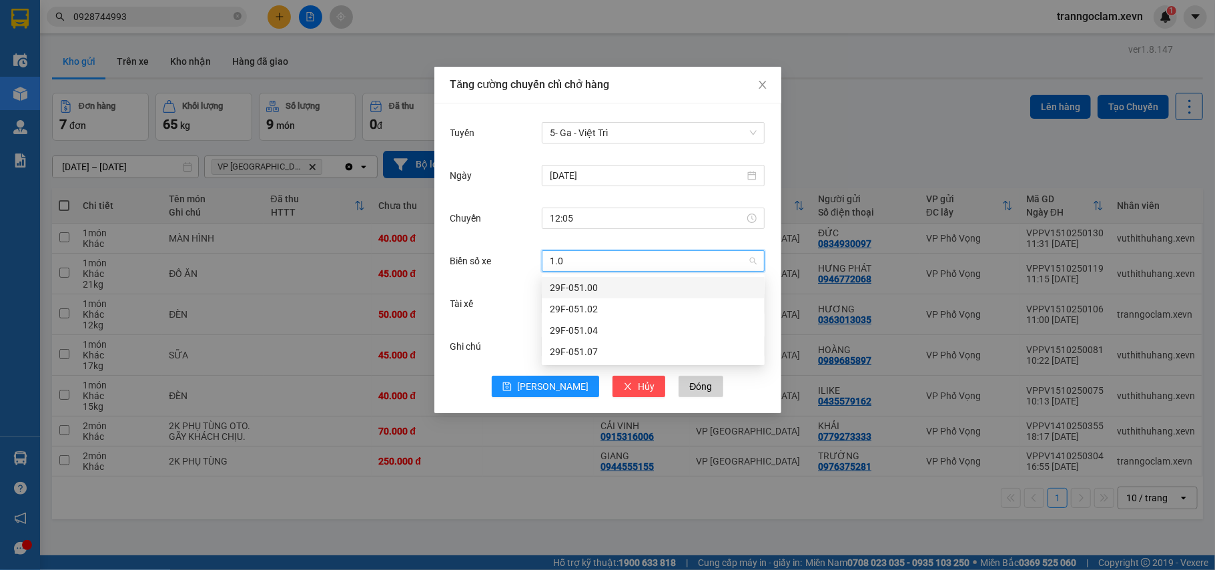
type input "1.02"
click at [614, 291] on div "29F-051.02" at bounding box center [653, 287] width 207 height 15
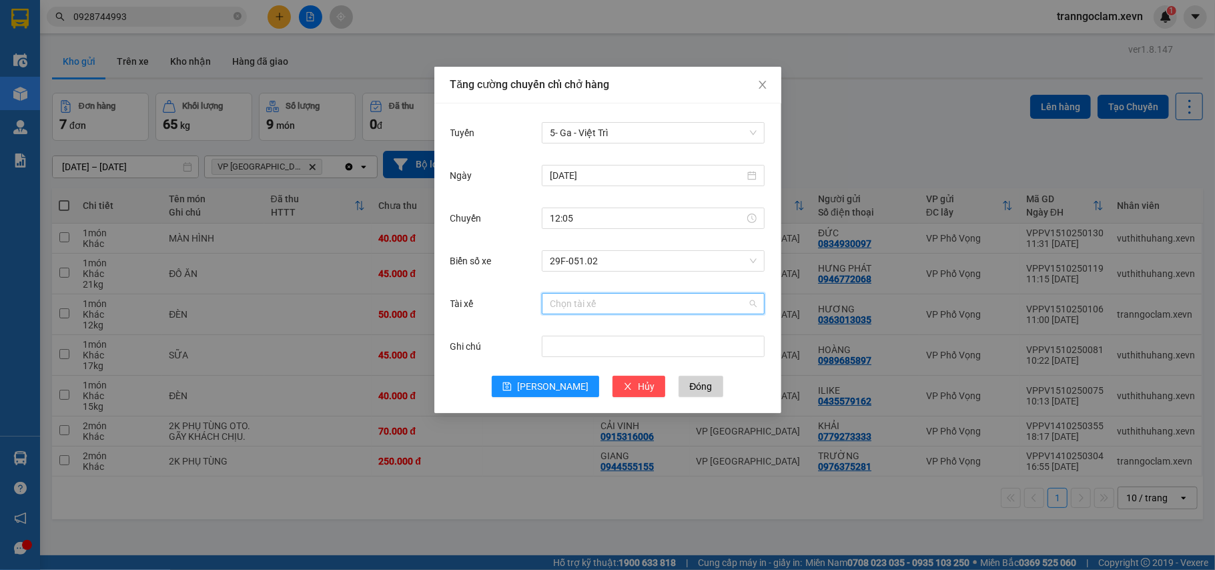
click at [615, 308] on input "Tài xế" at bounding box center [648, 304] width 197 height 20
type input "trần trung"
click at [616, 324] on div "Trần Trung Kiên PT" at bounding box center [653, 330] width 207 height 15
click at [551, 386] on span "Lưu" at bounding box center [552, 386] width 71 height 15
click at [639, 142] on div "Chọn tuyến đường" at bounding box center [653, 132] width 223 height 21
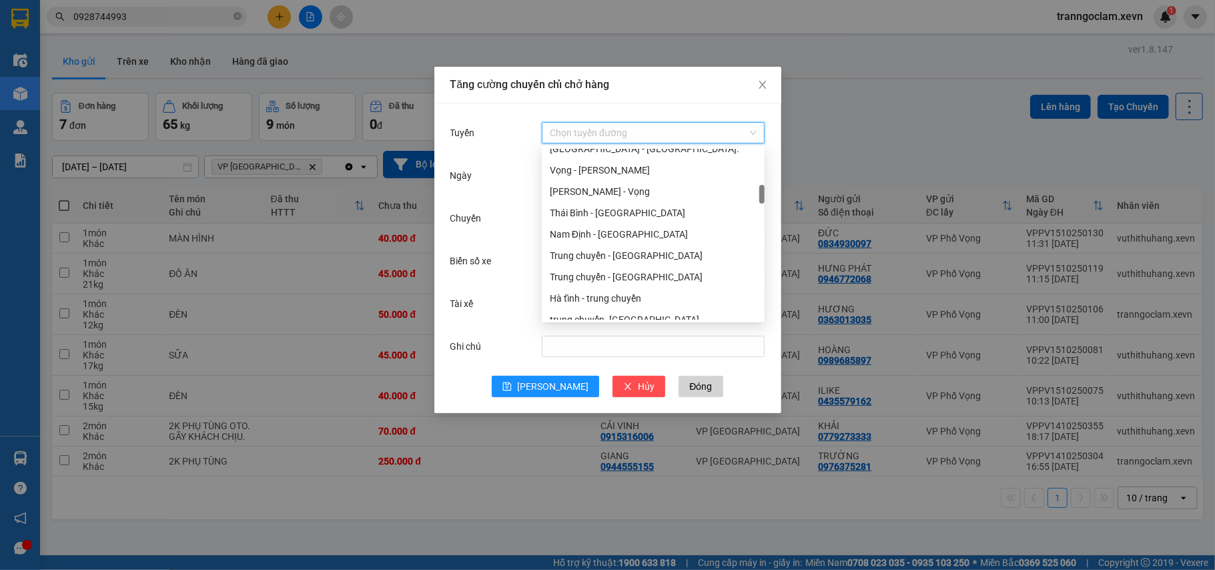
scroll to position [0, 0]
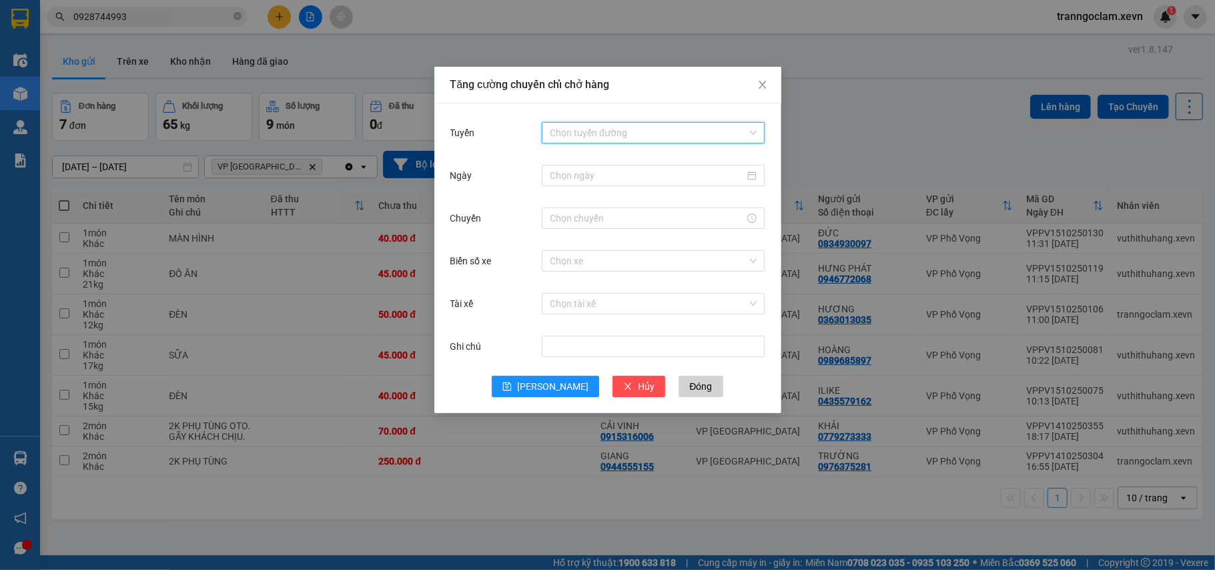
drag, startPoint x: 542, startPoint y: 36, endPoint x: 677, endPoint y: 67, distance: 137.7
click at [547, 35] on div "Tăng cường chuyến chỉ chở hàng Tuyến Chọn tuyến đường Ngày Chuyến Biển số xe Ch…" at bounding box center [607, 285] width 1215 height 570
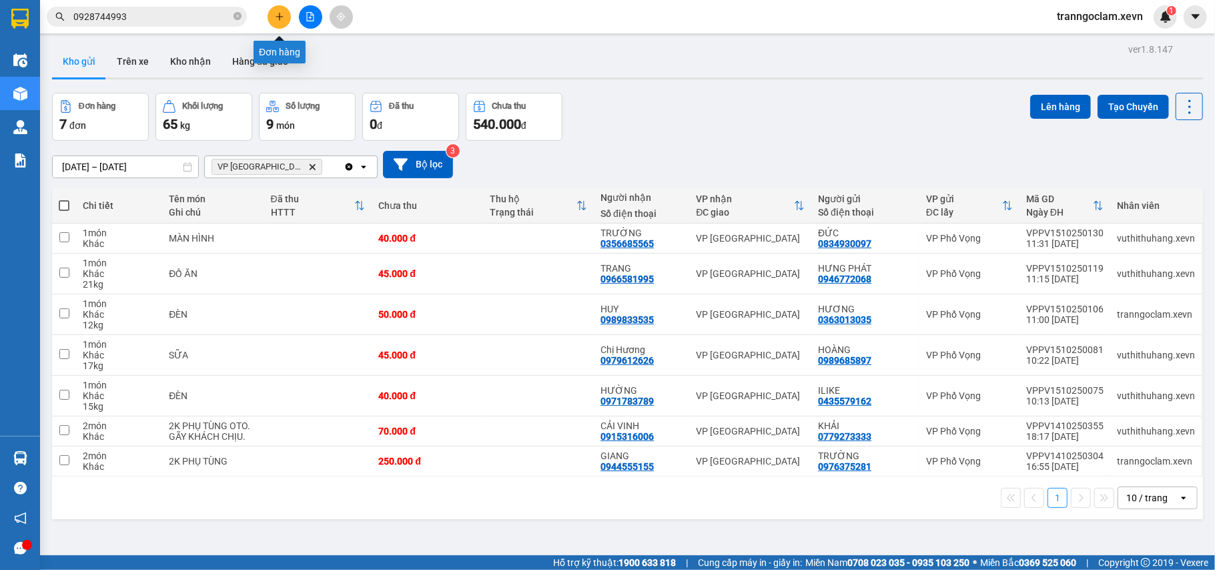
click at [280, 11] on button at bounding box center [279, 16] width 23 height 23
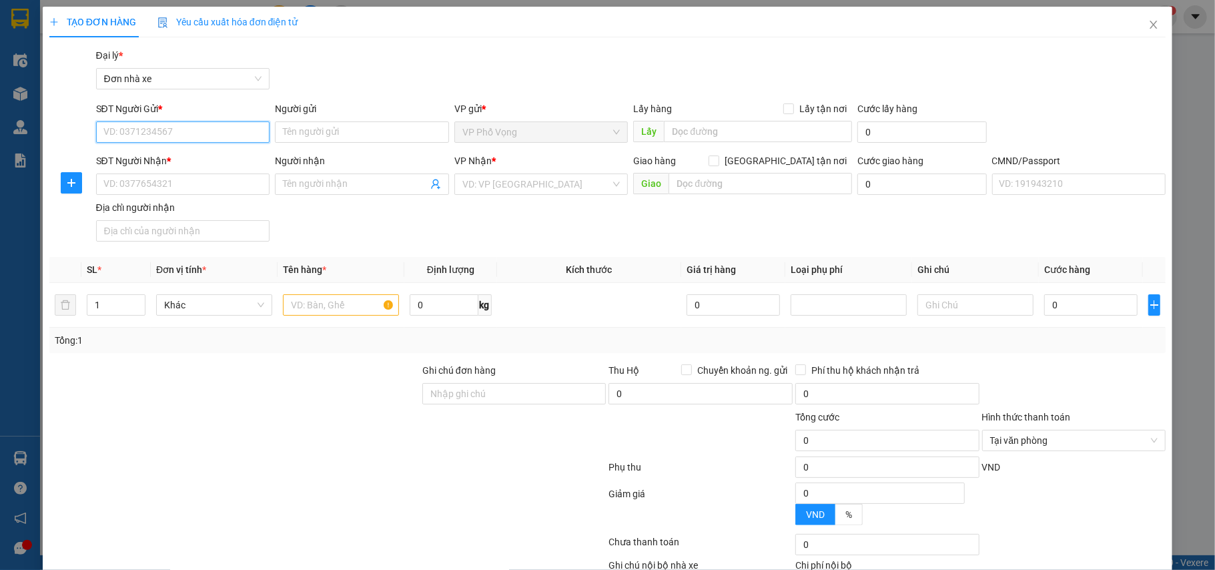
click at [183, 140] on input "SĐT Người Gửi *" at bounding box center [183, 131] width 174 height 21
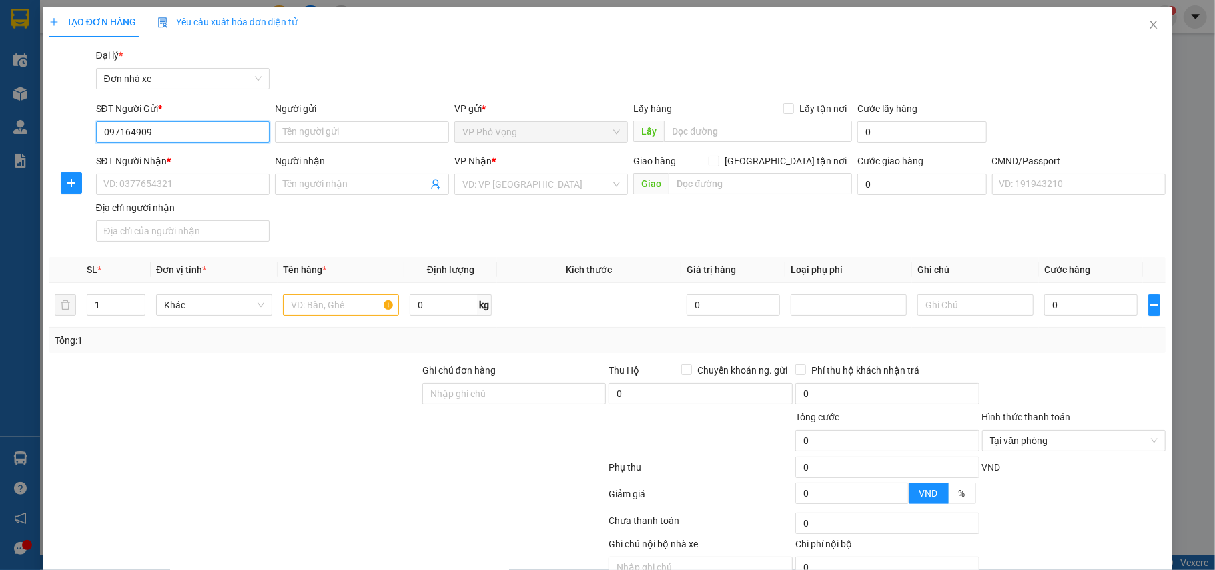
type input "0971649092"
click at [187, 159] on div "0971649092 - CƯỜNG" at bounding box center [181, 159] width 156 height 15
type input "CƯỜNG"
type input "0966253222"
type input "LONG"
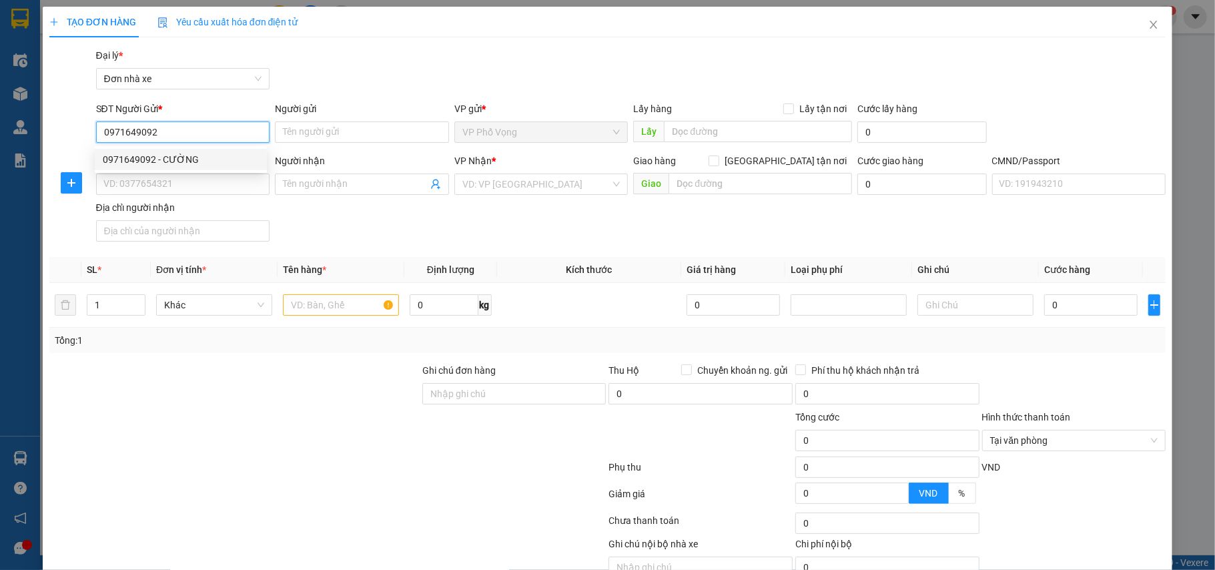
type input "TRƯƠNG BẢO NGỌC 034095004749.SĐT 0356542222"
type input "0971649092"
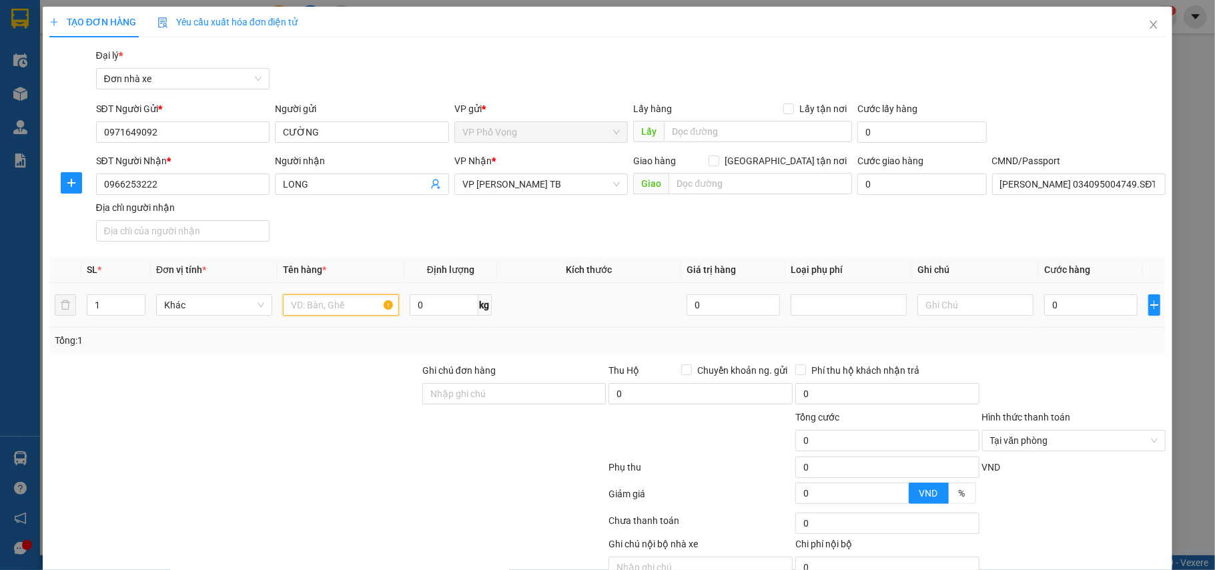
click at [364, 315] on input "text" at bounding box center [341, 304] width 116 height 21
type input "d"
type input "đt ko khai báo gt"
click at [1065, 307] on input "0" at bounding box center [1090, 304] width 93 height 21
type input "2"
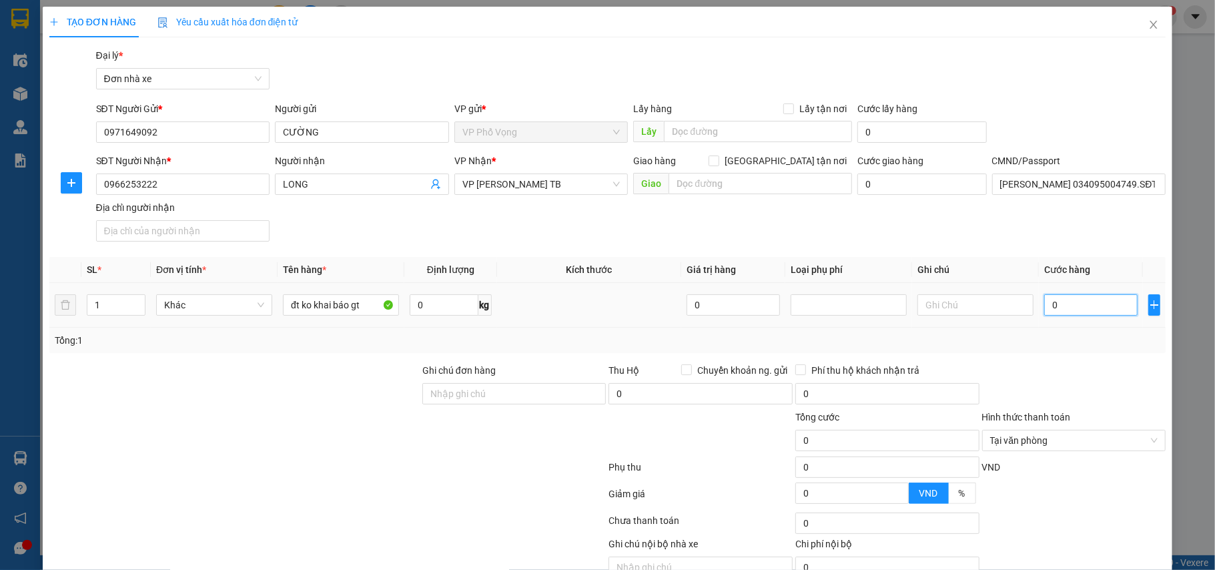
type input "2"
type input "25"
type input "25.000"
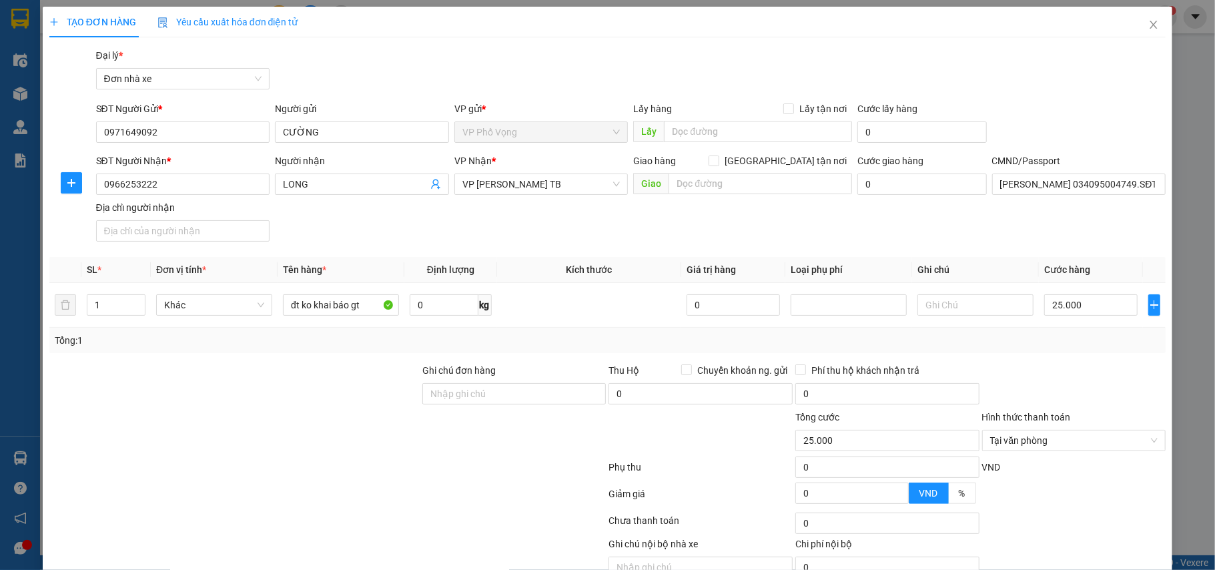
click at [1097, 337] on div "Tổng: 1" at bounding box center [608, 340] width 1106 height 15
type input "25.000"
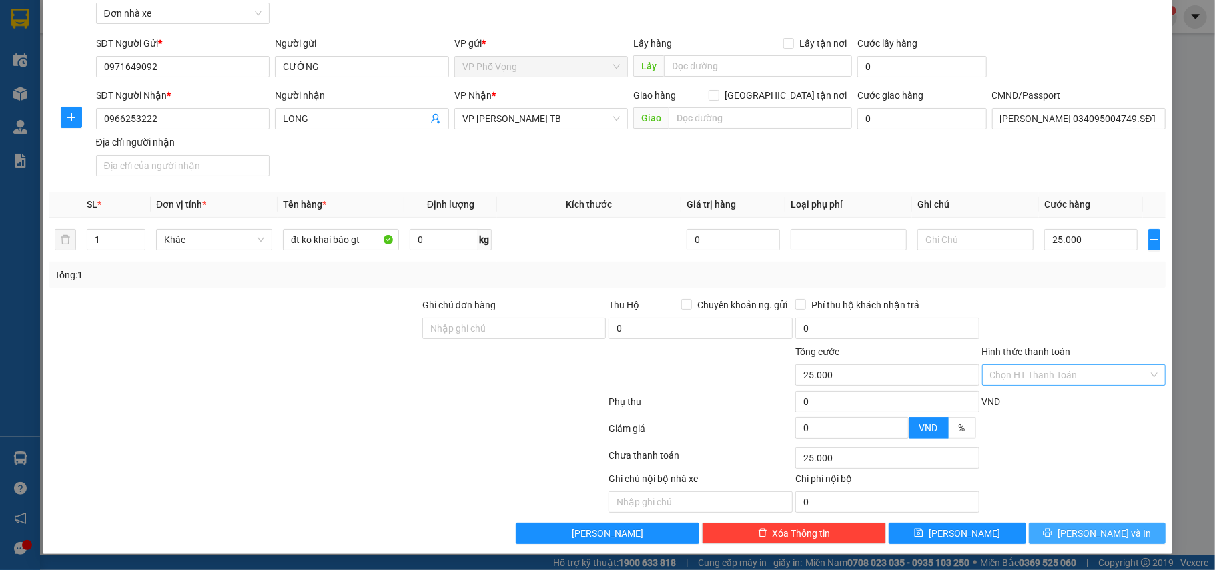
click at [1089, 530] on span "Lưu và In" at bounding box center [1104, 533] width 93 height 15
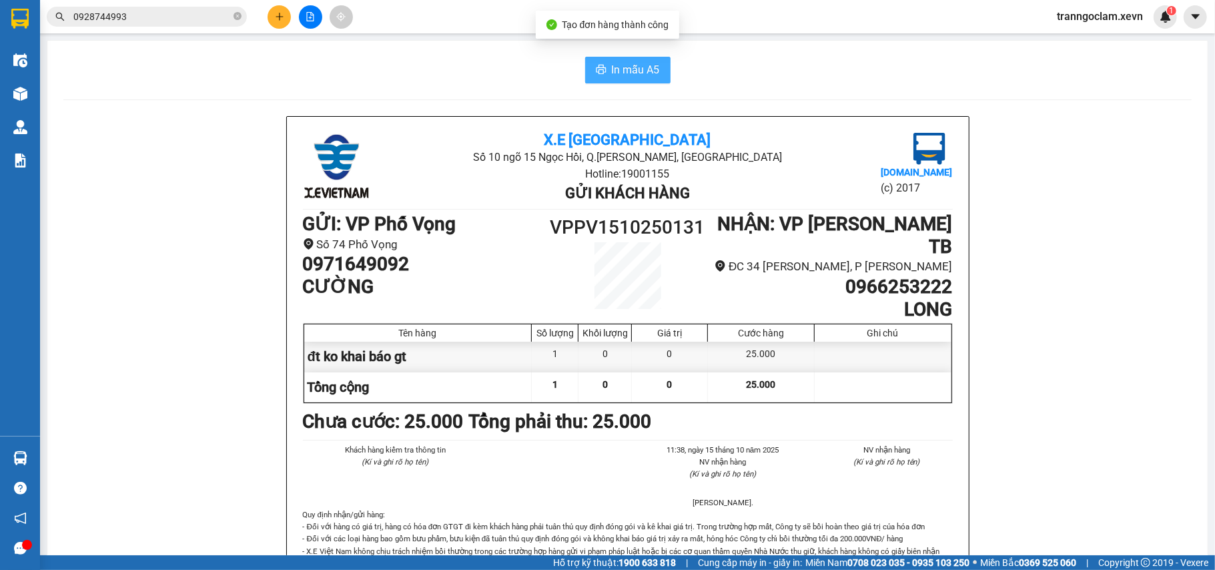
click at [627, 64] on span "In mẫu A5" at bounding box center [636, 69] width 48 height 17
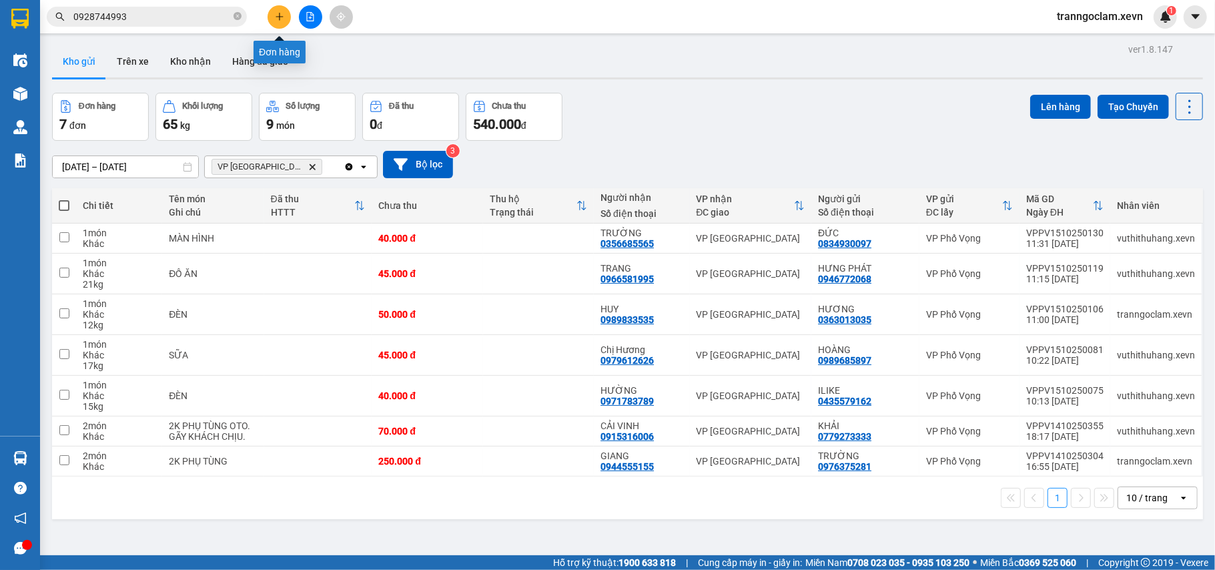
click at [278, 16] on icon "plus" at bounding box center [279, 16] width 9 height 9
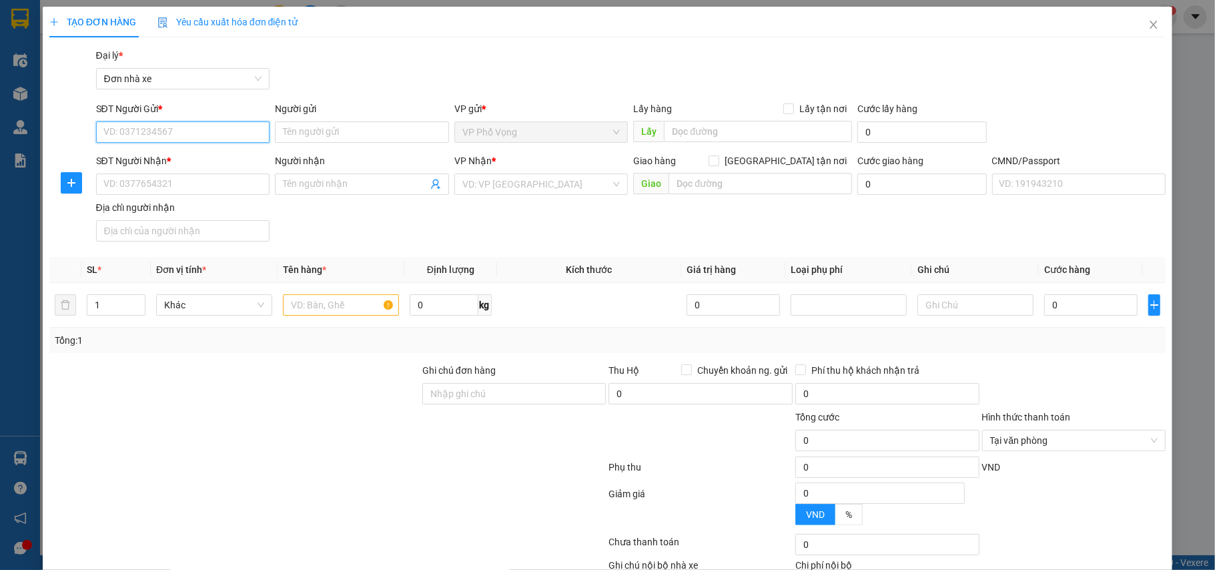
click at [183, 121] on input "SĐT Người Gửi *" at bounding box center [183, 131] width 174 height 21
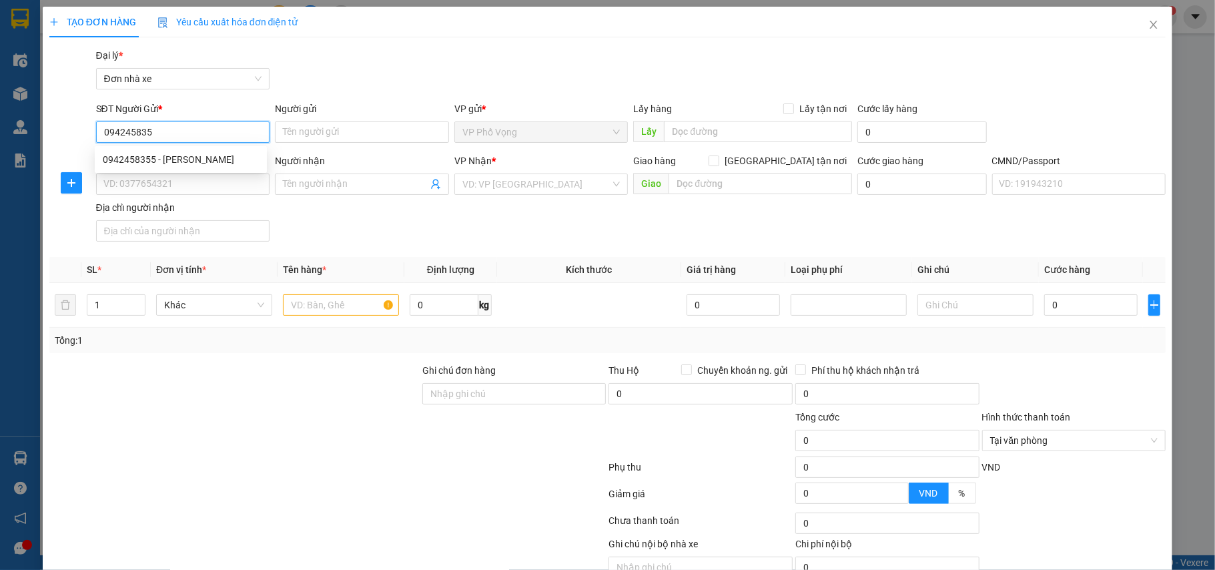
type input "0942458355"
click at [201, 160] on div "0942458355 - HOÀNG HÙNG" at bounding box center [181, 159] width 156 height 15
type input "HOÀNG HÙNG"
type input "0982733347"
type input "HÙNG"
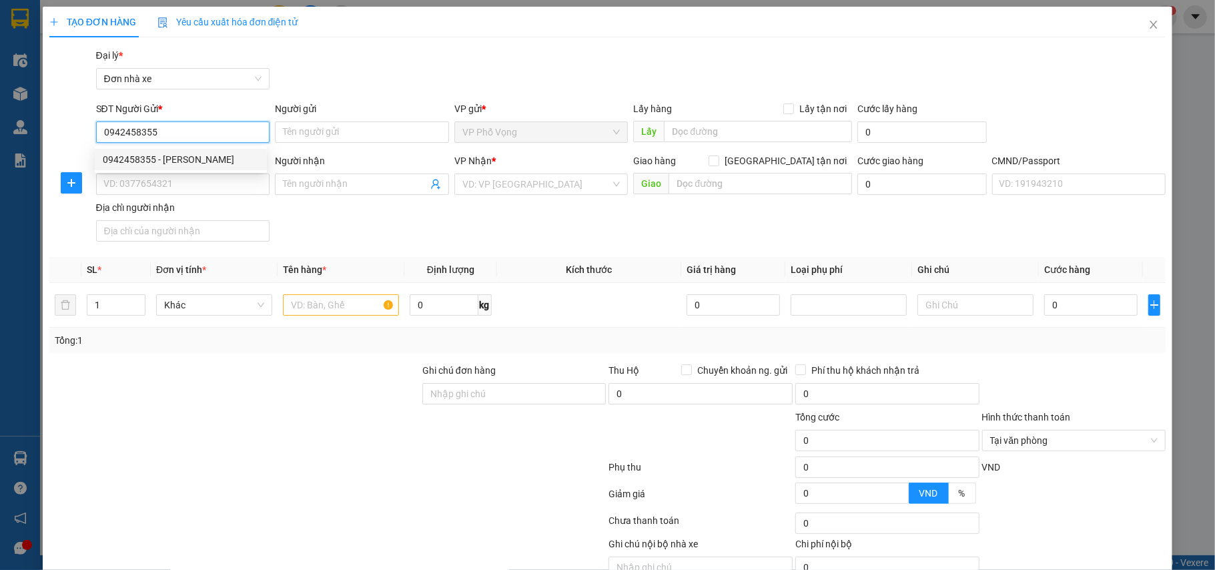
type input "CHECK TN"
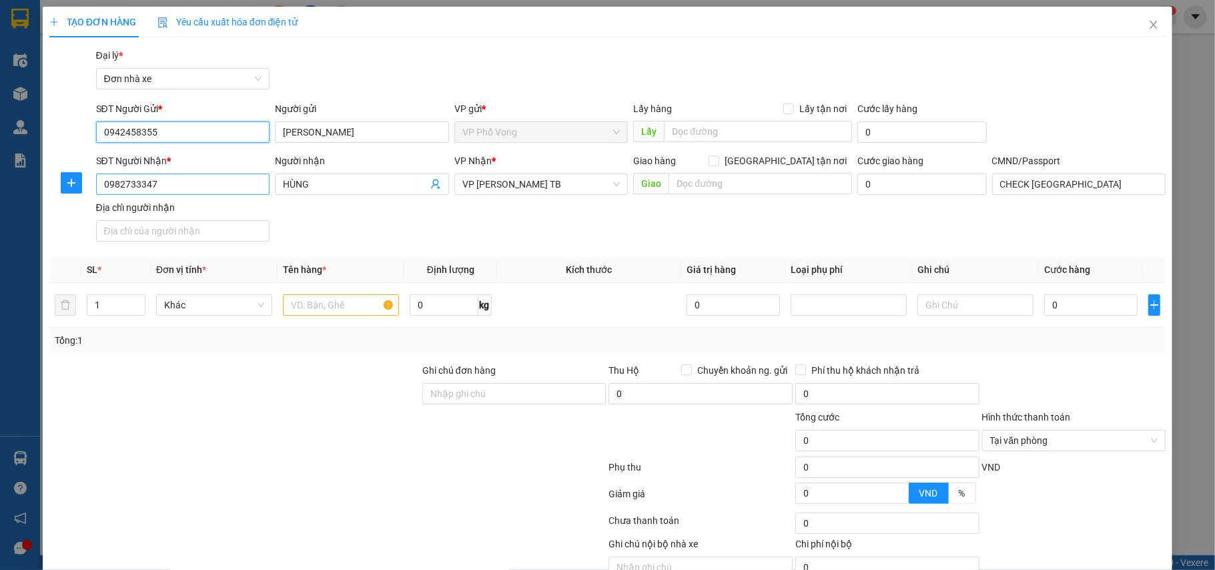
type input "0942458355"
drag, startPoint x: 177, startPoint y: 187, endPoint x: 75, endPoint y: 214, distance: 105.5
click at [0, 227] on div "TẠO ĐƠN HÀNG Yêu cầu xuất hóa đơn điện tử Transit Pickup Surcharge Ids Transit …" at bounding box center [607, 285] width 1215 height 570
type input "0364126602"
drag, startPoint x: 334, startPoint y: 187, endPoint x: 233, endPoint y: 211, distance: 104.1
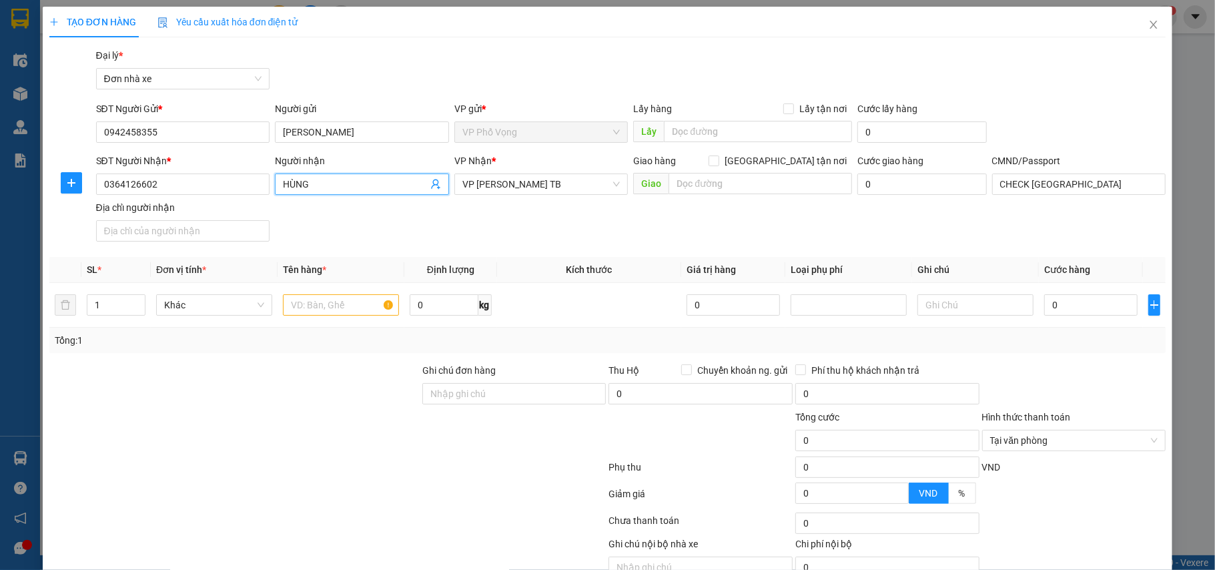
click at [214, 214] on div "SĐT Người Nhận * 0364126602 Người nhận HÙNG HÙNG VP Nhận * VP Trần Phú TB Giao …" at bounding box center [631, 199] width 1076 height 93
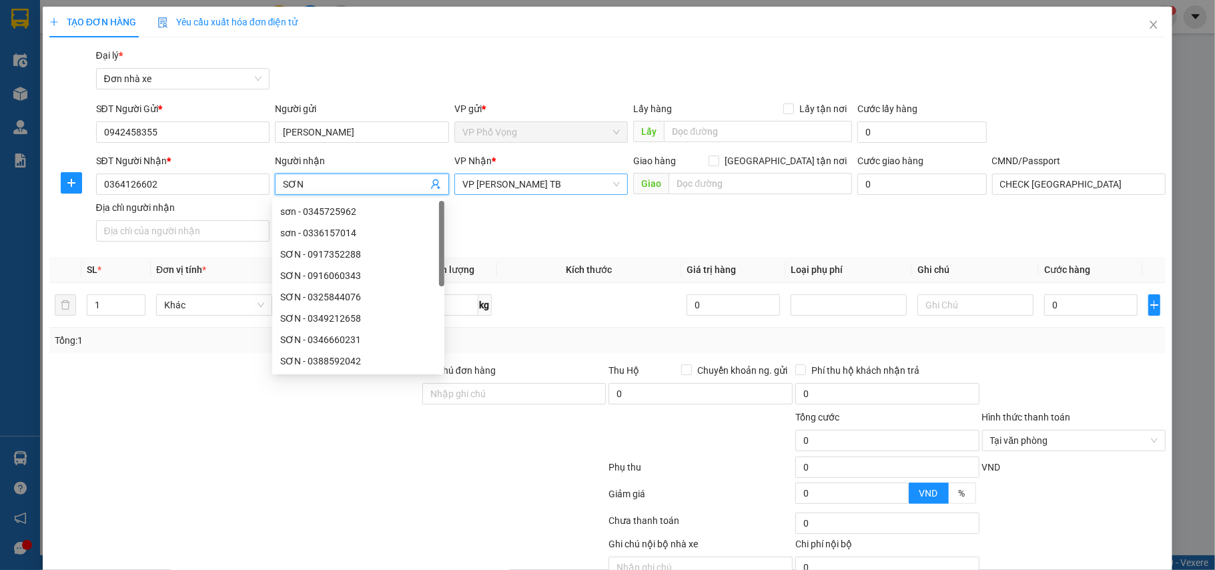
click at [545, 192] on span "VP [PERSON_NAME] TB" at bounding box center [541, 184] width 158 height 20
type input "SƠN"
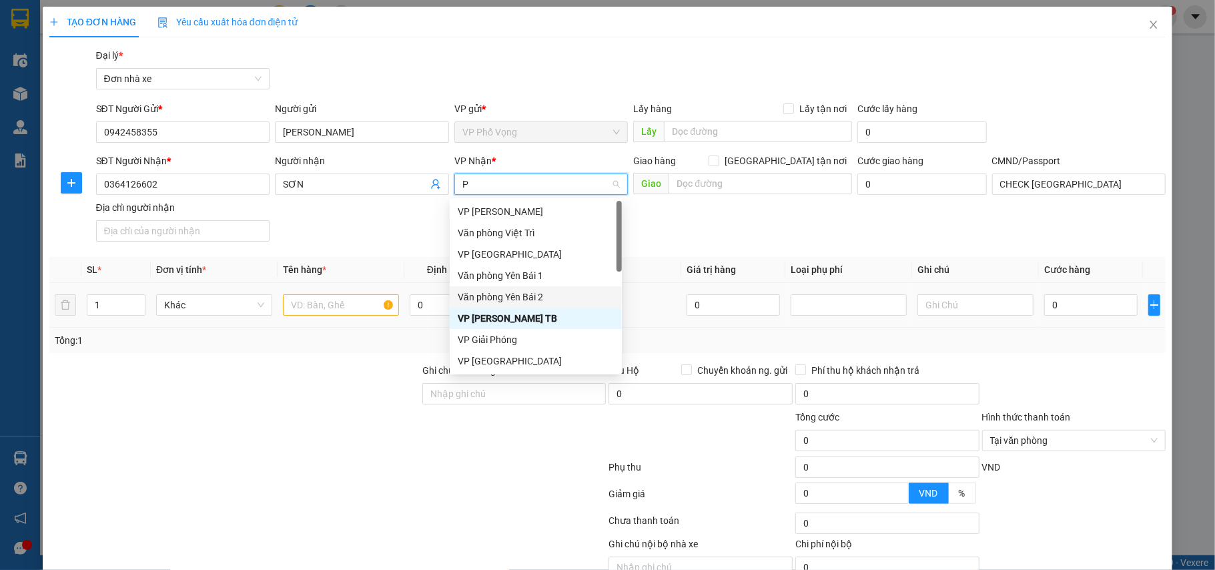
type input "PT"
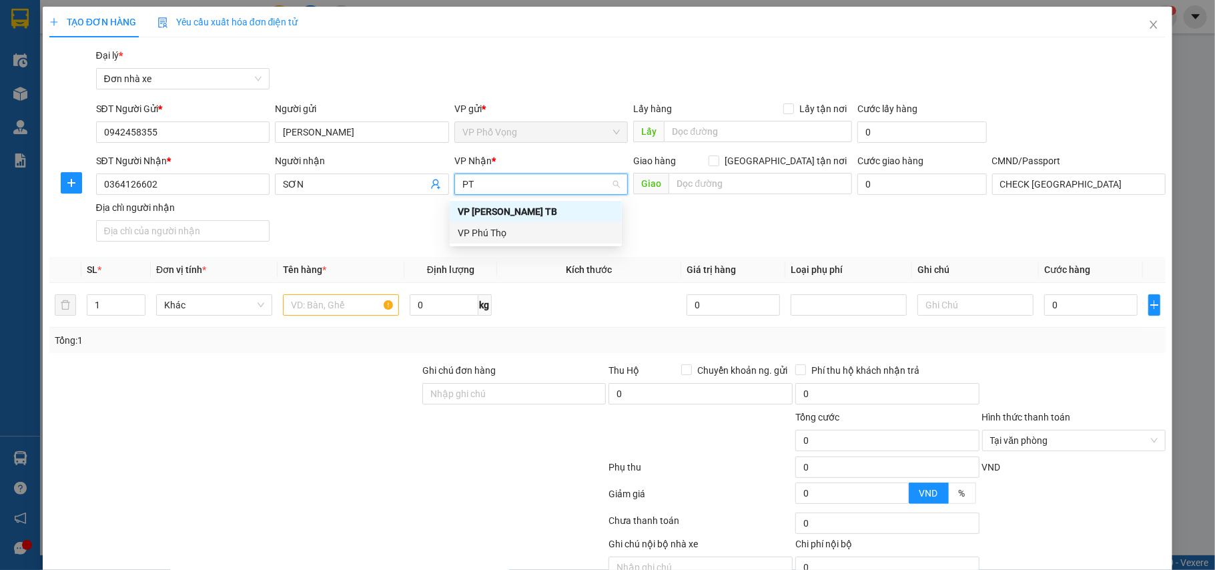
click at [526, 226] on div "VP Phú Thọ" at bounding box center [536, 233] width 156 height 15
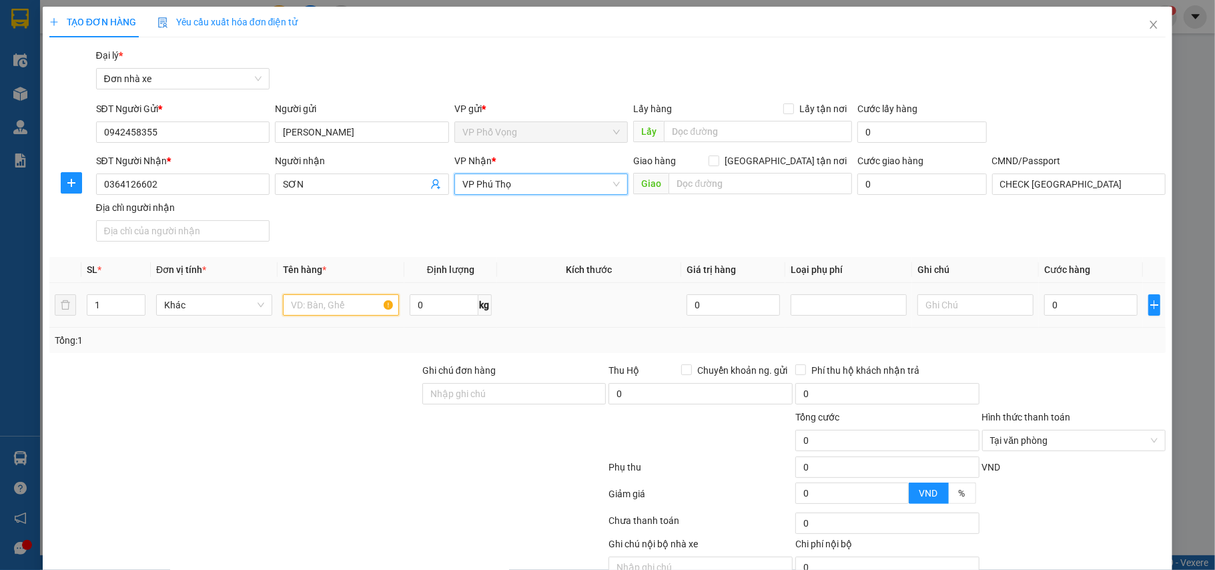
click at [326, 312] on input "text" at bounding box center [341, 304] width 116 height 21
type input "GIÀY"
click at [1092, 307] on input "0" at bounding box center [1090, 304] width 93 height 21
type input "2"
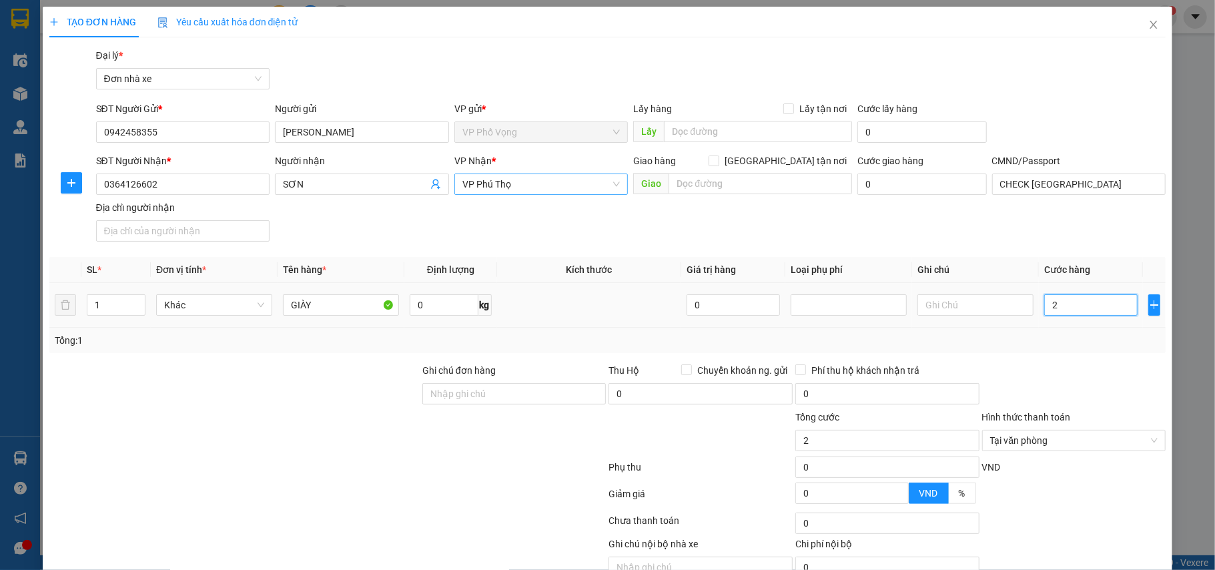
type input "25"
click at [1081, 372] on div at bounding box center [1074, 386] width 187 height 47
type input "25.000"
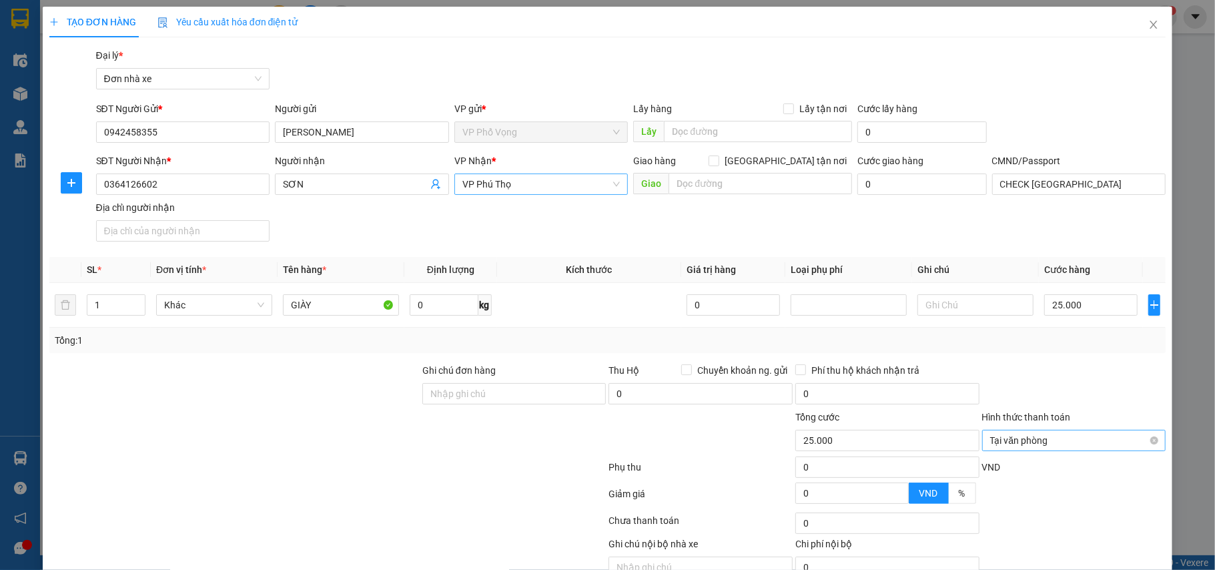
type input "25.000"
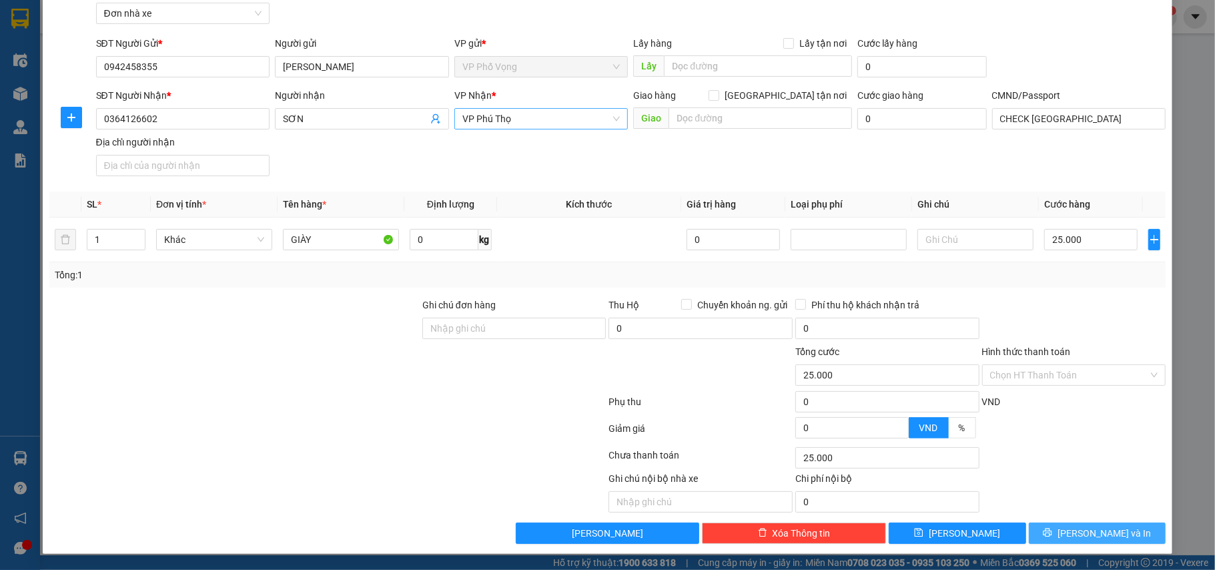
click at [1081, 524] on button "Lưu và In" at bounding box center [1097, 532] width 137 height 21
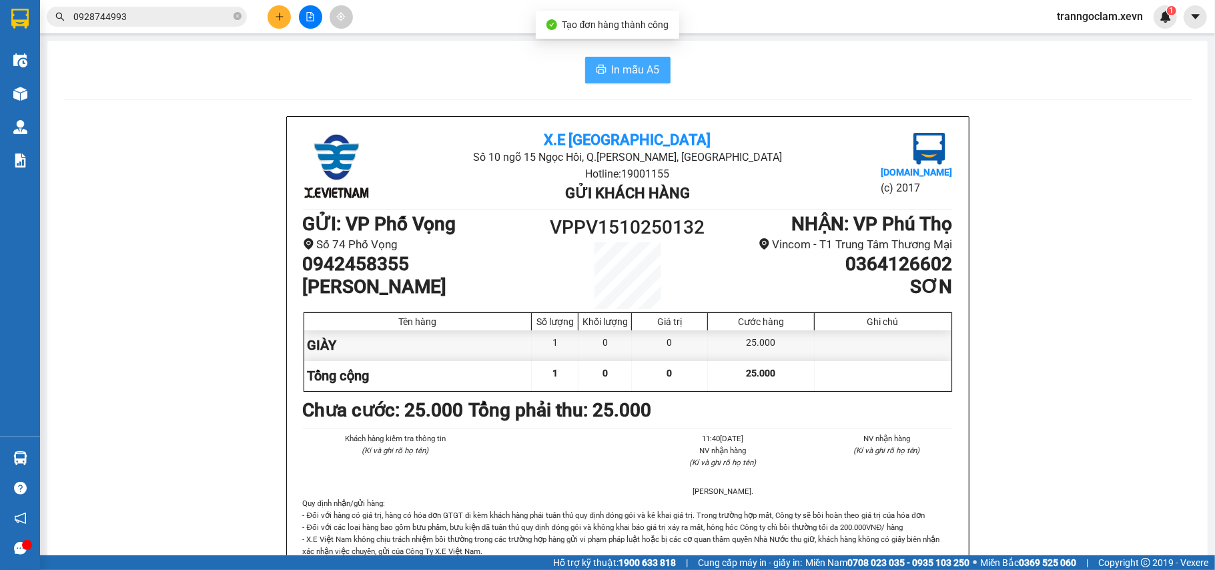
click at [635, 76] on span "In mẫu A5" at bounding box center [636, 69] width 48 height 17
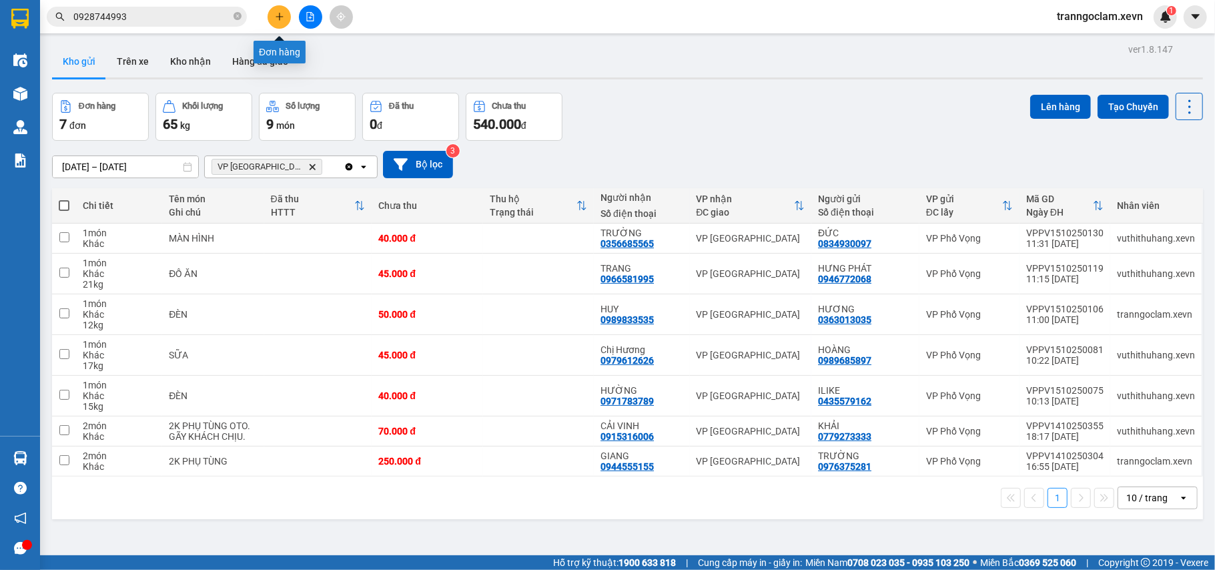
click at [284, 16] on button at bounding box center [279, 16] width 23 height 23
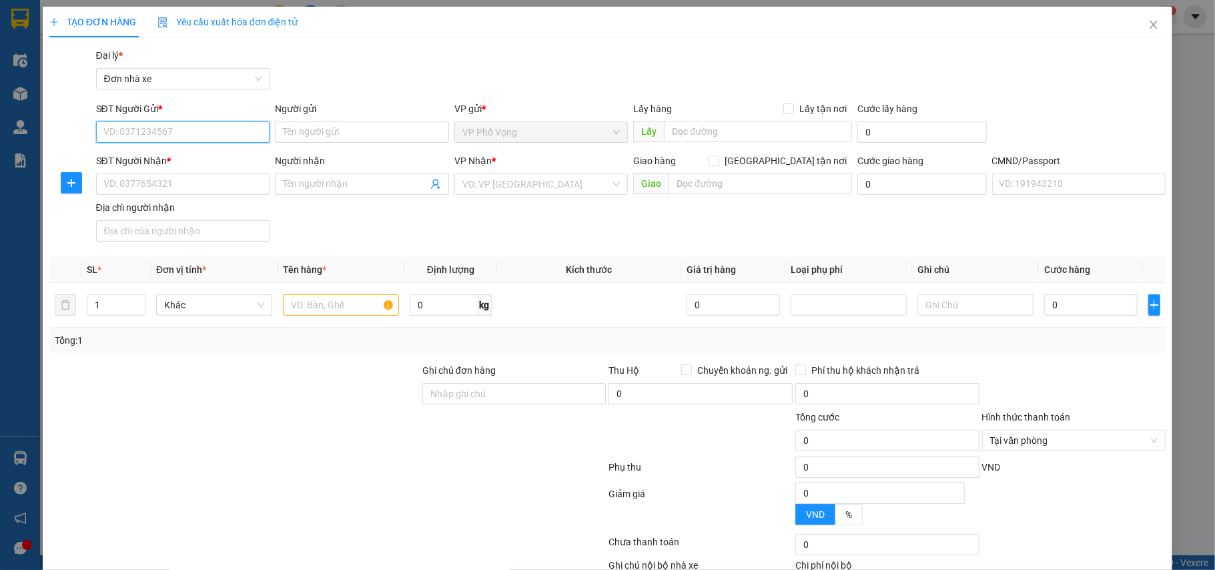
click at [220, 136] on input "SĐT Người Gửi *" at bounding box center [183, 131] width 174 height 21
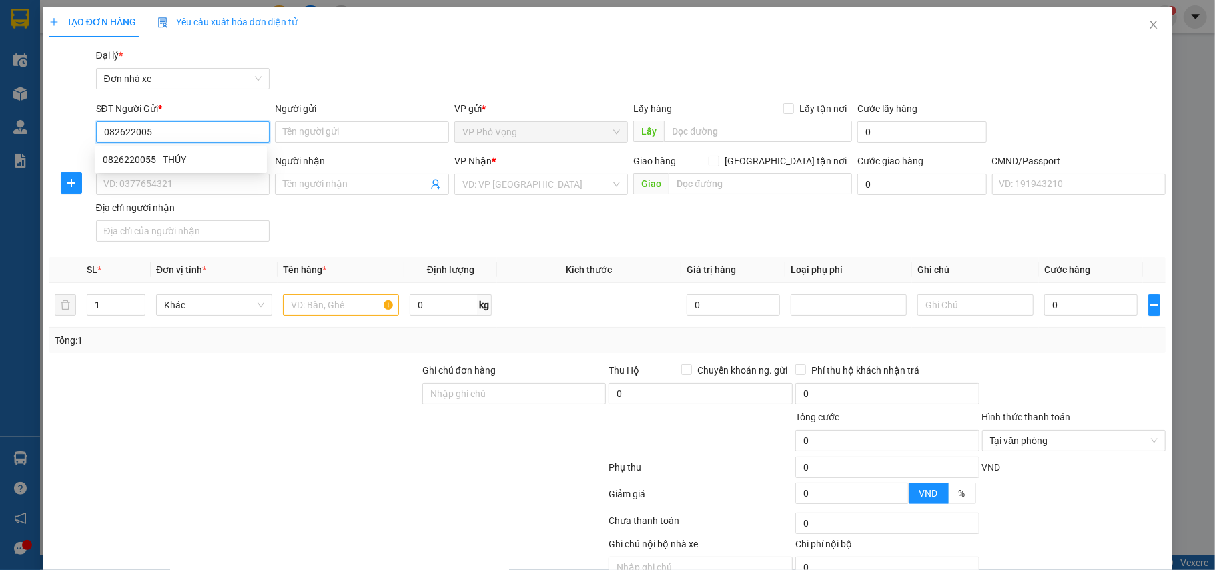
type input "0826220055"
click at [227, 157] on div "0826220055 - THÚY" at bounding box center [181, 159] width 156 height 15
type input "THÚY"
type input "0965969676"
type input "[PERSON_NAME]"
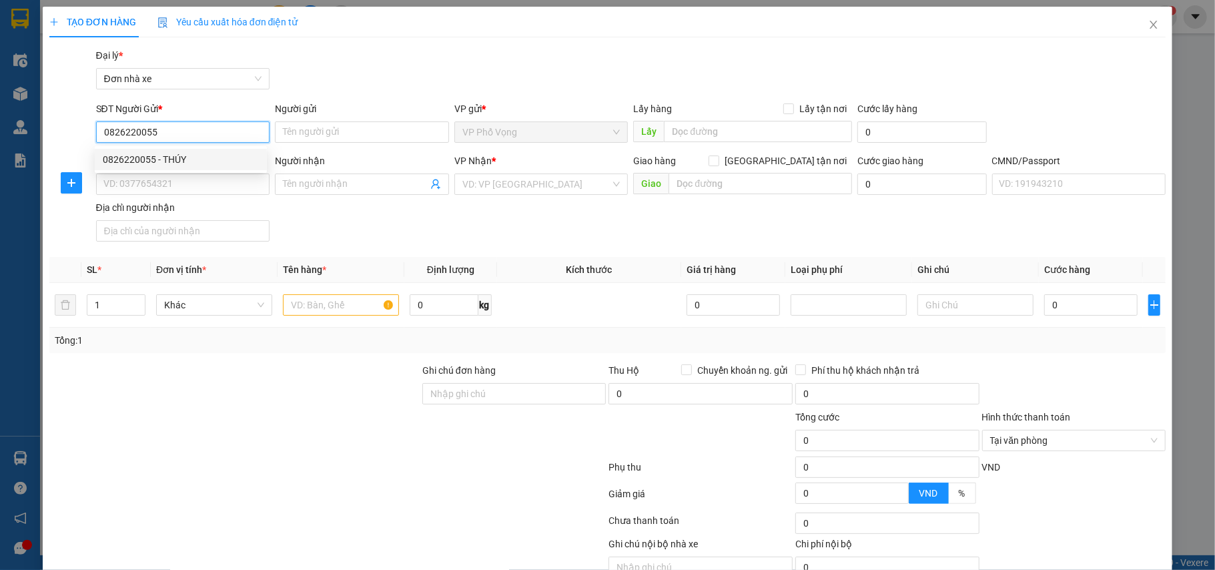
type input "037099001625 NGUYỄN TRỌNG ĐẠT"
type input "0826220055"
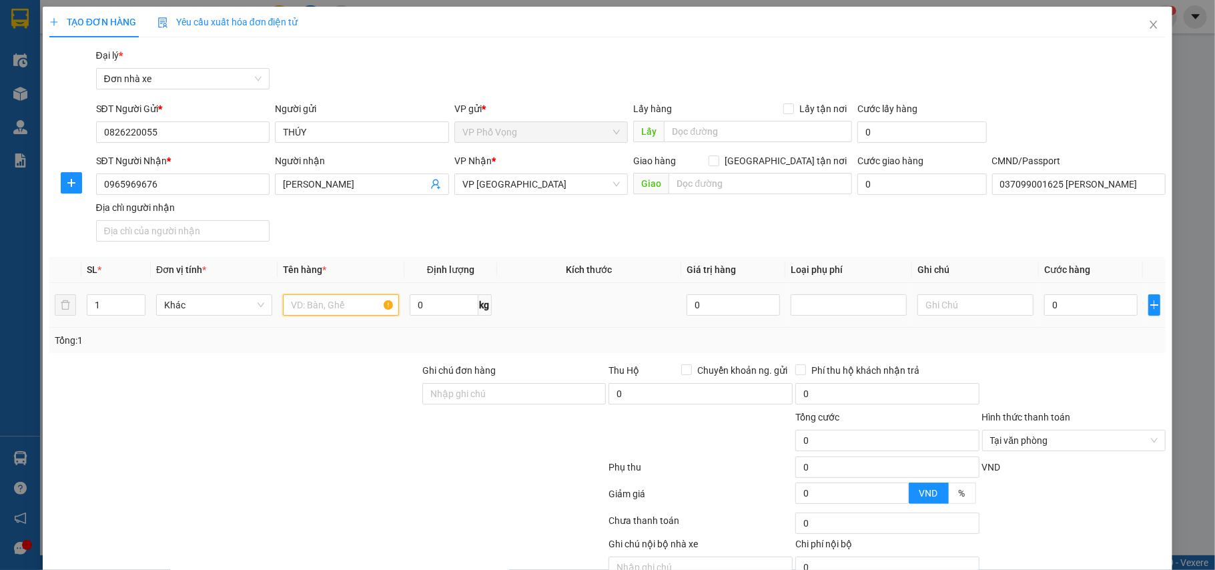
click at [339, 308] on input "text" at bounding box center [341, 304] width 116 height 21
type input "MỰC"
click at [1052, 303] on input "0" at bounding box center [1090, 304] width 93 height 21
type input "2"
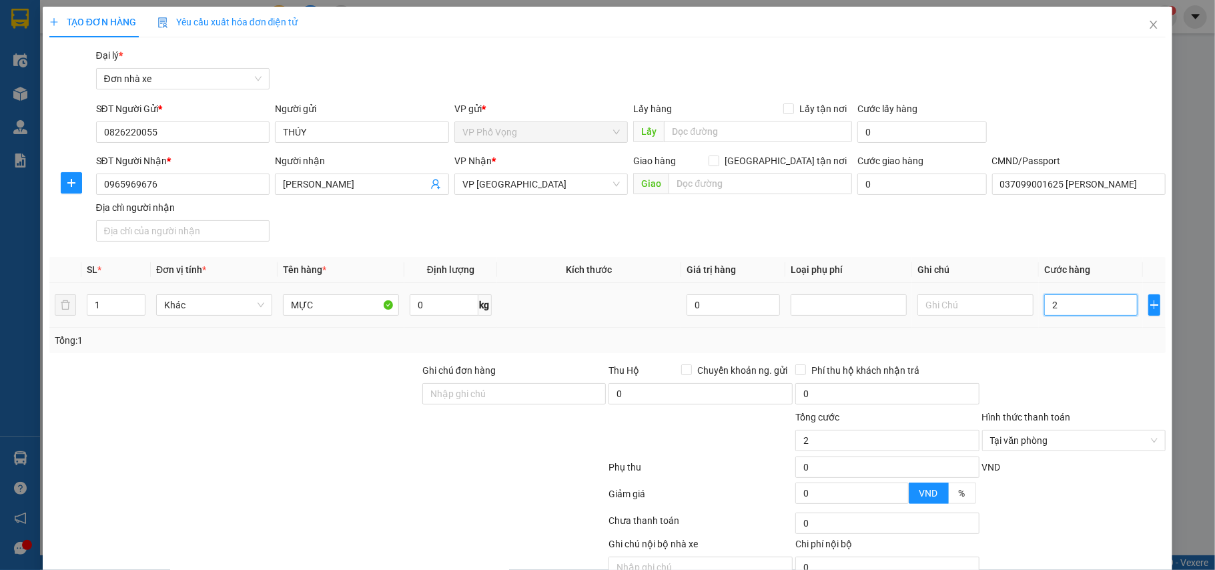
type input "25"
type input "25.000"
click at [1090, 342] on div "Tổng: 1" at bounding box center [608, 340] width 1106 height 15
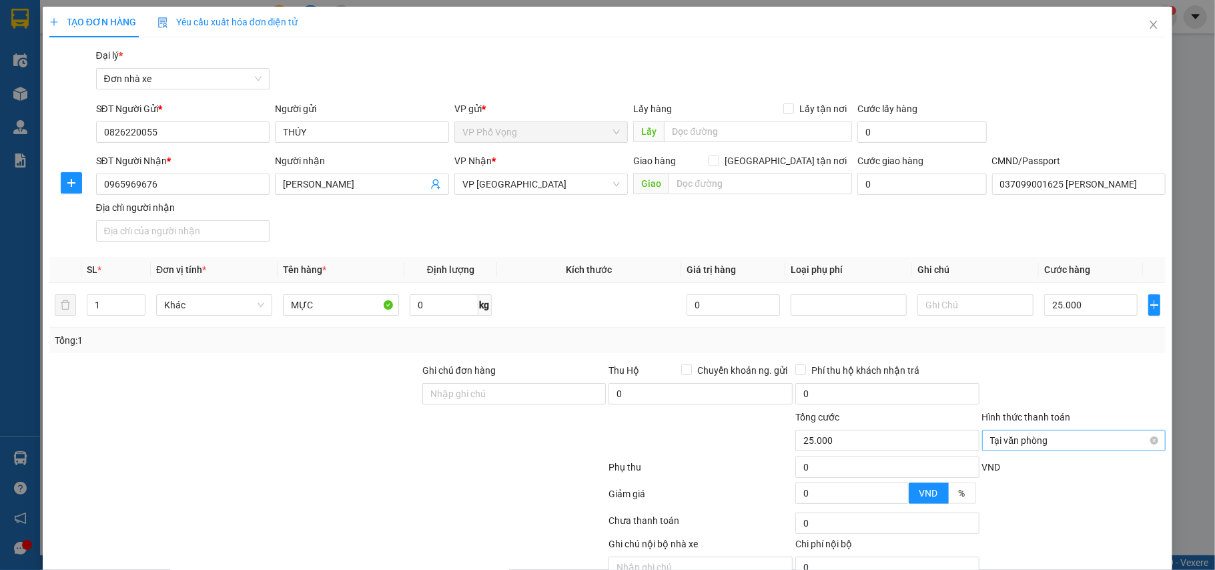
type input "25.000"
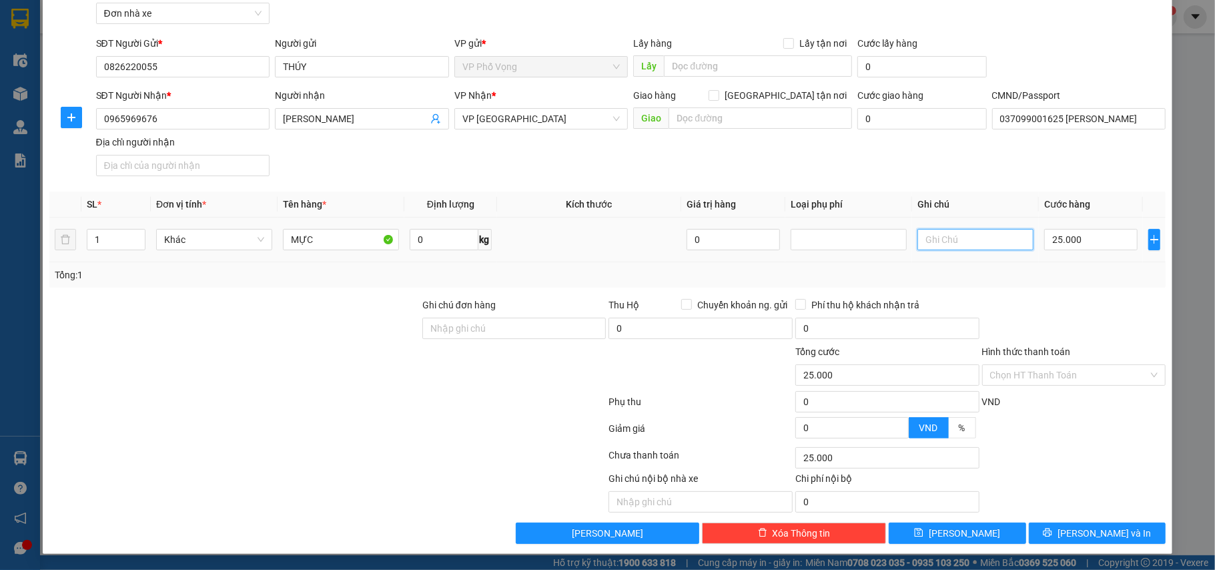
click at [969, 234] on input "text" at bounding box center [975, 239] width 116 height 21
type input "VỠ KHÁCH CHỊU"
drag, startPoint x: 1009, startPoint y: 270, endPoint x: 1043, endPoint y: 359, distance: 95.7
click at [1009, 271] on div "Tổng: 1" at bounding box center [608, 275] width 1106 height 15
click at [1090, 524] on button "Lưu và In" at bounding box center [1097, 532] width 137 height 21
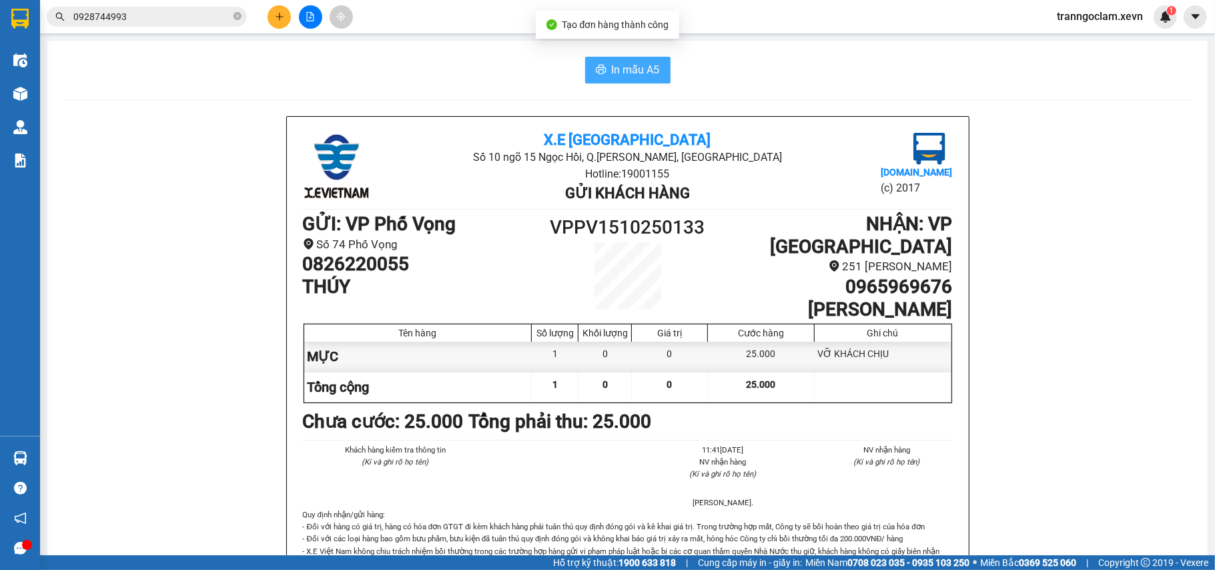
click at [645, 81] on button "In mẫu A5" at bounding box center [627, 70] width 85 height 27
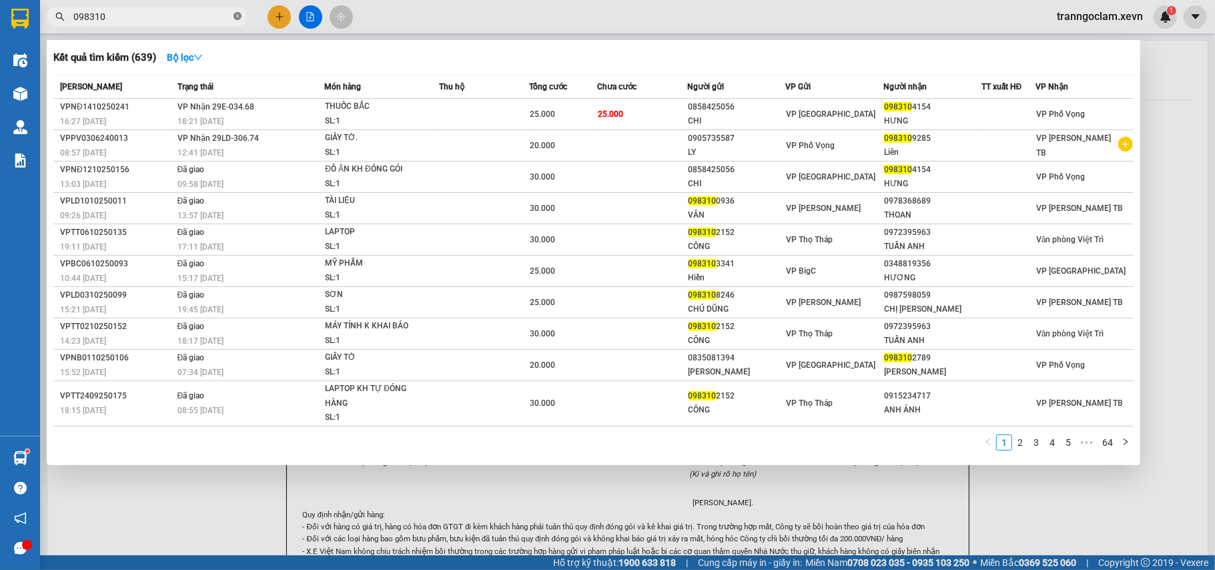
click at [238, 17] on icon "close-circle" at bounding box center [238, 16] width 8 height 8
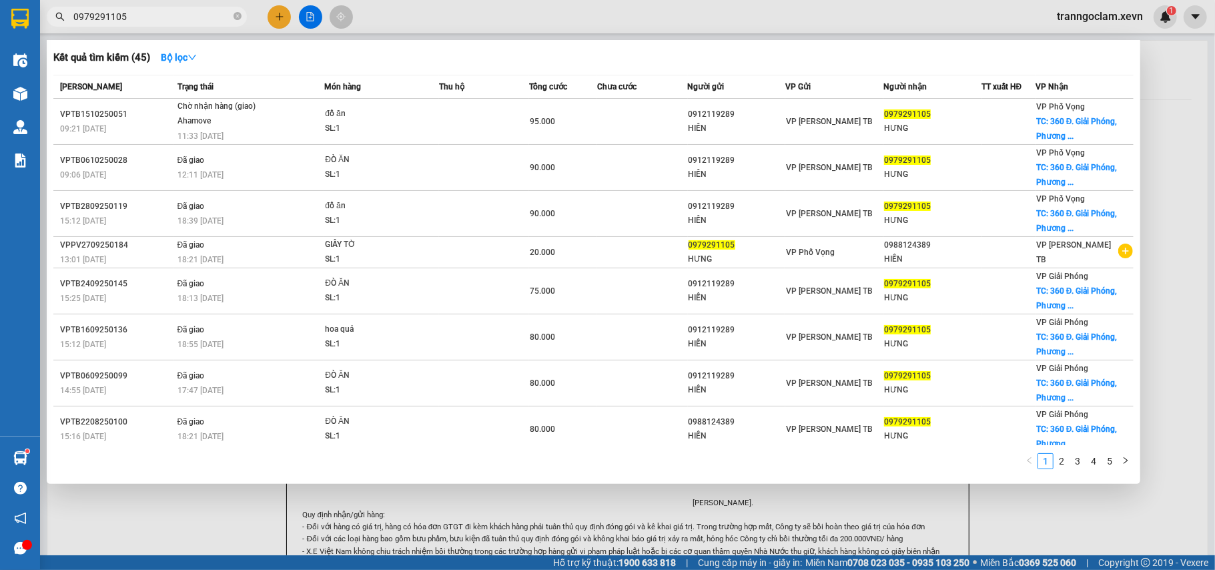
click at [203, 19] on input "0979291105" at bounding box center [151, 16] width 157 height 15
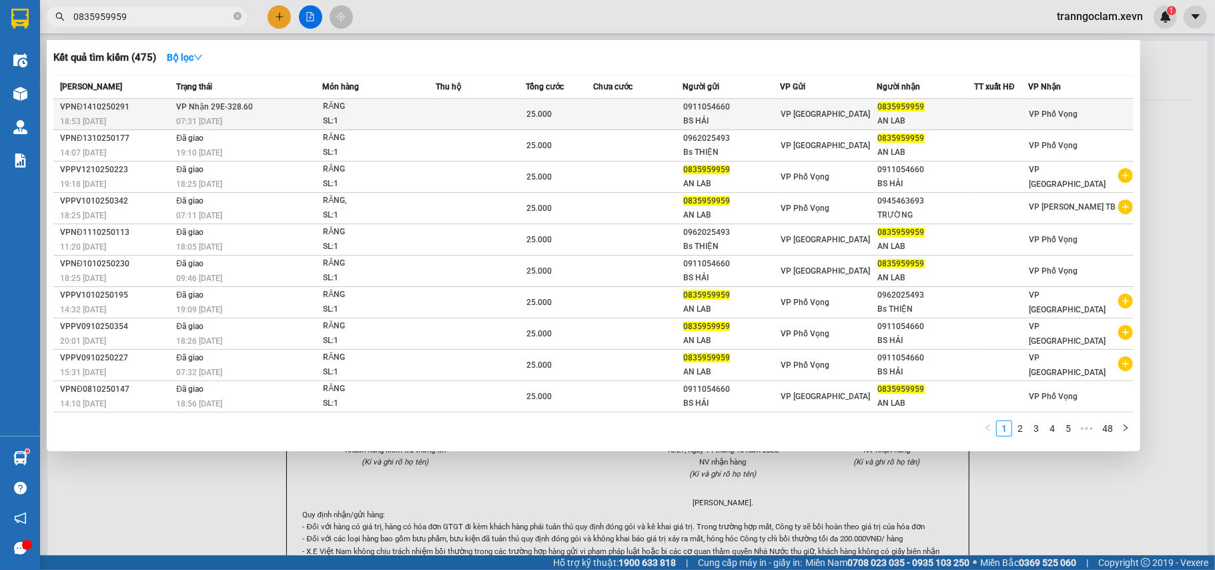
type input "0835959959"
click at [753, 102] on div "0911054660" at bounding box center [731, 107] width 96 height 14
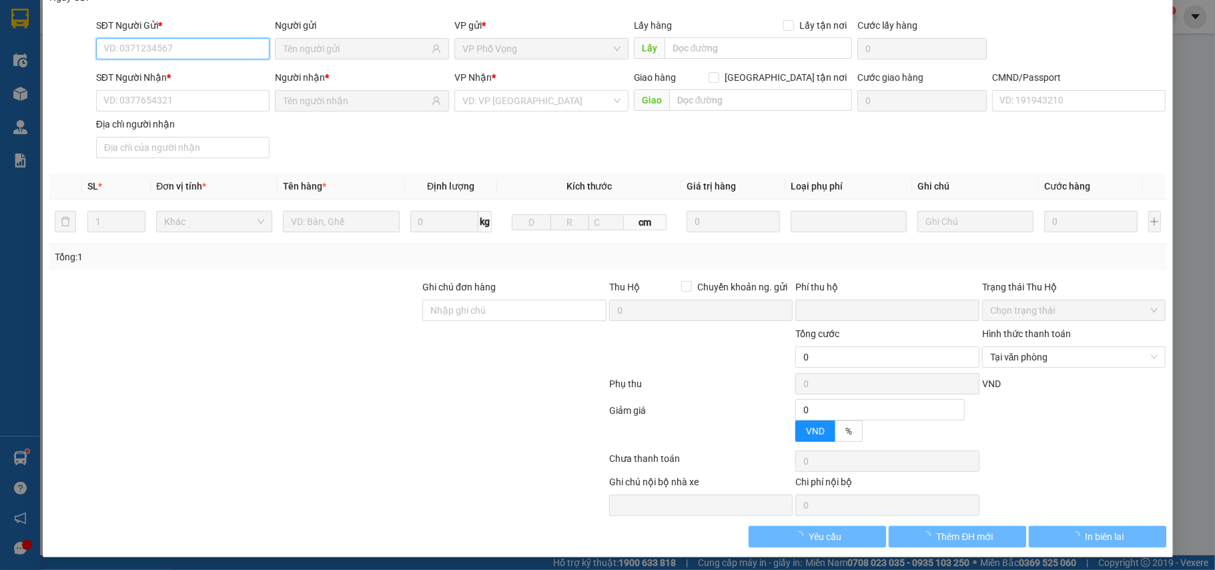
scroll to position [92, 0]
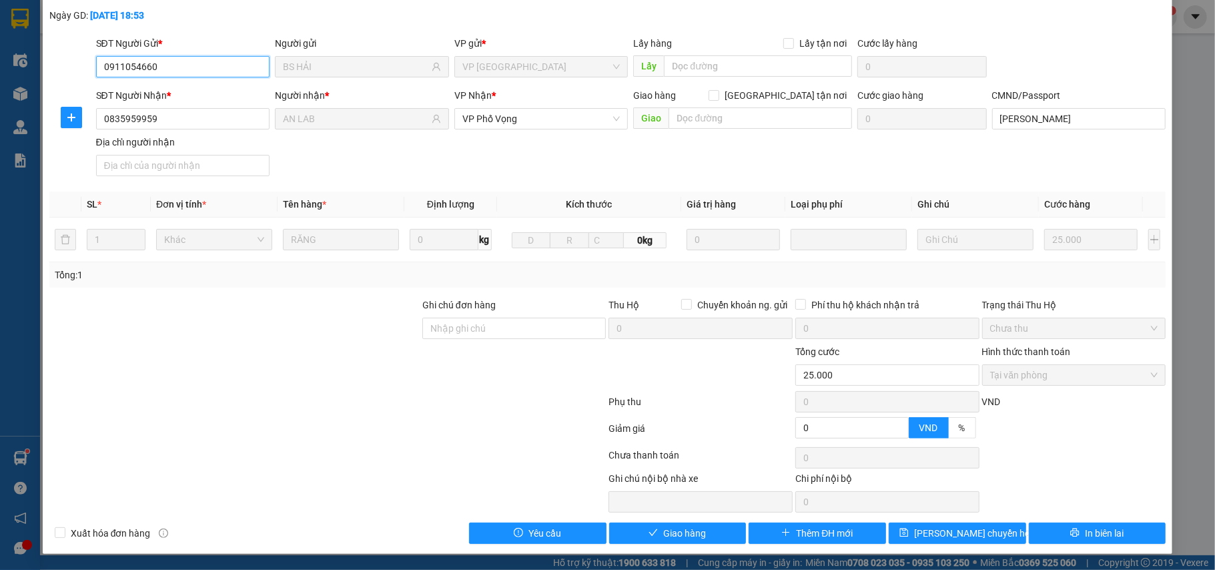
type input "0911054660"
type input "BS HẢI"
type input "0835959959"
type input "AN LAB"
type input "[PERSON_NAME]"
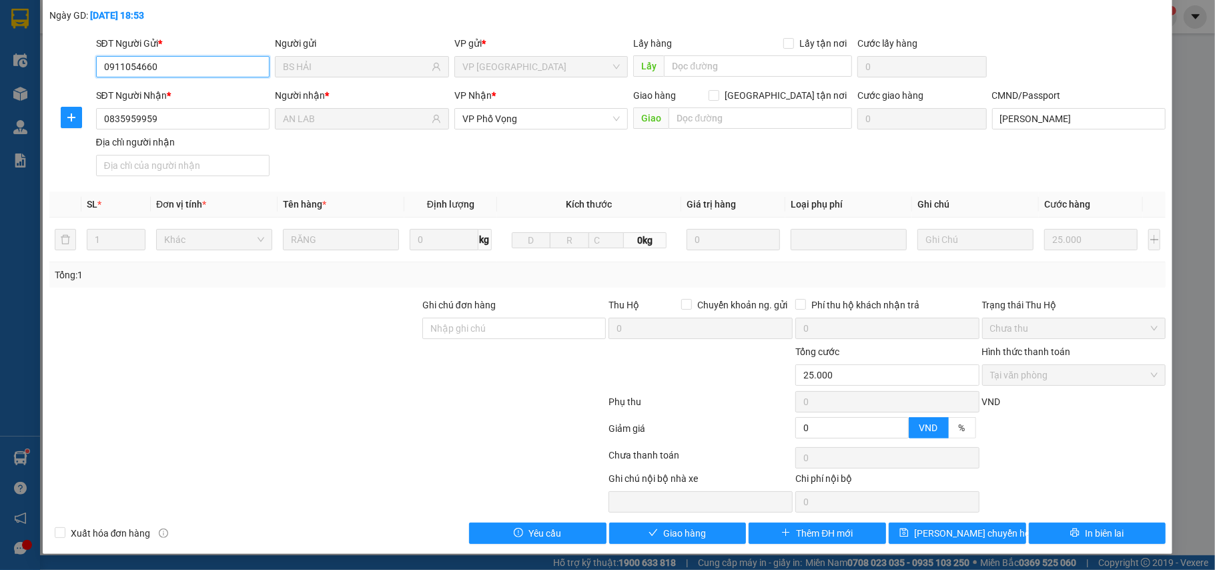
type input "0"
type input "25.000"
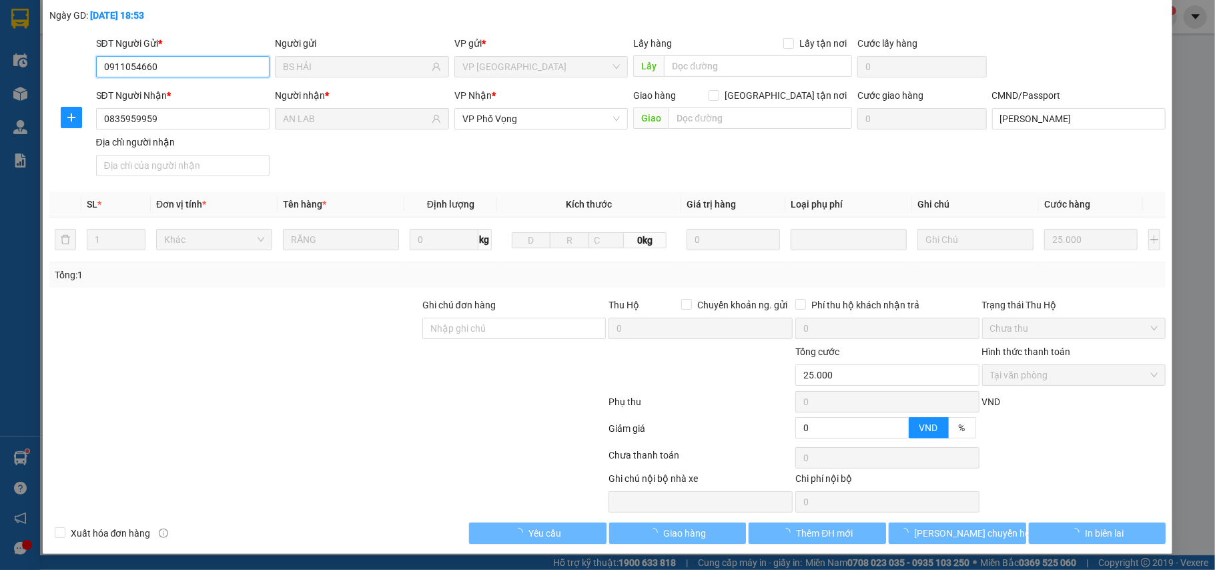
scroll to position [71, 0]
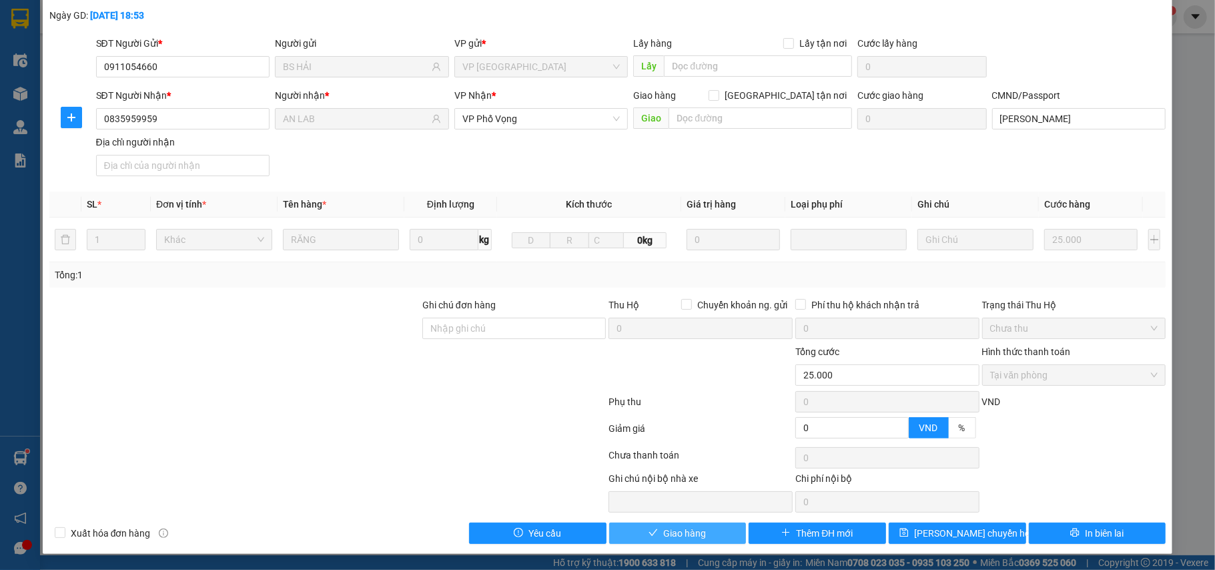
click at [711, 534] on button "Giao hàng" at bounding box center [677, 532] width 137 height 21
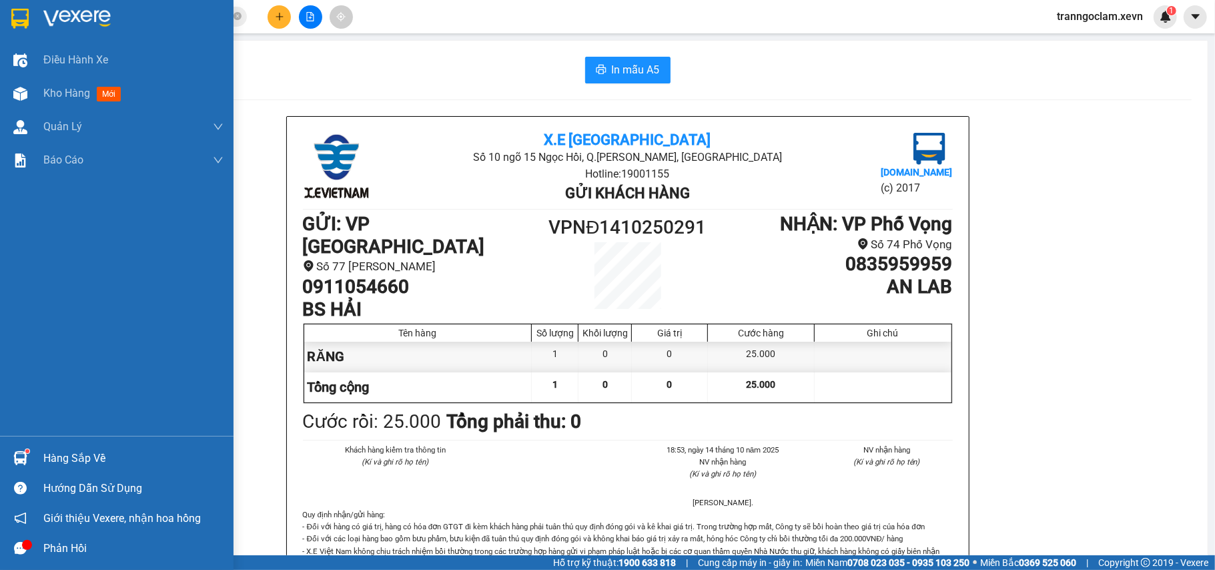
click at [22, 449] on div at bounding box center [20, 457] width 23 height 23
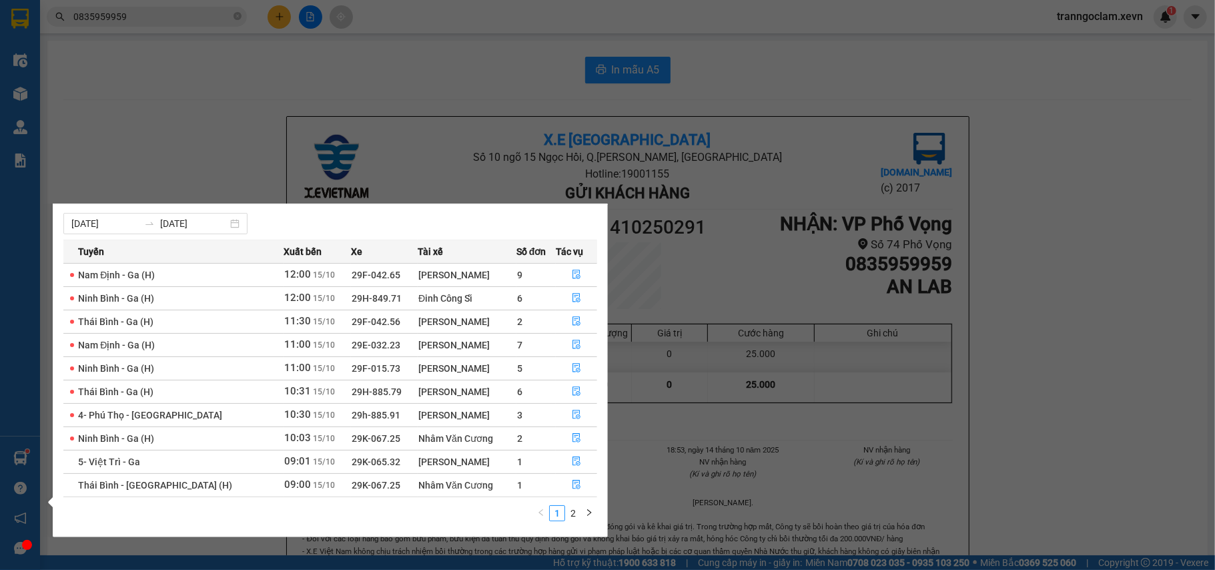
scroll to position [24, 0]
click at [569, 511] on link "2" at bounding box center [573, 513] width 15 height 15
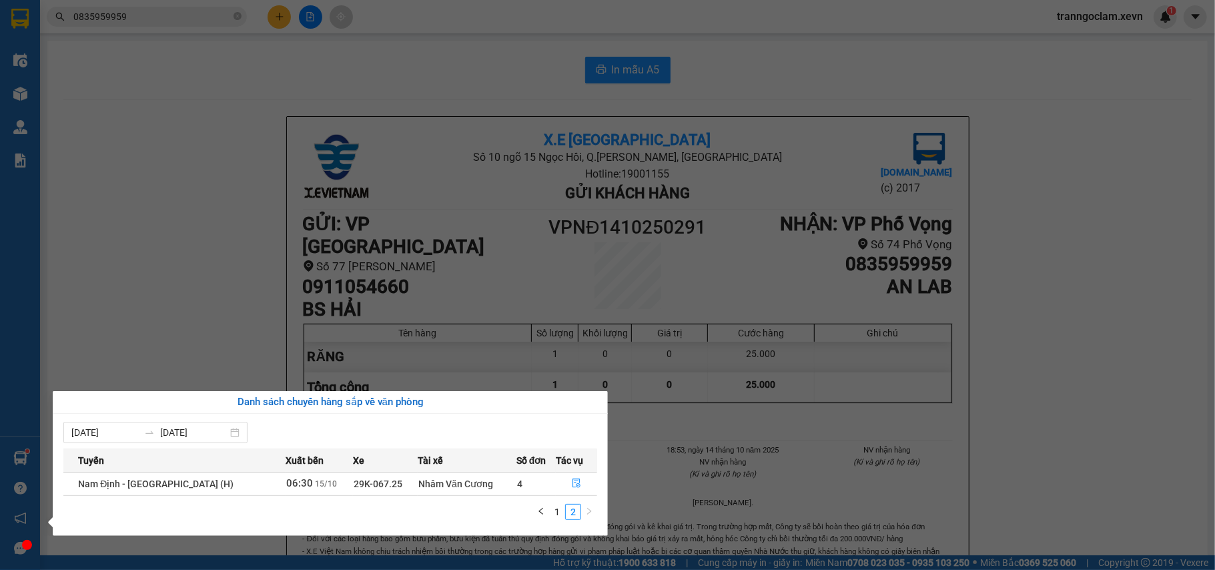
scroll to position [0, 0]
click at [544, 514] on icon "left" at bounding box center [541, 511] width 8 height 8
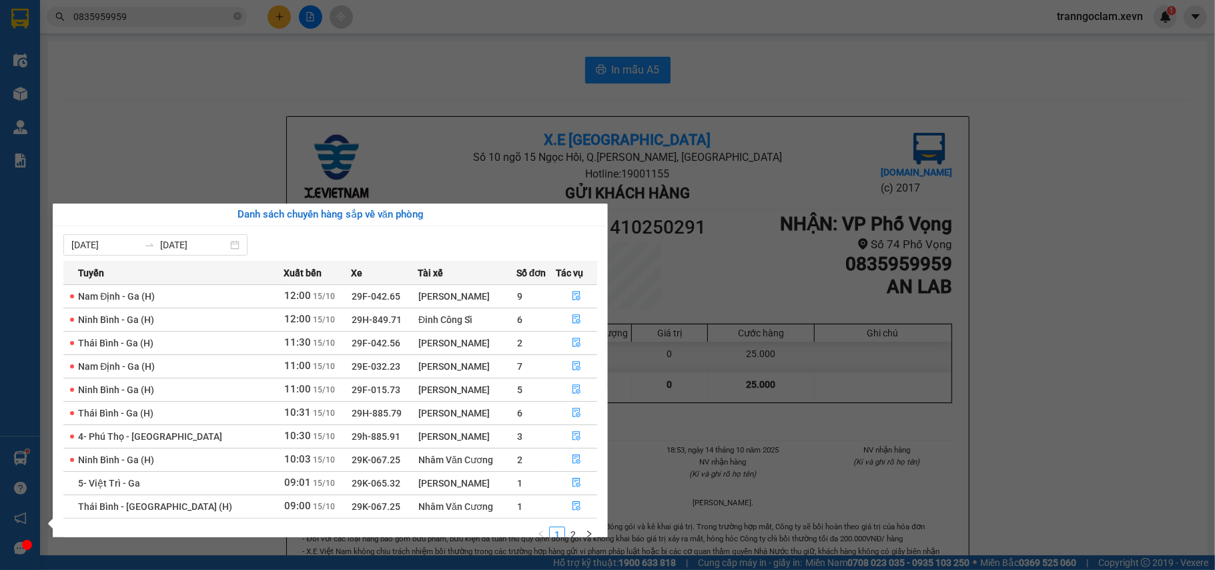
scroll to position [24, 0]
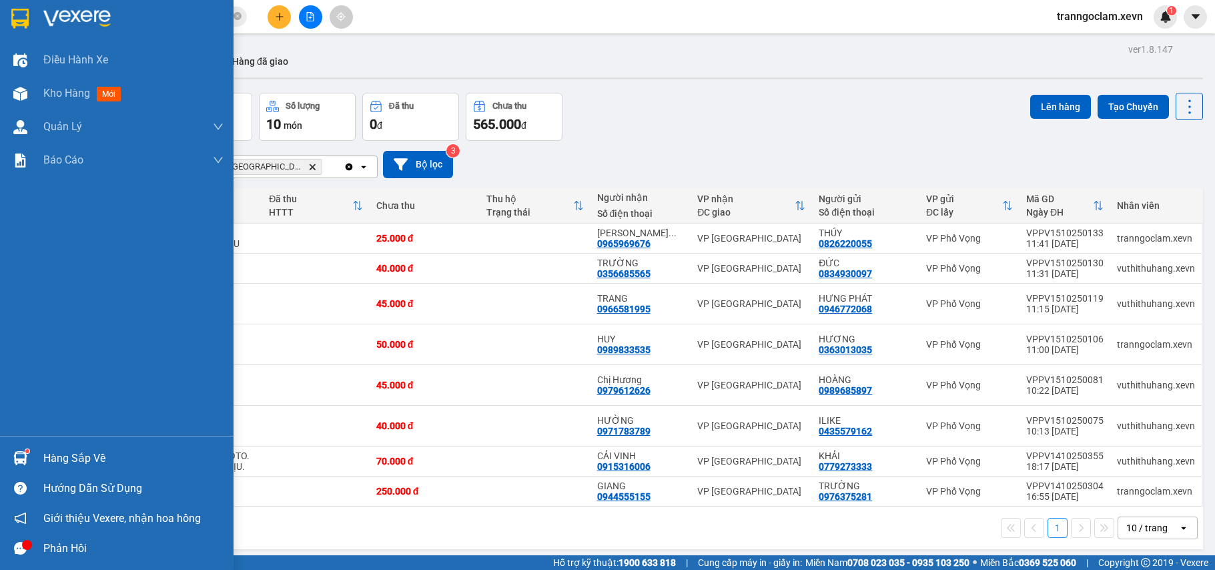
click at [25, 463] on img at bounding box center [20, 458] width 14 height 14
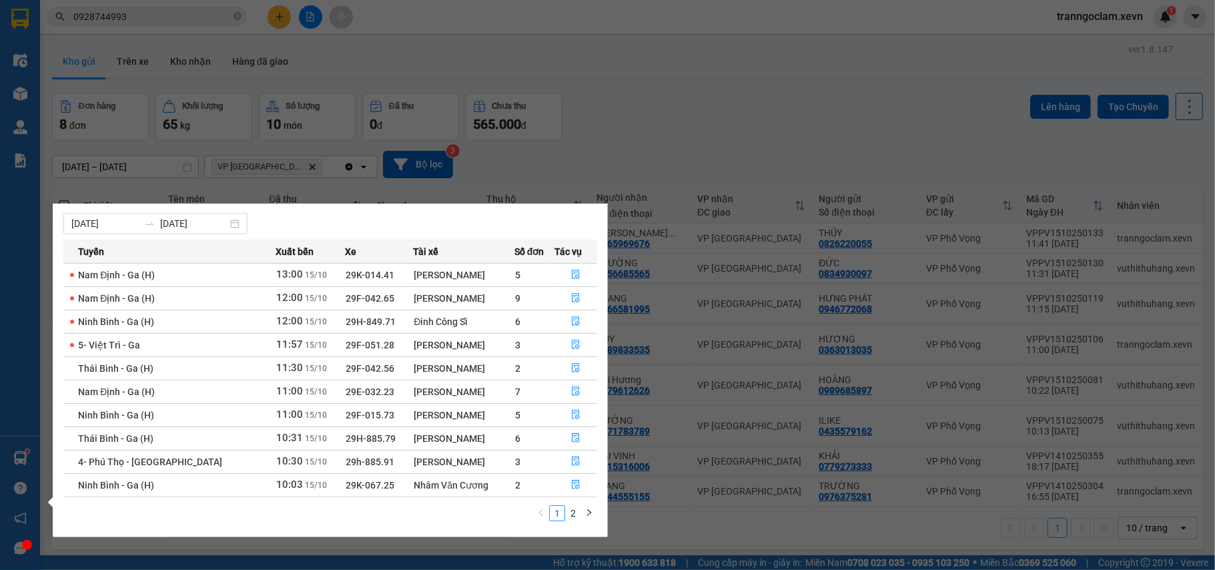
click at [751, 125] on section "Kết quả tìm kiếm ( 12 ) Bộ lọc Mã ĐH Trạng thái Món hàng Thu hộ Tổng cước Chưa …" at bounding box center [607, 285] width 1215 height 570
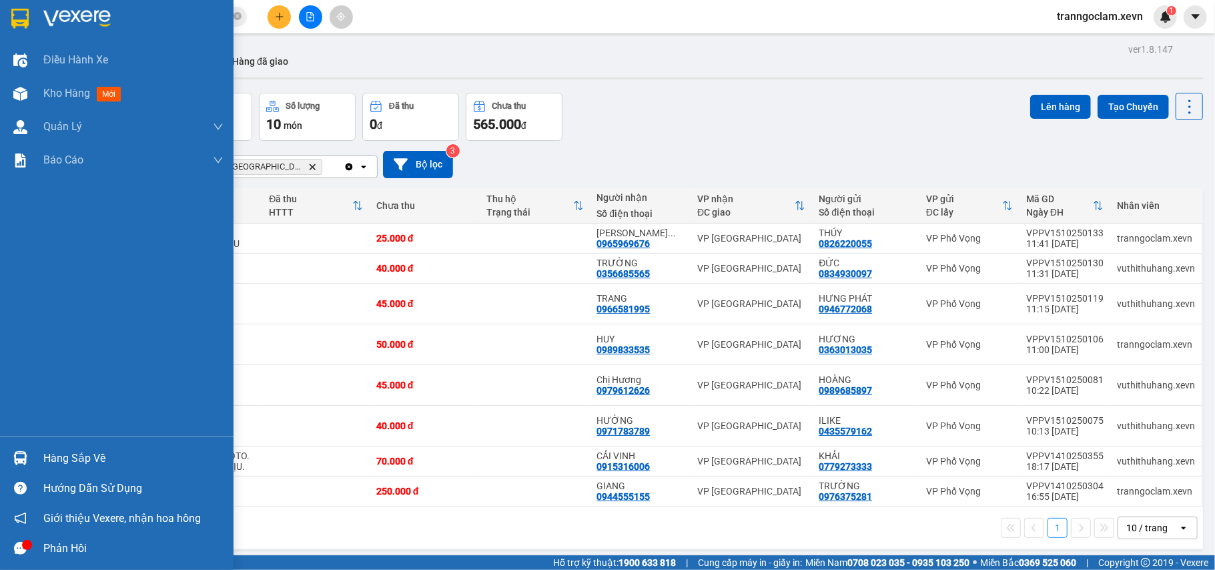
click at [37, 459] on div "Hàng sắp về" at bounding box center [117, 458] width 234 height 30
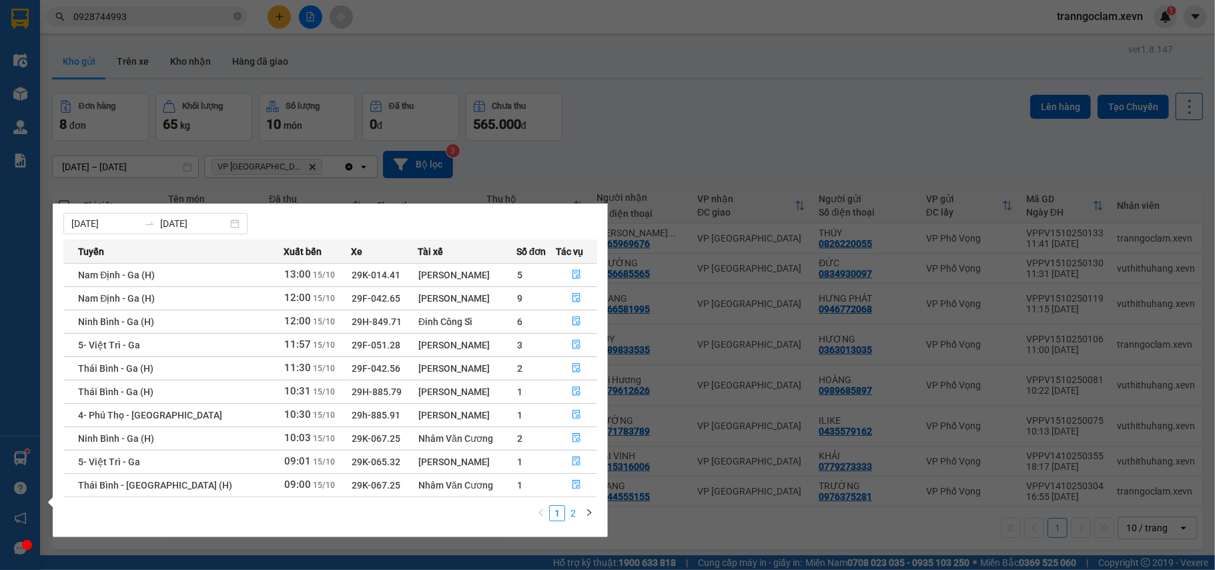
click at [570, 513] on link "2" at bounding box center [573, 513] width 15 height 15
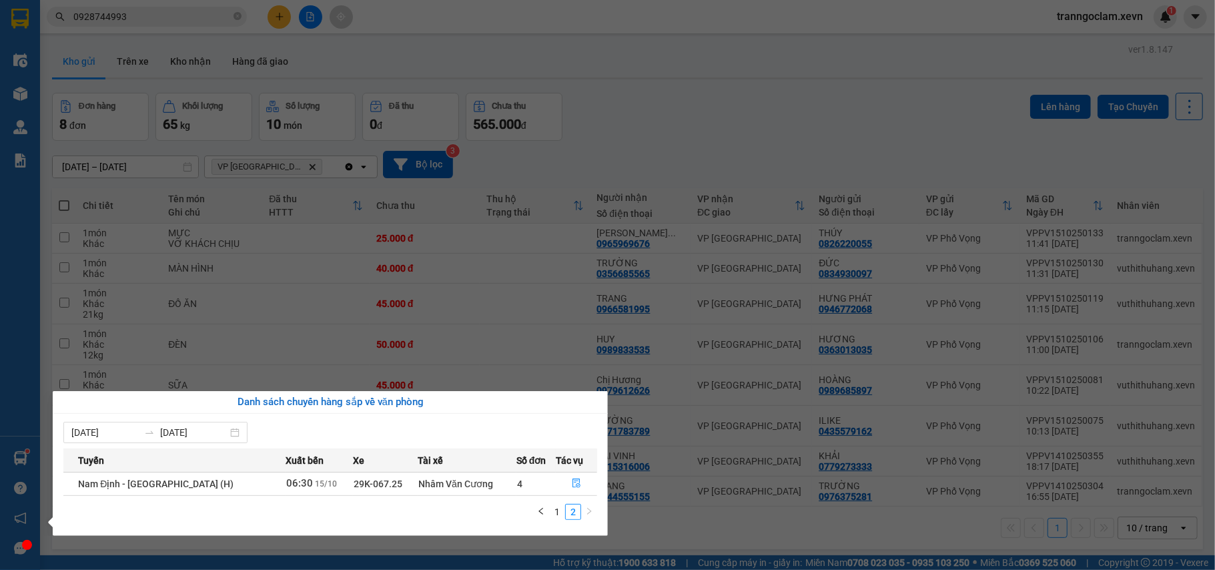
scroll to position [0, 0]
click at [554, 514] on link "1" at bounding box center [557, 511] width 15 height 15
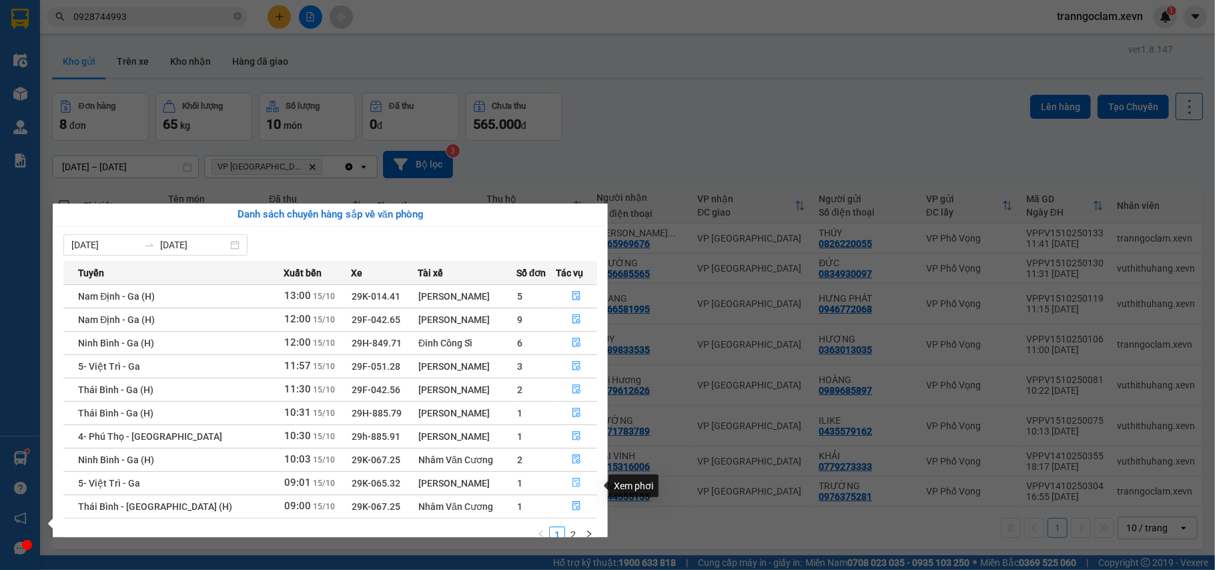
click at [566, 480] on button "button" at bounding box center [576, 482] width 40 height 21
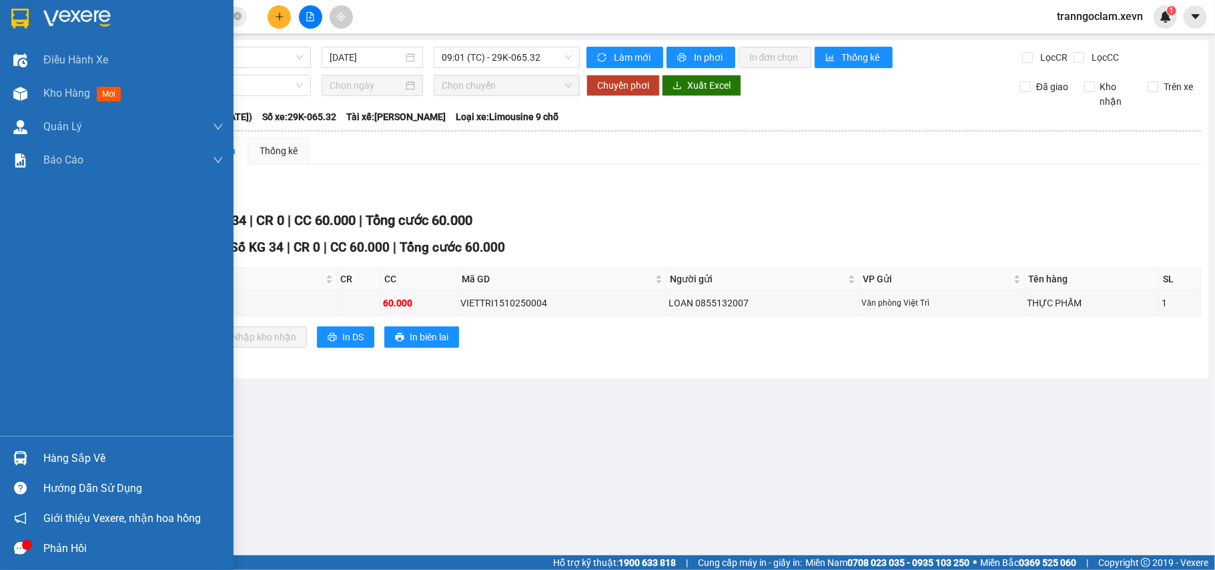
click at [44, 460] on div "Hàng sắp về" at bounding box center [133, 458] width 180 height 20
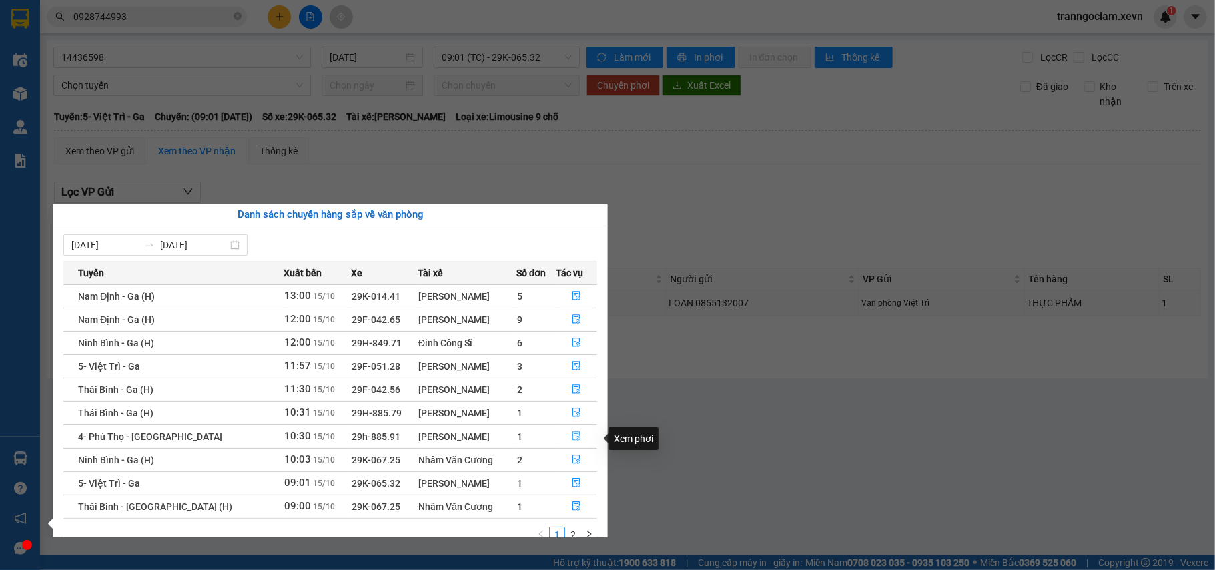
click at [574, 435] on icon "file-done" at bounding box center [576, 435] width 9 height 9
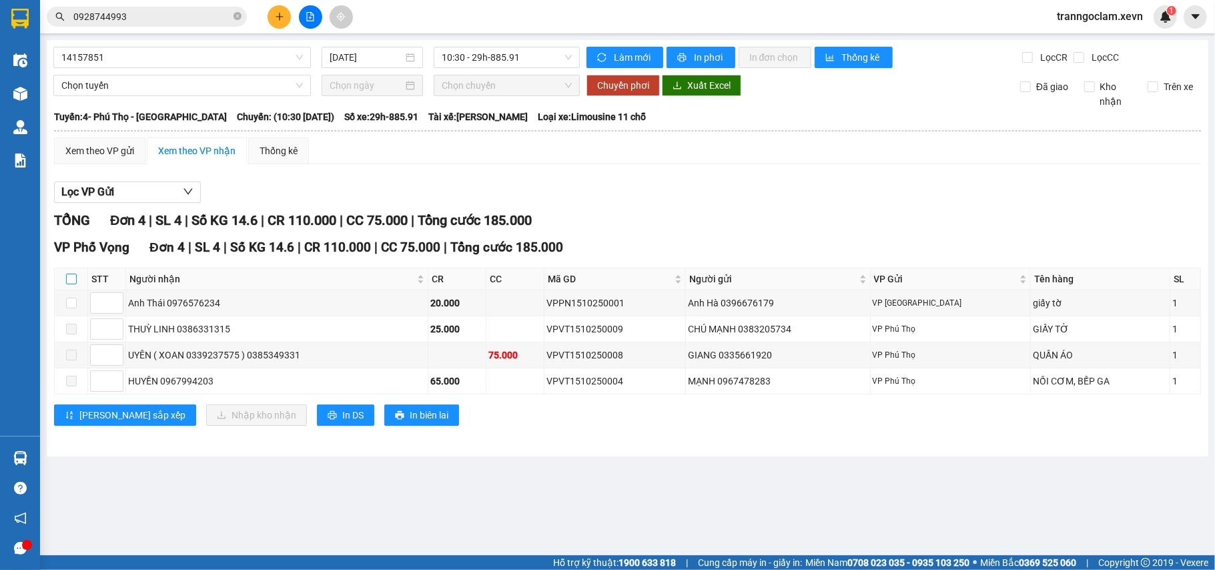
click at [66, 284] on input "checkbox" at bounding box center [71, 279] width 11 height 11
checkbox input "true"
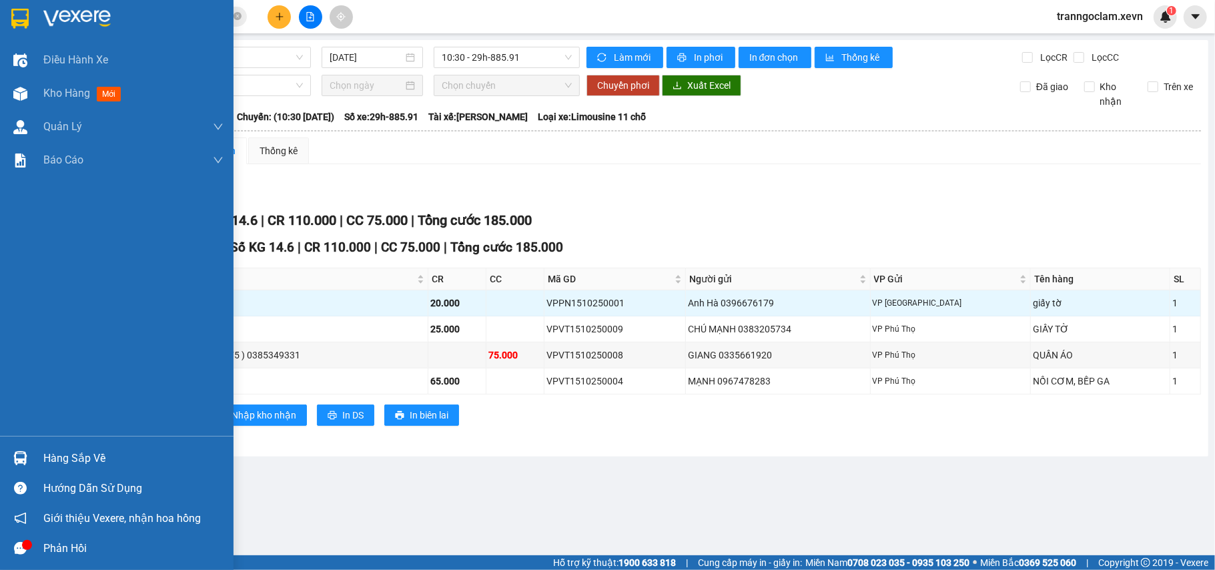
click at [49, 462] on div "Hàng sắp về" at bounding box center [133, 458] width 180 height 20
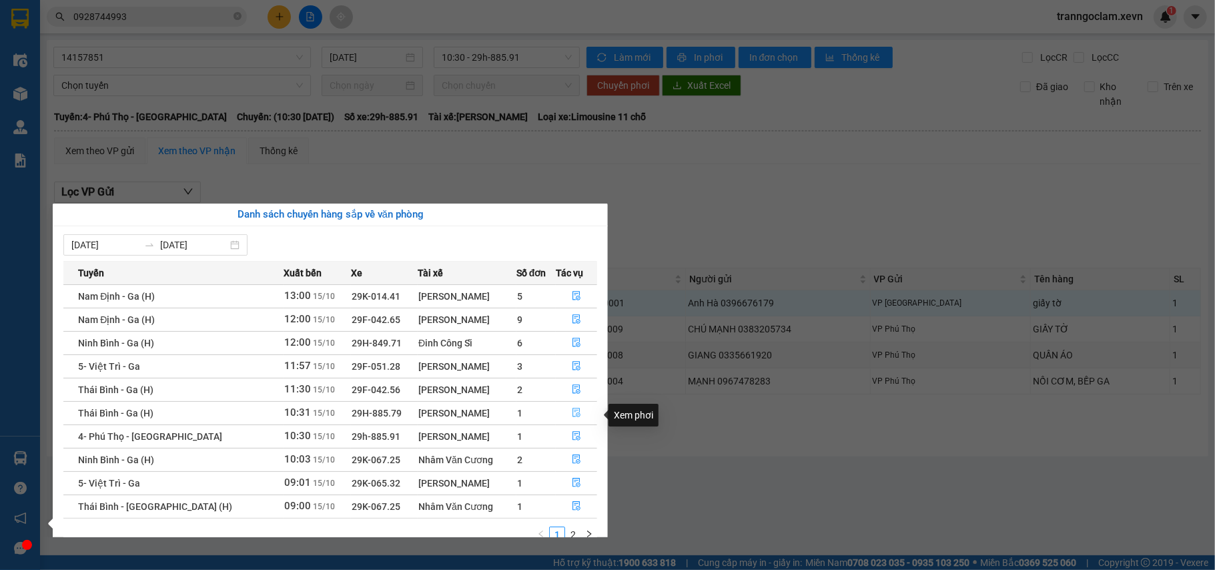
click at [566, 412] on button "button" at bounding box center [576, 412] width 40 height 21
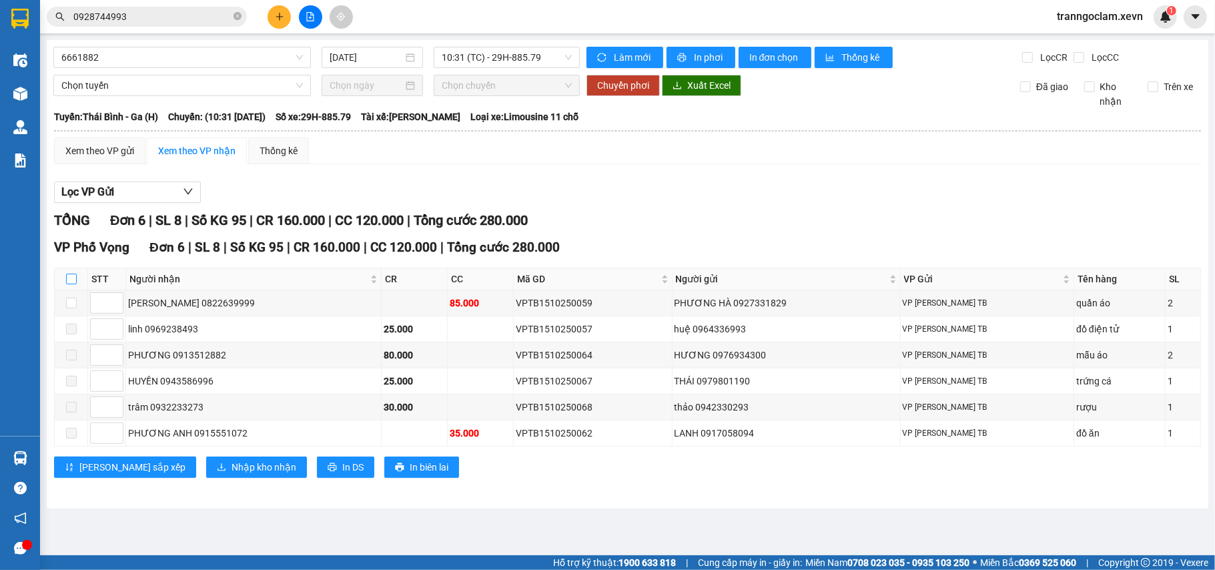
click at [73, 283] on input "checkbox" at bounding box center [71, 279] width 11 height 11
checkbox input "true"
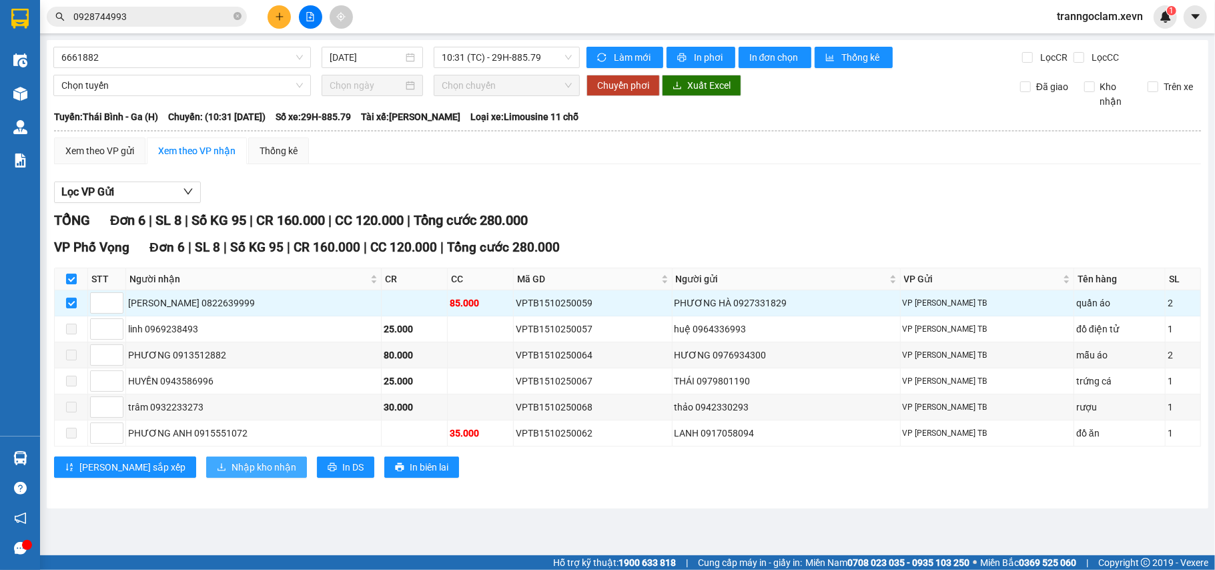
click at [232, 474] on span "Nhập kho nhận" at bounding box center [264, 467] width 65 height 15
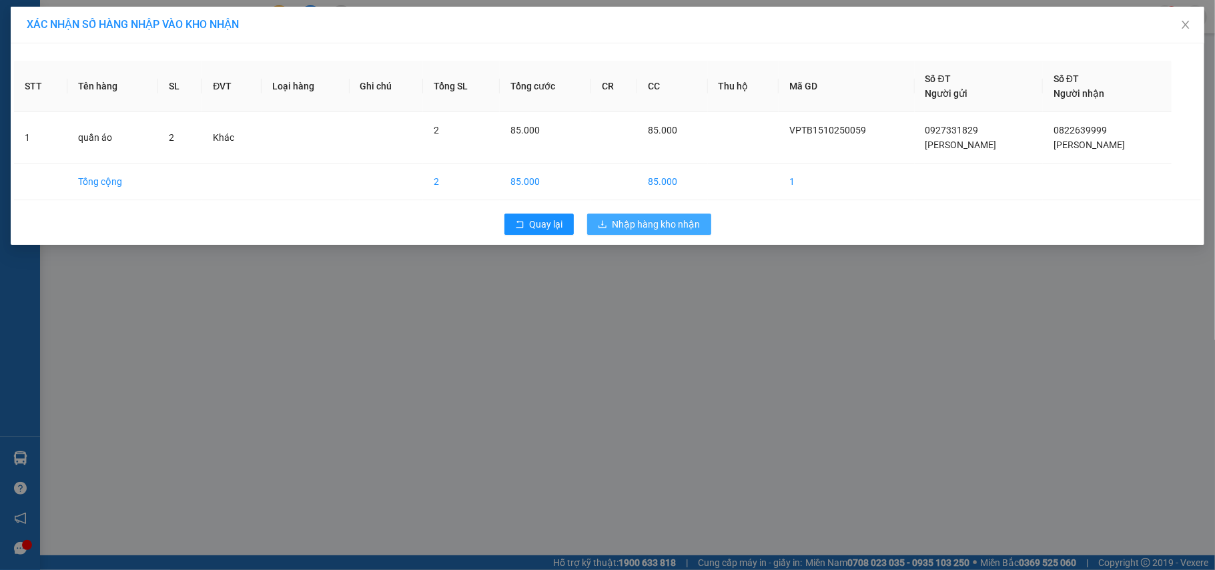
click at [631, 217] on button "Nhập hàng kho nhận" at bounding box center [649, 224] width 124 height 21
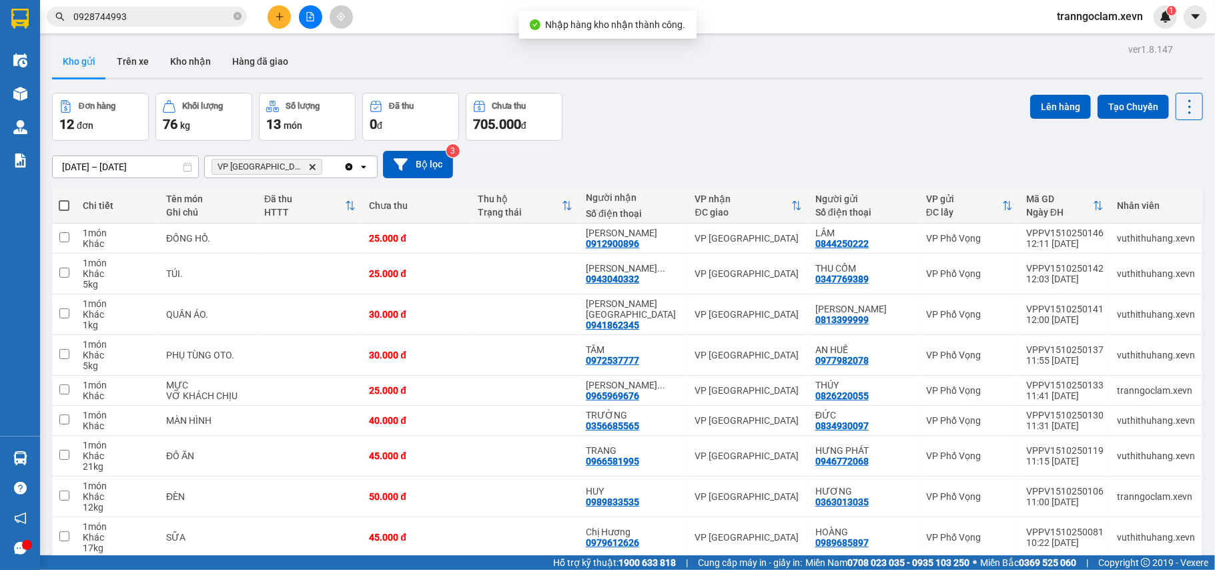
click at [705, 75] on div "Kho gửi Trên xe Kho nhận Hàng đã giao" at bounding box center [627, 62] width 1151 height 35
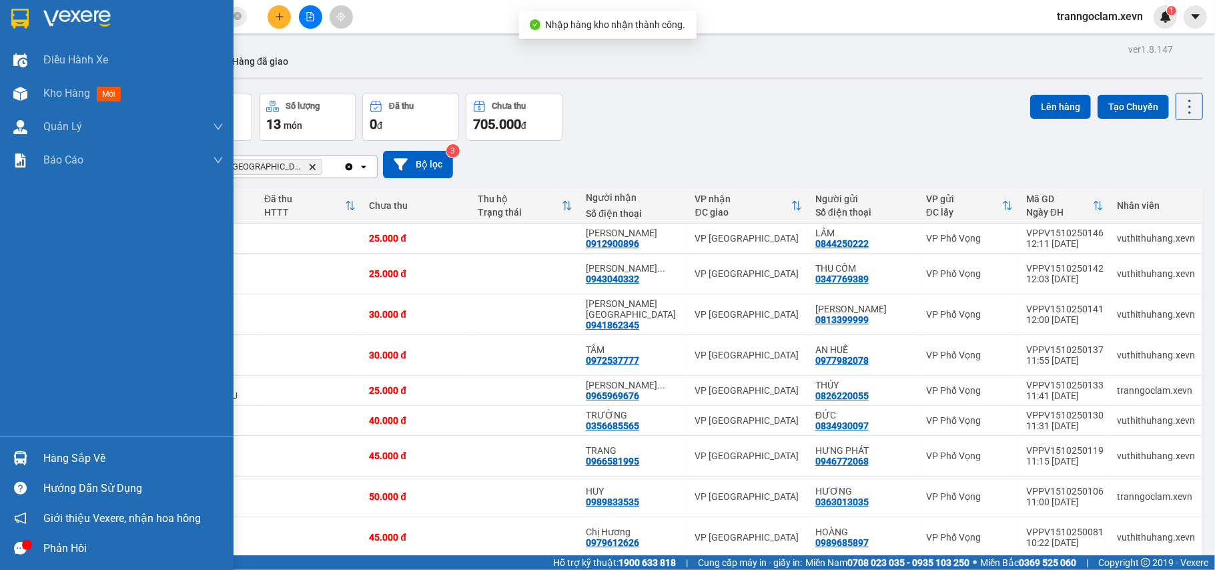
click at [57, 459] on div "Hàng sắp về" at bounding box center [133, 458] width 180 height 20
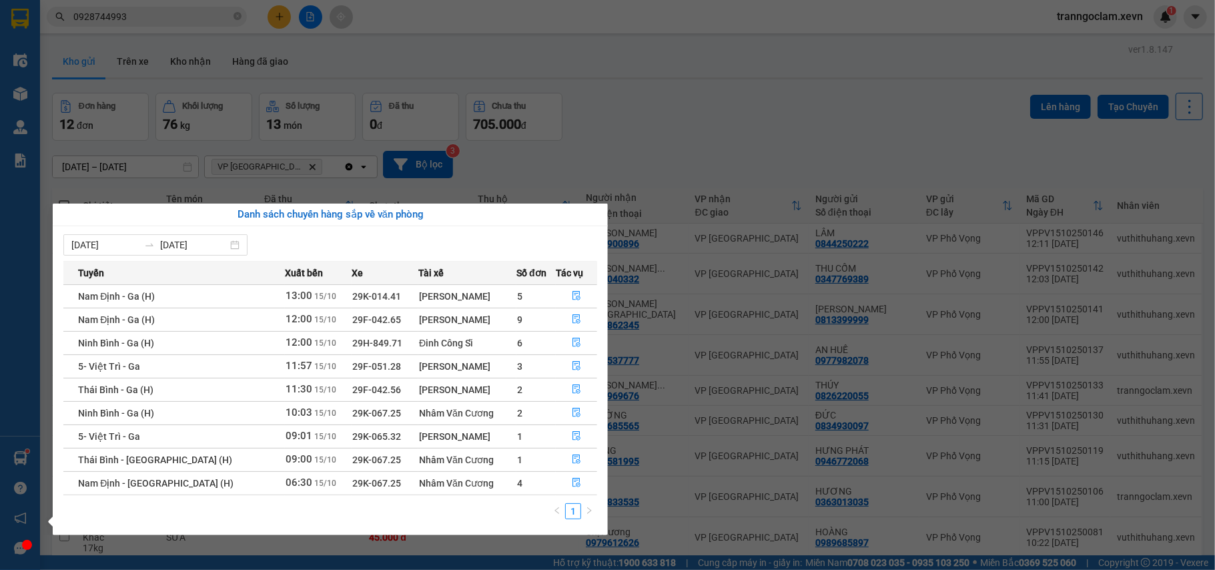
click at [657, 104] on section "Kết quả tìm kiếm ( 12 ) Bộ lọc Mã ĐH Trạng thái Món hàng Thu hộ Tổng cước Chưa …" at bounding box center [607, 285] width 1215 height 570
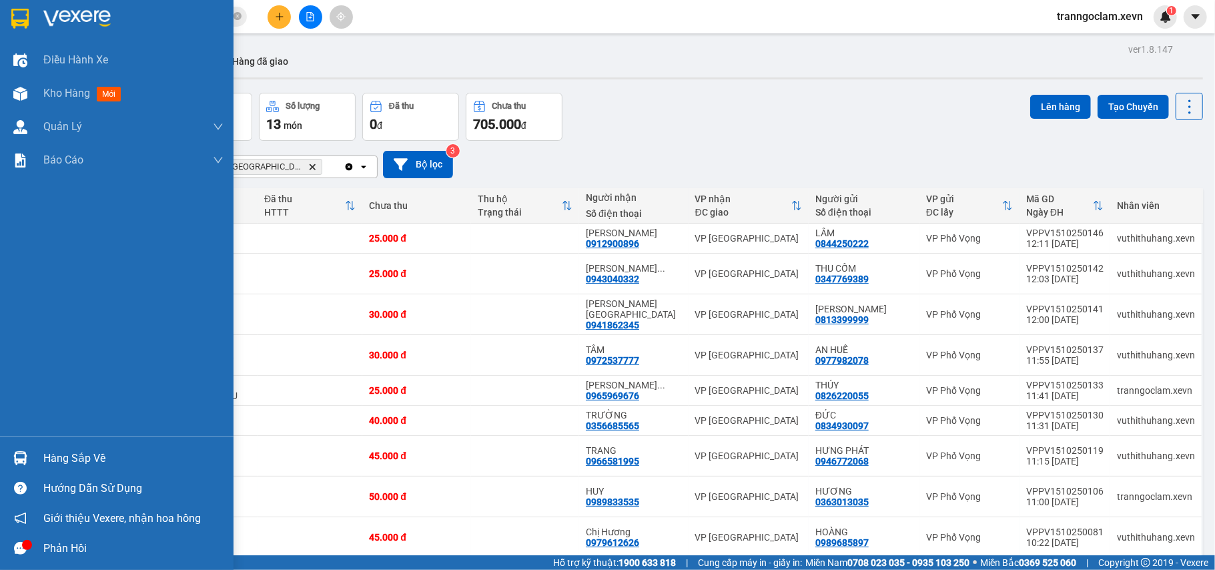
click at [63, 459] on div "Hàng sắp về" at bounding box center [133, 458] width 180 height 20
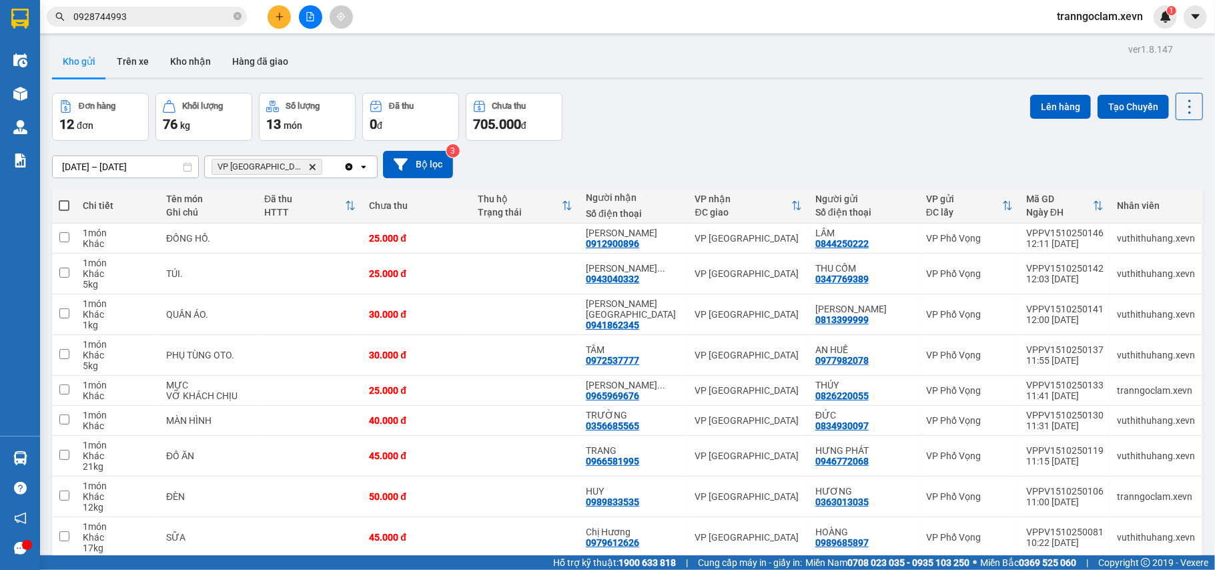
click at [761, 166] on section "Kết quả tìm kiếm ( 12 ) Bộ lọc Mã ĐH Trạng thái Món hàng Thu hộ Tổng cước Chưa …" at bounding box center [607, 285] width 1215 height 570
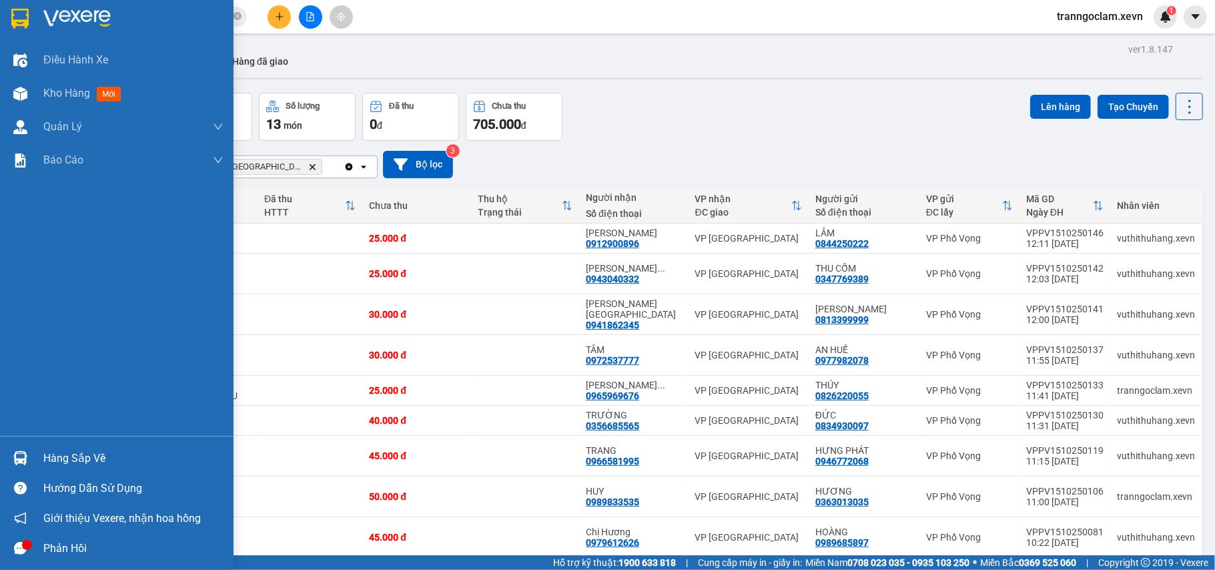
click at [29, 462] on div at bounding box center [20, 457] width 23 height 23
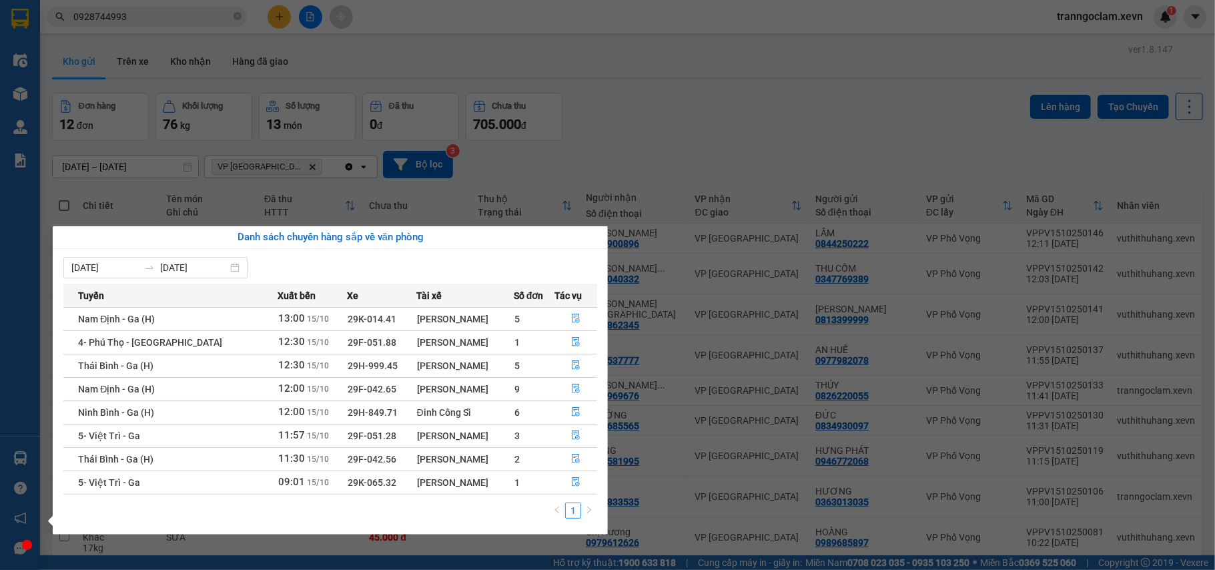
click at [735, 83] on section "Kết quả tìm kiếm ( 12 ) Bộ lọc Mã ĐH Trạng thái Món hàng Thu hộ Tổng cước Chưa …" at bounding box center [607, 285] width 1215 height 570
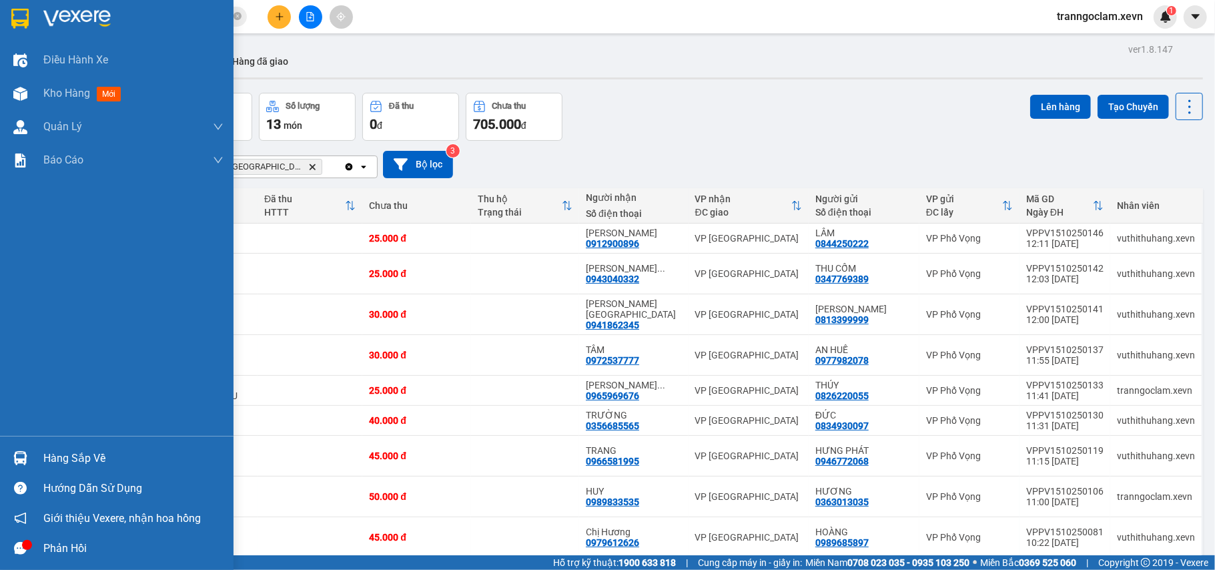
click at [37, 450] on div "Hàng sắp về" at bounding box center [117, 458] width 234 height 30
